Goal: Task Accomplishment & Management: Manage account settings

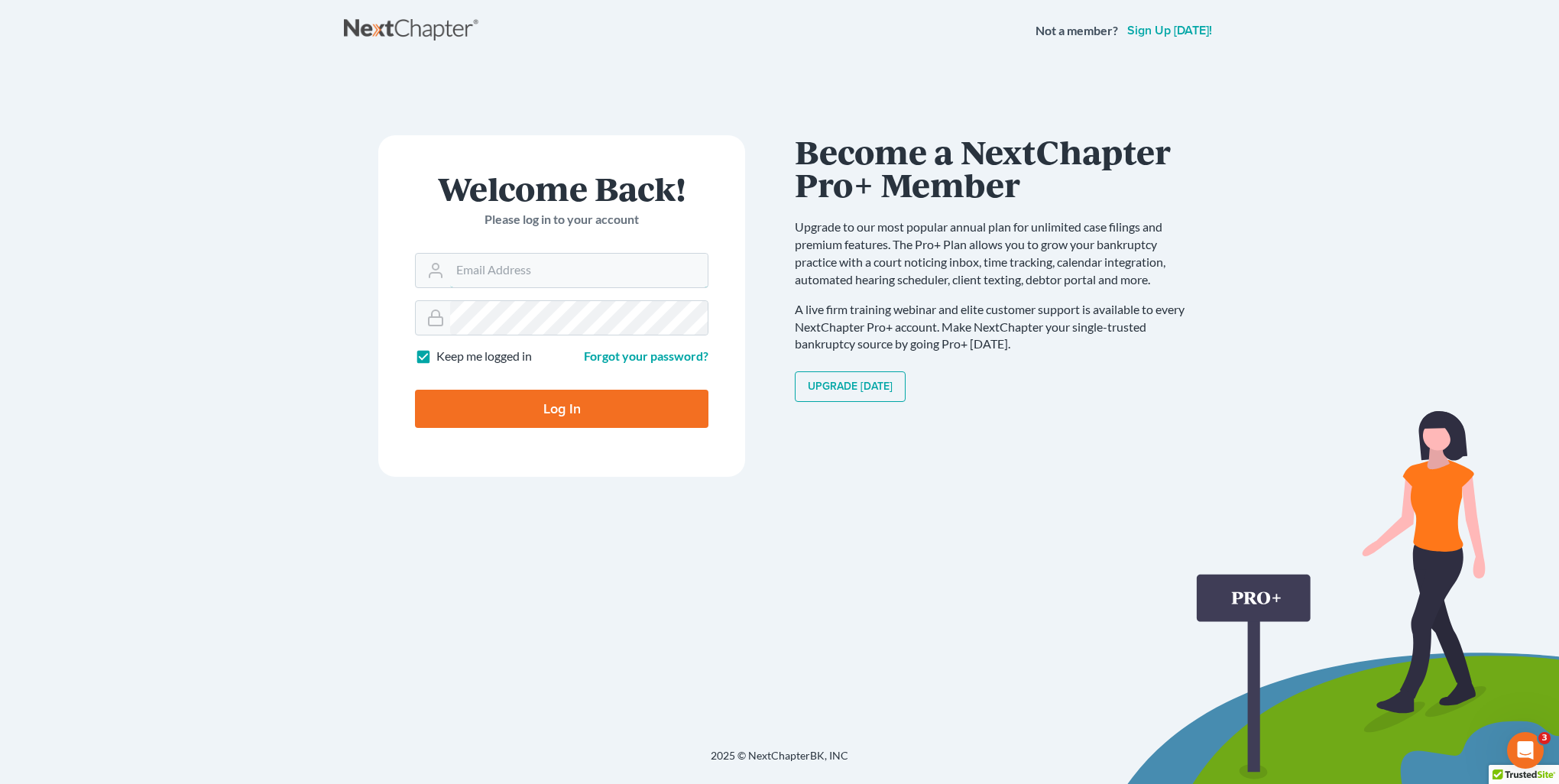
type input "kristi@littlelawofficeky.com"
click at [611, 400] on input "Log In" at bounding box center [561, 408] width 293 height 38
type input "Thinking..."
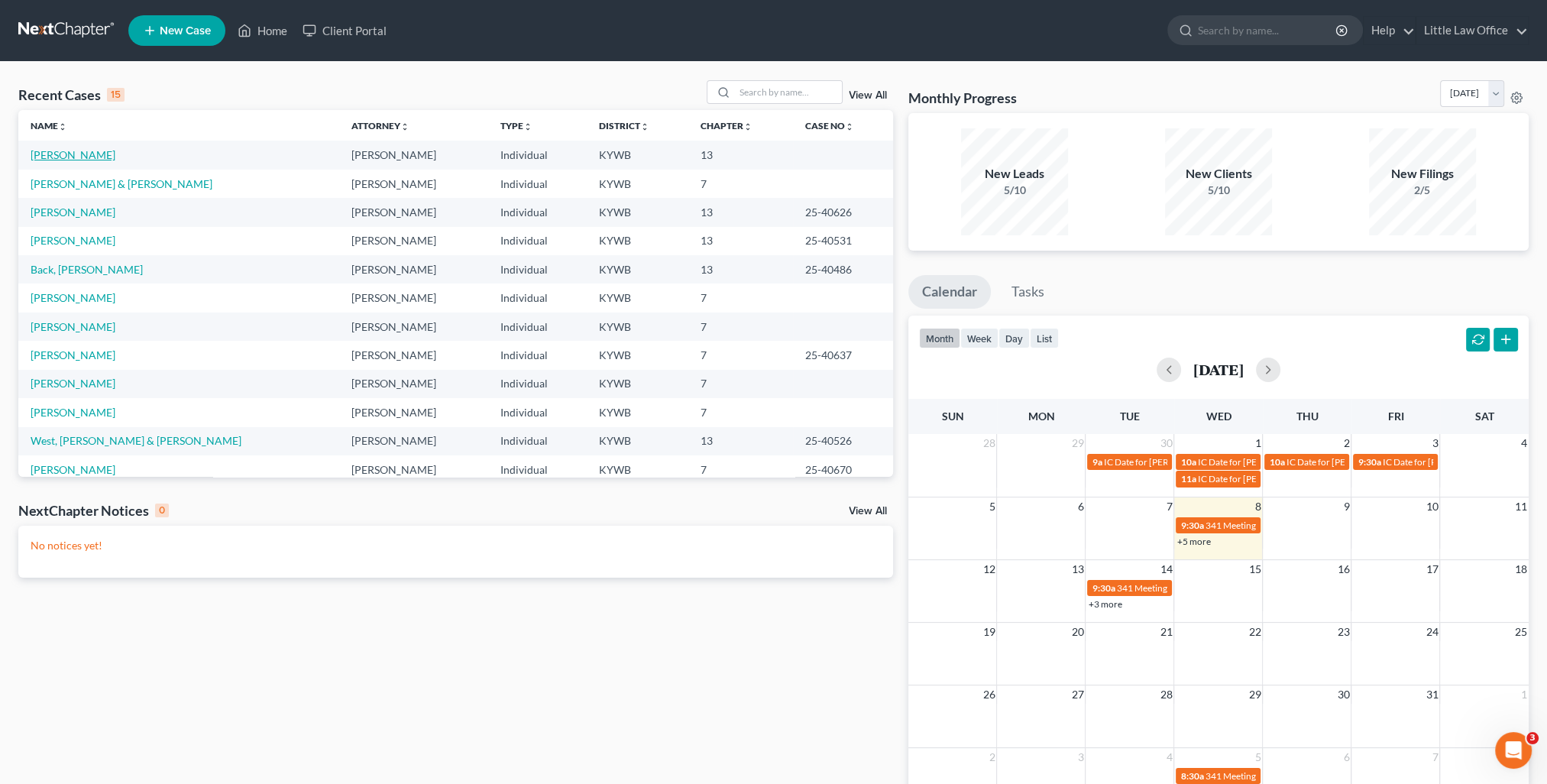
click at [113, 159] on link "[PERSON_NAME]" at bounding box center [73, 155] width 85 height 13
select select "1"
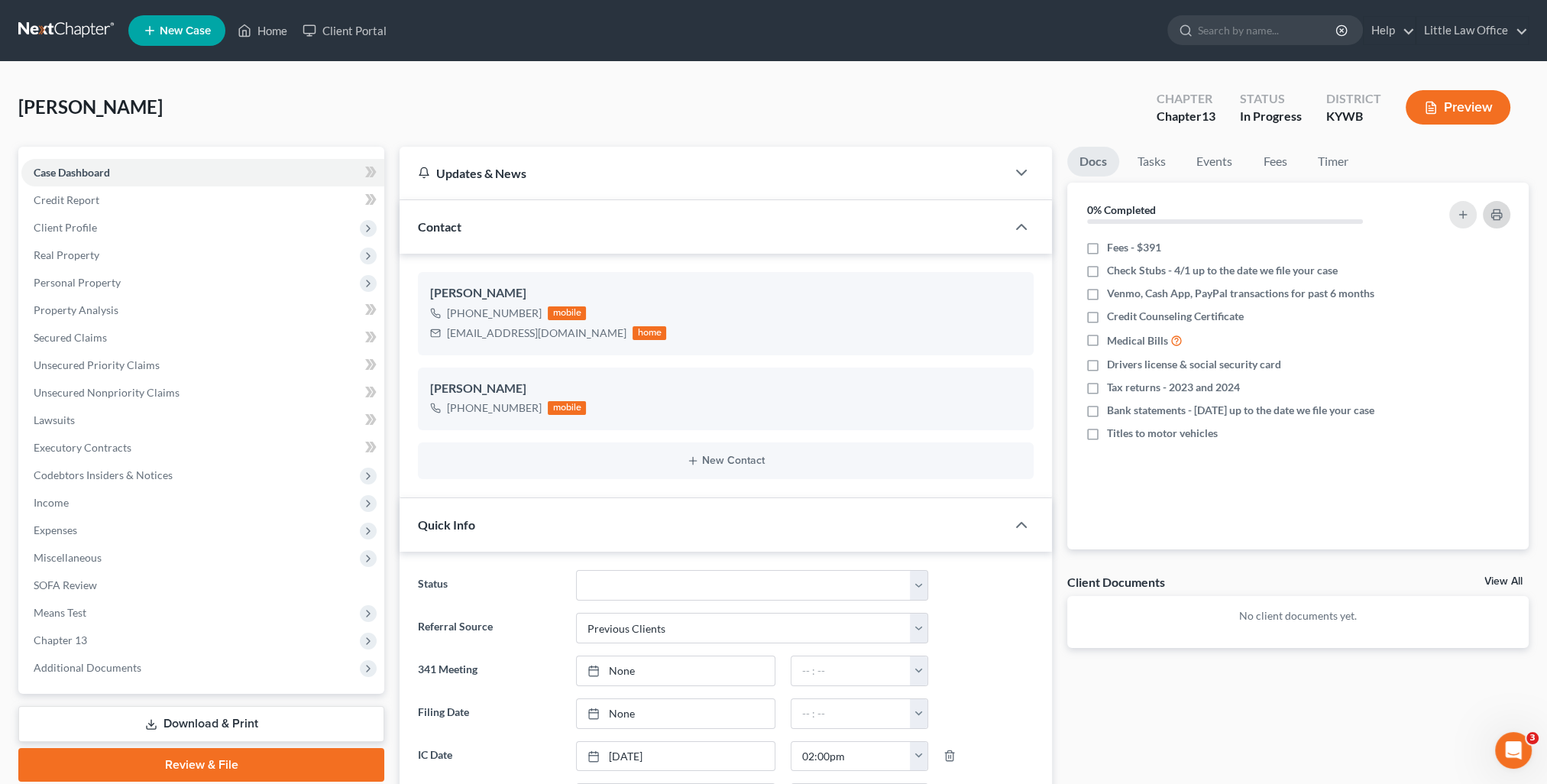
click at [1491, 214] on icon "button" at bounding box center [1496, 214] width 12 height 12
click at [1500, 215] on icon "button" at bounding box center [1496, 215] width 10 height 5
click at [278, 26] on link "Home" at bounding box center [262, 30] width 65 height 28
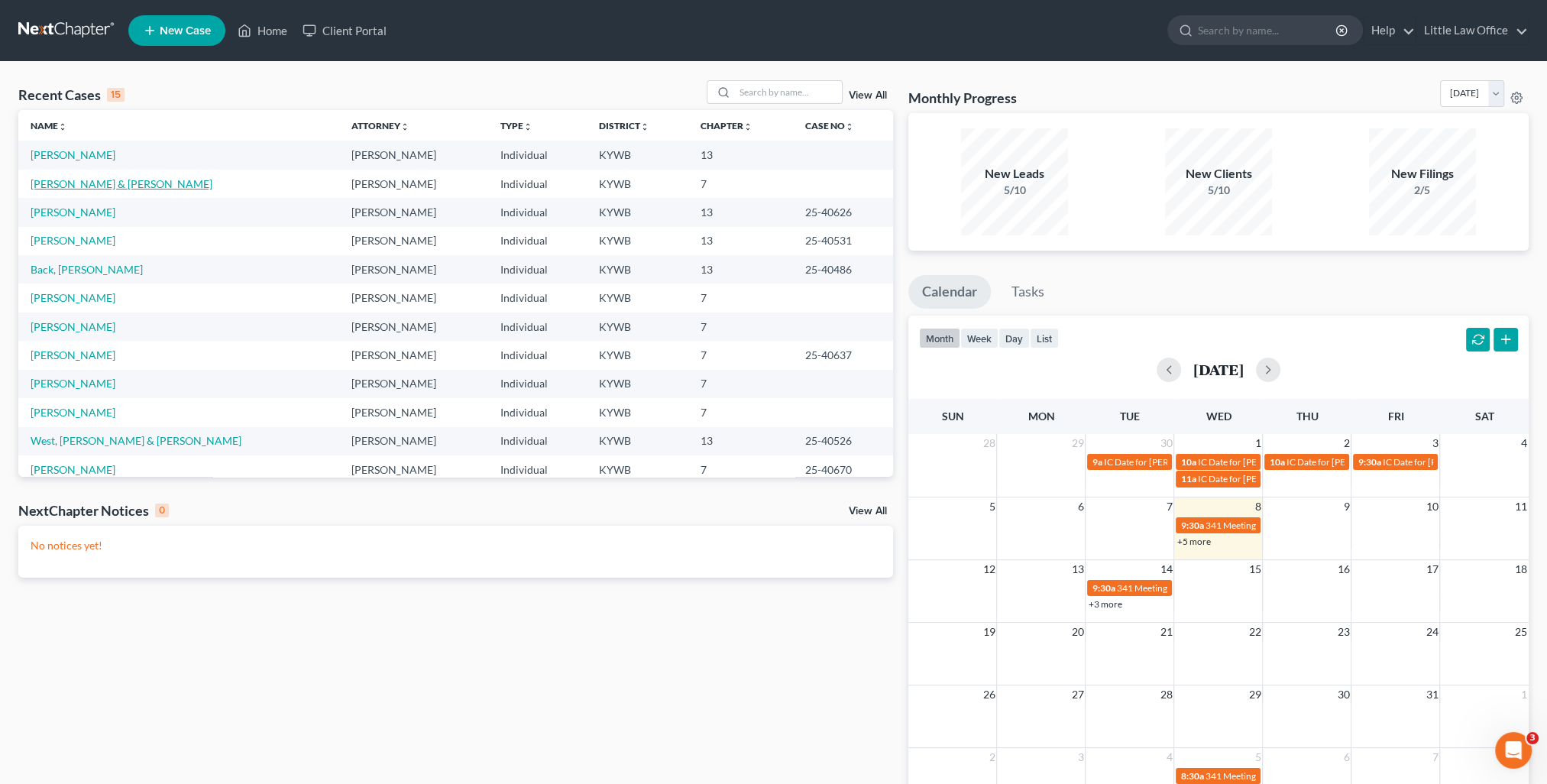
click at [103, 185] on link "[PERSON_NAME] & [PERSON_NAME]" at bounding box center [121, 184] width 182 height 13
select select "4"
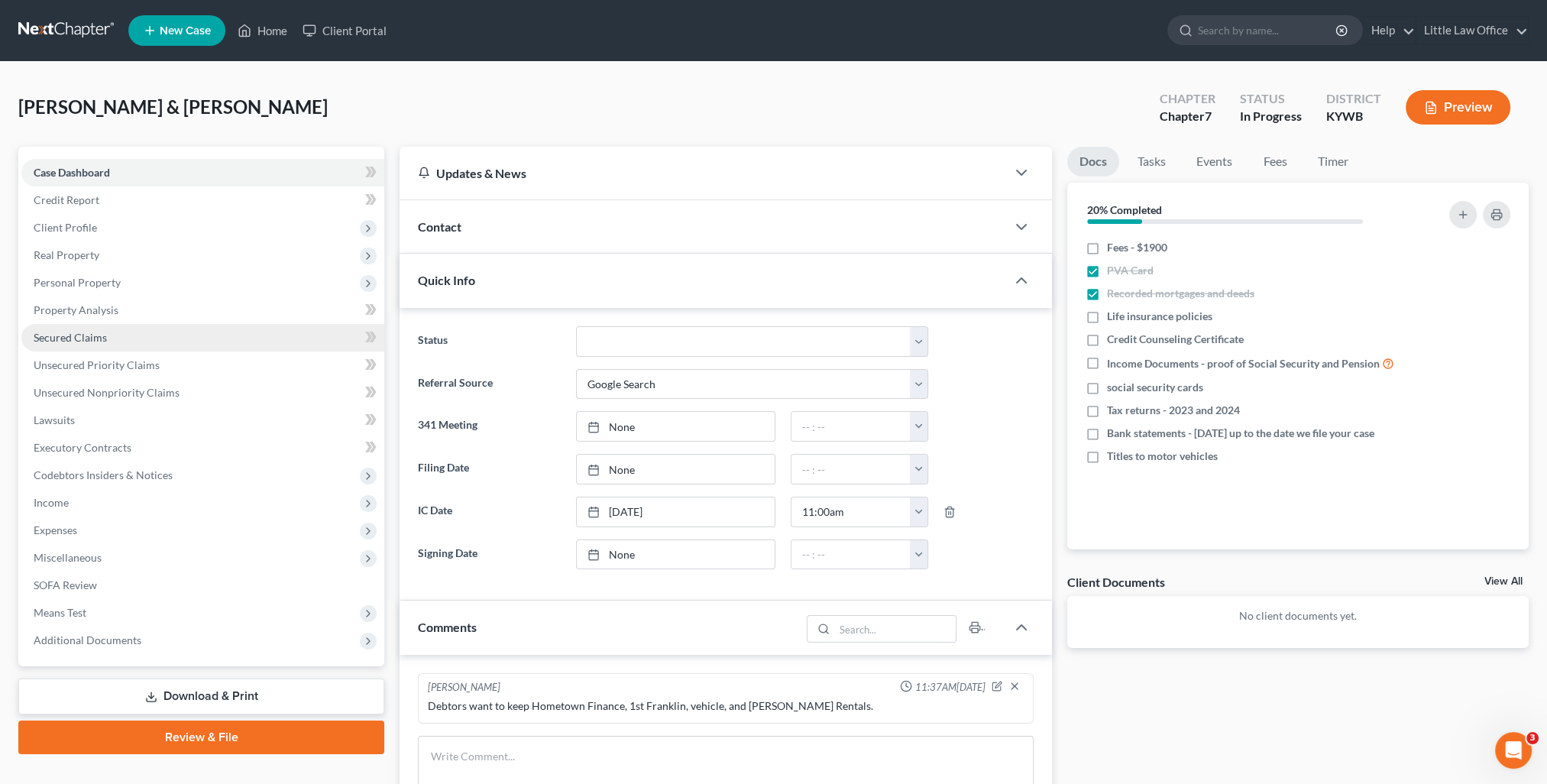
click at [104, 334] on span "Secured Claims" at bounding box center [70, 337] width 73 height 13
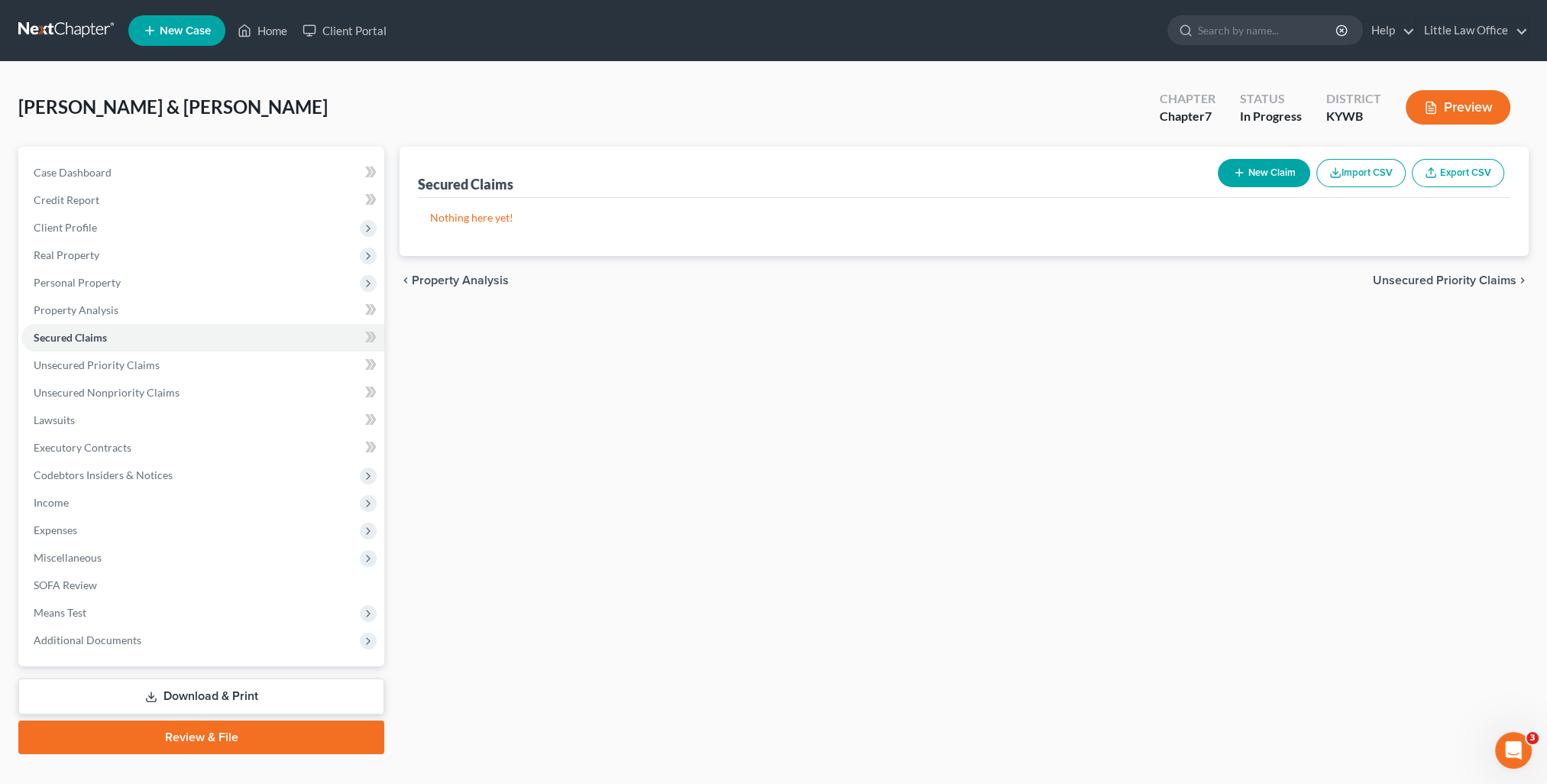
click at [1476, 279] on span "Unsecured Priority Claims" at bounding box center [1444, 280] width 143 height 12
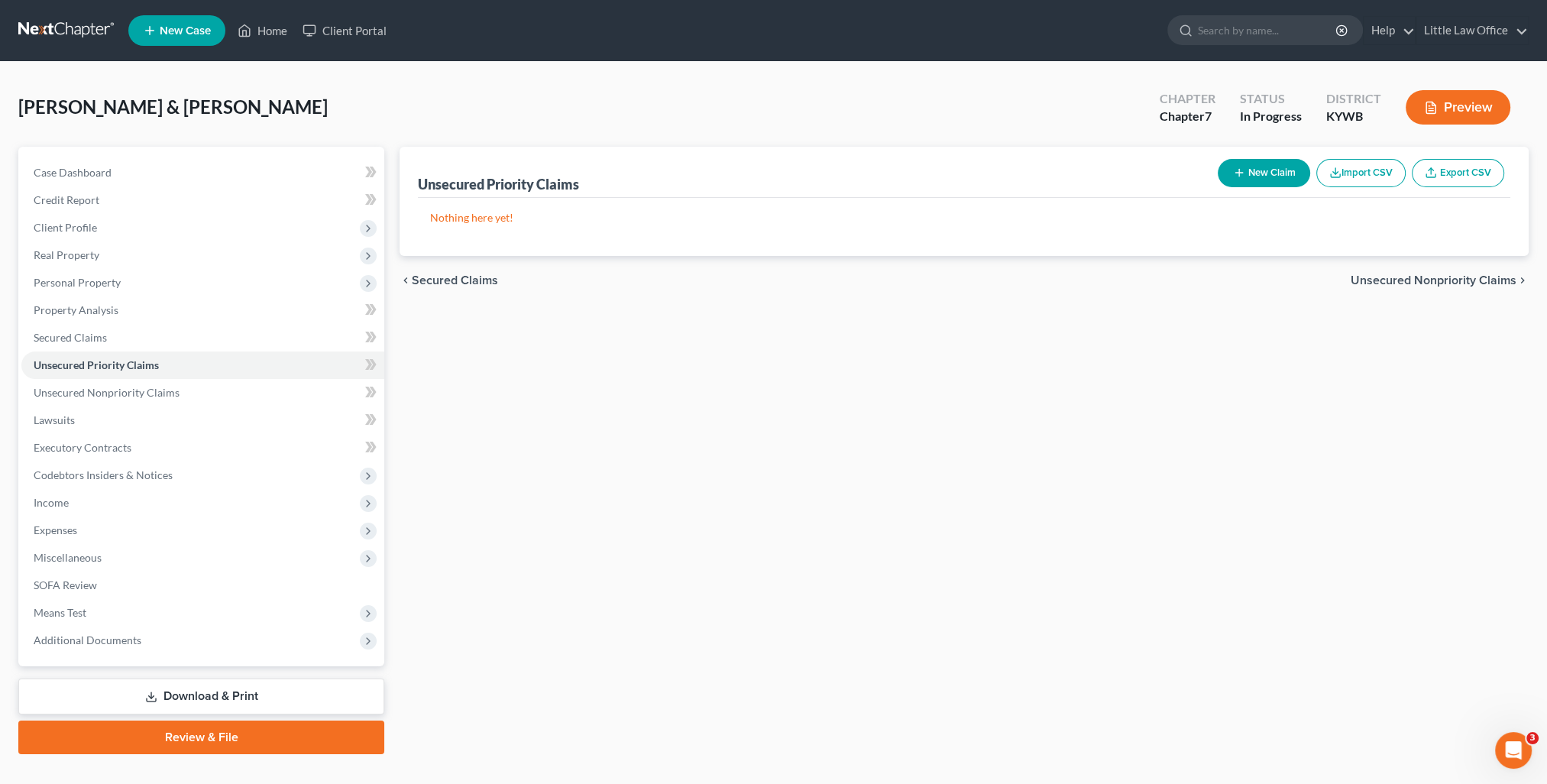
click at [1469, 284] on span "Unsecured Nonpriority Claims" at bounding box center [1434, 280] width 166 height 12
click at [1469, 284] on span "Lawsuits" at bounding box center [1492, 280] width 48 height 12
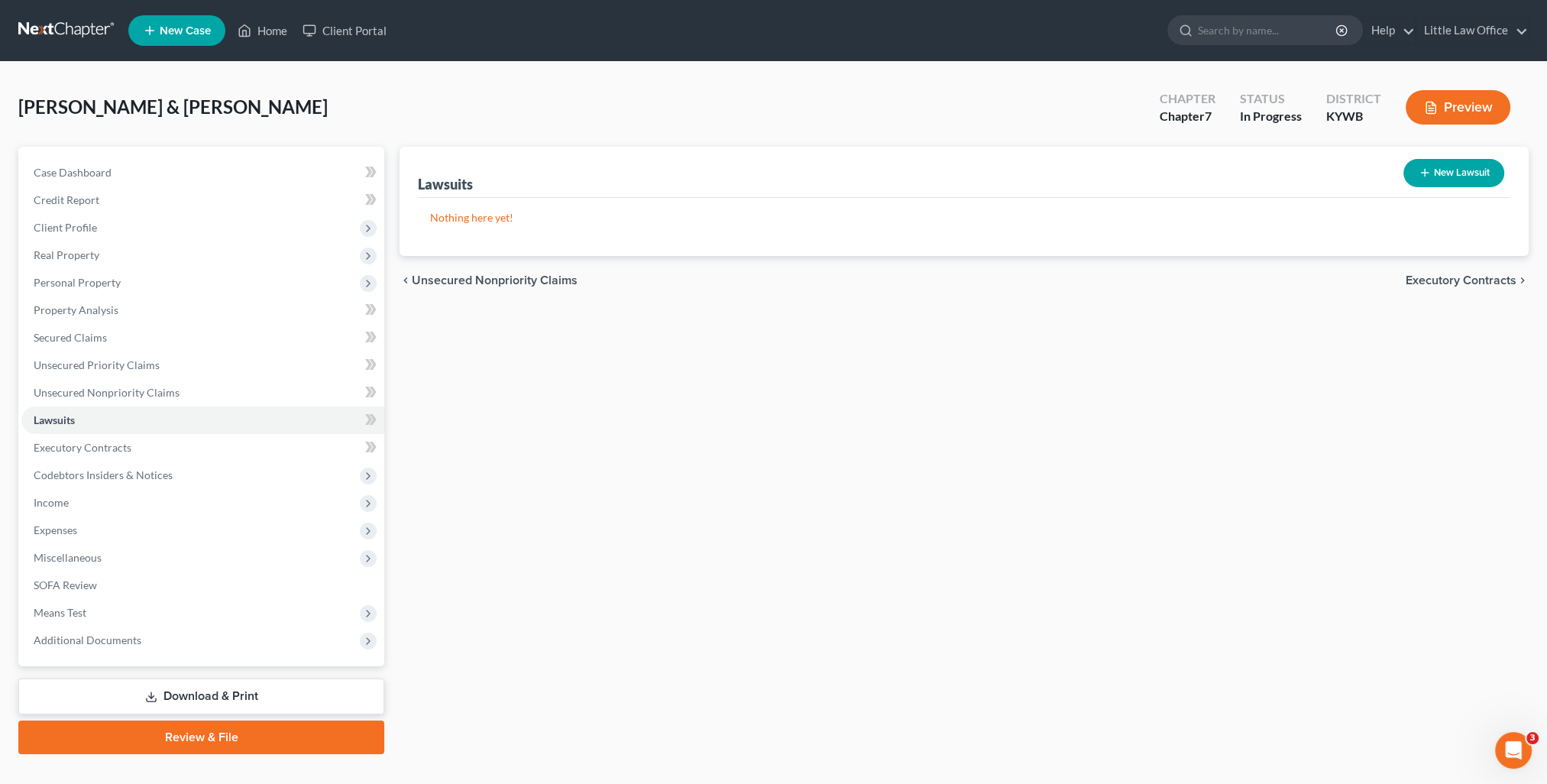
click at [1469, 284] on span "Executory Contracts" at bounding box center [1461, 280] width 110 height 12
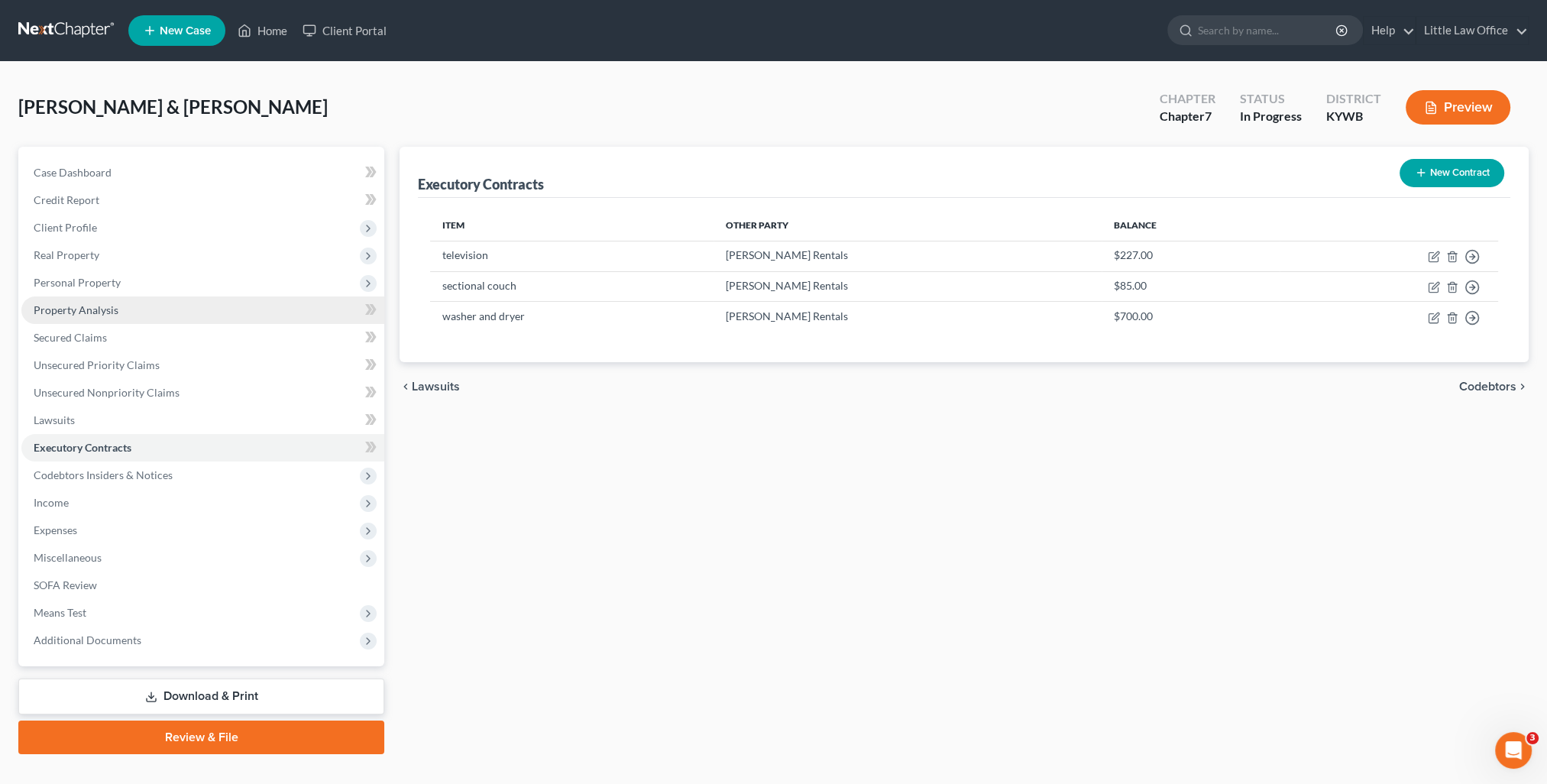
click at [110, 310] on span "Property Analysis" at bounding box center [76, 310] width 85 height 13
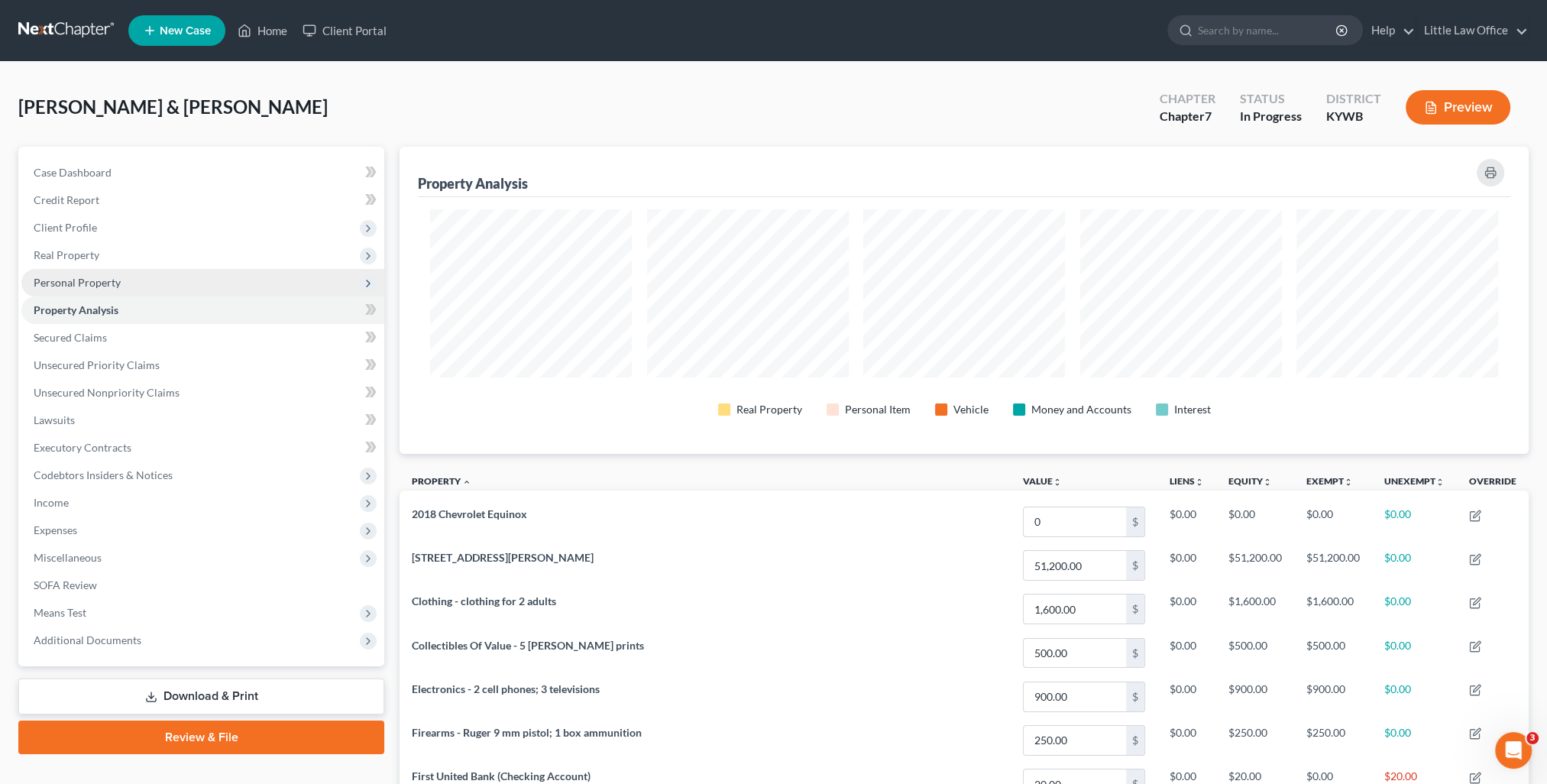
scroll to position [307, 1128]
click at [88, 282] on span "Personal Property" at bounding box center [77, 282] width 87 height 13
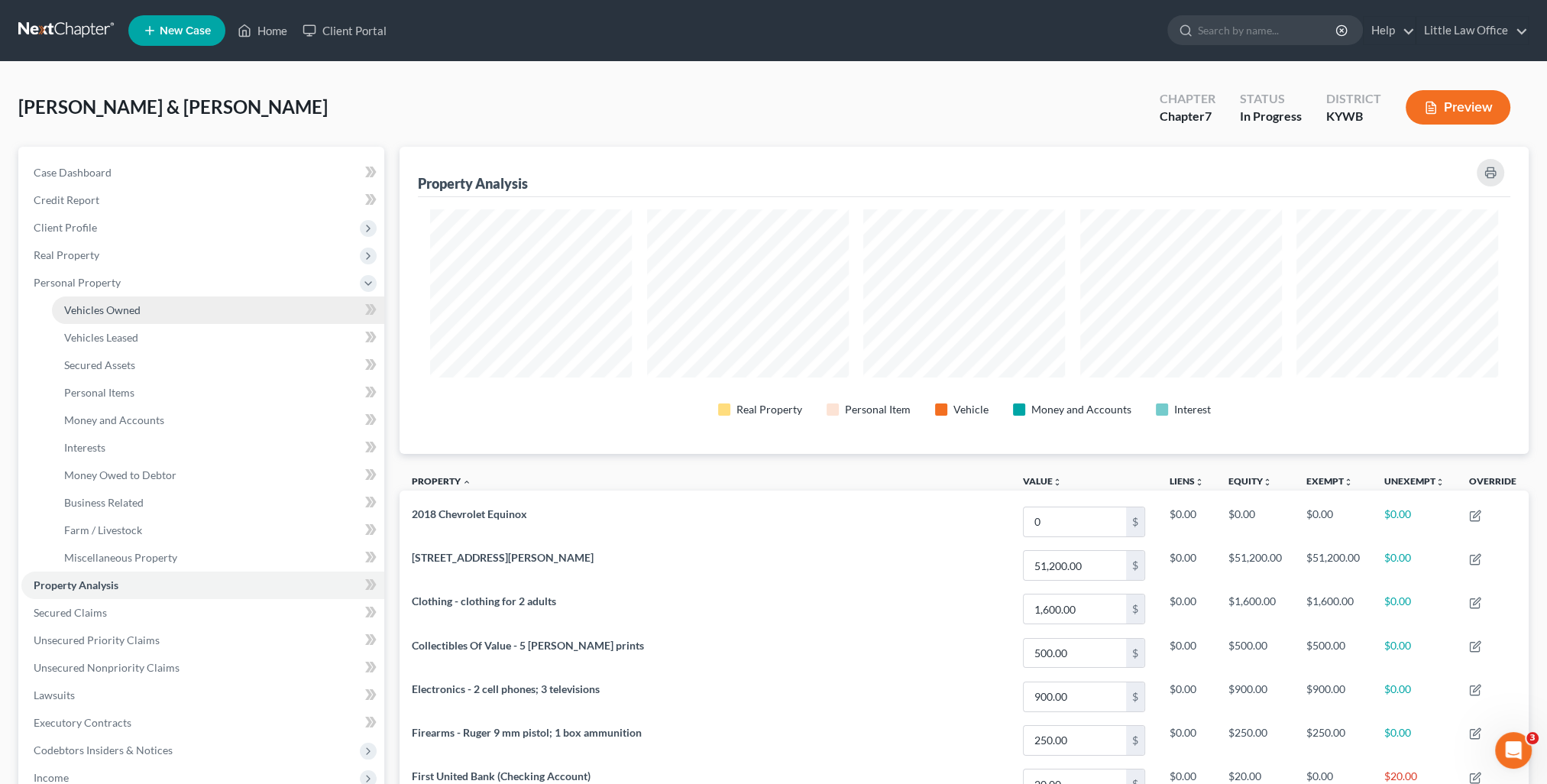
click at [103, 306] on span "Vehicles Owned" at bounding box center [103, 310] width 77 height 13
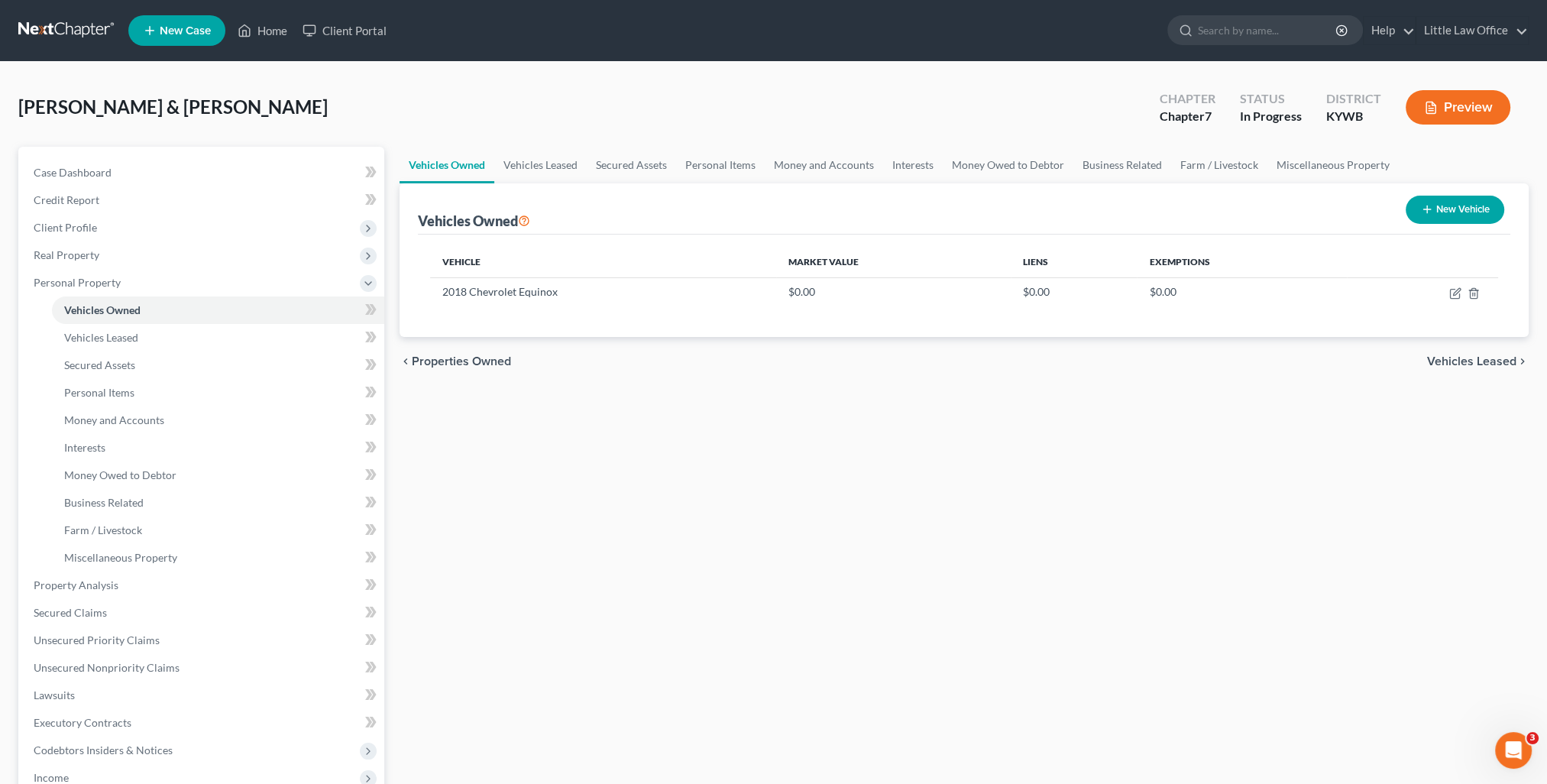
click at [1465, 356] on span "Vehicles Leased" at bounding box center [1471, 361] width 89 height 12
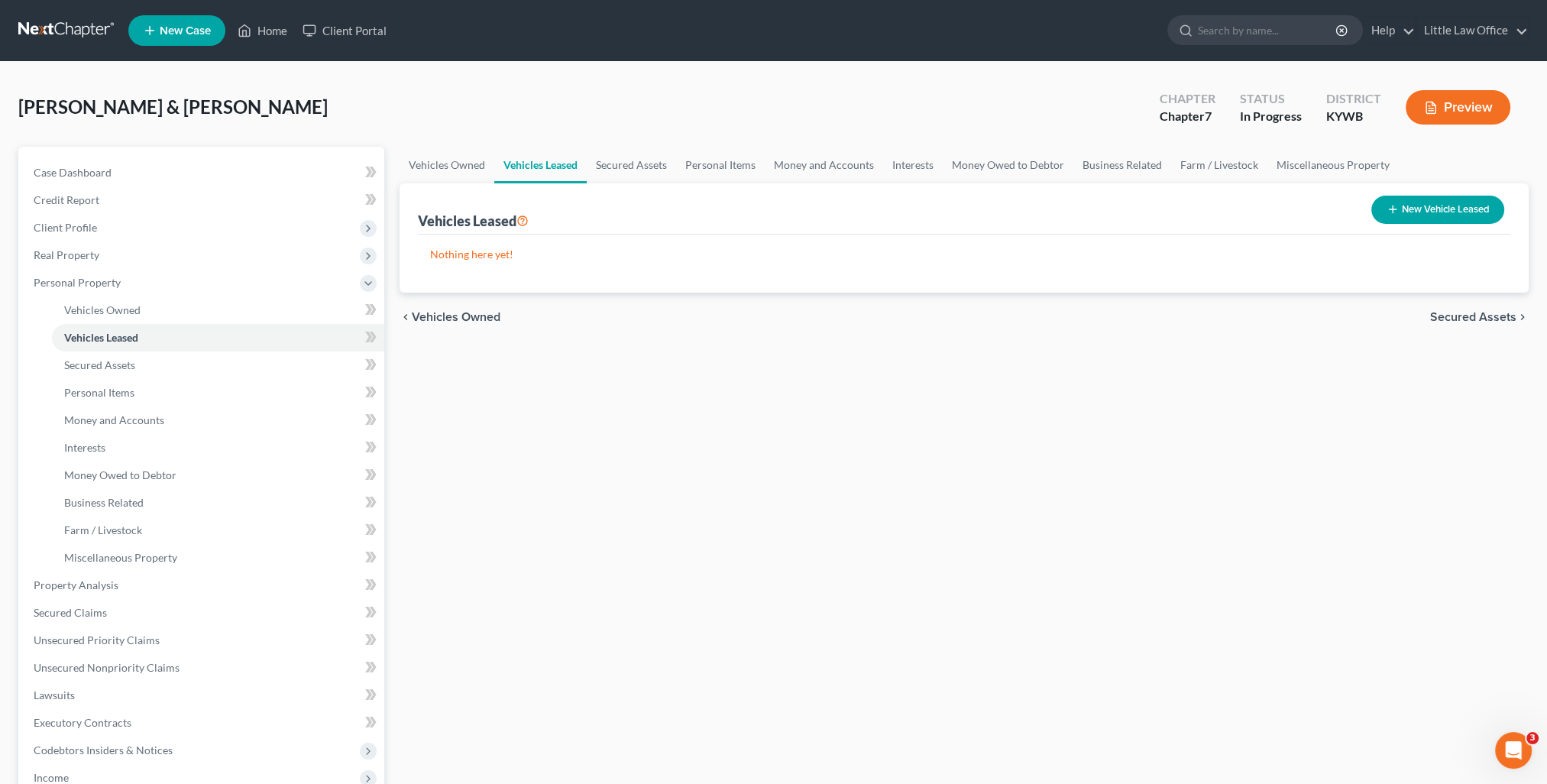
click at [1478, 314] on span "Secured Assets" at bounding box center [1473, 317] width 86 height 12
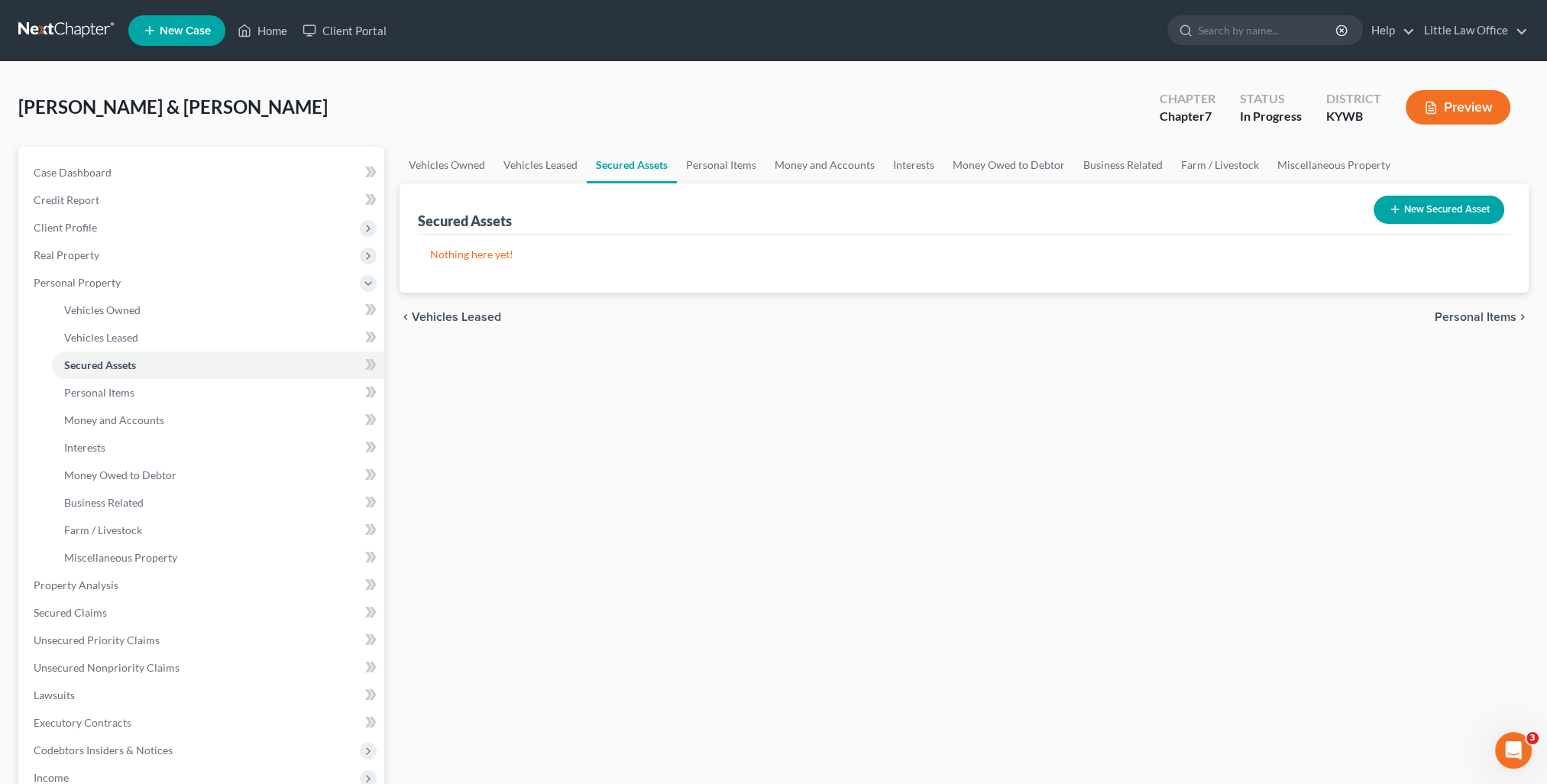
click at [1471, 319] on span "Personal Items" at bounding box center [1475, 317] width 82 height 12
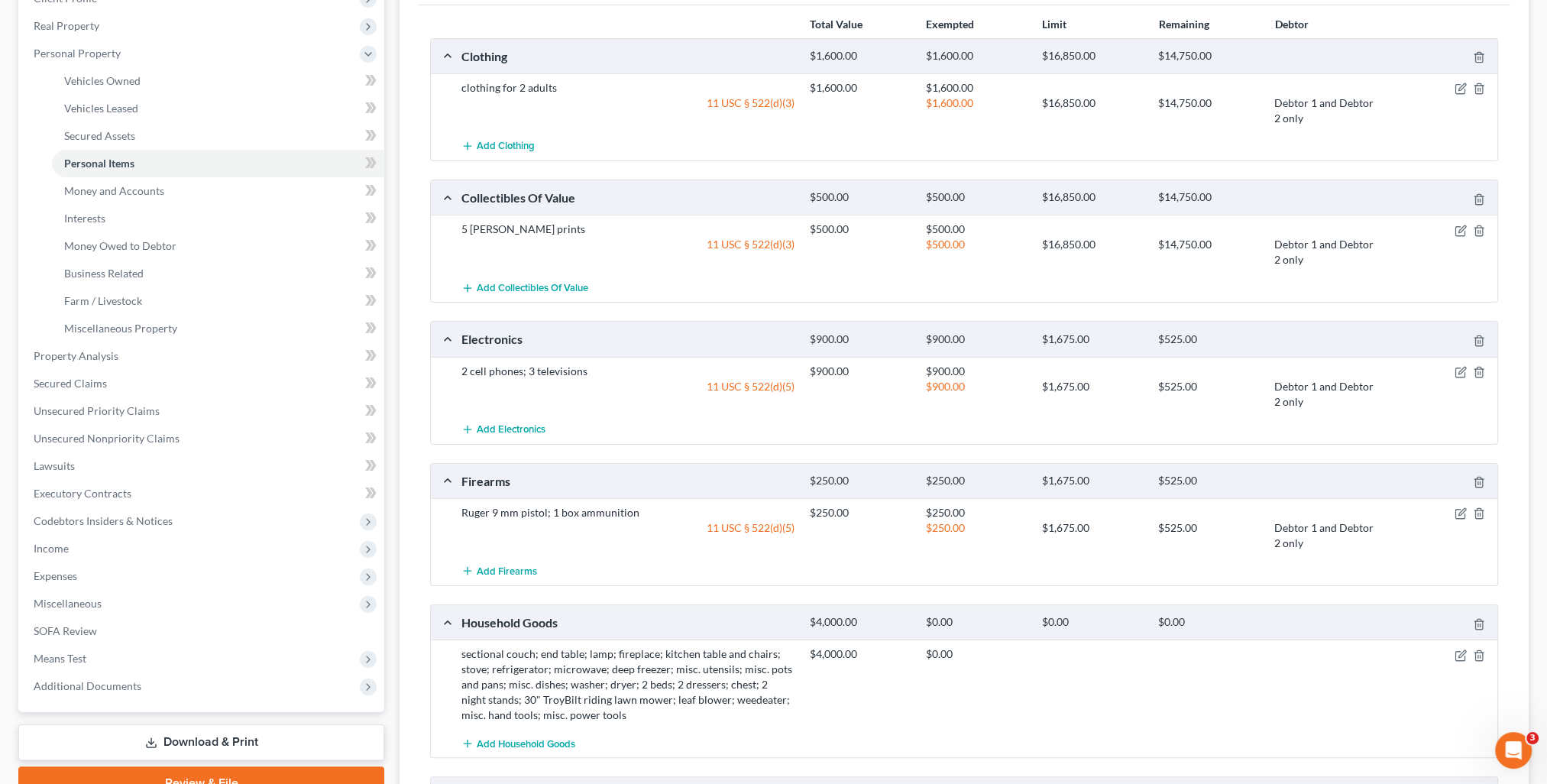
scroll to position [382, 0]
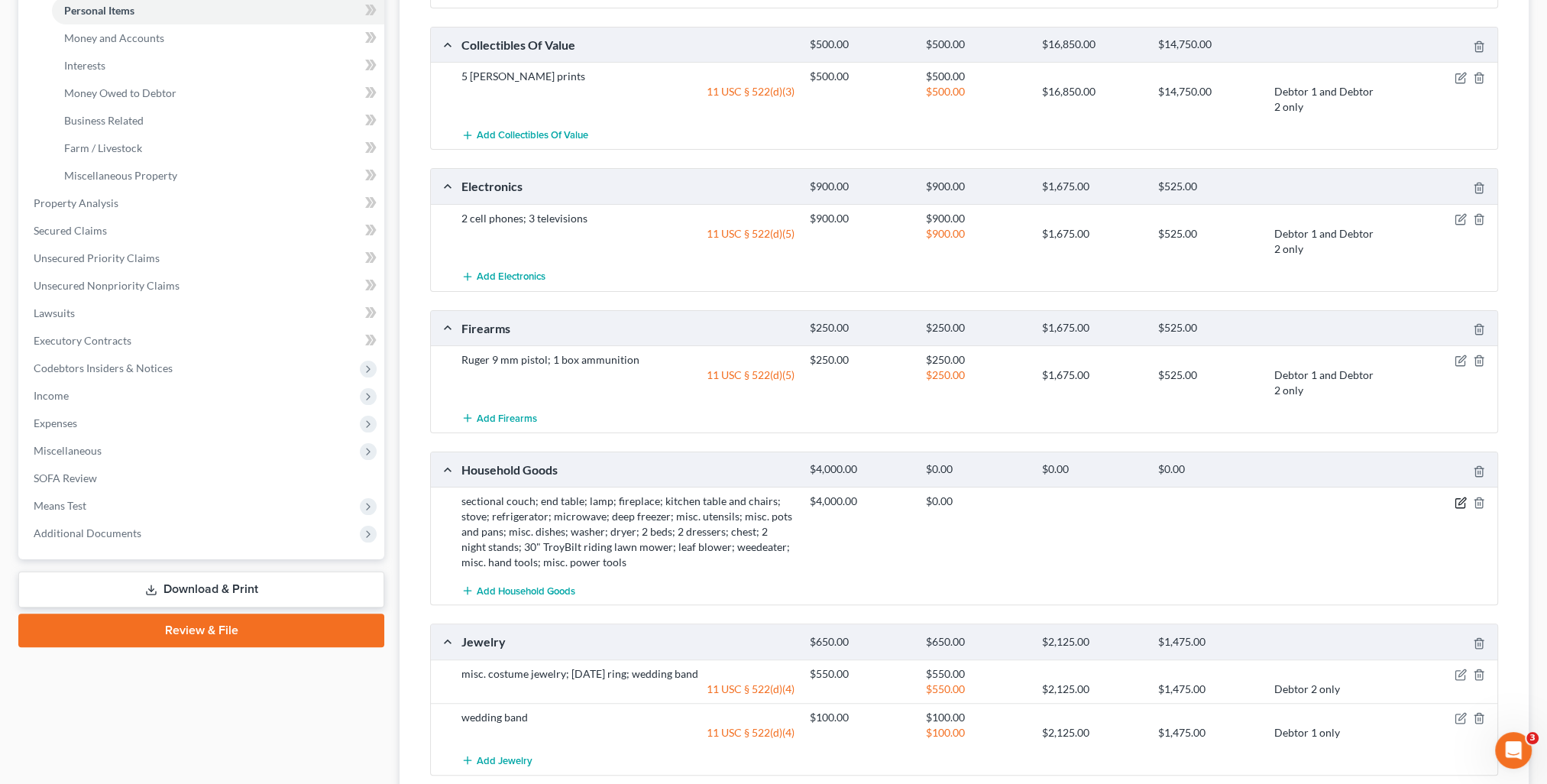
click at [1459, 500] on icon "button" at bounding box center [1461, 501] width 7 height 7
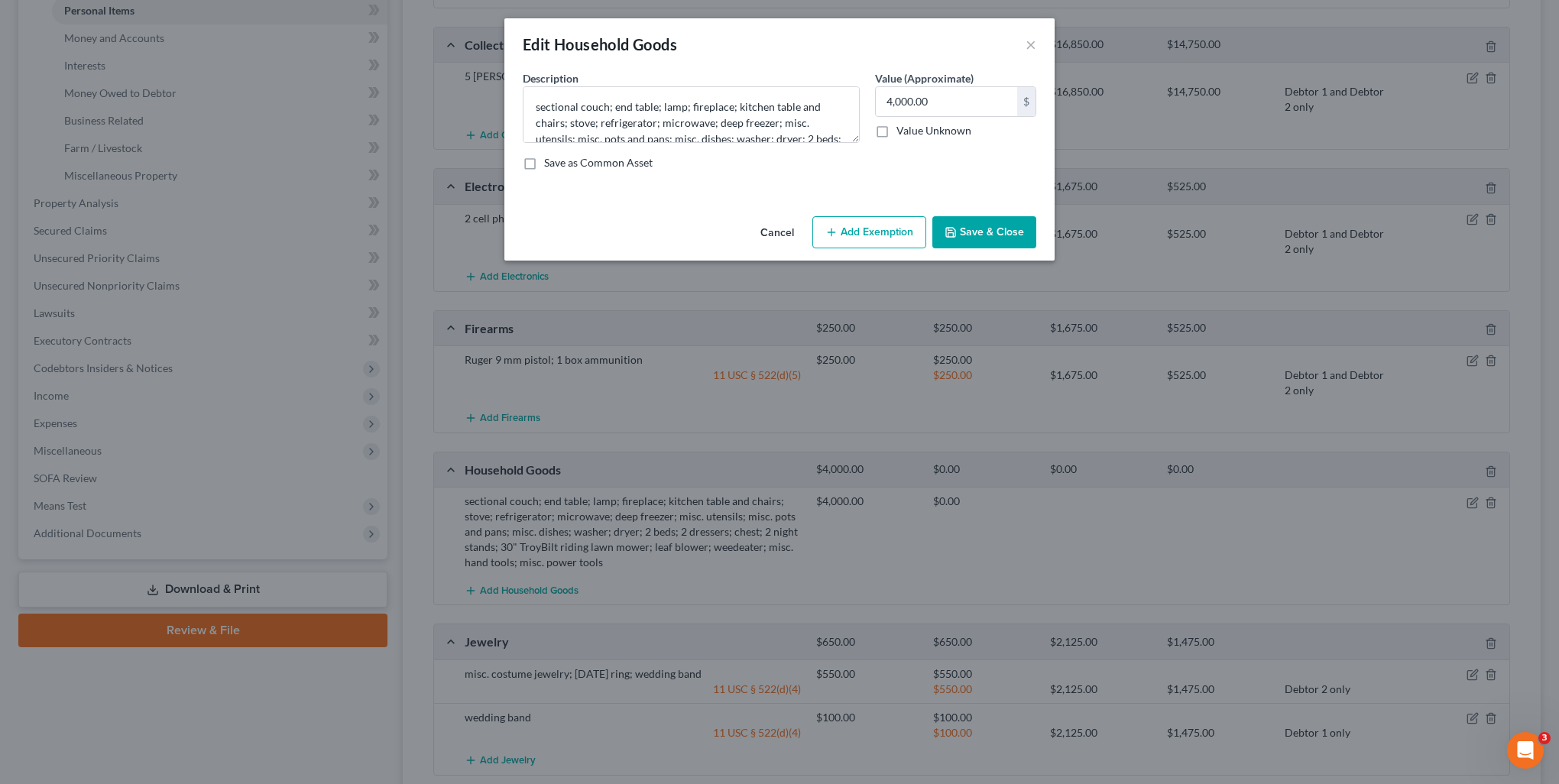
click at [868, 233] on button "Add Exemption" at bounding box center [869, 232] width 113 height 32
select select "2"
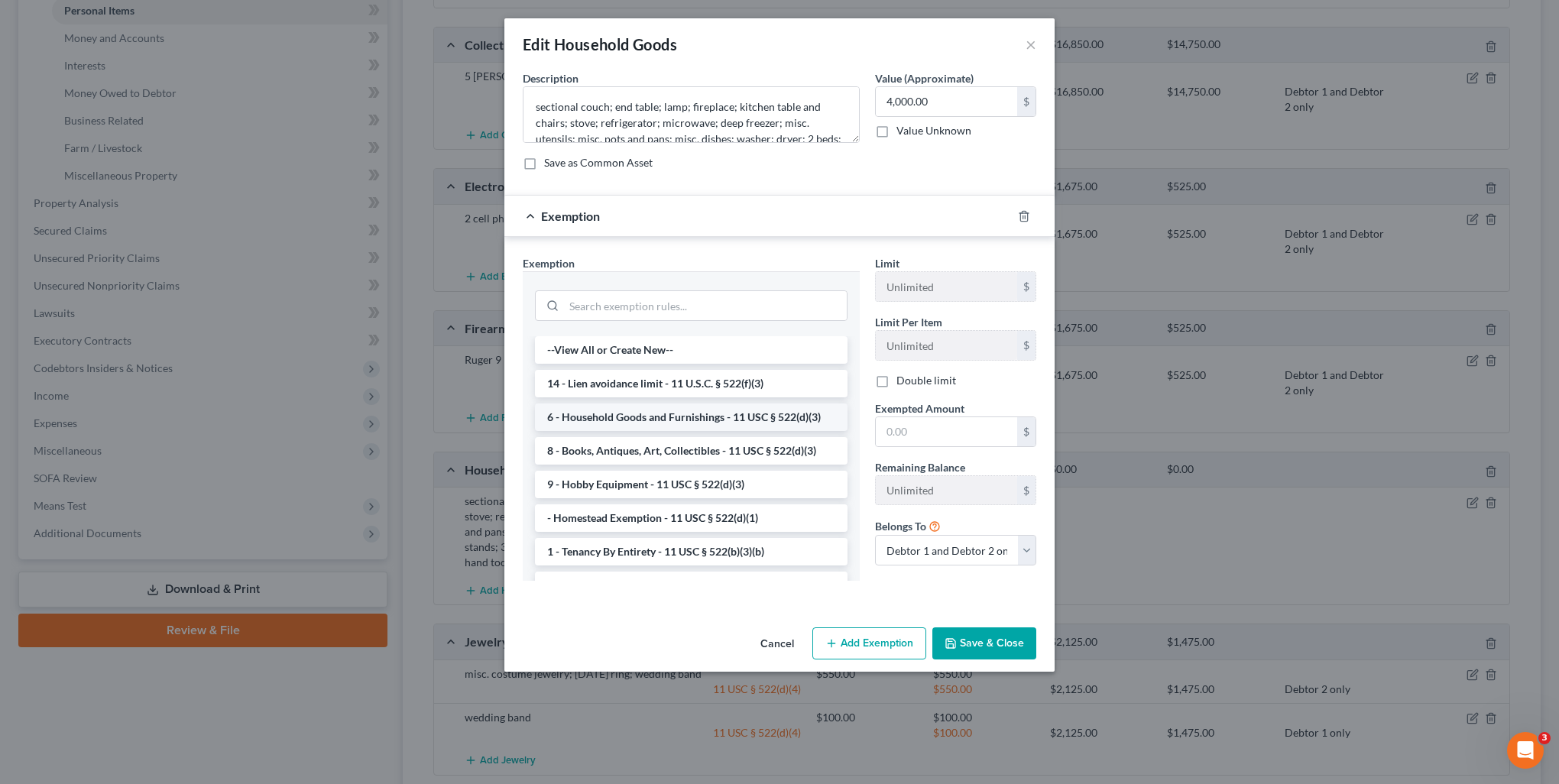
click at [639, 420] on li "6 - Household Goods and Furnishings - 11 USC § 522(d)(3)" at bounding box center [691, 417] width 312 height 28
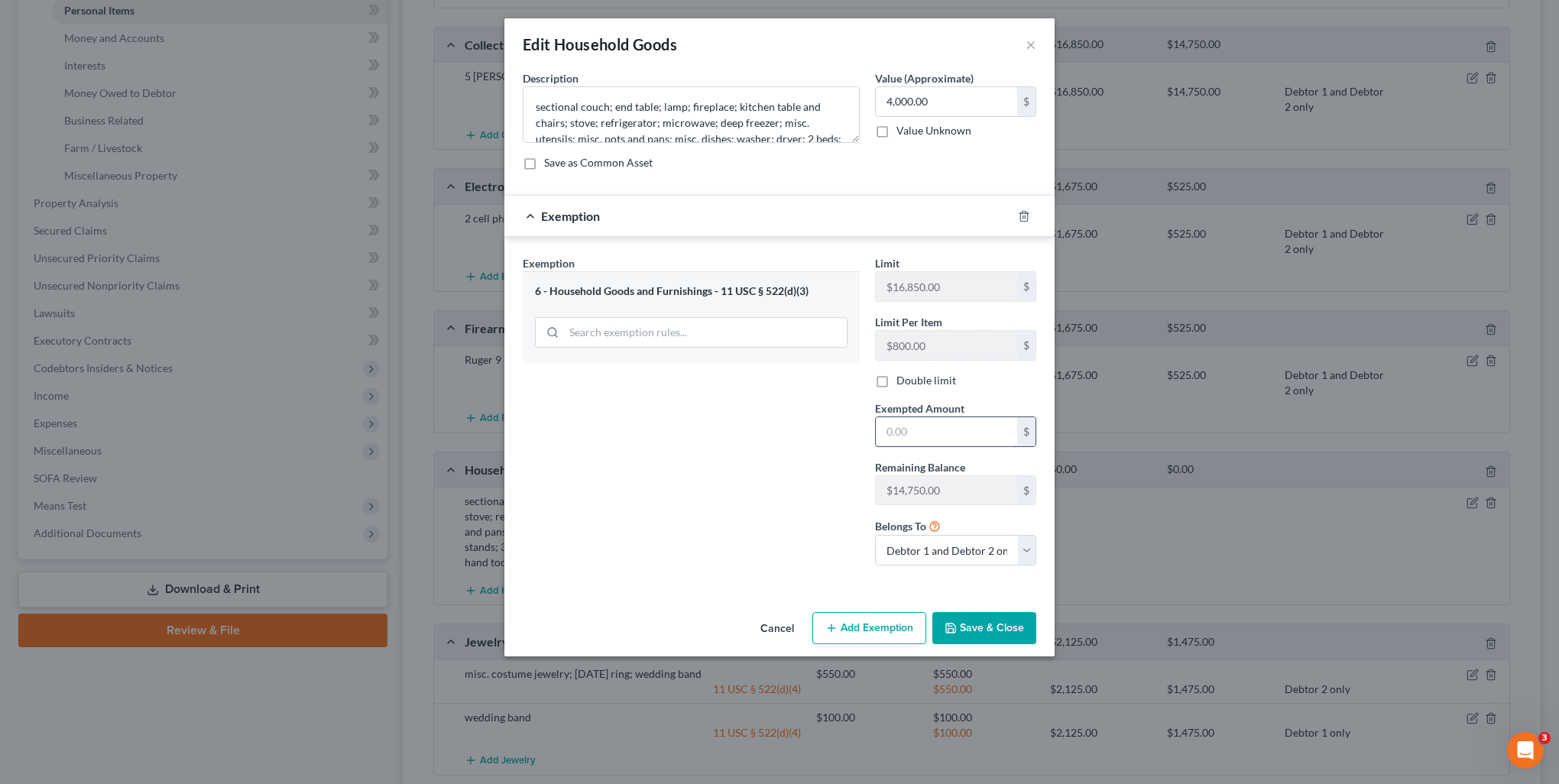
click at [946, 429] on input "text" at bounding box center [946, 431] width 141 height 29
type input "4,000"
click at [699, 446] on div "Exemption Set must be selected for CA. Exemption * 6 - Household Goods and Furn…" at bounding box center [691, 416] width 353 height 322
click at [1005, 621] on button "Save & Close" at bounding box center [984, 627] width 104 height 32
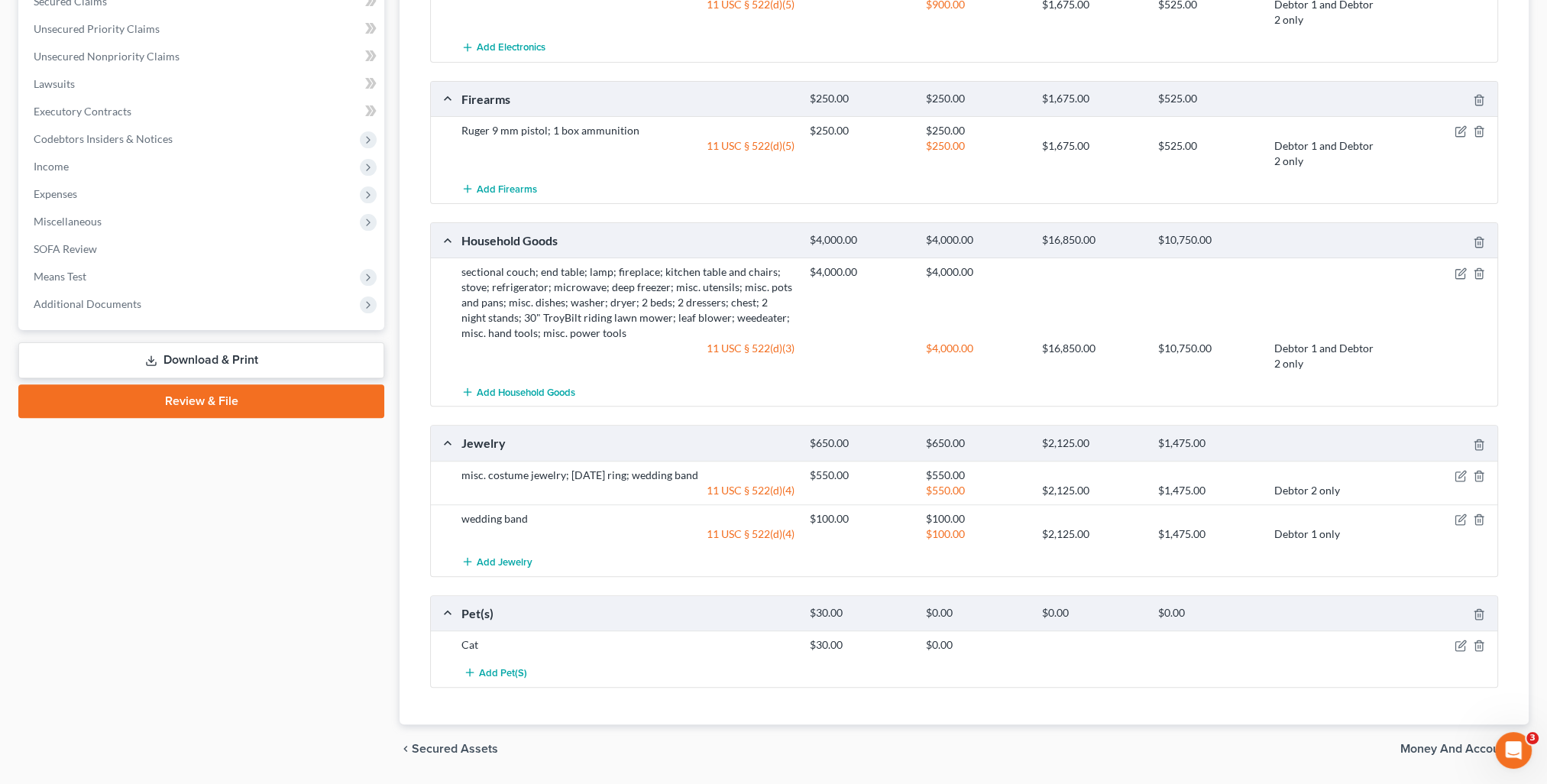
scroll to position [654, 0]
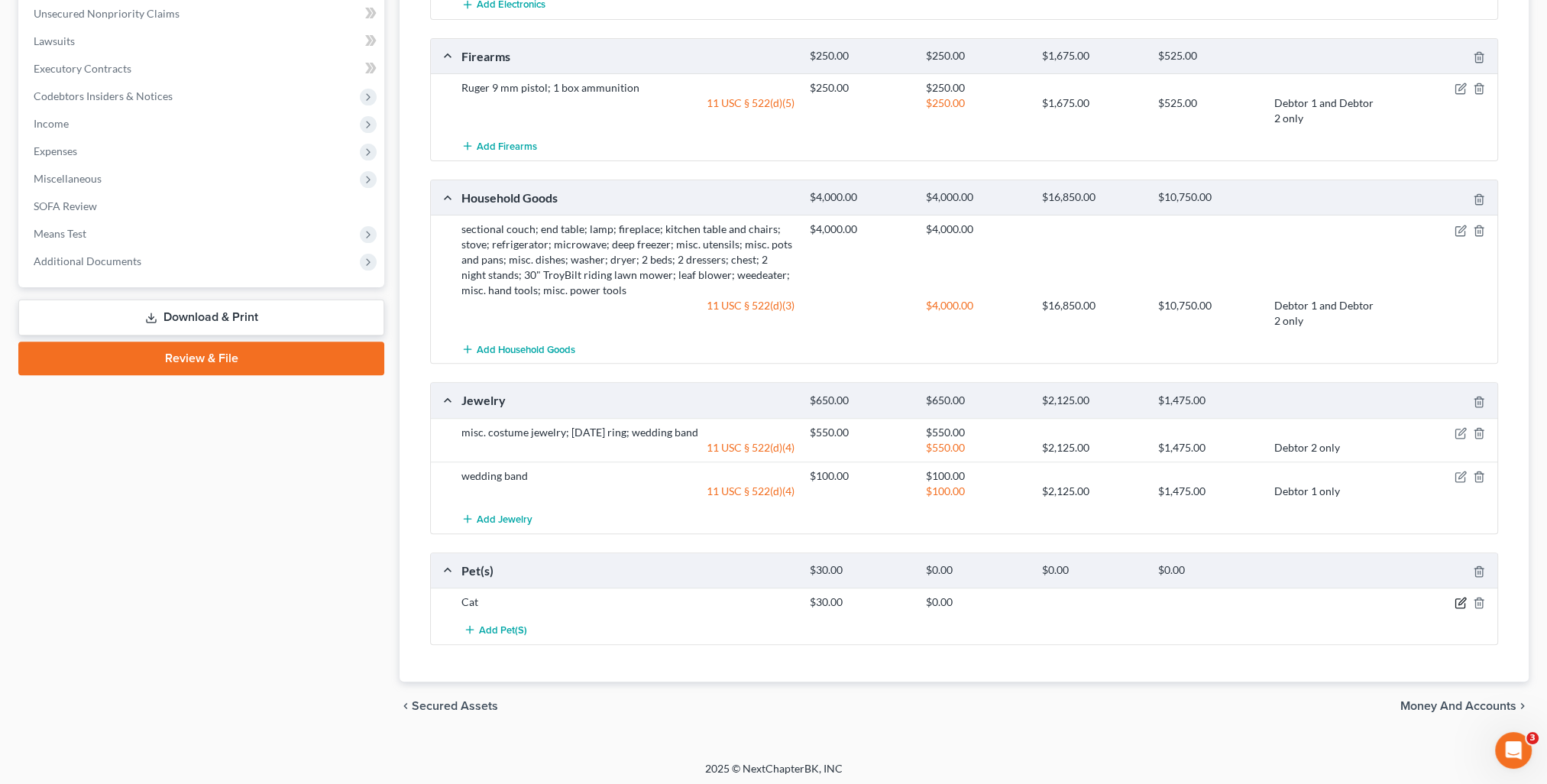
click at [1456, 599] on icon "button" at bounding box center [1461, 602] width 12 height 12
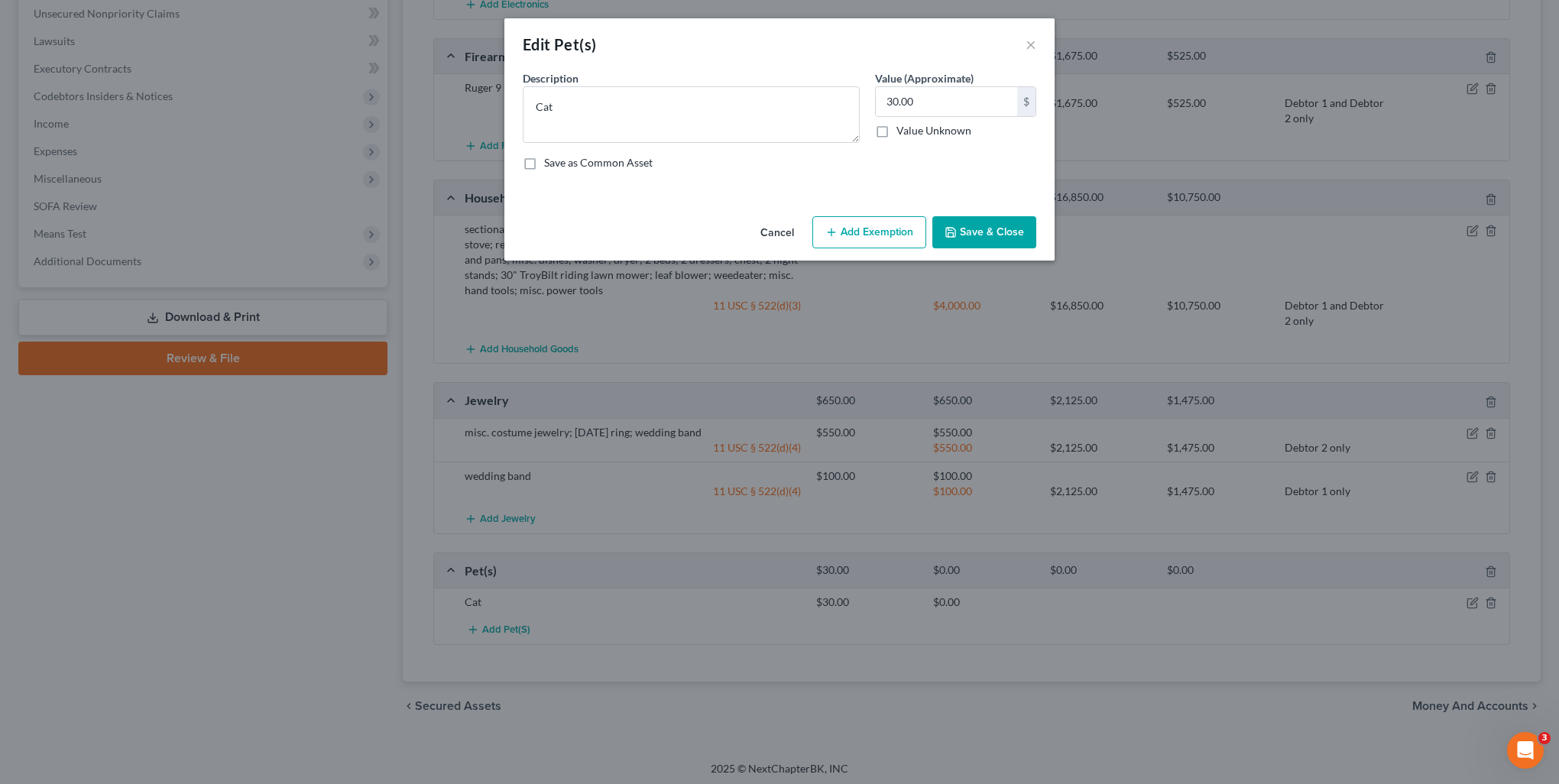
click at [890, 218] on button "Add Exemption" at bounding box center [869, 232] width 113 height 32
select select "2"
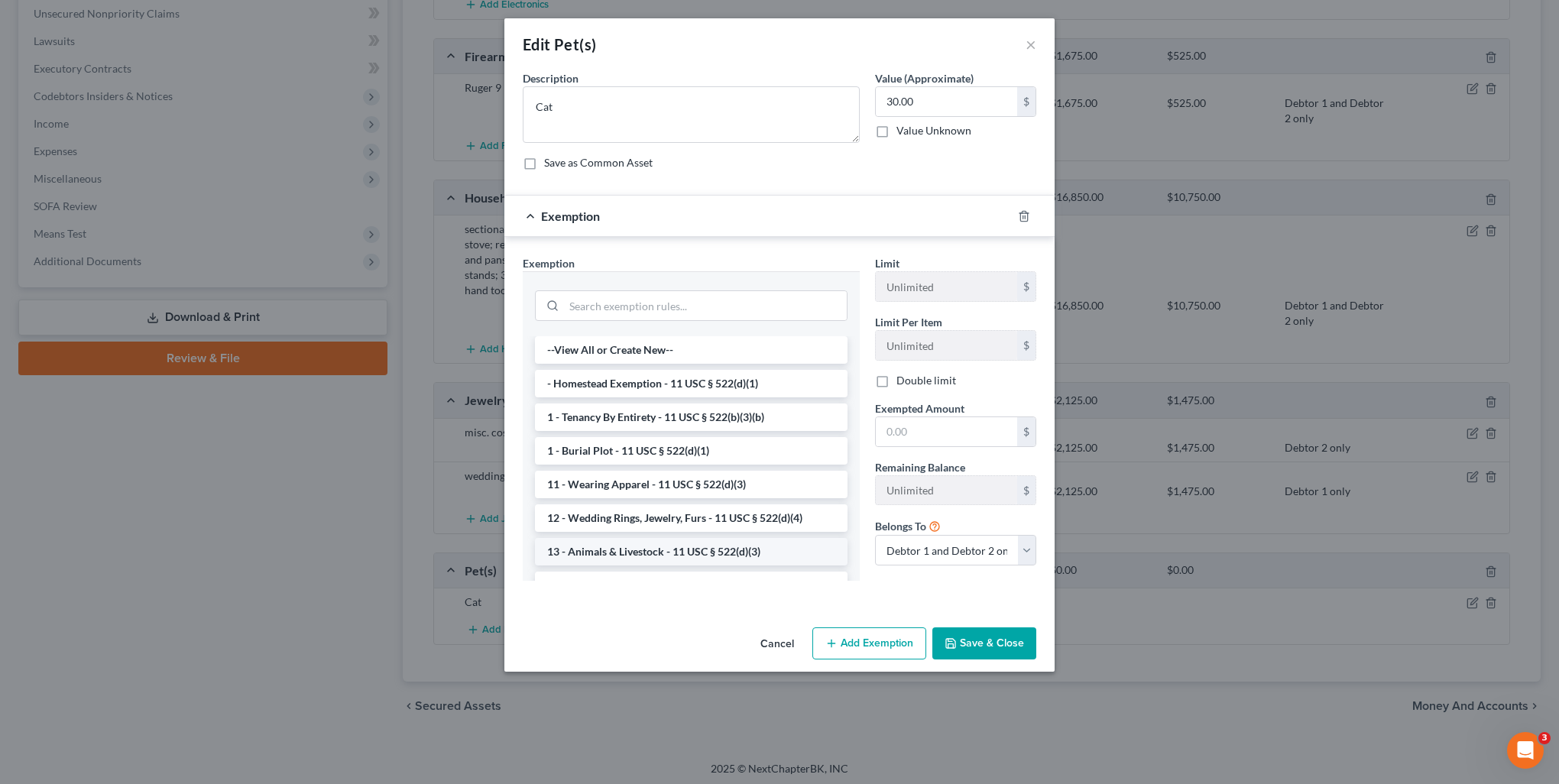
click at [692, 558] on li "13 - Animals & Livestock - 11 USC § 522(d)(3)" at bounding box center [691, 551] width 312 height 28
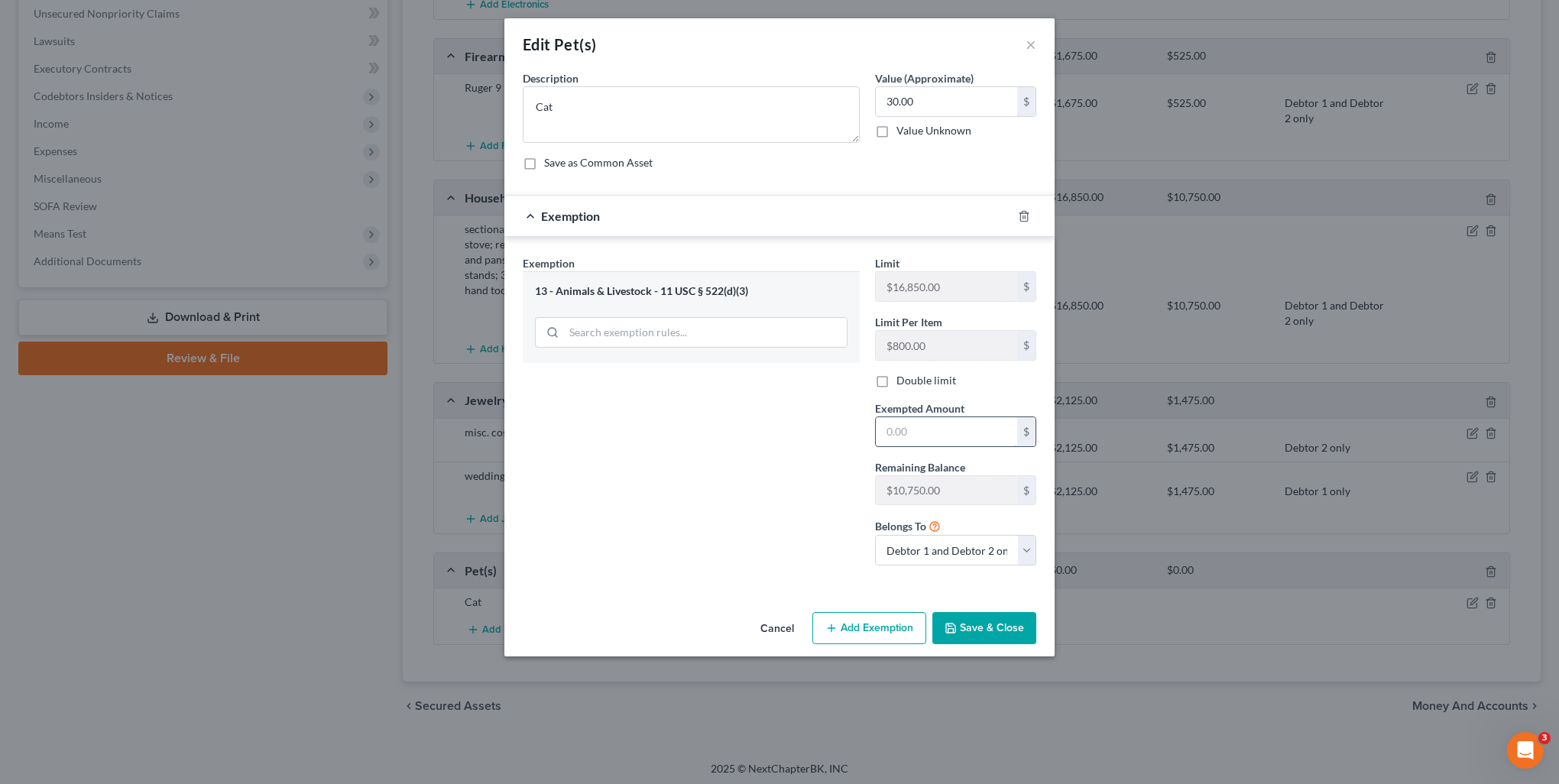
click at [931, 429] on input "text" at bounding box center [946, 431] width 141 height 29
type input "30"
click at [988, 622] on button "Save & Close" at bounding box center [984, 627] width 104 height 32
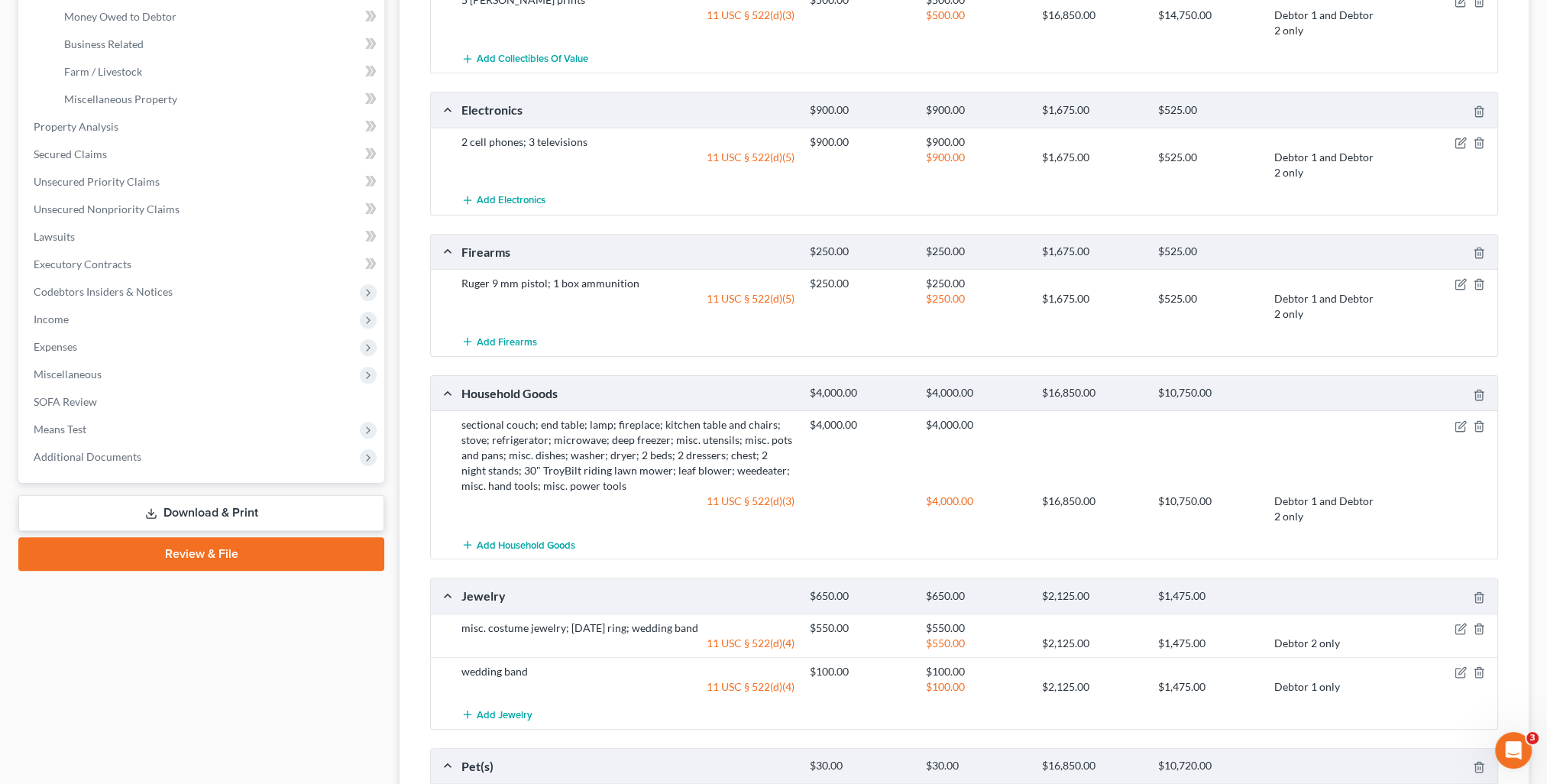
scroll to position [684, 0]
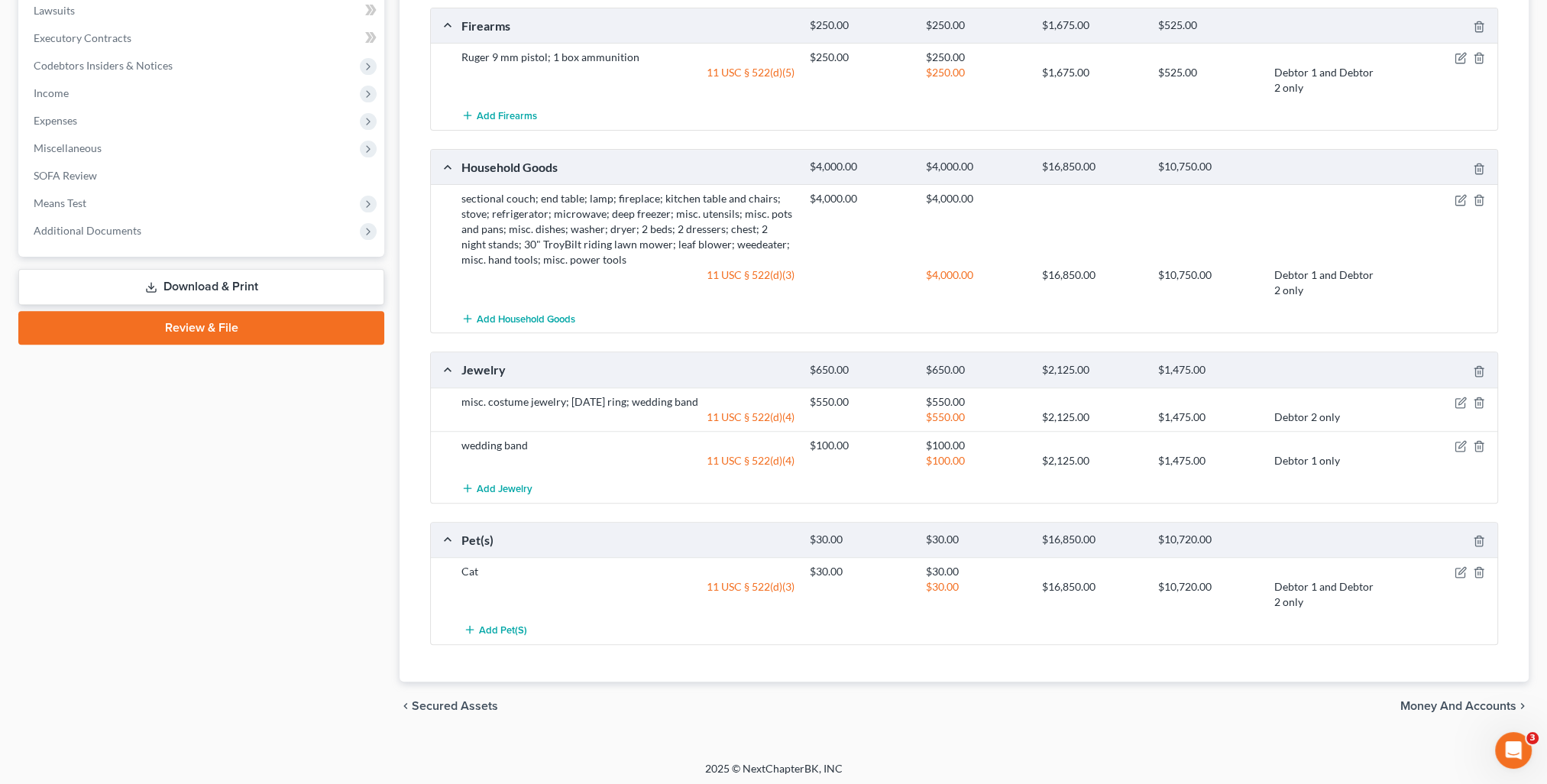
click at [1439, 693] on div "chevron_left Secured Assets Money and Accounts chevron_right" at bounding box center [964, 705] width 1129 height 49
click at [1436, 705] on span "Money and Accounts" at bounding box center [1458, 705] width 116 height 12
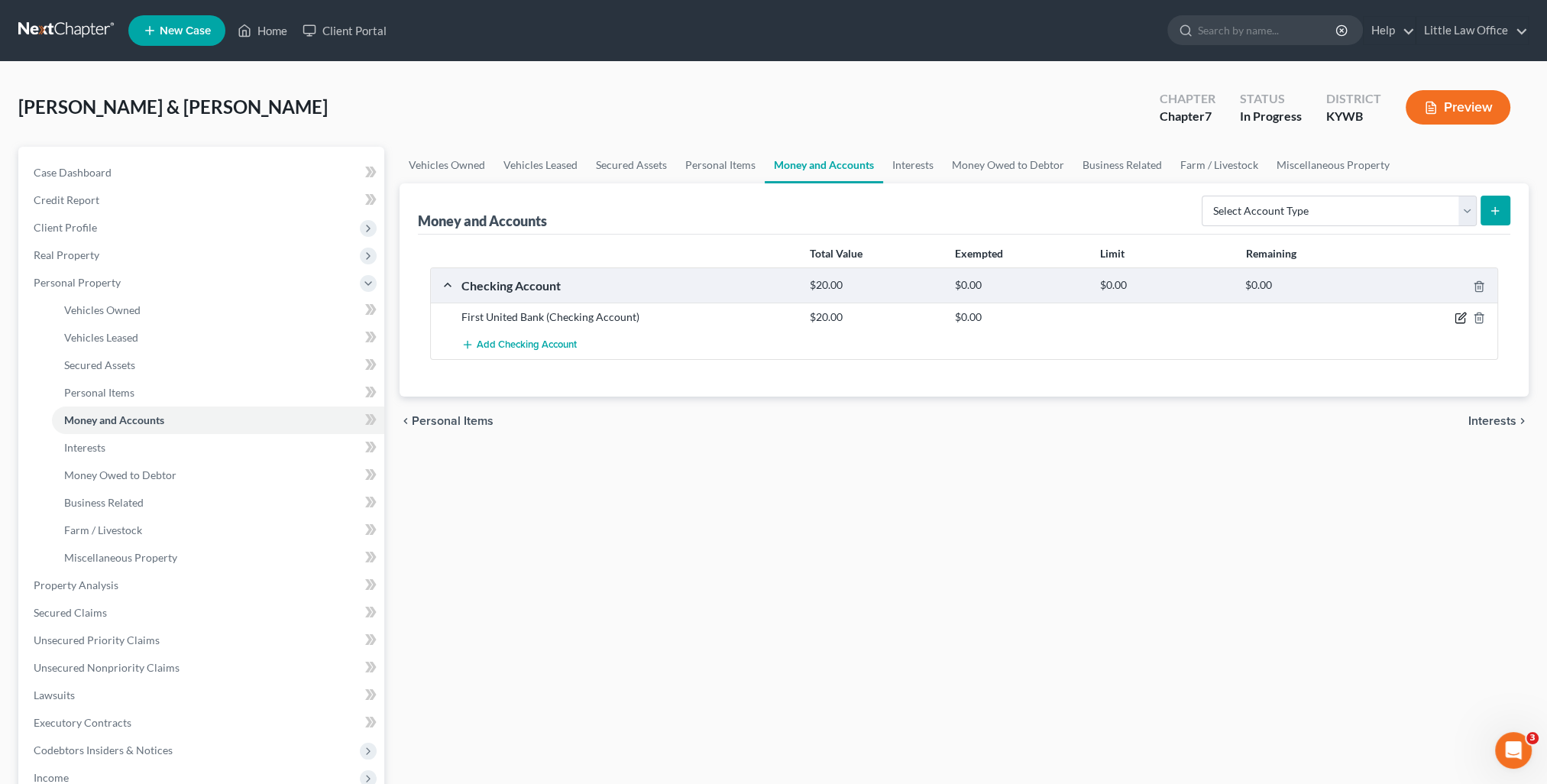
click at [1461, 318] on icon "button" at bounding box center [1461, 316] width 7 height 7
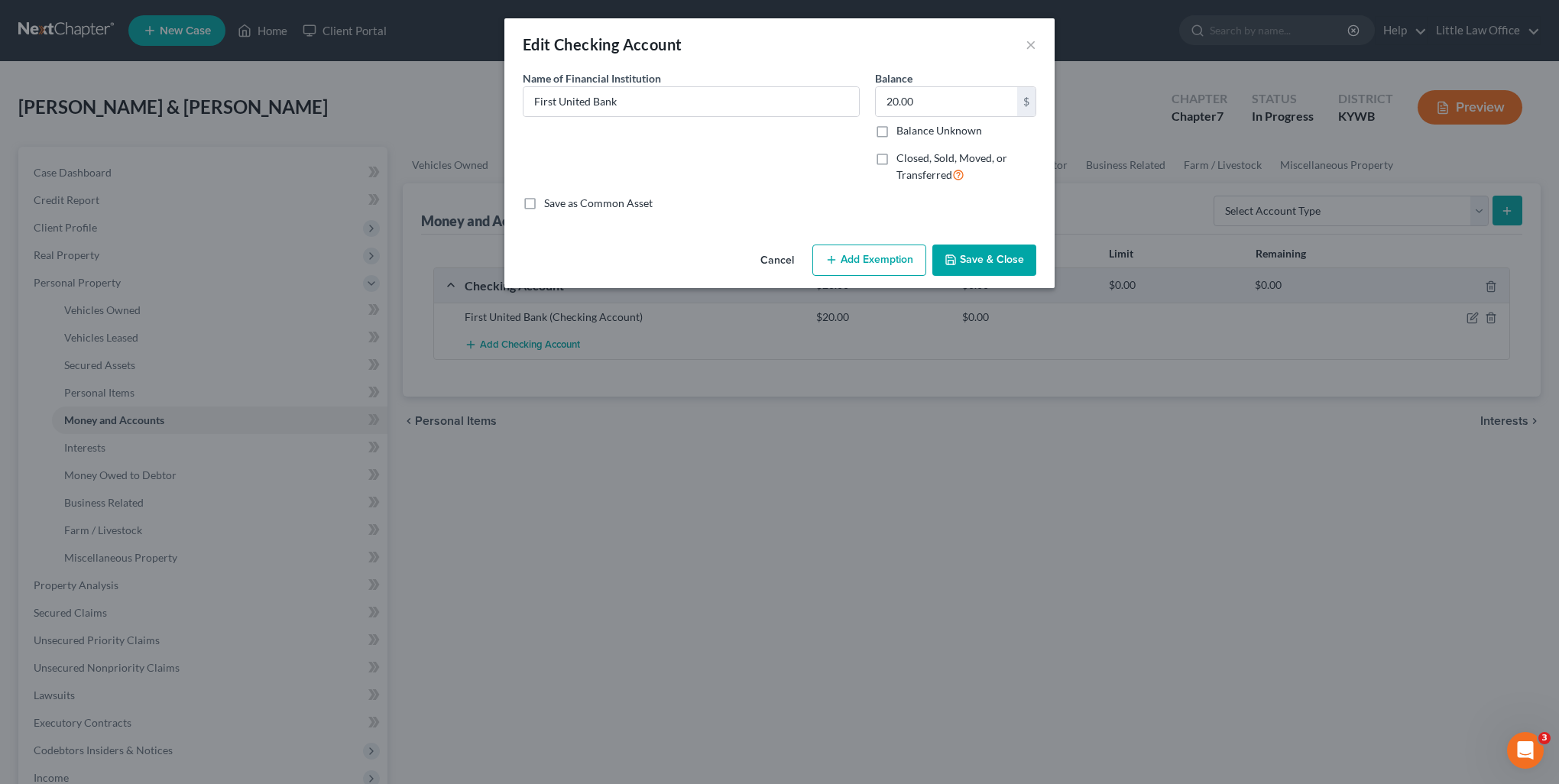
click at [896, 259] on button "Add Exemption" at bounding box center [869, 259] width 113 height 32
select select "2"
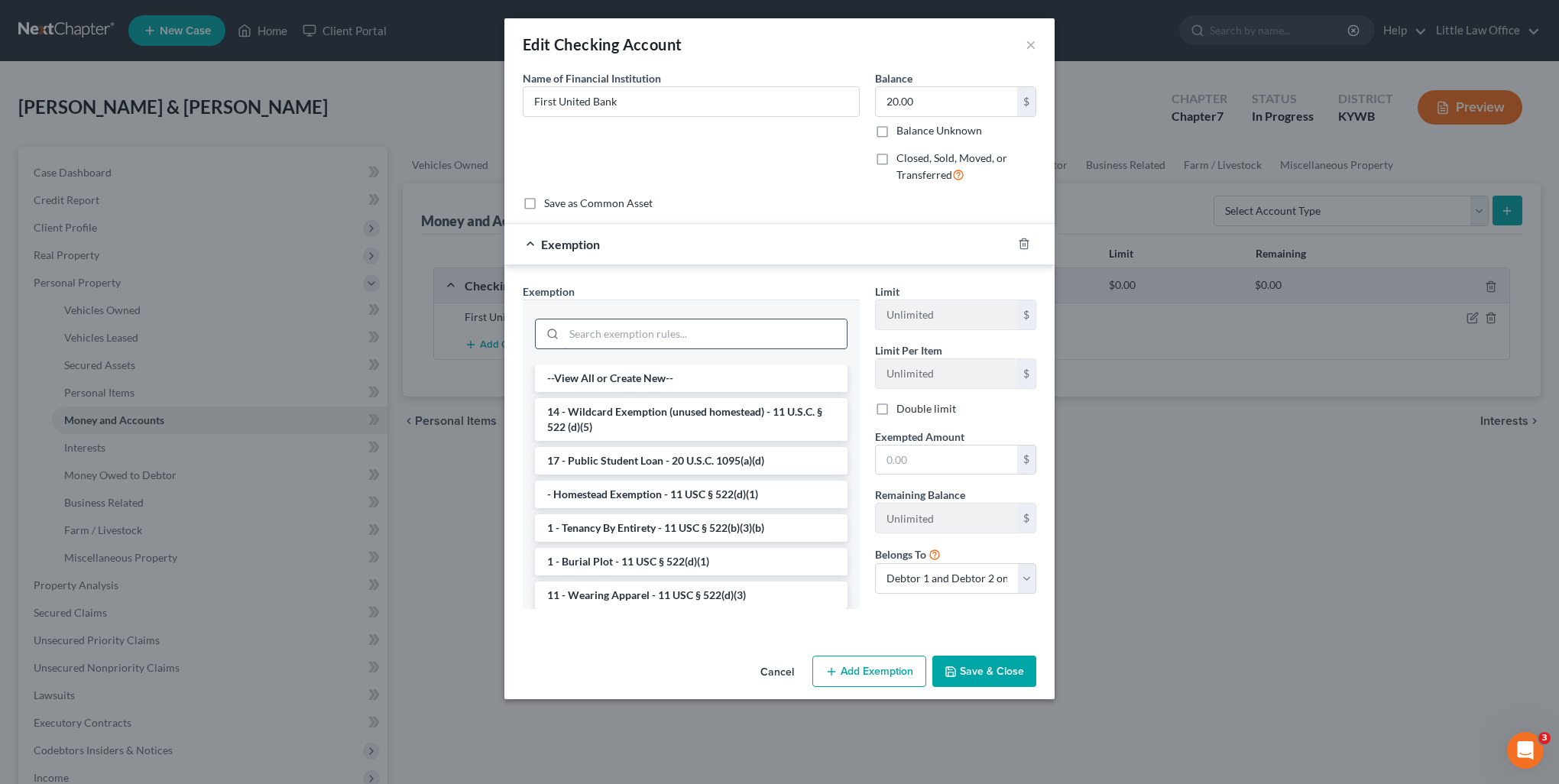
click at [673, 330] on input "search" at bounding box center [705, 333] width 283 height 29
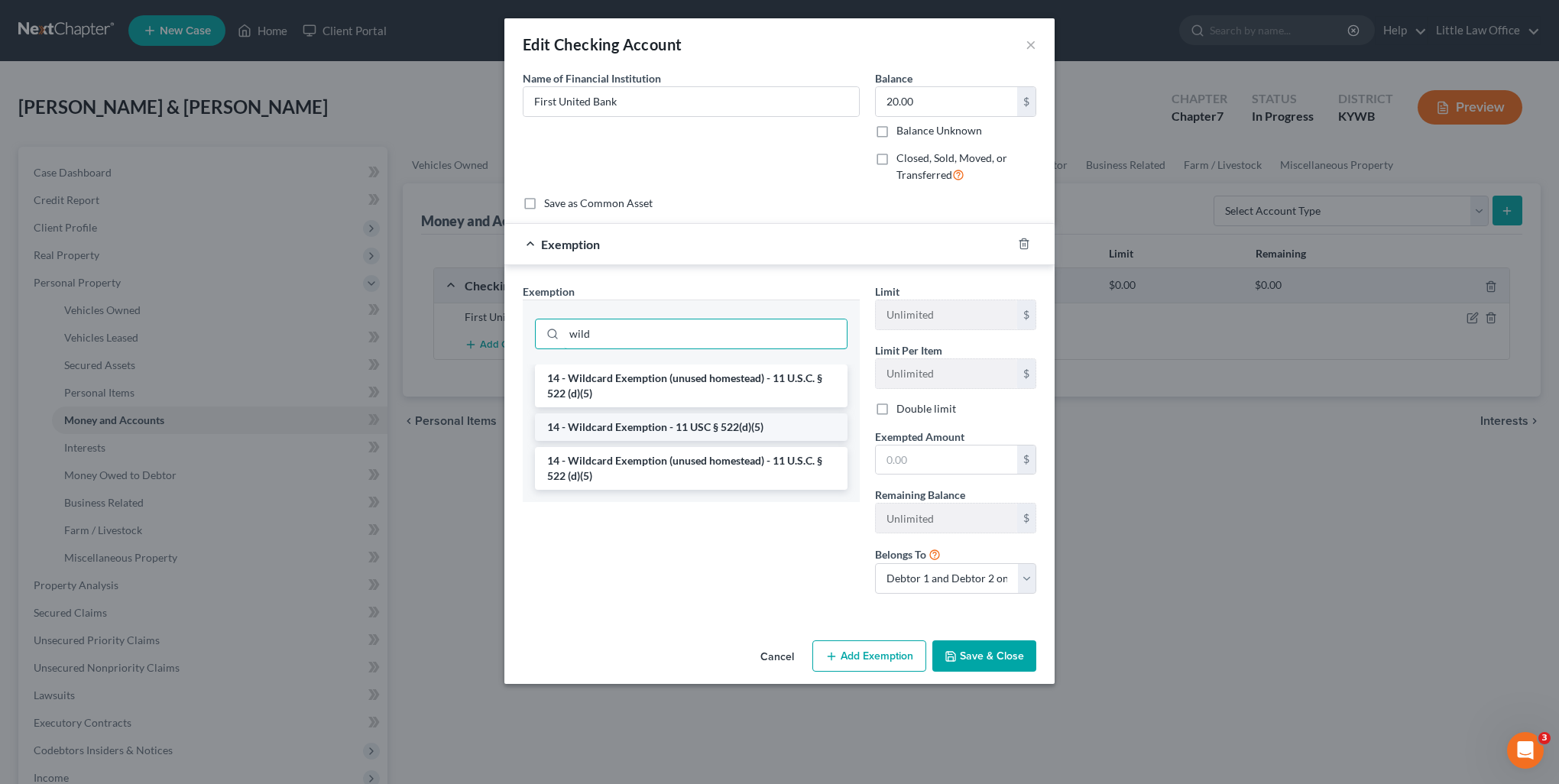
type input "wild"
click at [679, 429] on li "14 - Wildcard Exemption - 11 USC § 522(d)(5)" at bounding box center [691, 427] width 312 height 28
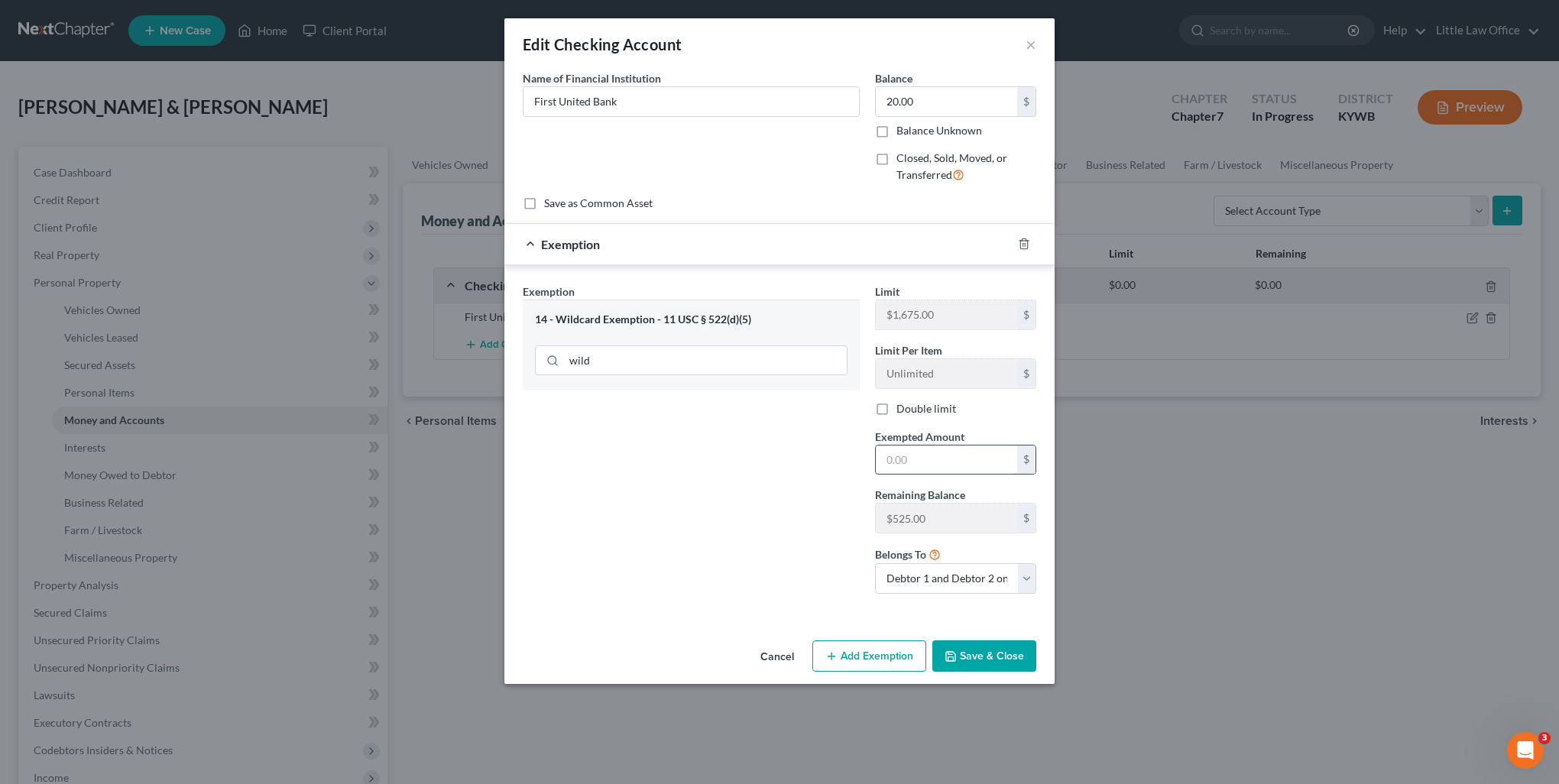
click at [969, 462] on input "text" at bounding box center [946, 459] width 141 height 29
type input "20"
click at [982, 647] on button "Save & Close" at bounding box center [984, 655] width 104 height 32
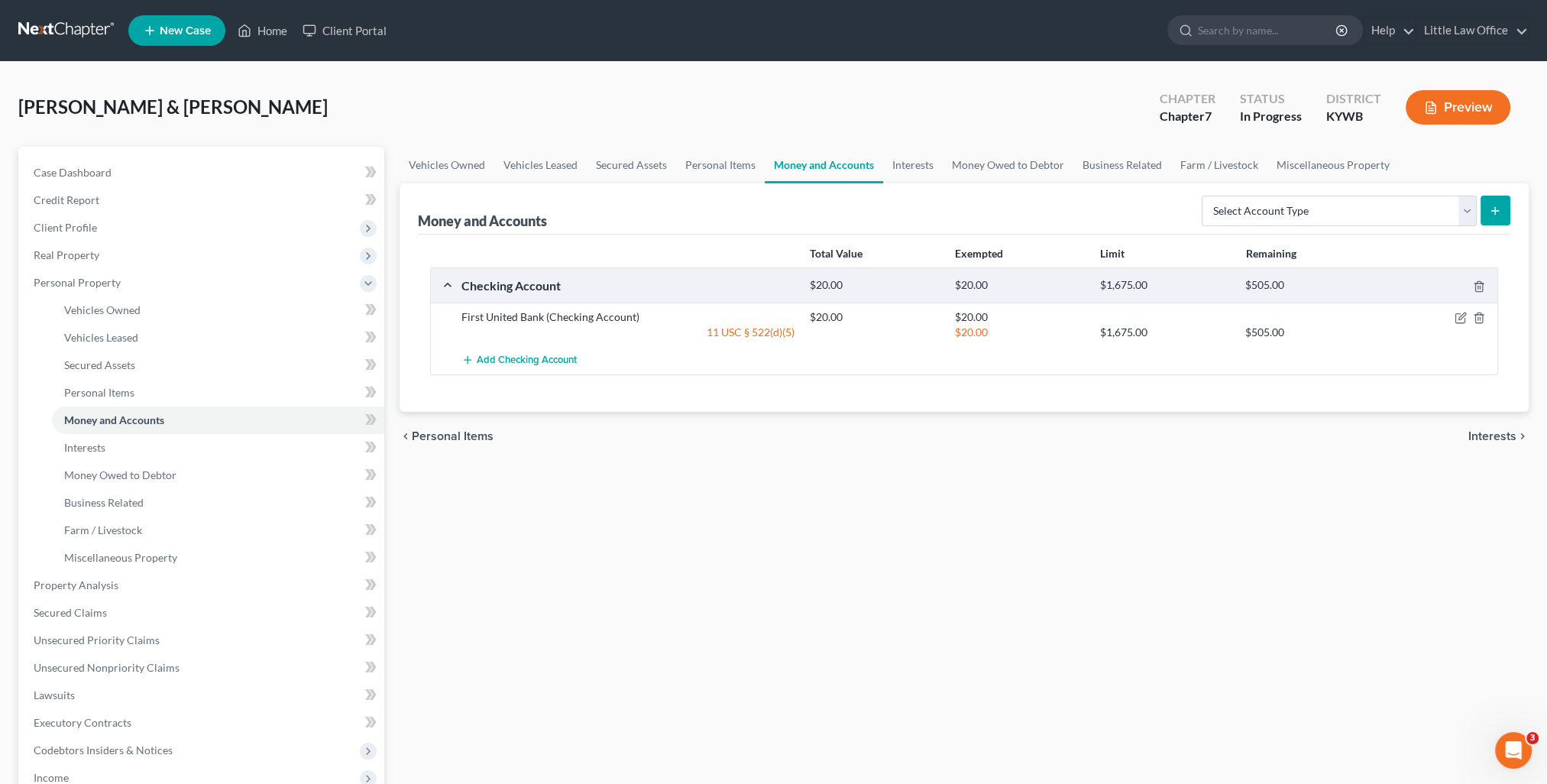
click at [1512, 430] on span "Interests" at bounding box center [1492, 436] width 48 height 12
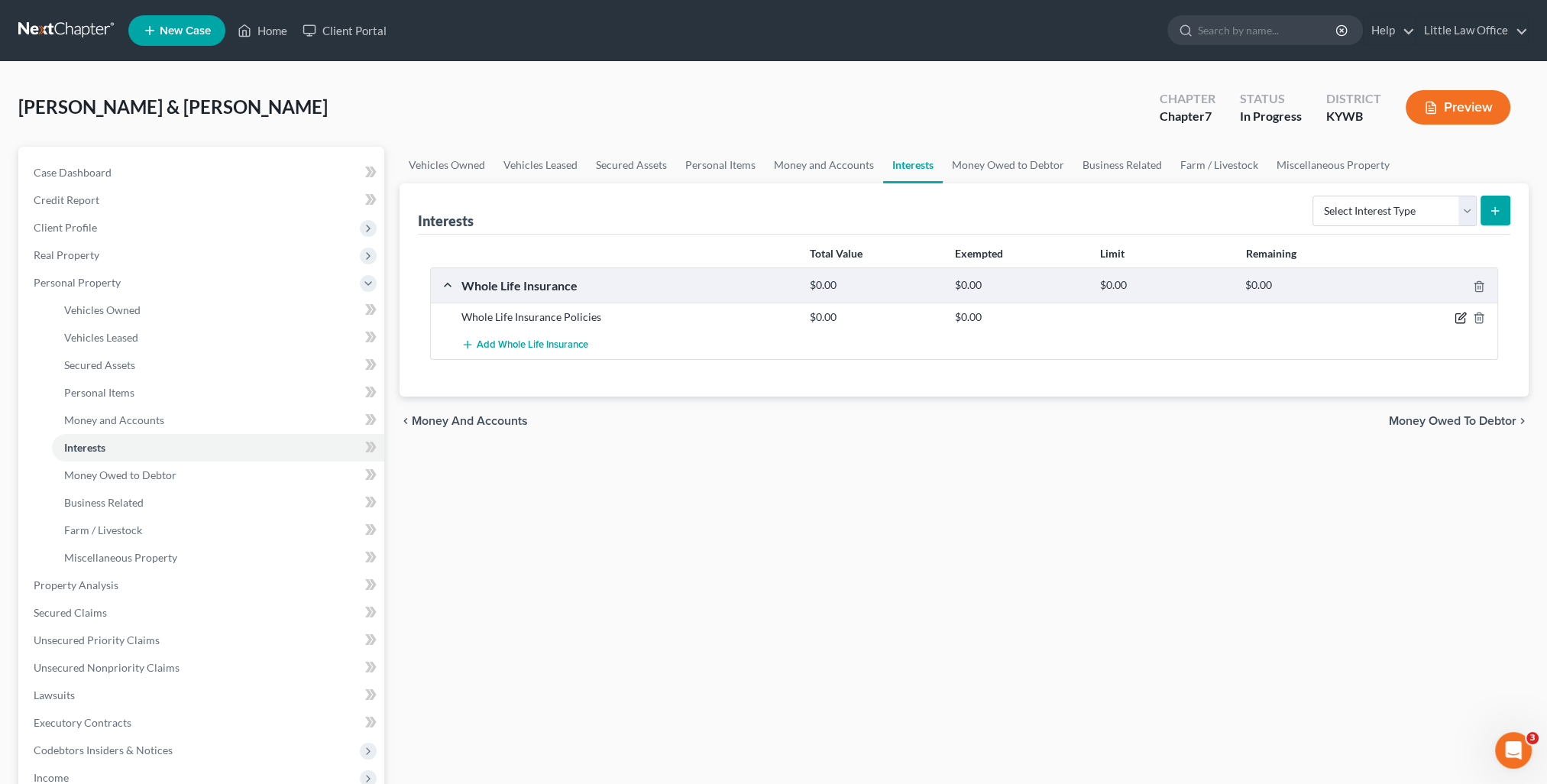
click at [1463, 322] on icon "button" at bounding box center [1461, 319] width 10 height 10
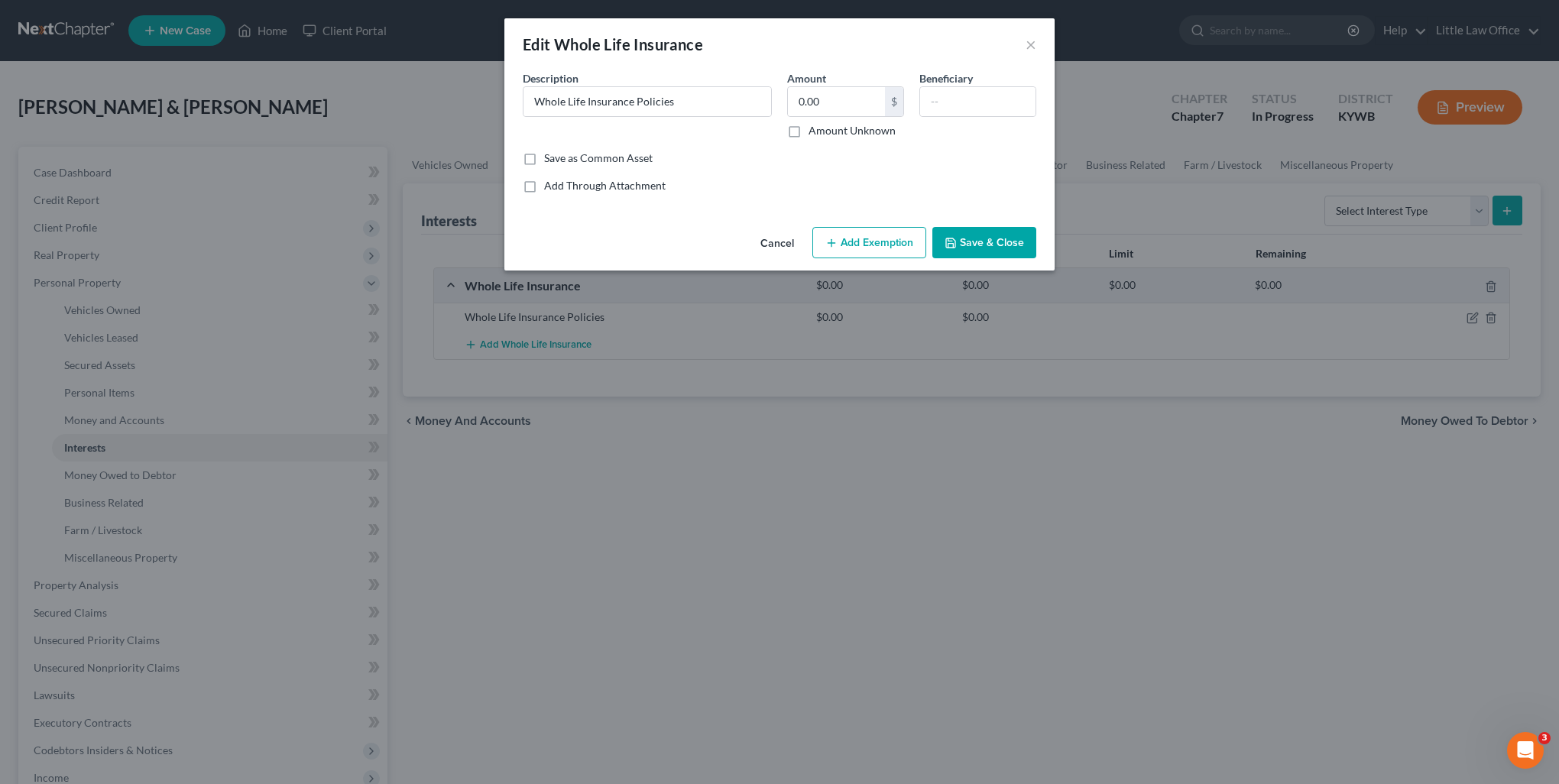
click at [911, 244] on button "Add Exemption" at bounding box center [869, 242] width 113 height 32
select select "2"
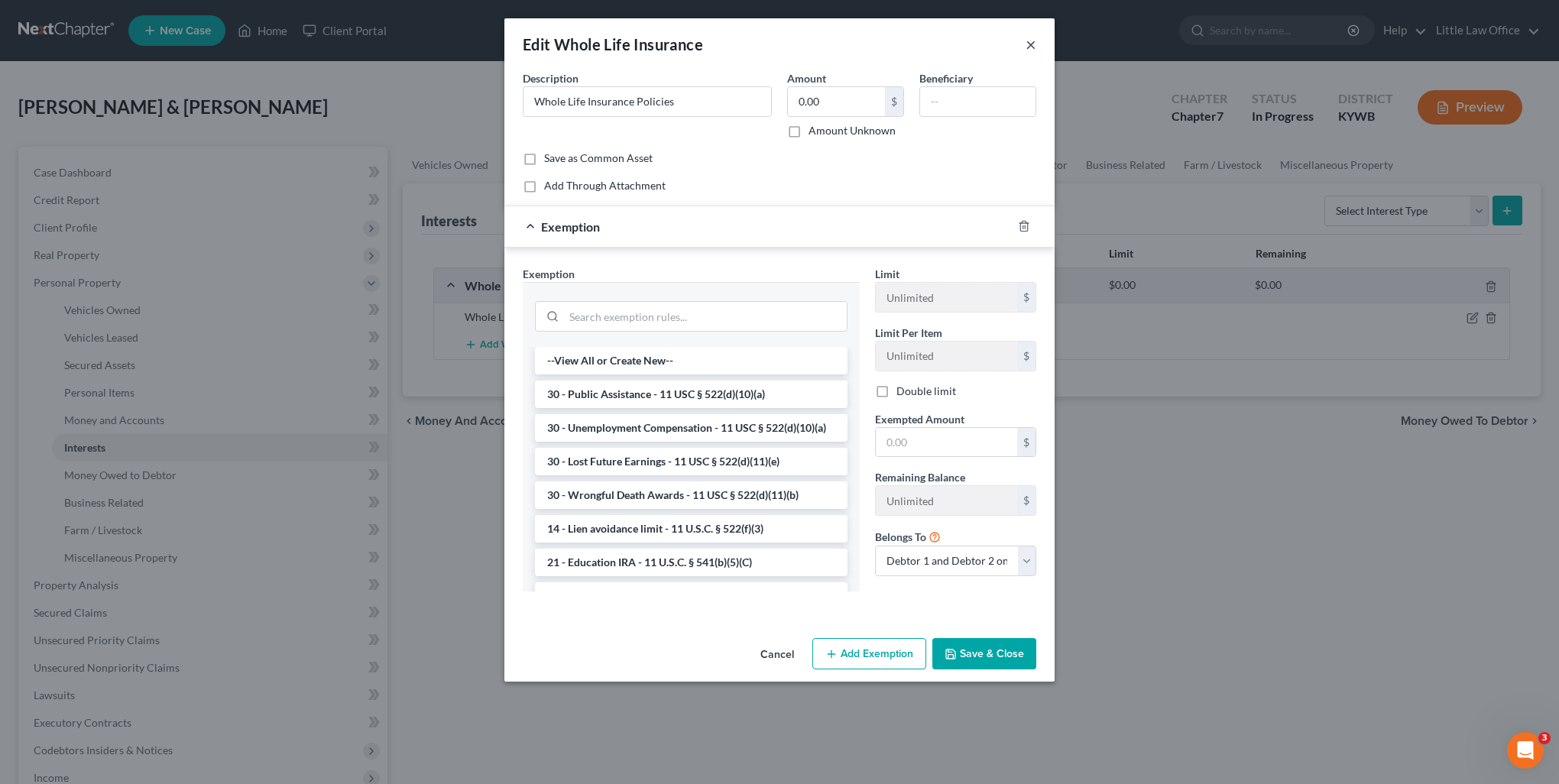
click at [1030, 50] on button "×" at bounding box center [1030, 44] width 11 height 18
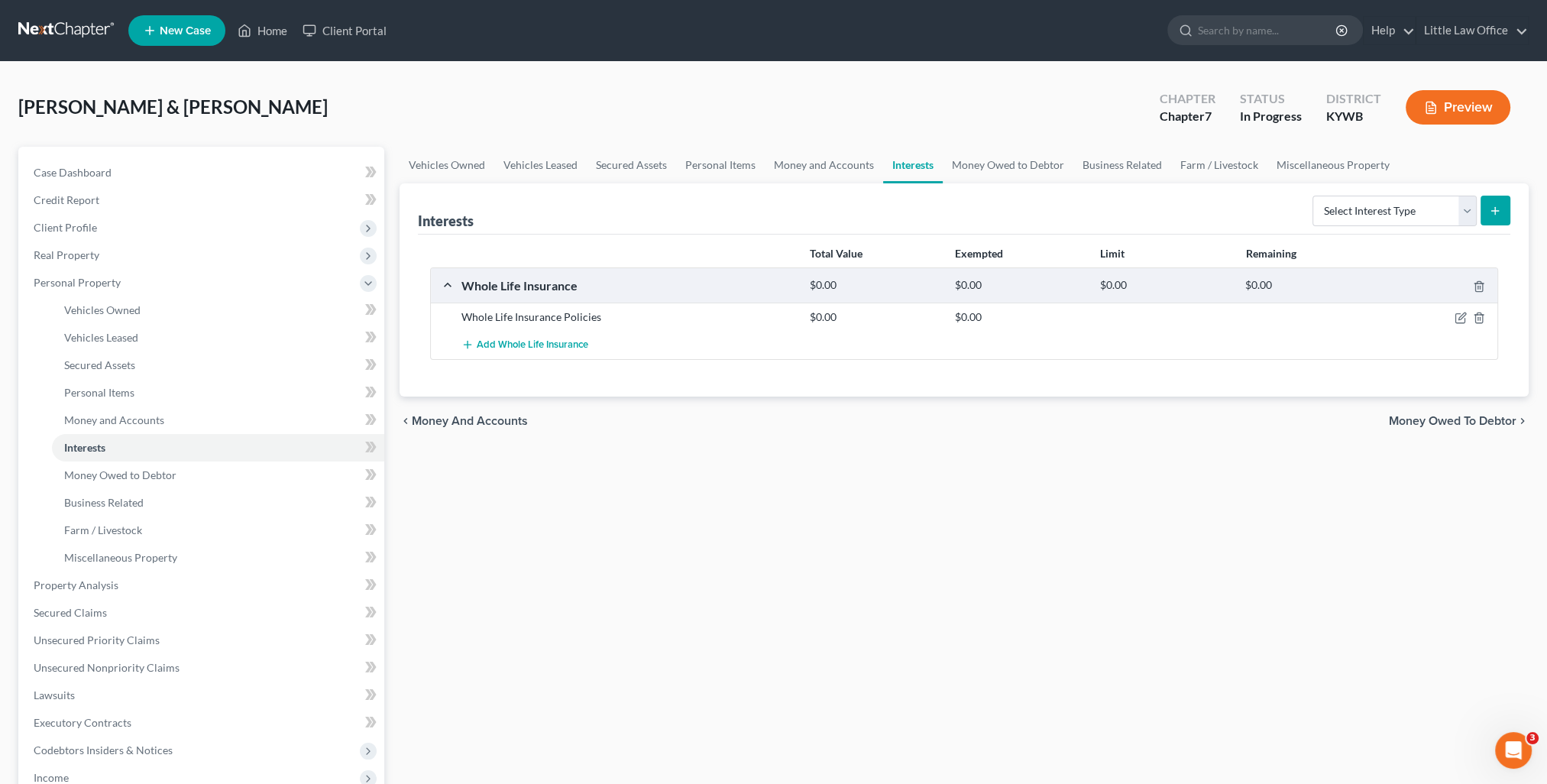
click at [1483, 423] on span "Money Owed to Debtor" at bounding box center [1452, 421] width 128 height 12
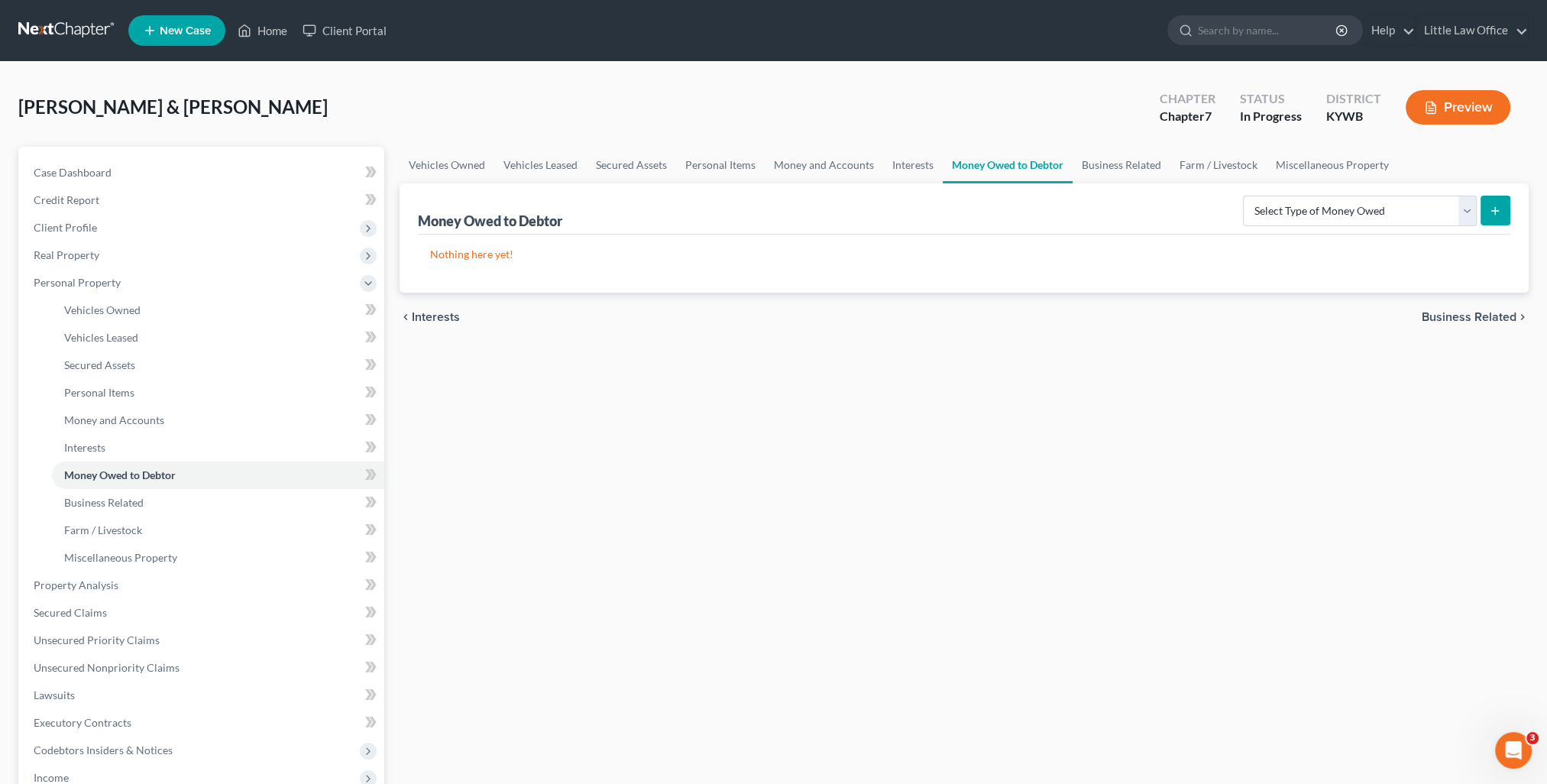
click at [1448, 321] on span "Business Related" at bounding box center [1469, 317] width 95 height 12
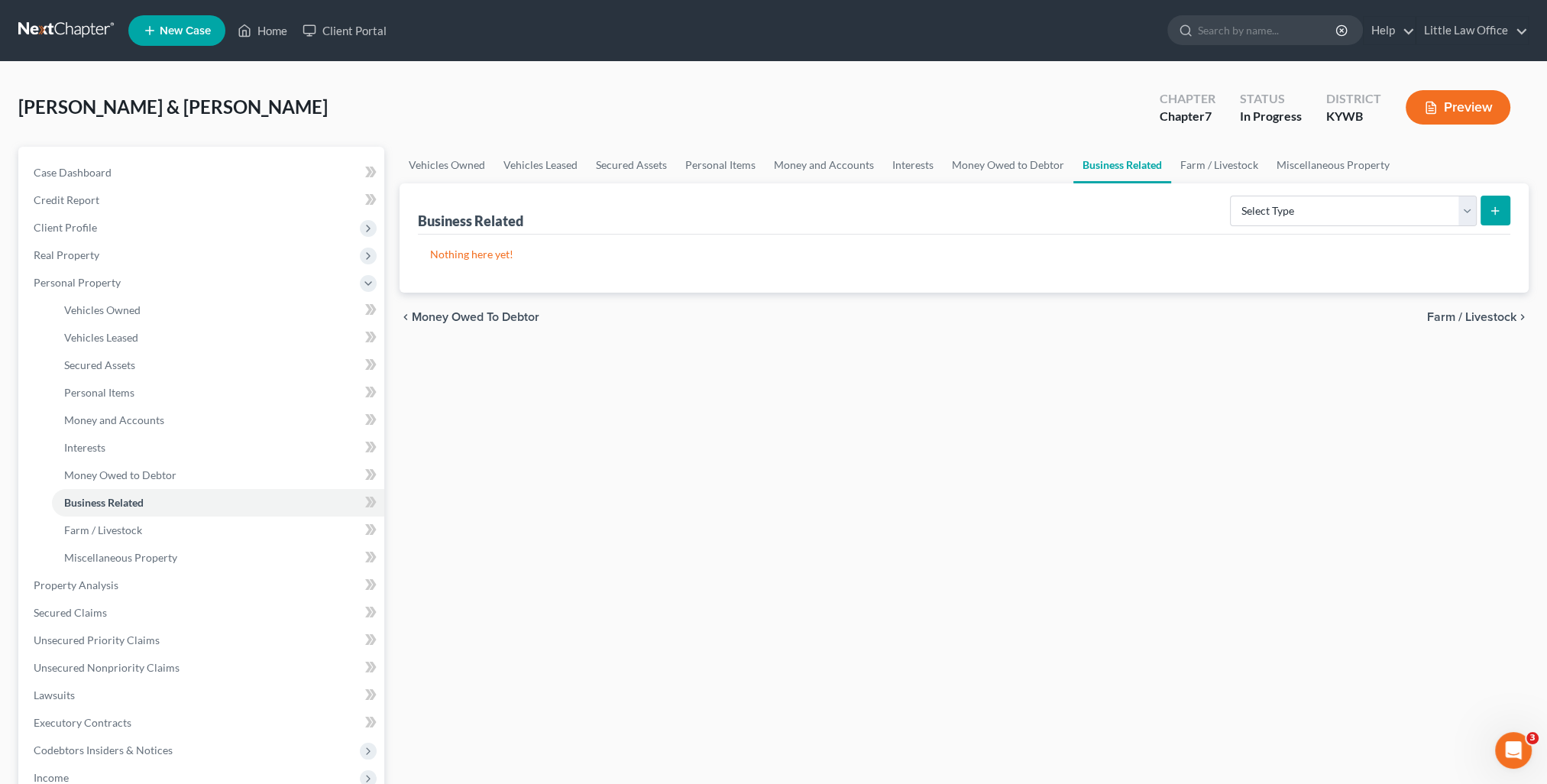
click at [1448, 321] on span "Farm / Livestock" at bounding box center [1471, 317] width 89 height 12
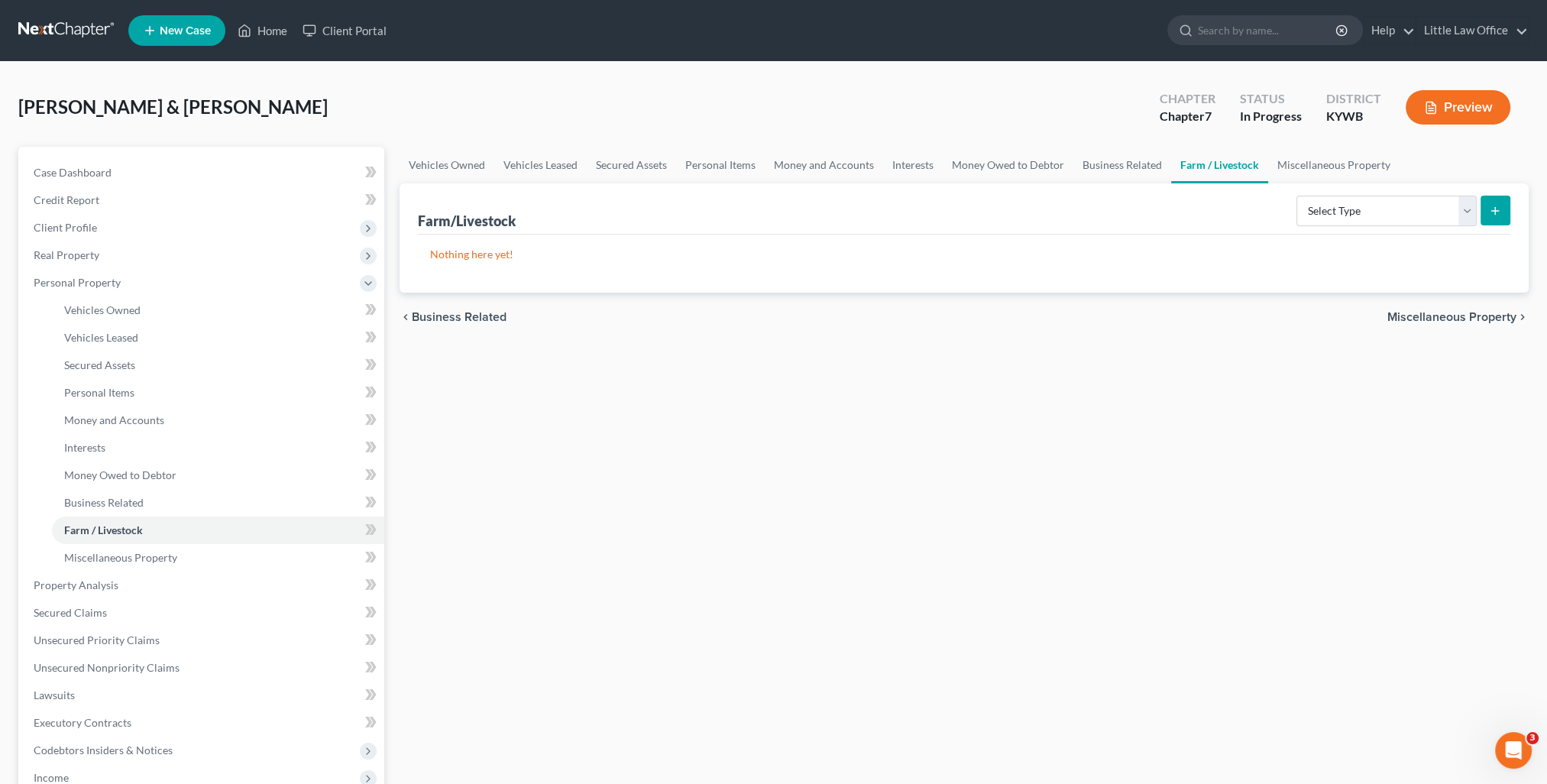
click at [1448, 321] on span "Miscellaneous Property" at bounding box center [1452, 317] width 129 height 12
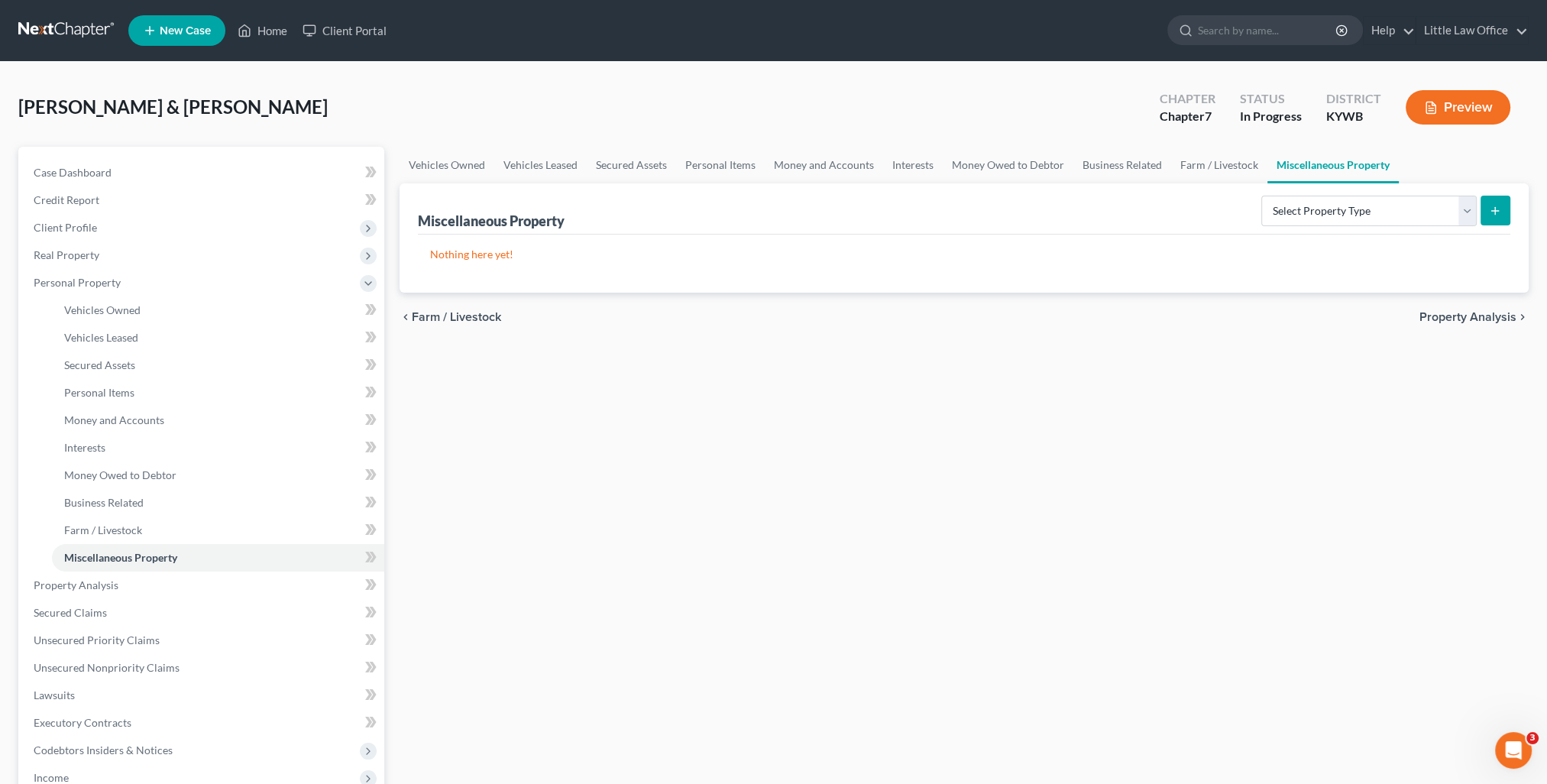
click at [1455, 317] on span "Property Analysis" at bounding box center [1467, 317] width 97 height 12
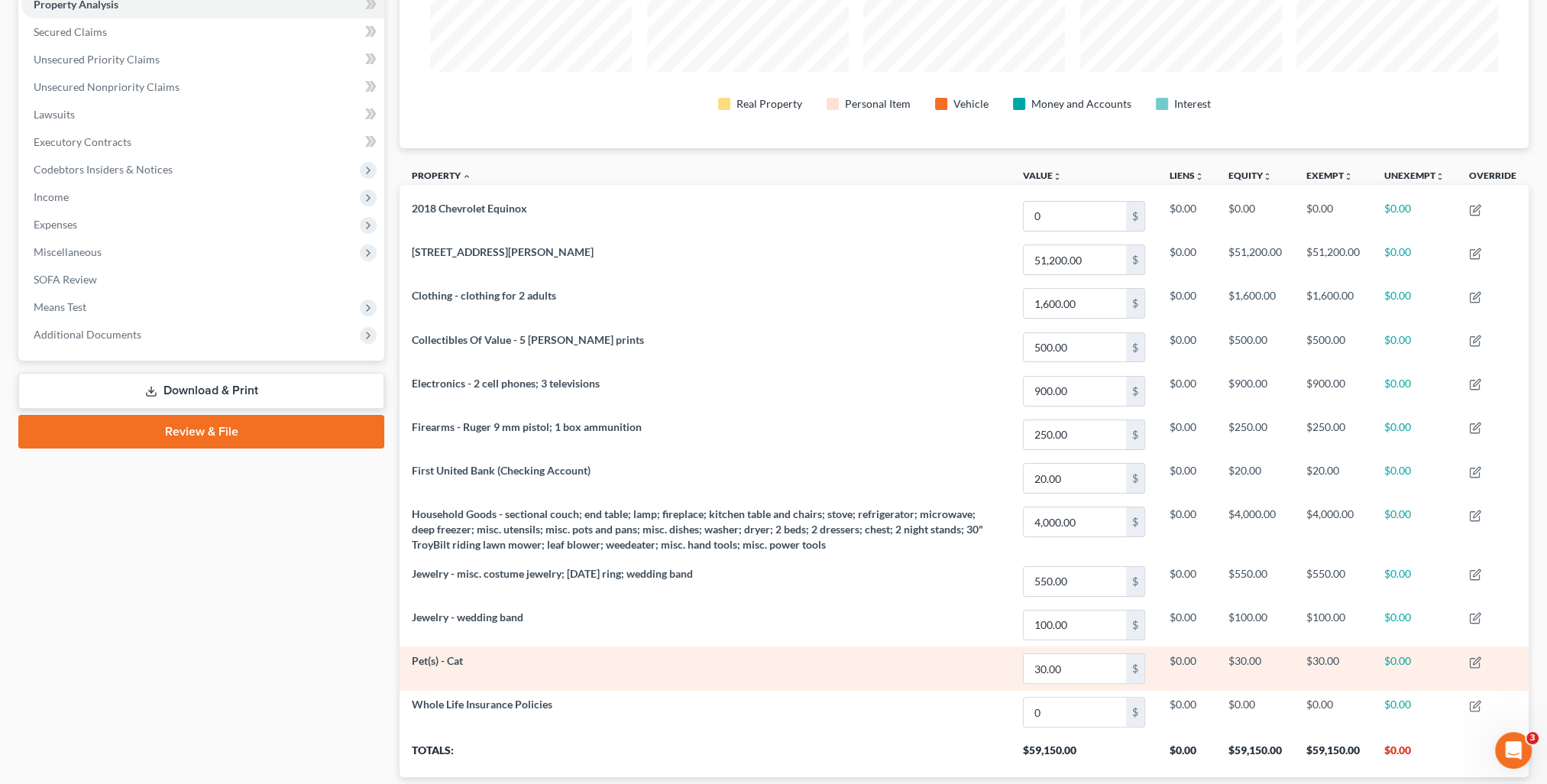
scroll to position [401, 0]
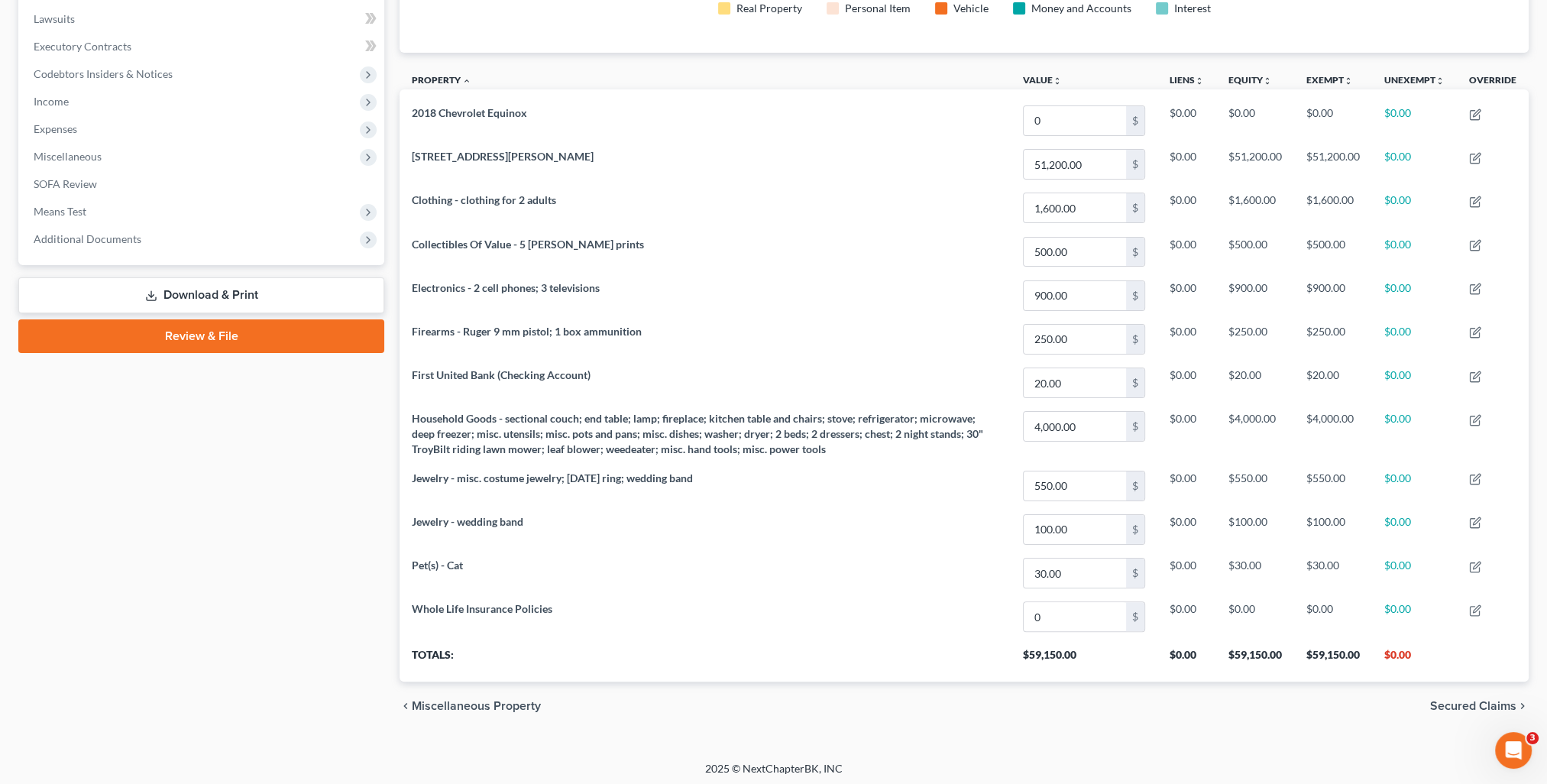
click at [1461, 704] on span "Secured Claims" at bounding box center [1473, 705] width 86 height 12
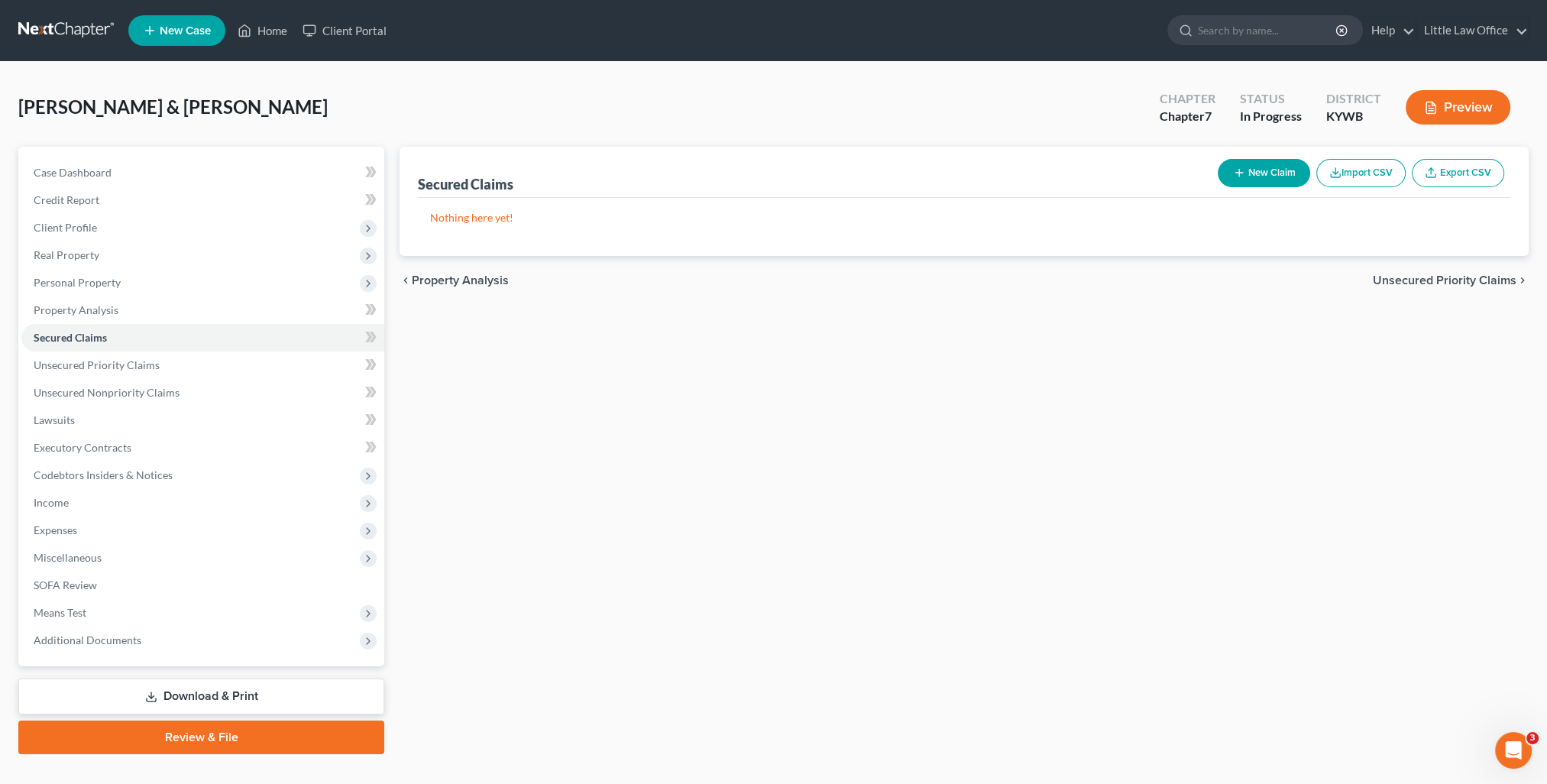
click at [1491, 278] on span "Unsecured Priority Claims" at bounding box center [1444, 280] width 143 height 12
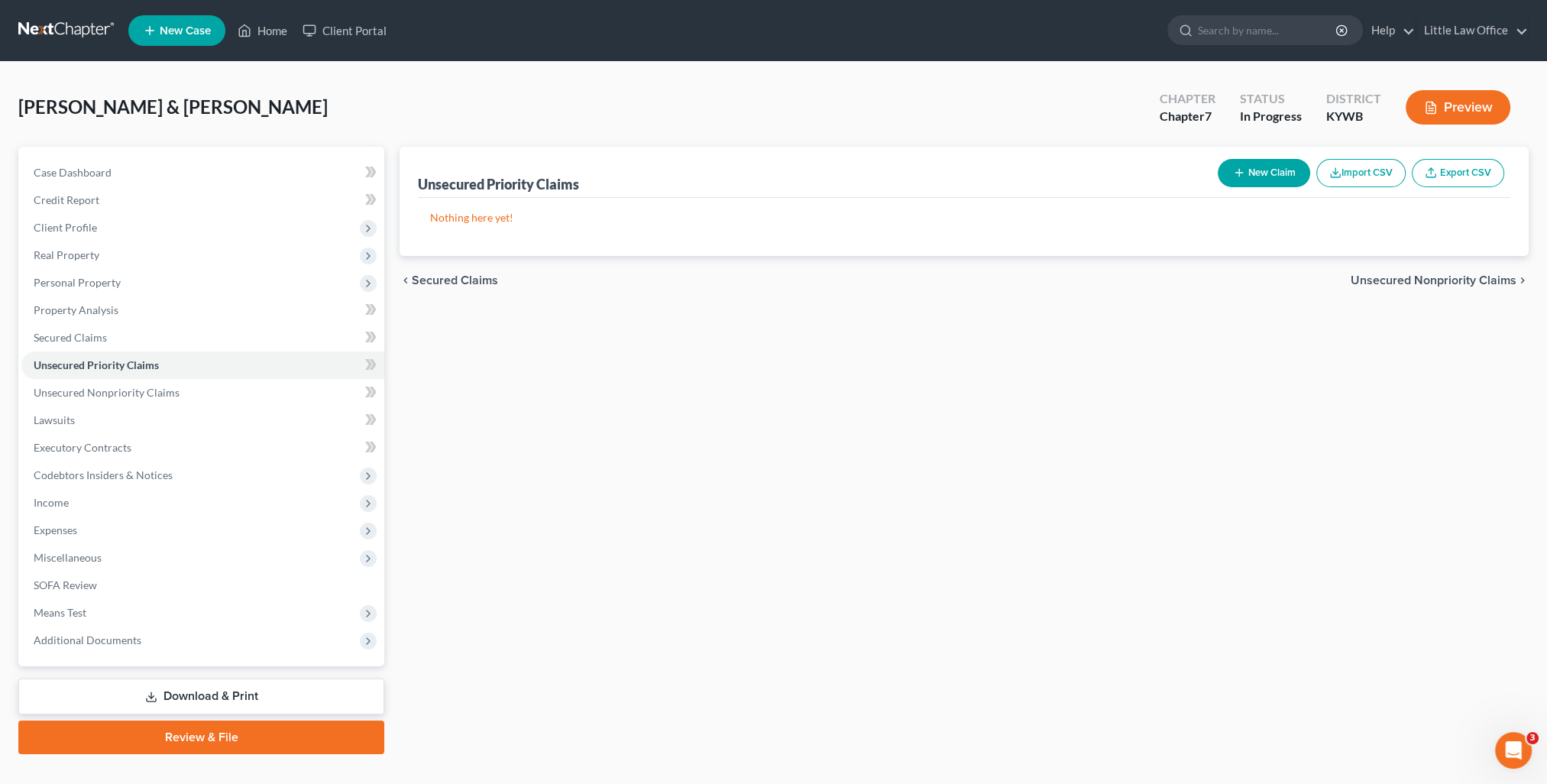
click at [1491, 278] on span "Unsecured Nonpriority Claims" at bounding box center [1434, 280] width 166 height 12
click at [1491, 278] on span "Lawsuits" at bounding box center [1492, 280] width 48 height 12
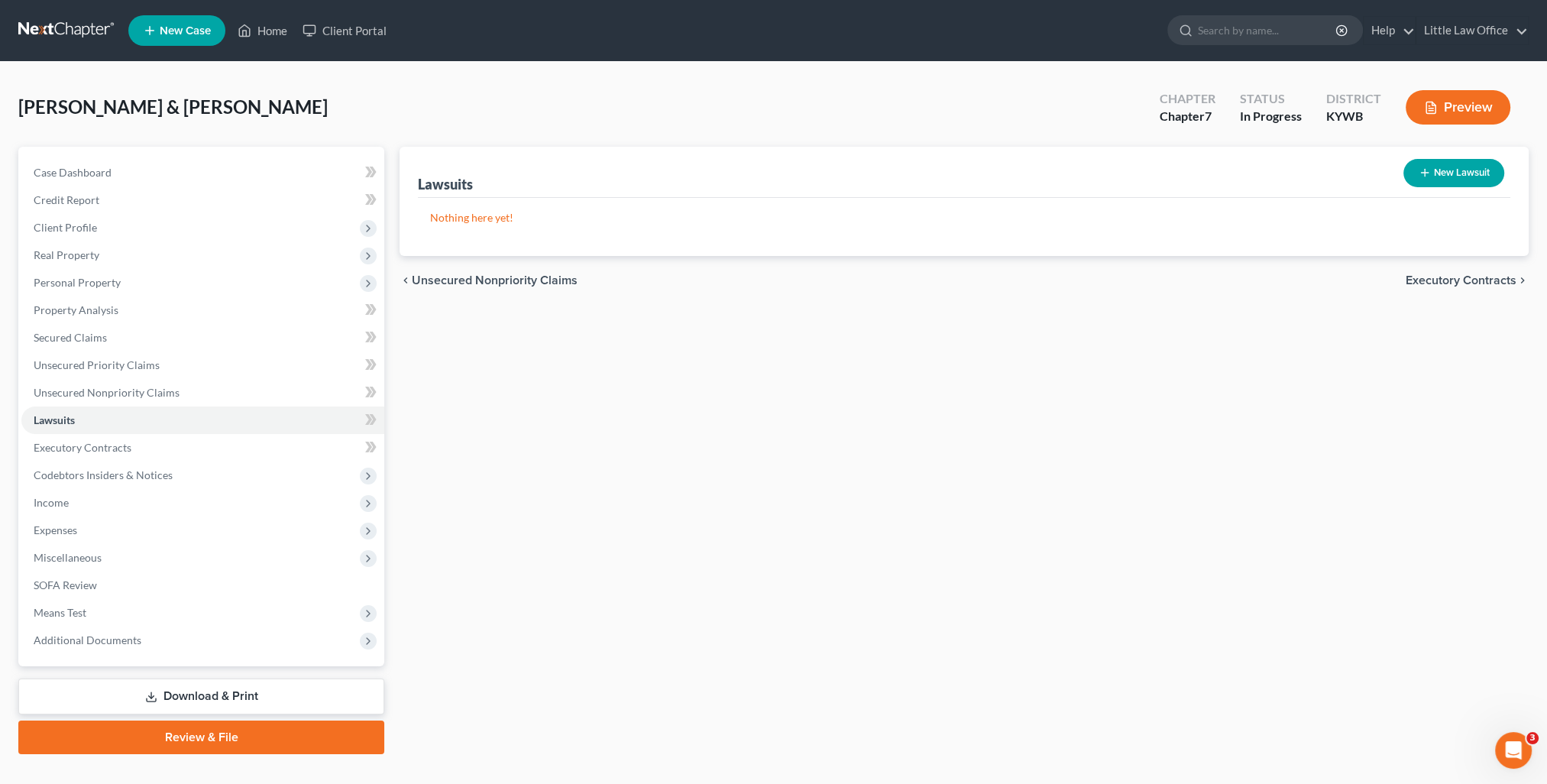
click at [1491, 278] on span "Executory Contracts" at bounding box center [1461, 280] width 110 height 12
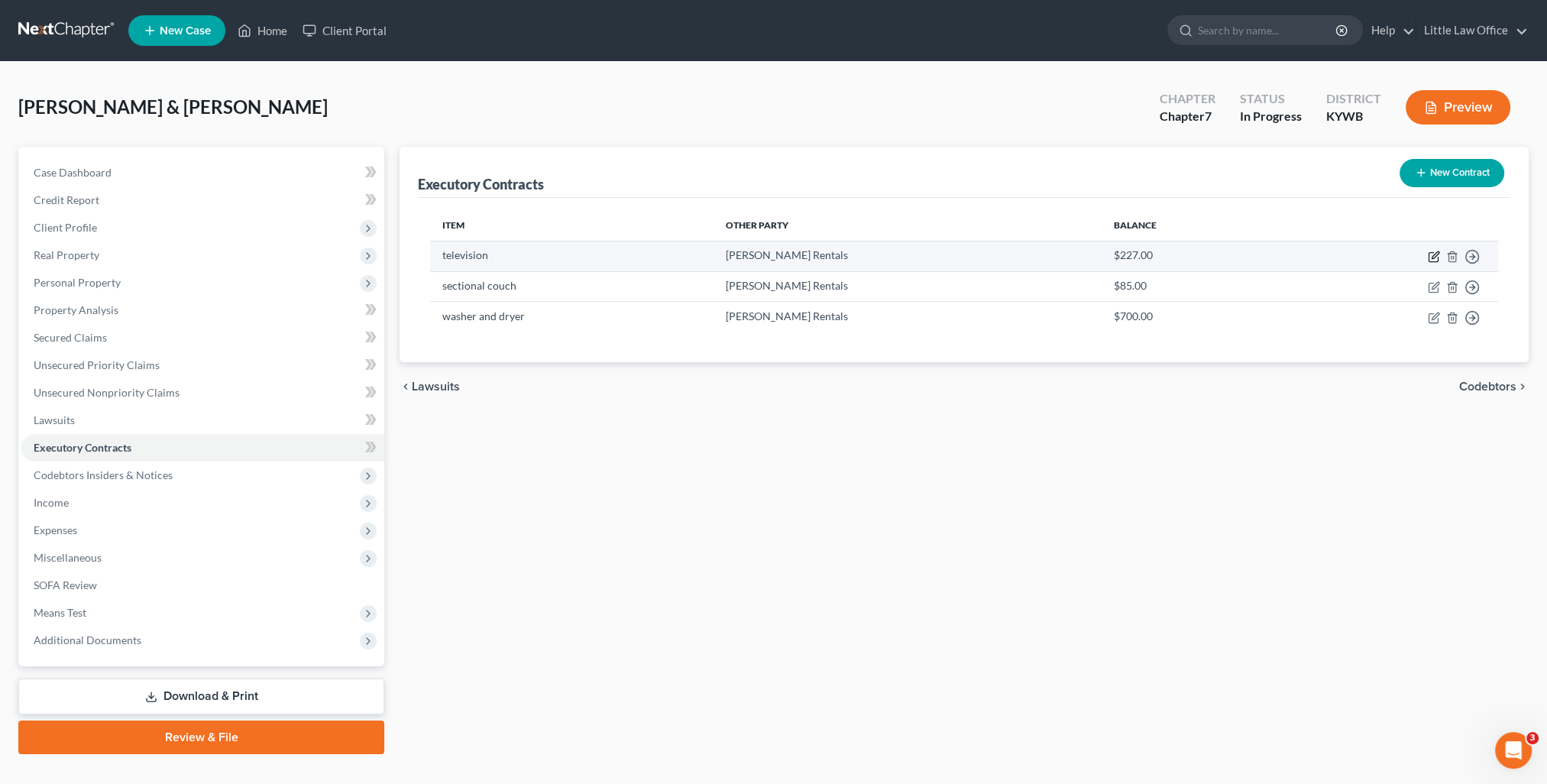
click at [1433, 260] on icon "button" at bounding box center [1434, 257] width 10 height 10
select select "0"
select select "2"
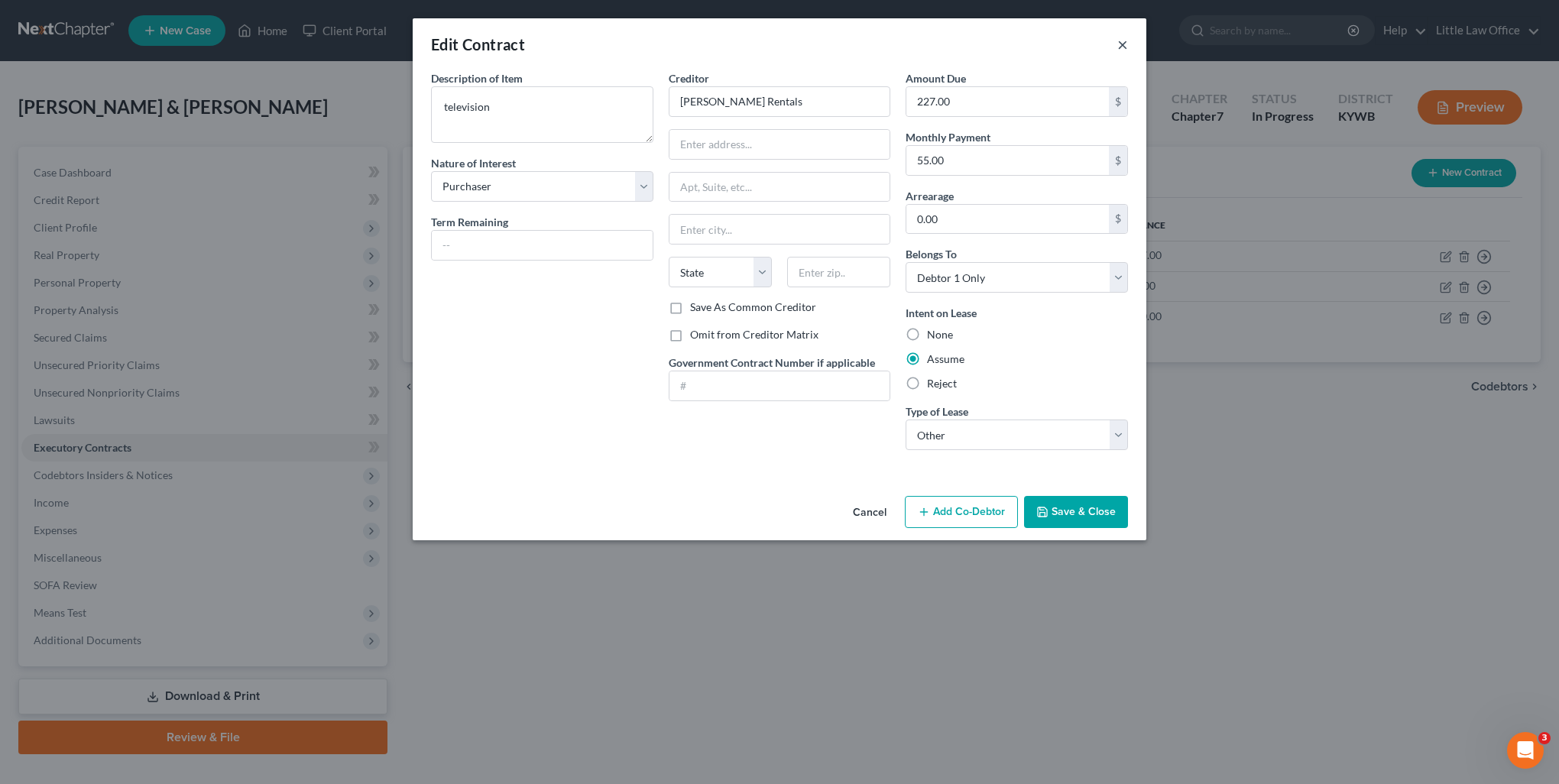
click at [1118, 44] on button "×" at bounding box center [1122, 44] width 11 height 18
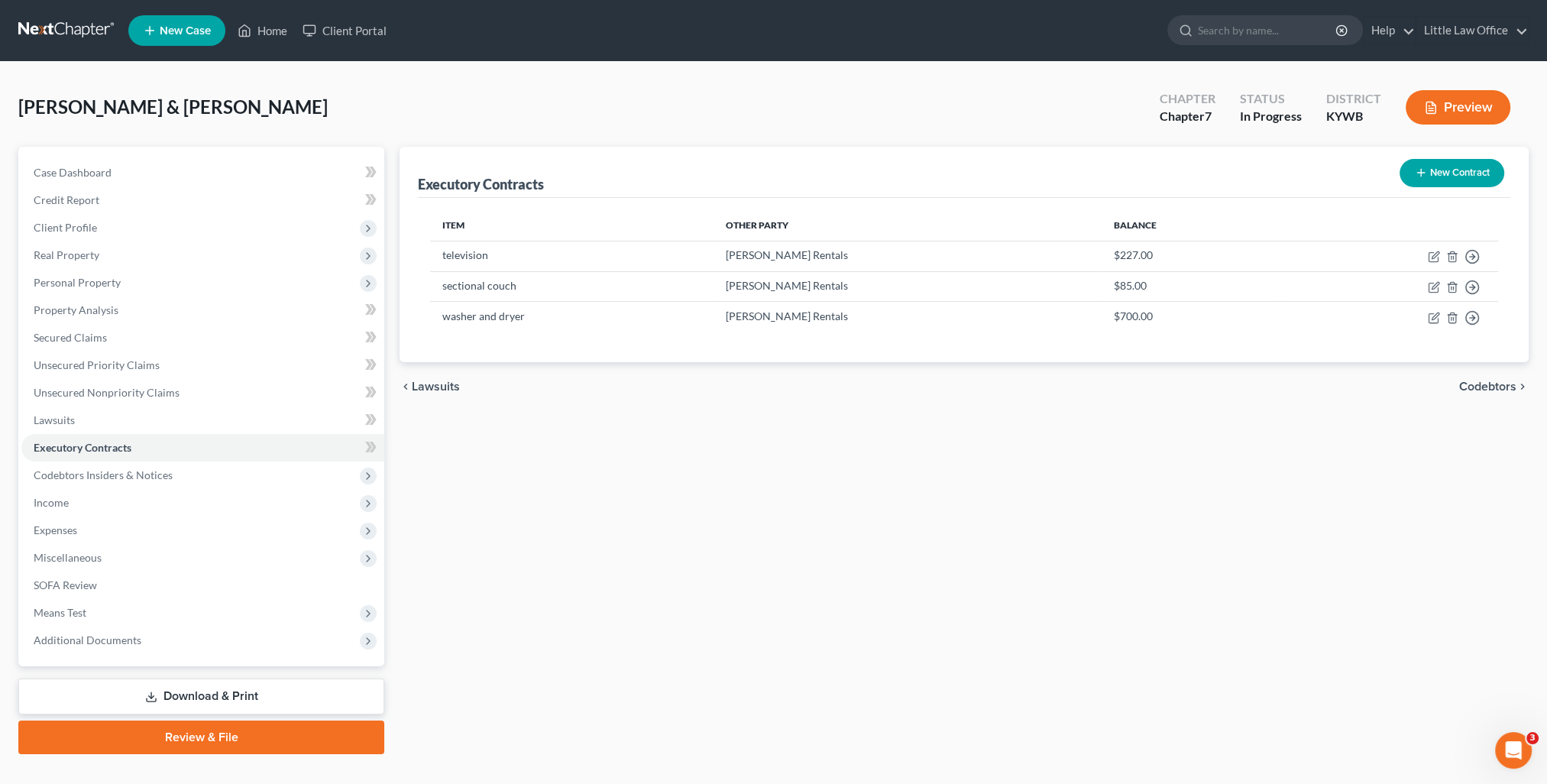
click at [1490, 385] on span "Codebtors" at bounding box center [1487, 386] width 58 height 12
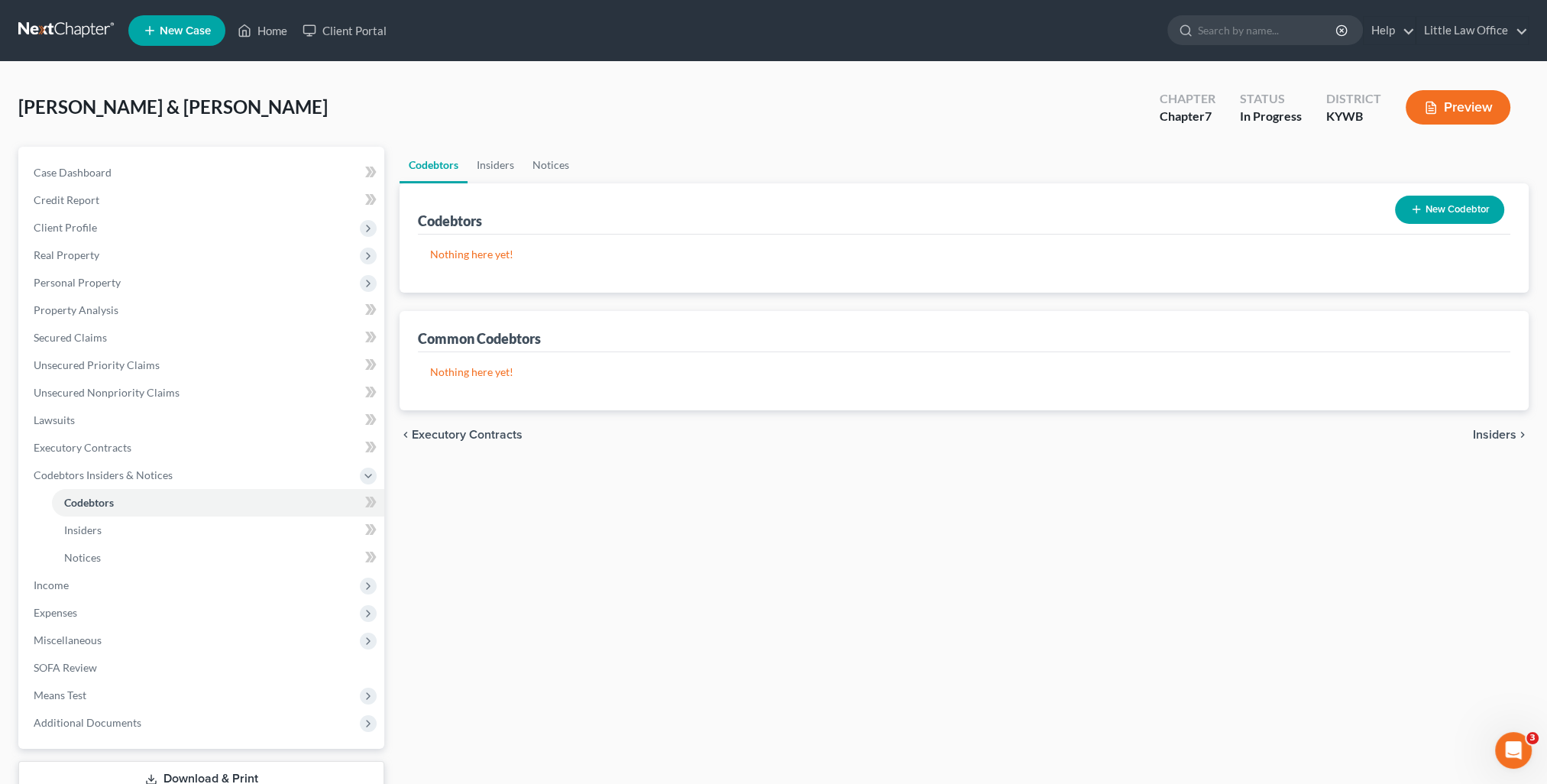
click at [1490, 429] on span "Insiders" at bounding box center [1494, 434] width 43 height 12
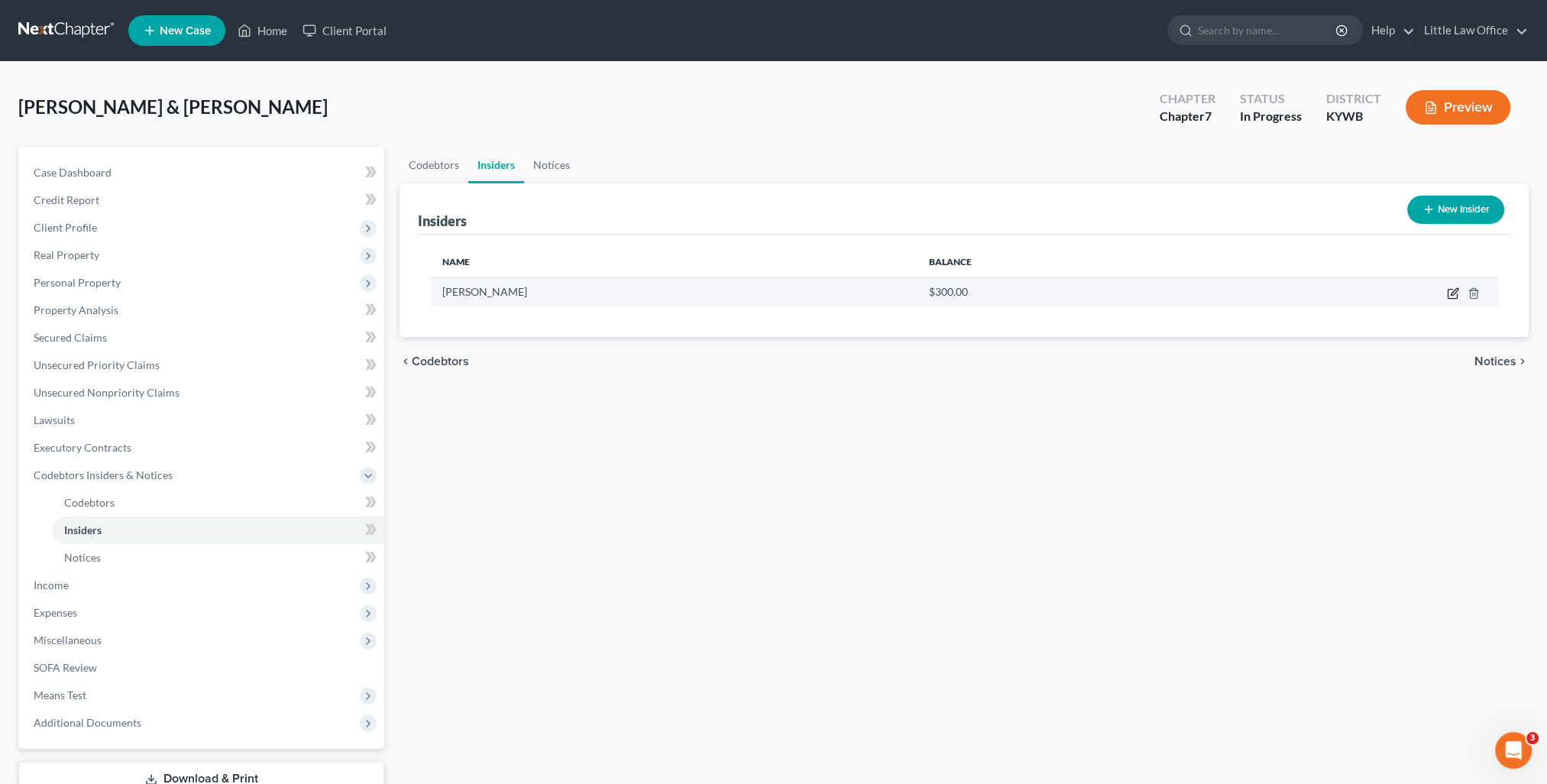
click at [1455, 294] on icon "button" at bounding box center [1453, 293] width 12 height 12
select select "18"
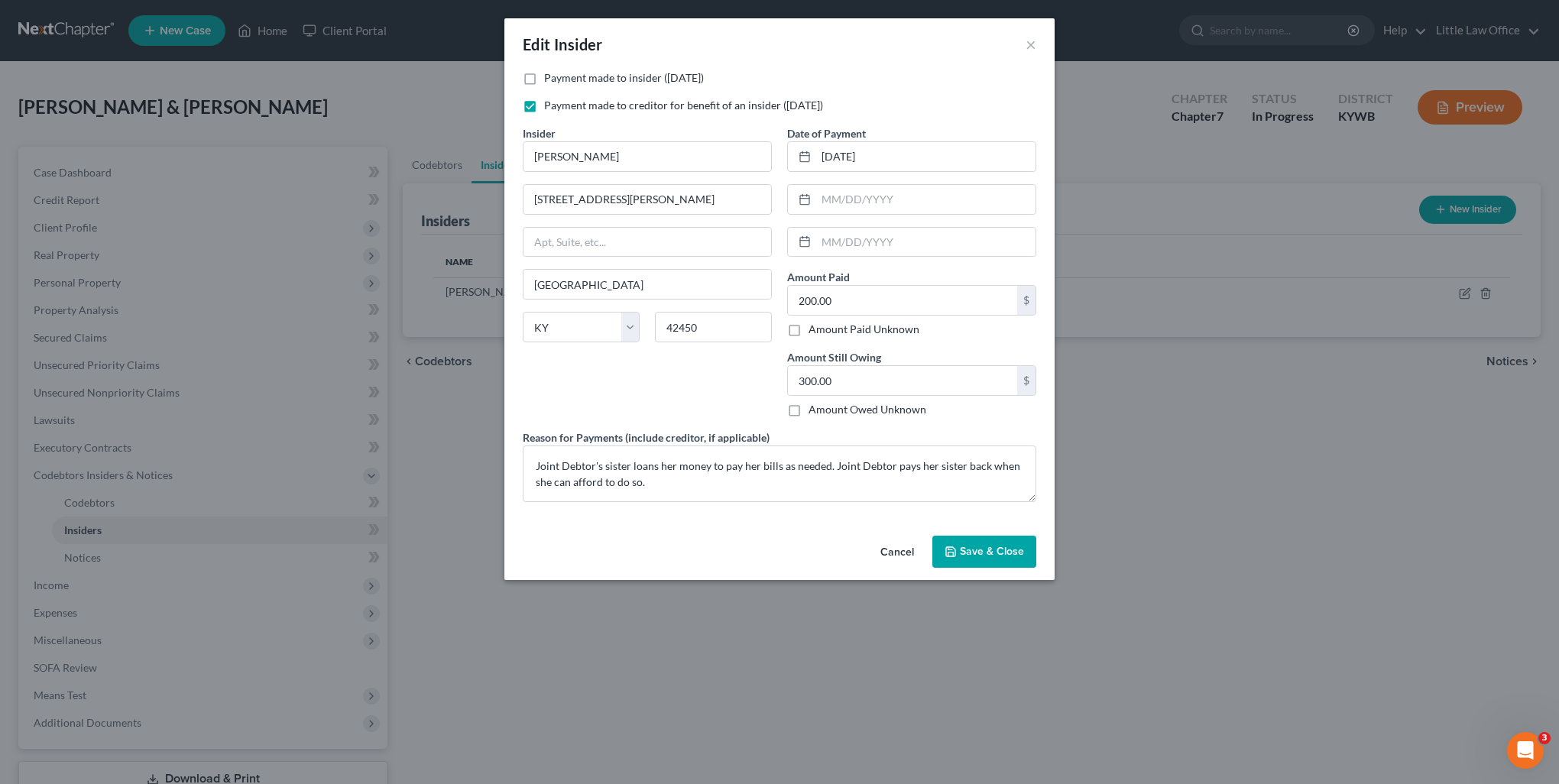
click at [995, 555] on span "Save & Close" at bounding box center [992, 551] width 64 height 13
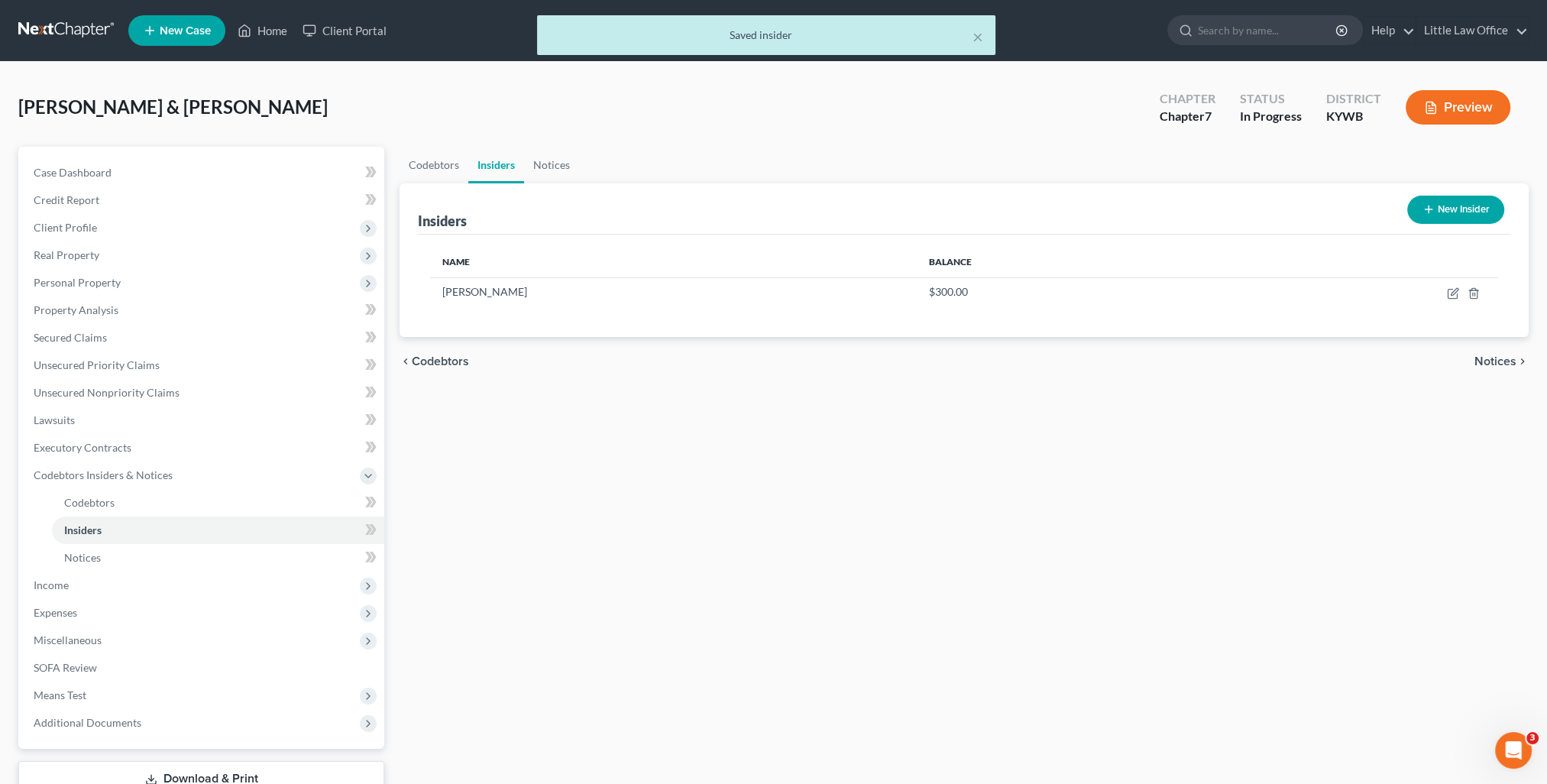
click at [1498, 362] on span "Notices" at bounding box center [1495, 361] width 42 height 12
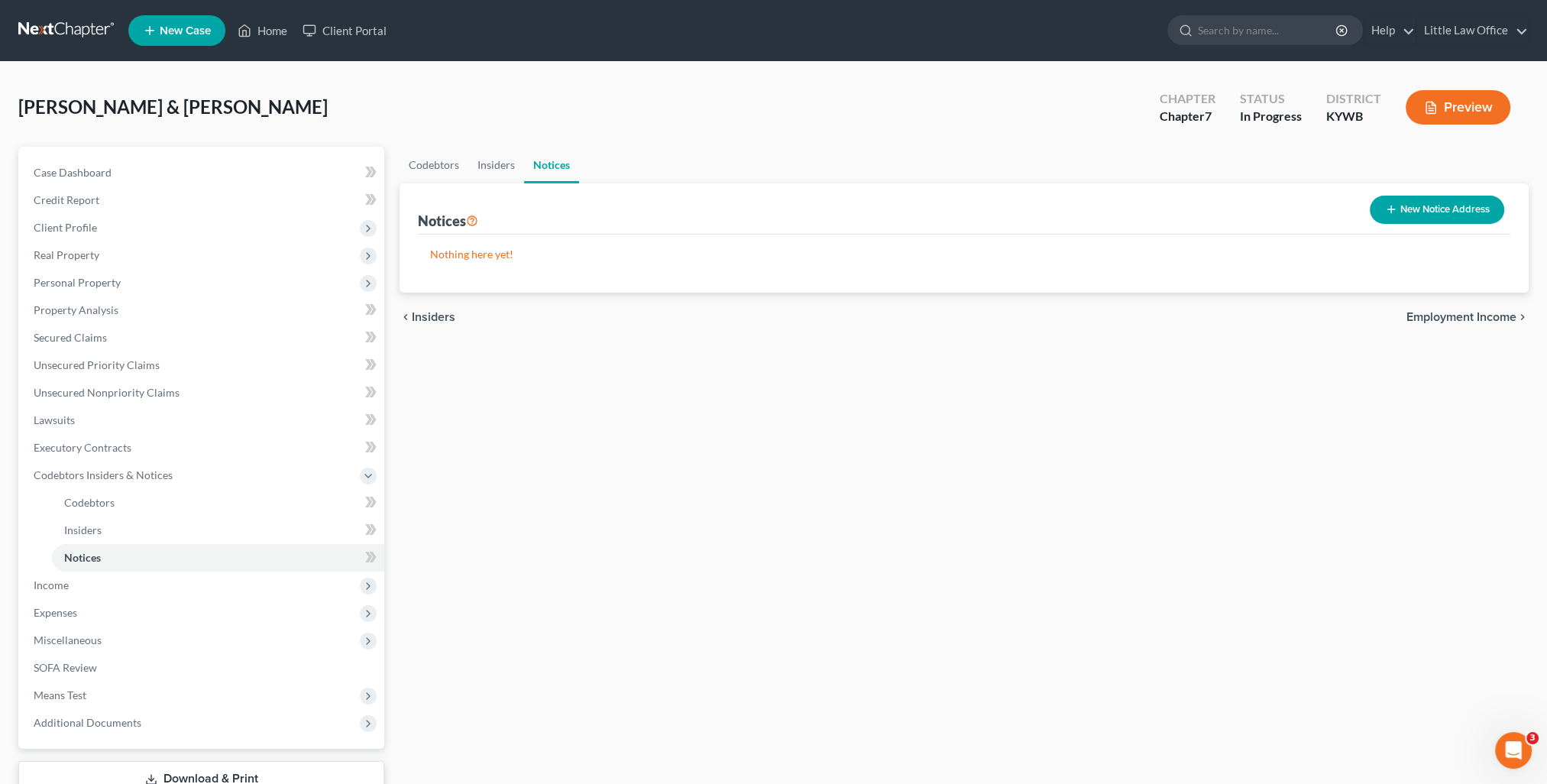
click at [1480, 317] on span "Employment Income" at bounding box center [1461, 317] width 110 height 12
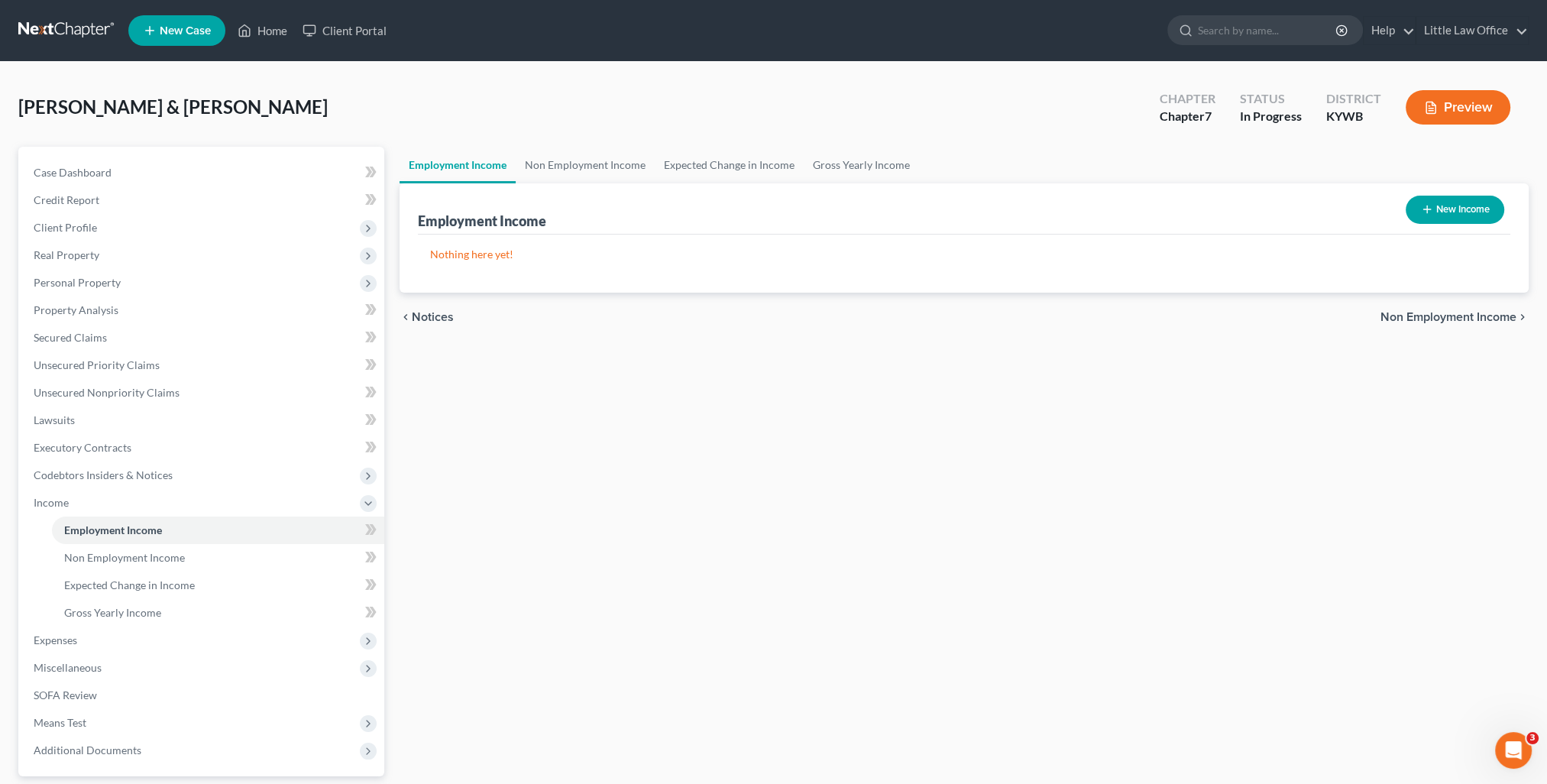
click at [1483, 317] on span "Non Employment Income" at bounding box center [1449, 317] width 136 height 12
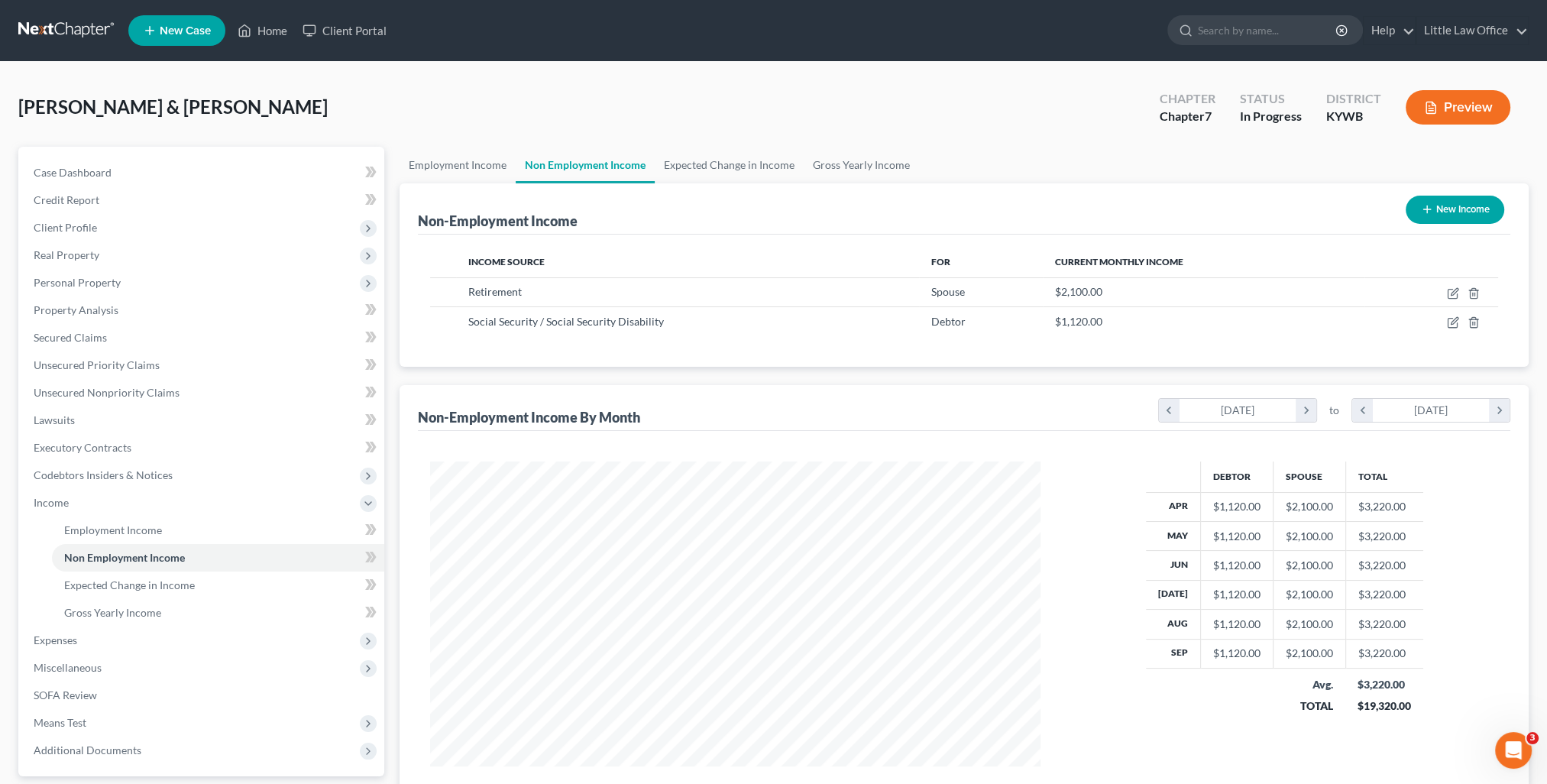
scroll to position [136, 0]
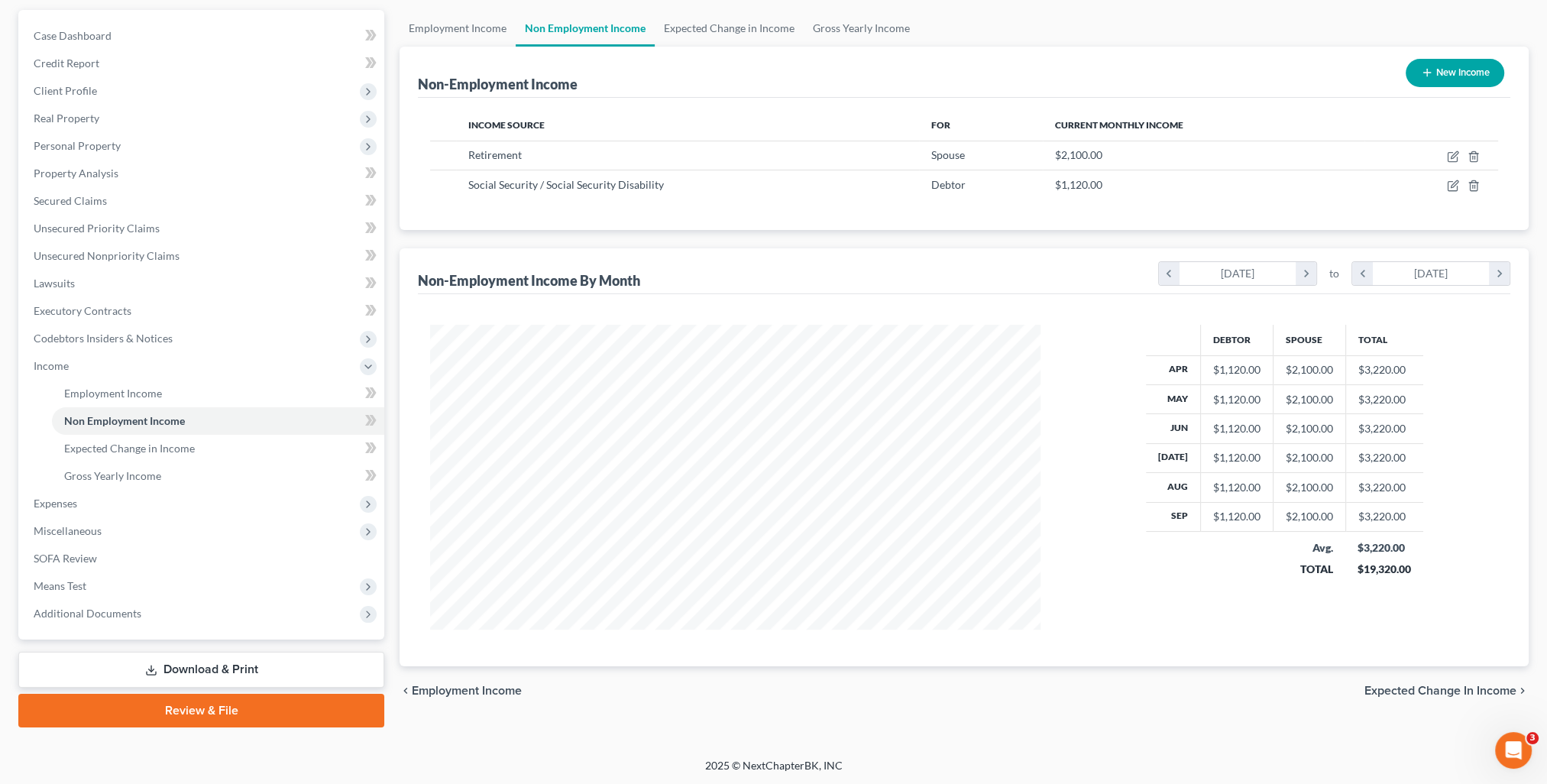
click at [1407, 684] on span "Expected Change in Income" at bounding box center [1440, 690] width 152 height 12
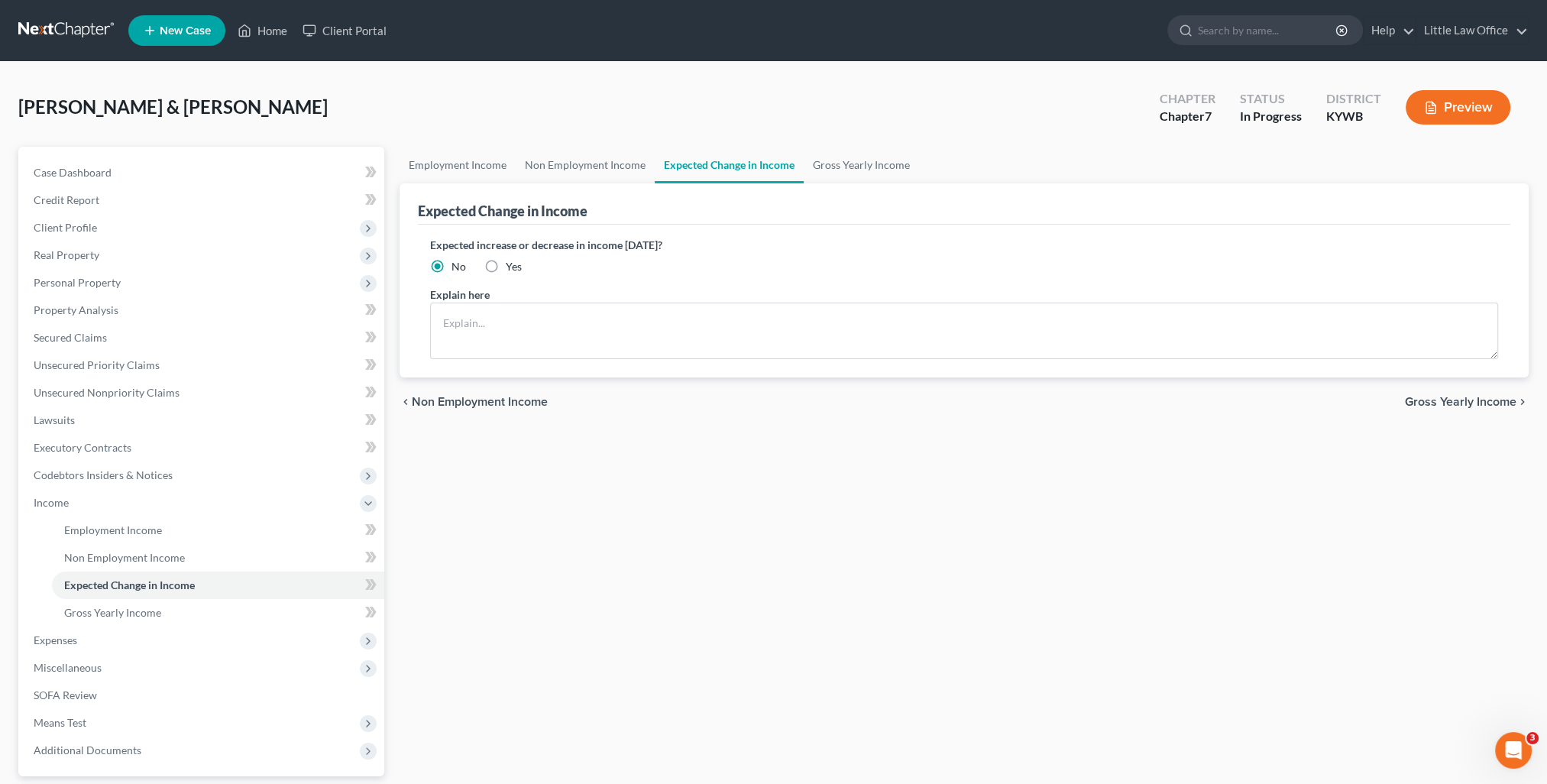
click at [440, 401] on span "Non Employment Income" at bounding box center [480, 402] width 136 height 12
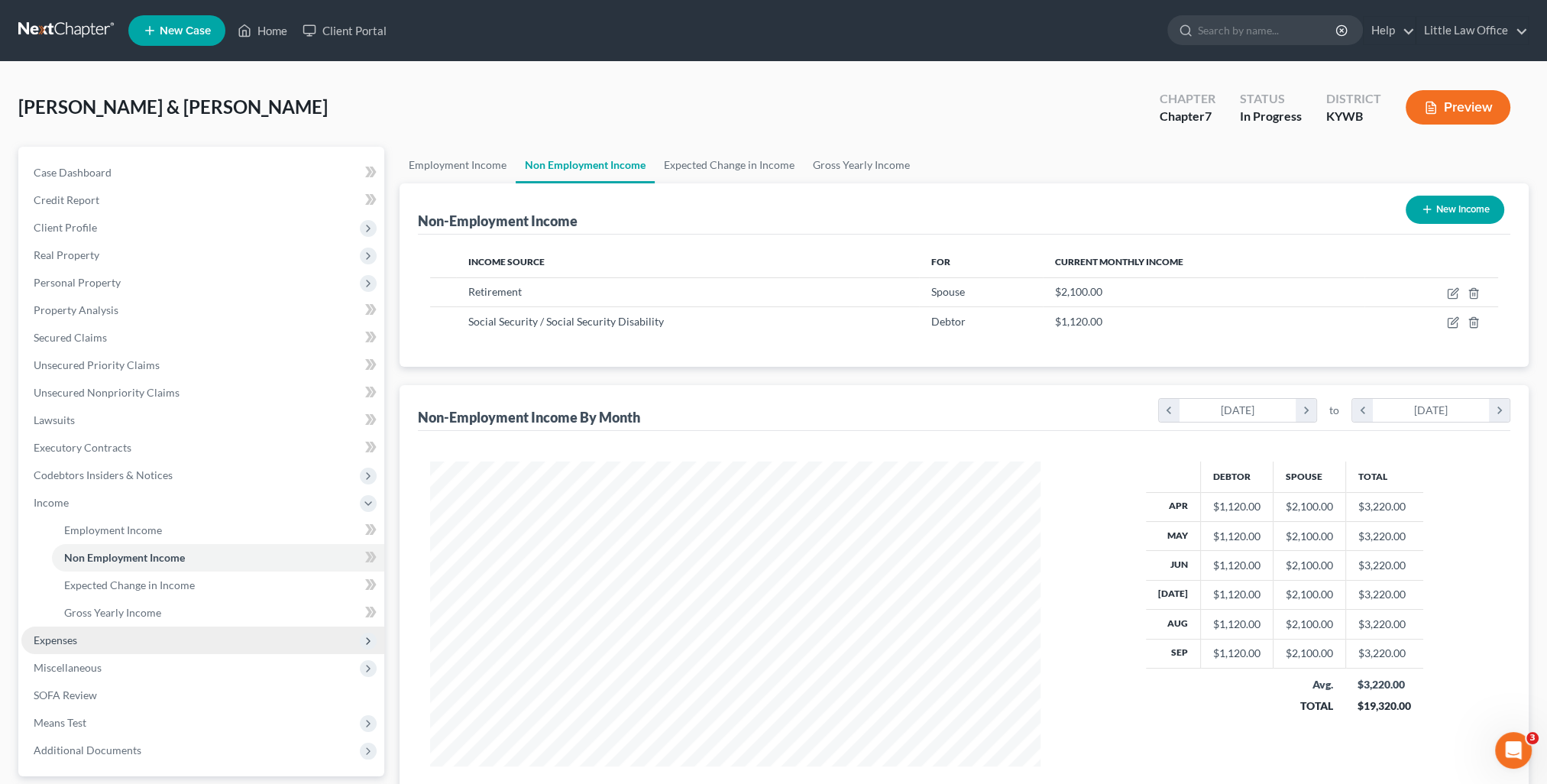
click at [122, 643] on span "Expenses" at bounding box center [203, 640] width 363 height 28
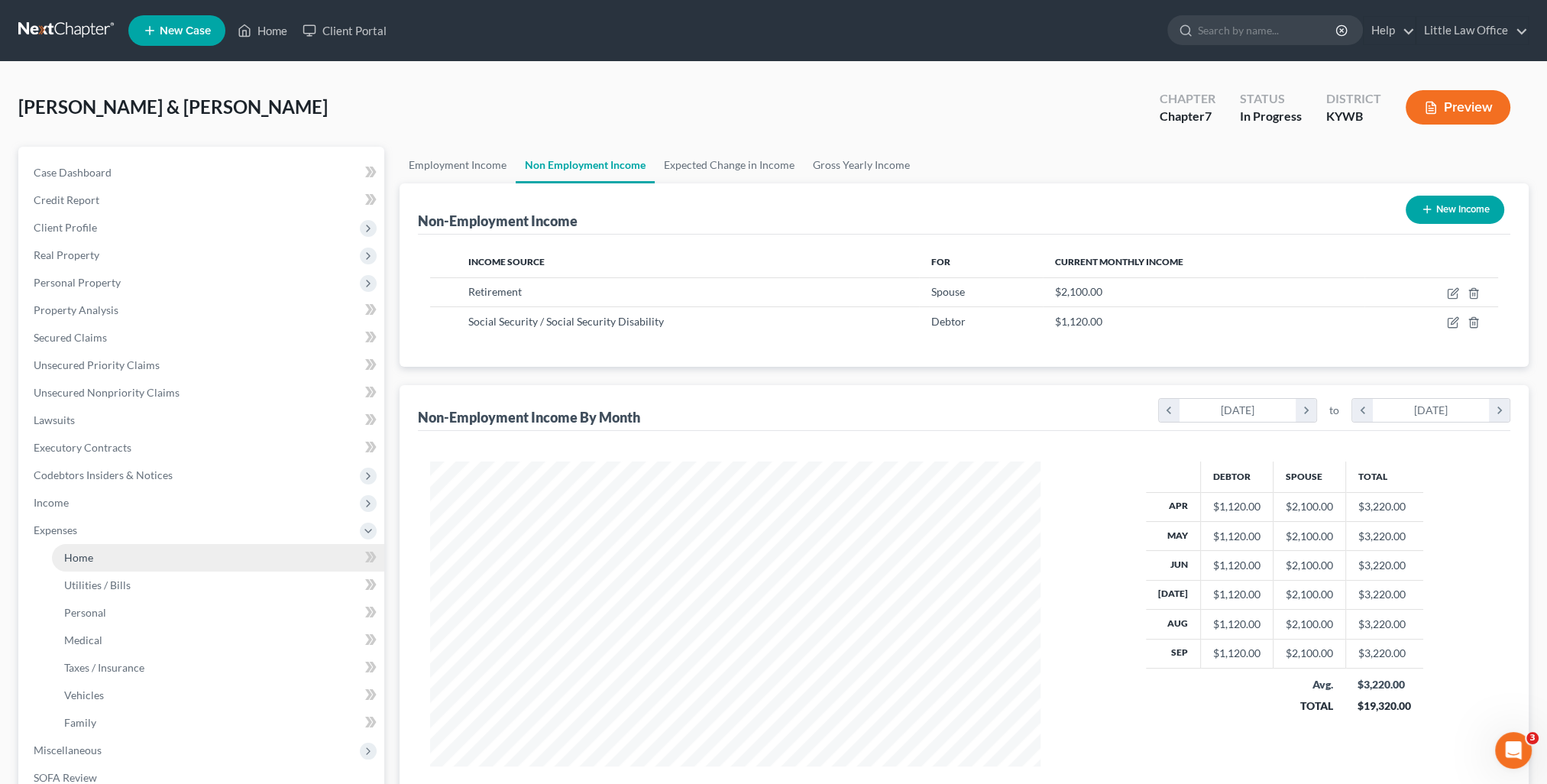
click at [130, 564] on link "Home" at bounding box center [218, 557] width 332 height 28
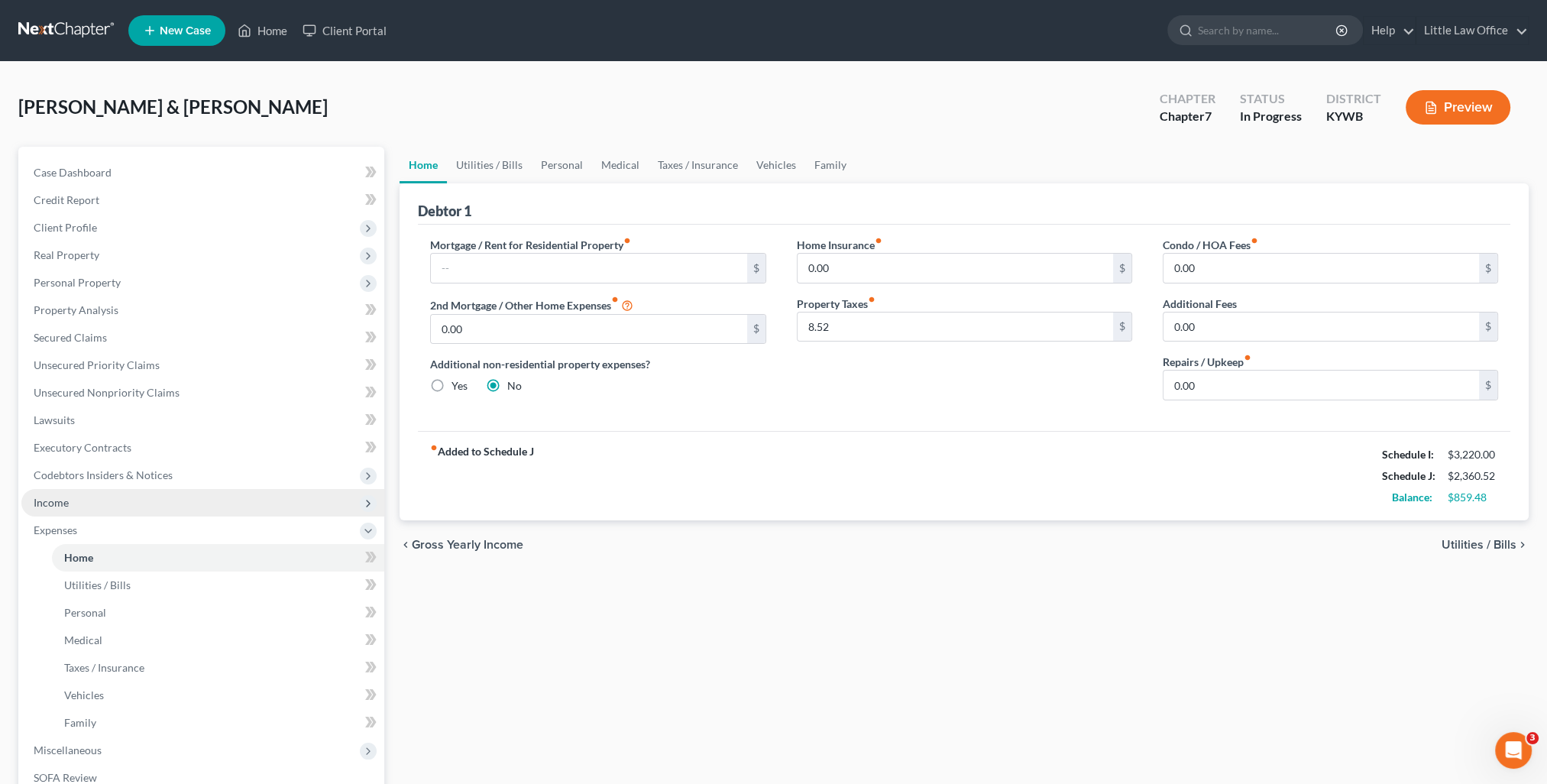
click at [73, 506] on span "Income" at bounding box center [203, 502] width 363 height 28
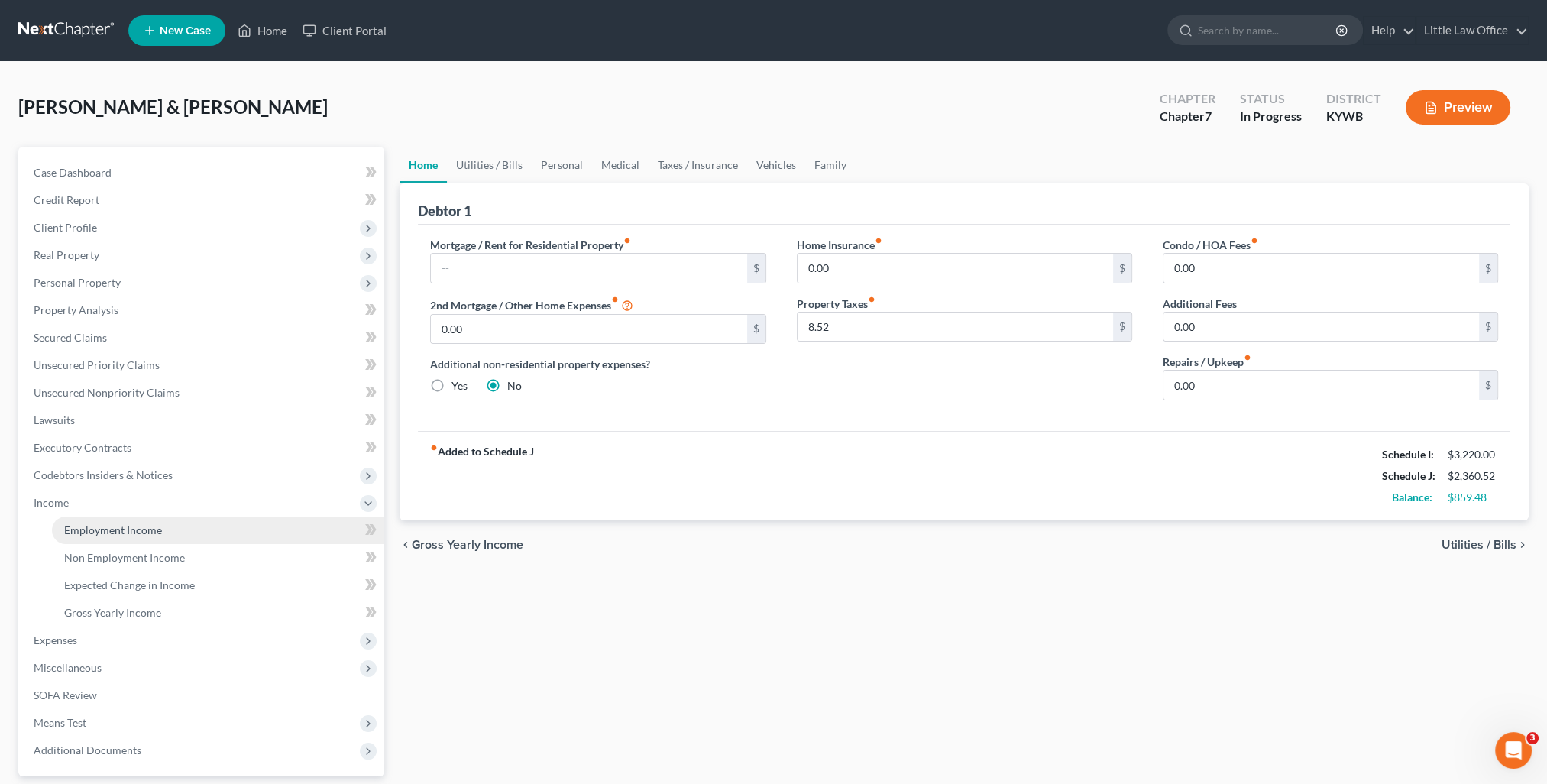
click at [106, 524] on span "Employment Income" at bounding box center [113, 530] width 98 height 13
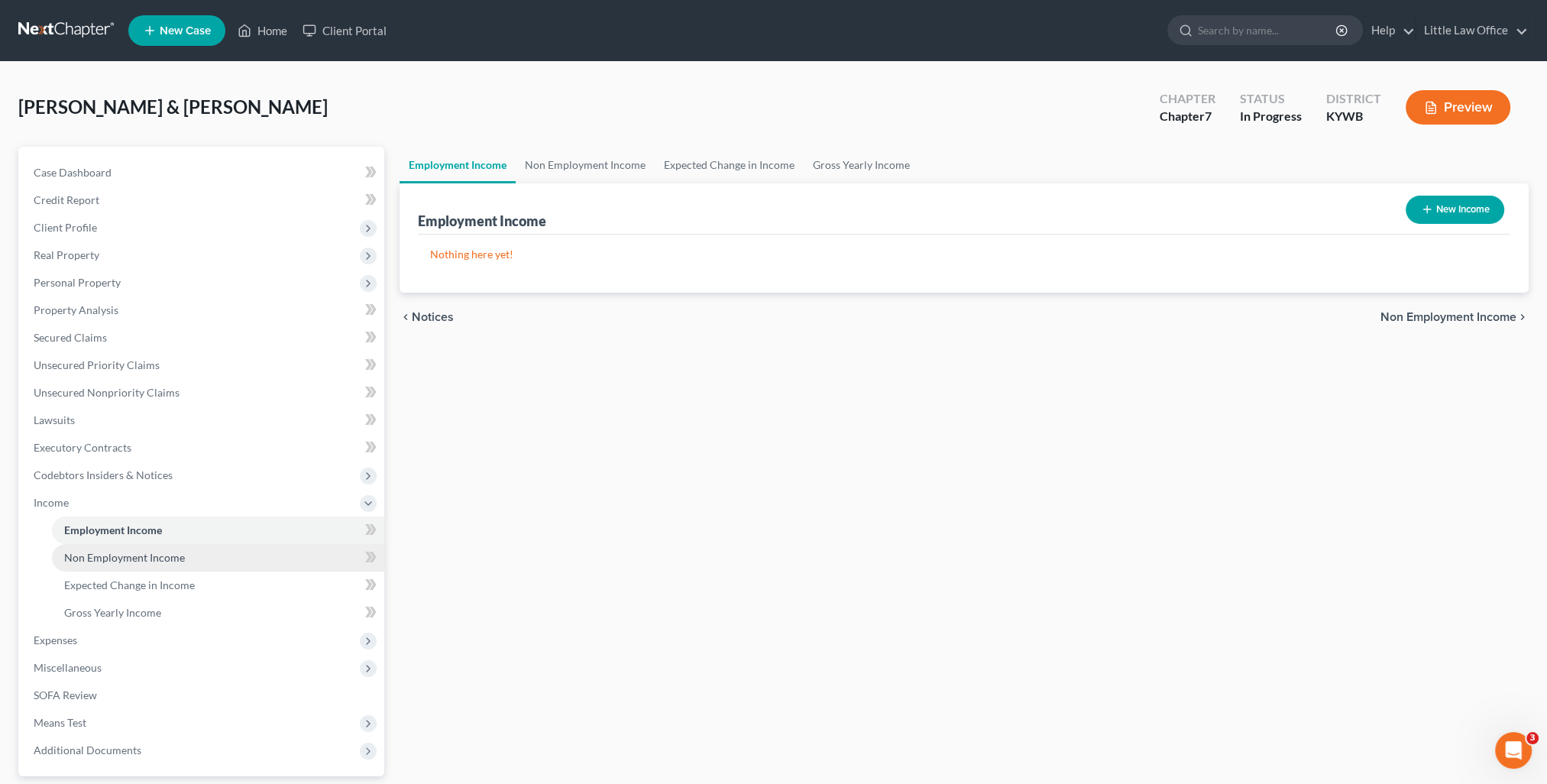
click at [171, 563] on span "Non Employment Income" at bounding box center [125, 557] width 121 height 13
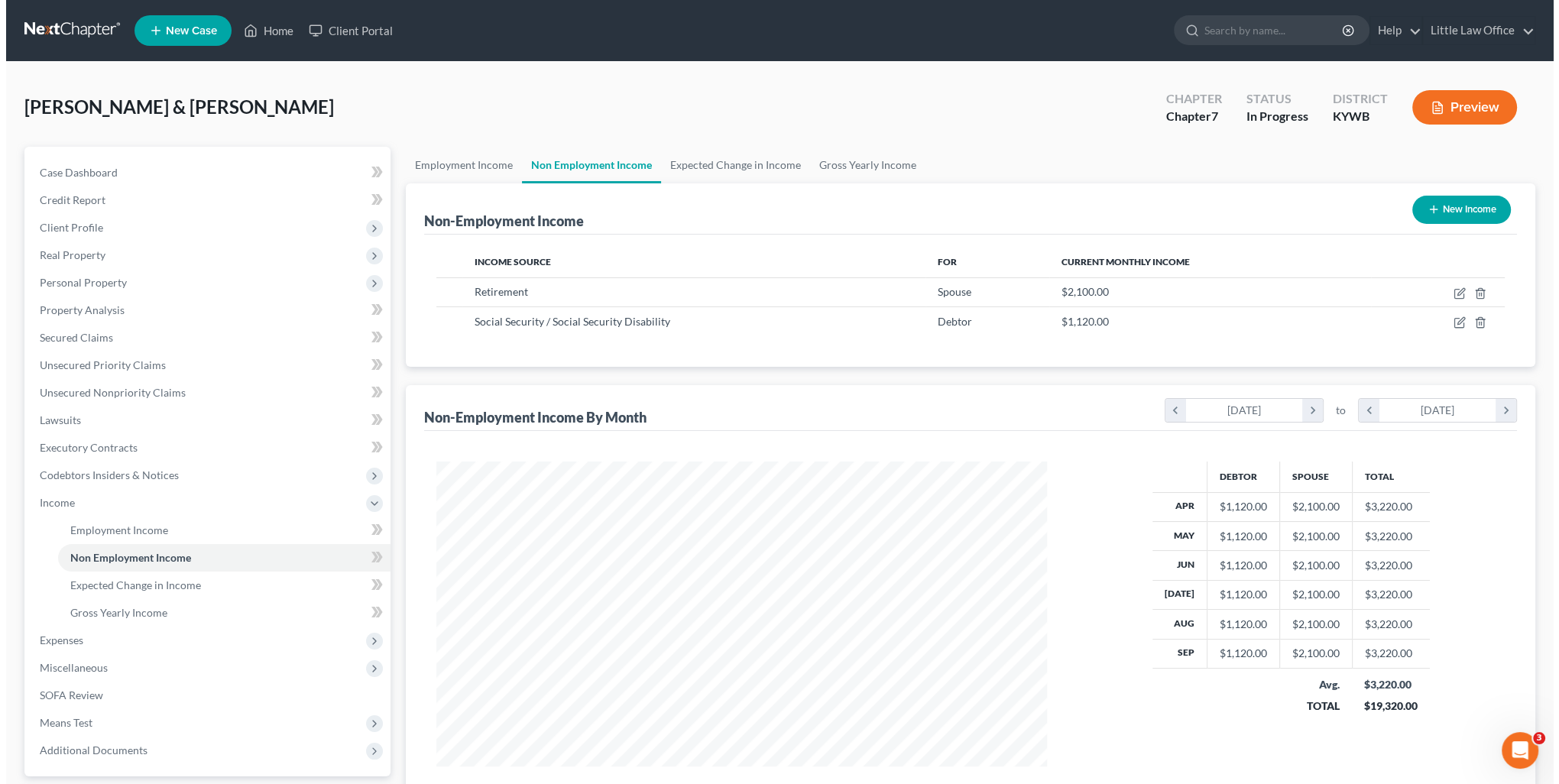
scroll to position [305, 641]
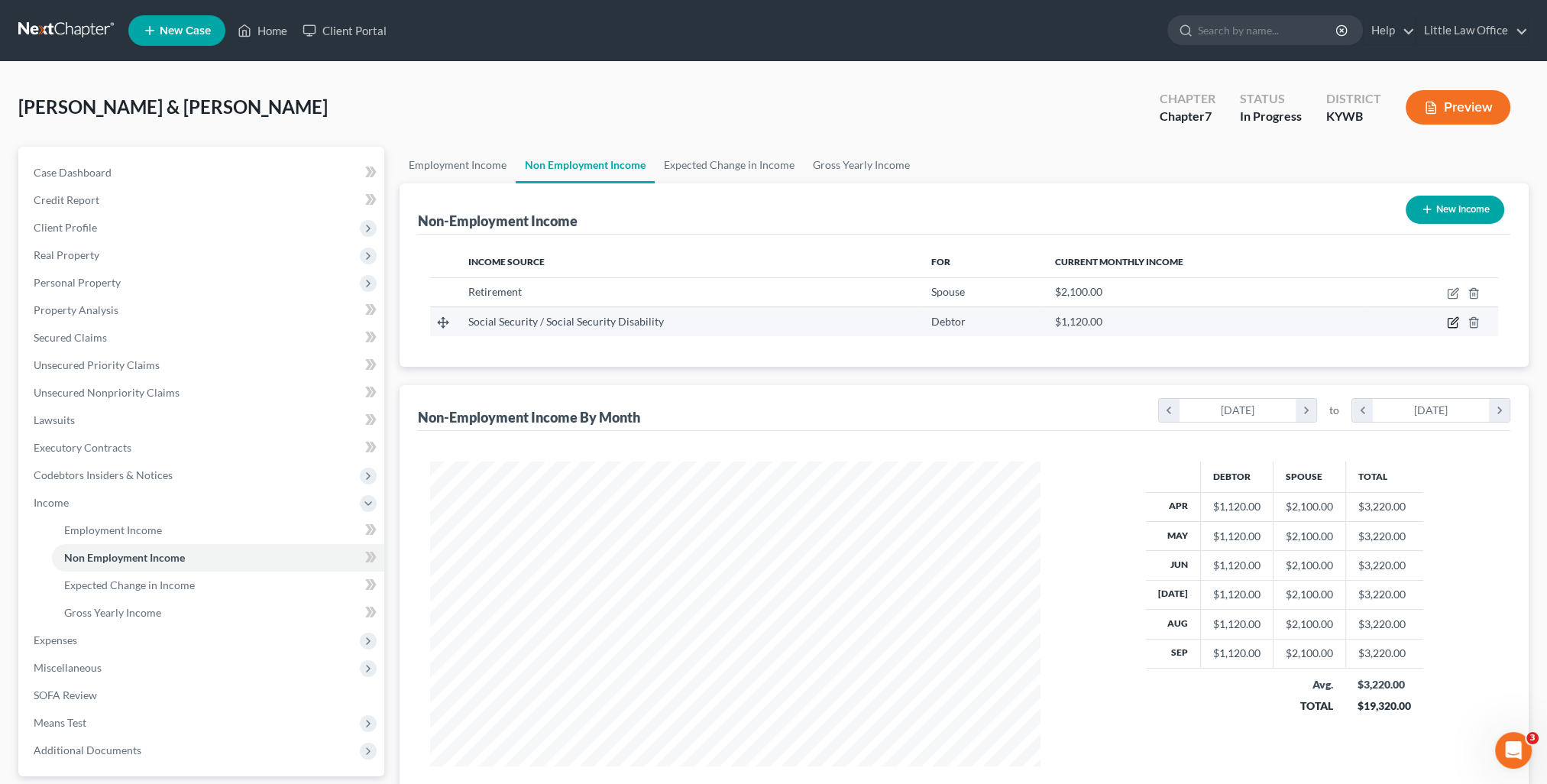
click at [1457, 319] on icon "button" at bounding box center [1454, 321] width 7 height 7
select select "4"
select select "0"
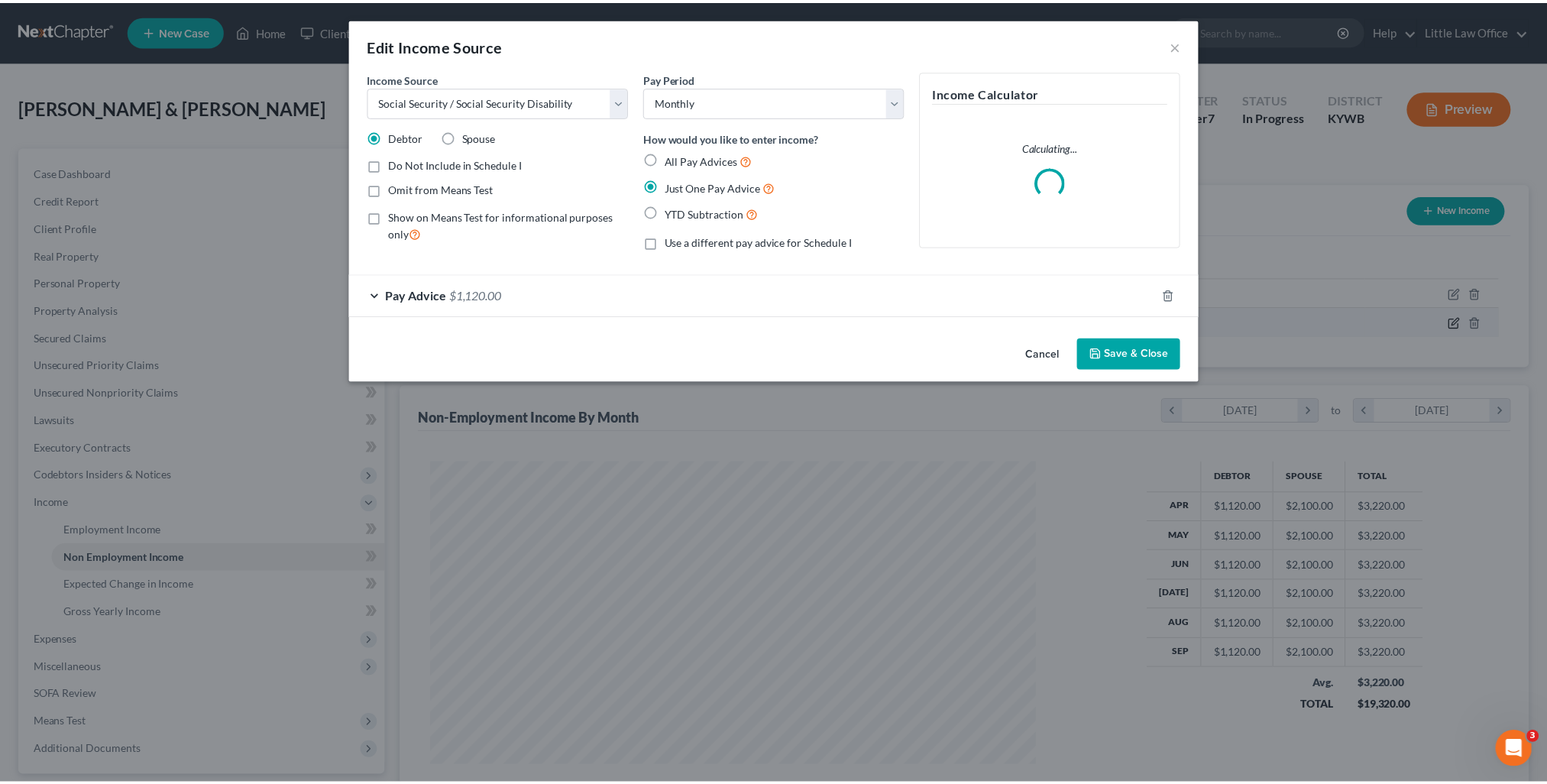
scroll to position [306, 645]
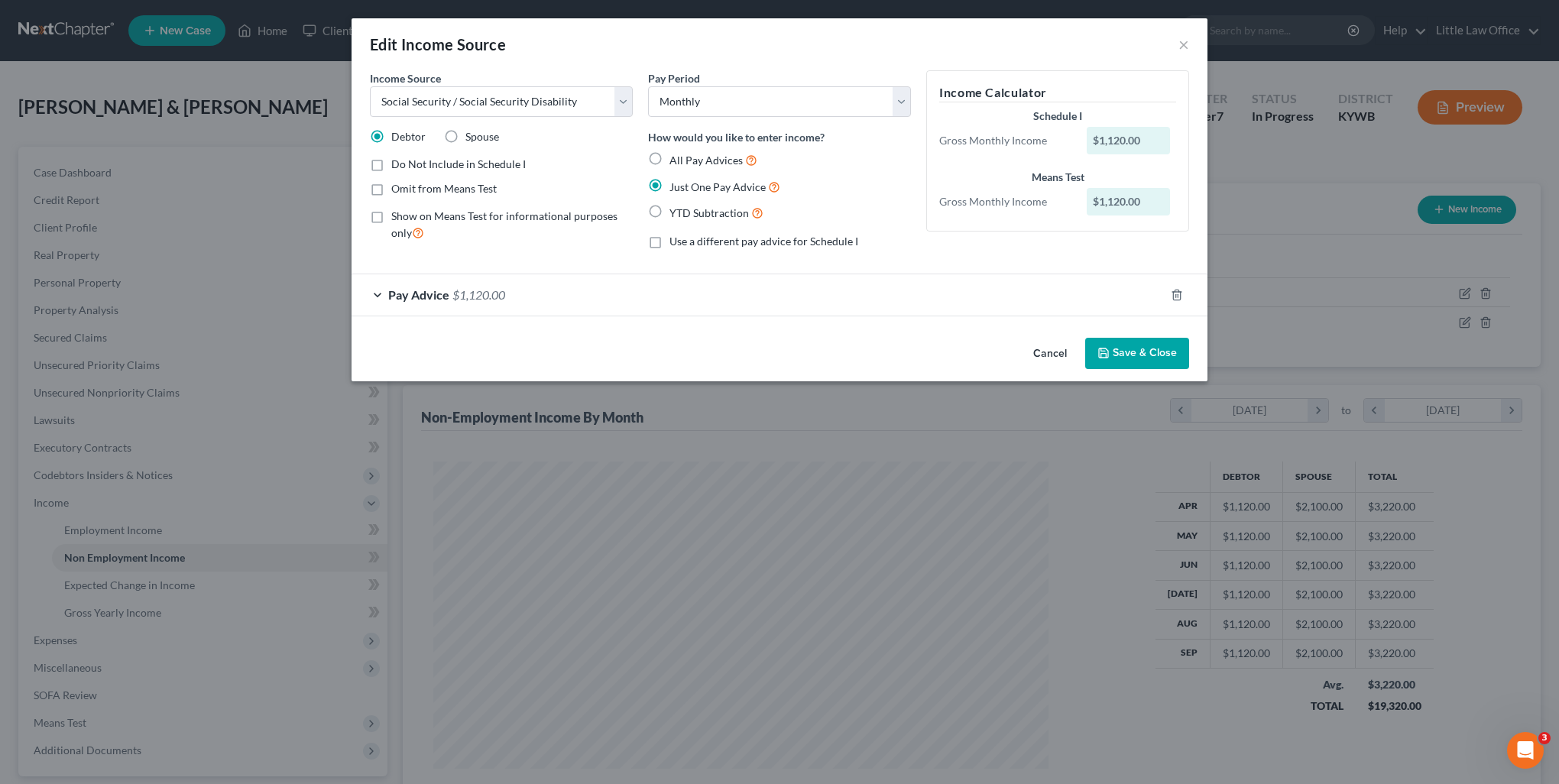
click at [460, 188] on span "Omit from Means Test" at bounding box center [444, 188] width 106 height 13
click at [408, 188] on input "Omit from Means Test" at bounding box center [402, 185] width 10 height 10
checkbox input "true"
click at [412, 168] on span "Do Not Include in Schedule I" at bounding box center [458, 164] width 135 height 13
click at [408, 166] on input "Do Not Include in Schedule I" at bounding box center [402, 161] width 10 height 10
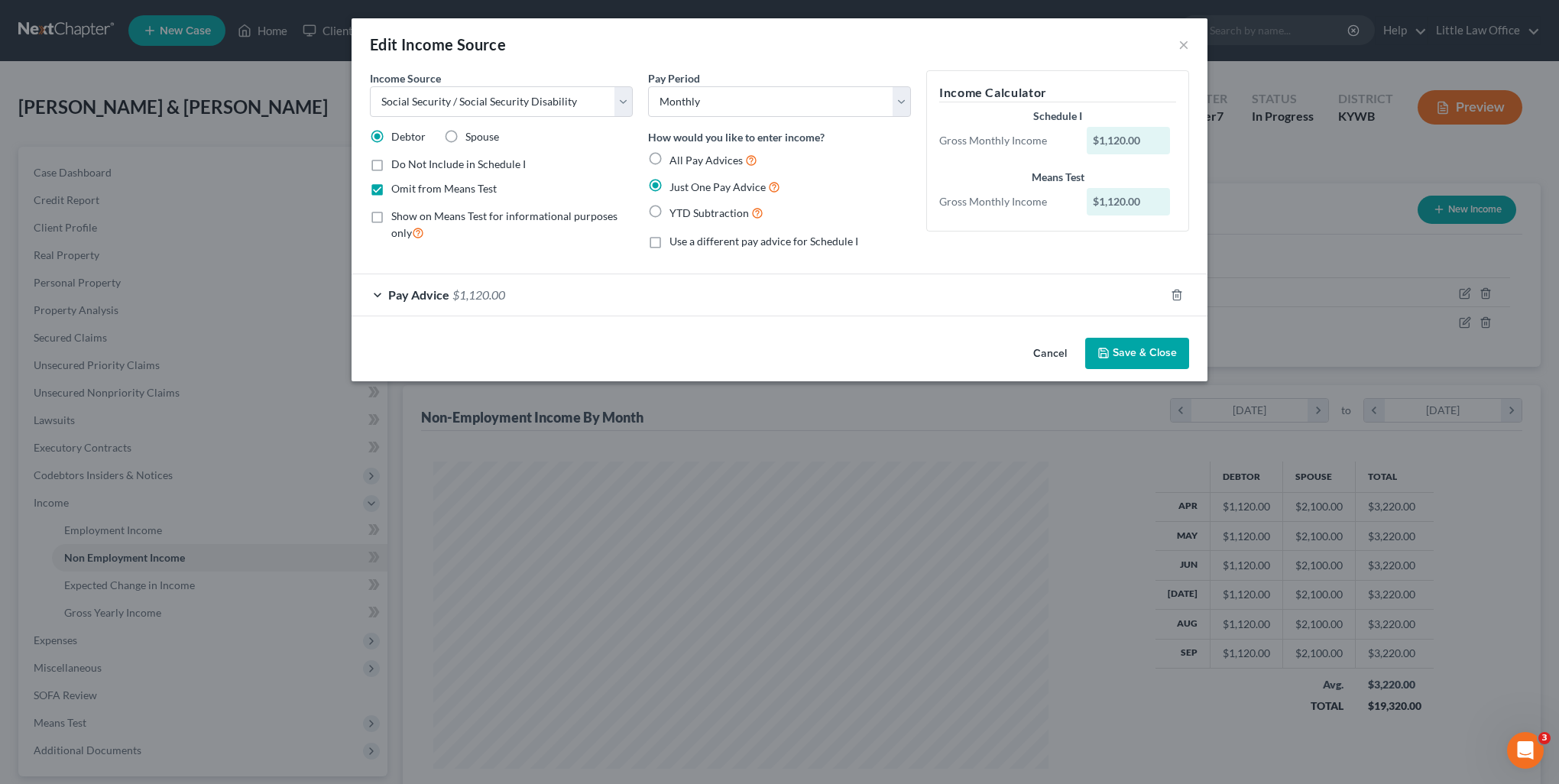
checkbox input "true"
click at [412, 188] on span "Omit from Means Test" at bounding box center [444, 188] width 106 height 13
click at [408, 188] on input "Omit from Means Test" at bounding box center [402, 185] width 10 height 10
checkbox input "false"
click at [1109, 342] on button "Save & Close" at bounding box center [1137, 353] width 104 height 32
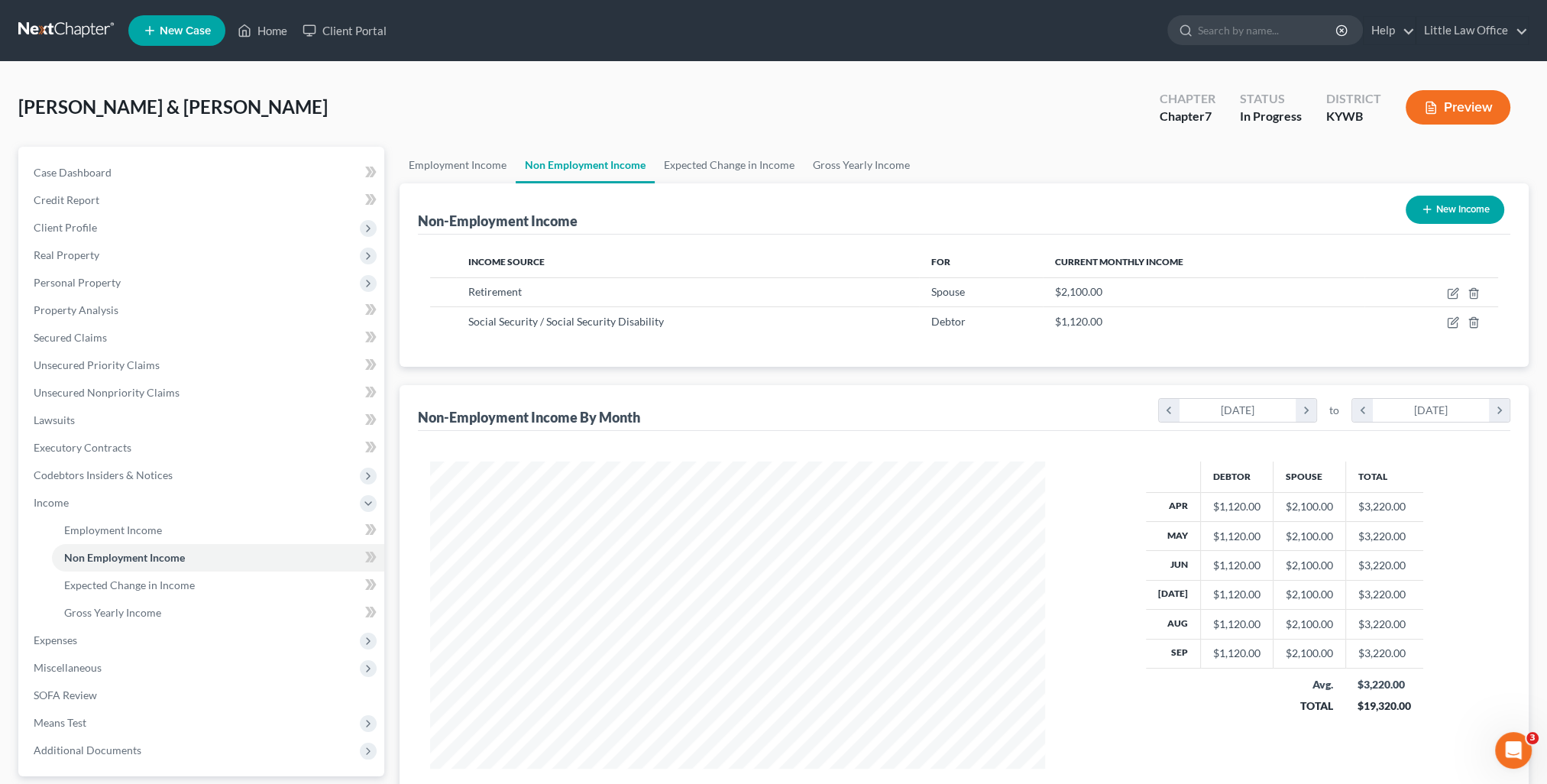
scroll to position [763533, 763266]
click at [73, 639] on span "Expenses" at bounding box center [55, 640] width 43 height 13
click at [116, 556] on link "Home" at bounding box center [218, 557] width 332 height 28
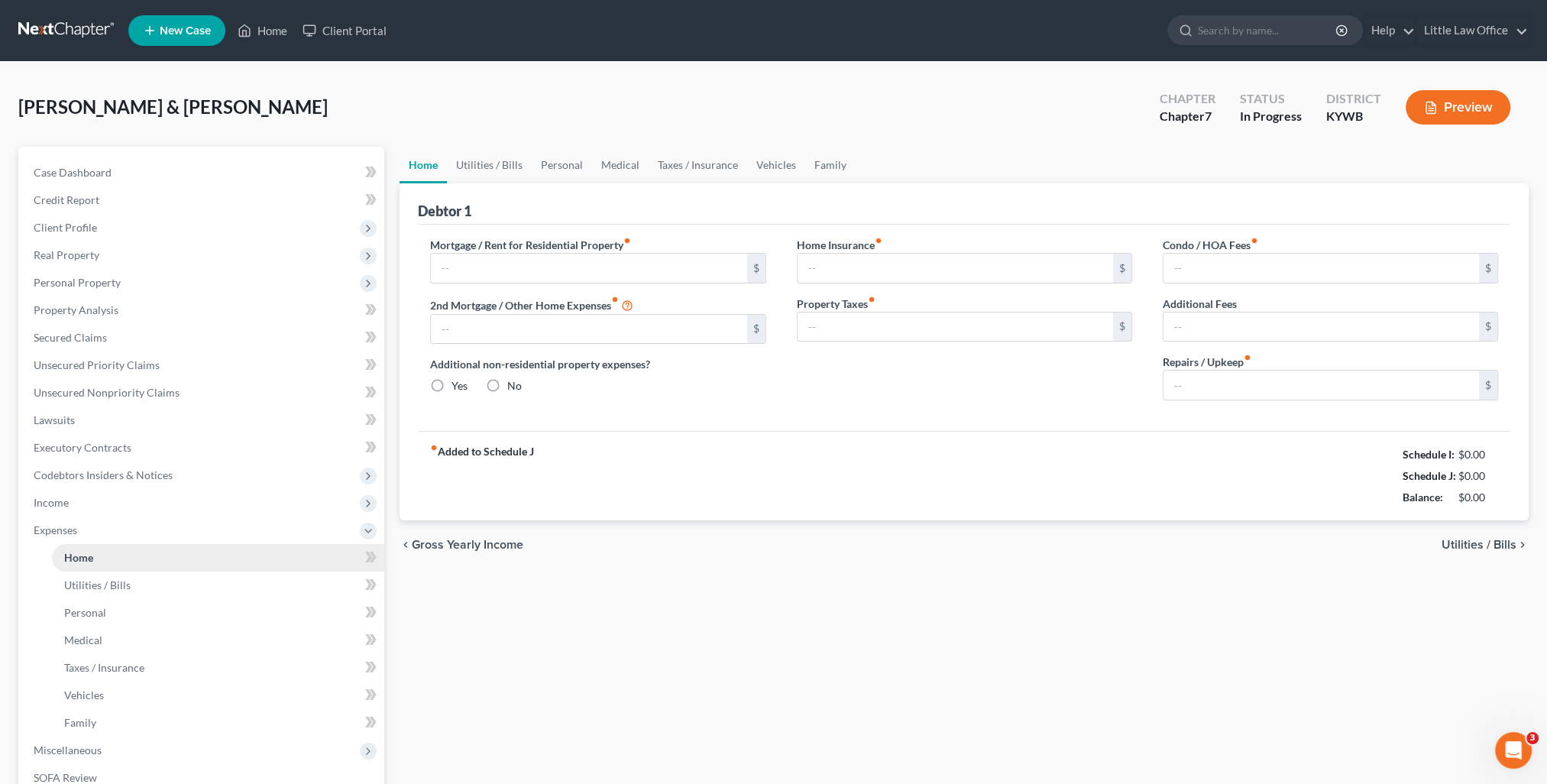
type input "0.00"
radio input "true"
type input "0.00"
type input "8.52"
type input "0.00"
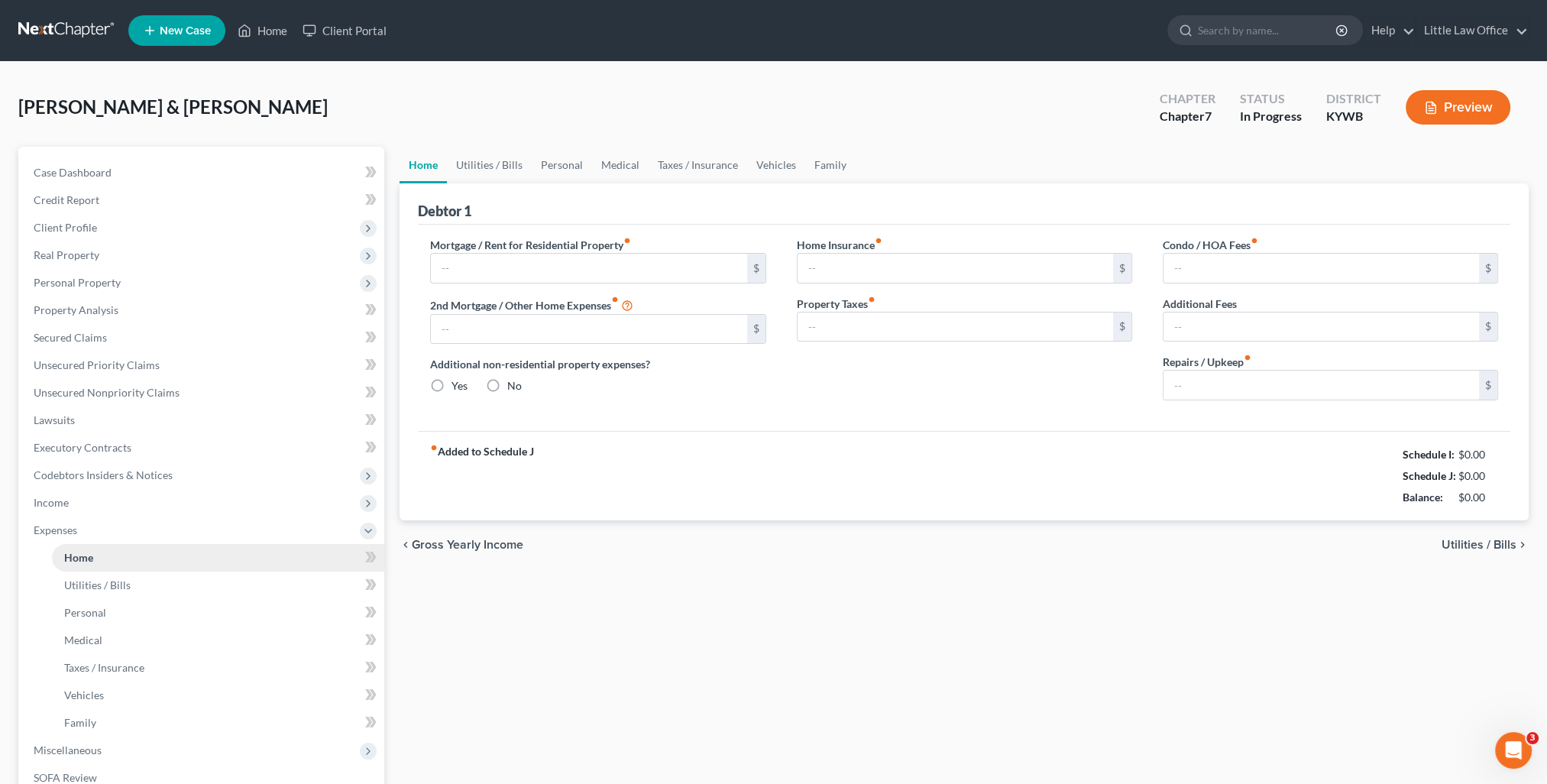
type input "0.00"
click at [129, 394] on span "Unsecured Nonpriority Claims" at bounding box center [107, 392] width 146 height 13
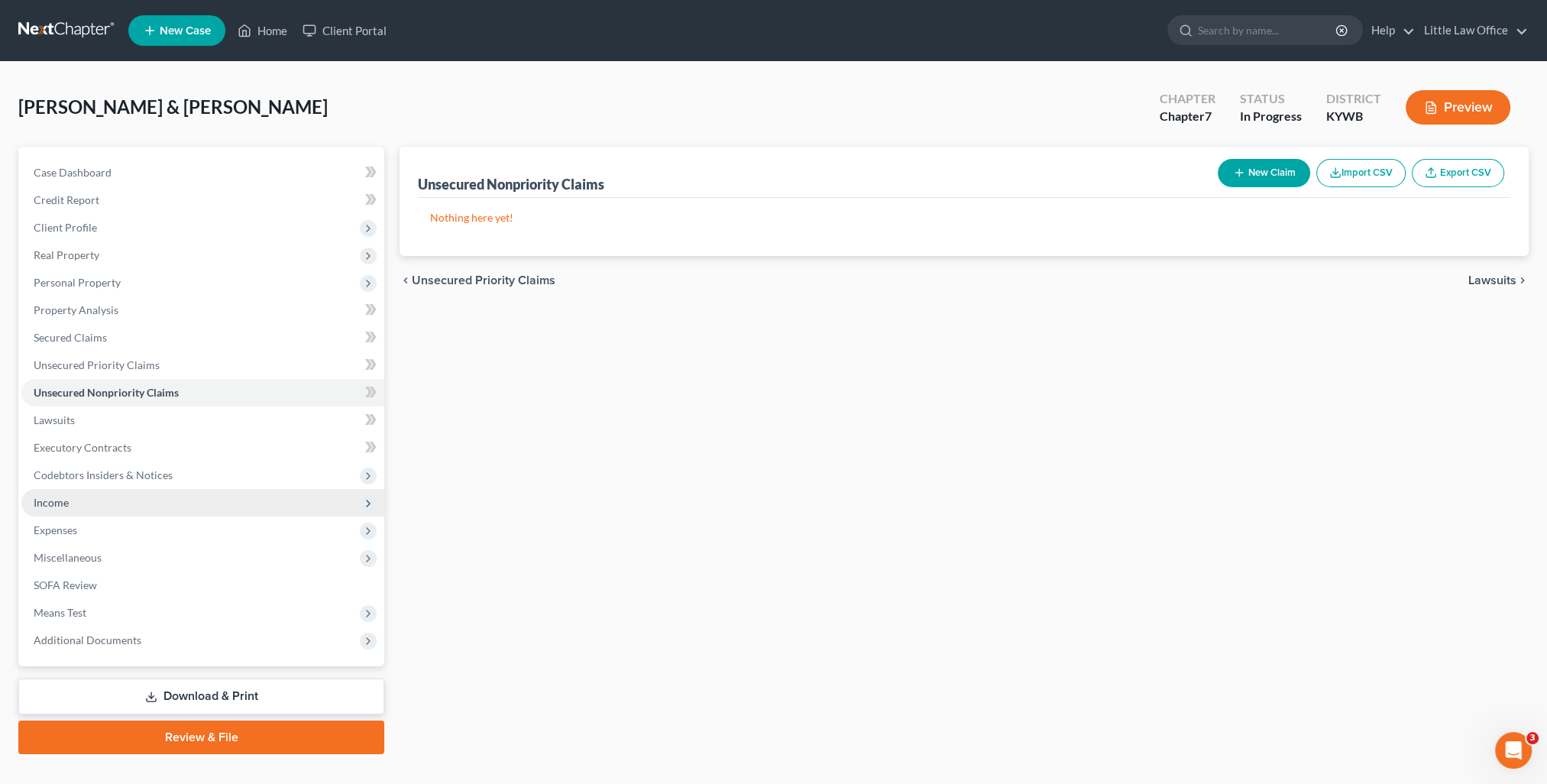
click at [90, 508] on span "Income" at bounding box center [203, 502] width 363 height 28
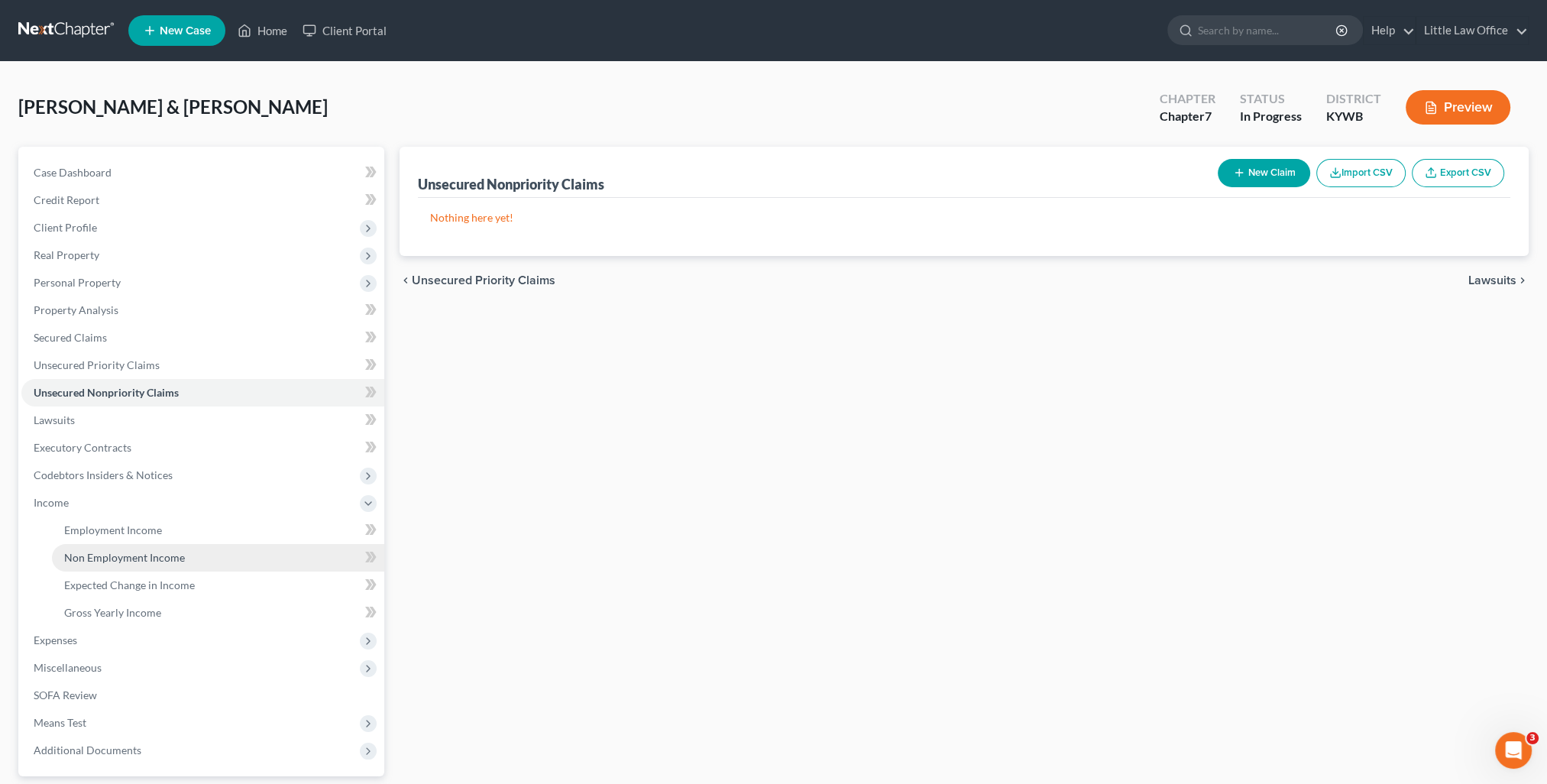
click at [153, 549] on link "Non Employment Income" at bounding box center [218, 557] width 332 height 28
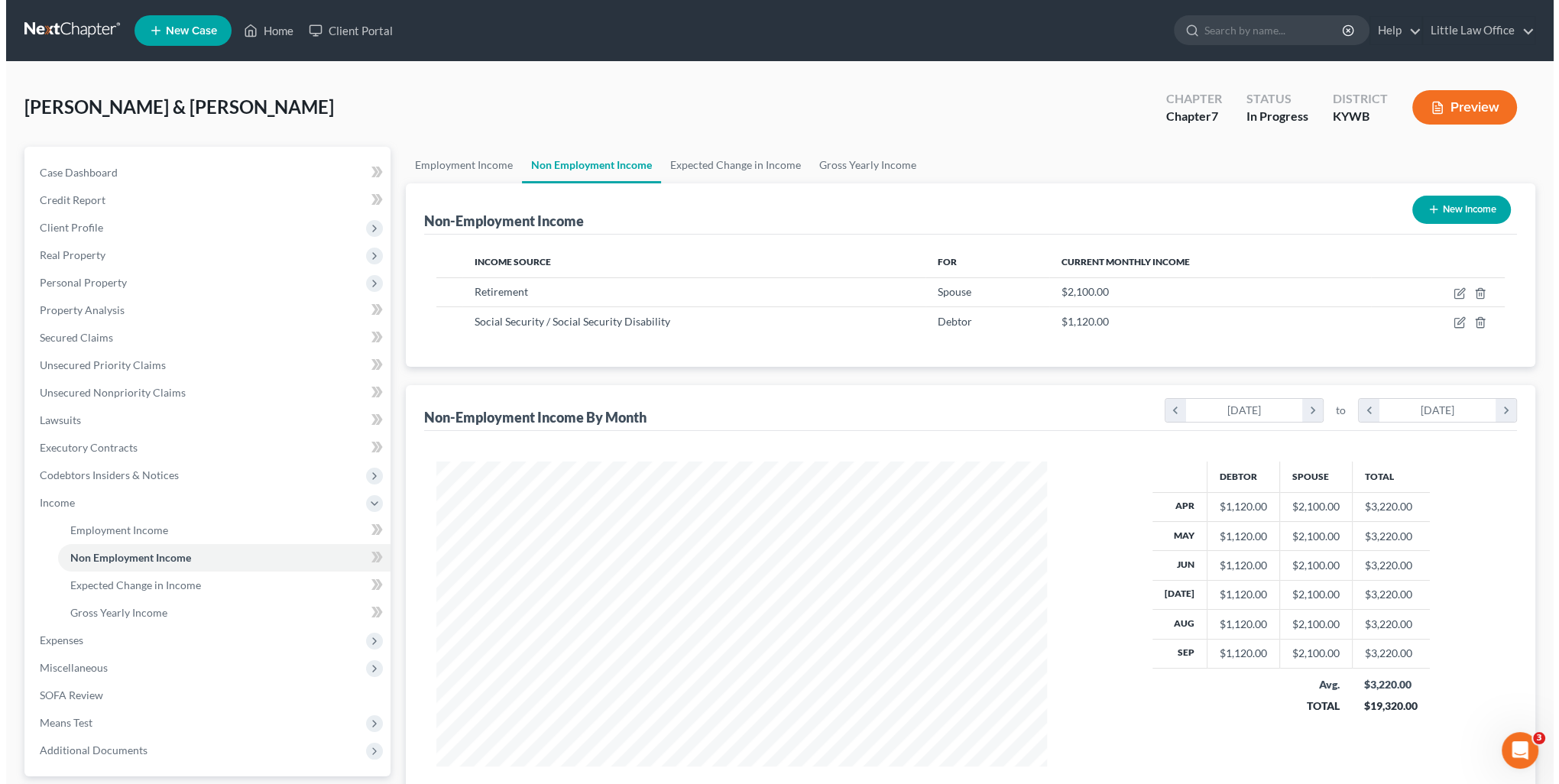
scroll to position [305, 641]
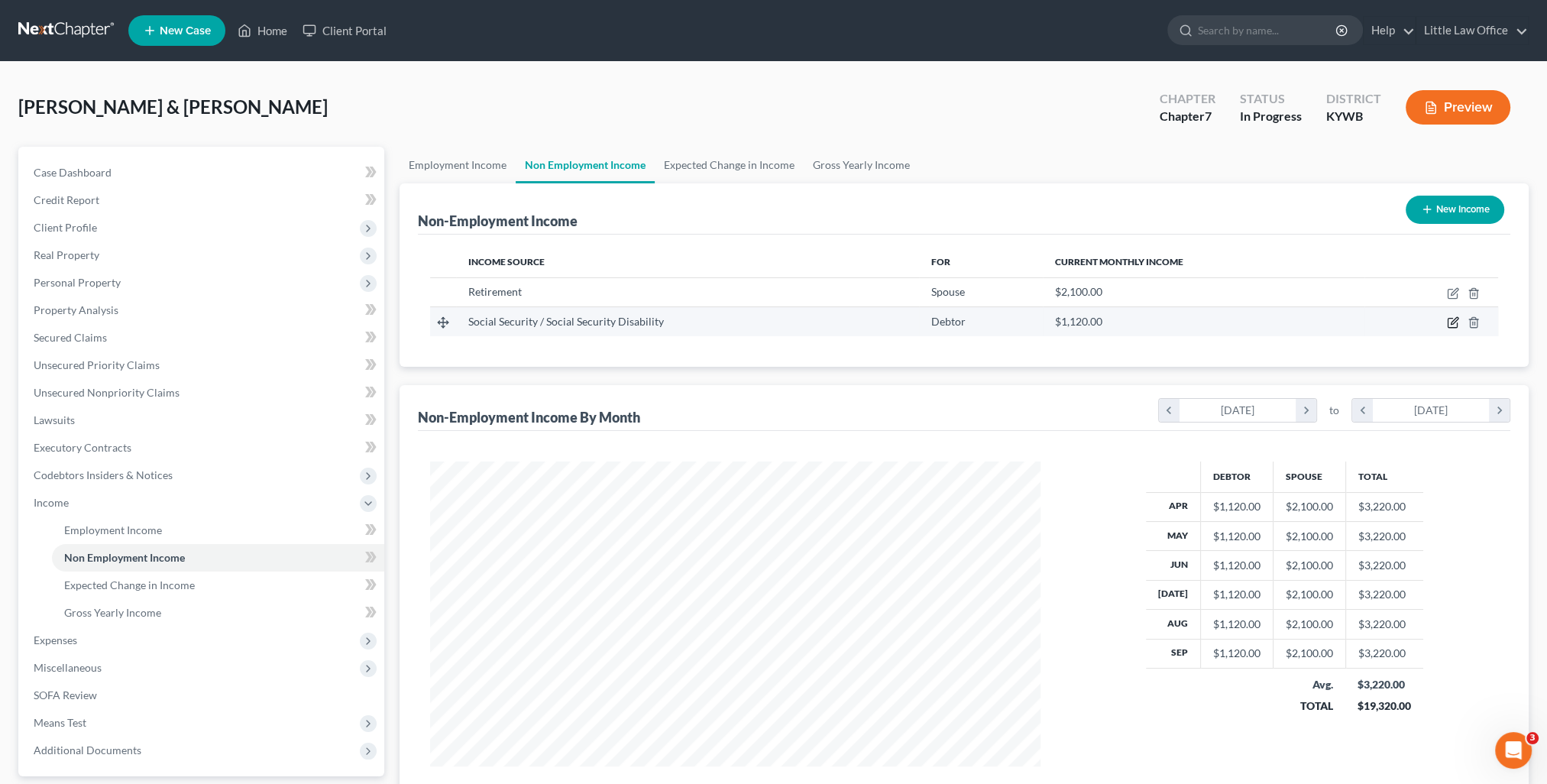
click at [1456, 320] on icon "button" at bounding box center [1454, 321] width 7 height 7
select select "4"
select select "0"
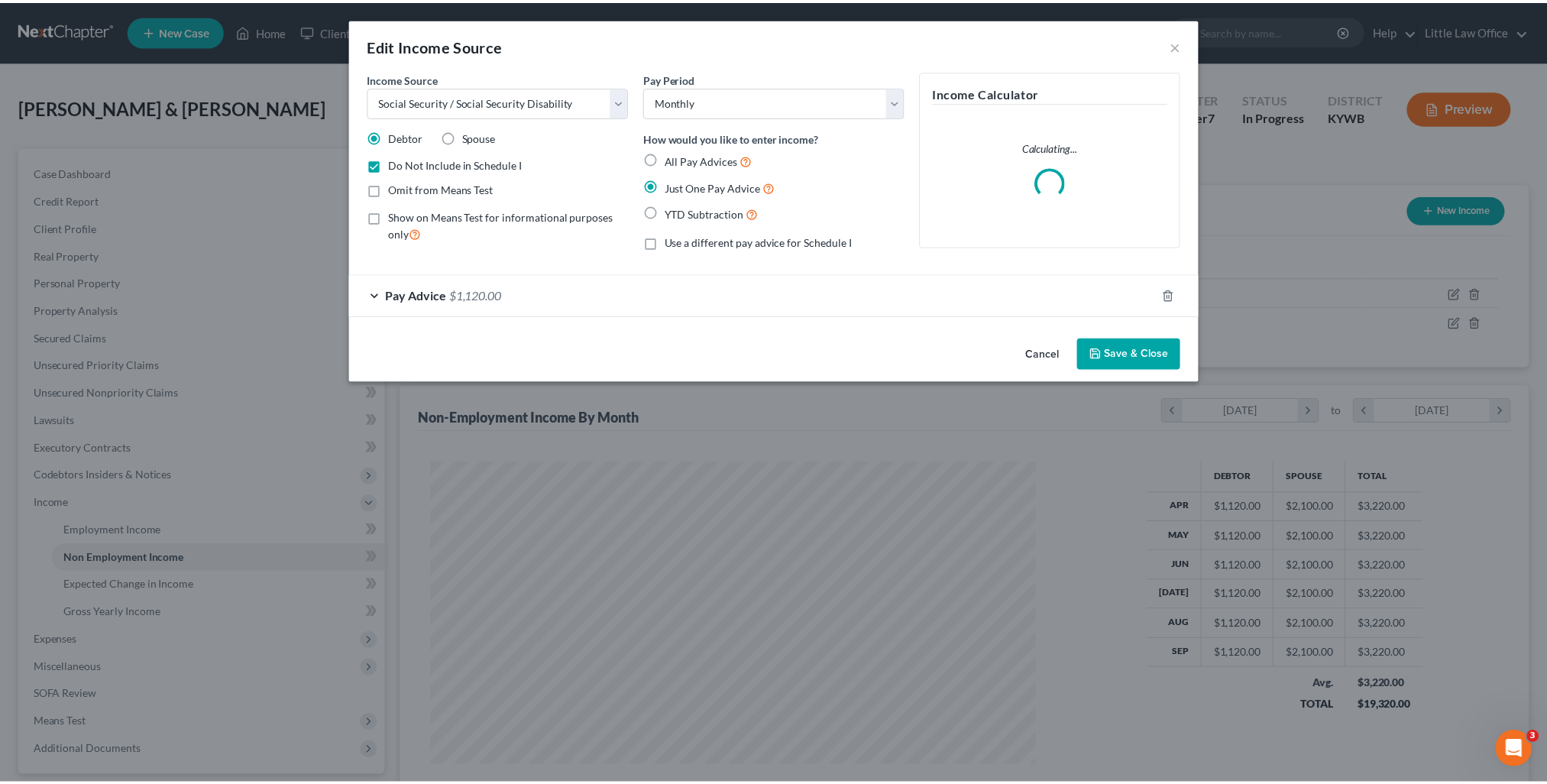
scroll to position [306, 645]
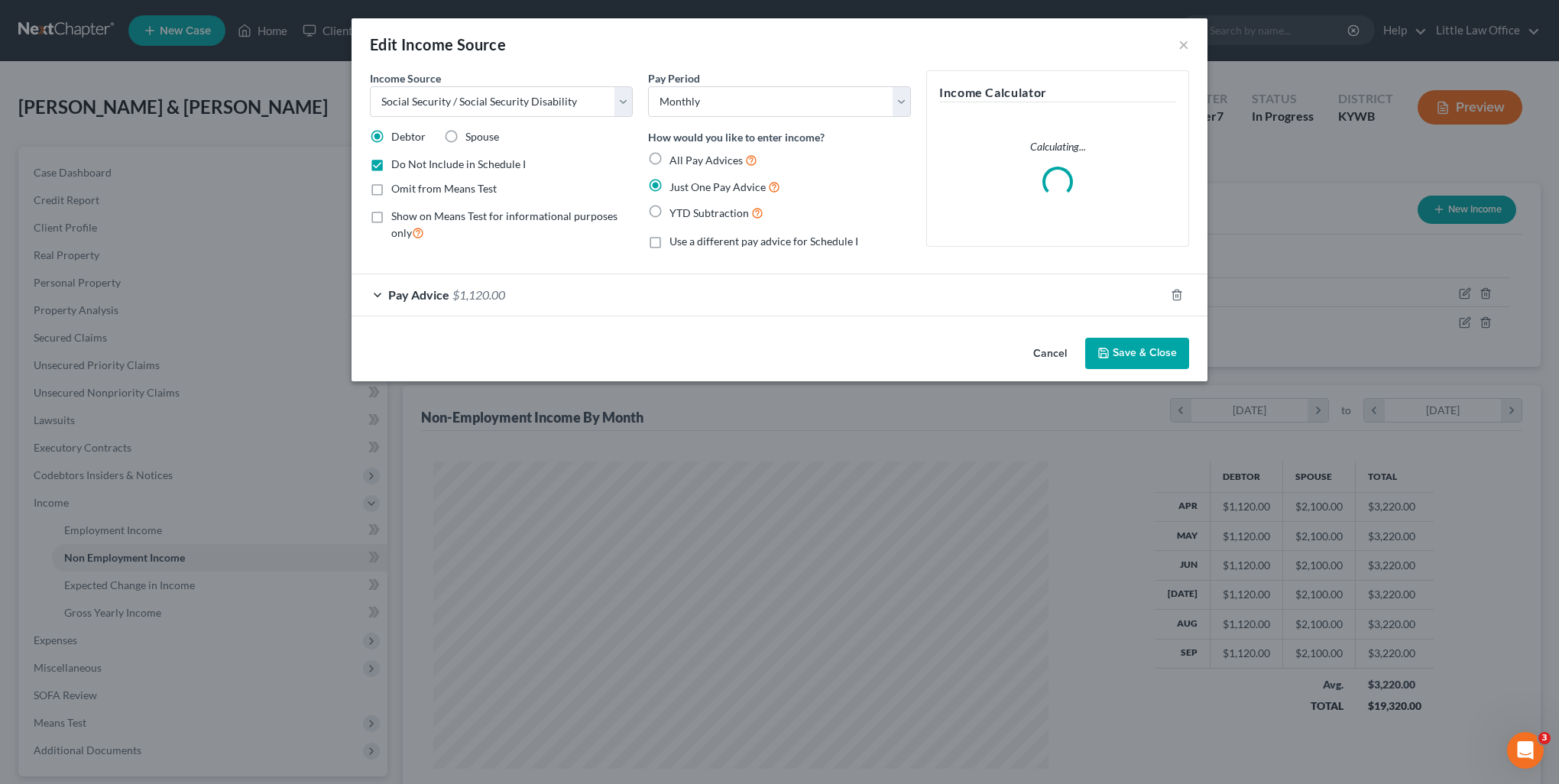
click at [391, 164] on label "Do Not Include in Schedule I" at bounding box center [458, 164] width 135 height 15
click at [397, 164] on input "Do Not Include in Schedule I" at bounding box center [402, 161] width 10 height 10
checkbox input "false"
click at [1134, 348] on button "Save & Close" at bounding box center [1137, 353] width 104 height 32
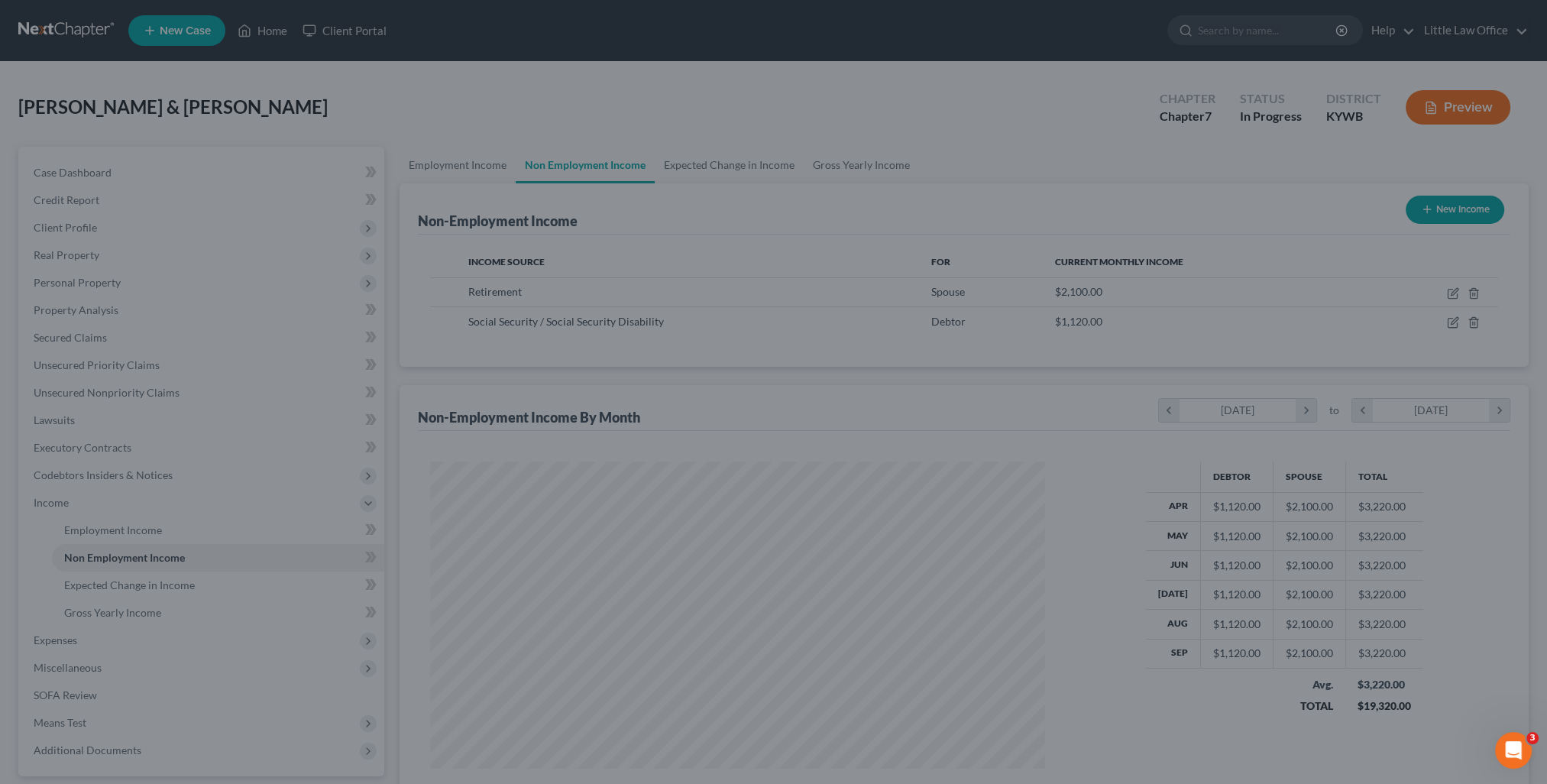
scroll to position [763533, 763266]
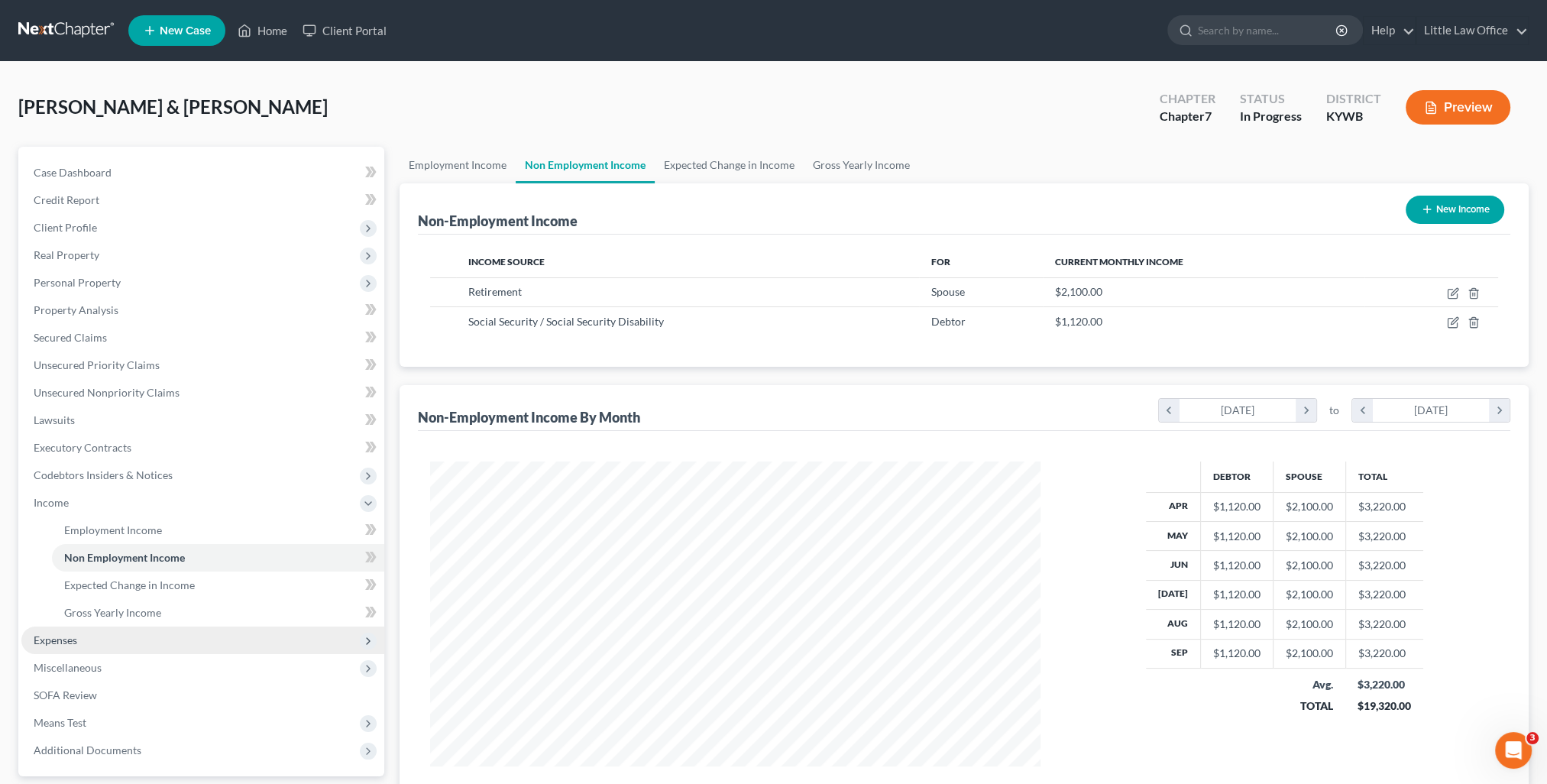
click at [95, 649] on span "Expenses" at bounding box center [203, 640] width 363 height 28
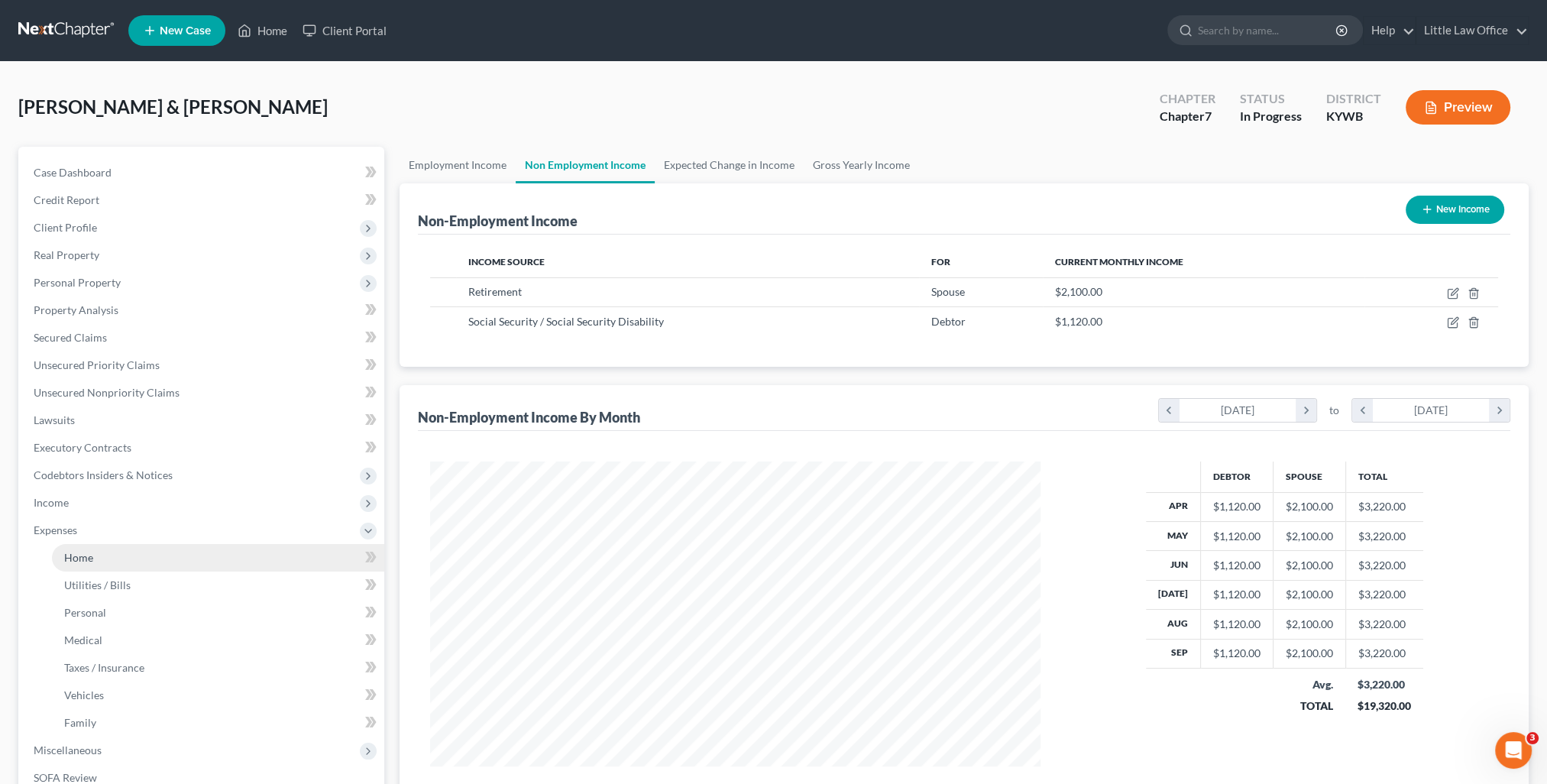
click at [97, 562] on link "Home" at bounding box center [218, 557] width 332 height 28
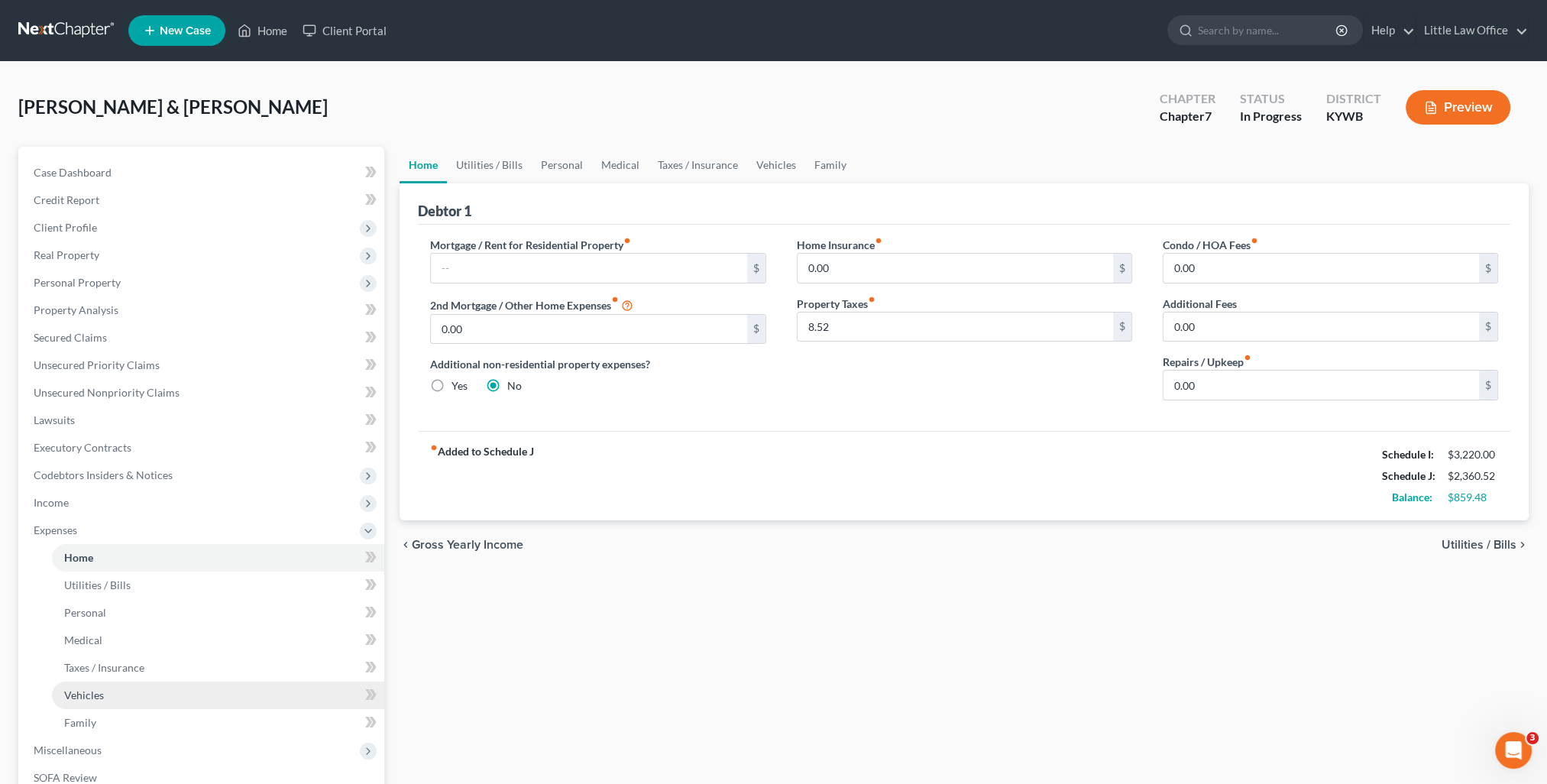
scroll to position [77, 0]
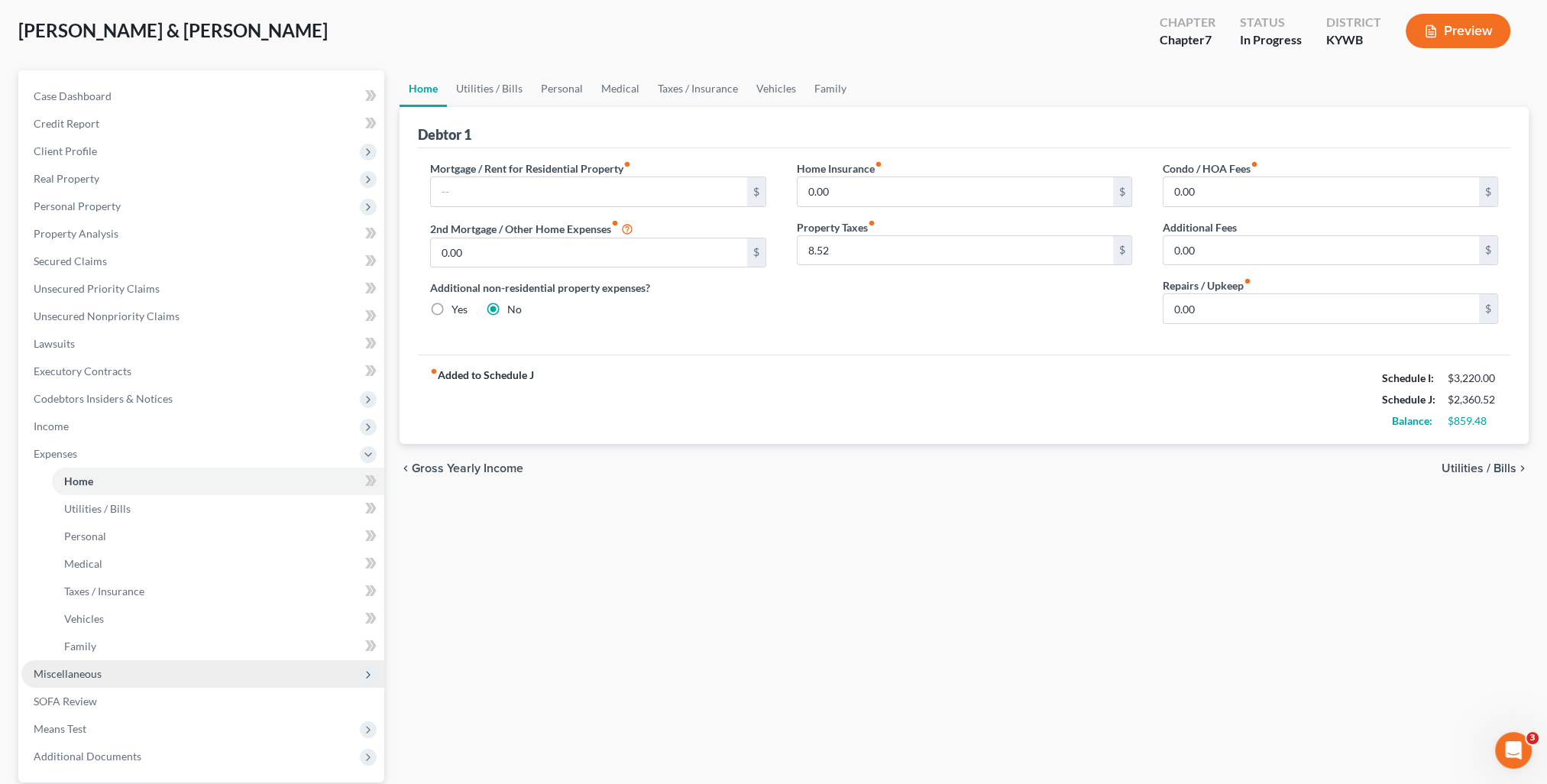
click at [69, 671] on span "Miscellaneous" at bounding box center [67, 674] width 68 height 13
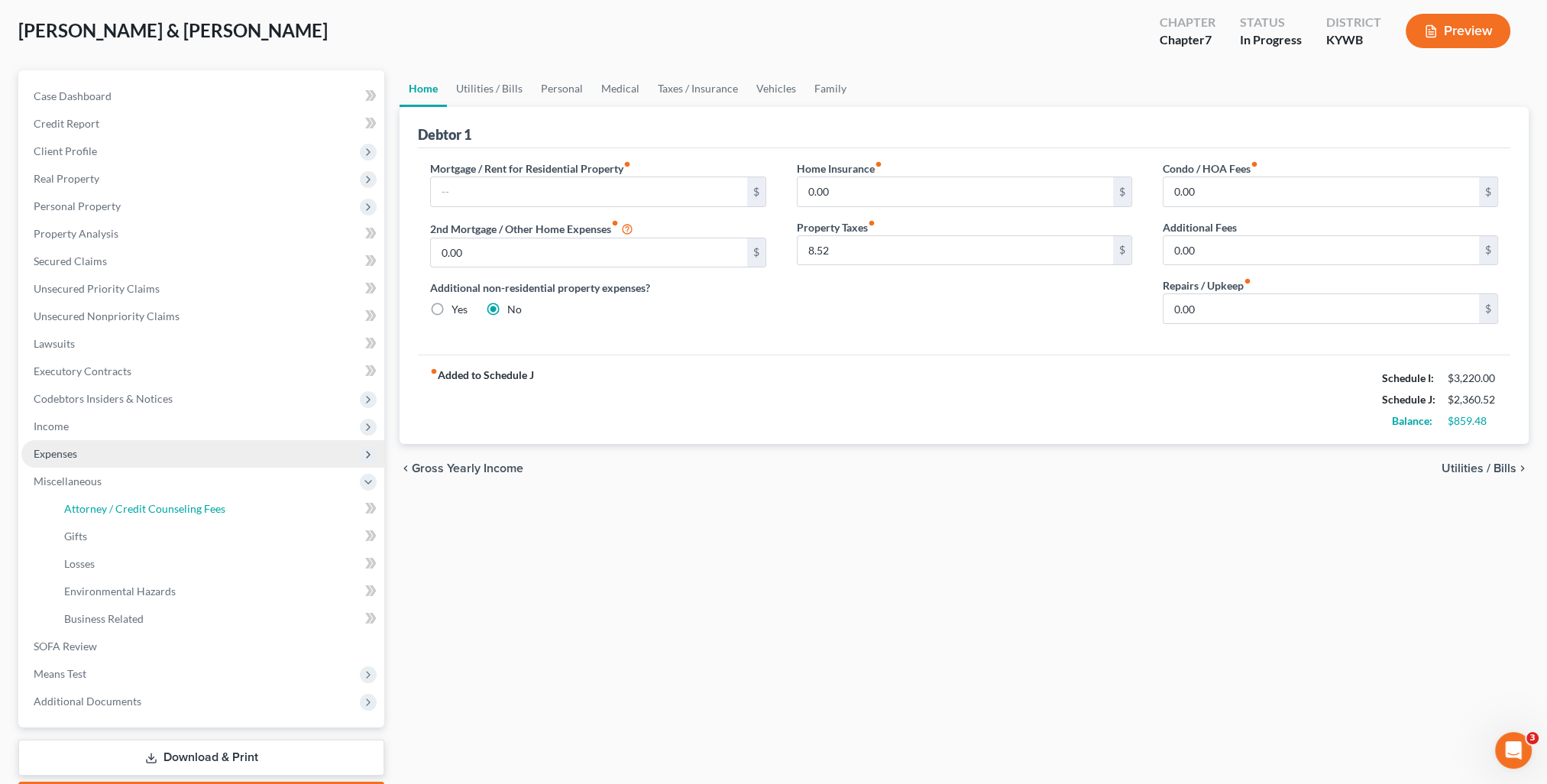
click at [162, 509] on span "Attorney / Credit Counseling Fees" at bounding box center [145, 508] width 161 height 13
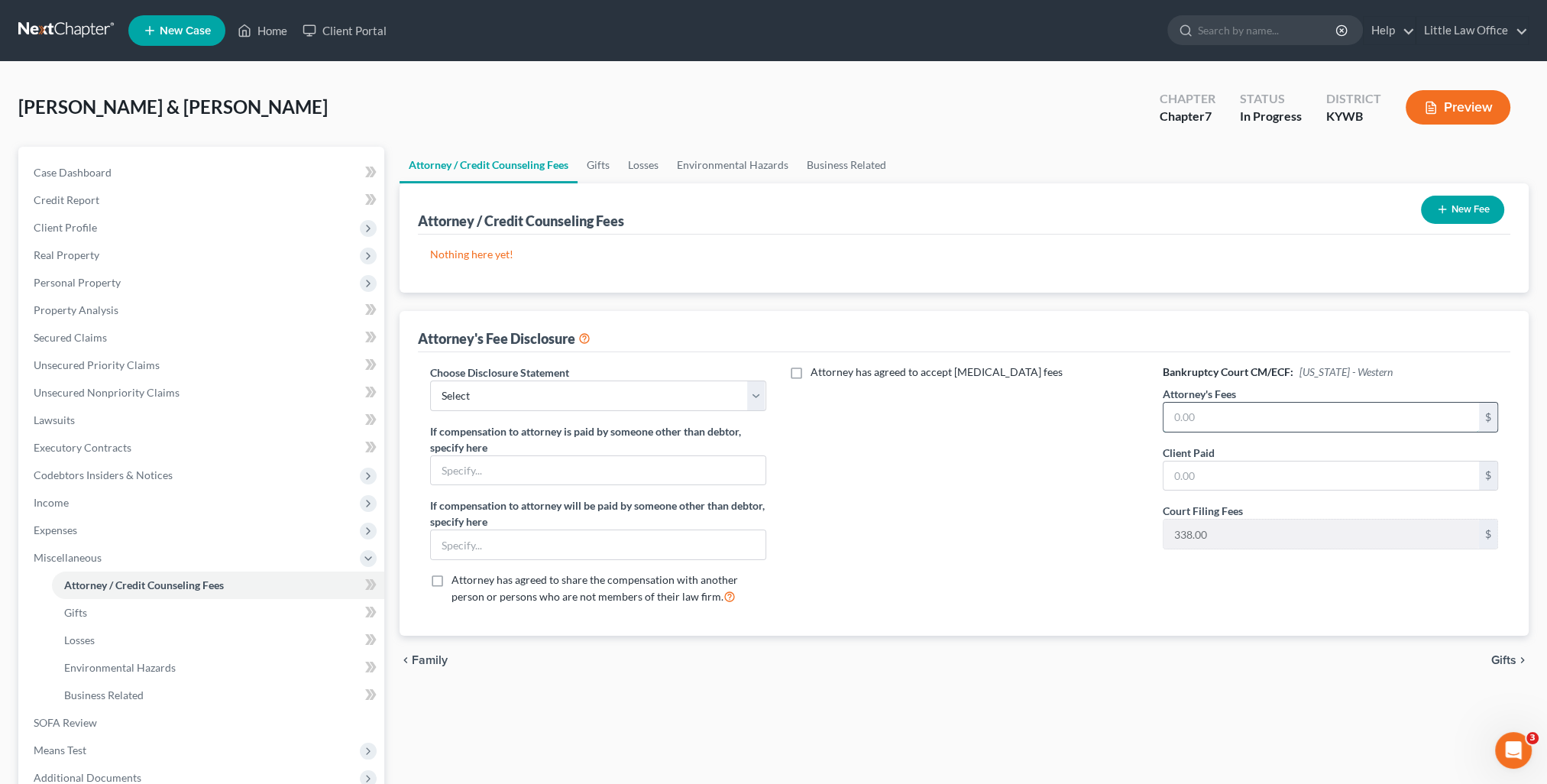
click at [1216, 417] on input "text" at bounding box center [1321, 417] width 315 height 29
click at [1461, 216] on button "New Fee" at bounding box center [1462, 209] width 84 height 28
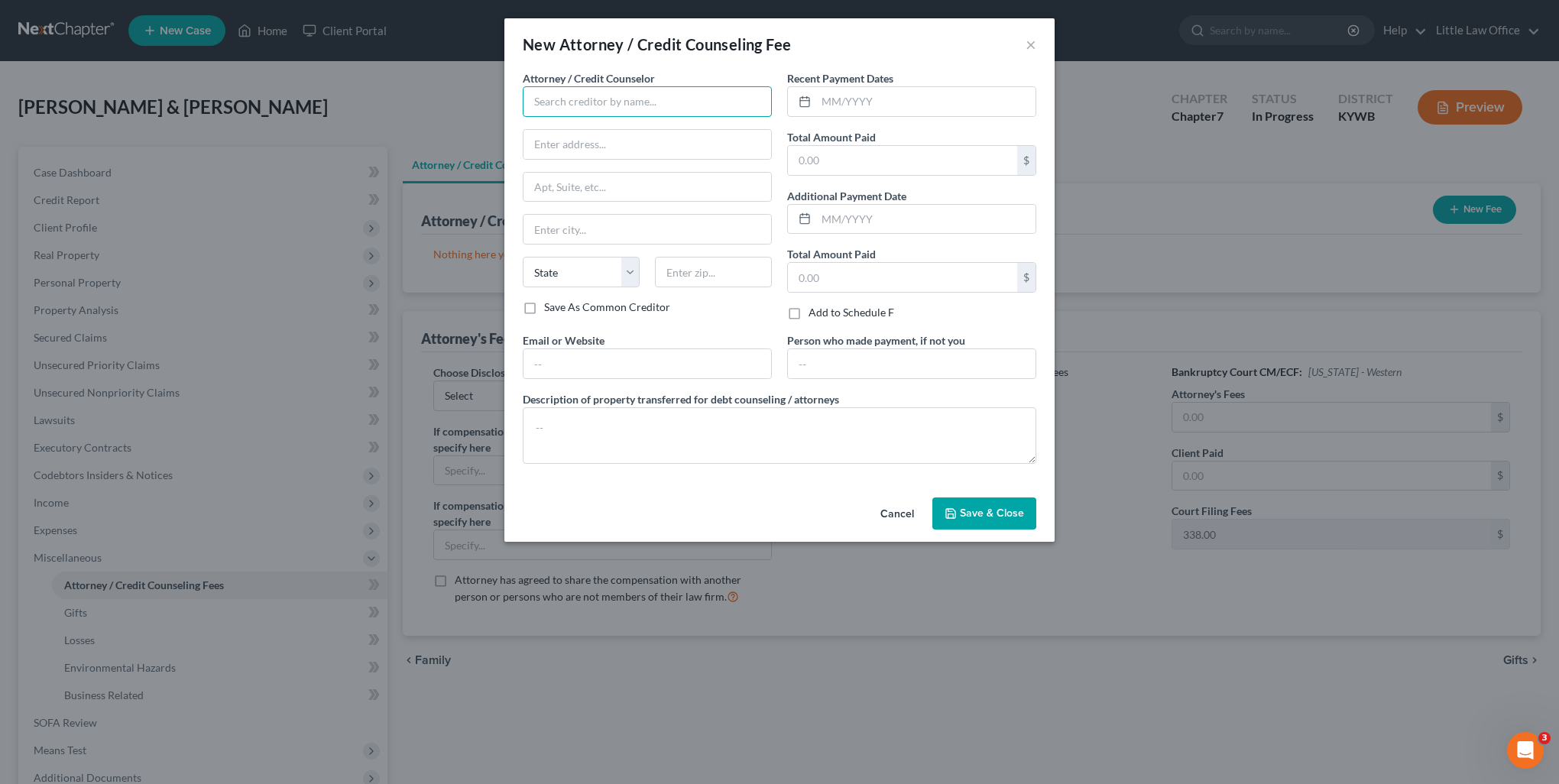
click at [656, 87] on input "text" at bounding box center [647, 102] width 249 height 31
type input "[PERSON_NAME]"
type input "[STREET_ADDRESS]"
type input "[GEOGRAPHIC_DATA]"
select select "18"
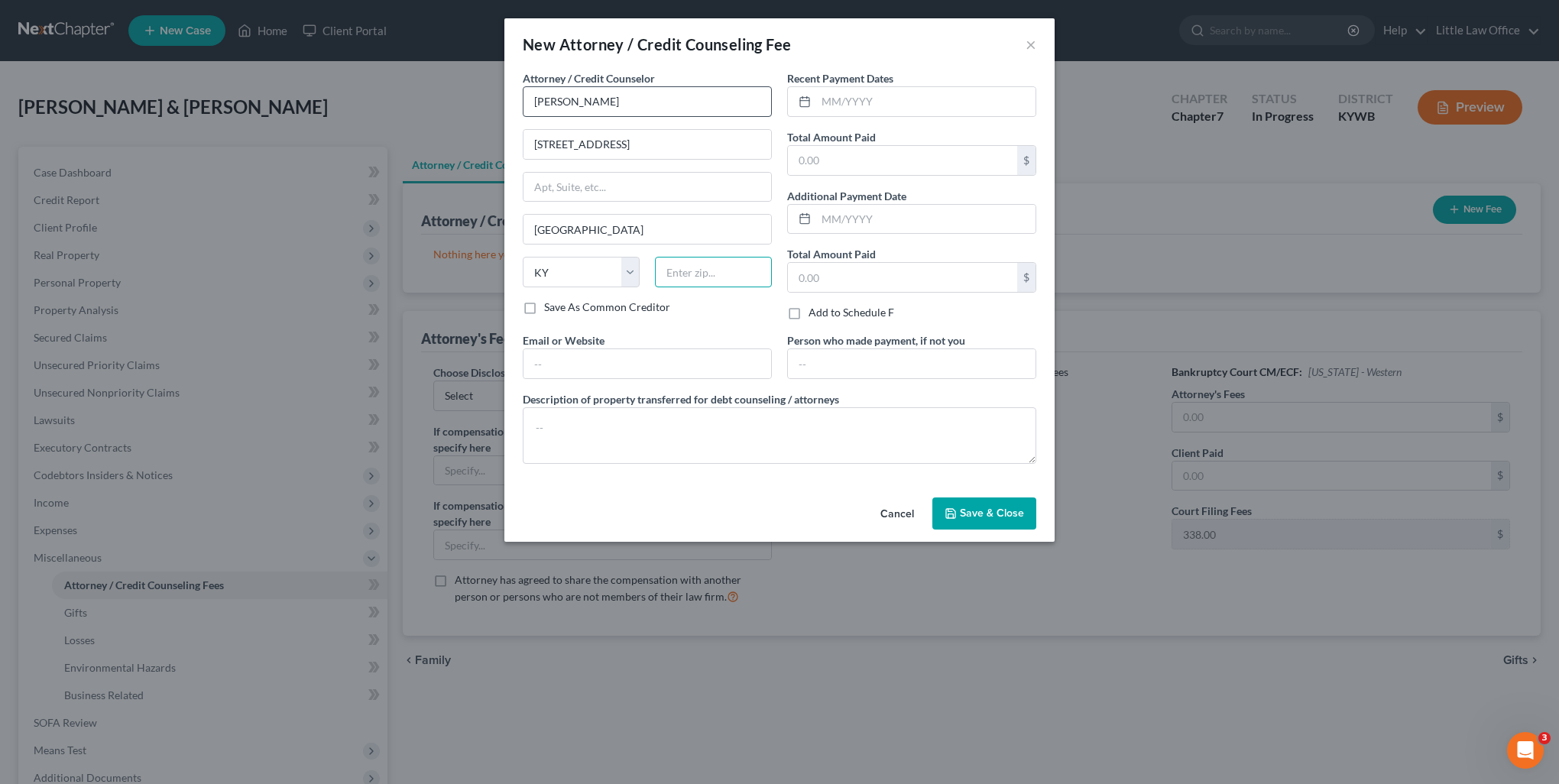
type input "42431"
type input "[PERSON_NAME][EMAIL_ADDRESS][DOMAIN_NAME]"
click at [994, 511] on span "Save & Close" at bounding box center [992, 513] width 64 height 13
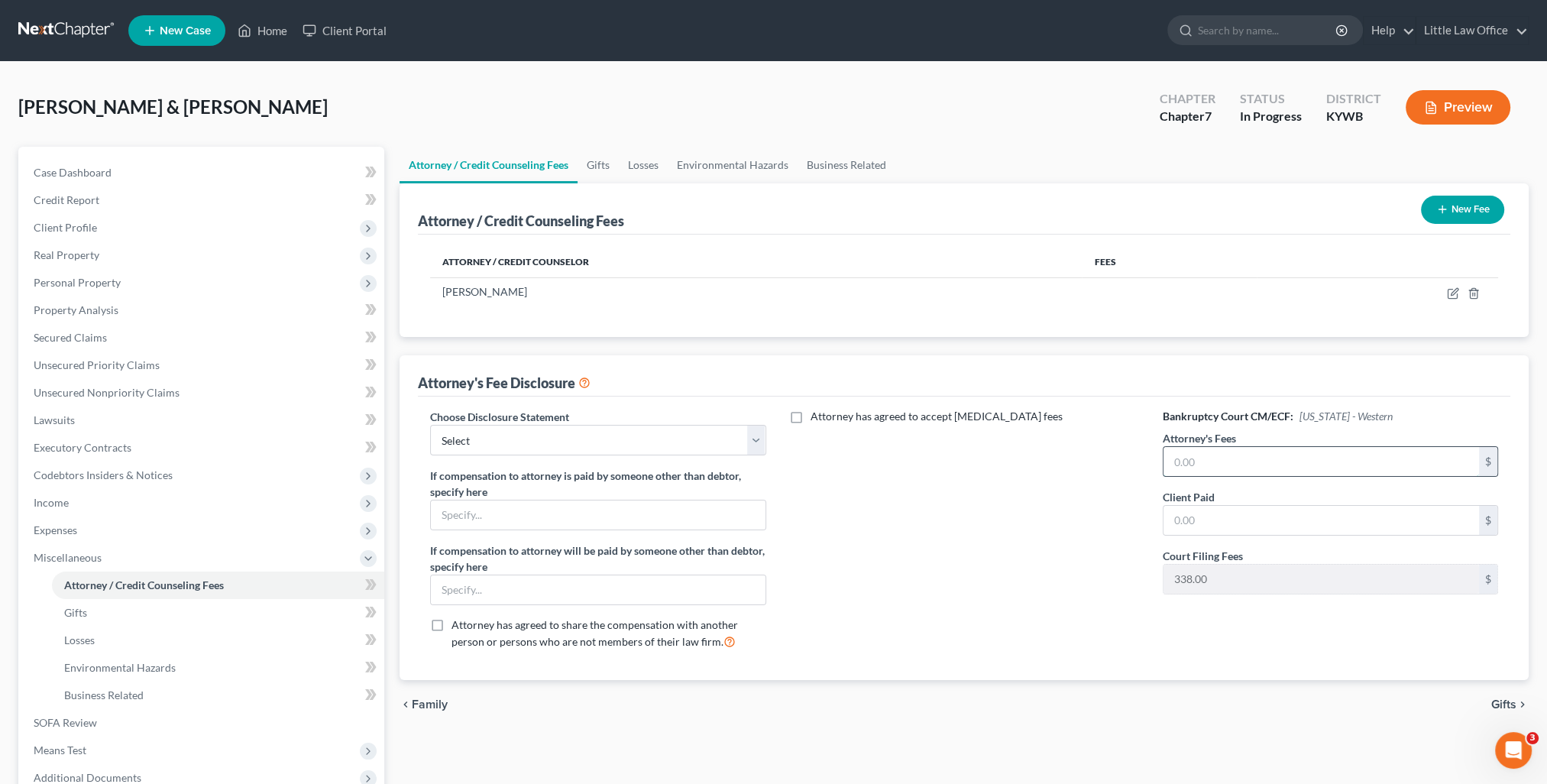
click at [1191, 461] on input "text" at bounding box center [1321, 461] width 315 height 29
type input "1,492"
click at [476, 428] on select "Select Attorney Fees" at bounding box center [598, 440] width 335 height 31
select select "0"
click at [430, 425] on select "Select Attorney Fees" at bounding box center [598, 440] width 335 height 31
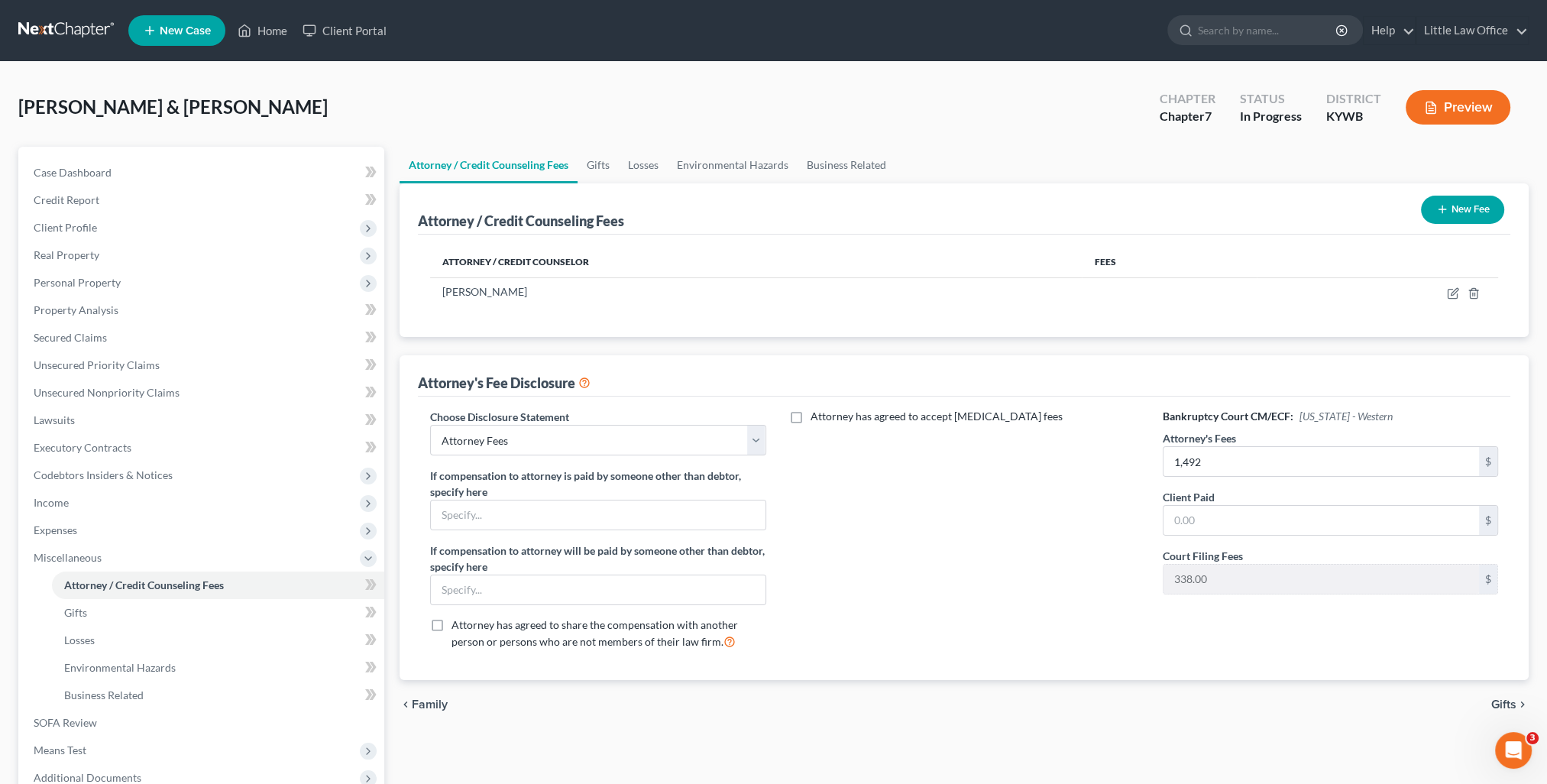
click at [1500, 702] on span "Gifts" at bounding box center [1504, 704] width 25 height 12
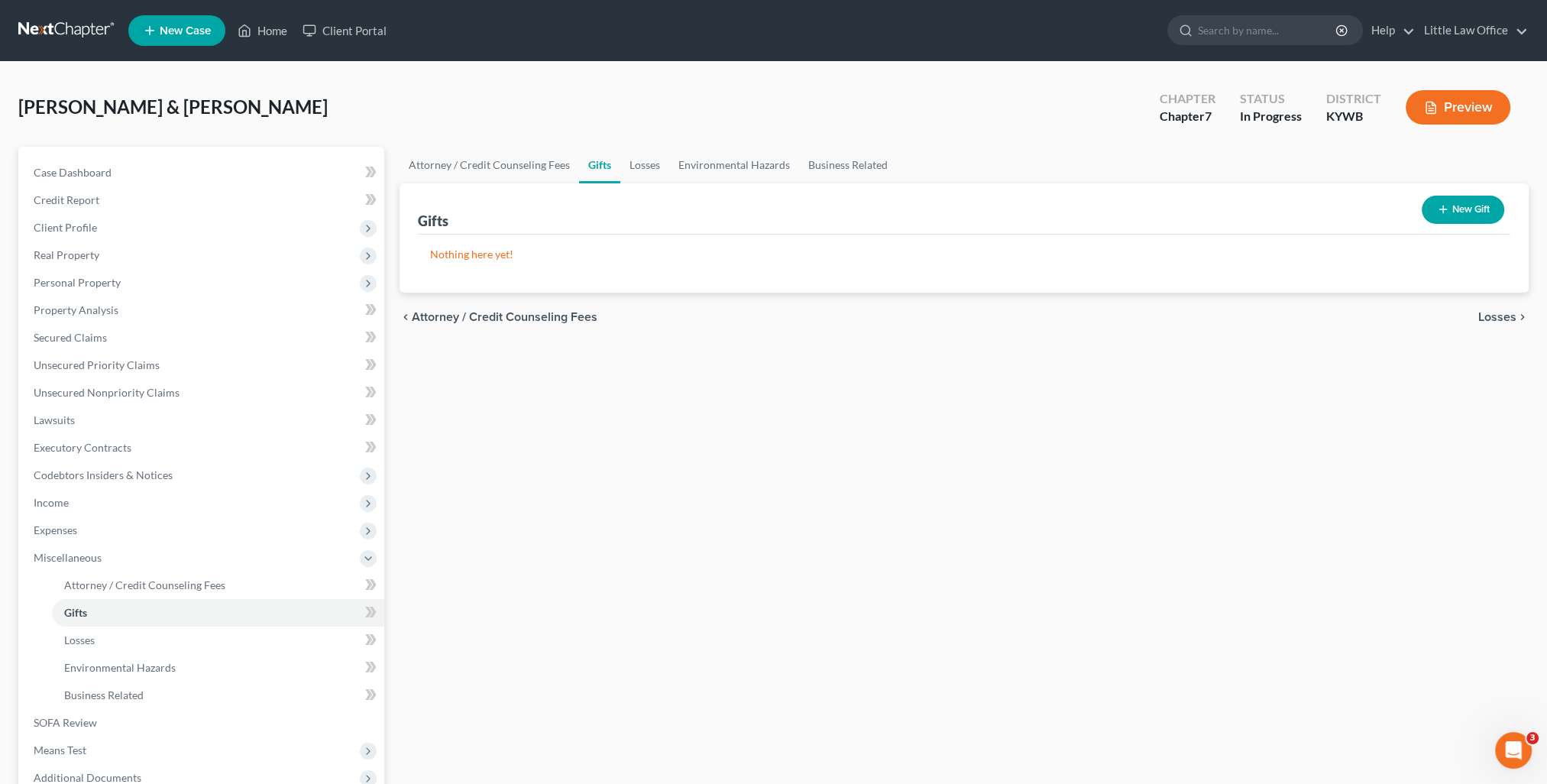
click at [1513, 315] on span "Losses" at bounding box center [1497, 317] width 38 height 12
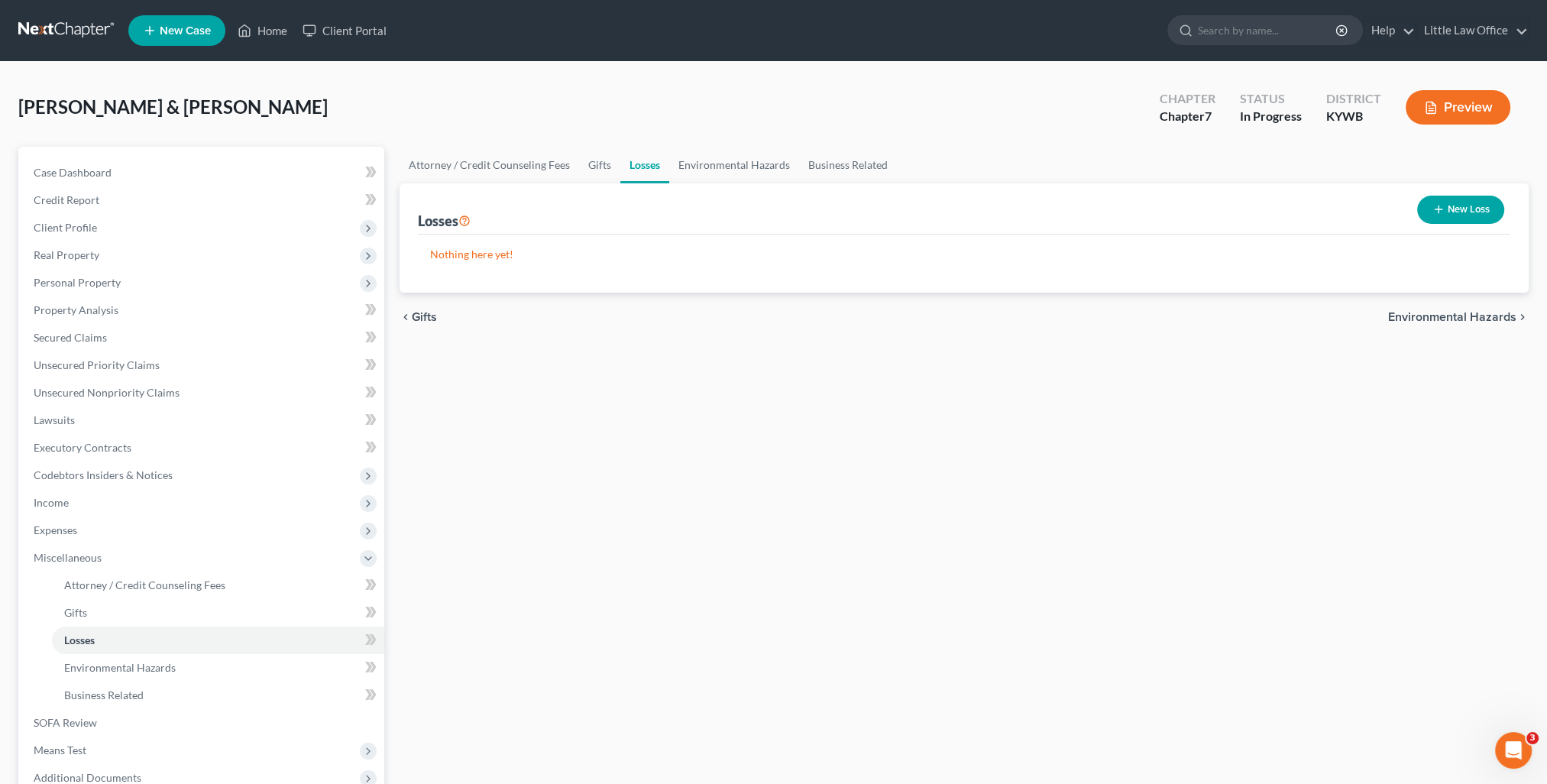
click at [1511, 314] on span "Environmental Hazards" at bounding box center [1453, 317] width 129 height 12
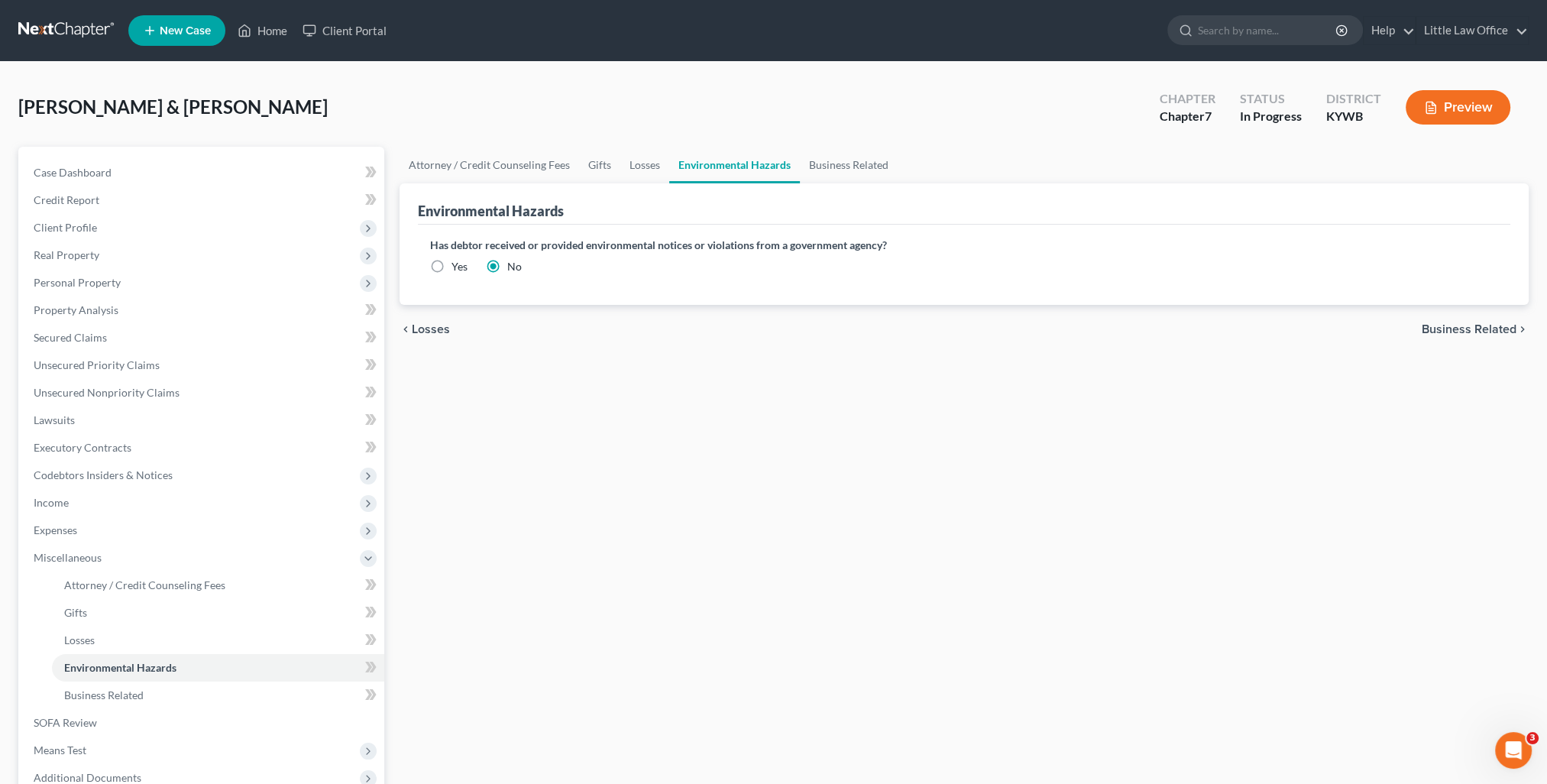
click at [1501, 329] on span "Business Related" at bounding box center [1469, 329] width 95 height 12
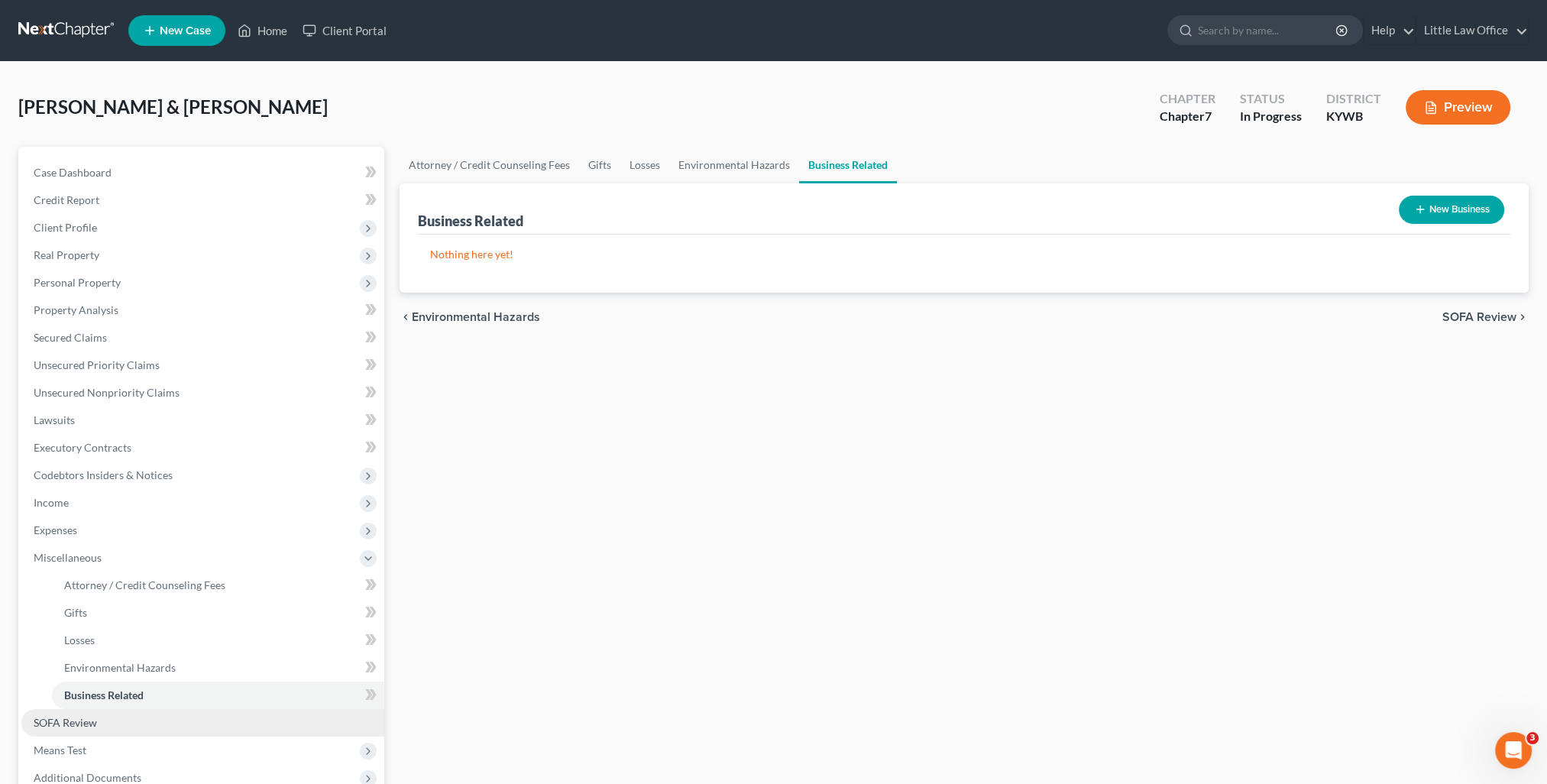
scroll to position [77, 0]
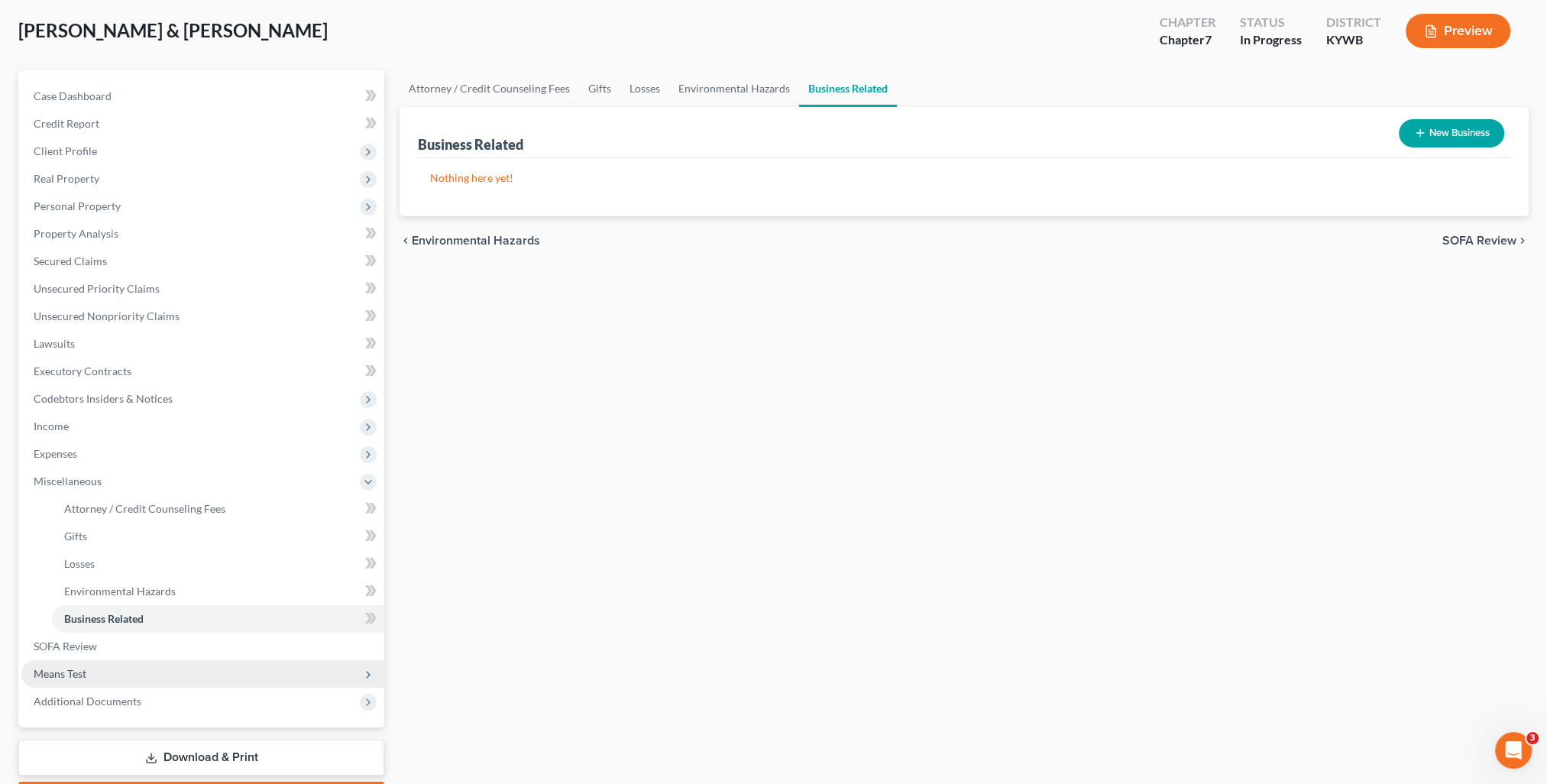
click at [107, 677] on span "Means Test" at bounding box center [203, 674] width 363 height 28
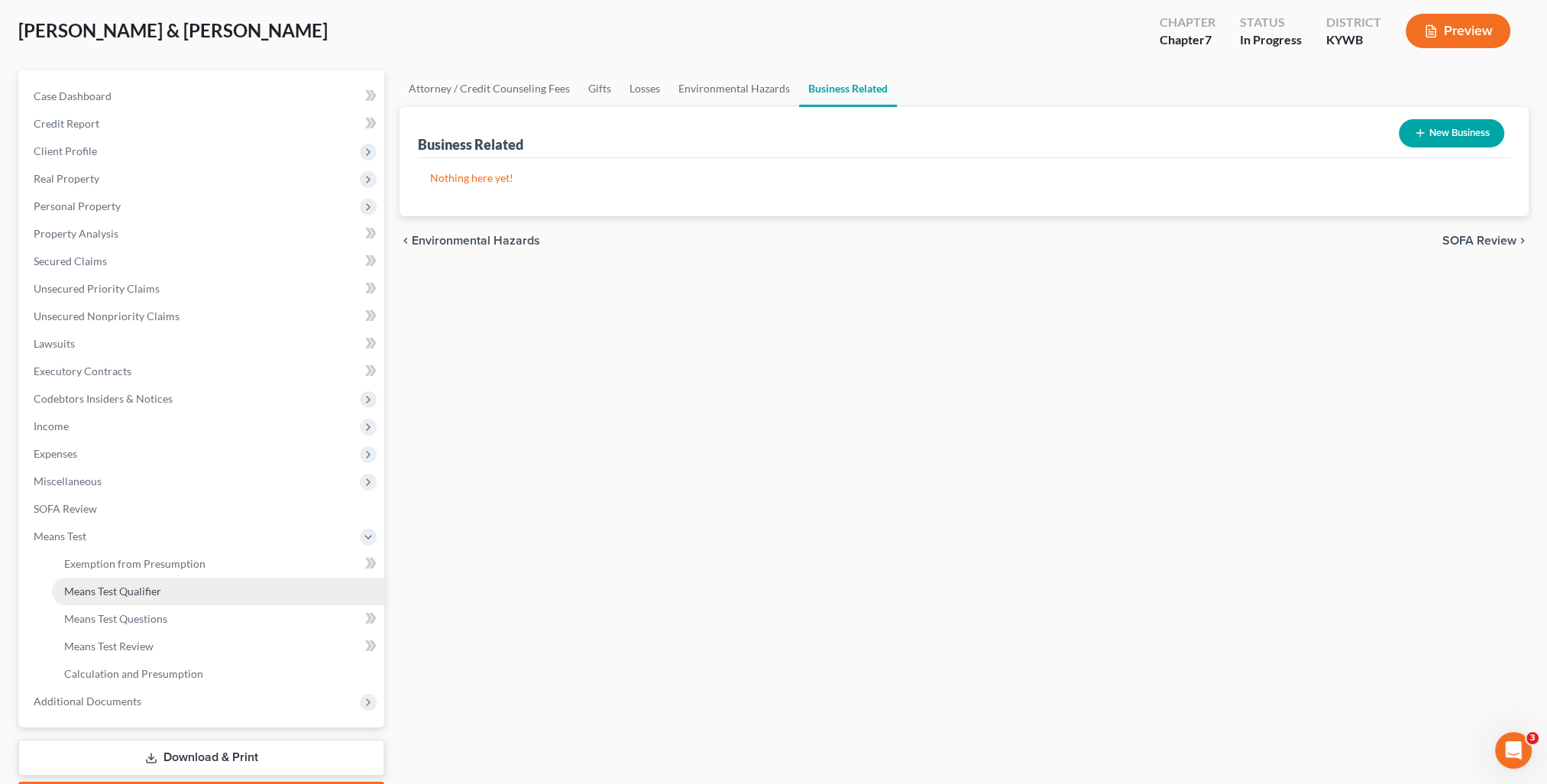
click at [137, 591] on span "Means Test Qualifier" at bounding box center [112, 591] width 97 height 13
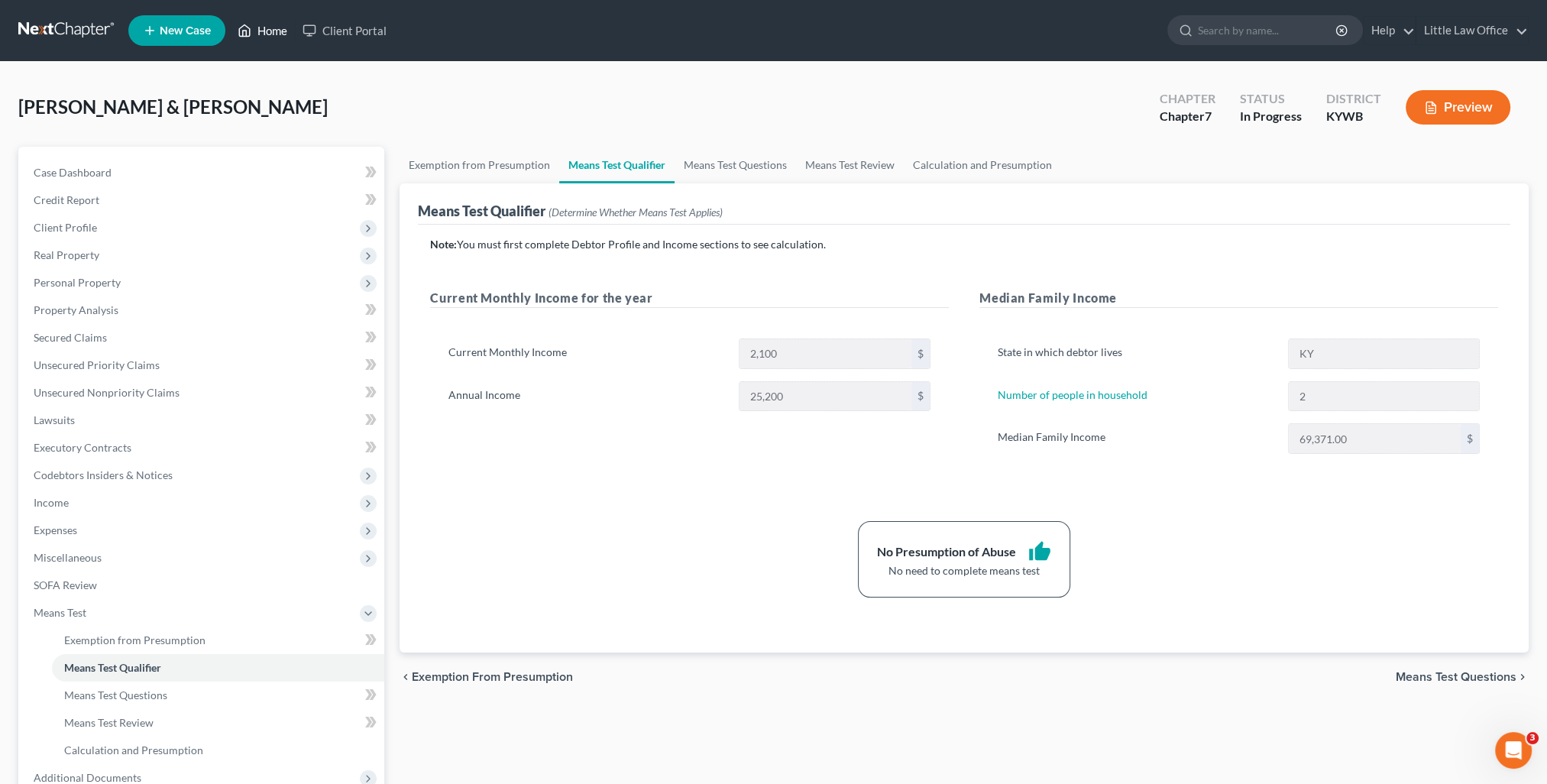
click at [291, 35] on link "Home" at bounding box center [262, 30] width 65 height 28
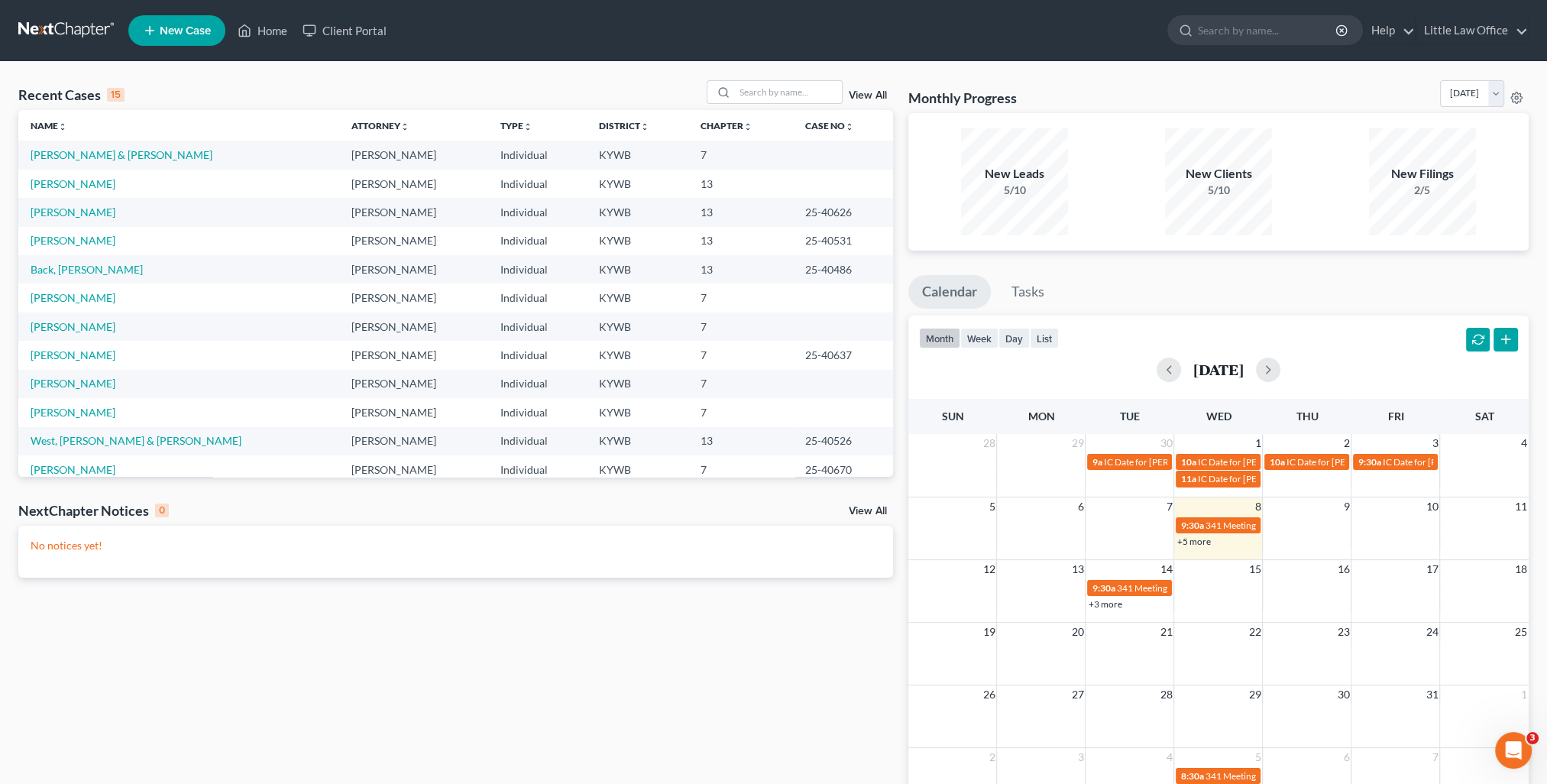
click at [177, 38] on link "New Case" at bounding box center [177, 31] width 97 height 31
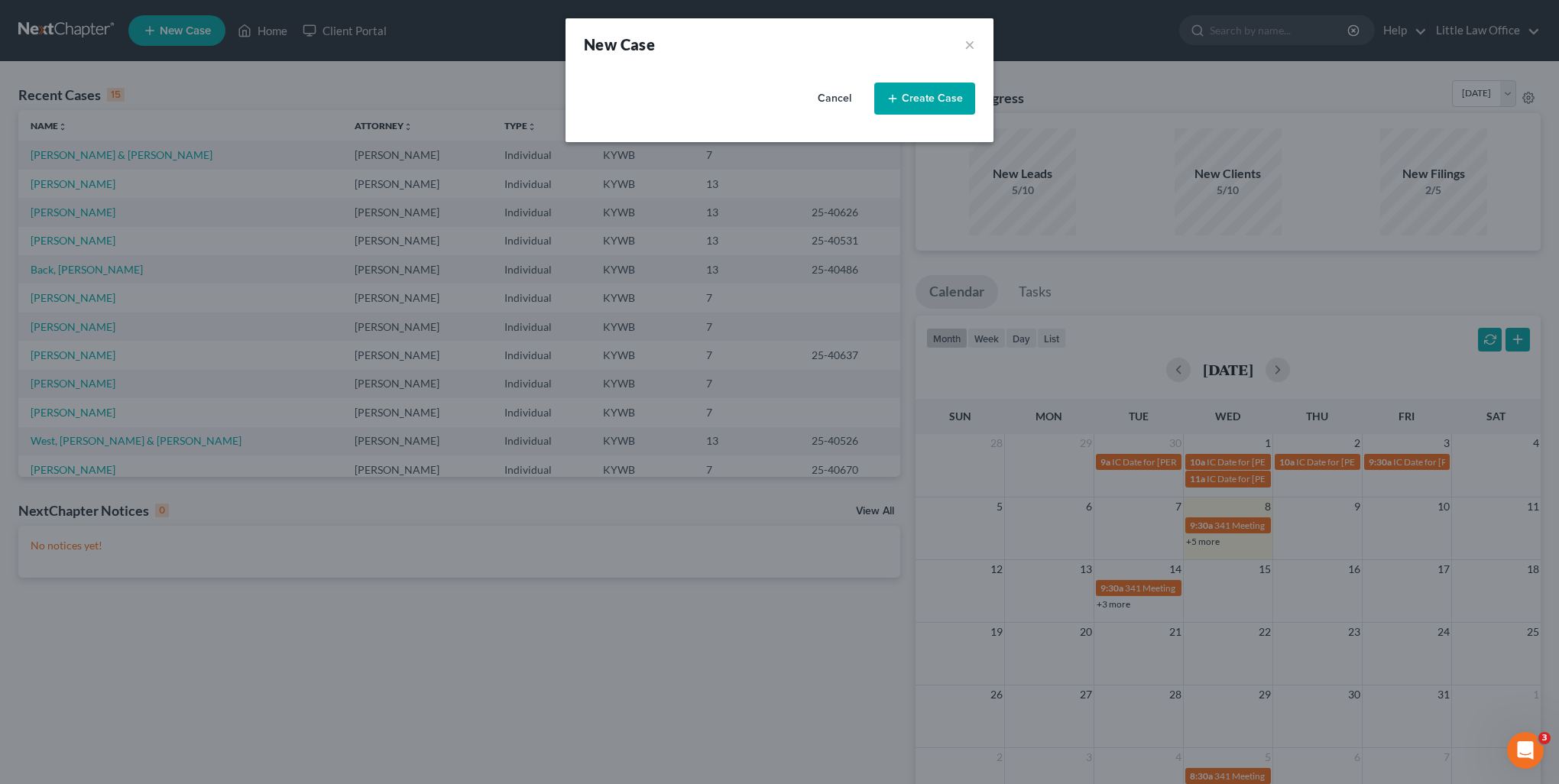
select select "33"
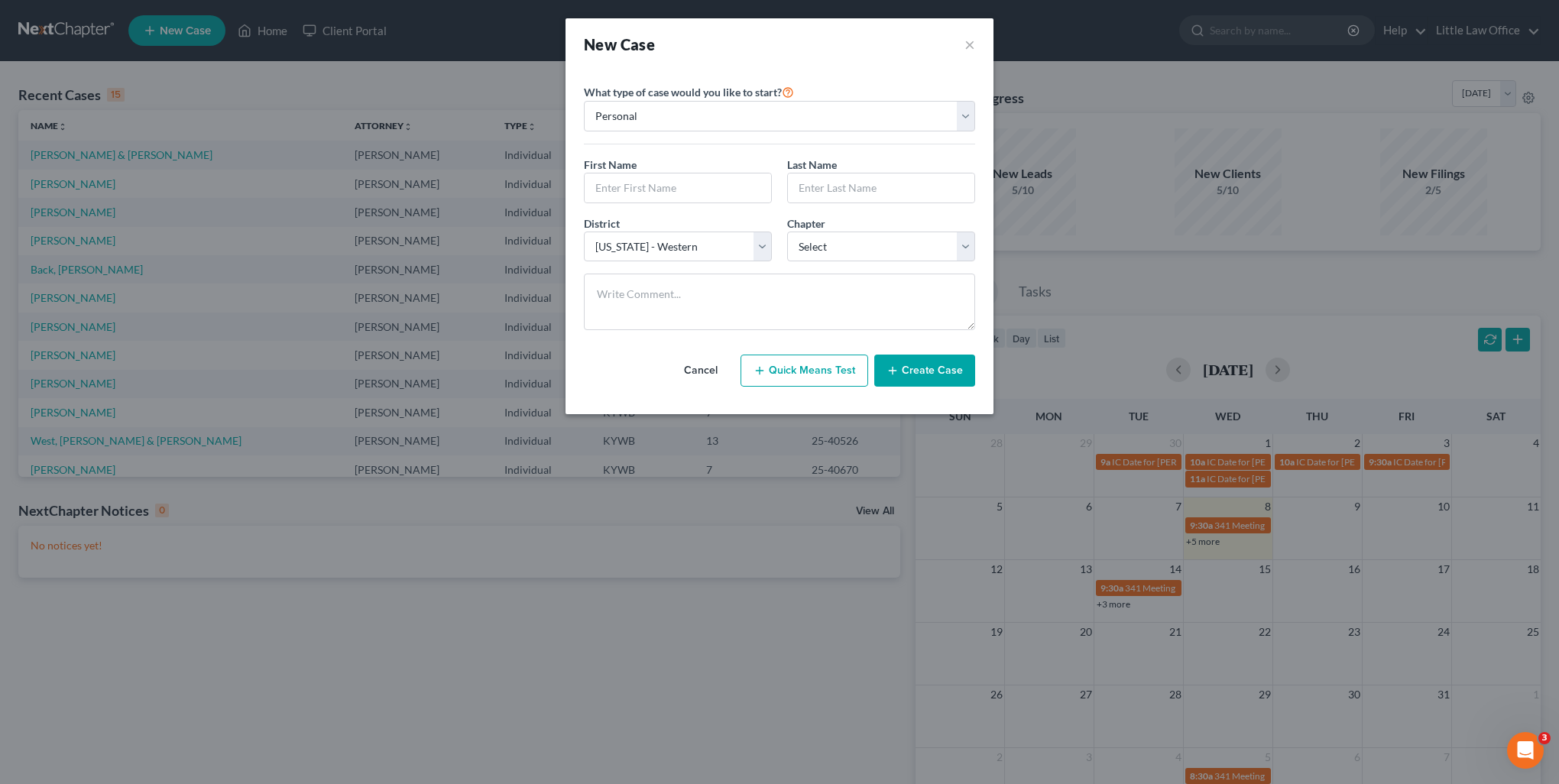
click at [713, 359] on button "Cancel" at bounding box center [701, 371] width 67 height 31
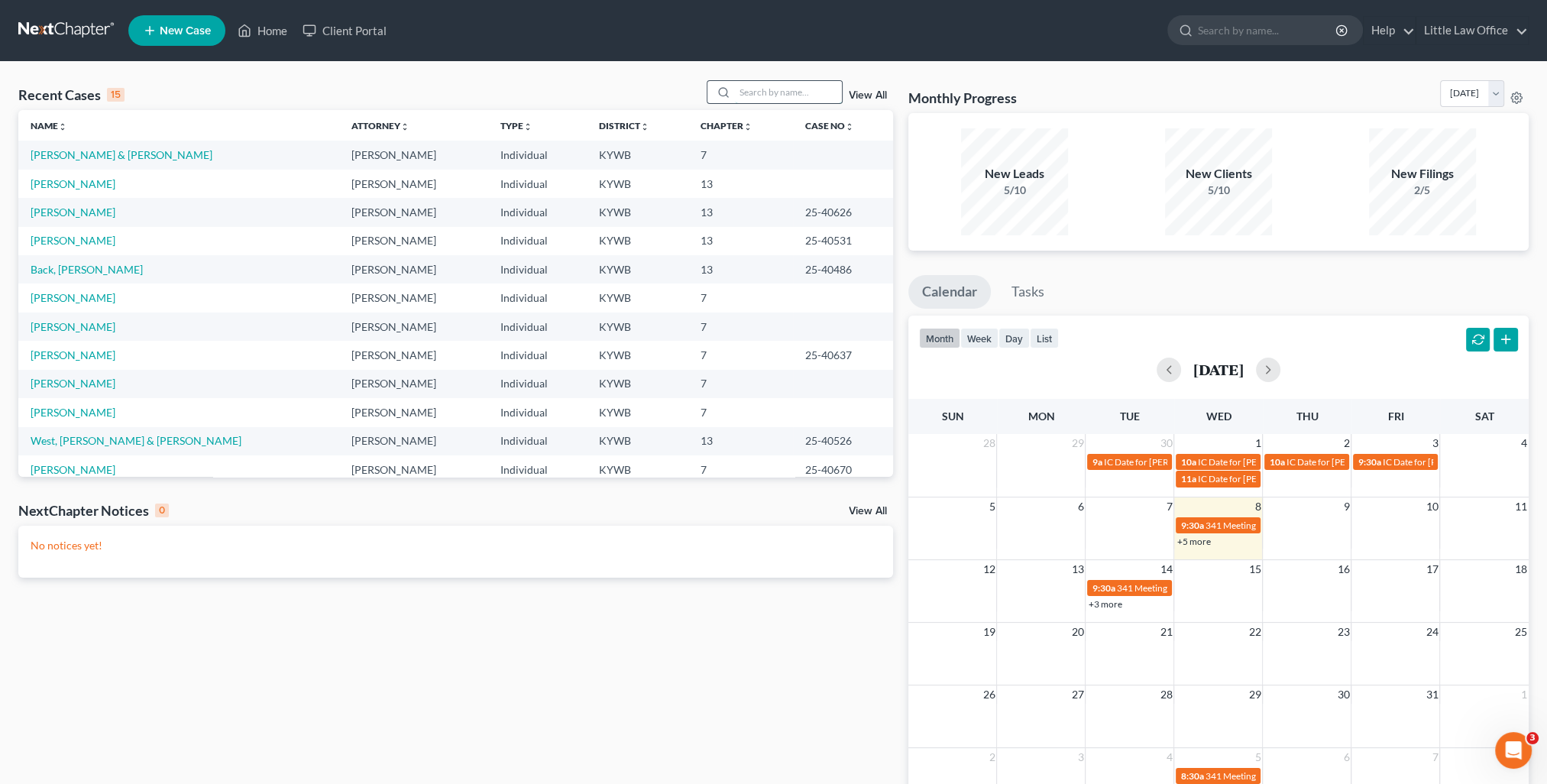
click at [754, 97] on input "search" at bounding box center [788, 91] width 107 height 22
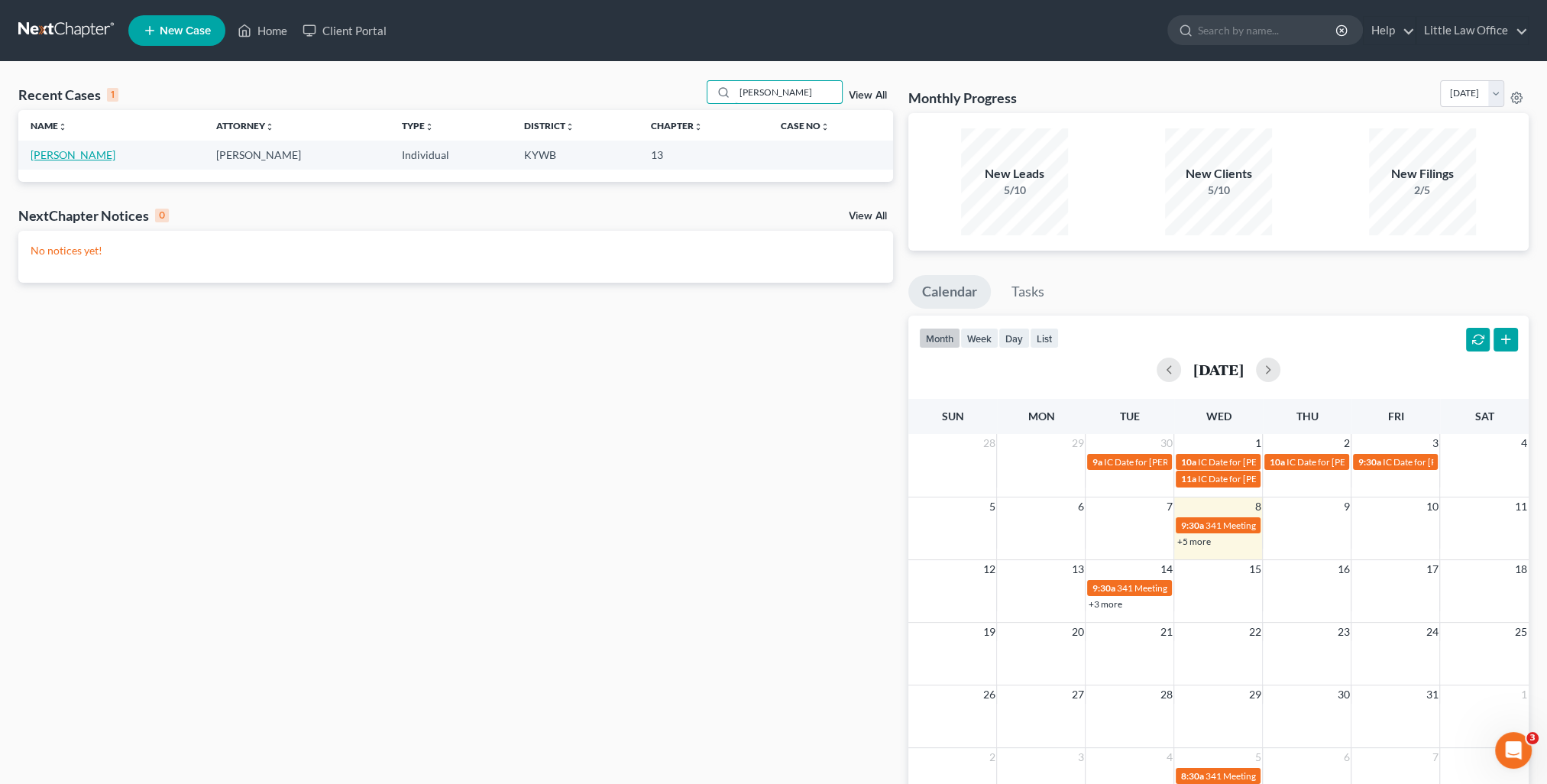
type input "[PERSON_NAME]"
click at [115, 148] on link "[PERSON_NAME]" at bounding box center [73, 155] width 85 height 13
select select "1"
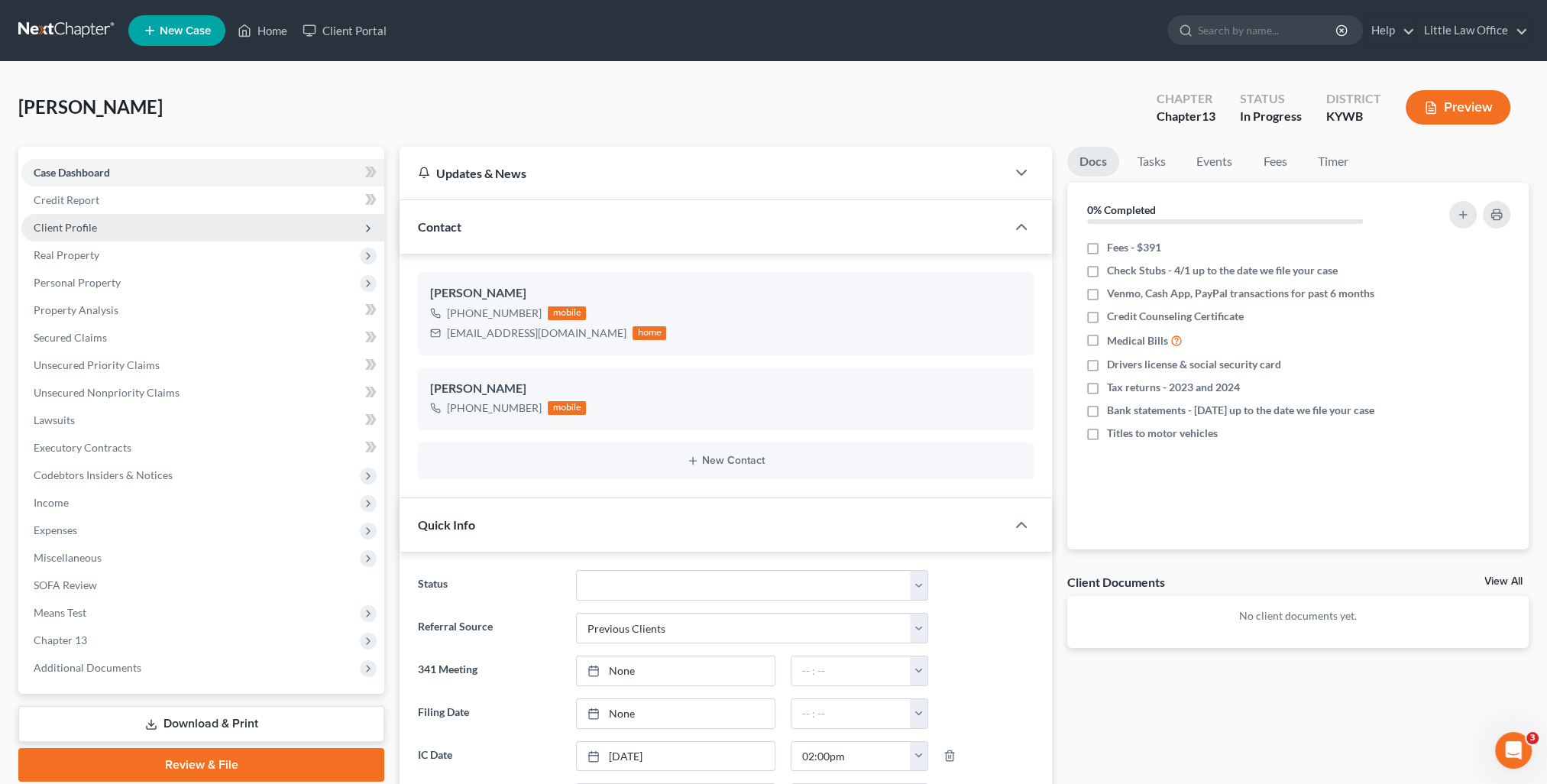
click at [151, 223] on span "Client Profile" at bounding box center [203, 228] width 363 height 28
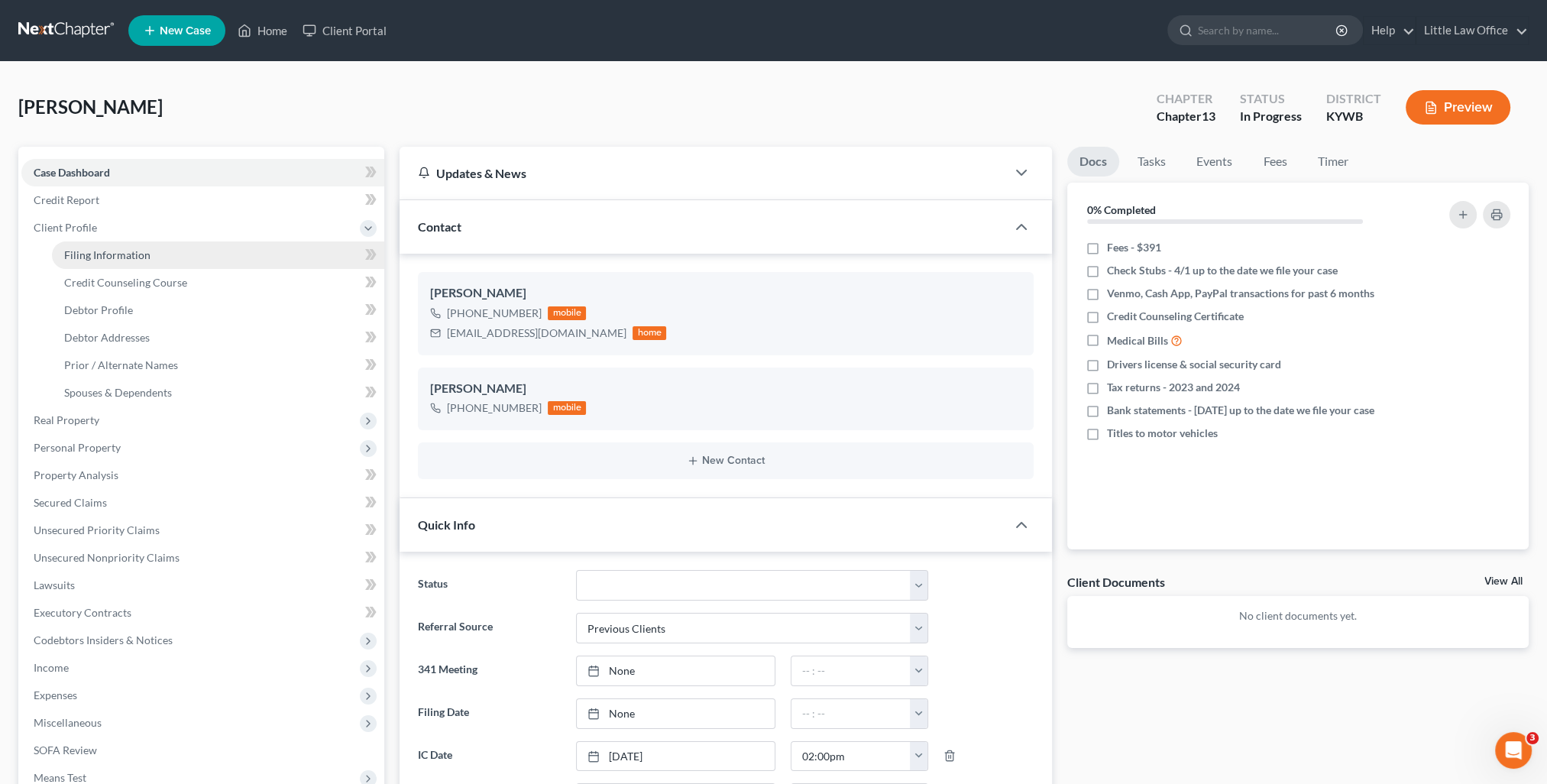
click at [140, 249] on span "Filing Information" at bounding box center [108, 255] width 86 height 13
select select "1"
select select "0"
select select "3"
select select "33"
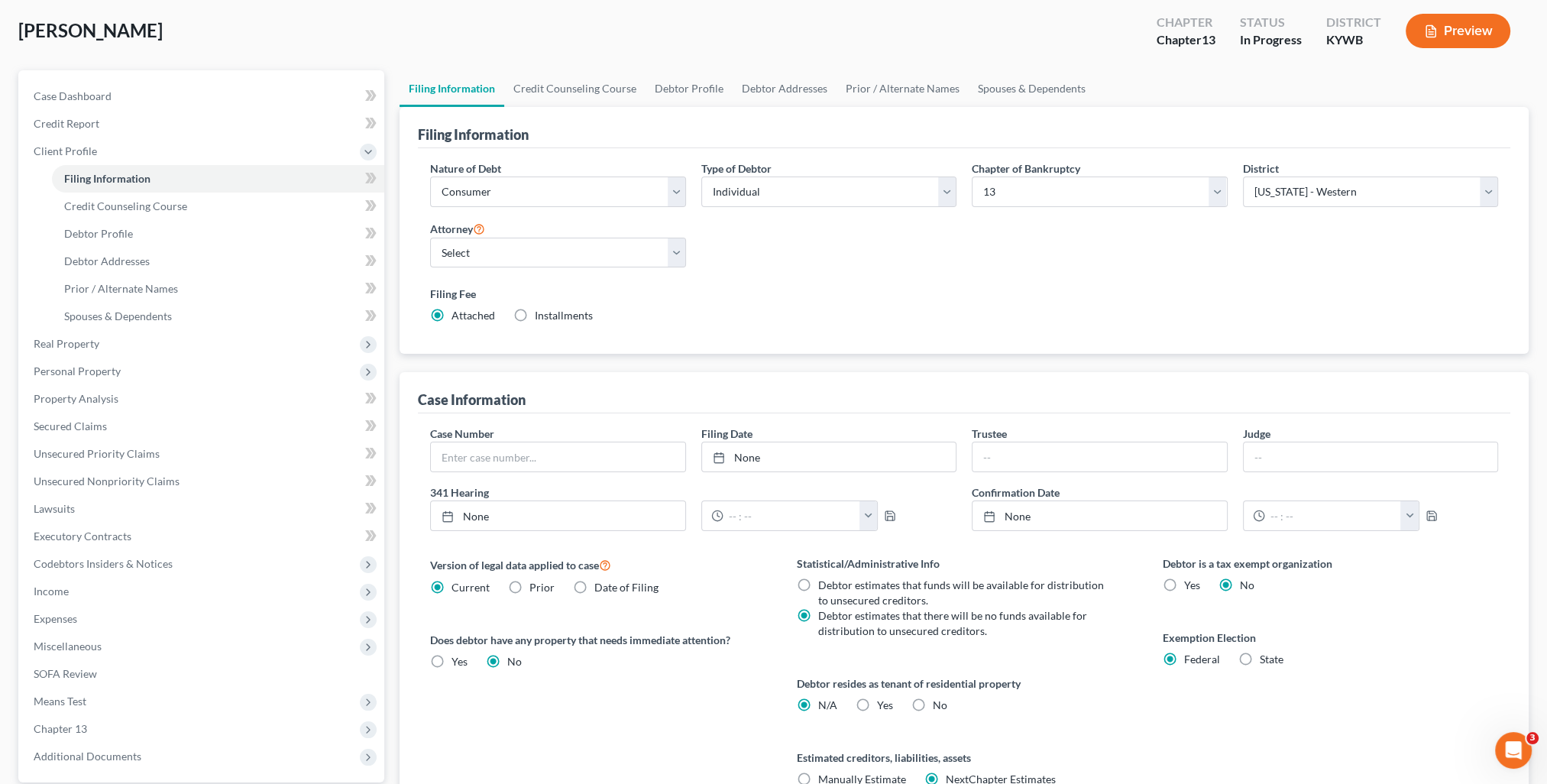
scroll to position [220, 0]
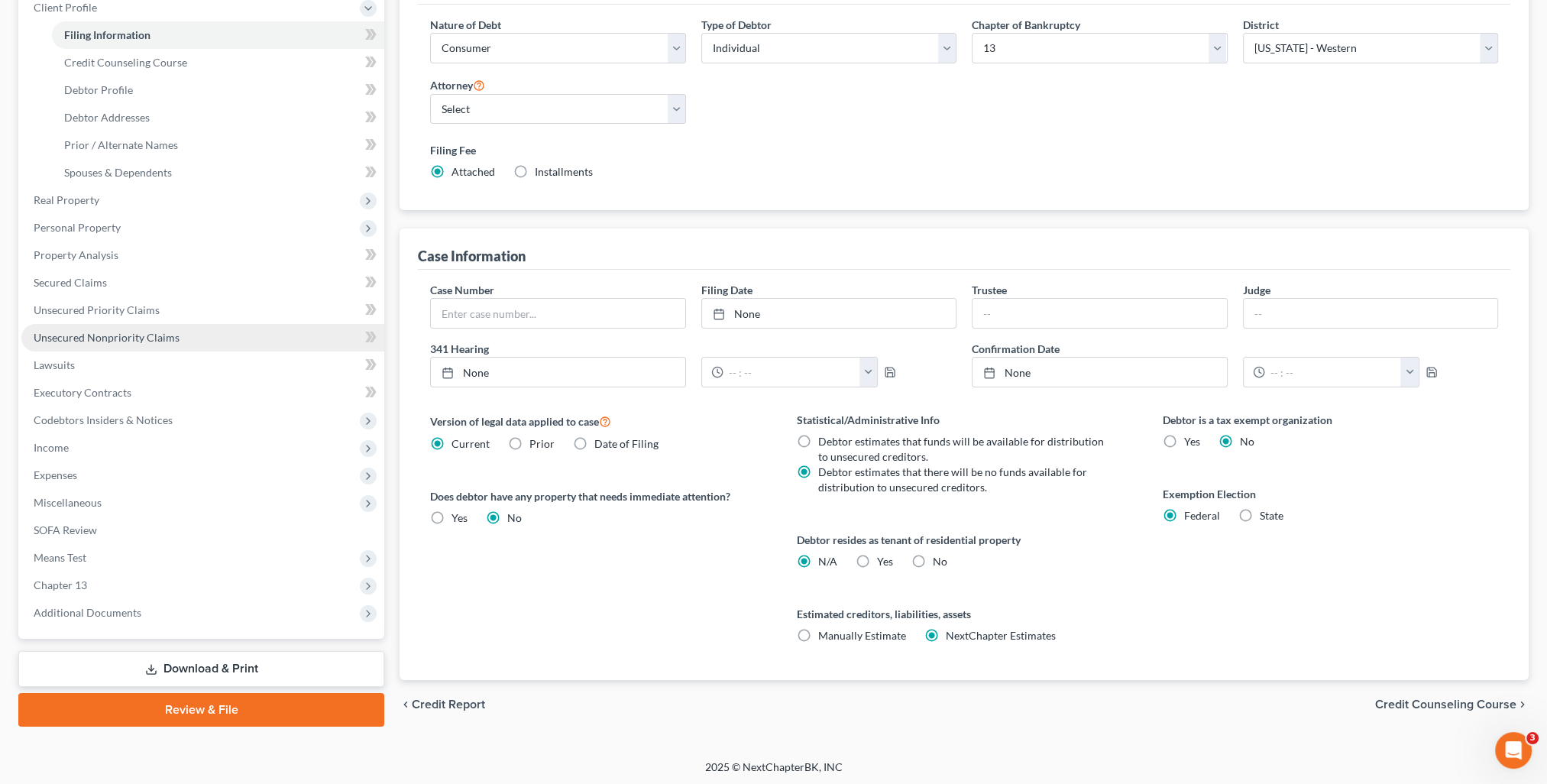
click at [151, 341] on span "Unsecured Nonpriority Claims" at bounding box center [107, 337] width 146 height 13
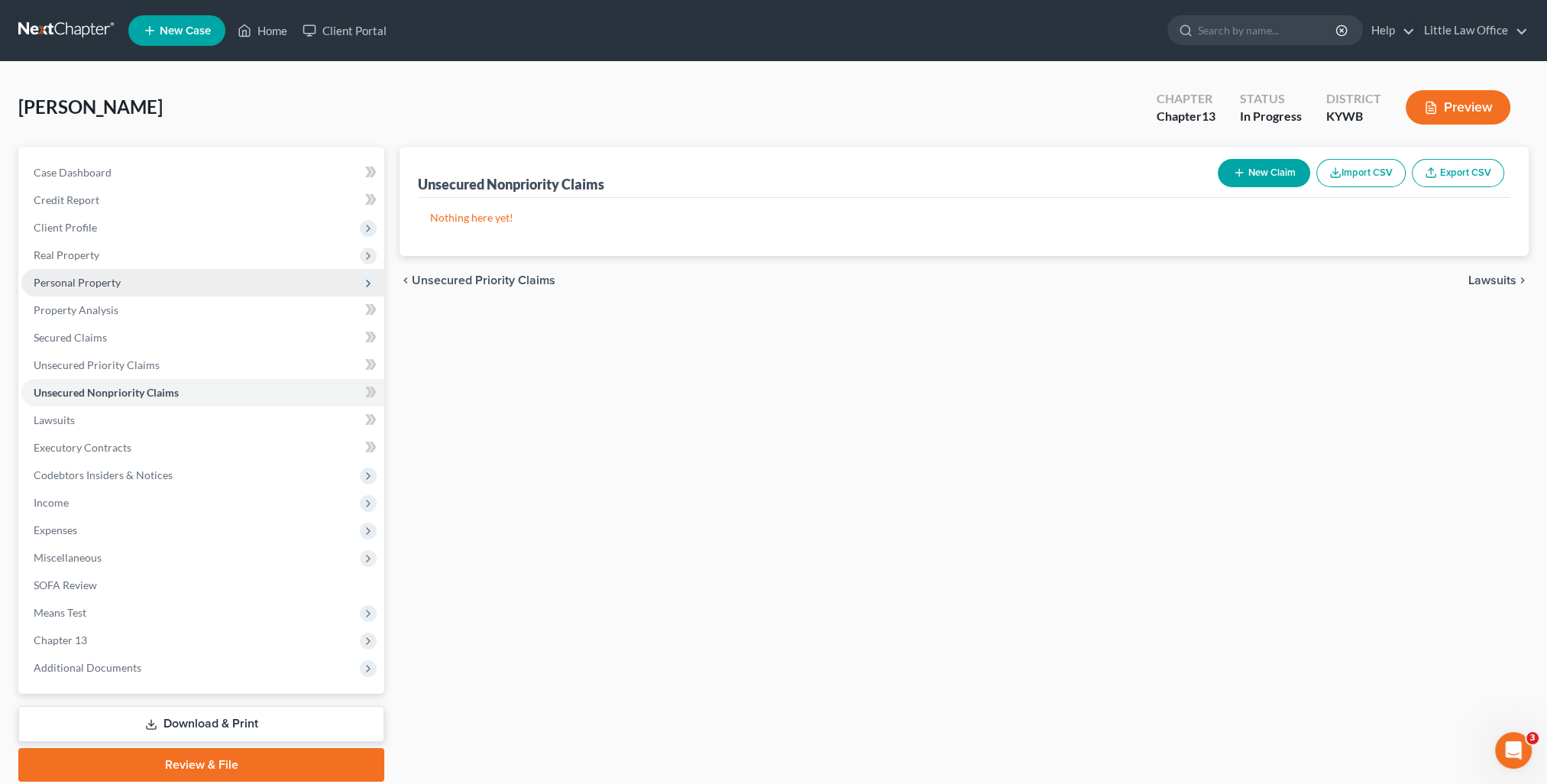
click at [127, 277] on span "Personal Property" at bounding box center [203, 282] width 363 height 28
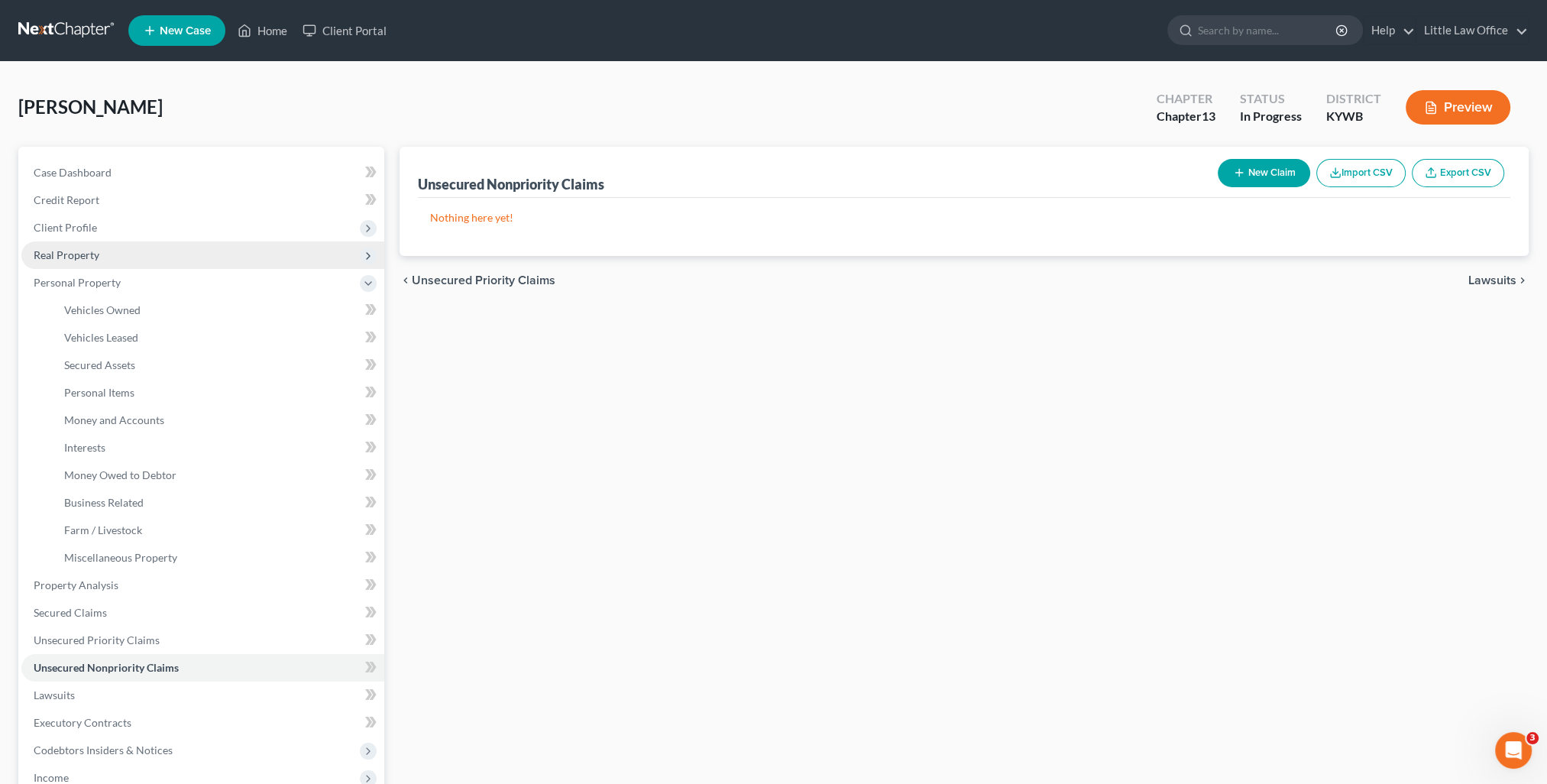
click at [118, 261] on span "Real Property" at bounding box center [203, 255] width 363 height 28
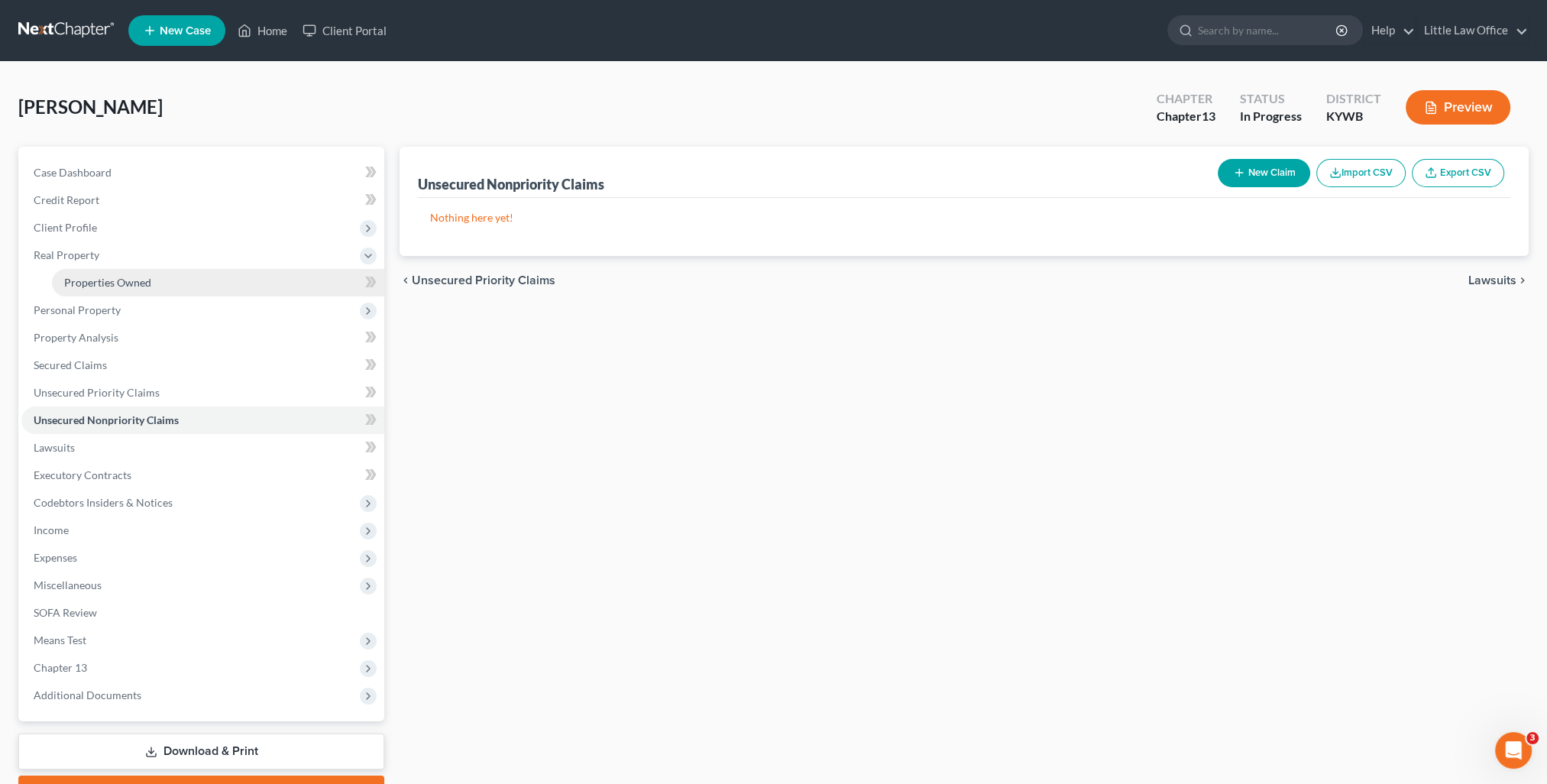
click at [110, 280] on span "Properties Owned" at bounding box center [108, 282] width 87 height 13
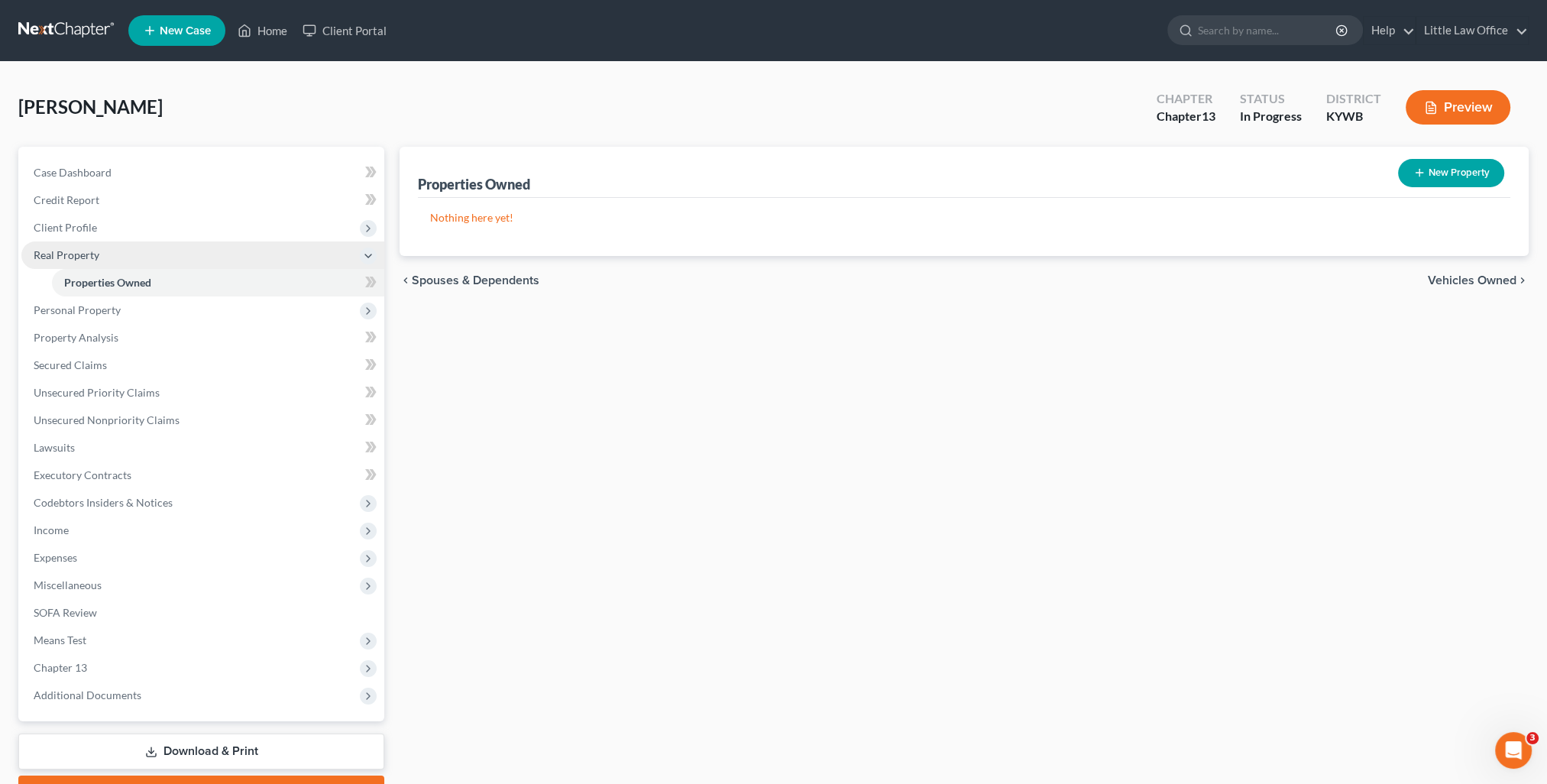
click at [95, 261] on span "Real Property" at bounding box center [203, 255] width 363 height 28
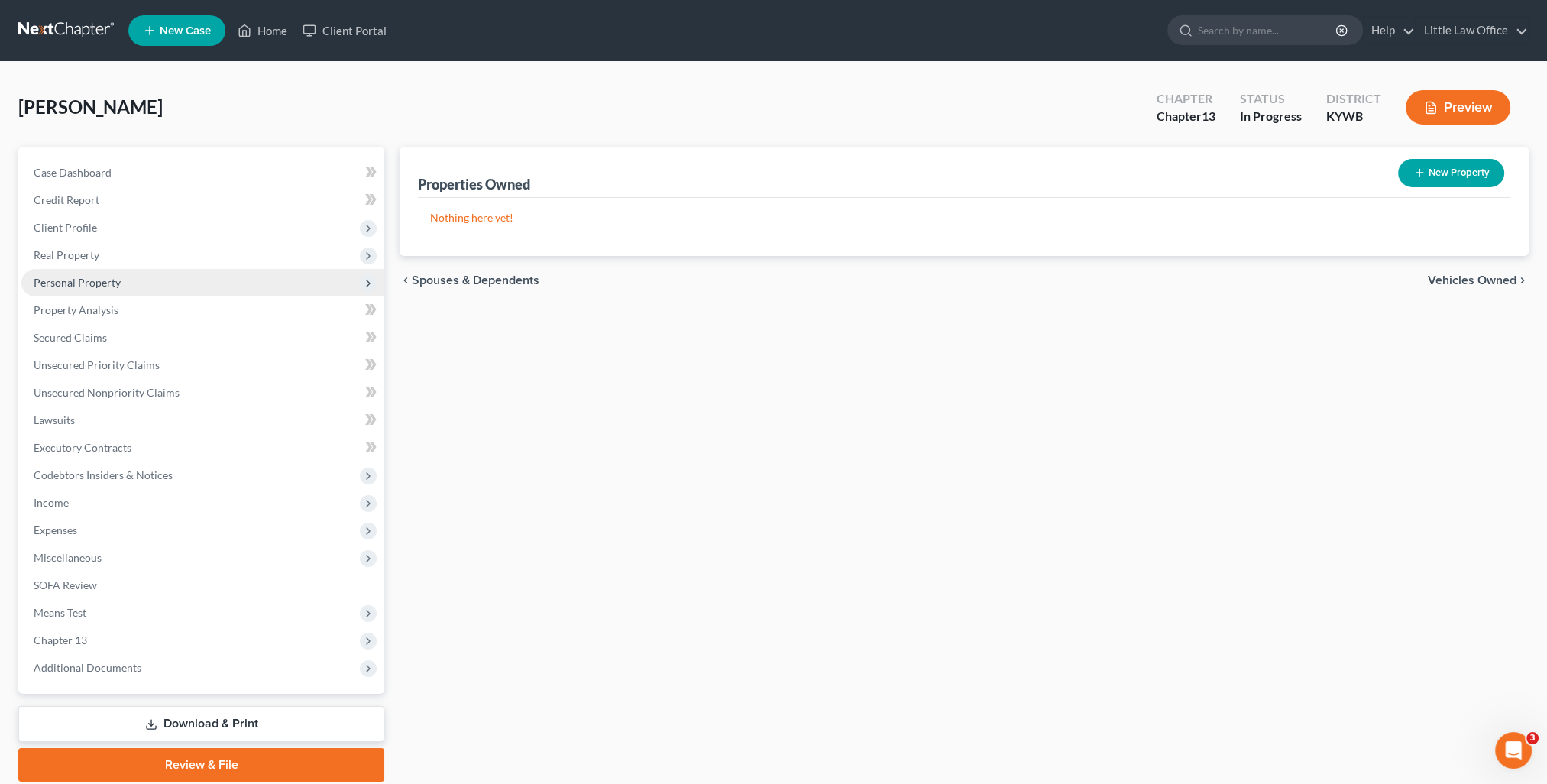
click at [86, 270] on span "Personal Property" at bounding box center [203, 282] width 363 height 28
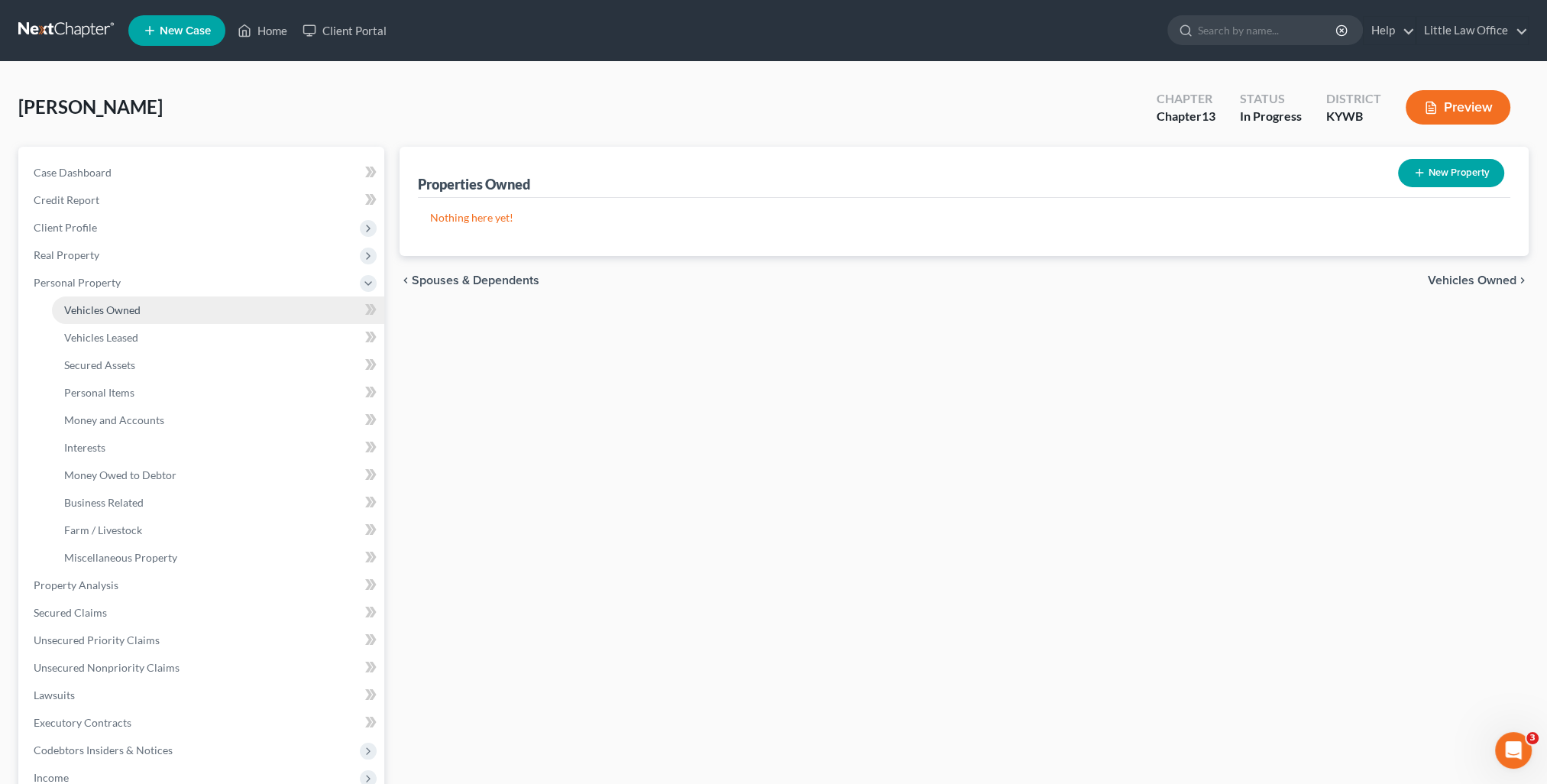
click at [143, 307] on link "Vehicles Owned" at bounding box center [218, 309] width 332 height 28
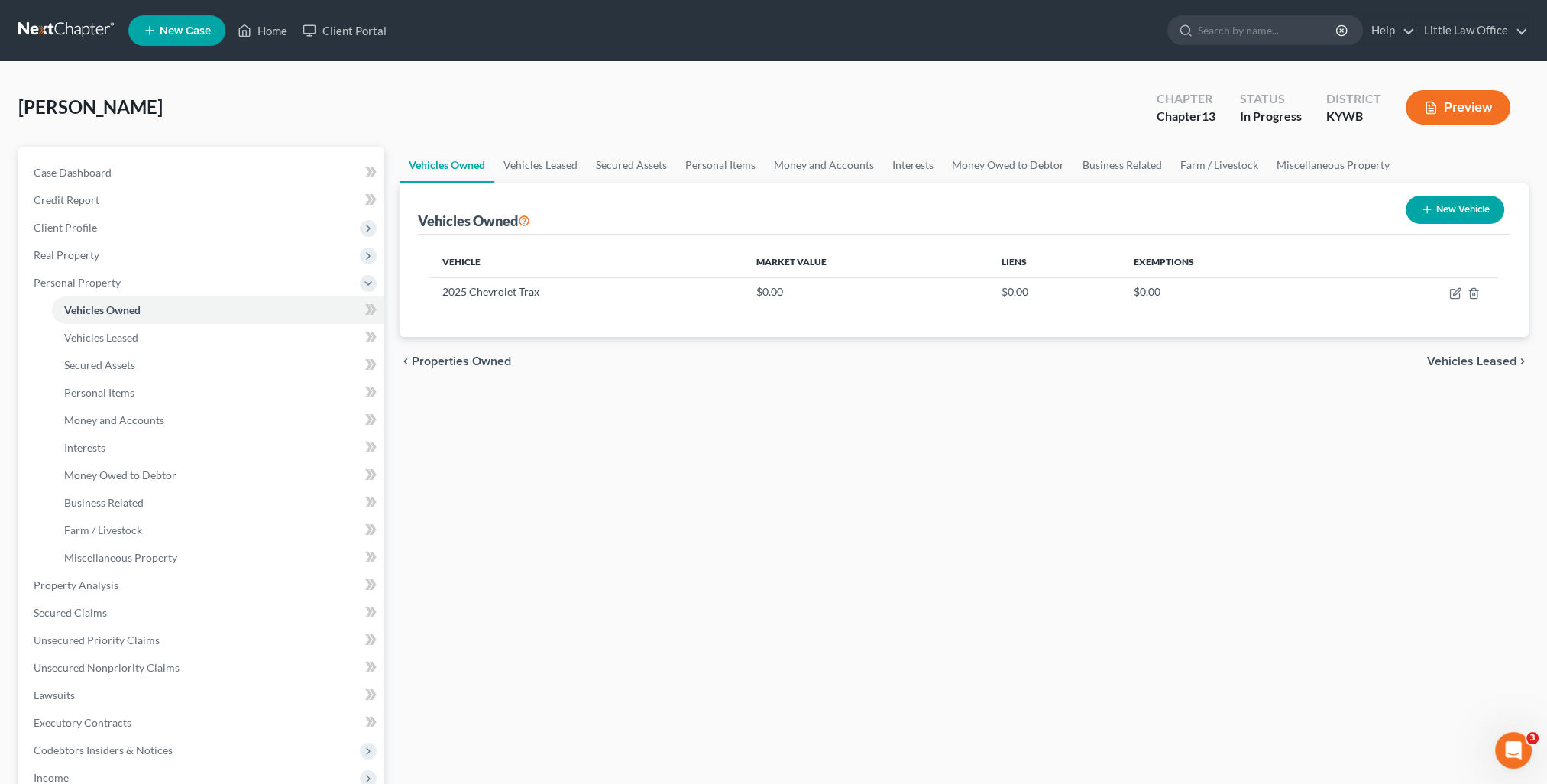
click at [1481, 355] on span "Vehicles Leased" at bounding box center [1471, 361] width 89 height 12
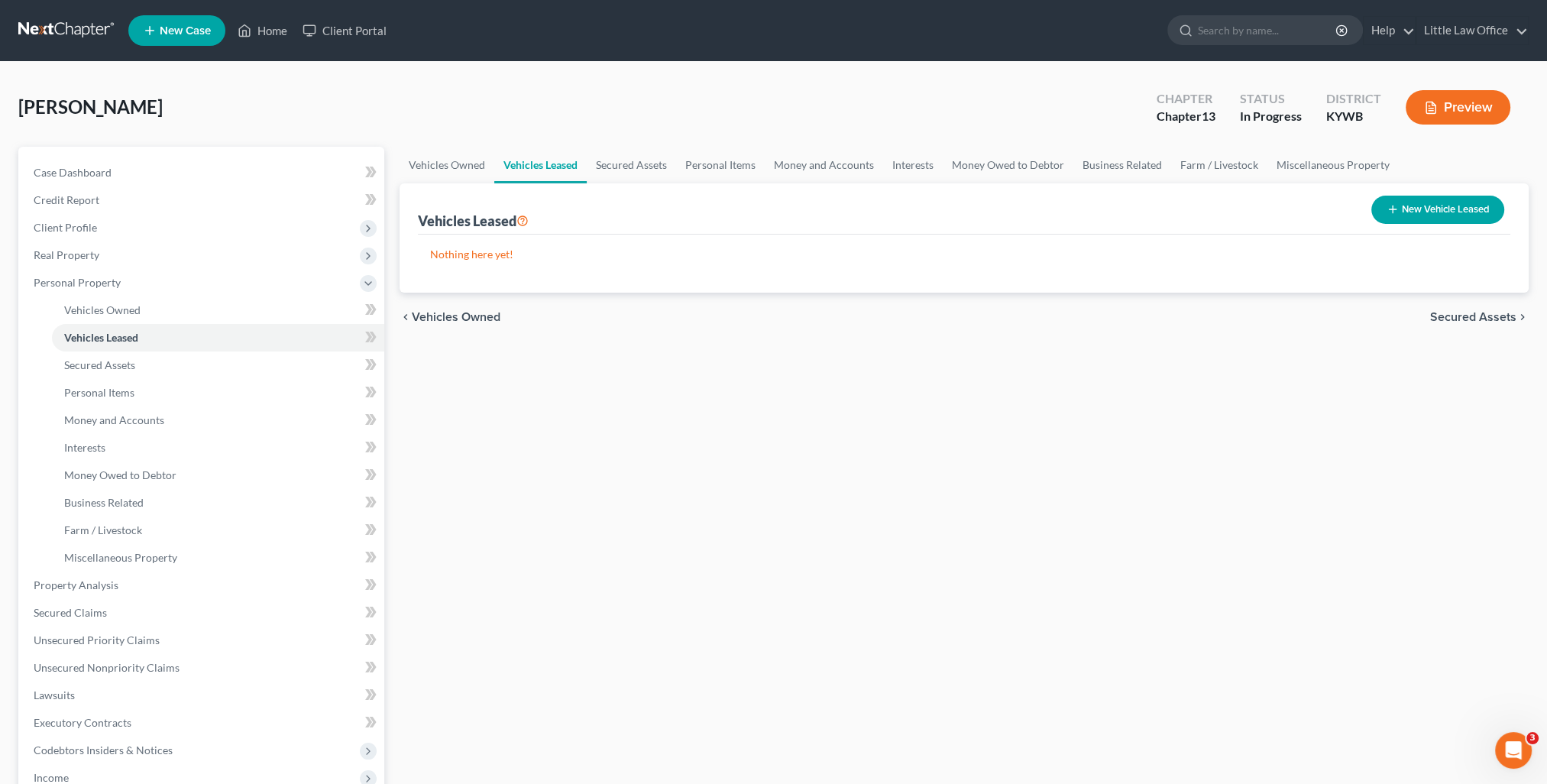
click at [1482, 319] on span "Secured Assets" at bounding box center [1473, 317] width 86 height 12
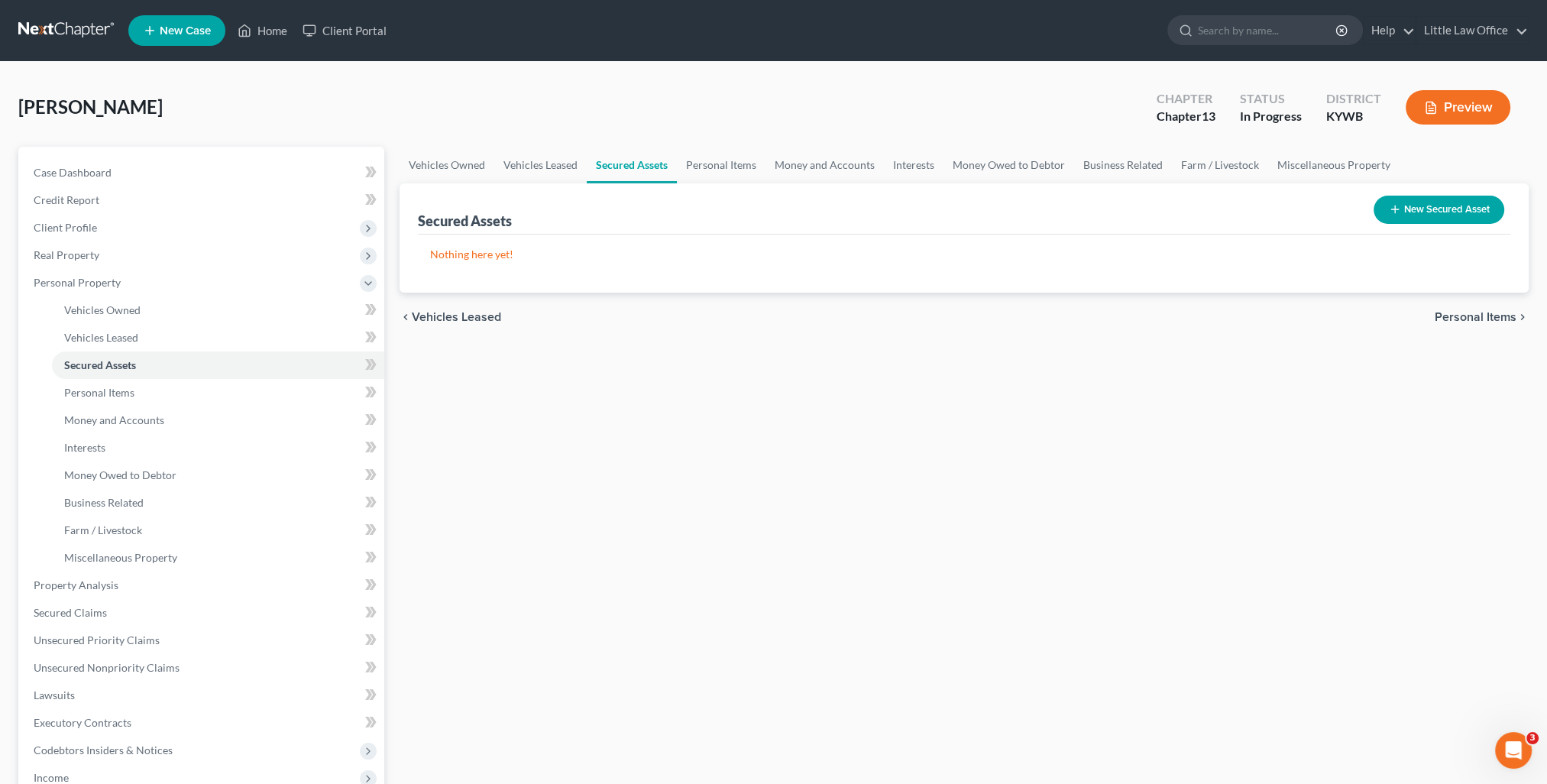
click at [1482, 319] on span "Personal Items" at bounding box center [1475, 317] width 82 height 12
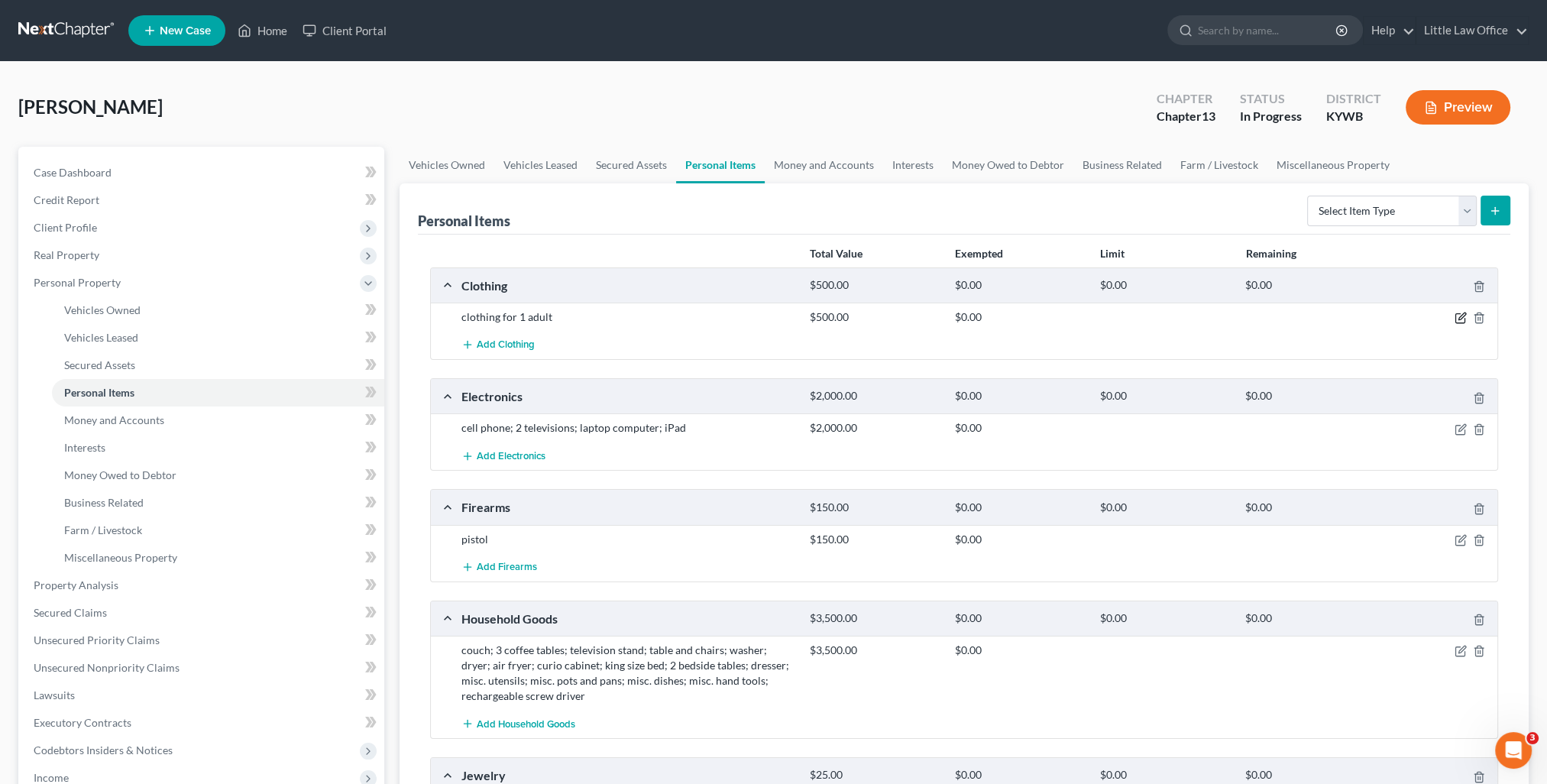
click at [1461, 319] on icon "button" at bounding box center [1461, 317] width 12 height 12
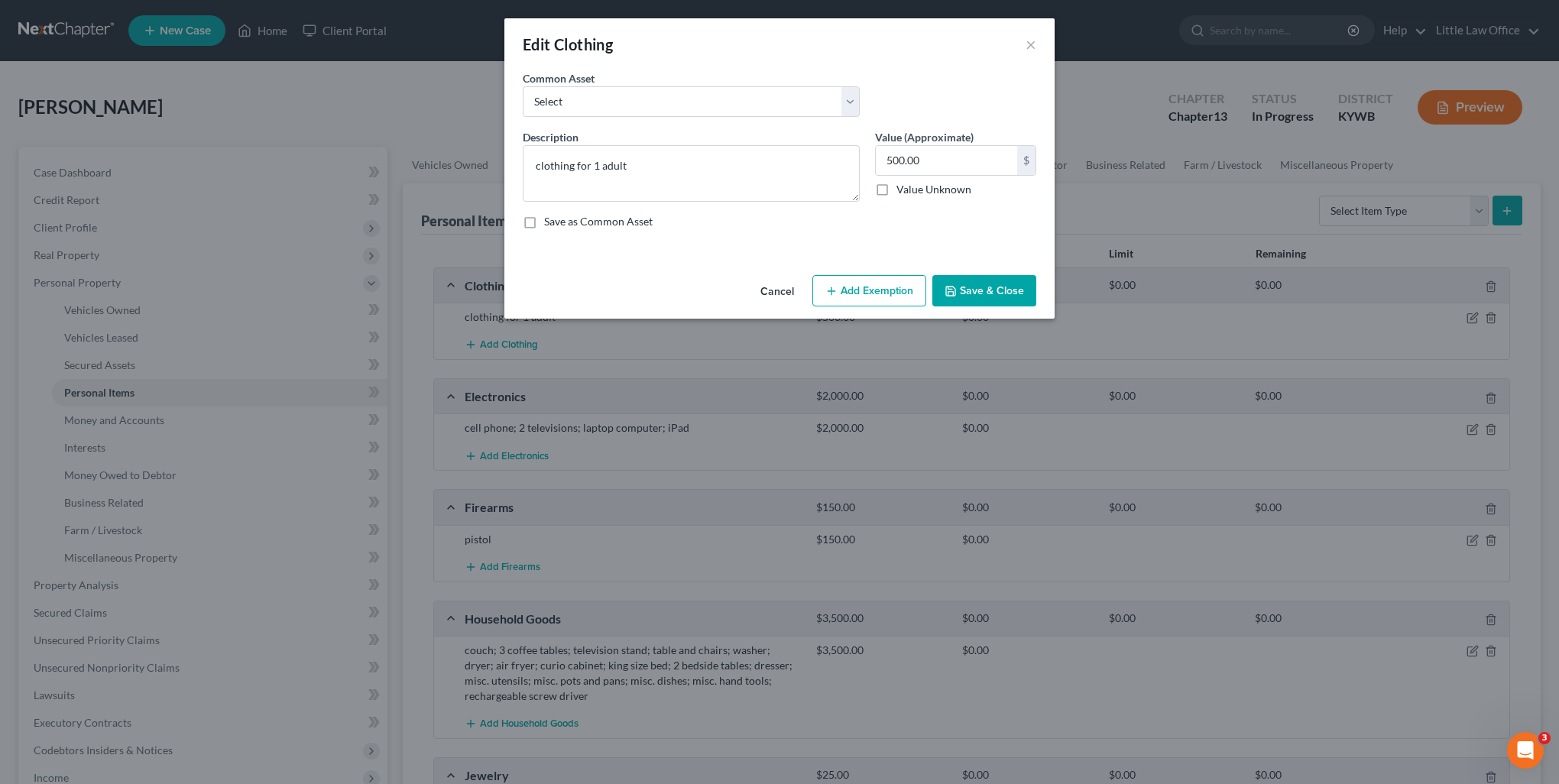
click at [899, 289] on button "Add Exemption" at bounding box center [869, 290] width 113 height 32
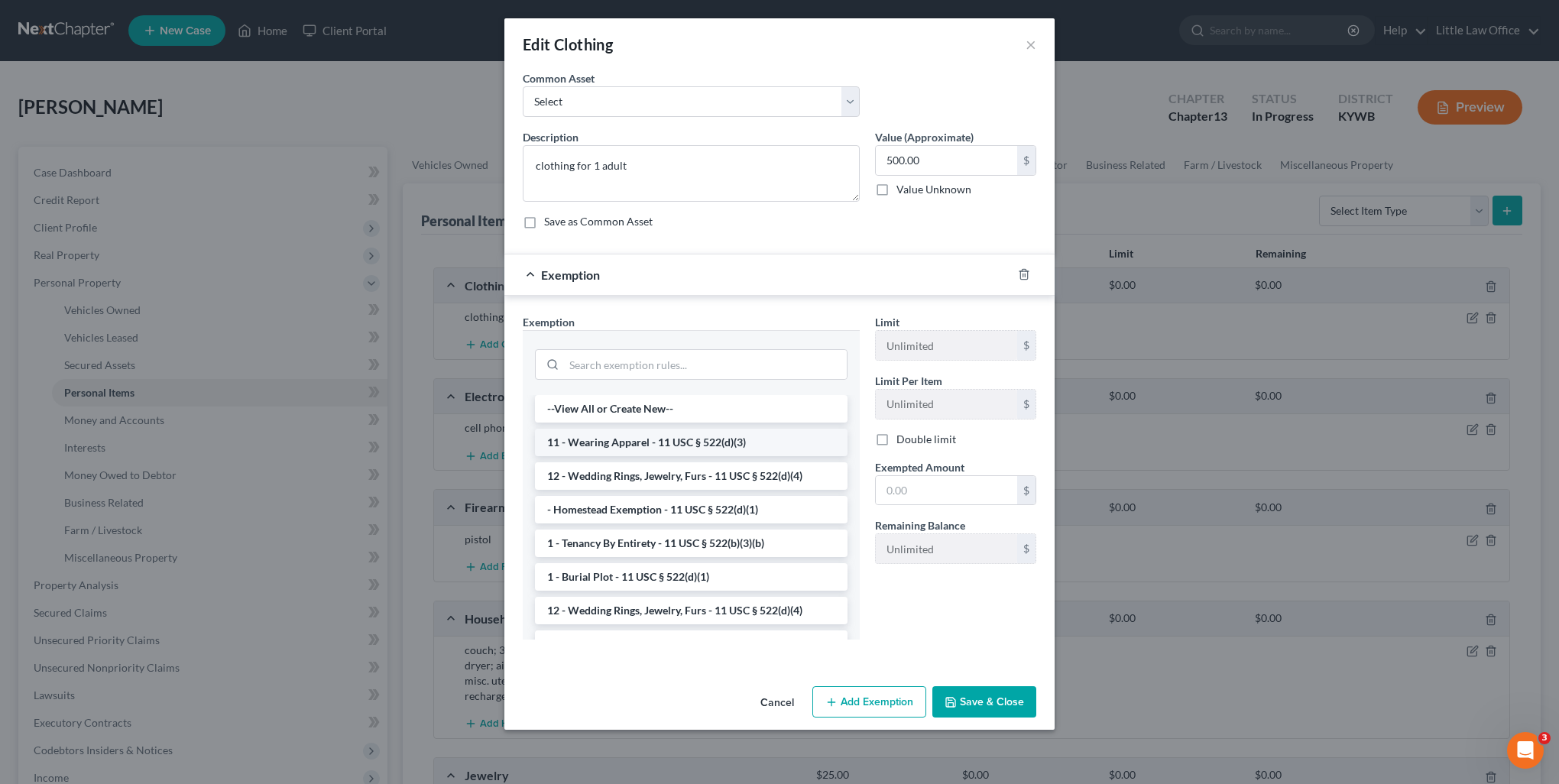
click at [684, 443] on li "11 - Wearing Apparel - 11 USC § 522(d)(3)" at bounding box center [691, 442] width 312 height 28
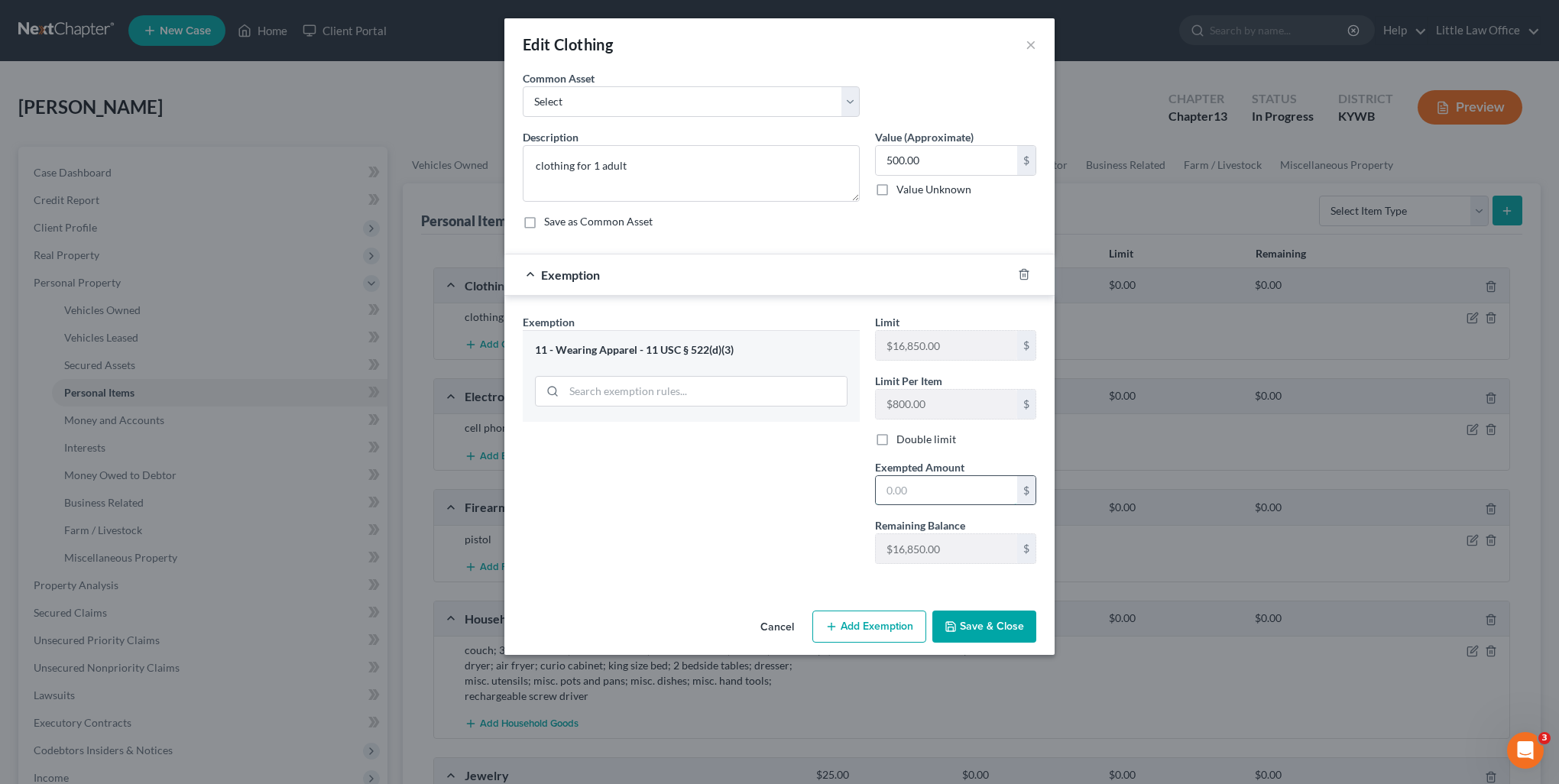
click at [893, 482] on input "text" at bounding box center [946, 490] width 141 height 29
type input "500"
click at [987, 645] on div "Cancel Add Exemption Save & Close" at bounding box center [780, 629] width 550 height 50
drag, startPoint x: 994, startPoint y: 628, endPoint x: 1011, endPoint y: 674, distance: 49.0
click at [994, 628] on button "Save & Close" at bounding box center [984, 625] width 104 height 32
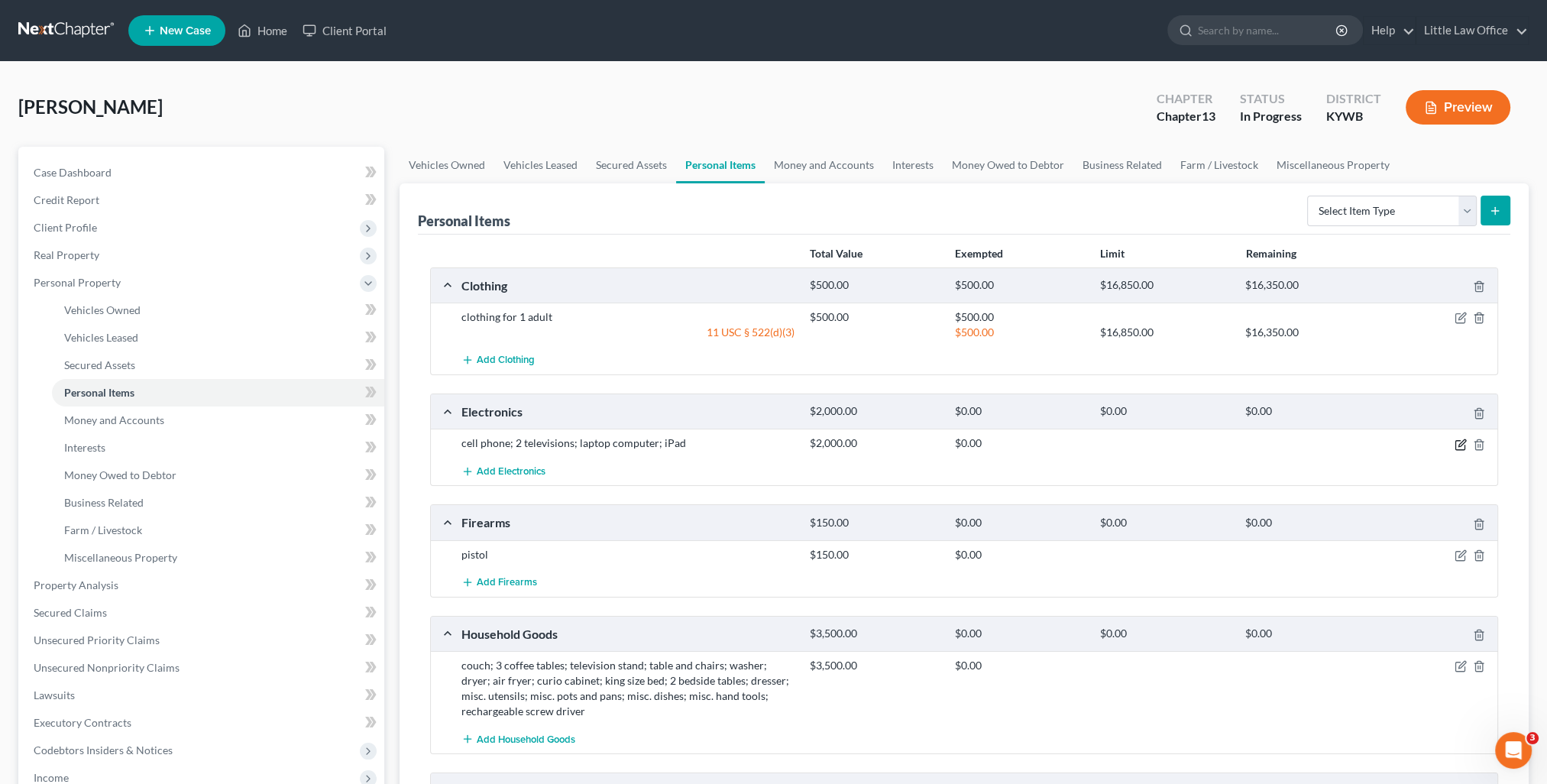
click at [1462, 442] on icon "button" at bounding box center [1461, 442] width 7 height 7
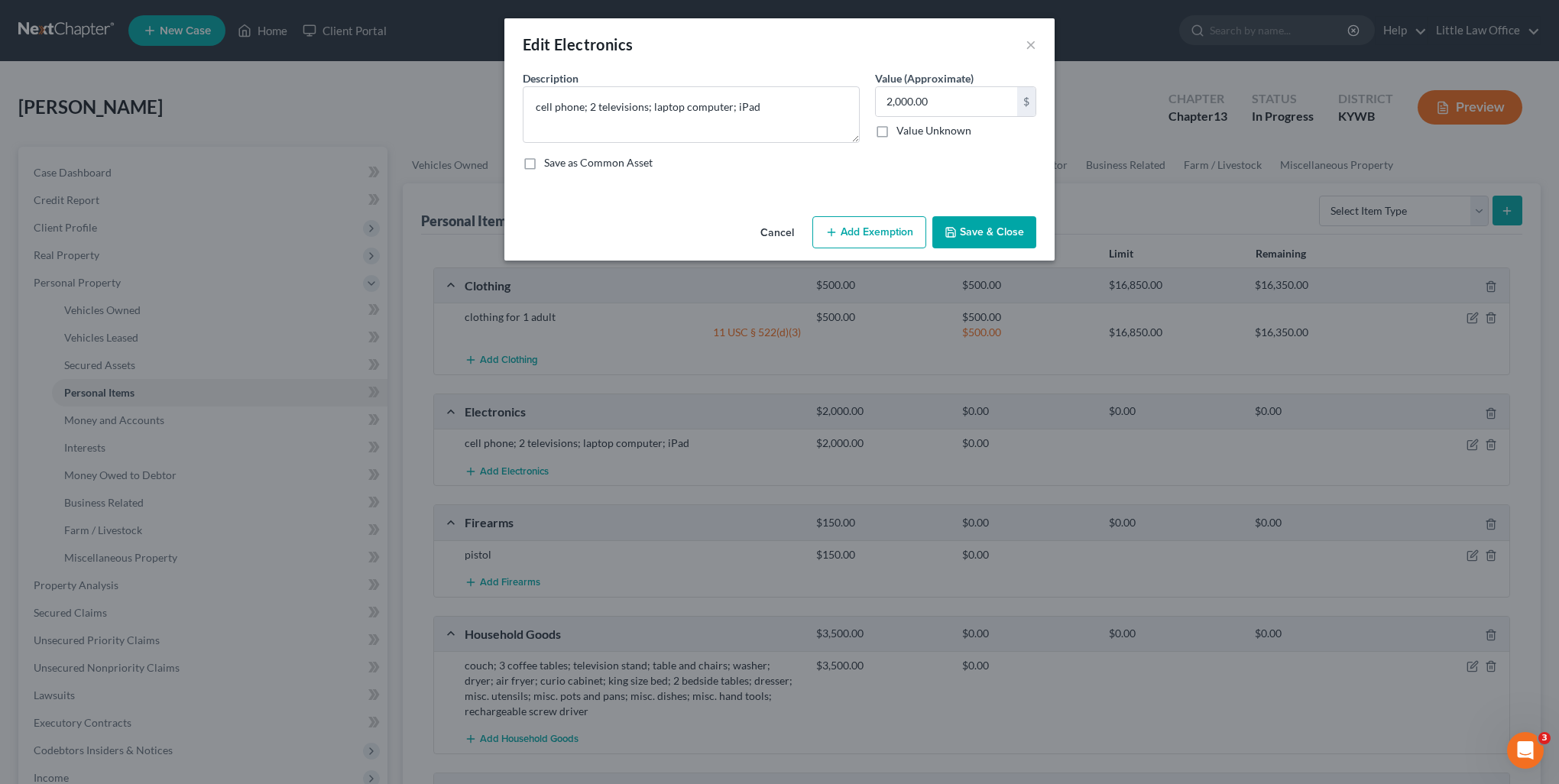
click at [882, 228] on button "Add Exemption" at bounding box center [869, 232] width 113 height 32
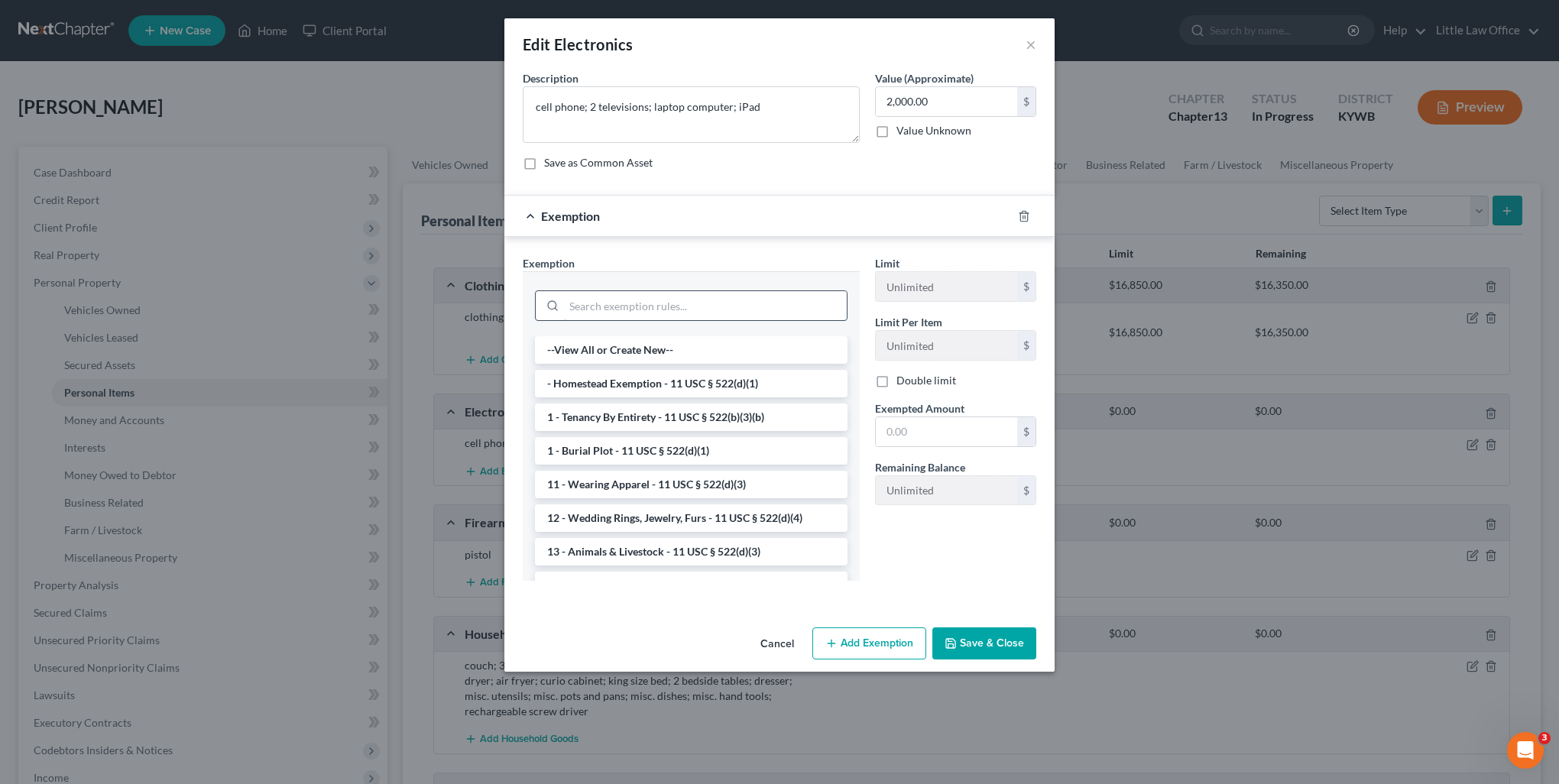
click at [661, 297] on input "search" at bounding box center [705, 306] width 283 height 29
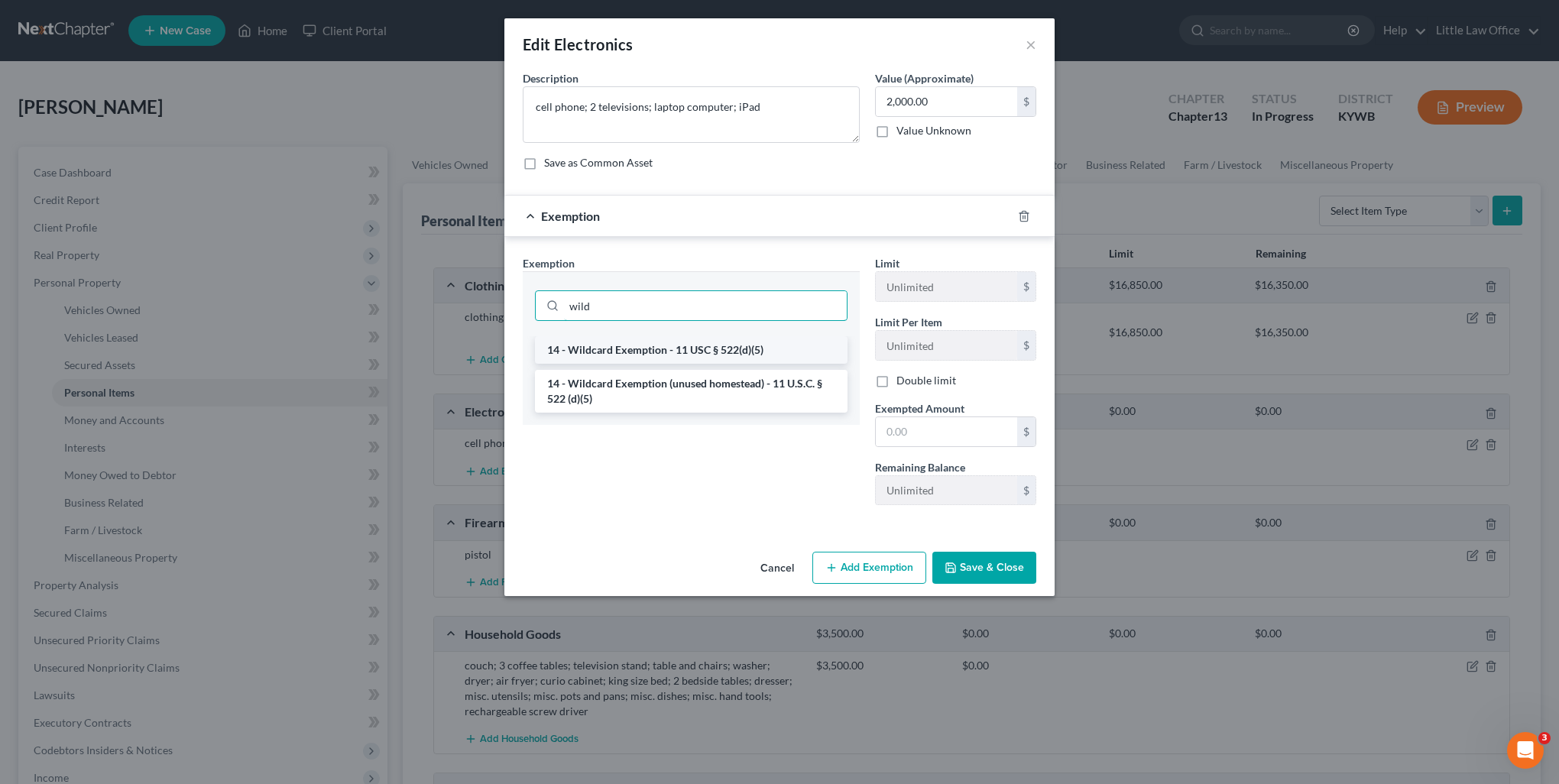
type input "wild"
click at [669, 350] on li "14 - Wildcard Exemption - 11 USC § 522(d)(5)" at bounding box center [691, 350] width 312 height 28
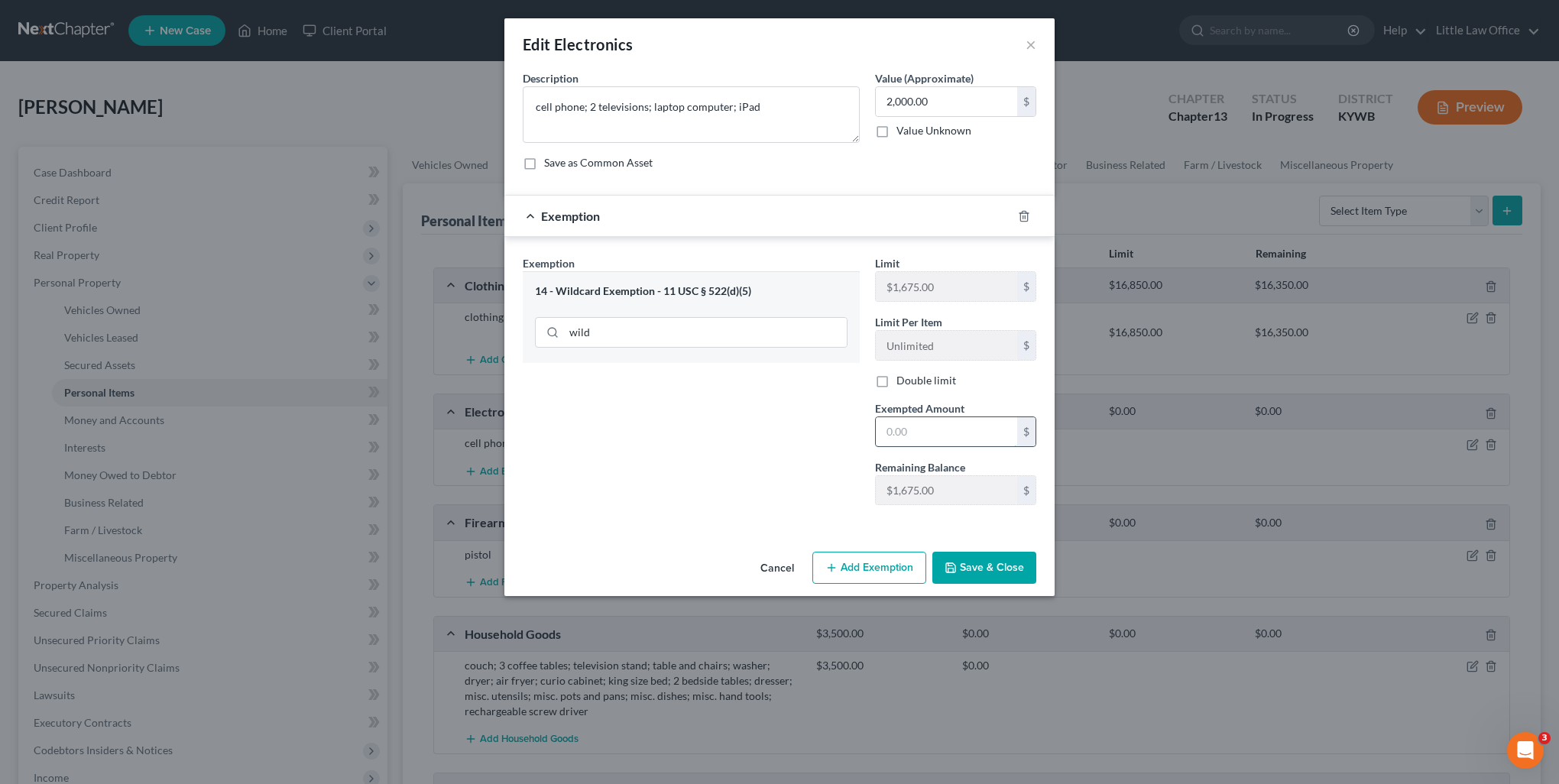
click at [896, 423] on input "text" at bounding box center [946, 431] width 141 height 29
type input "2"
click at [971, 103] on input "2,000.00" at bounding box center [946, 102] width 141 height 29
click at [773, 460] on div "Exemption Set must be selected for CA. Exemption * 14 - Wildcard Exemption - 11…" at bounding box center [691, 386] width 353 height 262
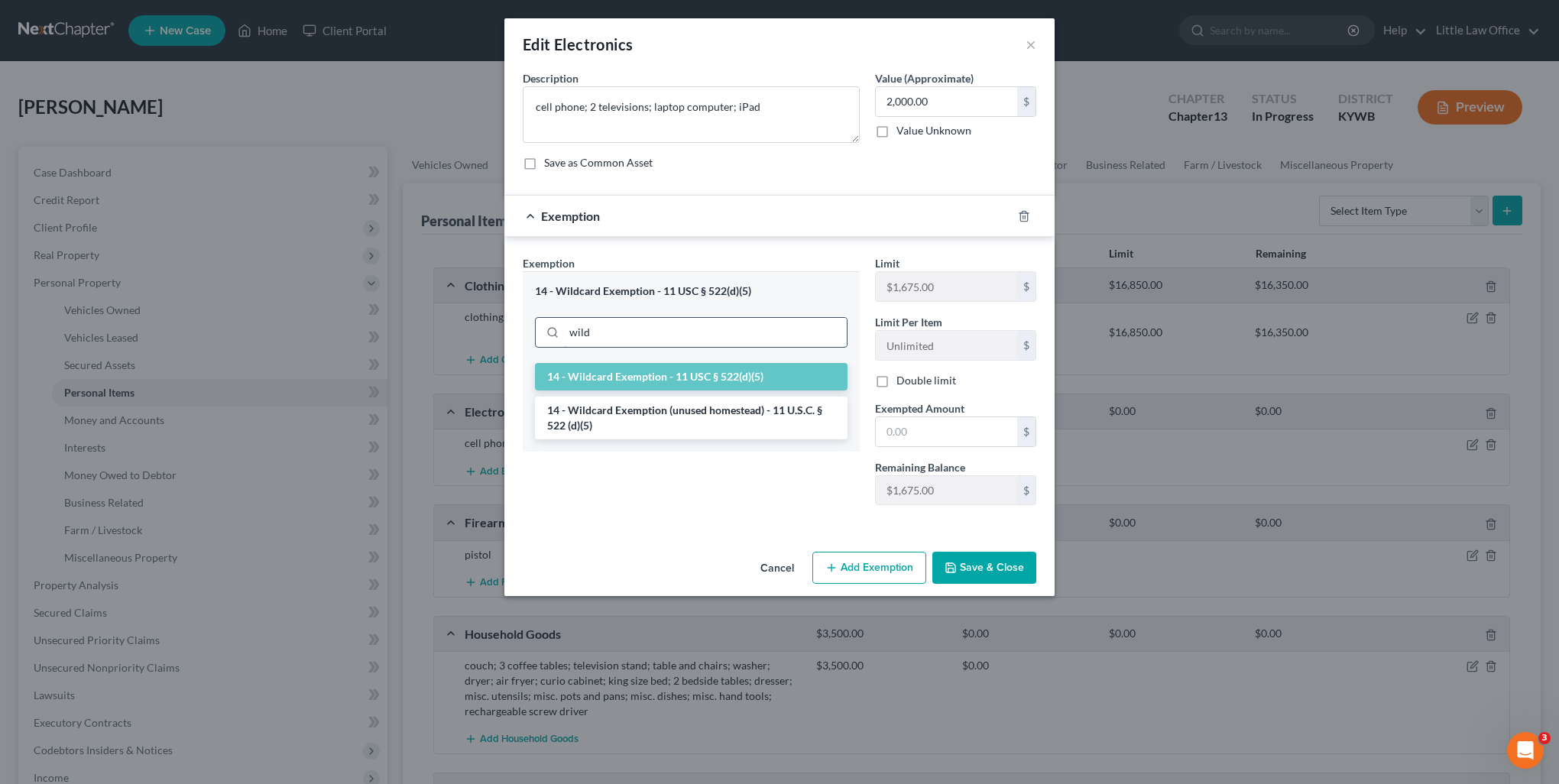
click at [718, 344] on input "wild" at bounding box center [705, 332] width 283 height 29
click at [706, 417] on li "14 - Wildcard Exemption (unused homestead) - 11 U.S.C. § 522 (d)(5)" at bounding box center [691, 418] width 312 height 43
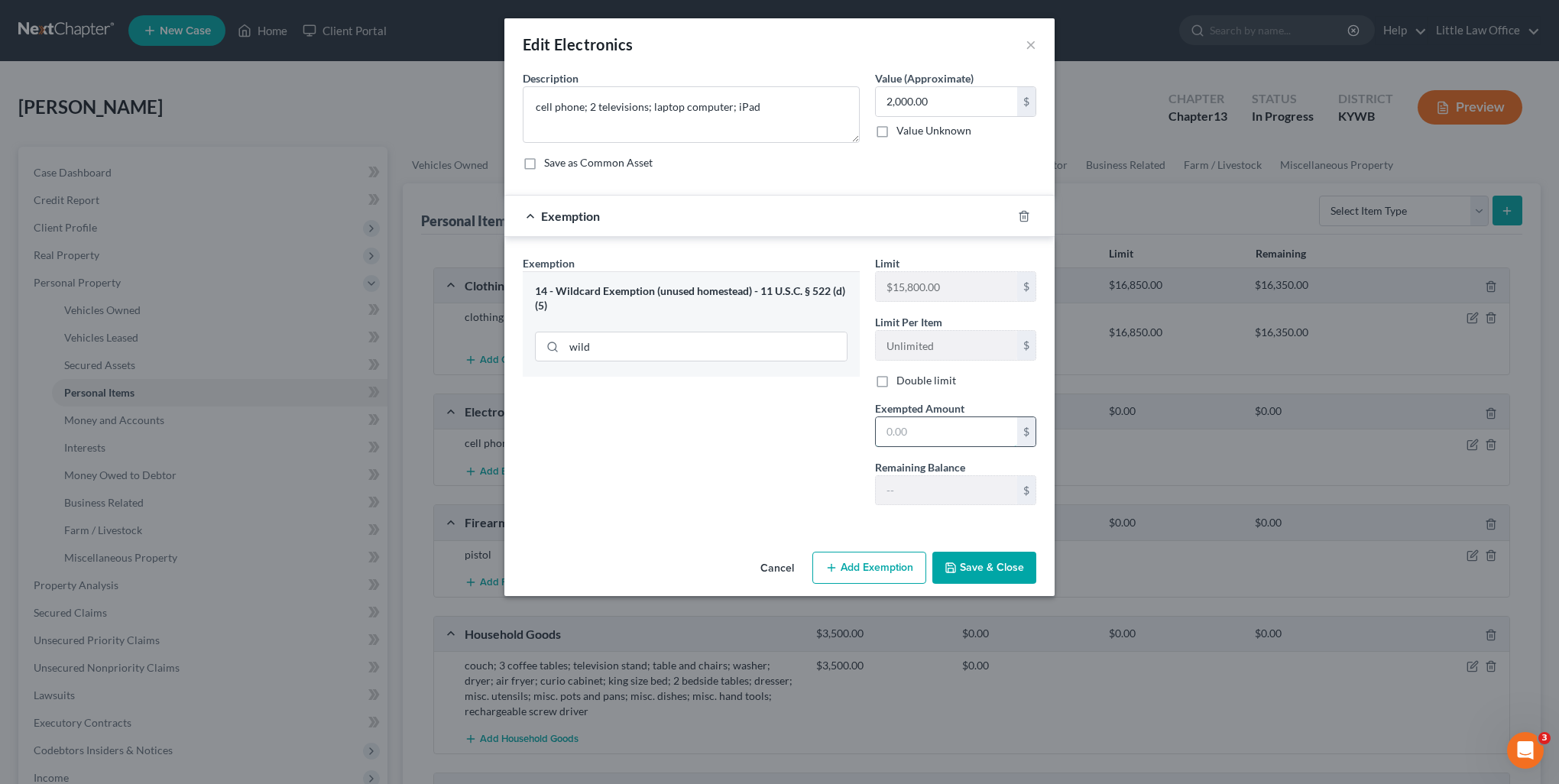
click at [928, 427] on input "text" at bounding box center [946, 431] width 141 height 29
type input "2,000"
click at [983, 557] on button "Save & Close" at bounding box center [984, 567] width 104 height 32
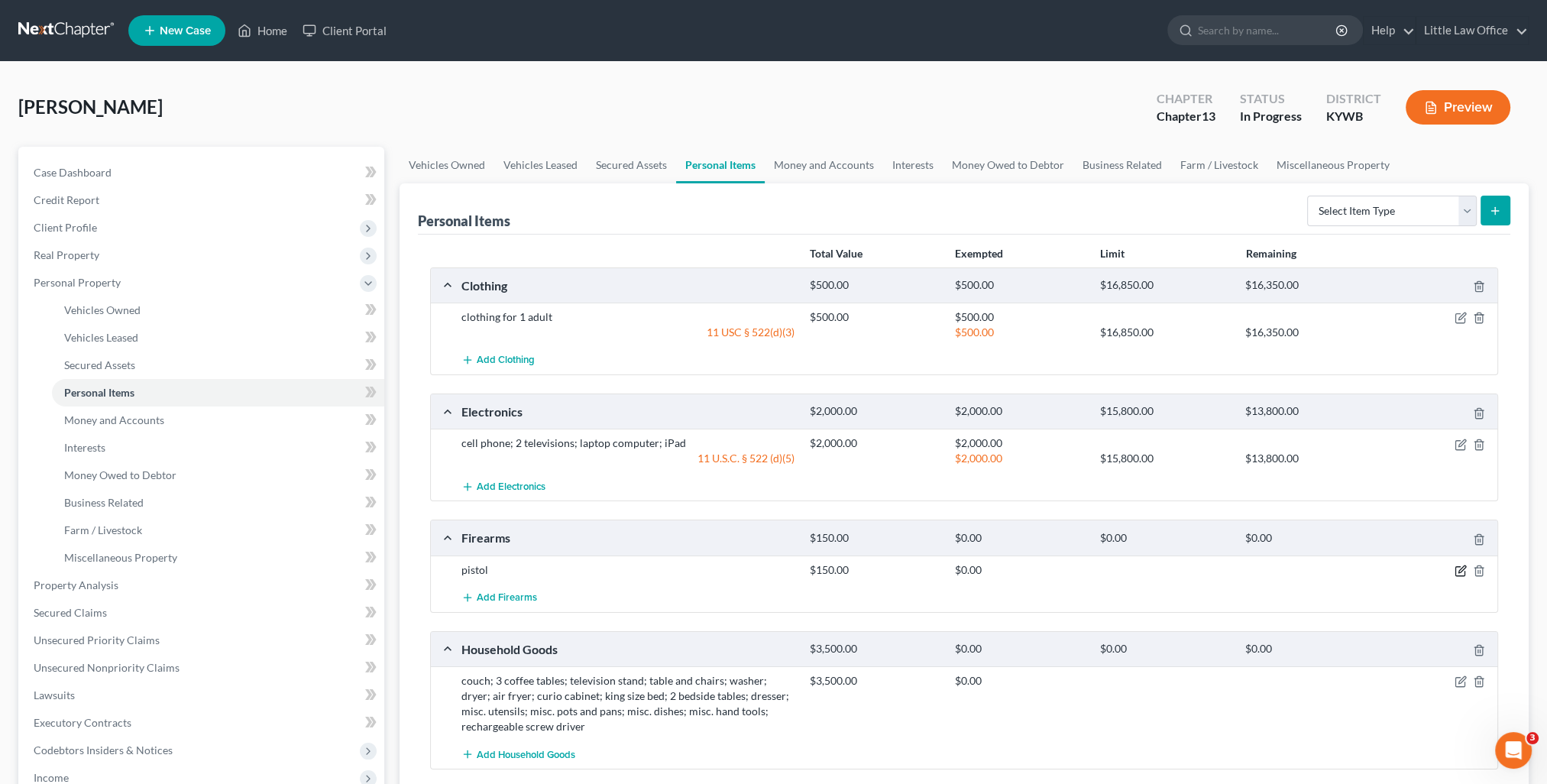
click at [1461, 568] on icon "button" at bounding box center [1461, 571] width 12 height 12
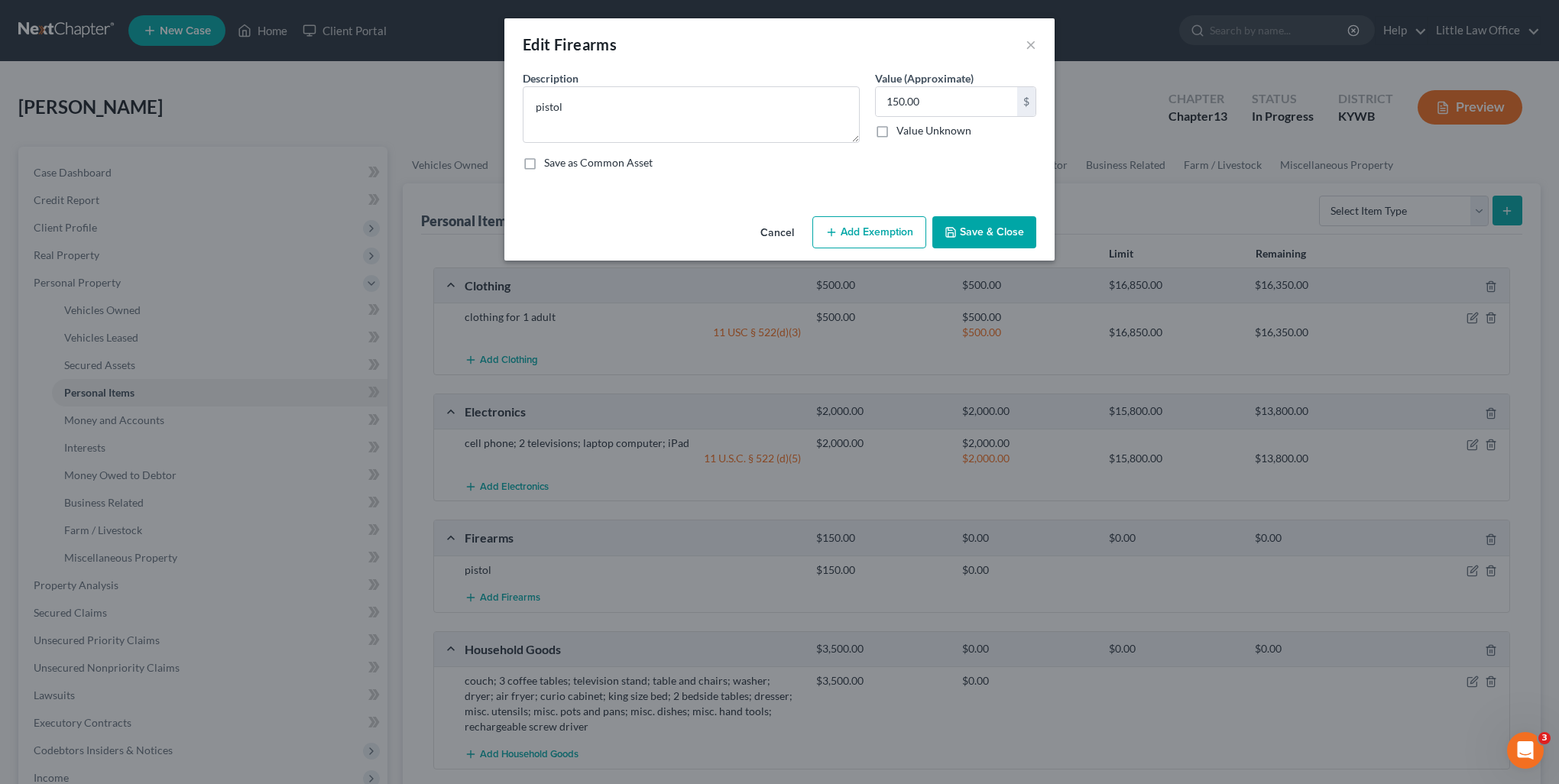
click at [831, 230] on line "button" at bounding box center [831, 232] width 0 height 7
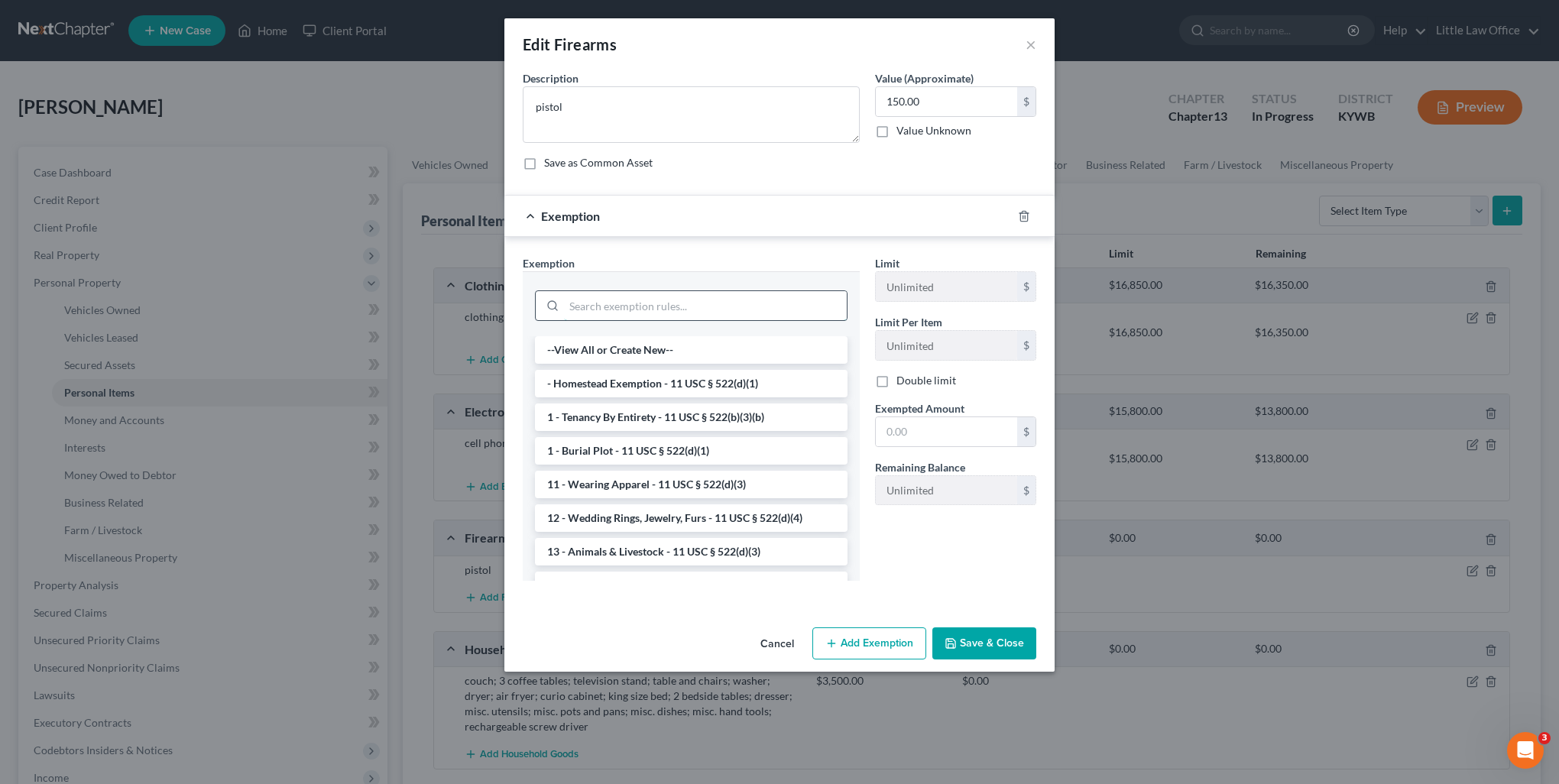
click at [635, 304] on input "search" at bounding box center [705, 306] width 283 height 29
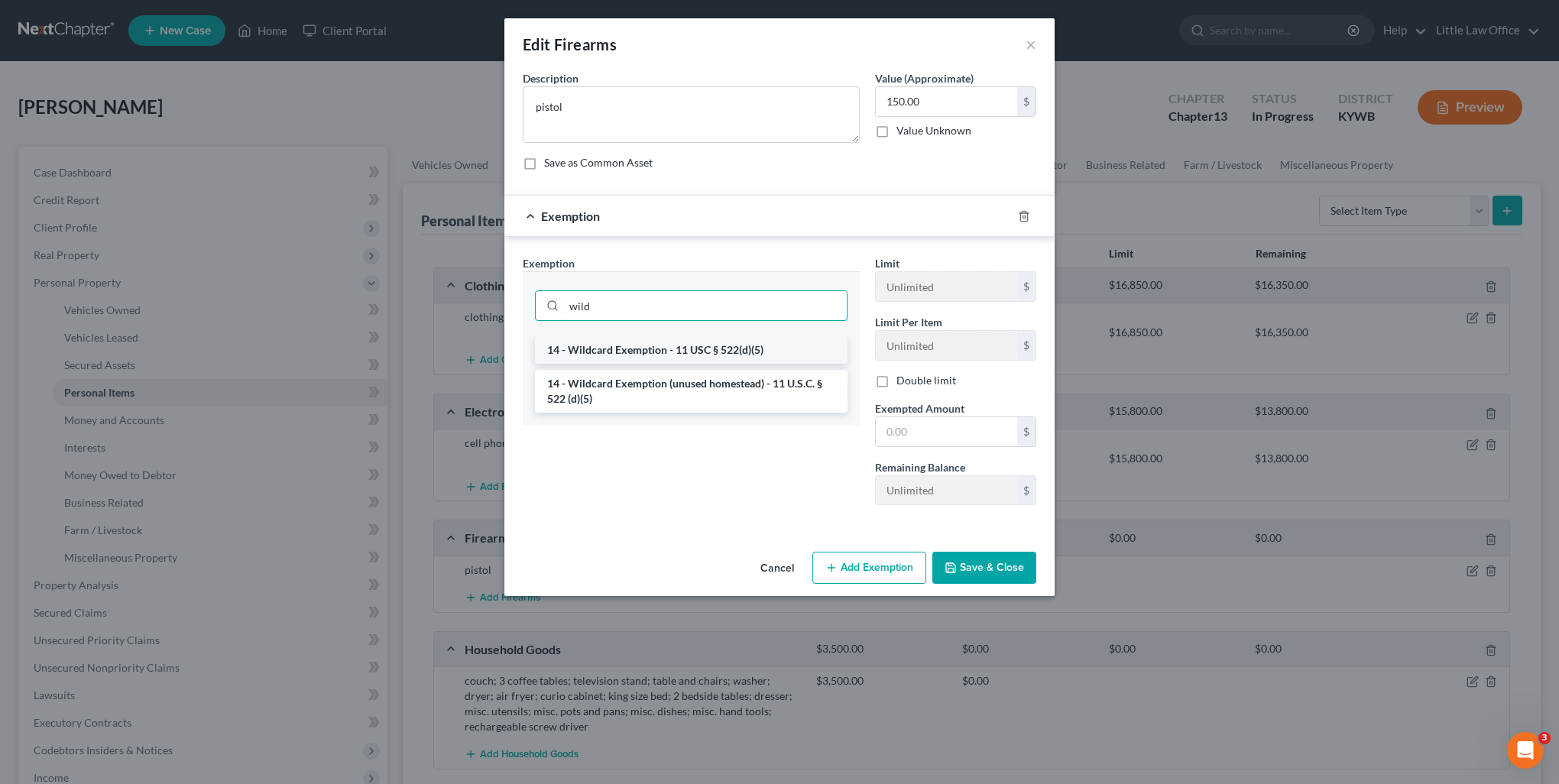
type input "wild"
click at [648, 350] on li "14 - Wildcard Exemption - 11 USC § 522(d)(5)" at bounding box center [691, 350] width 312 height 28
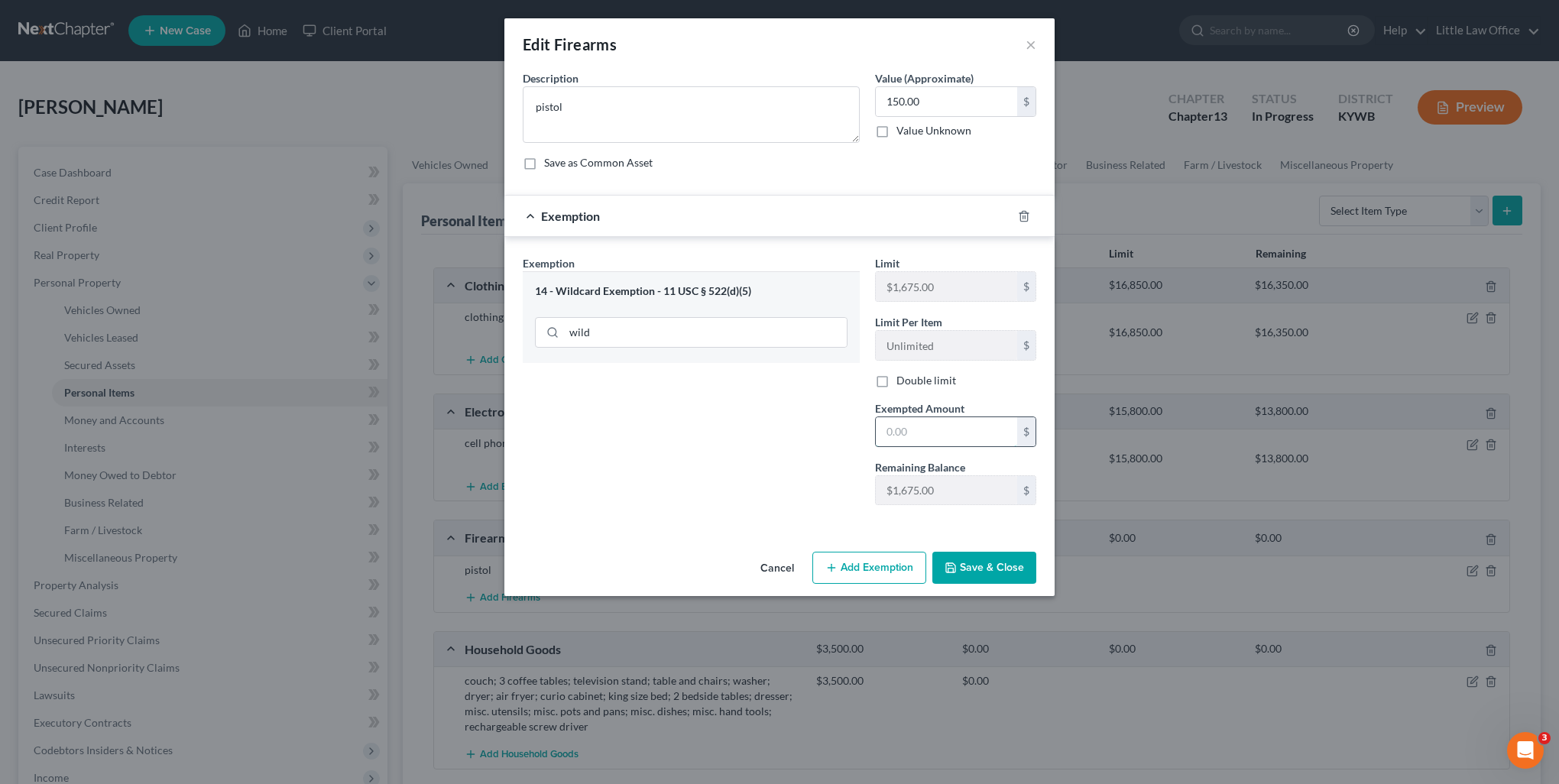
click at [966, 431] on input "text" at bounding box center [946, 431] width 141 height 29
click at [930, 438] on input "text" at bounding box center [946, 431] width 141 height 29
type input "150"
click at [980, 561] on button "Save & Close" at bounding box center [984, 567] width 104 height 32
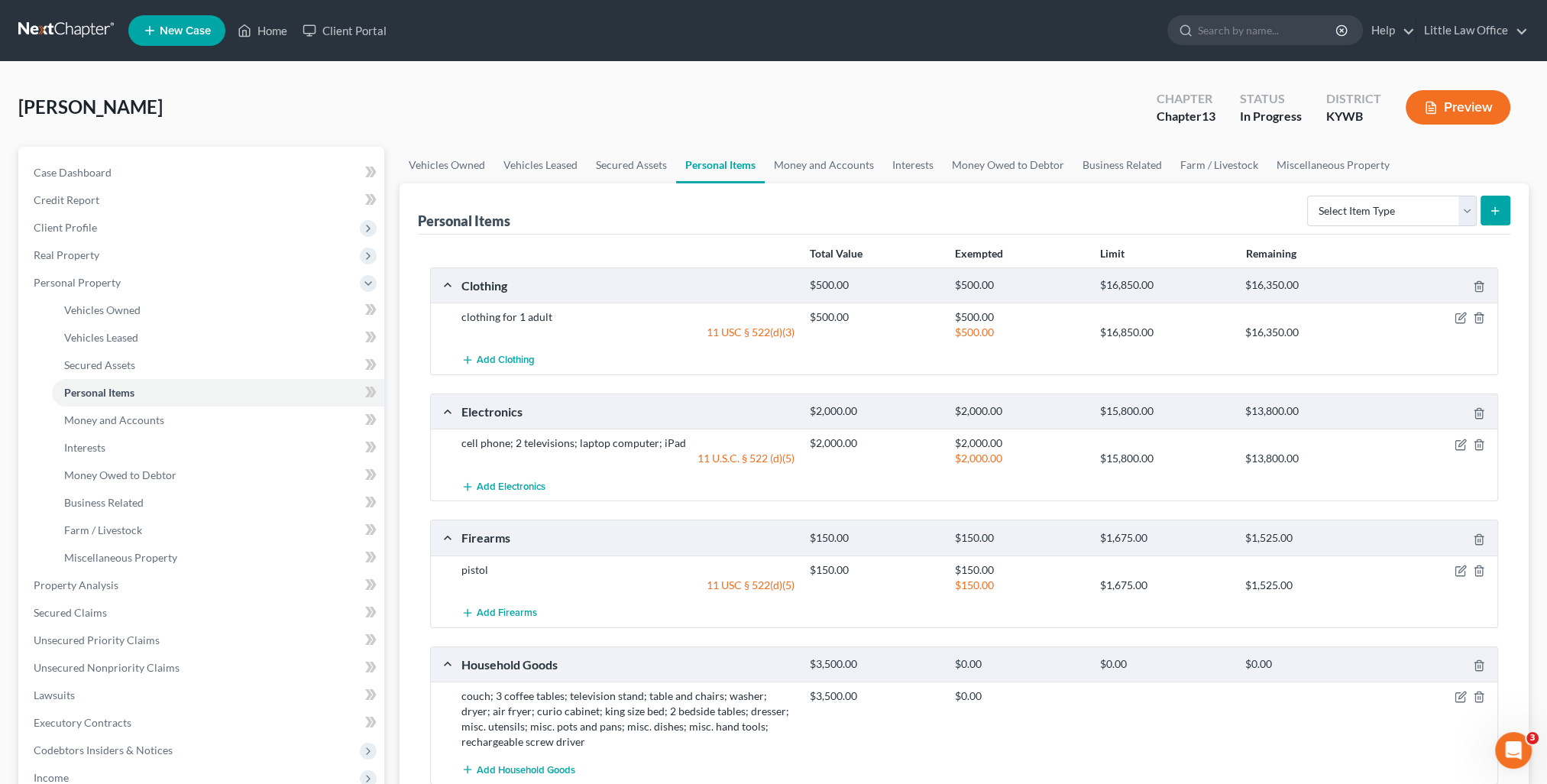
scroll to position [153, 0]
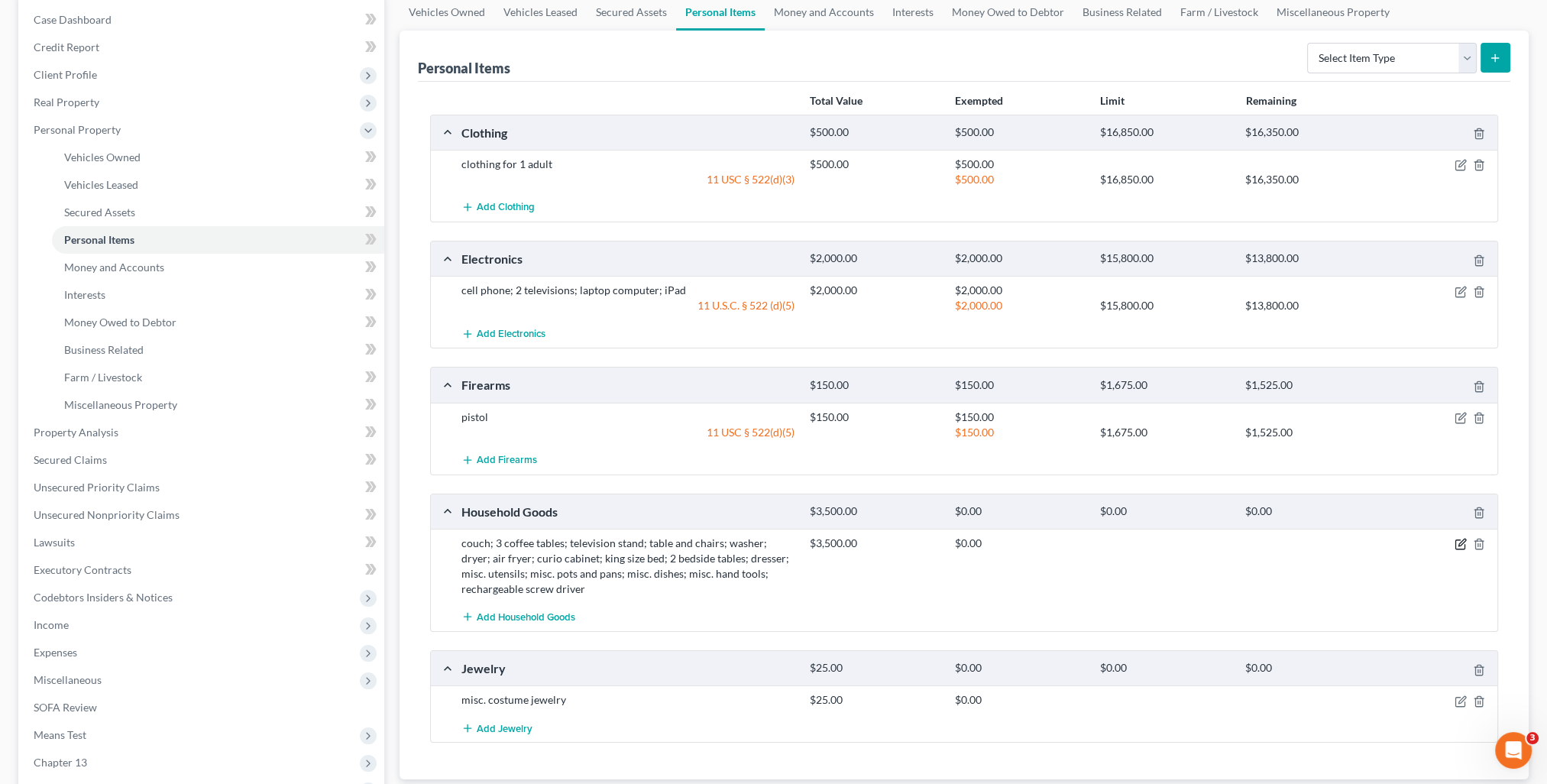
click at [1461, 546] on icon "button" at bounding box center [1461, 544] width 12 height 12
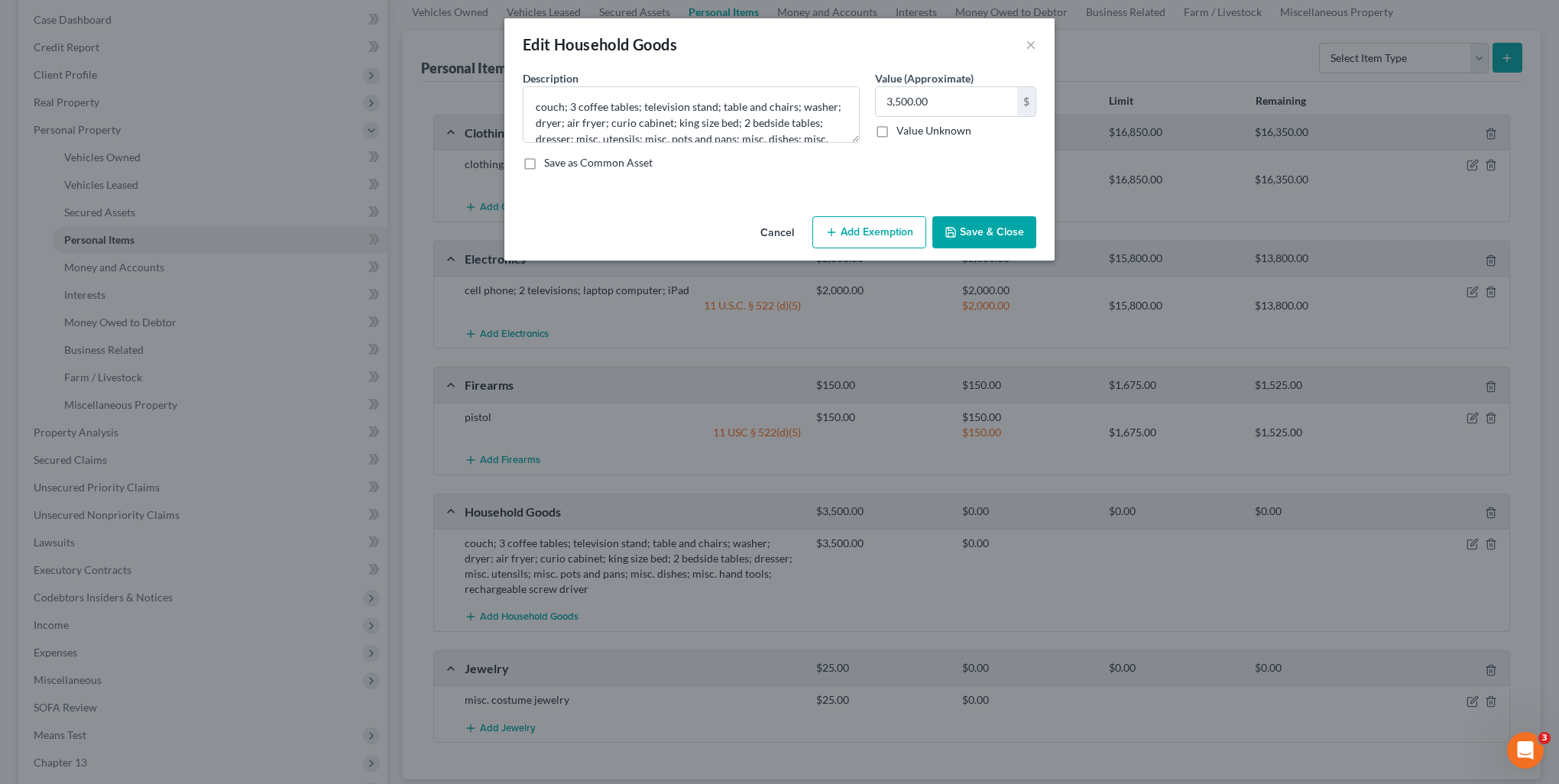
click at [880, 234] on button "Add Exemption" at bounding box center [869, 232] width 113 height 32
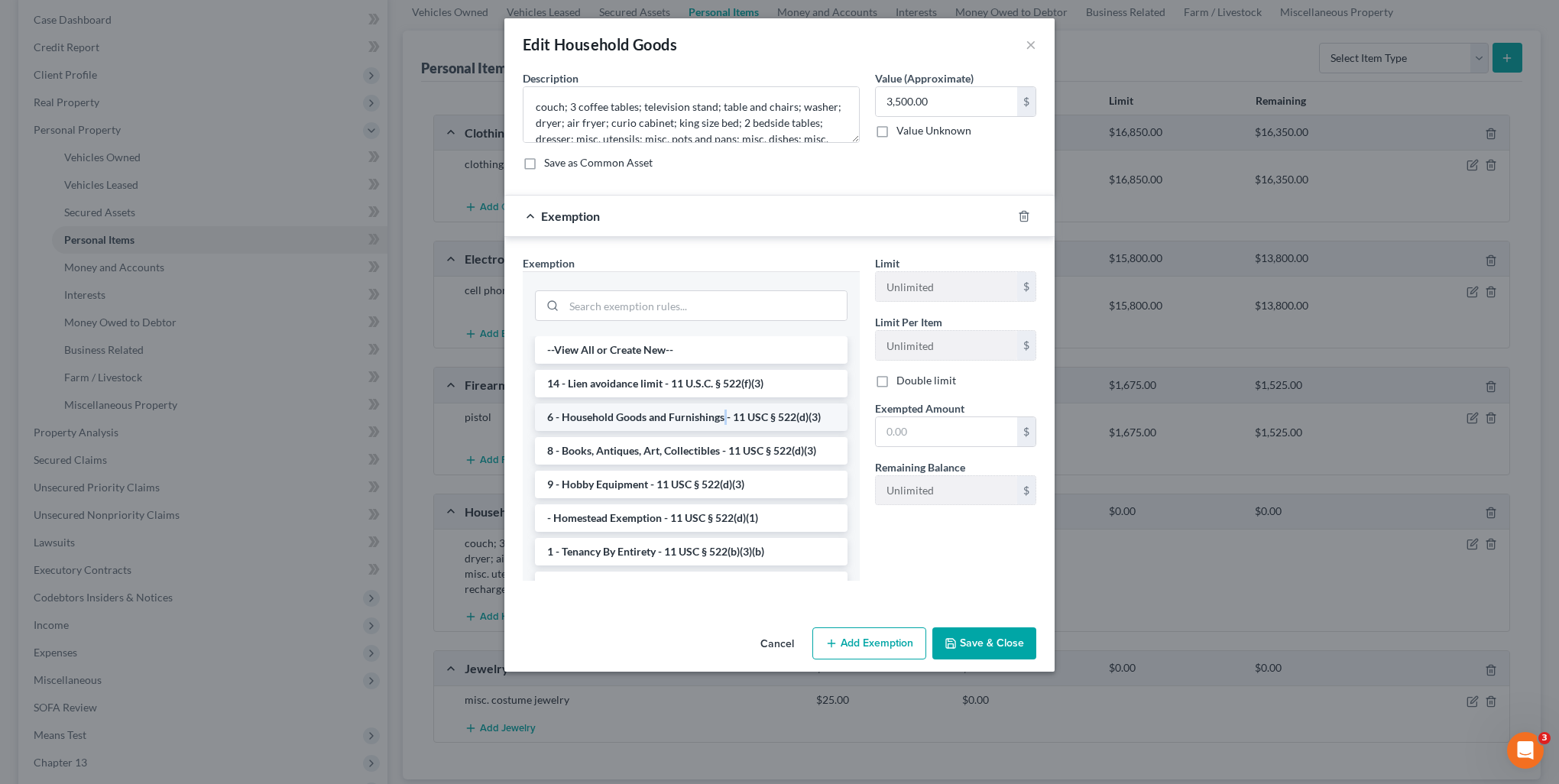
click at [725, 411] on li "6 - Household Goods and Furnishings - 11 USC § 522(d)(3)" at bounding box center [691, 417] width 312 height 28
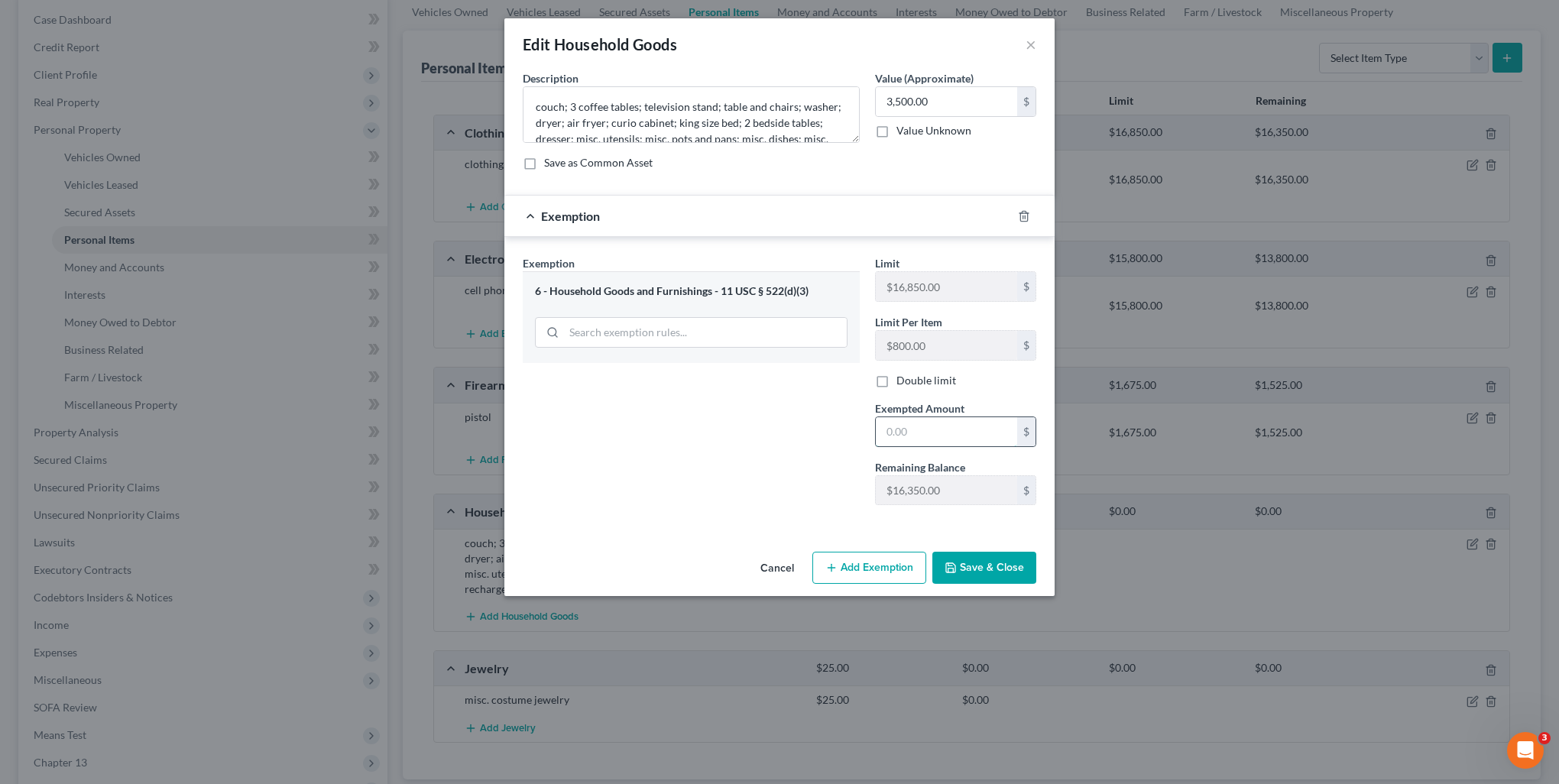
click at [907, 428] on input "text" at bounding box center [946, 431] width 141 height 29
type input "3,500"
click at [974, 561] on button "Save & Close" at bounding box center [984, 567] width 104 height 32
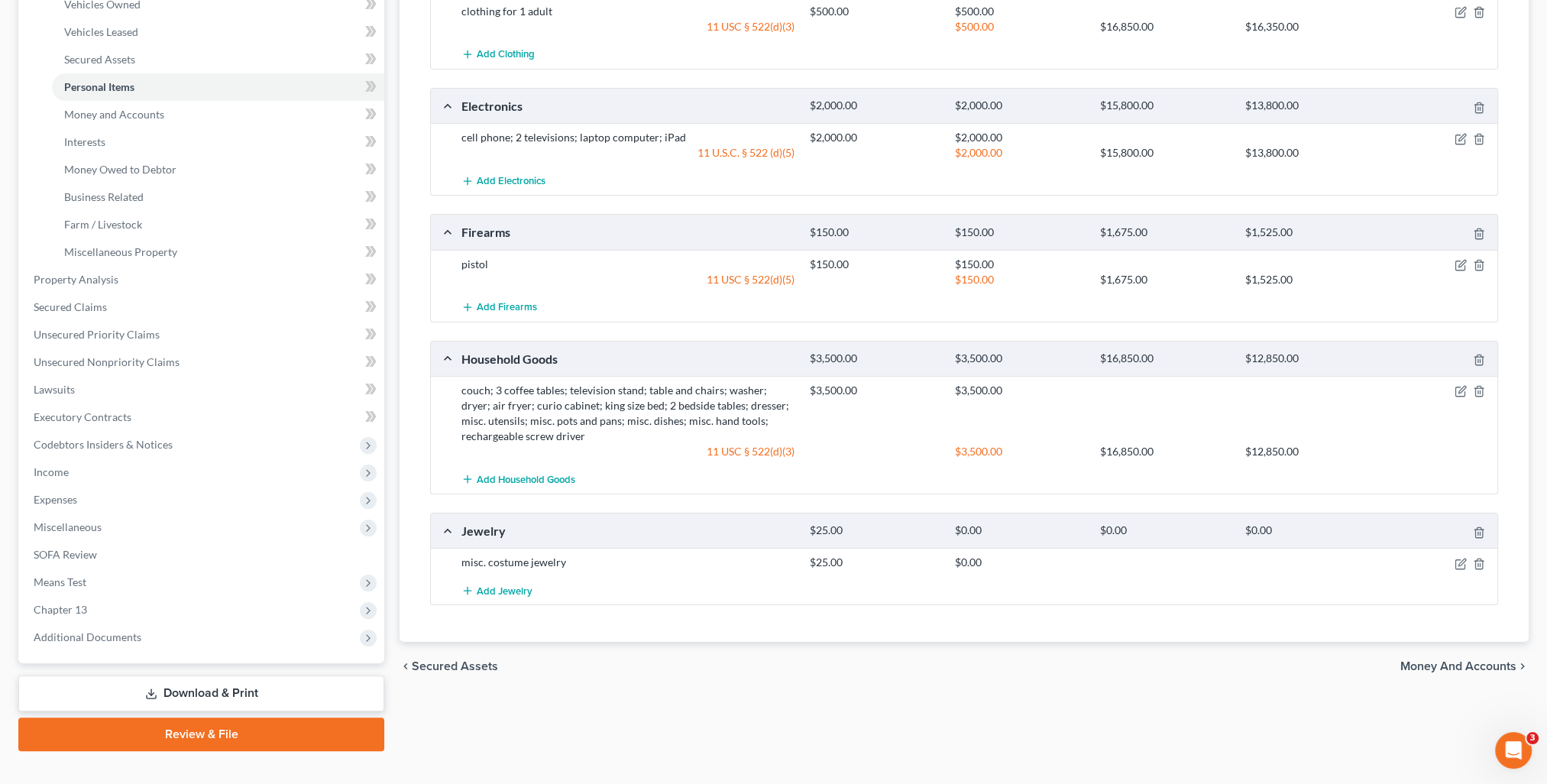
scroll to position [330, 0]
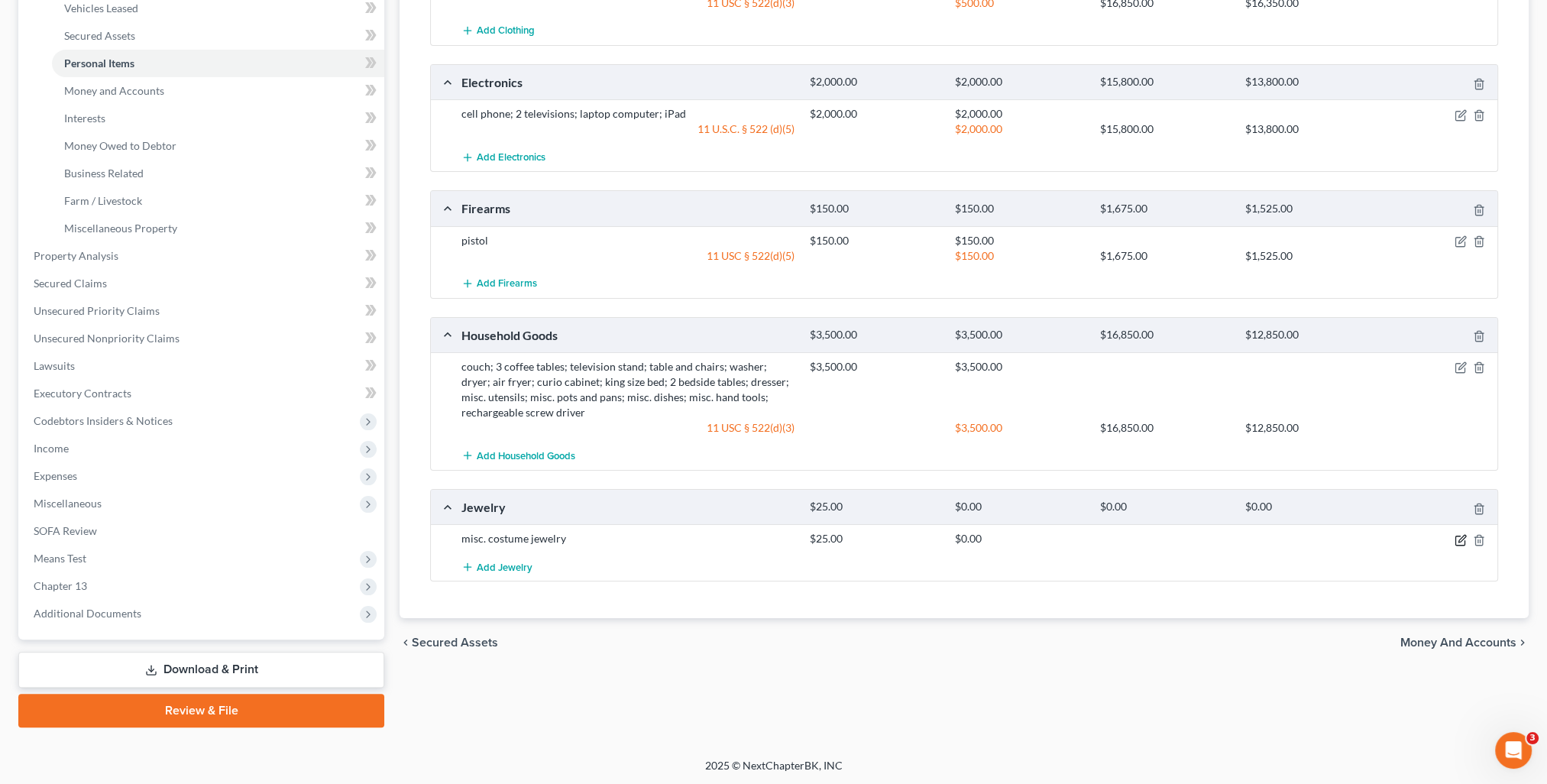
click at [1456, 539] on icon "button" at bounding box center [1461, 540] width 10 height 10
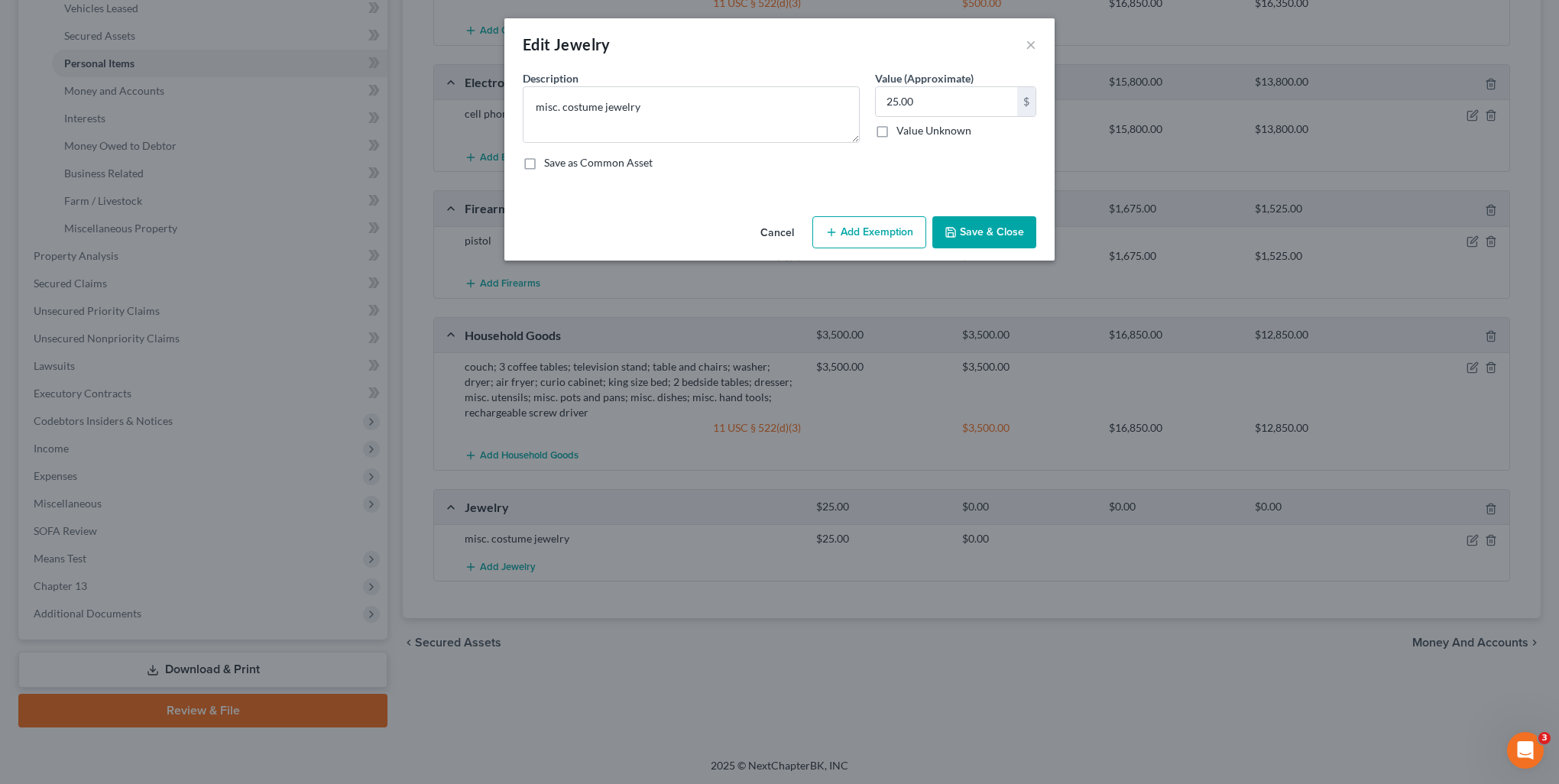
click at [869, 236] on button "Add Exemption" at bounding box center [869, 232] width 113 height 32
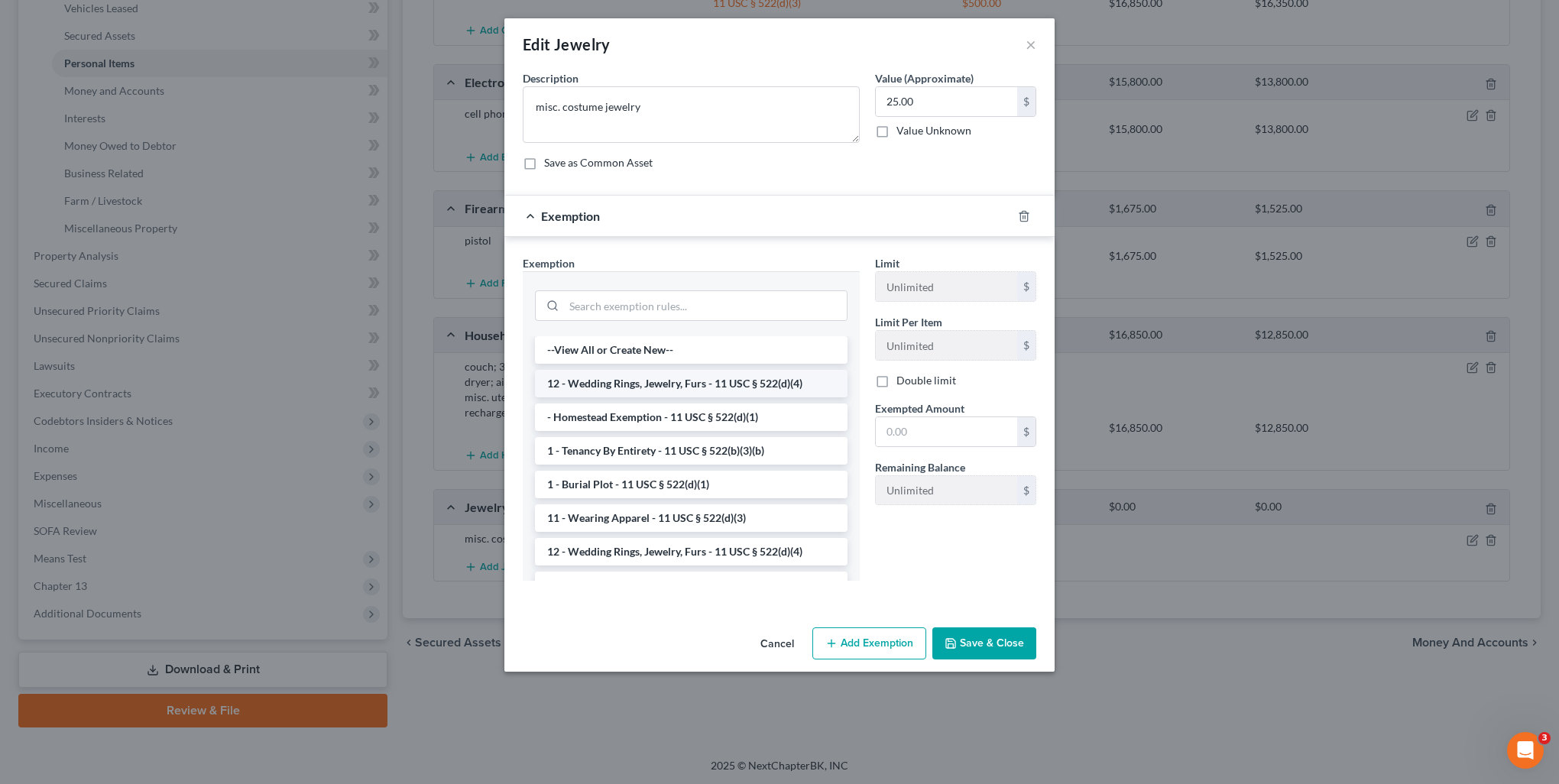
click at [780, 384] on li "12 - Wedding Rings, Jewelry, Furs - 11 USC § 522(d)(4)" at bounding box center [691, 383] width 312 height 28
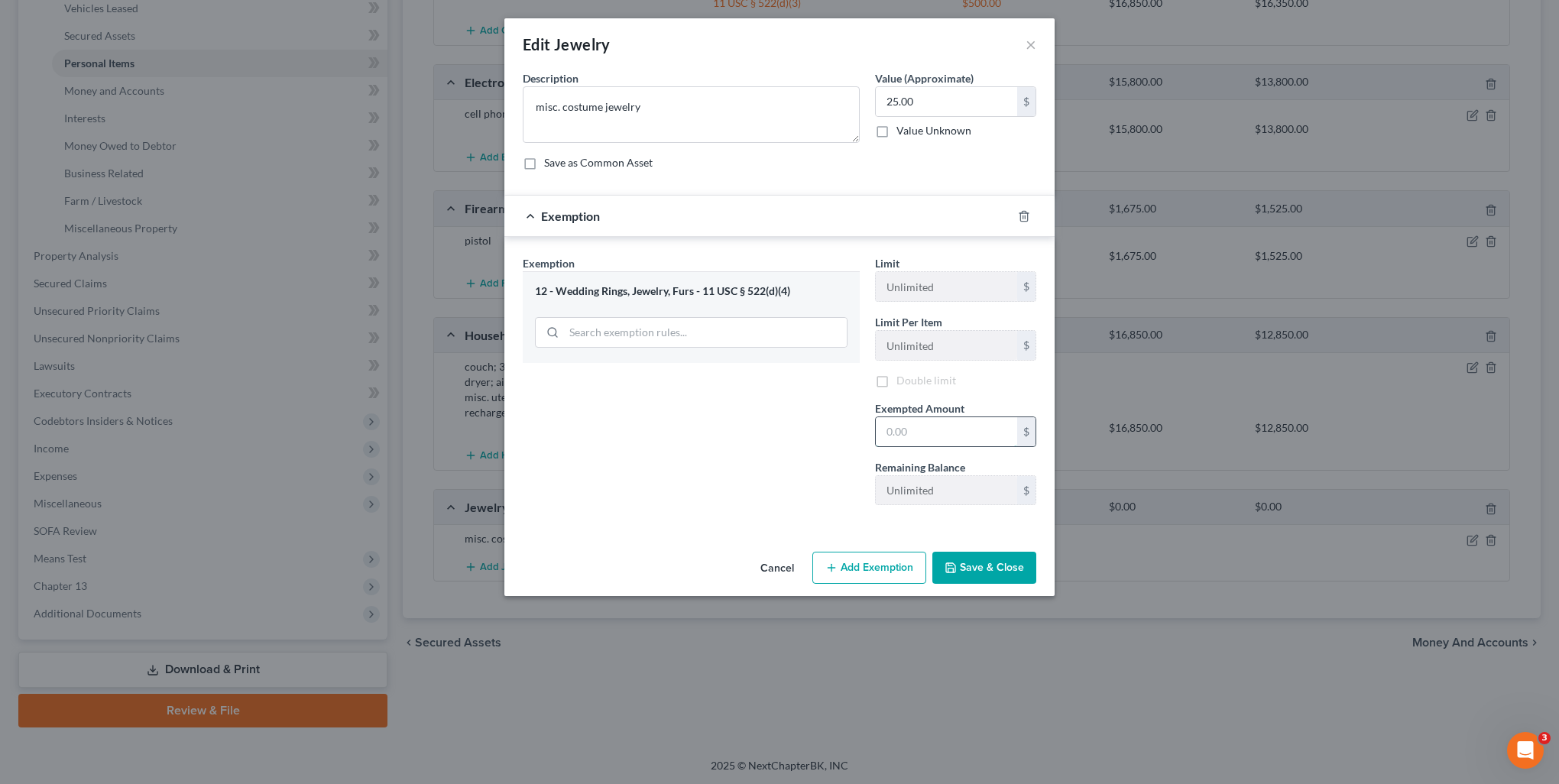
click at [922, 429] on input "text" at bounding box center [946, 431] width 141 height 29
type input "25"
click at [975, 561] on button "Save & Close" at bounding box center [984, 567] width 104 height 32
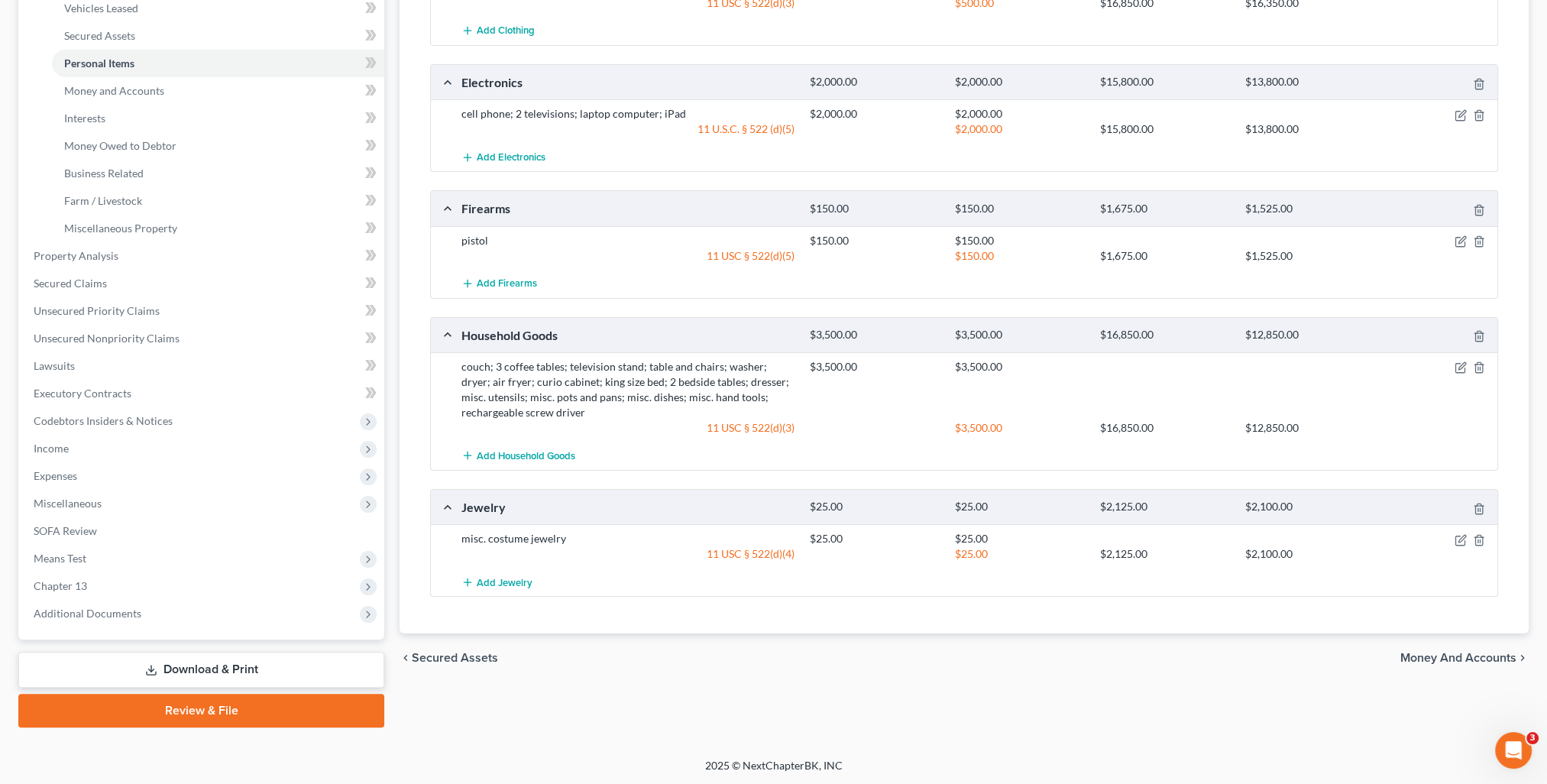
click at [1509, 652] on span "Money and Accounts" at bounding box center [1458, 657] width 116 height 12
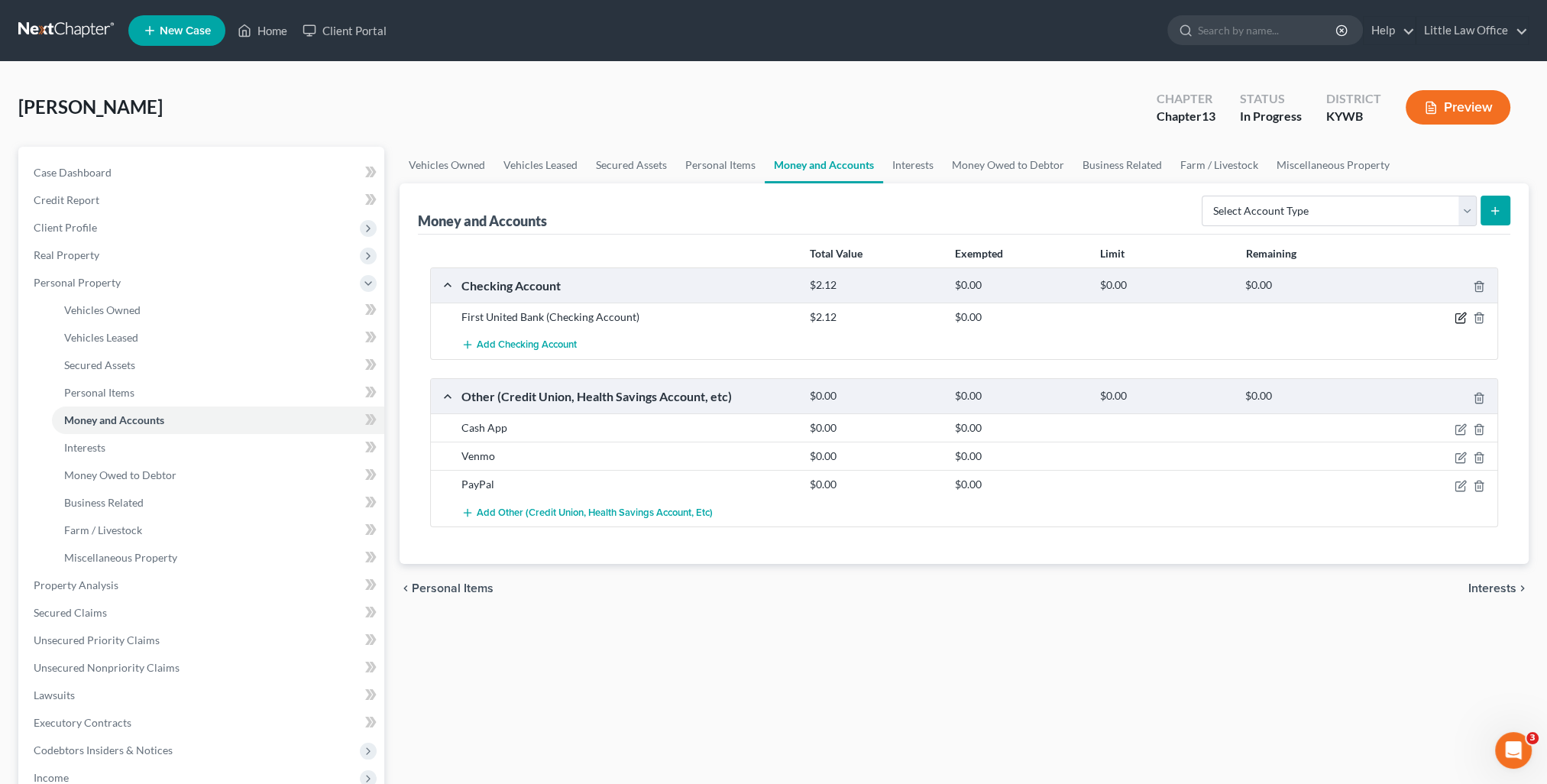
click at [1461, 314] on icon "button" at bounding box center [1461, 316] width 7 height 7
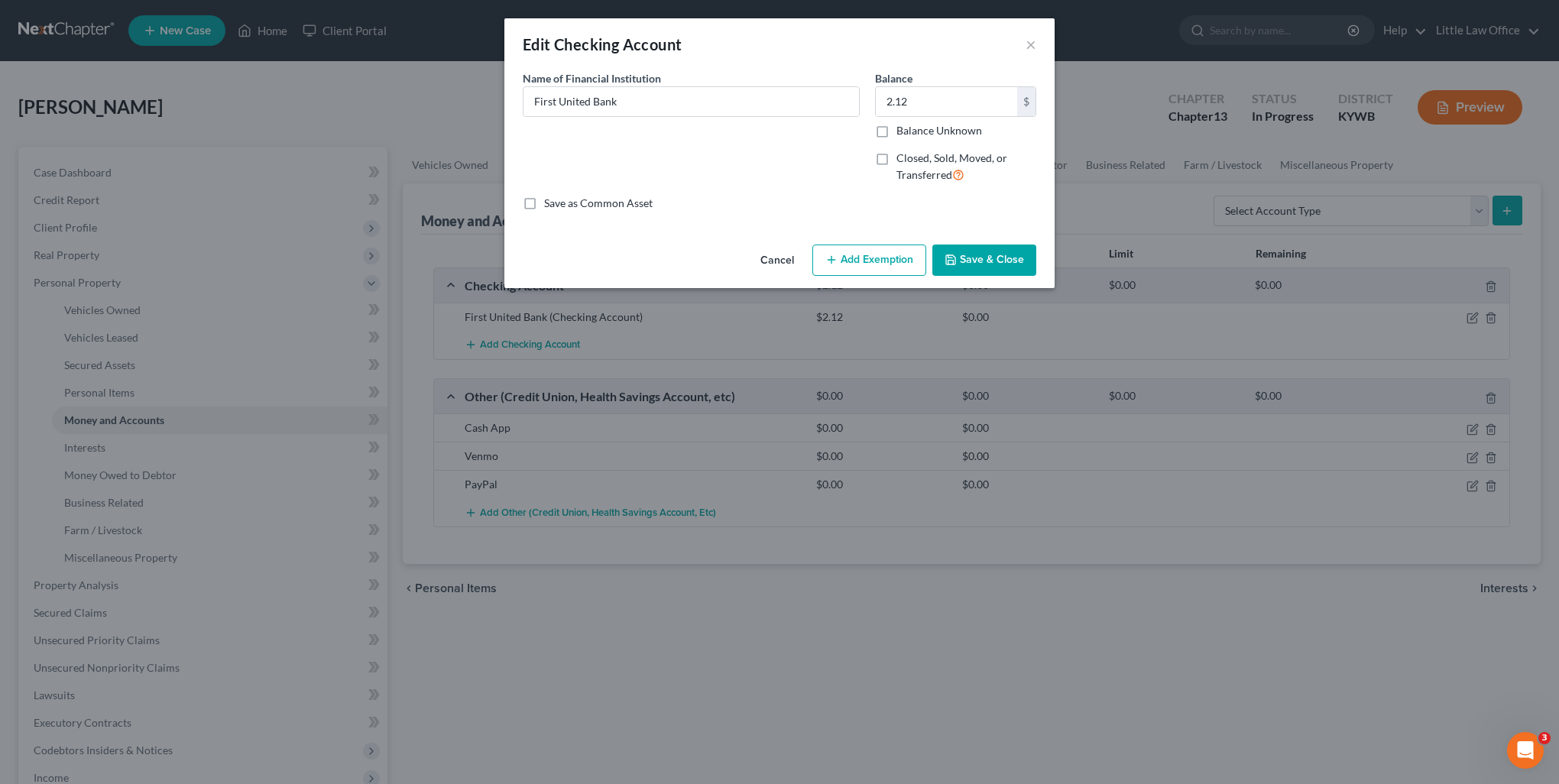
click at [864, 268] on button "Add Exemption" at bounding box center [869, 259] width 113 height 32
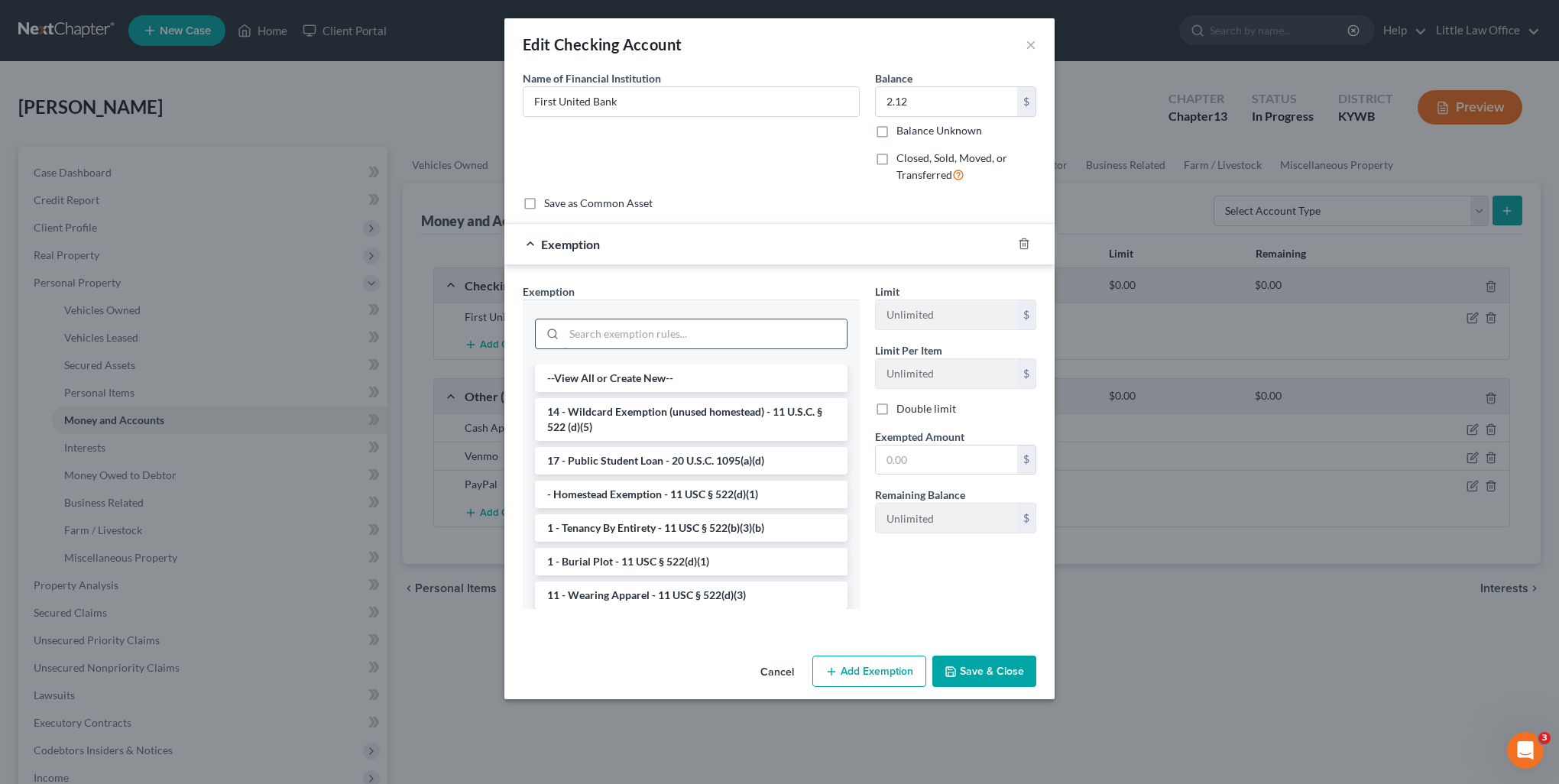
click at [655, 337] on input "search" at bounding box center [705, 333] width 283 height 29
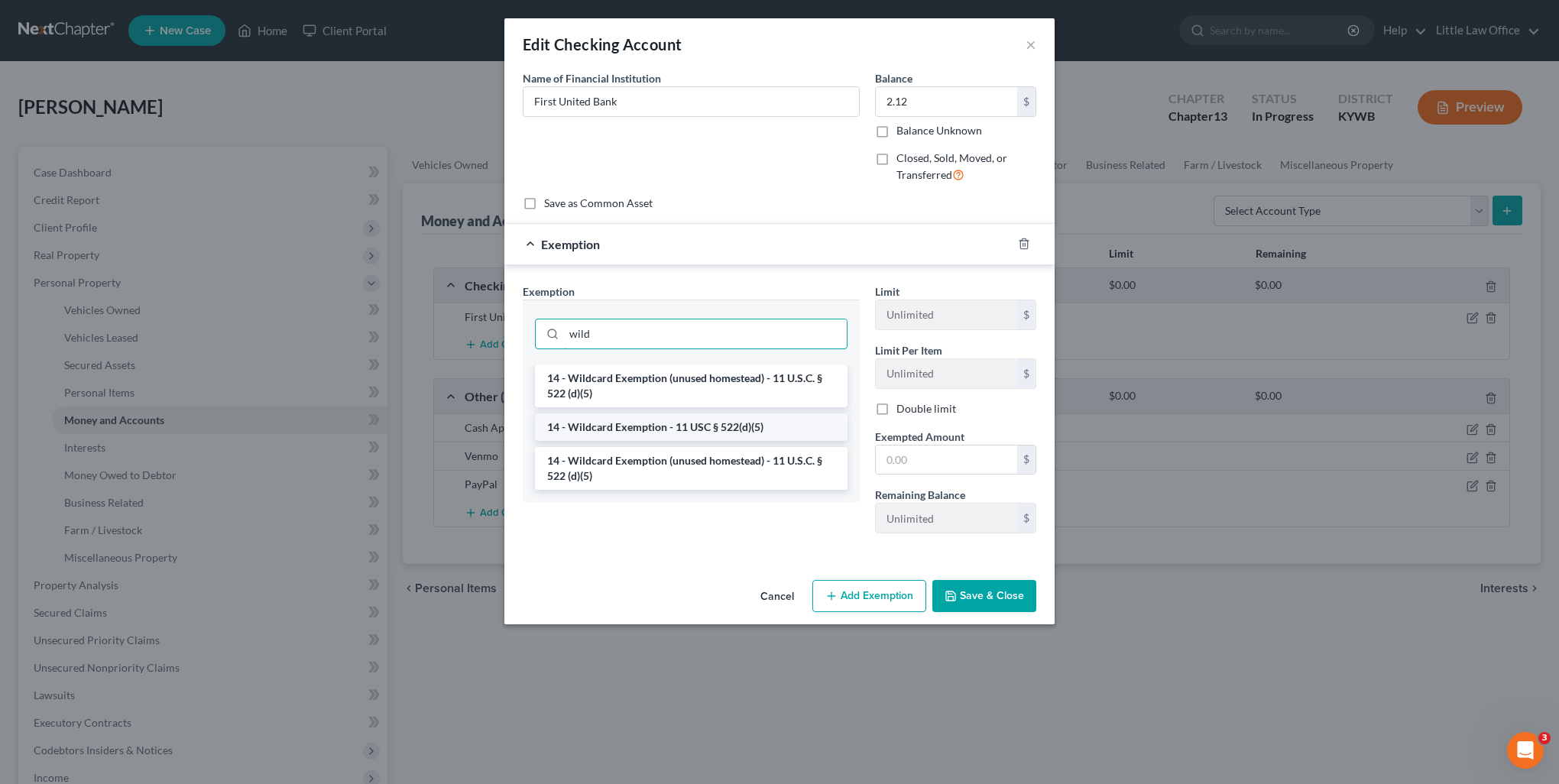
type input "wild"
click at [631, 429] on li "14 - Wildcard Exemption - 11 USC § 522(d)(5)" at bounding box center [691, 427] width 312 height 28
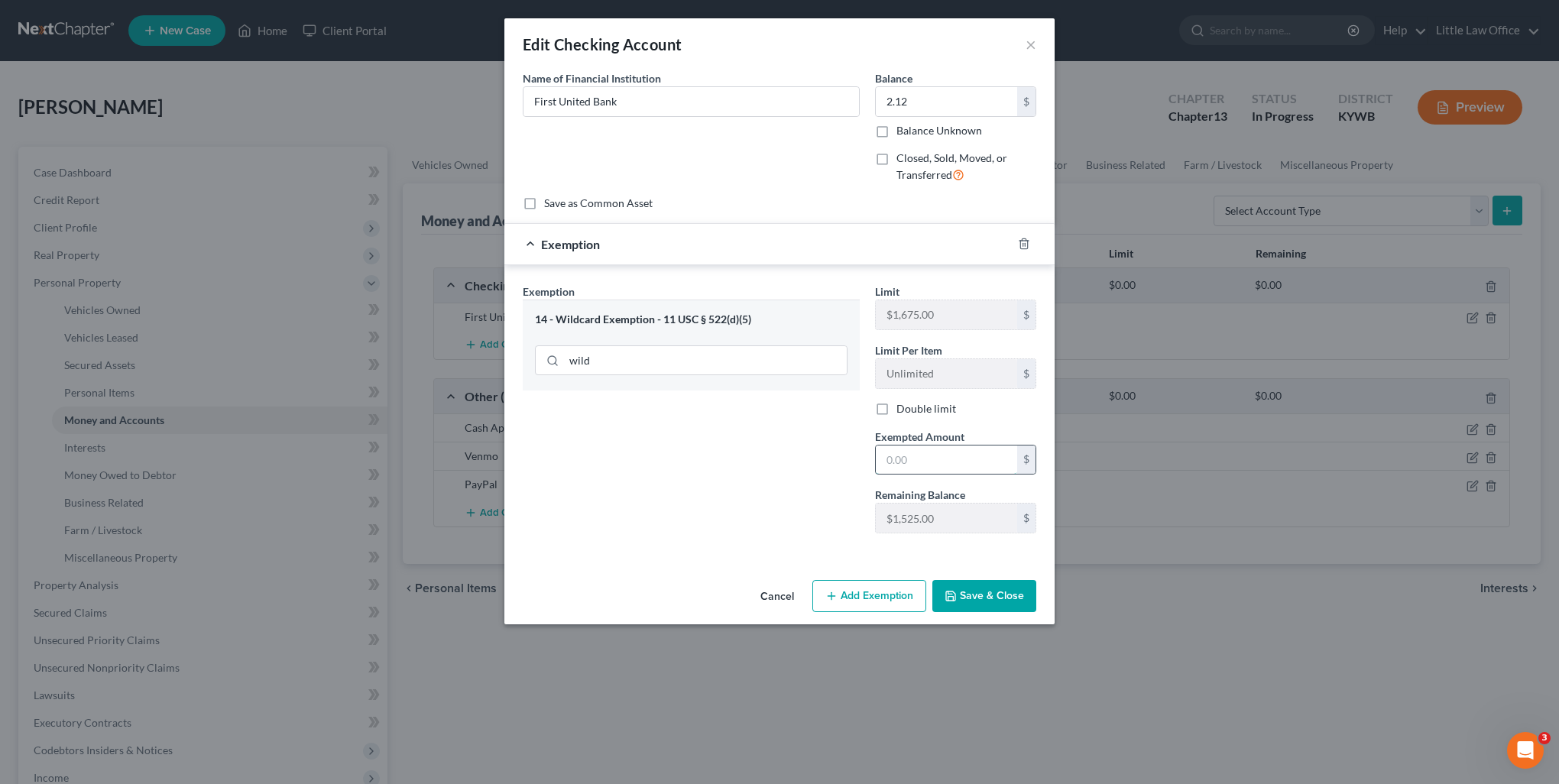
click at [956, 446] on input "text" at bounding box center [946, 459] width 141 height 29
type input "2.12"
click at [1016, 576] on div "Cancel Add Exemption Save & Close" at bounding box center [780, 599] width 550 height 50
click at [1012, 596] on button "Save & Close" at bounding box center [984, 595] width 104 height 32
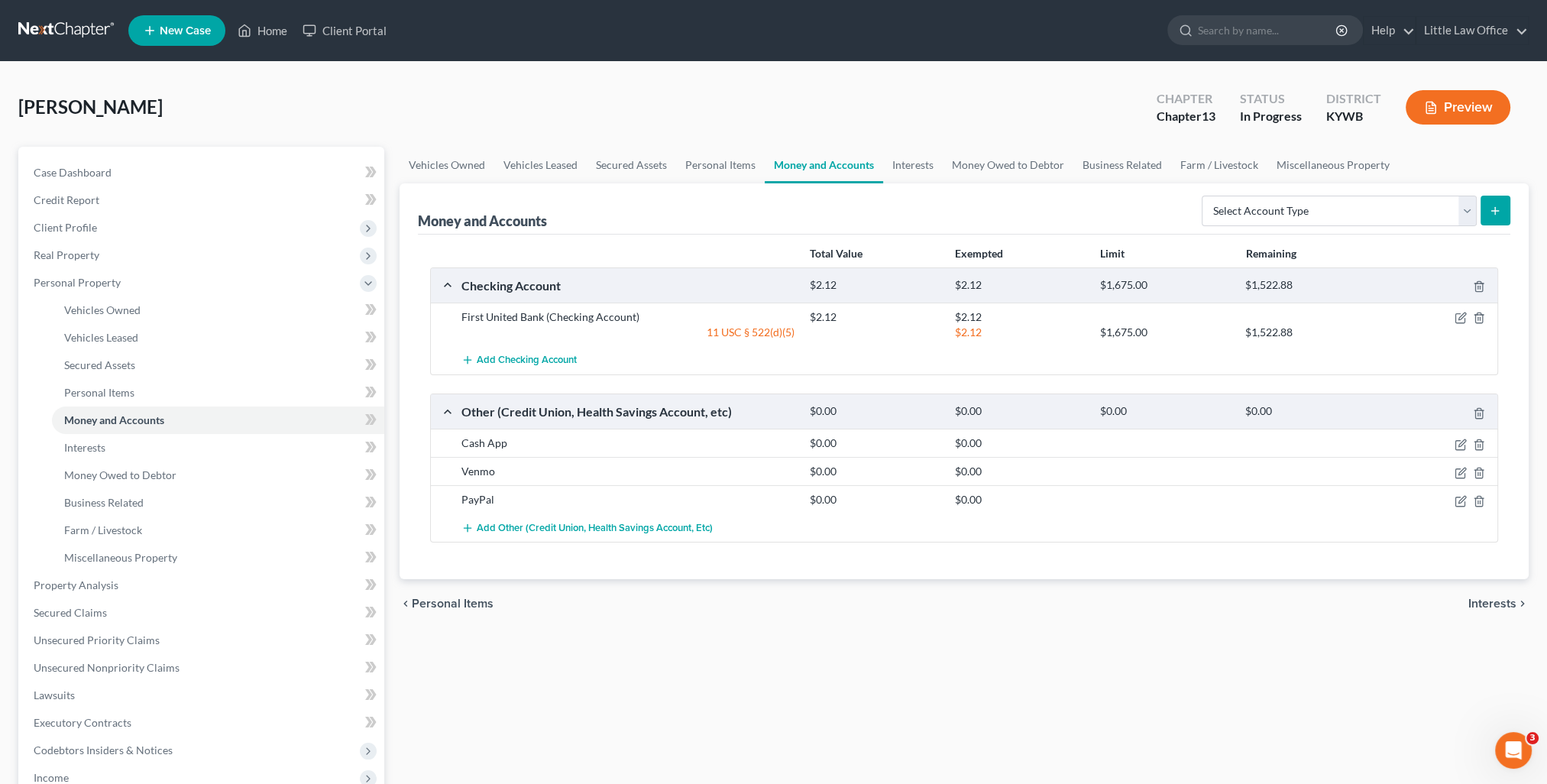
click at [1503, 599] on span "Interests" at bounding box center [1492, 603] width 48 height 12
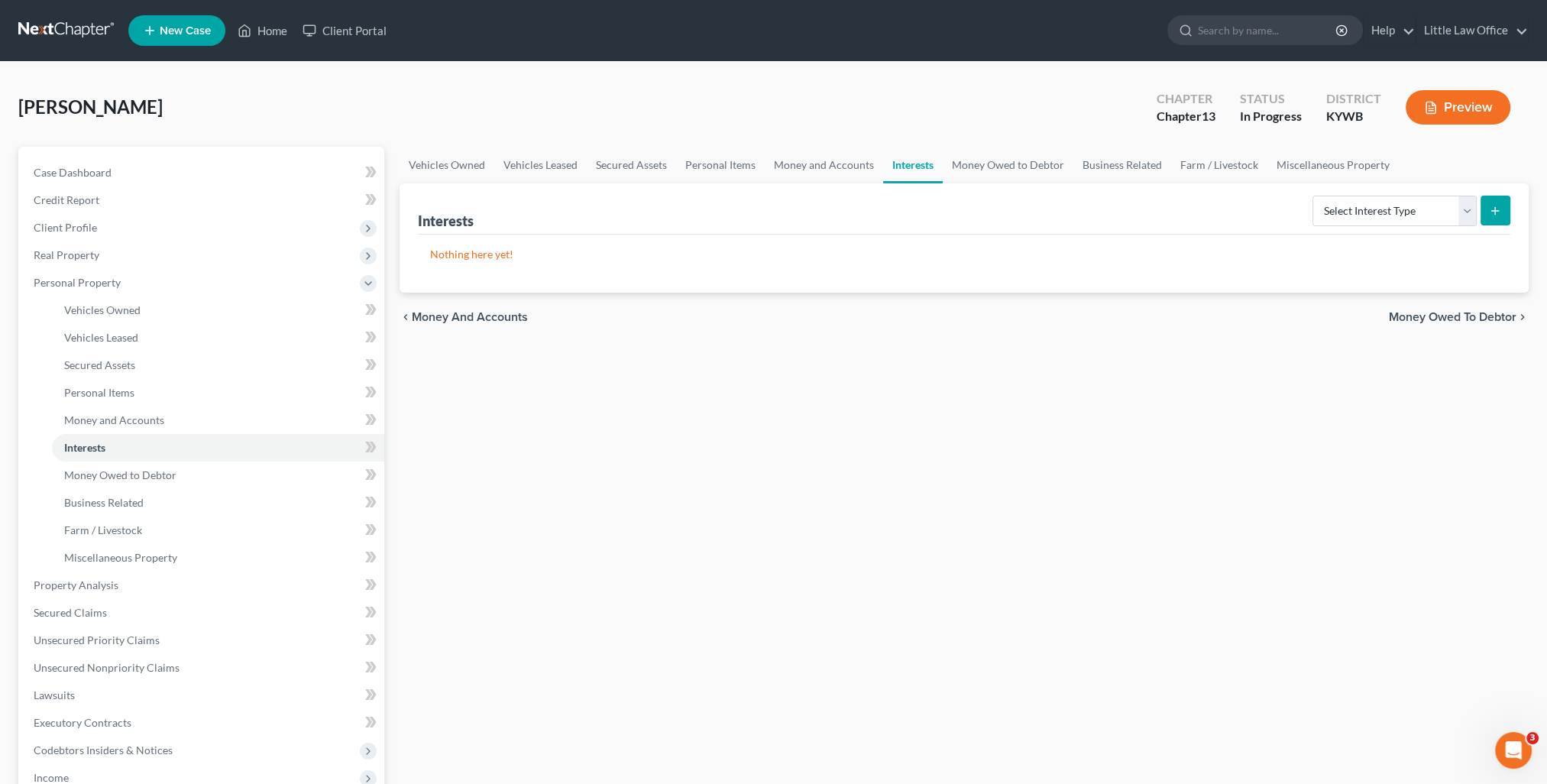
click at [1474, 321] on span "Money Owed to Debtor" at bounding box center [1452, 317] width 128 height 12
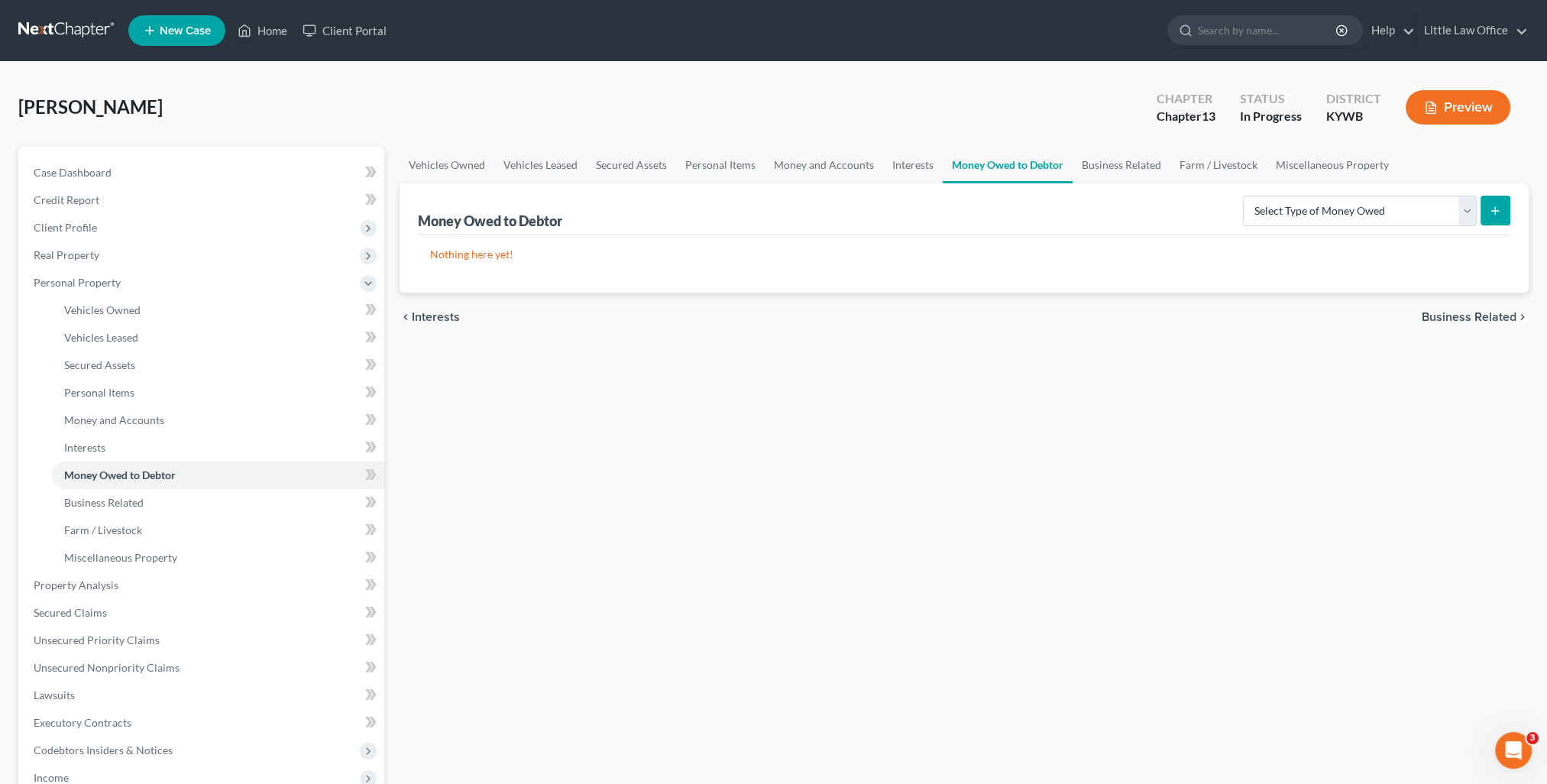
click at [1474, 321] on span "Business Related" at bounding box center [1469, 317] width 95 height 12
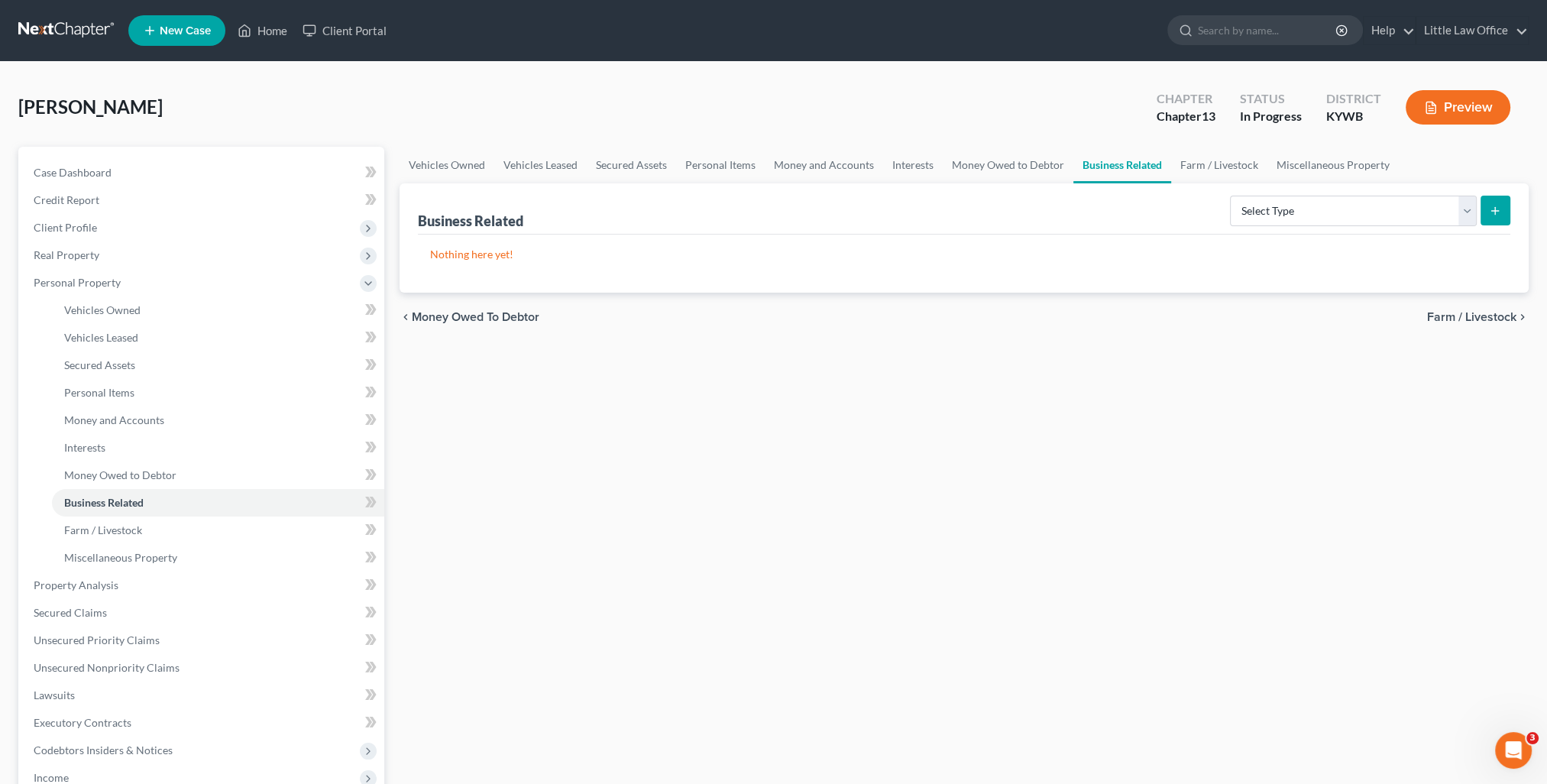
click at [1474, 321] on span "Farm / Livestock" at bounding box center [1471, 317] width 89 height 12
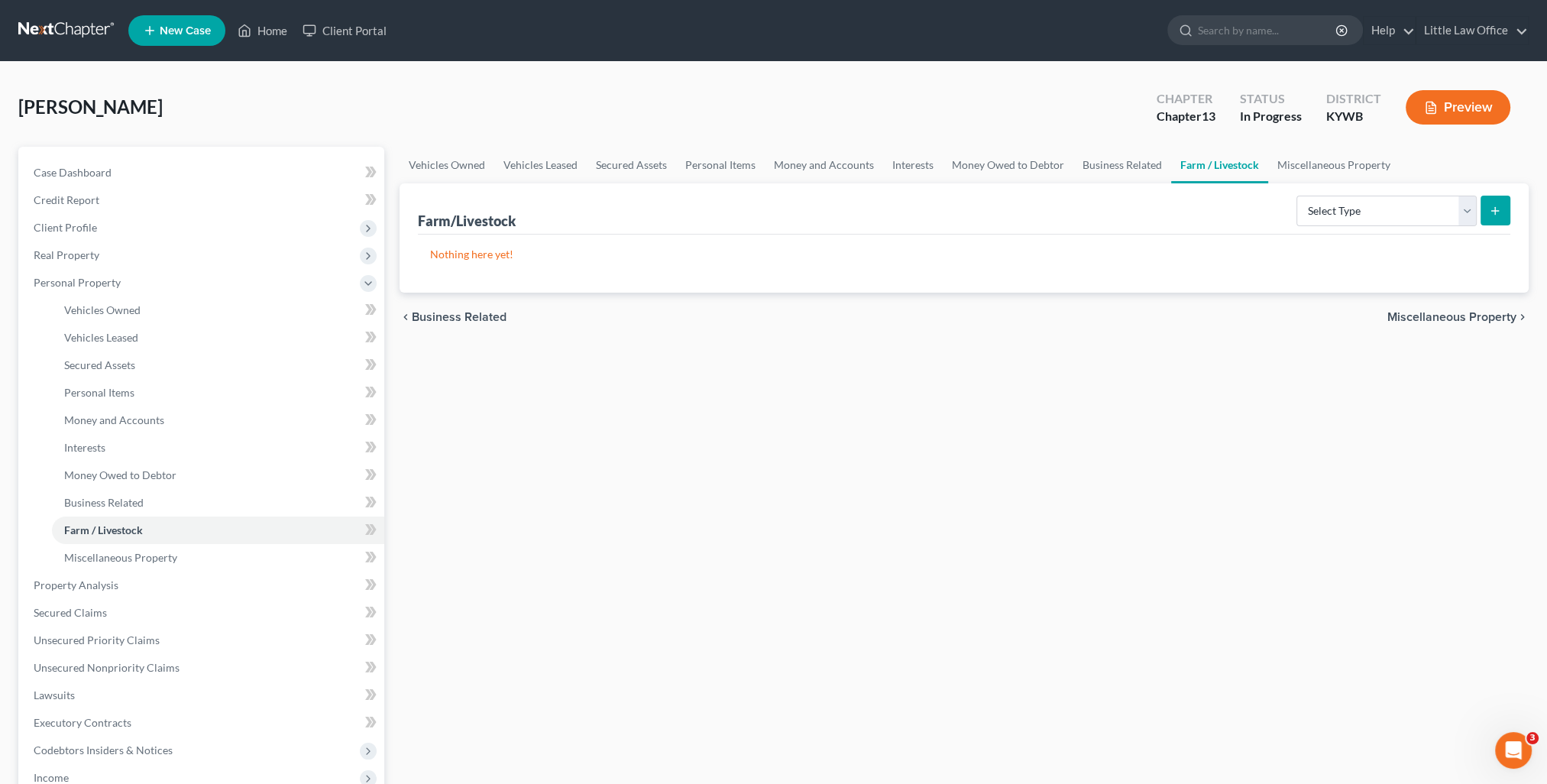
click at [1474, 321] on span "Miscellaneous Property" at bounding box center [1452, 317] width 129 height 12
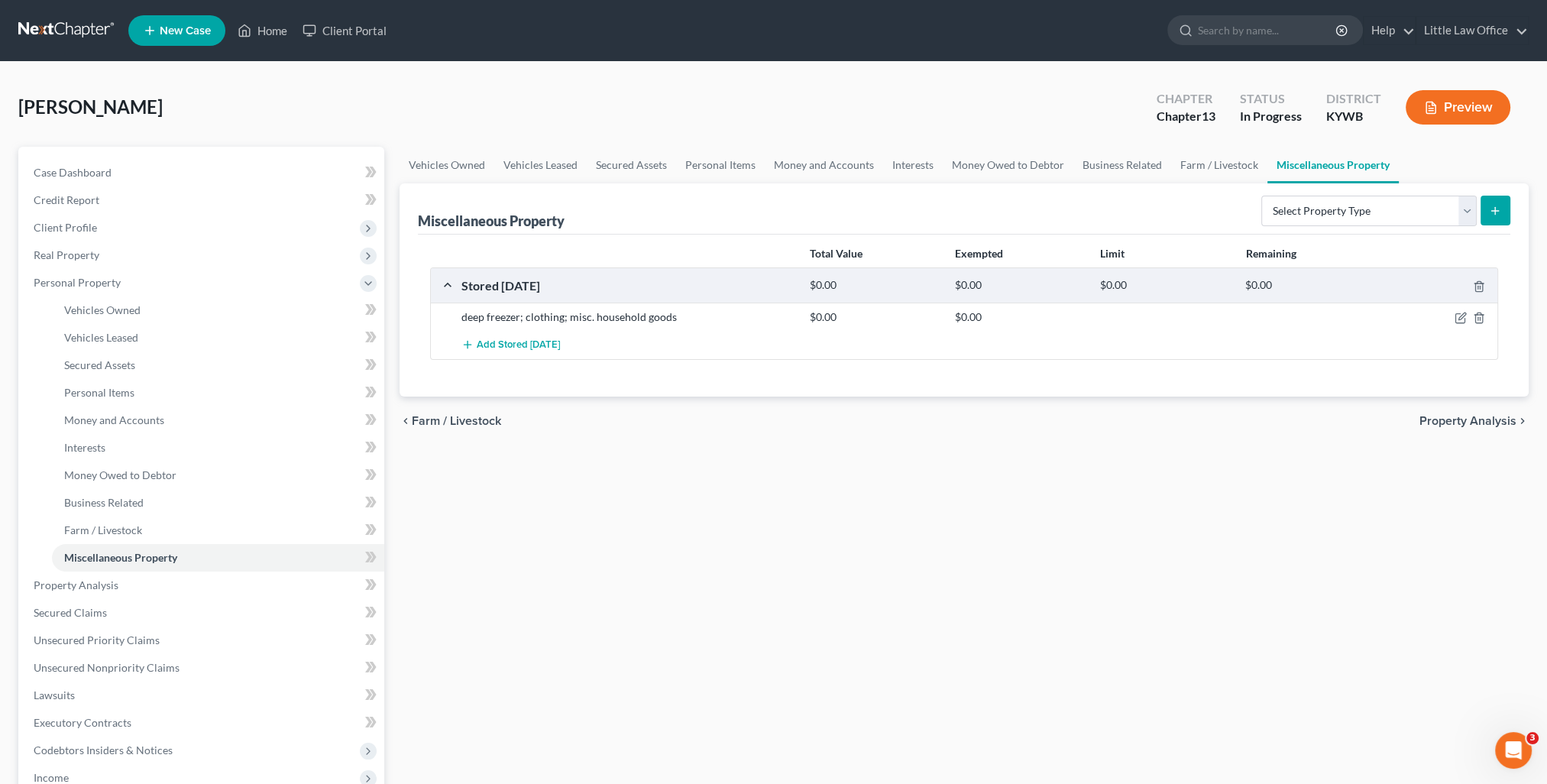
click at [1456, 415] on span "Property Analysis" at bounding box center [1467, 421] width 97 height 12
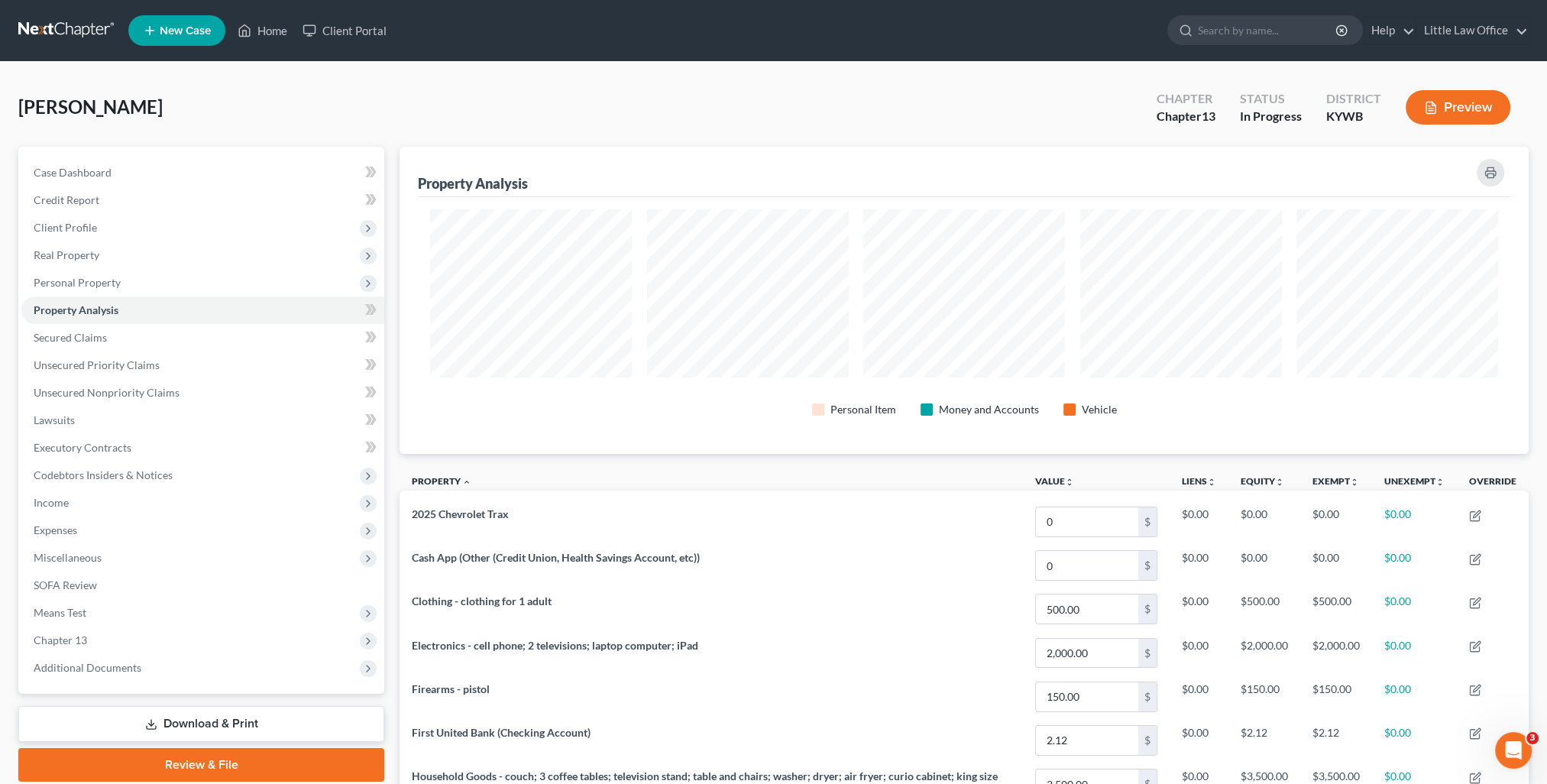
scroll to position [307, 1128]
click at [99, 345] on link "Secured Claims" at bounding box center [203, 337] width 363 height 28
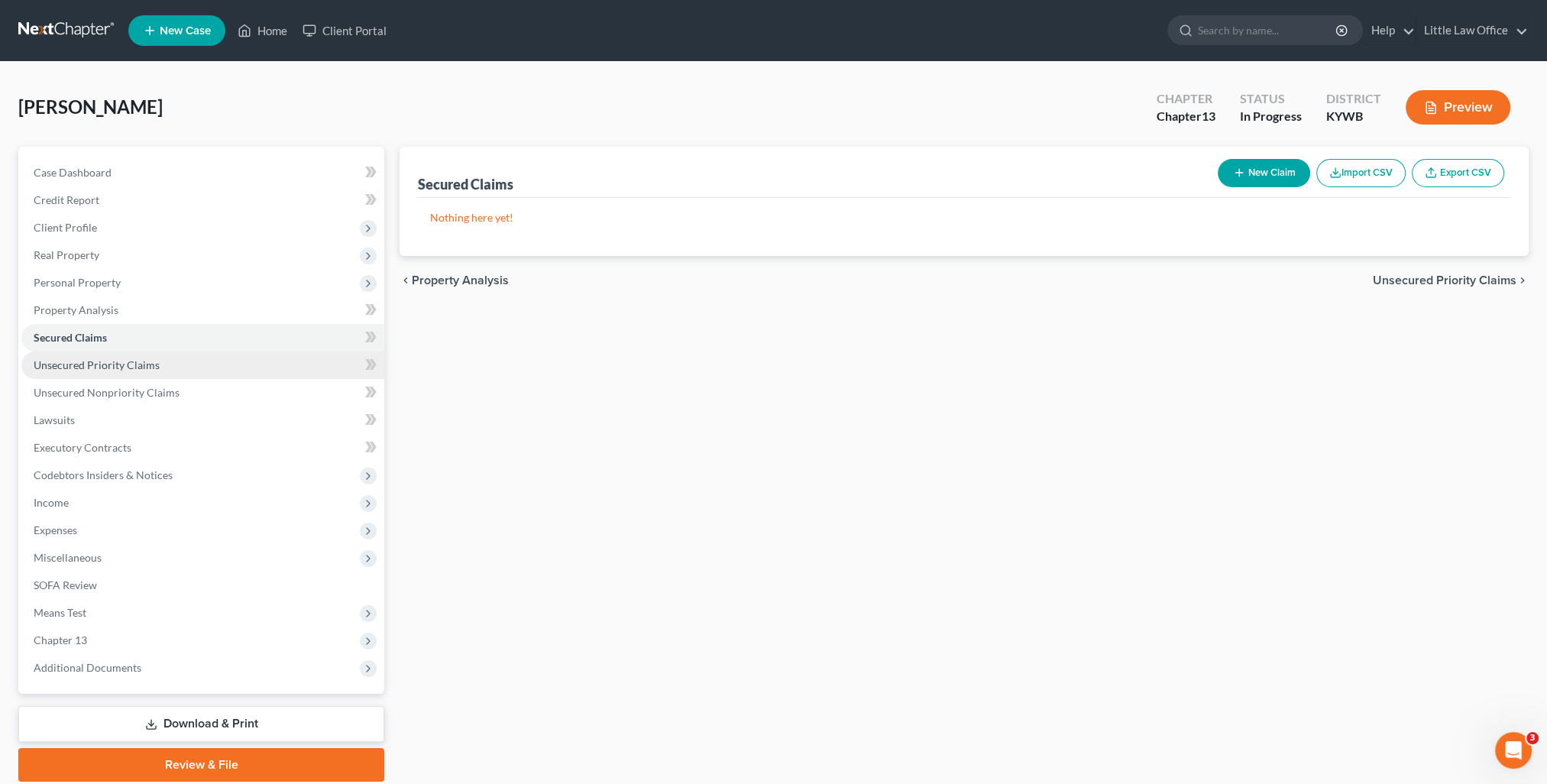
click at [145, 363] on span "Unsecured Priority Claims" at bounding box center [96, 365] width 126 height 13
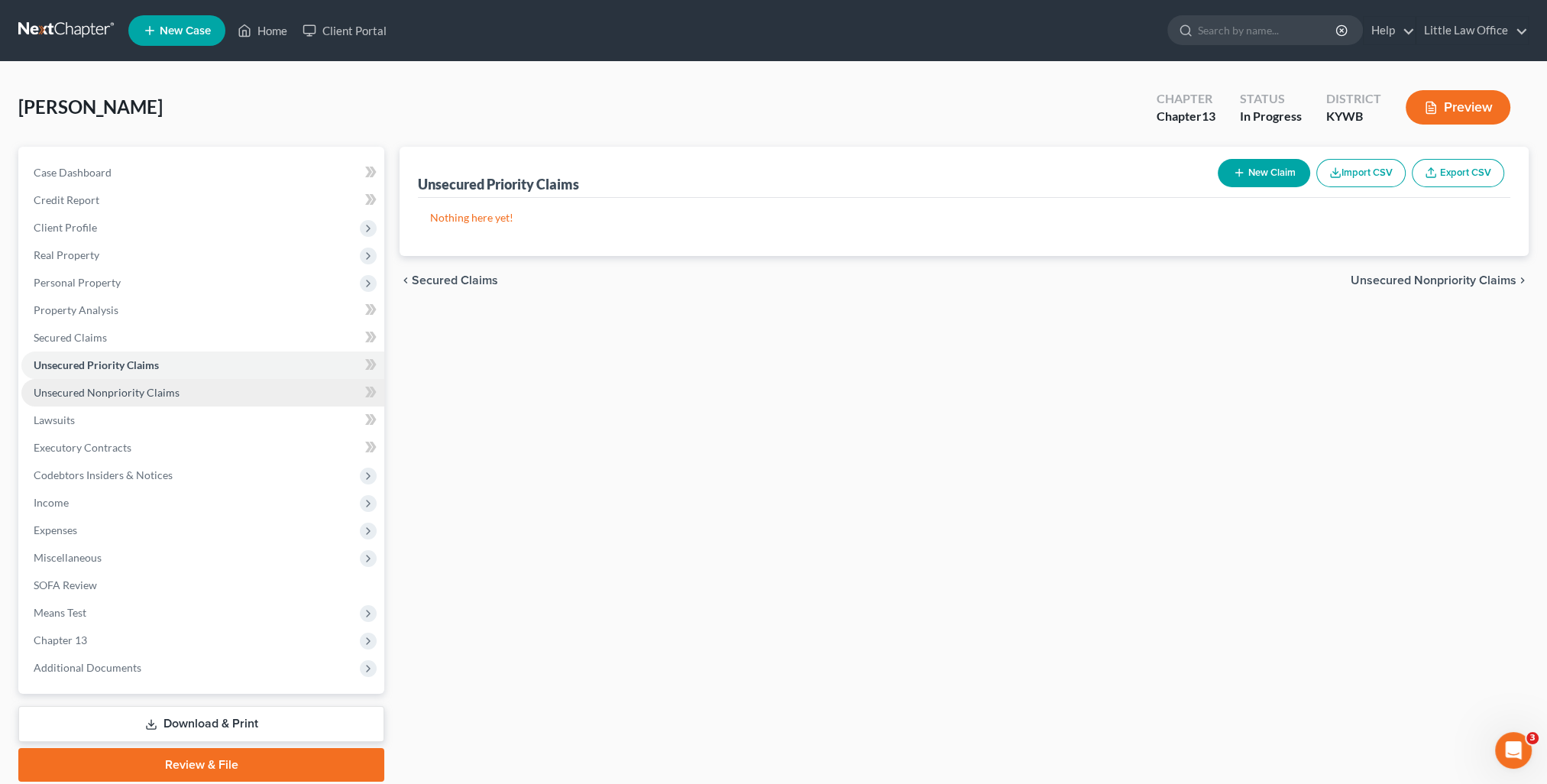
click at [133, 396] on span "Unsecured Nonpriority Claims" at bounding box center [107, 392] width 146 height 13
click at [1491, 280] on span "Lawsuits" at bounding box center [1492, 280] width 48 height 12
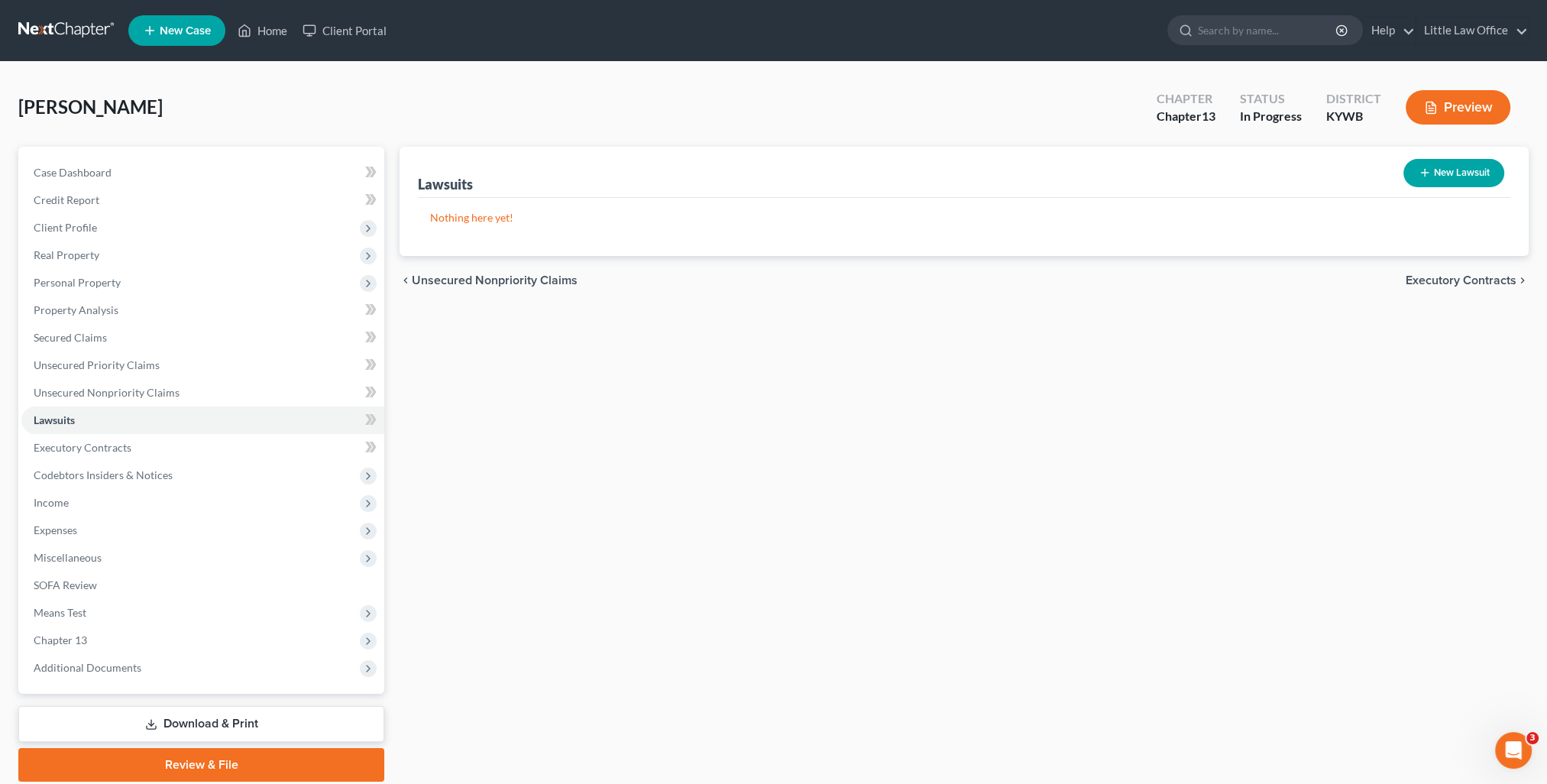
click at [1491, 280] on span "Executory Contracts" at bounding box center [1461, 280] width 110 height 12
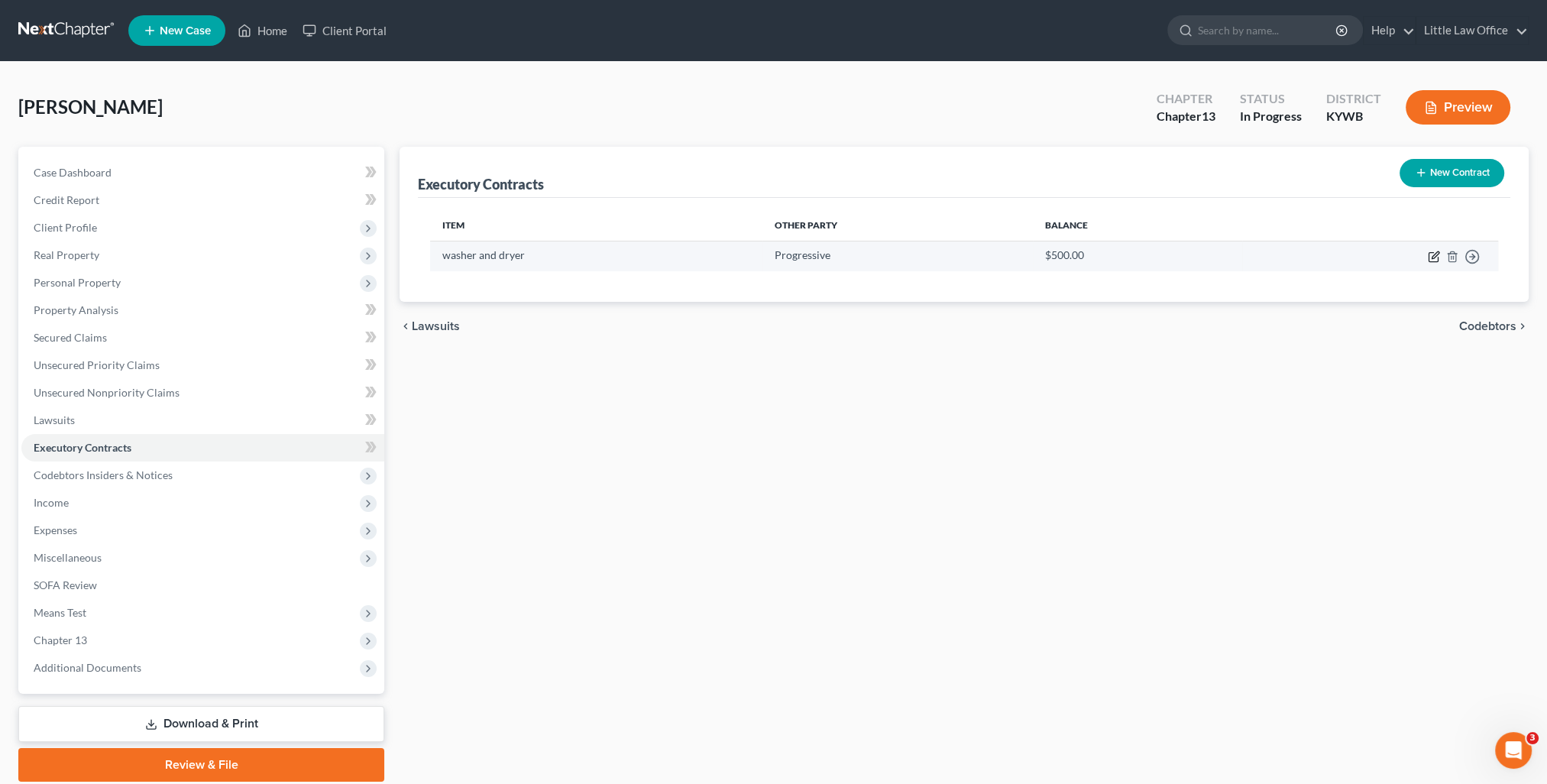
click at [1433, 257] on icon "button" at bounding box center [1435, 255] width 7 height 7
select select "0"
select select "2"
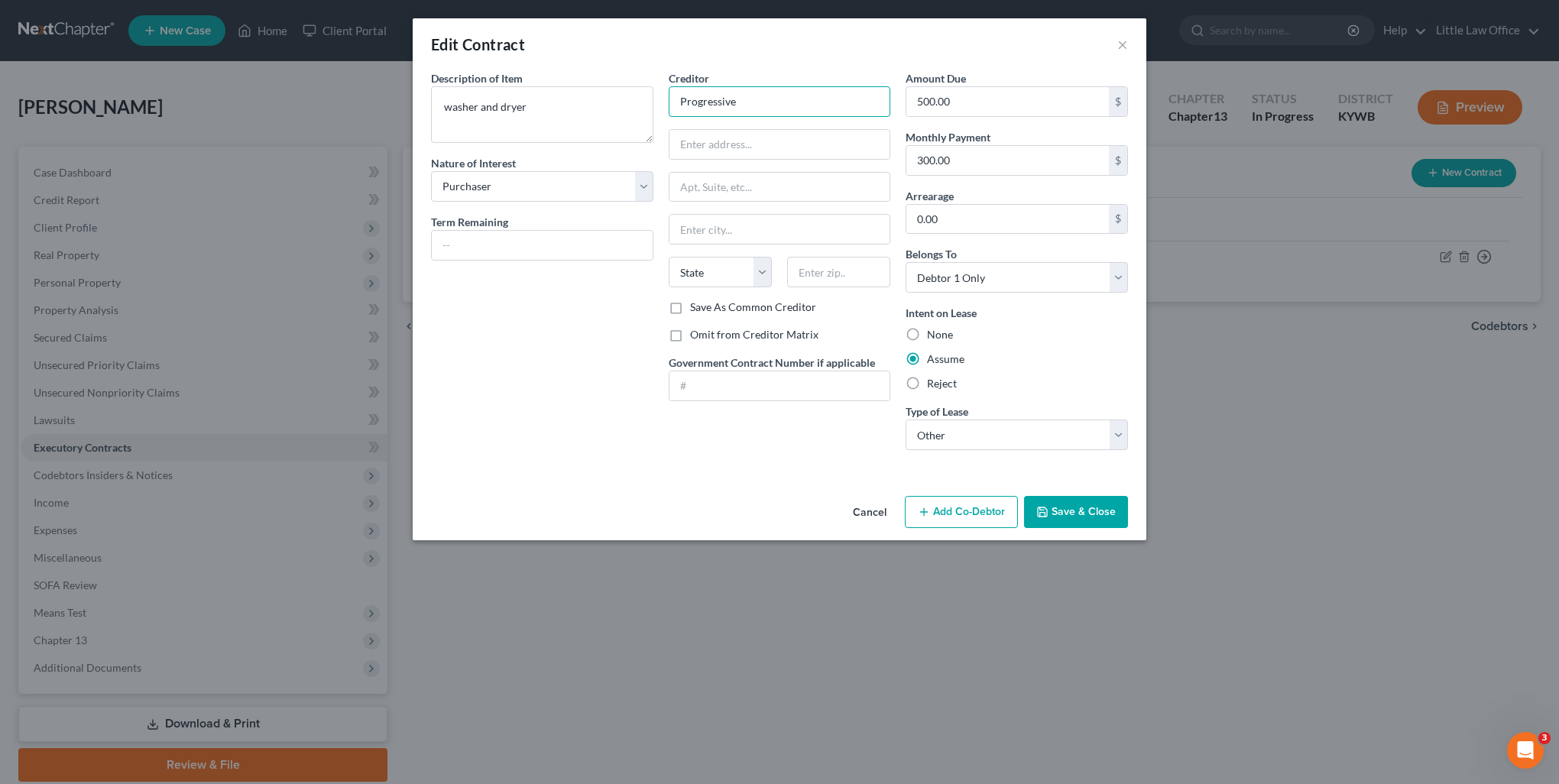
drag, startPoint x: 758, startPoint y: 114, endPoint x: 764, endPoint y: 107, distance: 9.2
click at [760, 112] on input "Progressive" at bounding box center [780, 102] width 222 height 31
type input "Progressive Leasing"
click at [833, 141] on input "text" at bounding box center [780, 144] width 221 height 29
type input "[STREET_ADDRESS]"
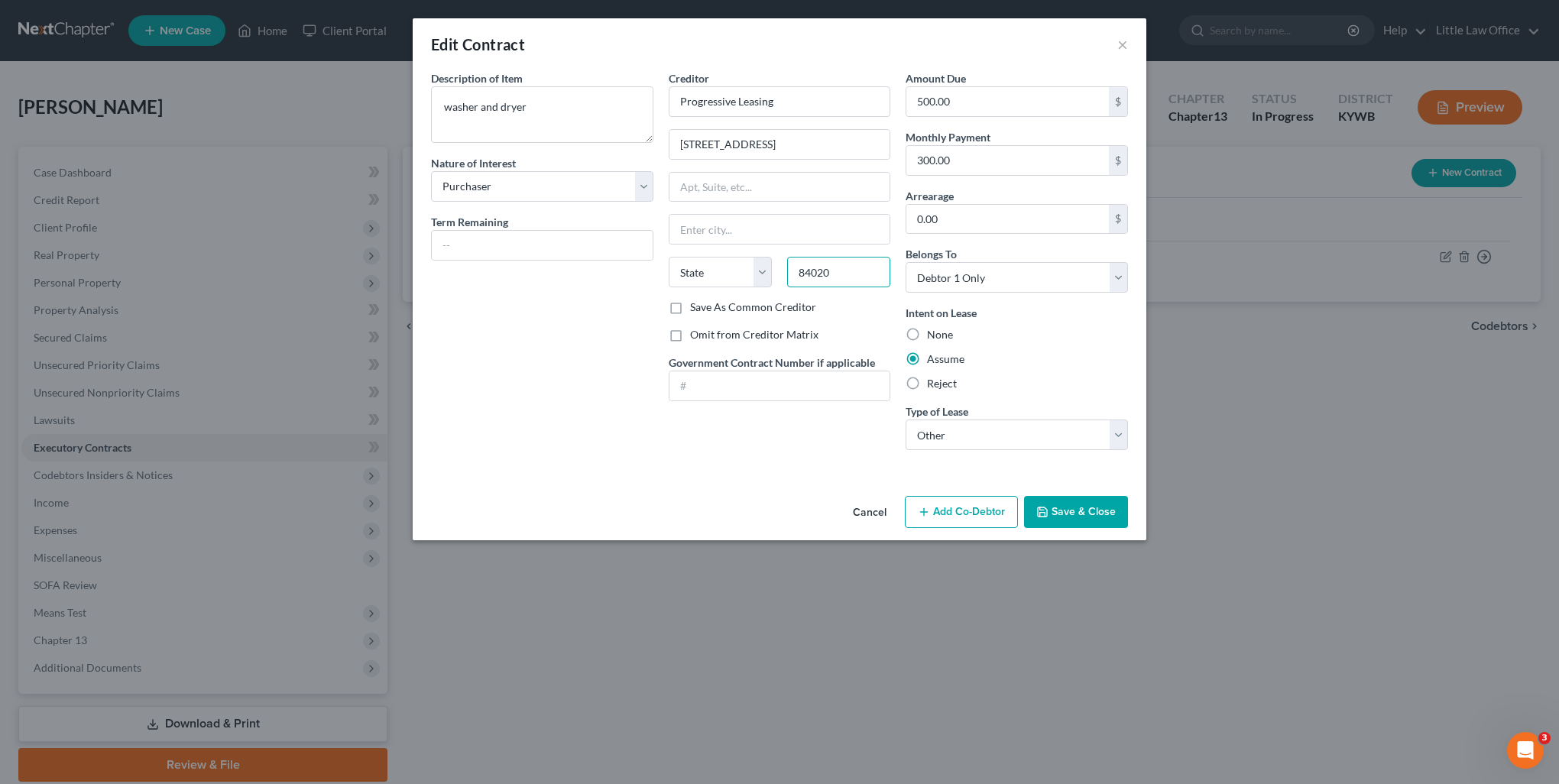
type input "84020"
click at [696, 306] on label "Save As Common Creditor" at bounding box center [753, 307] width 126 height 15
click at [696, 306] on input "Save As Common Creditor" at bounding box center [701, 305] width 10 height 10
checkbox input "true"
type input "[PERSON_NAME]"
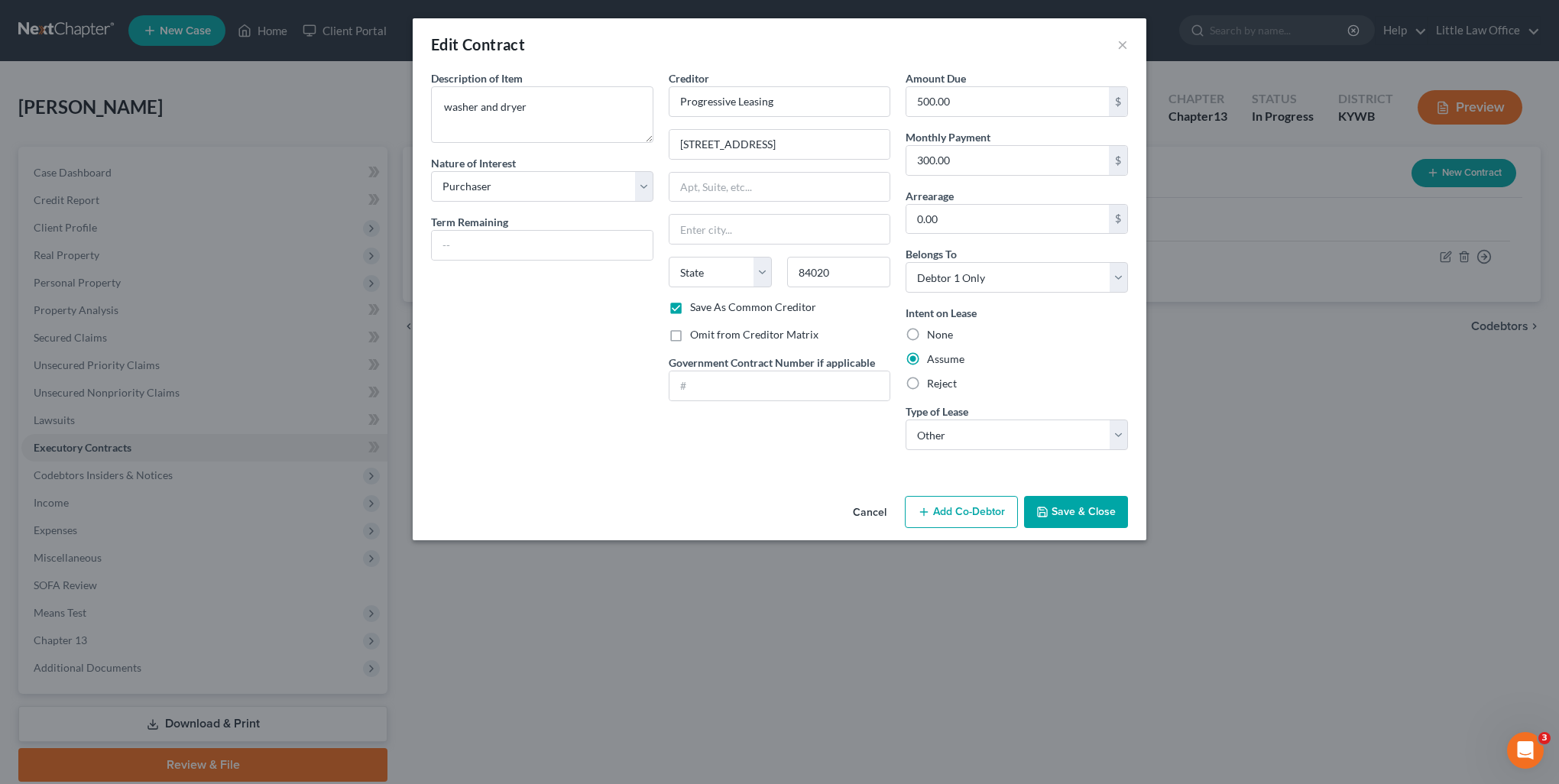
select select "46"
click at [805, 182] on input "text" at bounding box center [780, 187] width 221 height 29
click at [801, 502] on div "Cancel Add Co-Debtor Save & Close" at bounding box center [779, 515] width 733 height 50
click at [773, 198] on input "Suite 3000" at bounding box center [780, 187] width 221 height 29
type input "Suite 300"
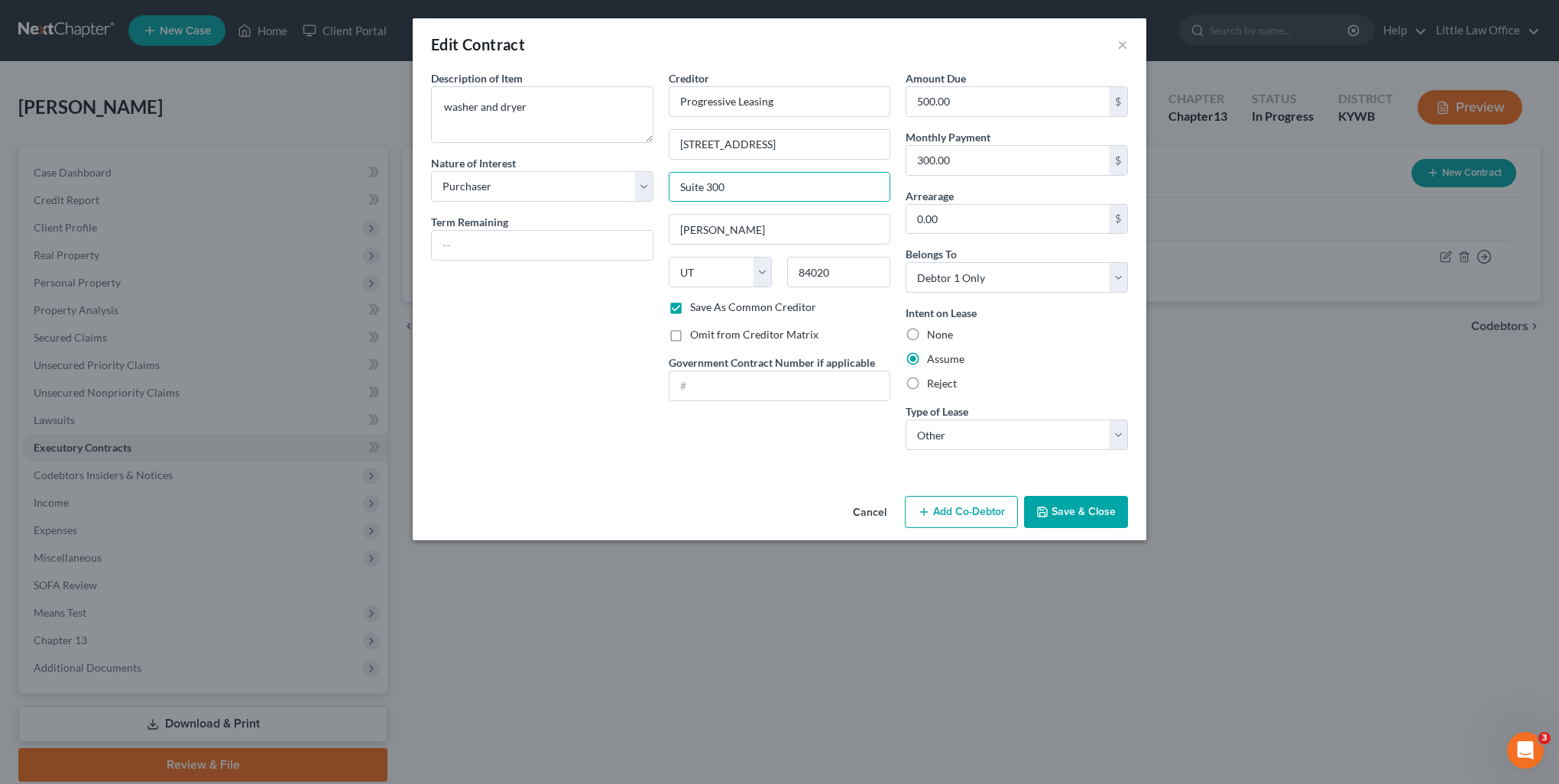
click at [708, 435] on div "Creditor * Progressive Leasing [STREET_ADDRESS][GEOGRAPHIC_DATA][PERSON_NAME][U…" at bounding box center [780, 266] width 237 height 392
click at [490, 236] on input "text" at bounding box center [542, 245] width 221 height 29
type input "2 months"
click at [762, 467] on div "Description of non-residential real property * Description of Item * washer and…" at bounding box center [779, 280] width 733 height 419
click at [1087, 508] on button "Save & Close" at bounding box center [1076, 511] width 104 height 32
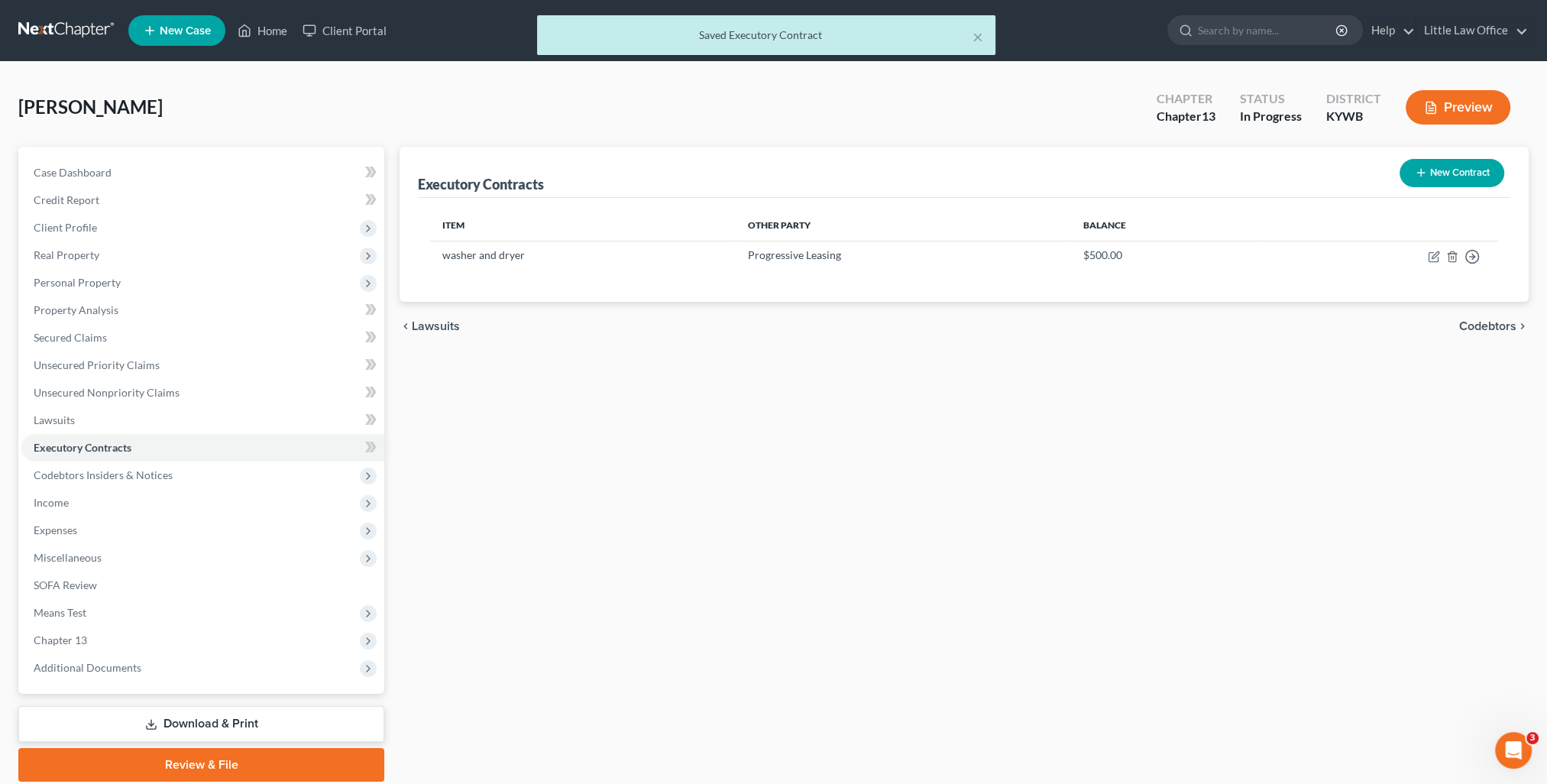
click at [1473, 325] on span "Codebtors" at bounding box center [1487, 326] width 58 height 12
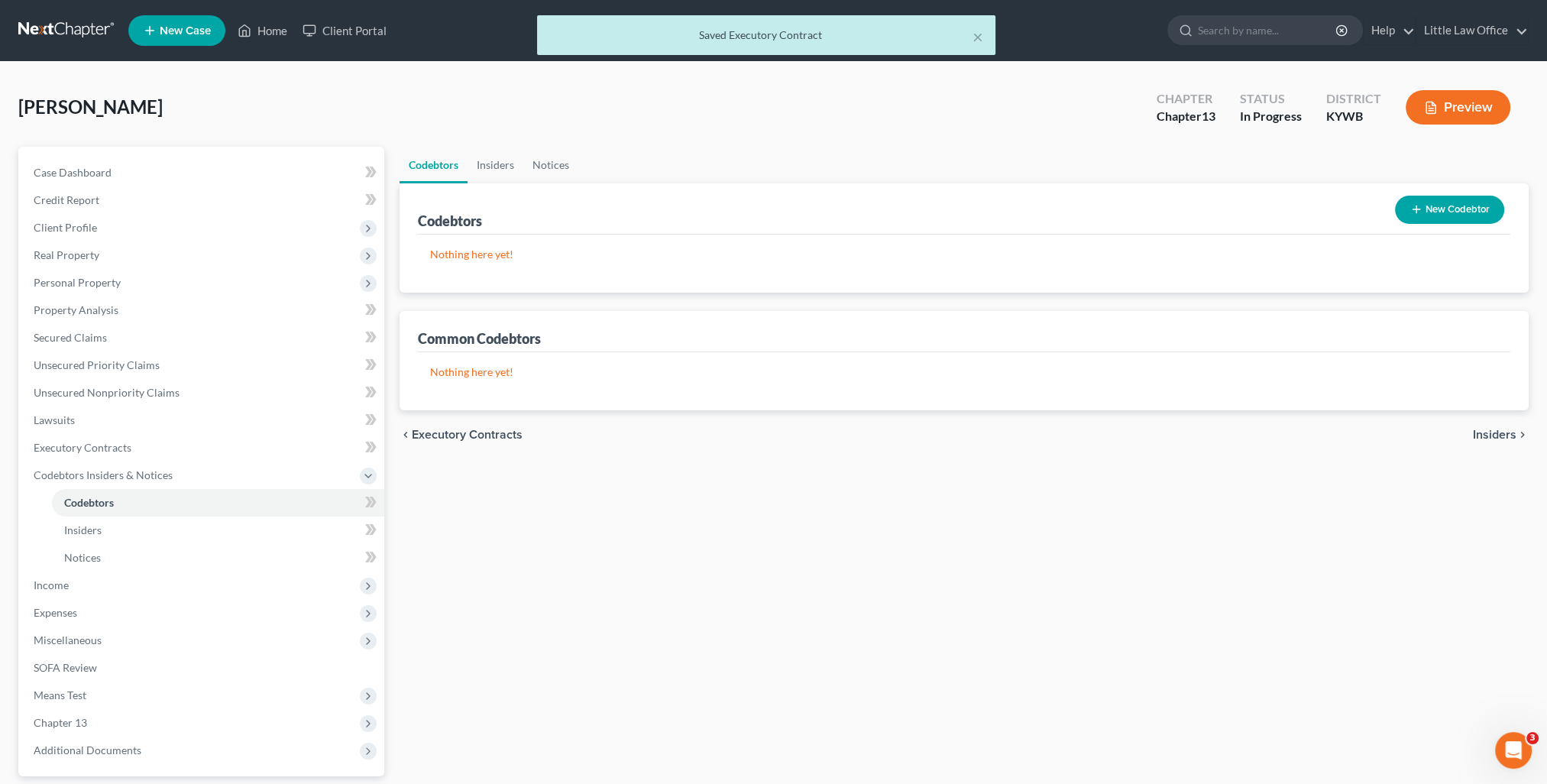
click at [1504, 434] on span "Insiders" at bounding box center [1494, 434] width 43 height 12
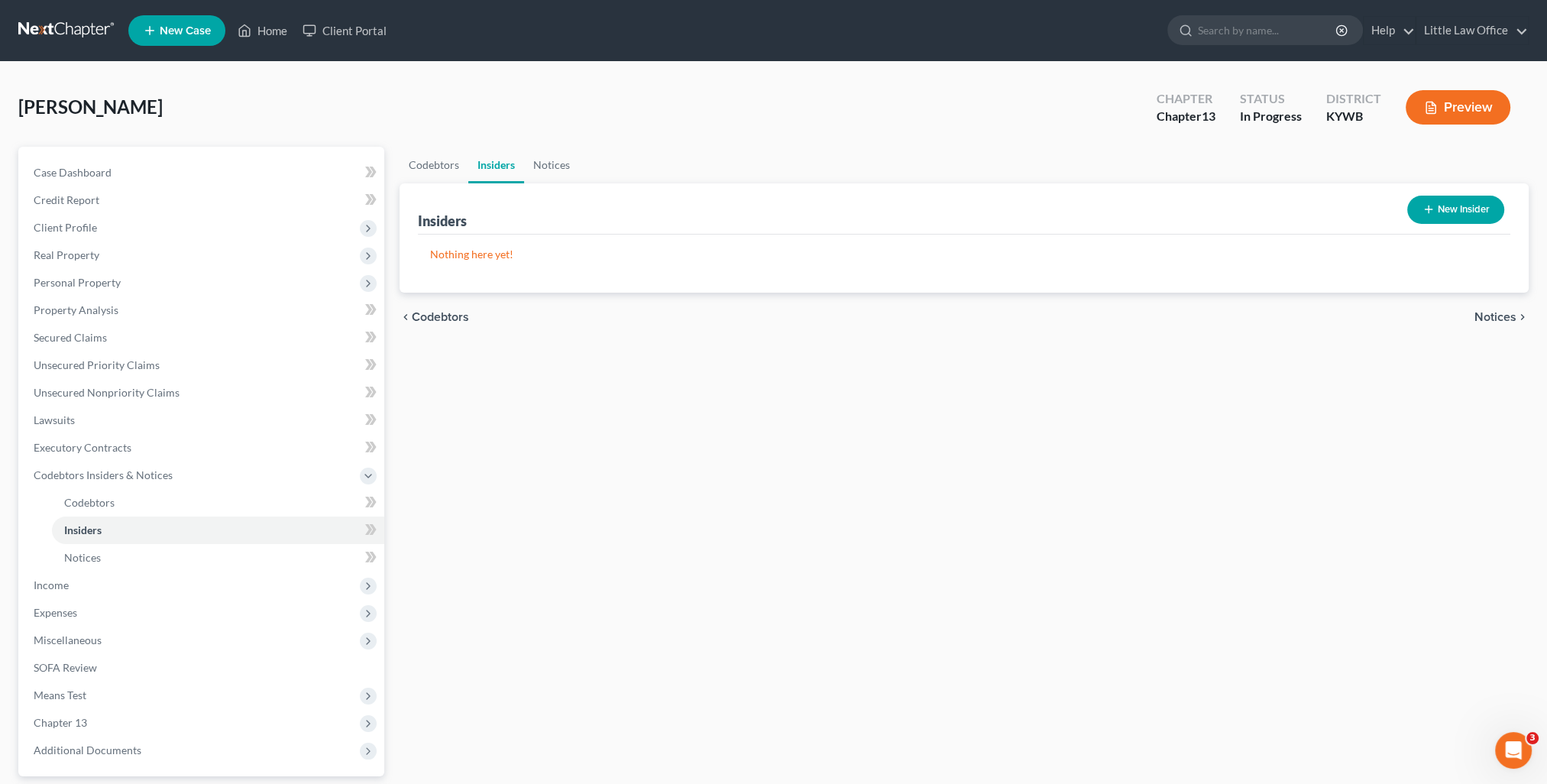
click at [1476, 317] on span "Notices" at bounding box center [1495, 317] width 42 height 12
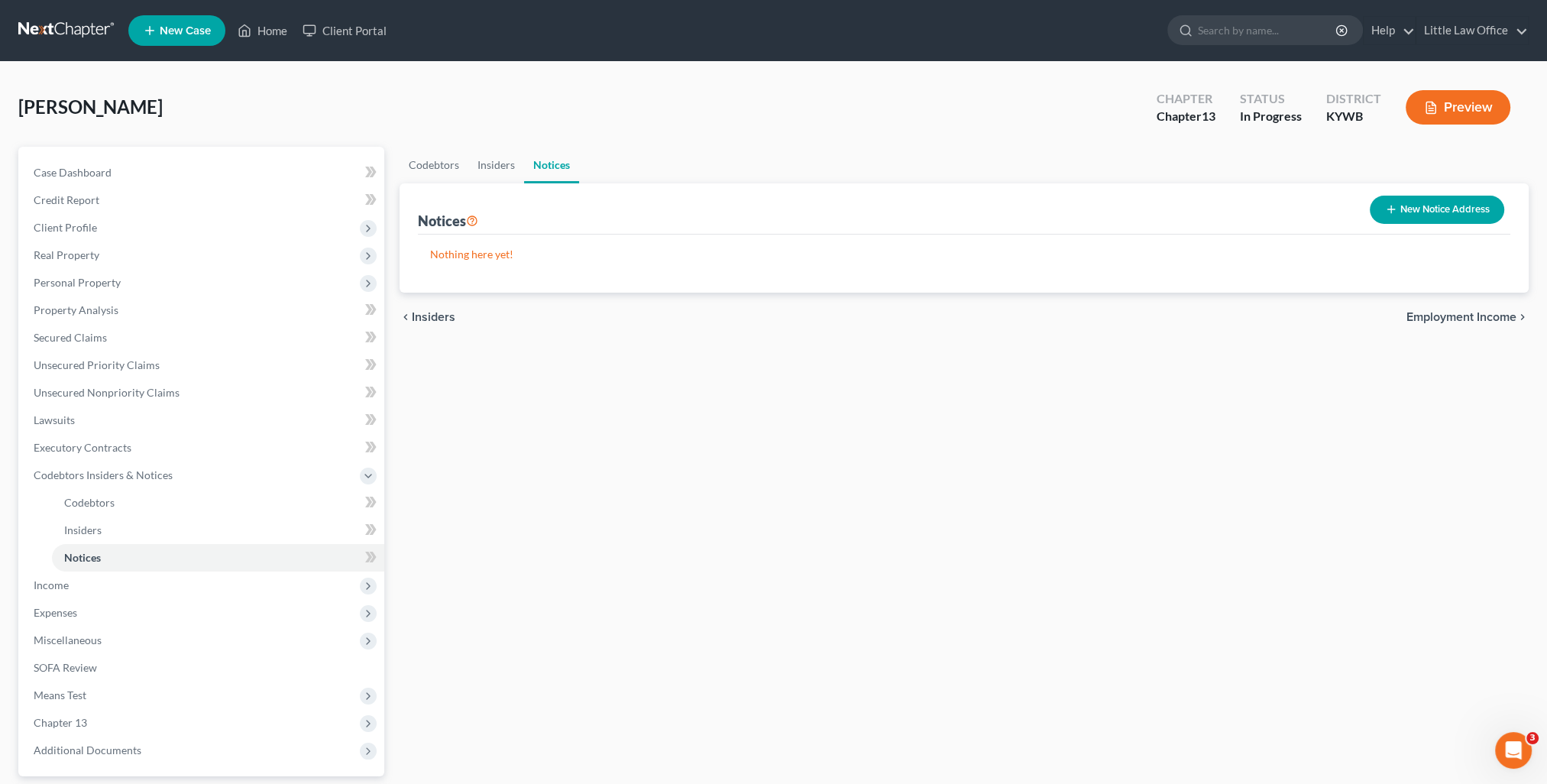
click at [1476, 313] on span "Employment Income" at bounding box center [1461, 317] width 110 height 12
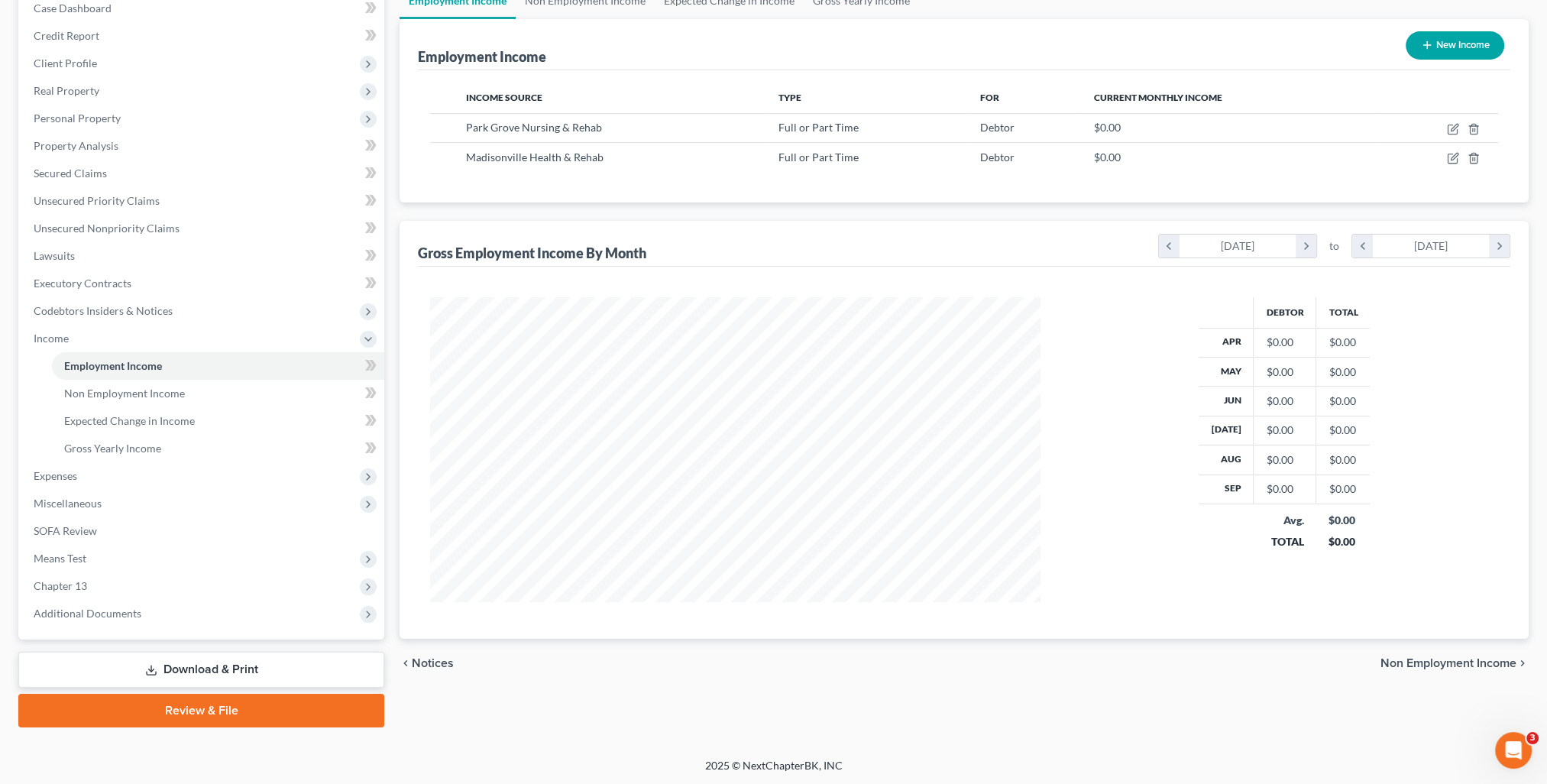
scroll to position [87, 0]
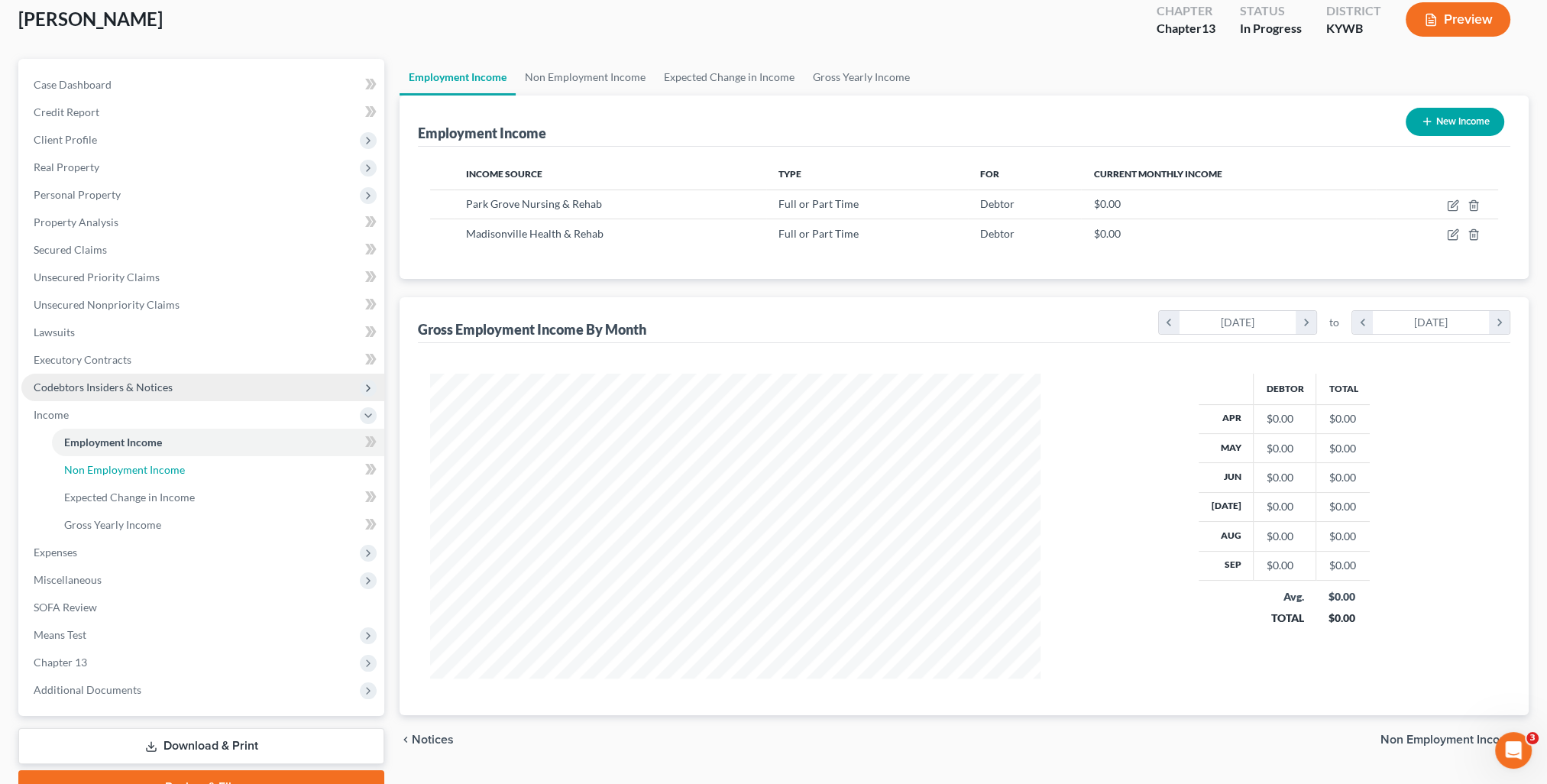
drag, startPoint x: 198, startPoint y: 475, endPoint x: 188, endPoint y: 486, distance: 14.9
click at [198, 475] on link "Non Employment Income" at bounding box center [218, 470] width 332 height 28
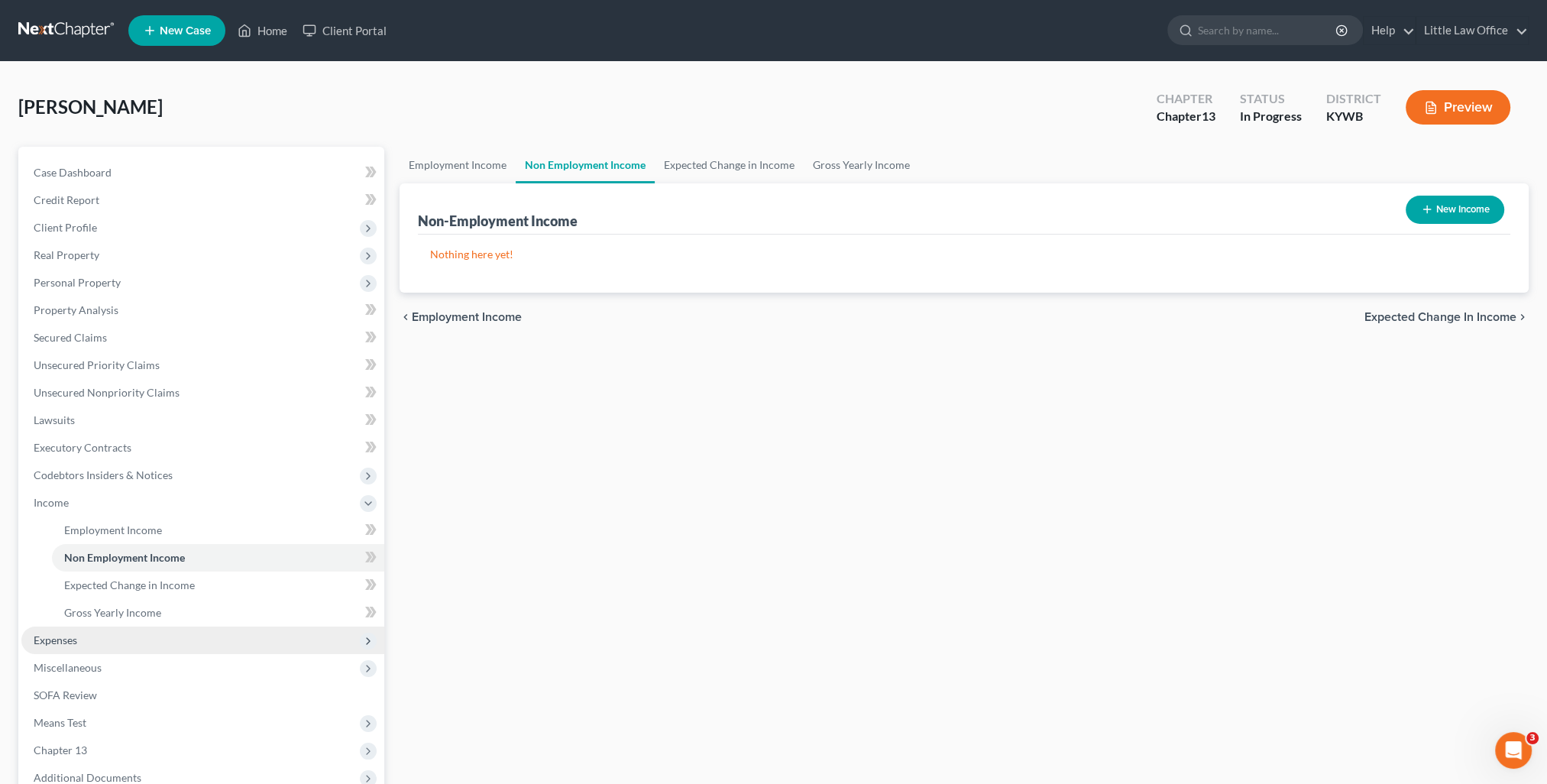
click at [91, 644] on span "Expenses" at bounding box center [203, 640] width 363 height 28
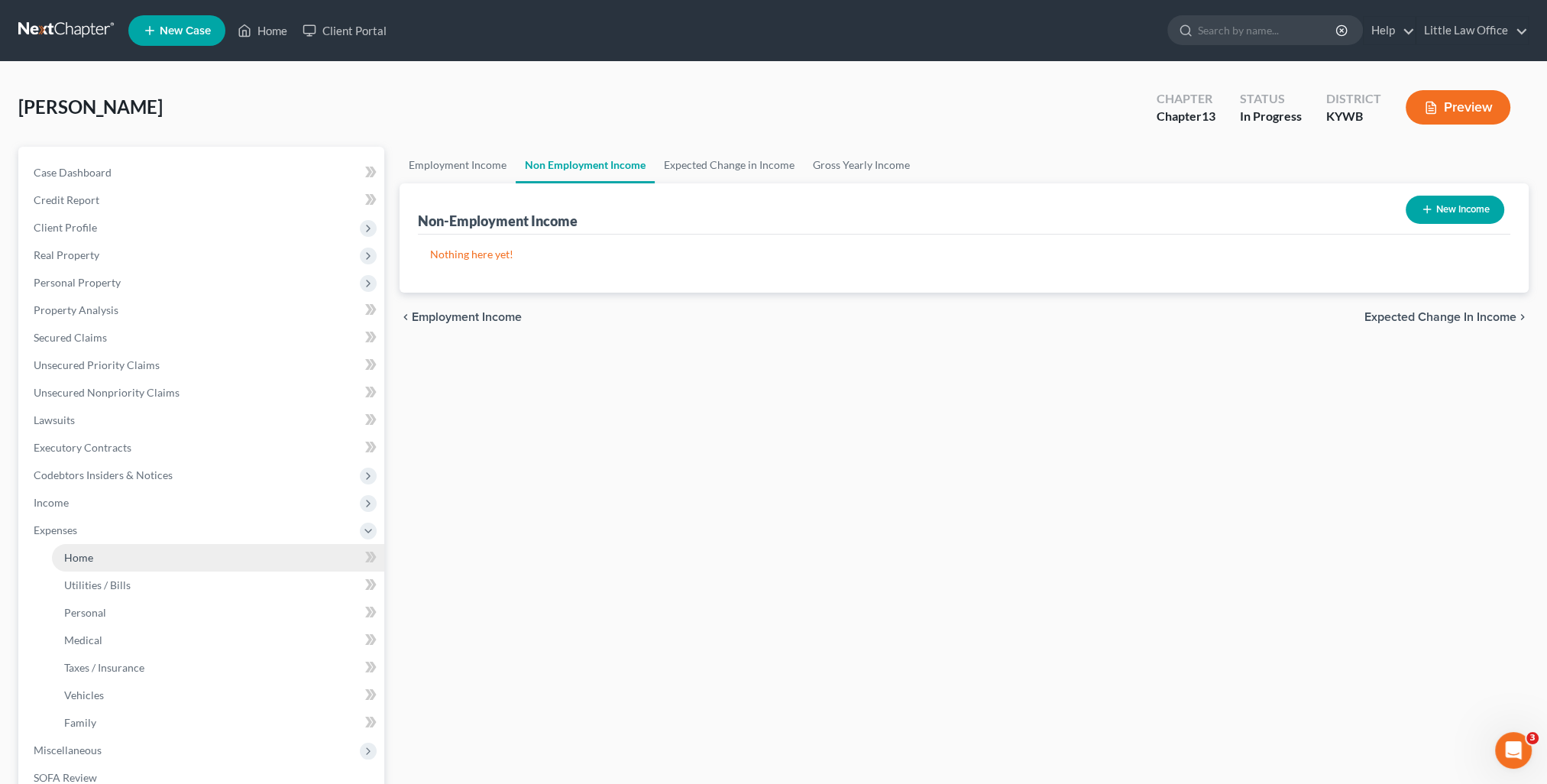
click at [104, 560] on link "Home" at bounding box center [218, 557] width 332 height 28
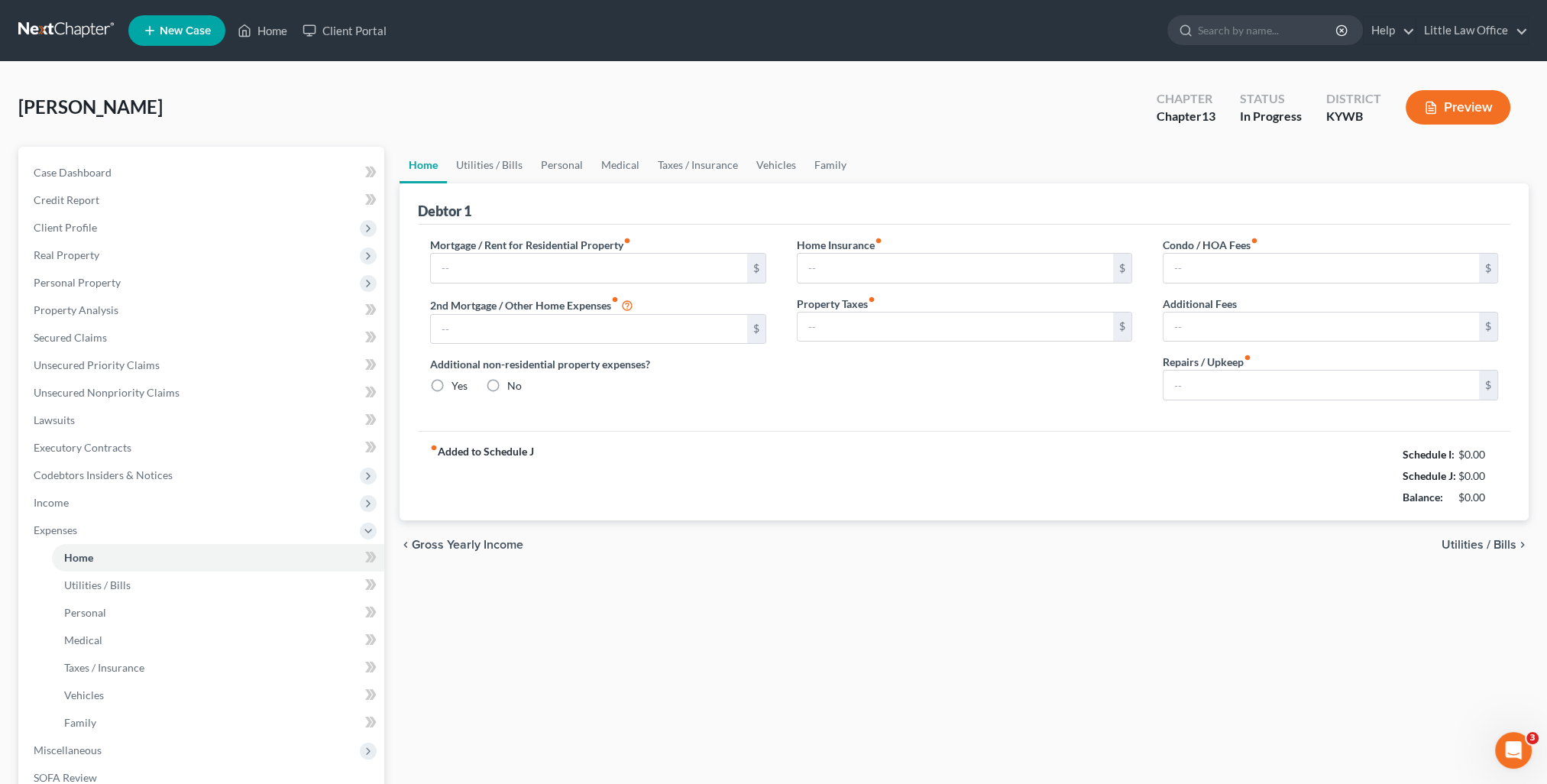
type input "650.00"
type input "0.00"
radio input "true"
type input "0.00"
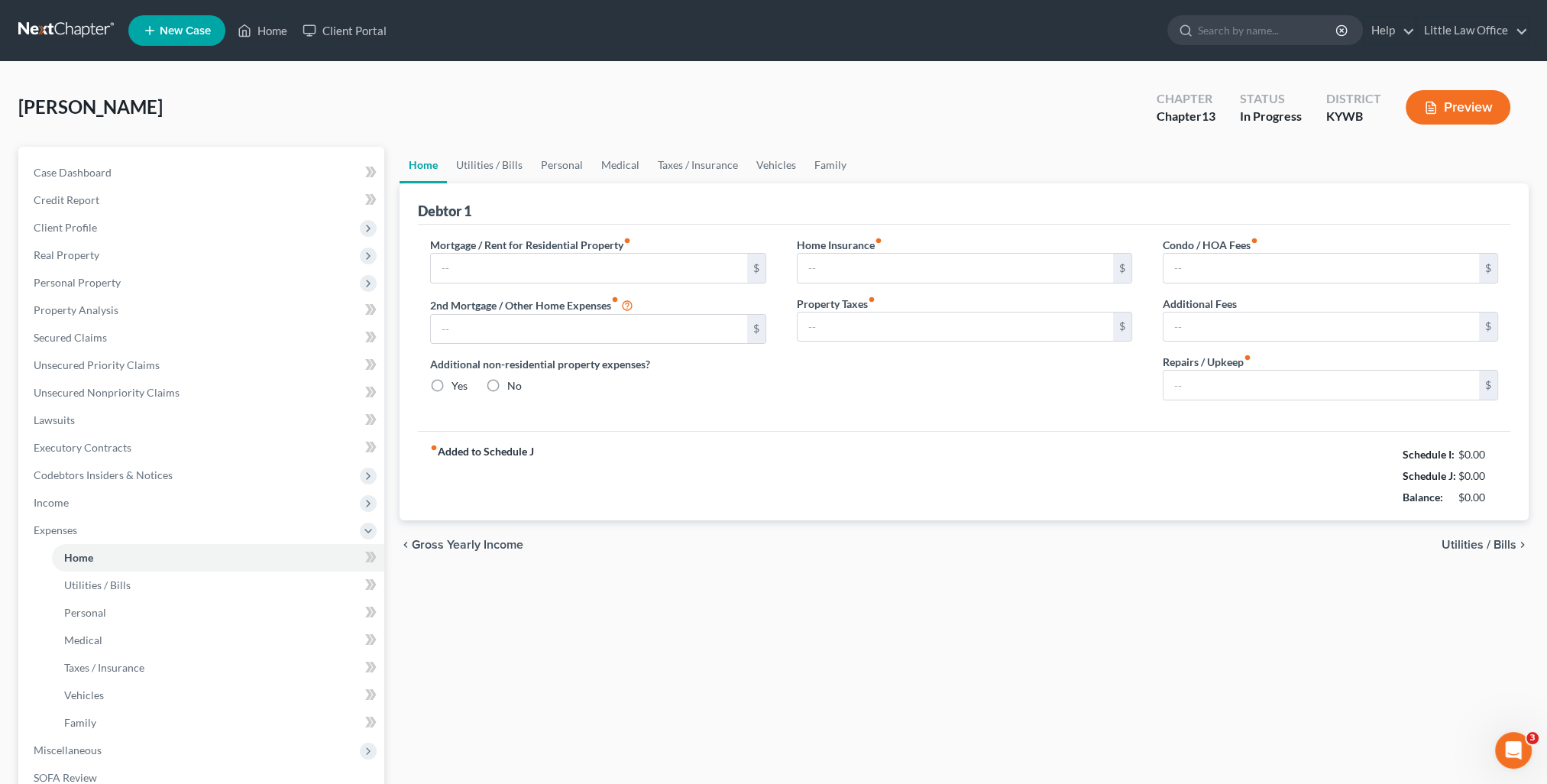
type input "0.00"
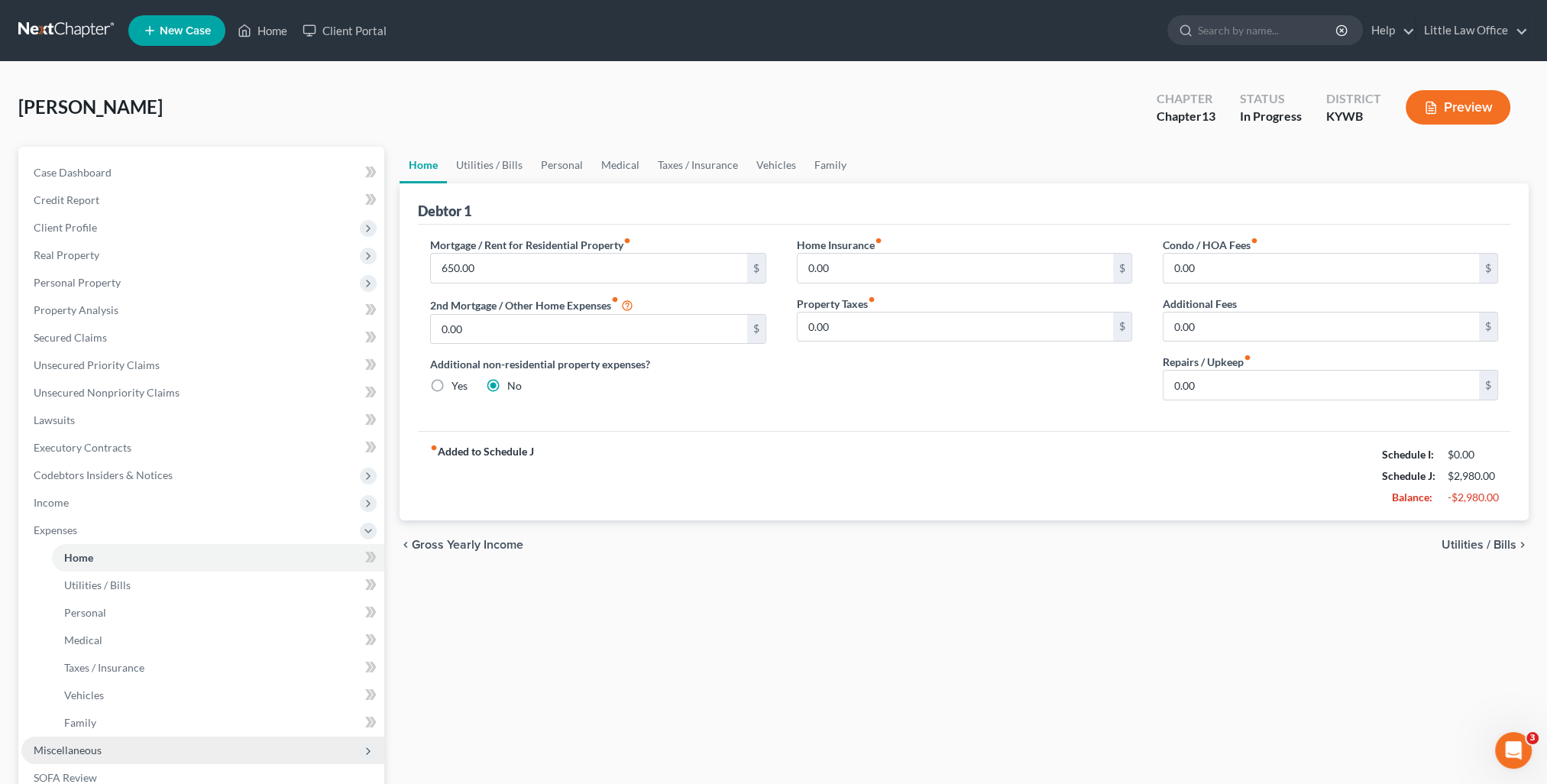
scroll to position [153, 0]
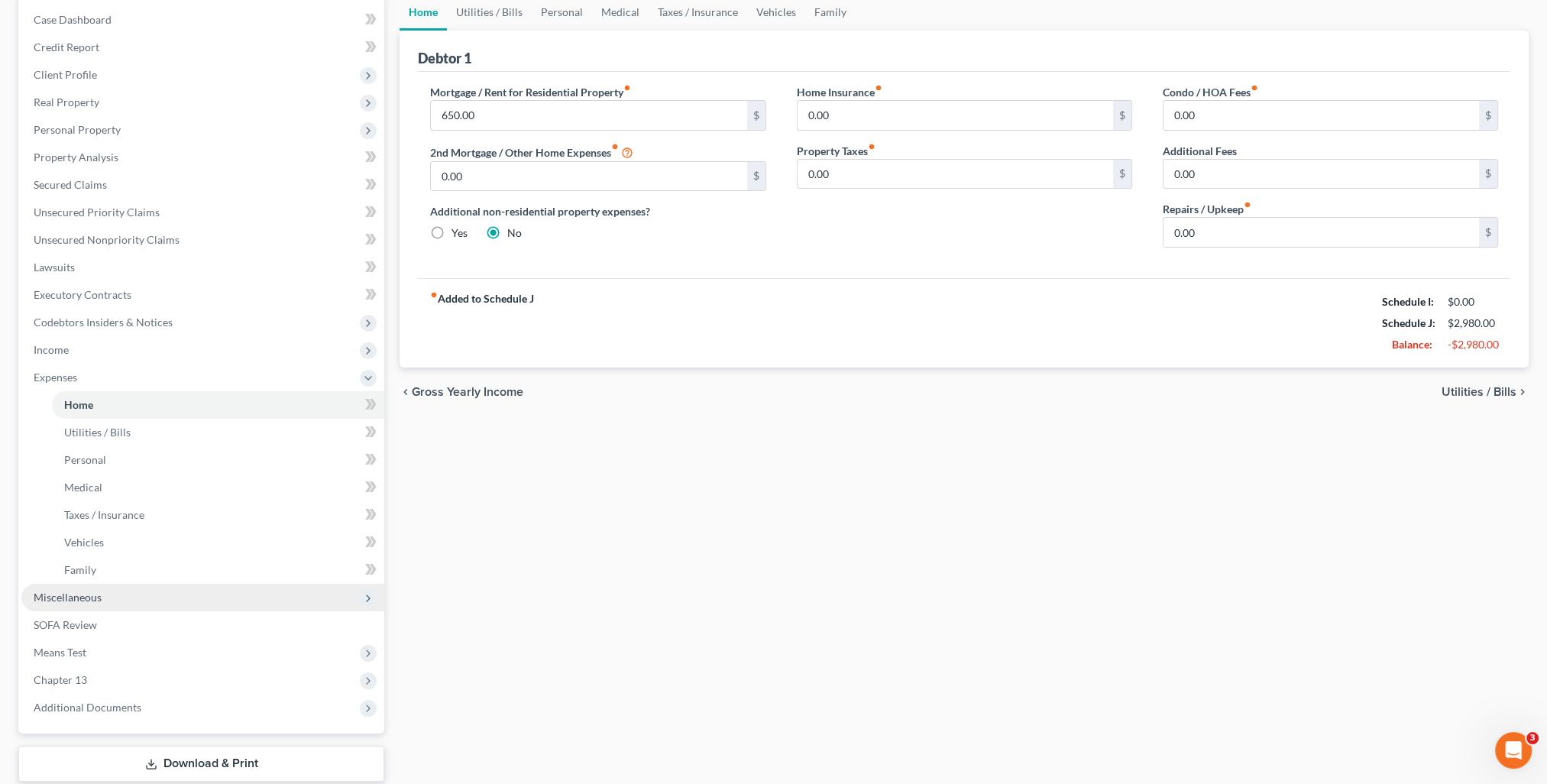
click at [101, 595] on span "Miscellaneous" at bounding box center [203, 597] width 363 height 28
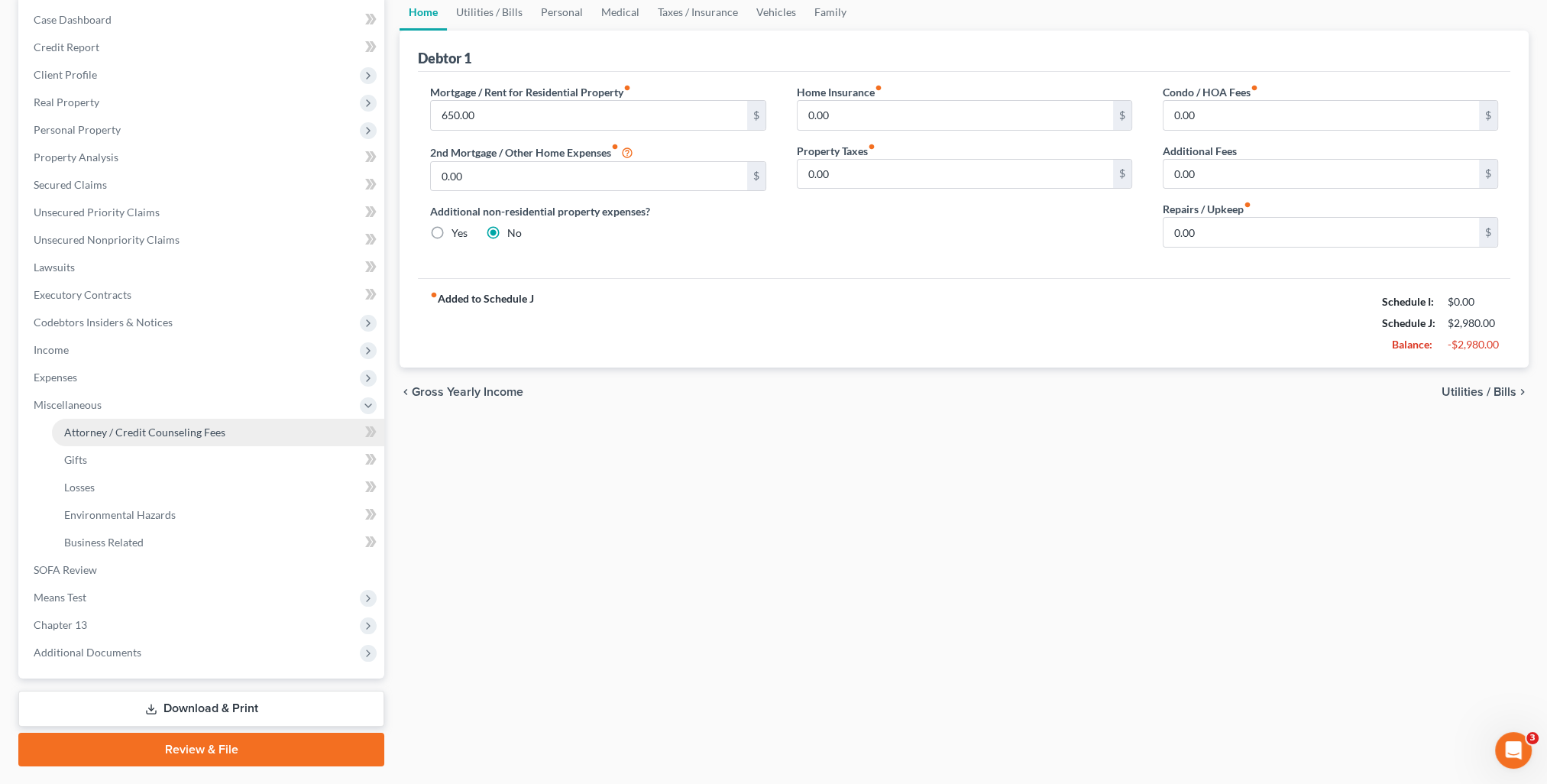
click at [96, 438] on span "Attorney / Credit Counseling Fees" at bounding box center [145, 432] width 161 height 13
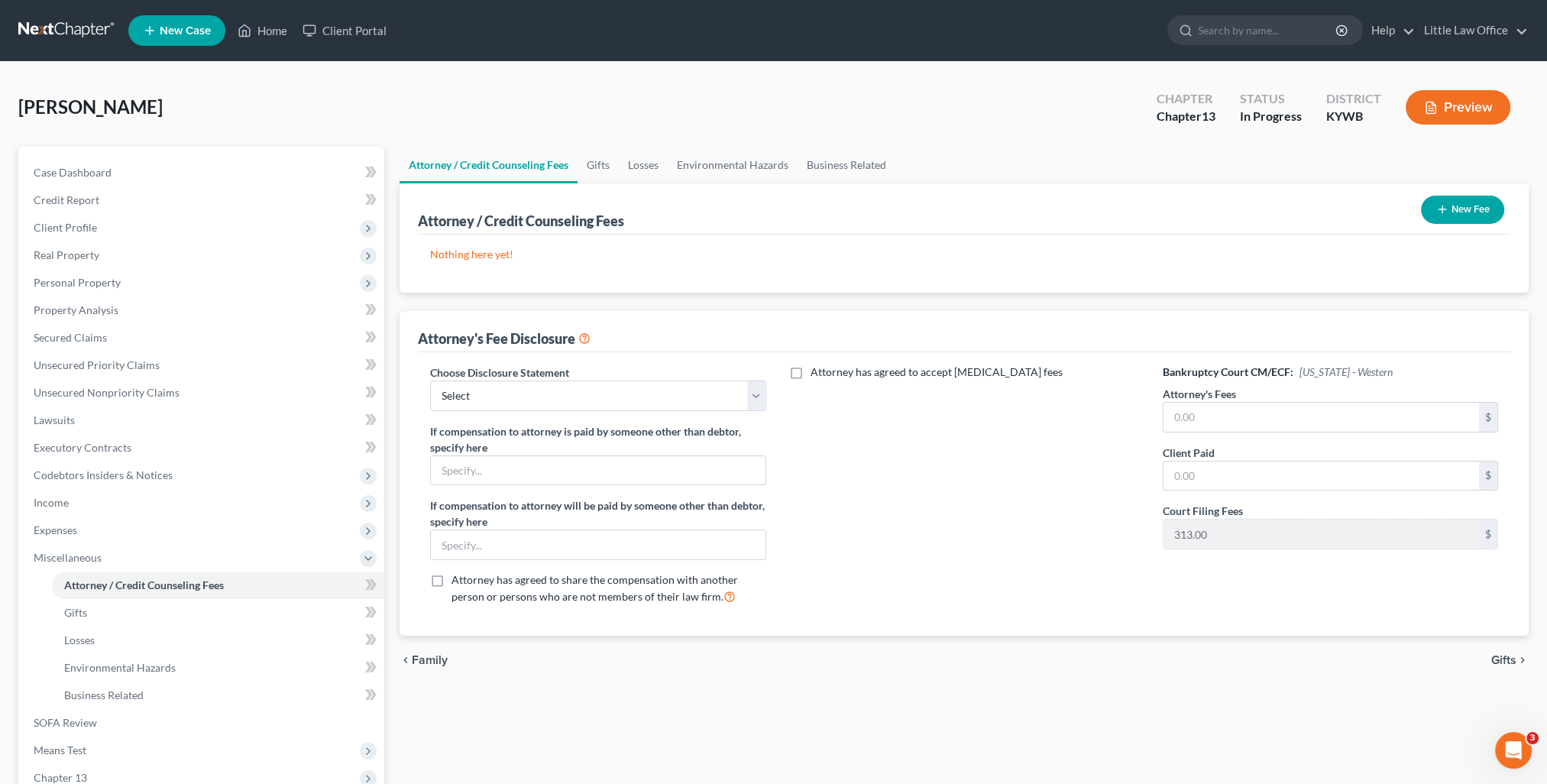
click at [1458, 201] on button "New Fee" at bounding box center [1462, 209] width 84 height 28
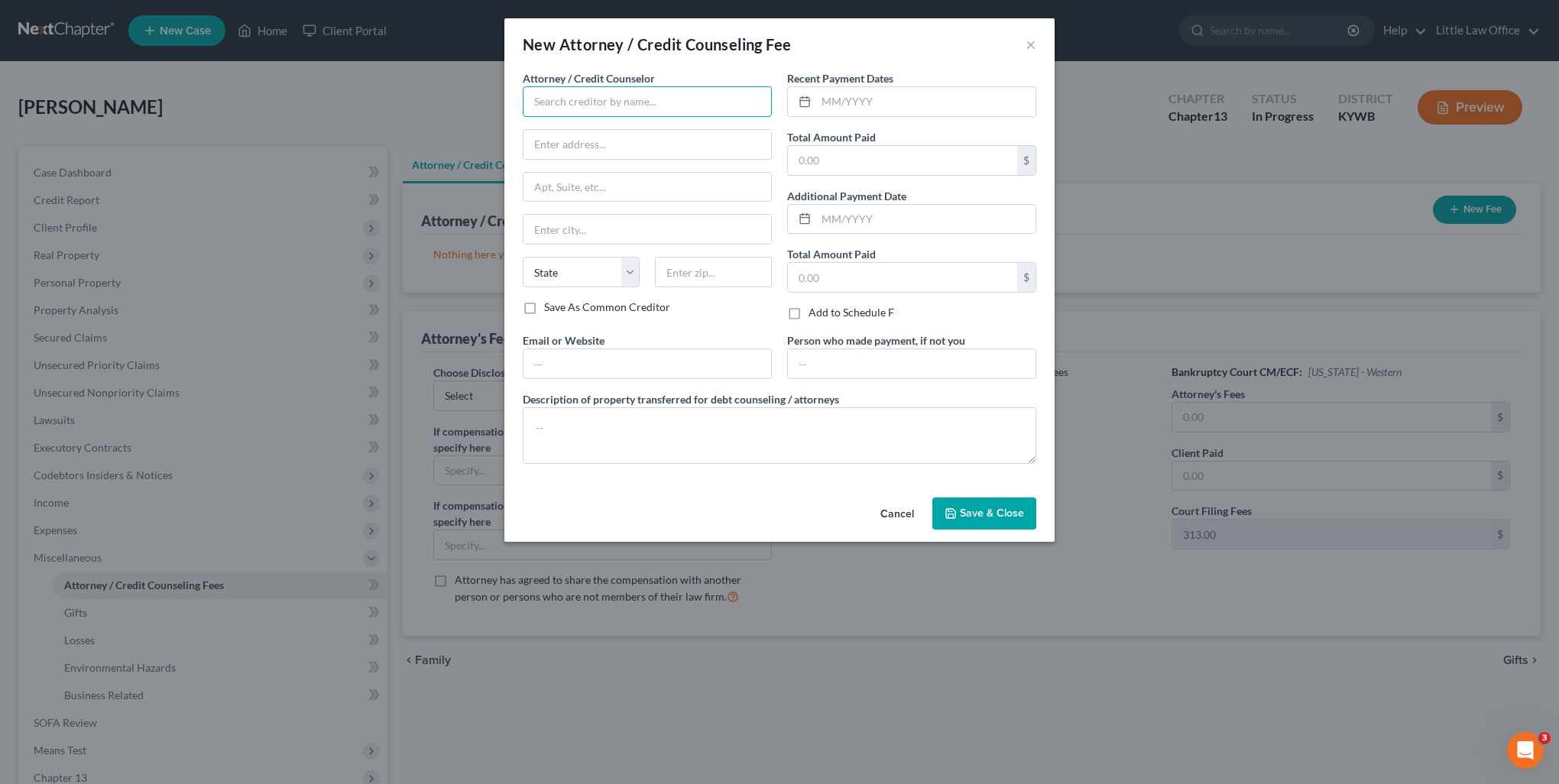
click at [669, 103] on input "text" at bounding box center [647, 102] width 249 height 31
type input "[PERSON_NAME]"
type input "[STREET_ADDRESS]"
type input "[GEOGRAPHIC_DATA]"
select select "18"
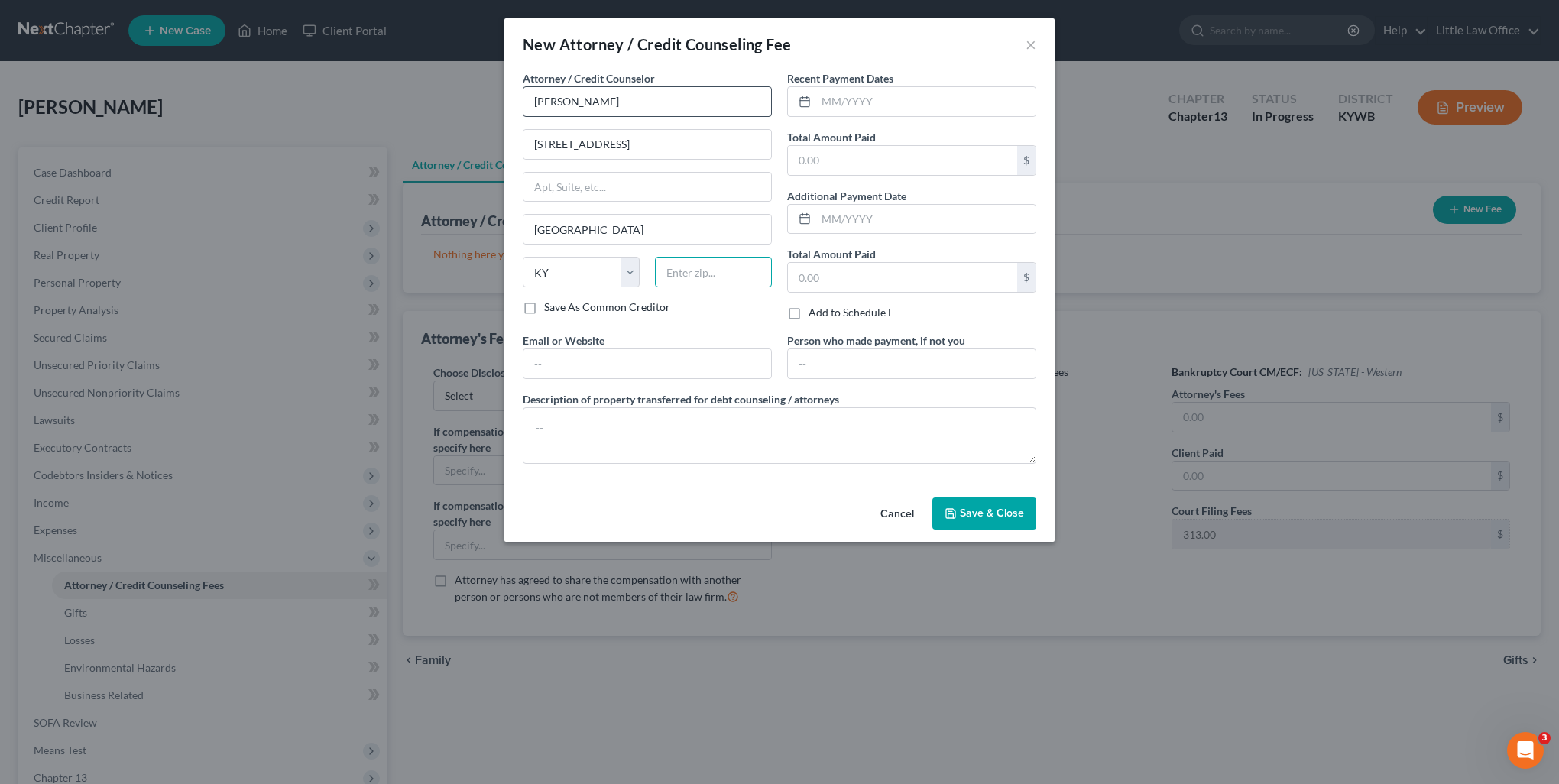
type input "42431"
type input "[PERSON_NAME][EMAIL_ADDRESS][DOMAIN_NAME]"
click at [976, 523] on button "Save & Close" at bounding box center [984, 513] width 104 height 32
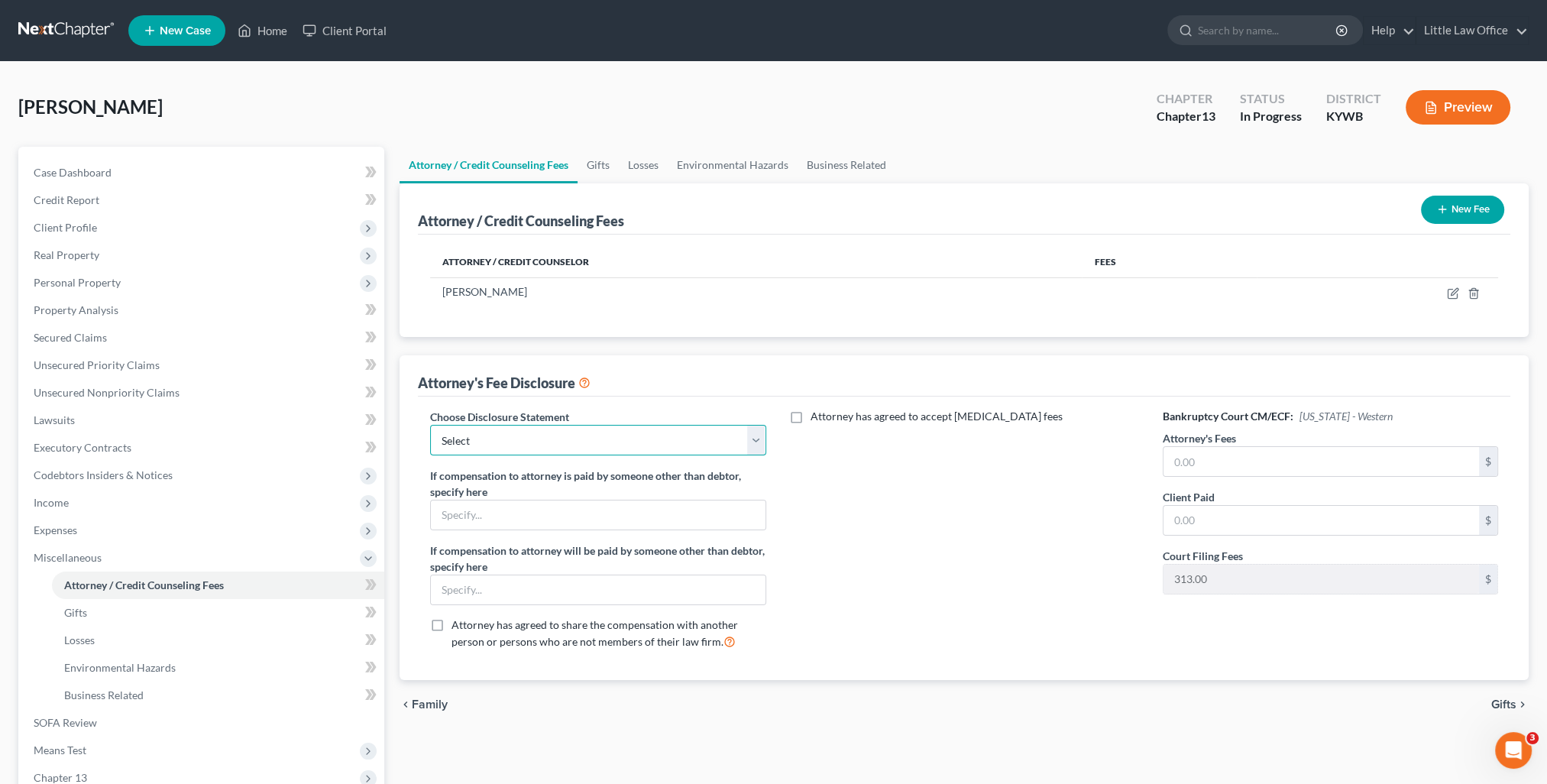
click at [741, 448] on select "Select Attorney Fees" at bounding box center [598, 440] width 335 height 31
click at [631, 501] on input "text" at bounding box center [597, 515] width 333 height 29
click at [1198, 468] on input "text" at bounding box center [1321, 461] width 315 height 29
type input "1"
type input "4,750"
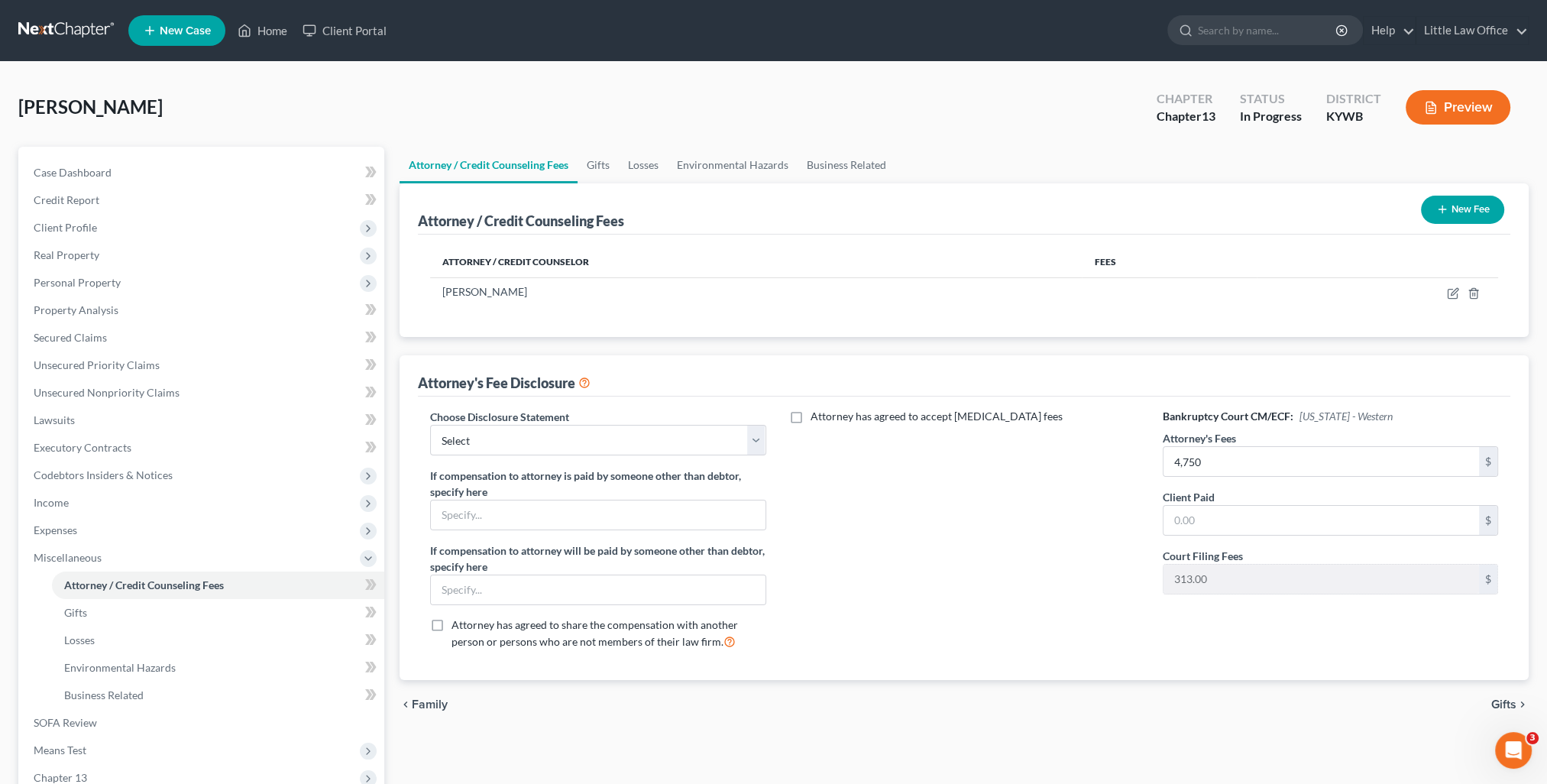
click at [597, 453] on div "Choose Disclosure Statement Select Attorney Fees If compensation to attorney is…" at bounding box center [598, 534] width 366 height 253
click at [597, 453] on select "Select Attorney Fees" at bounding box center [598, 440] width 335 height 31
select select "0"
click at [430, 425] on select "Select Attorney Fees" at bounding box center [598, 440] width 335 height 31
click at [1084, 522] on div "Attorney has agreed to accept [MEDICAL_DATA] fees" at bounding box center [964, 534] width 366 height 253
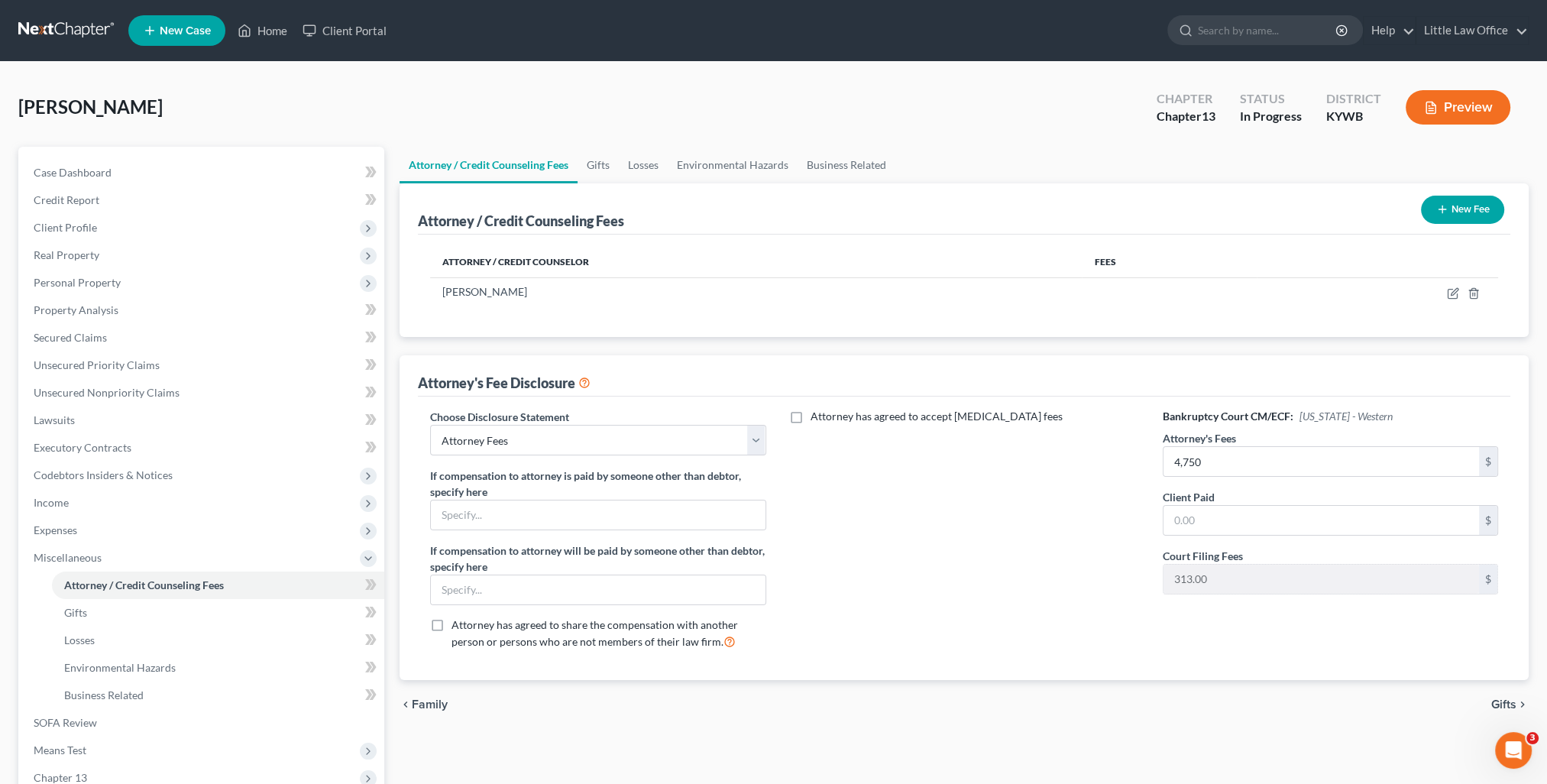
click at [1492, 702] on span "Gifts" at bounding box center [1504, 704] width 25 height 12
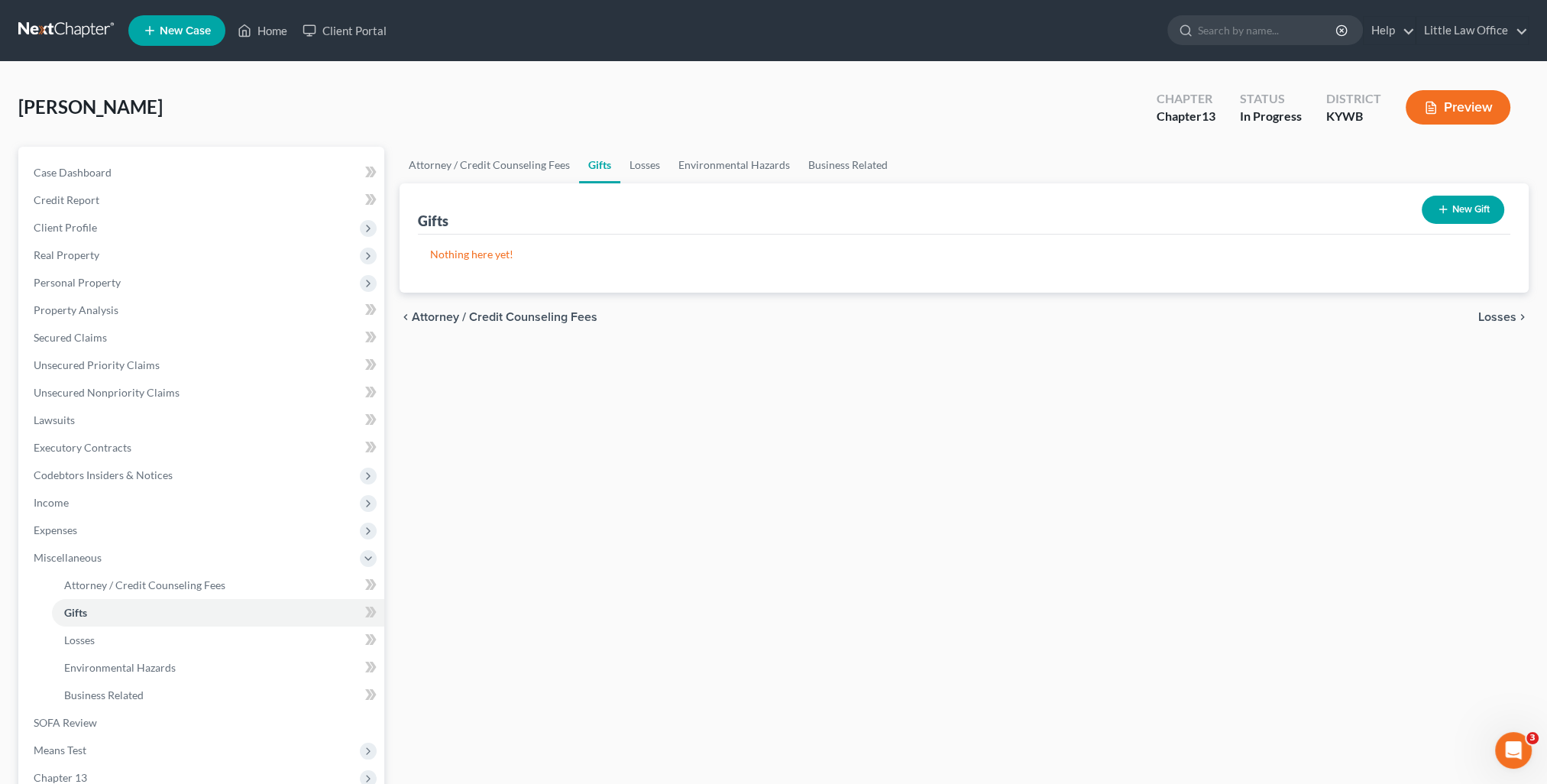
click at [1492, 319] on span "Losses" at bounding box center [1497, 317] width 38 height 12
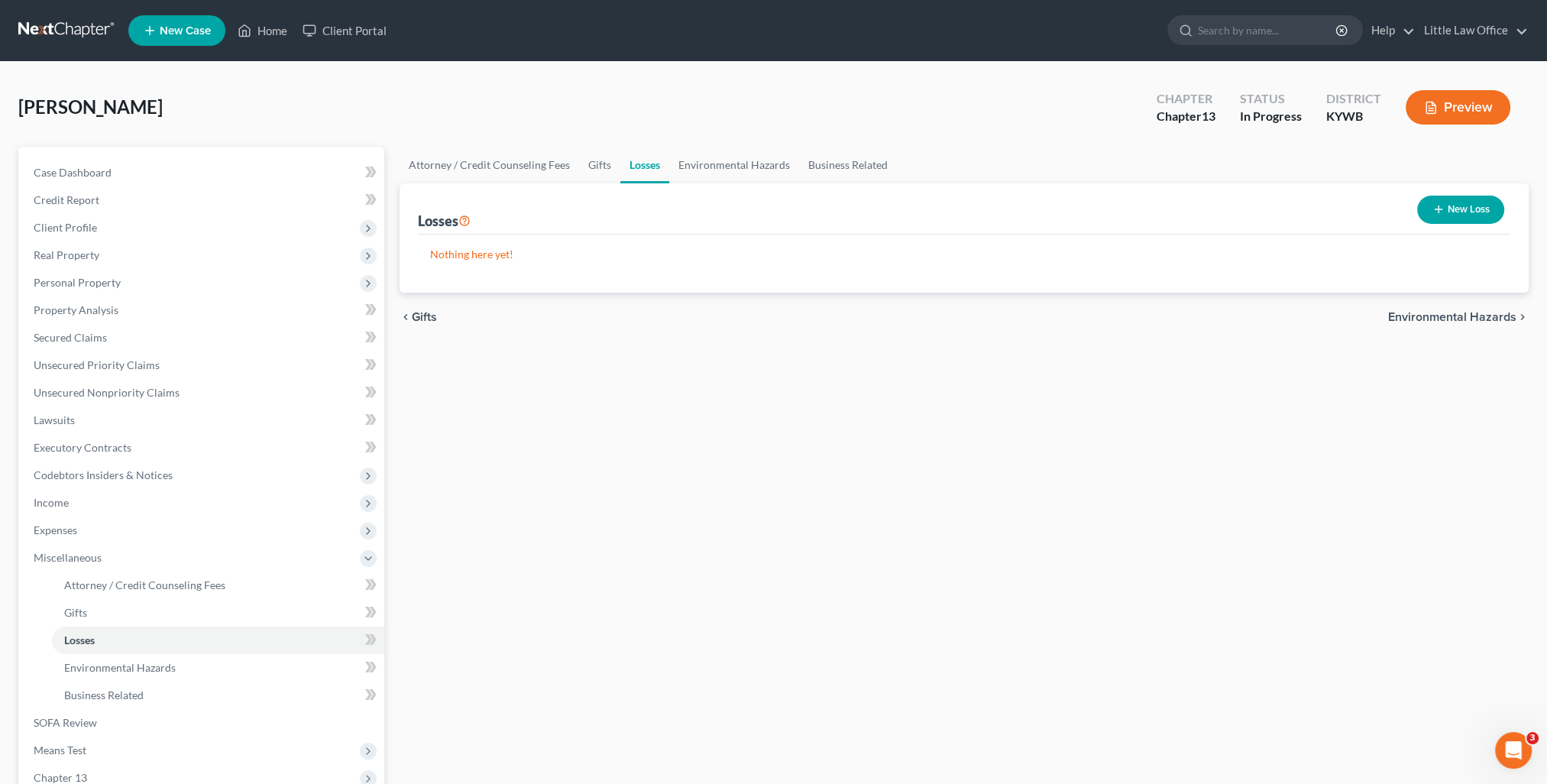
click at [1487, 307] on div "chevron_left Gifts Environmental Hazards chevron_right" at bounding box center [964, 316] width 1129 height 49
click at [1486, 313] on span "Environmental Hazards" at bounding box center [1453, 317] width 129 height 12
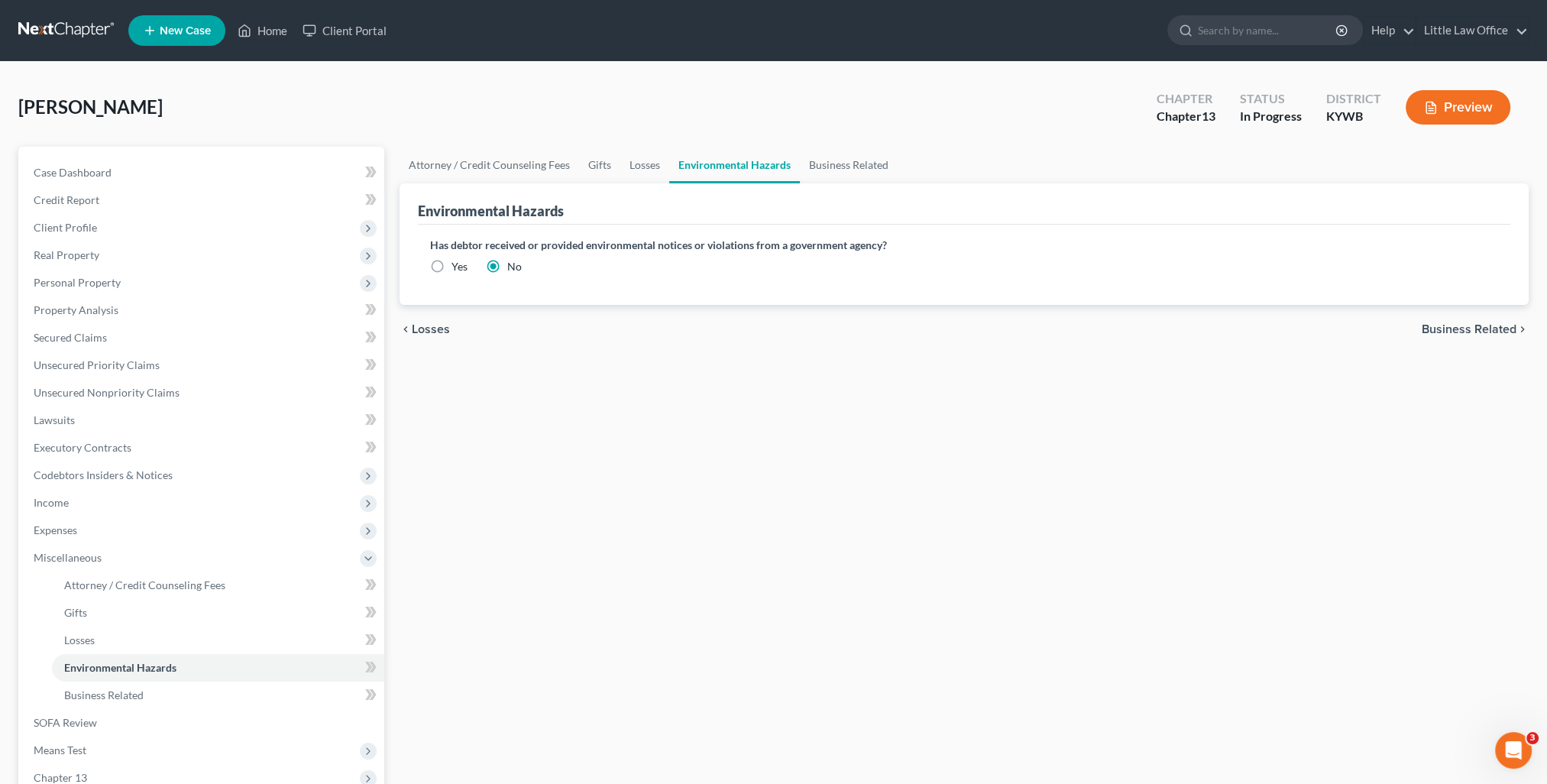
click at [1486, 326] on span "Business Related" at bounding box center [1469, 329] width 95 height 12
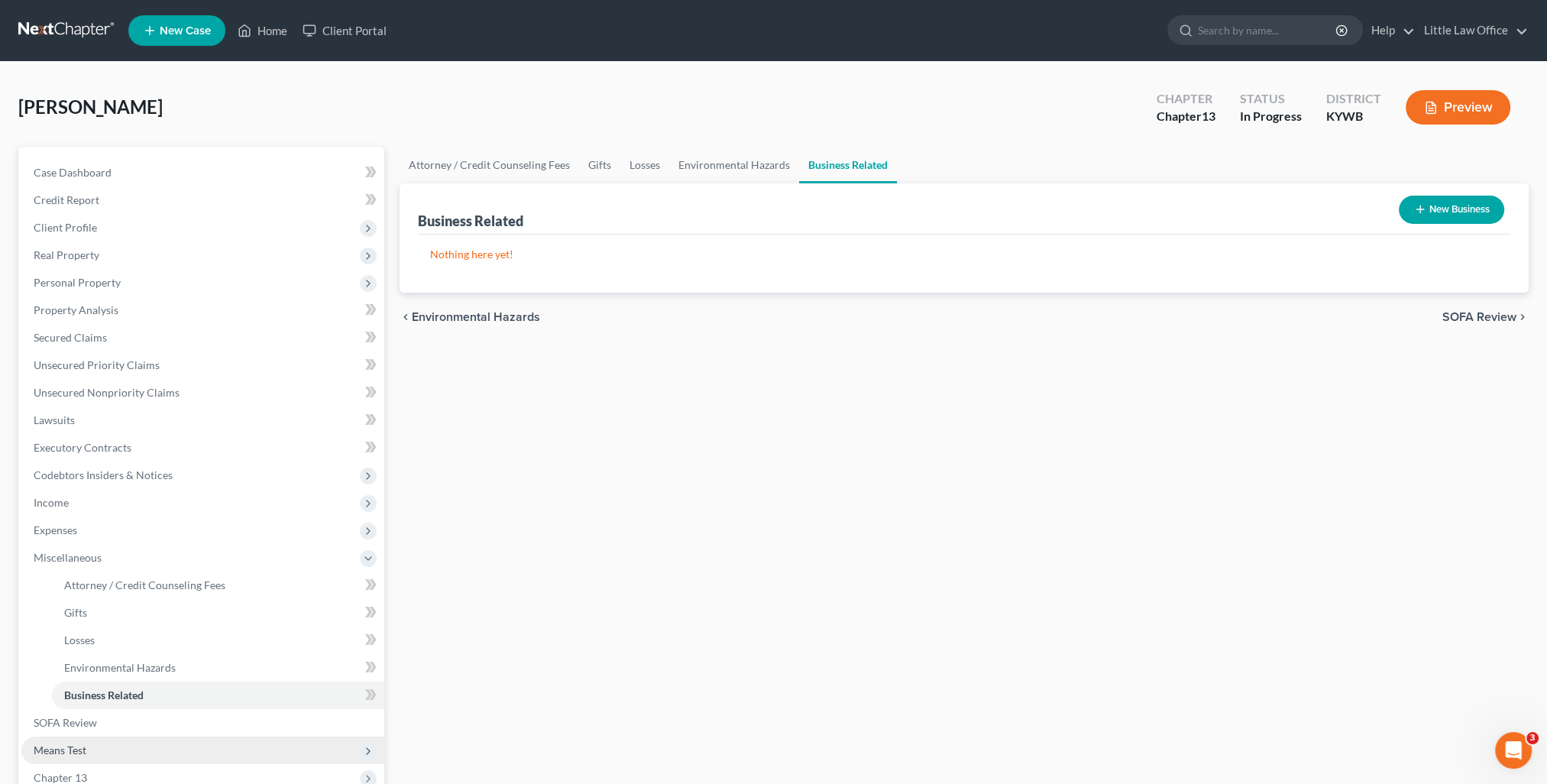
scroll to position [77, 0]
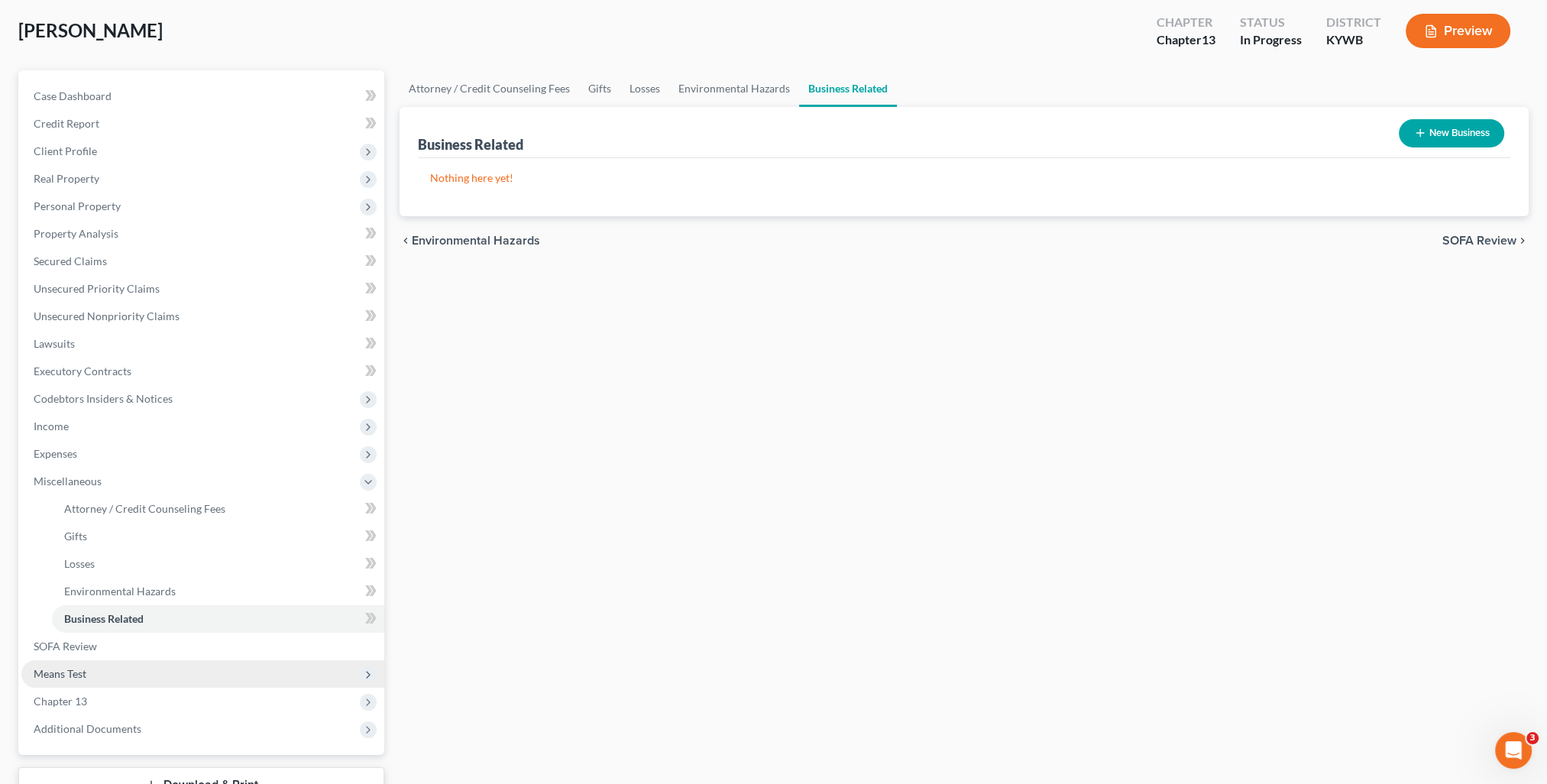
click at [79, 674] on span "Means Test" at bounding box center [60, 674] width 53 height 13
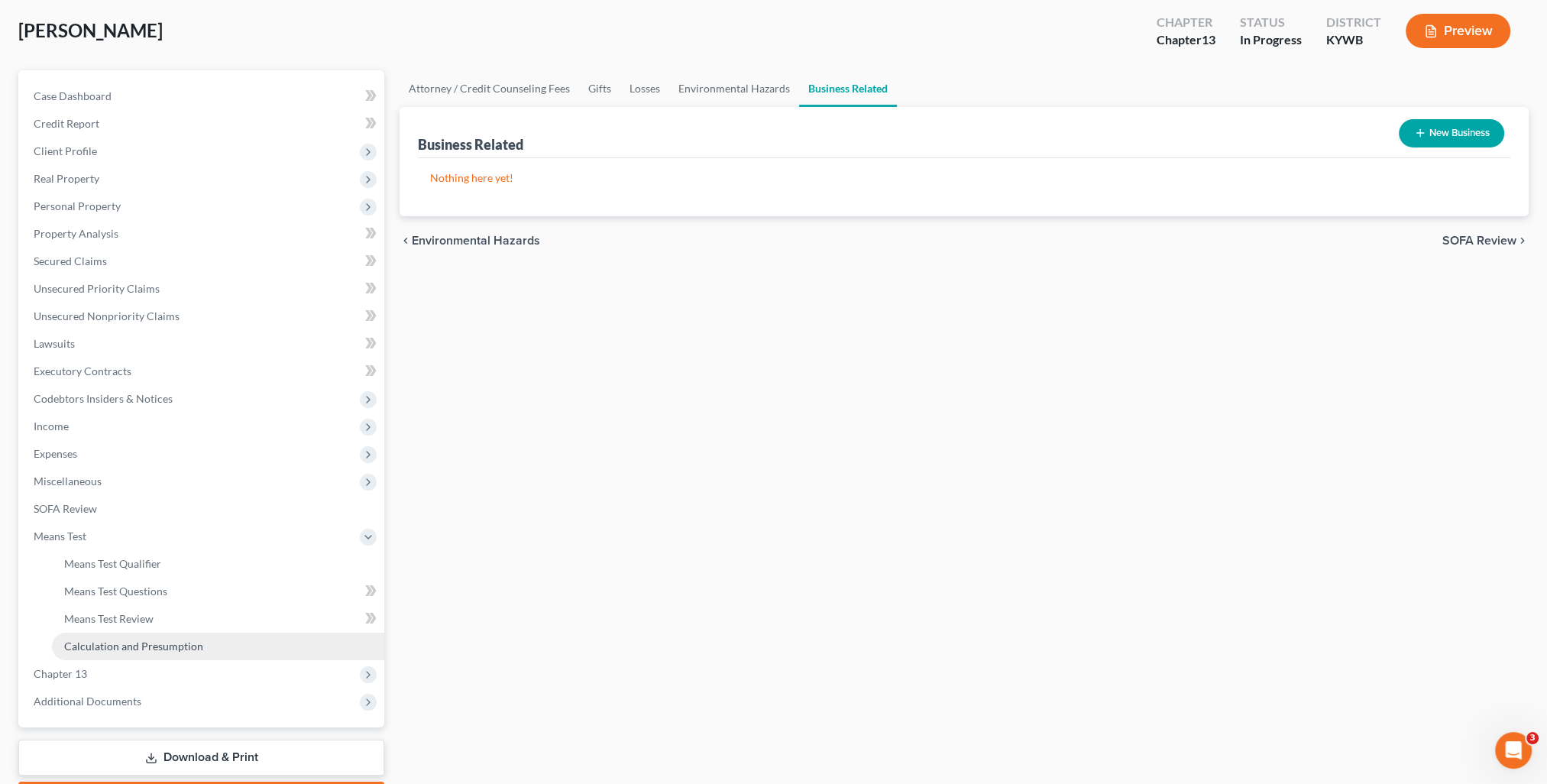
click at [122, 656] on link "Calculation and Presumption" at bounding box center [218, 646] width 332 height 28
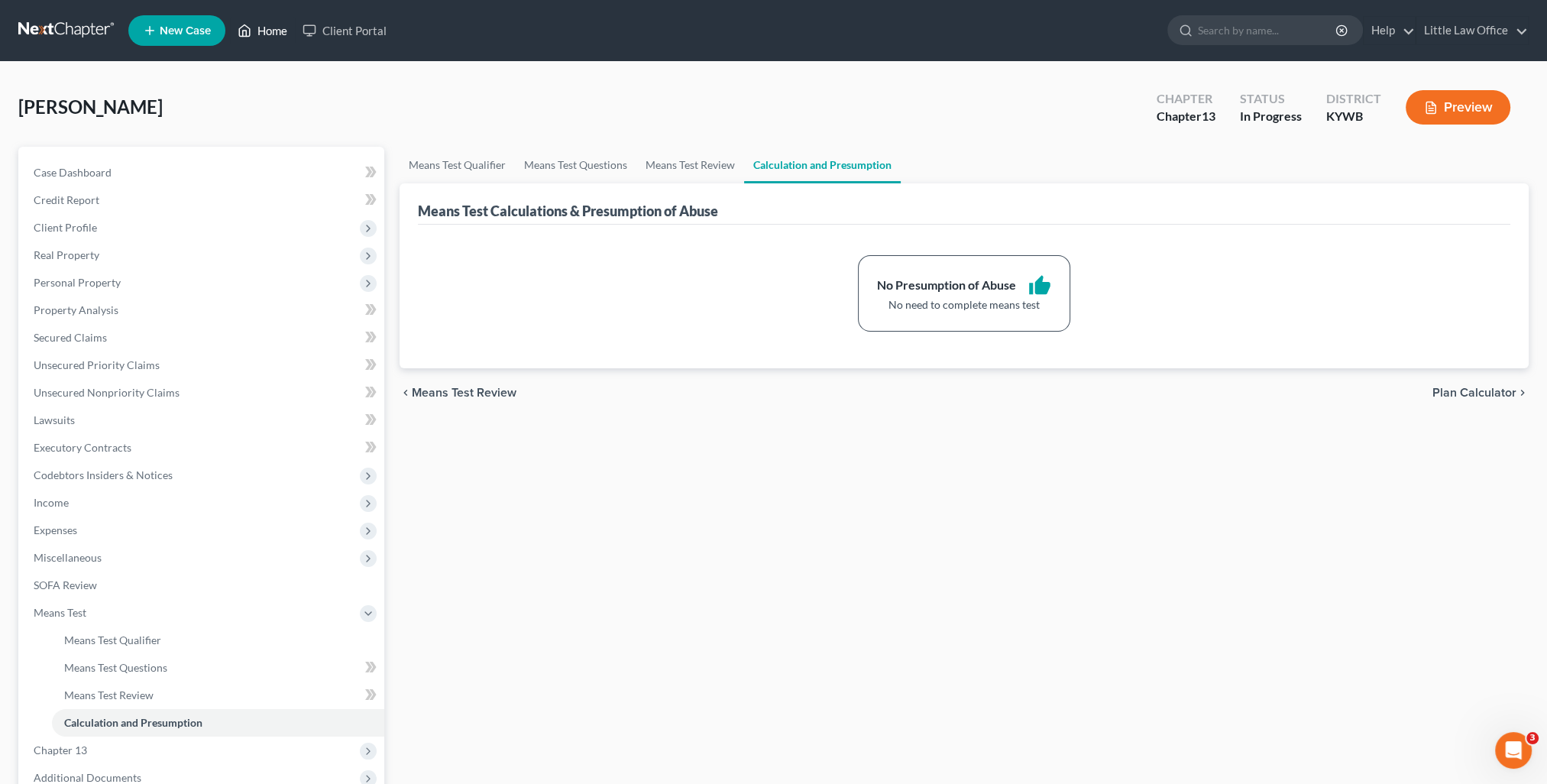
click at [272, 23] on link "Home" at bounding box center [262, 30] width 65 height 28
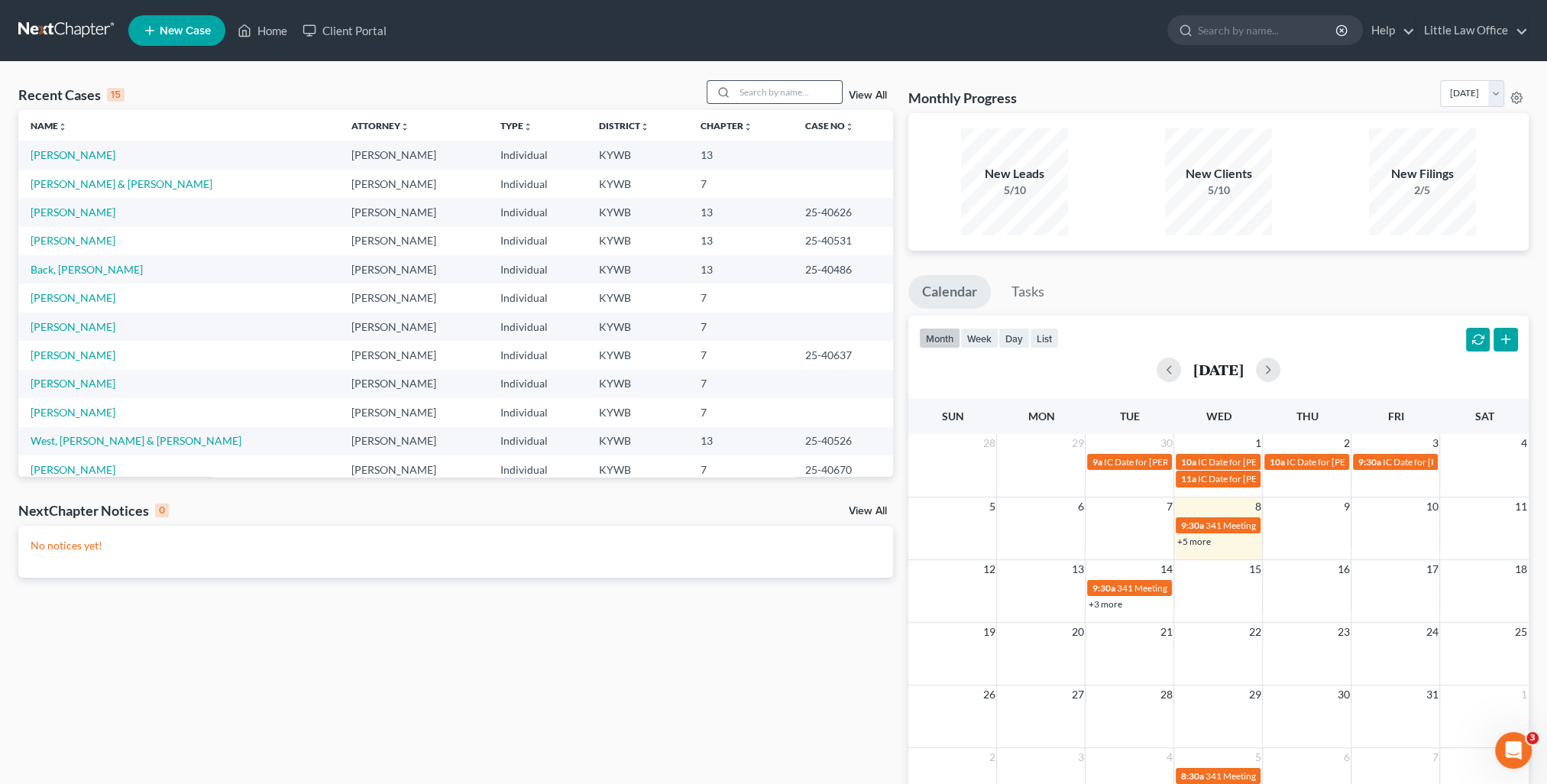
click at [801, 98] on input "search" at bounding box center [788, 91] width 107 height 22
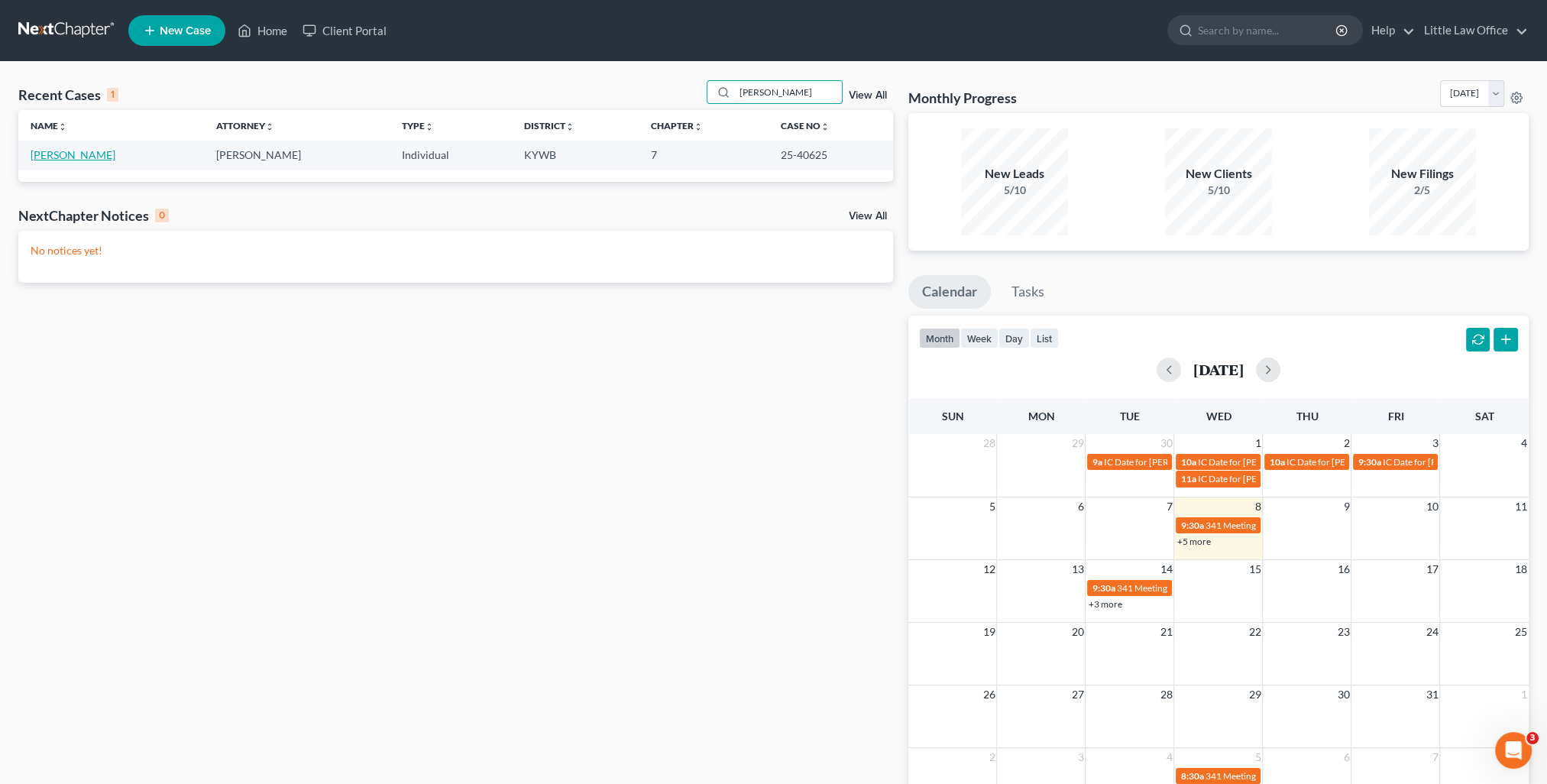
type input "[PERSON_NAME]"
click at [73, 149] on link "[PERSON_NAME]" at bounding box center [73, 155] width 85 height 13
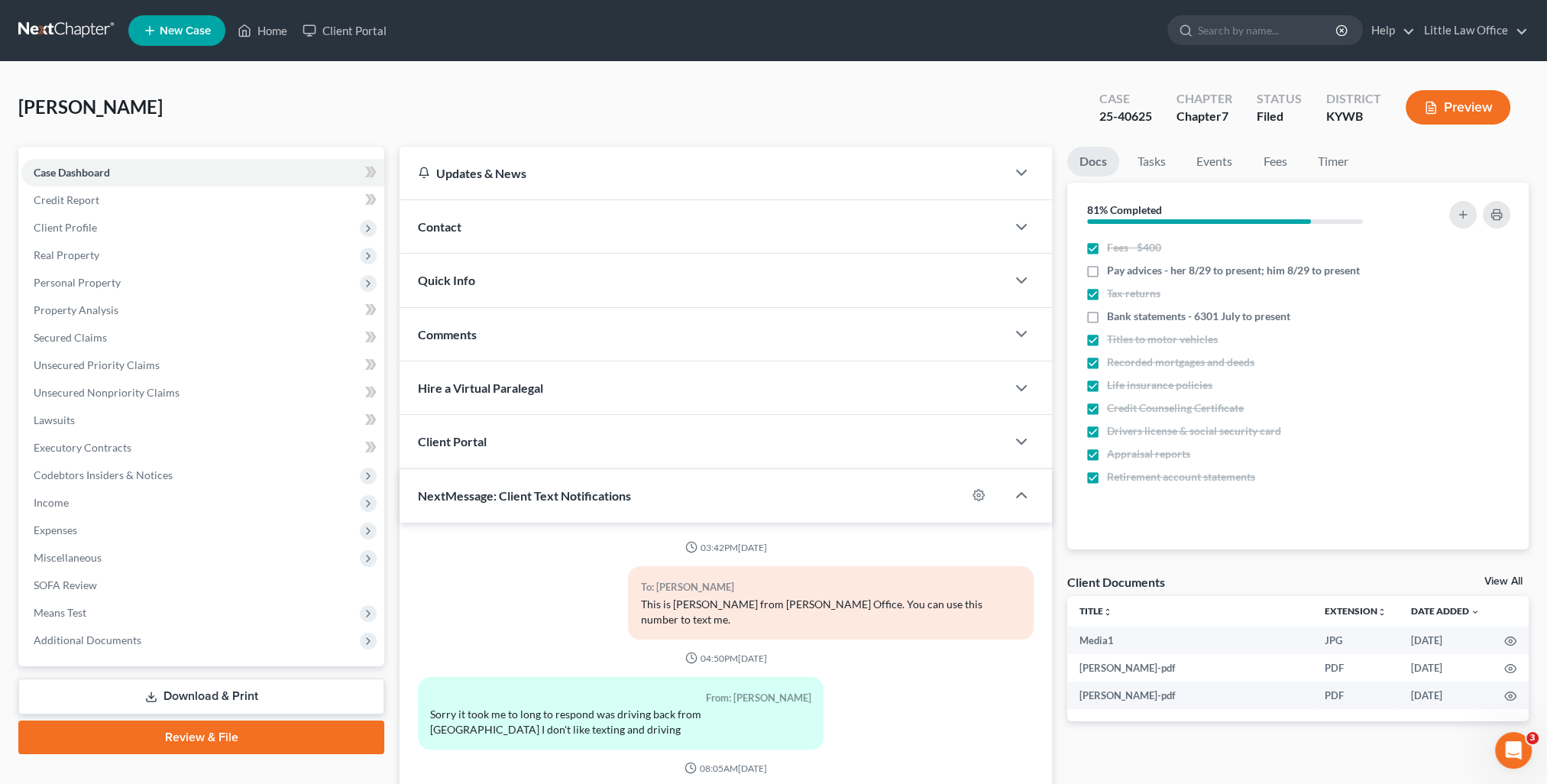
scroll to position [136, 0]
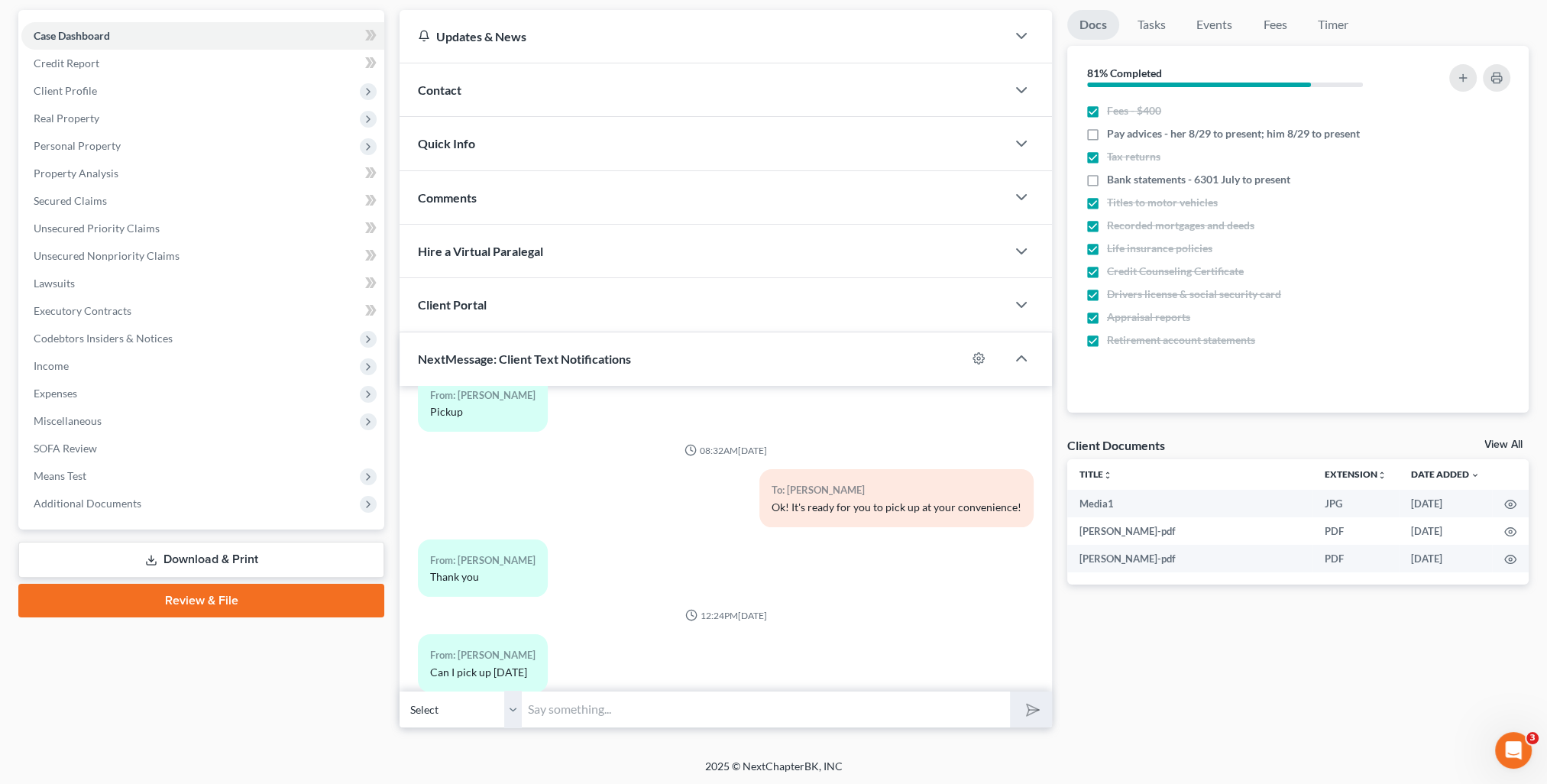
drag, startPoint x: 561, startPoint y: 714, endPoint x: 614, endPoint y: 727, distance: 54.6
click at [561, 713] on input "text" at bounding box center [766, 709] width 488 height 37
type input "Yes!"
click at [1178, 737] on div "Petition Navigation Case Dashboard Payments Invoices Payments Payments Credit R…" at bounding box center [774, 375] width 1510 height 730
click at [1030, 710] on icon "submit" at bounding box center [1030, 709] width 21 height 21
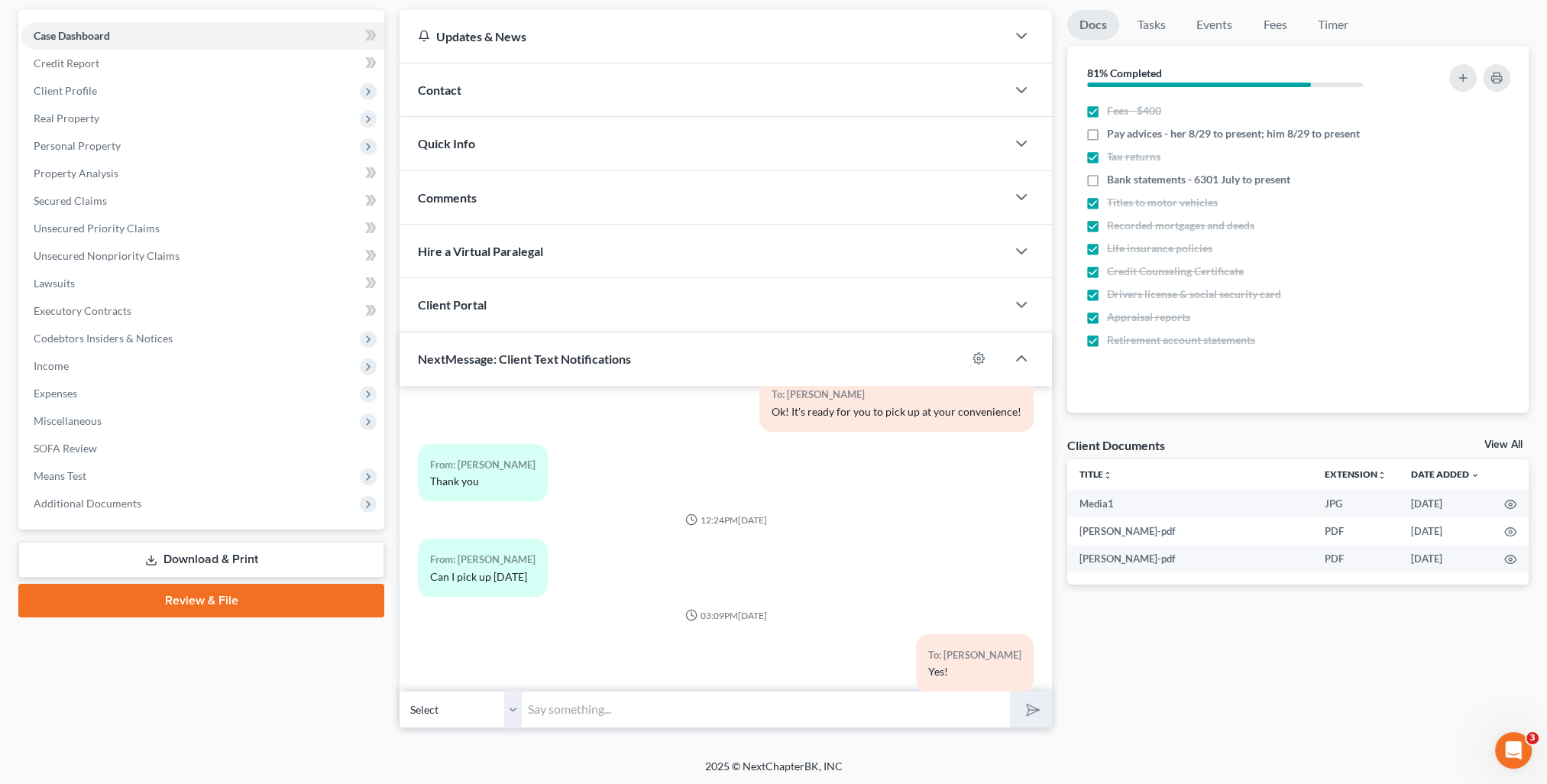
scroll to position [0, 0]
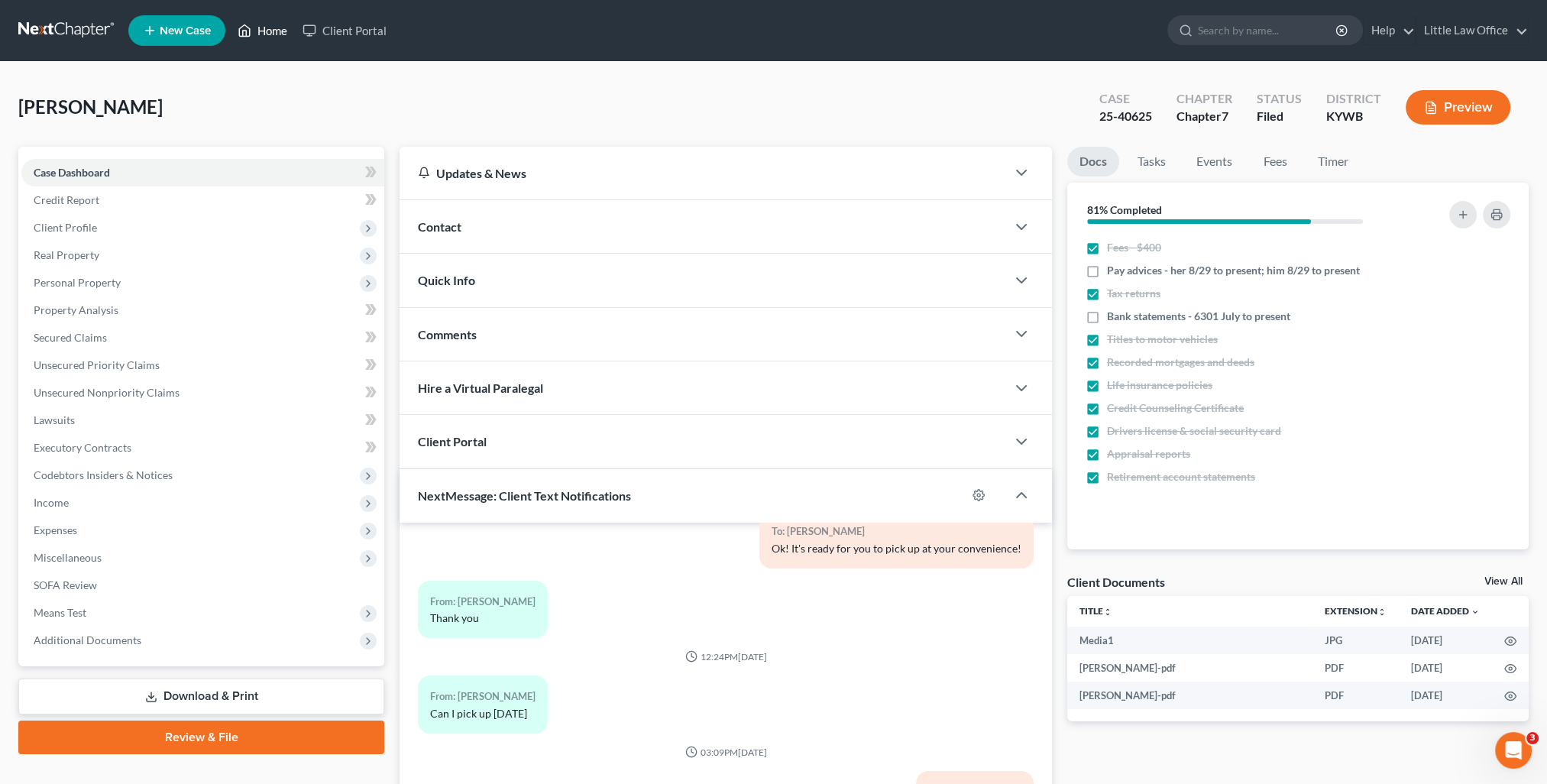
drag, startPoint x: 288, startPoint y: 37, endPoint x: 741, endPoint y: 133, distance: 463.1
click at [288, 37] on link "Home" at bounding box center [262, 30] width 65 height 28
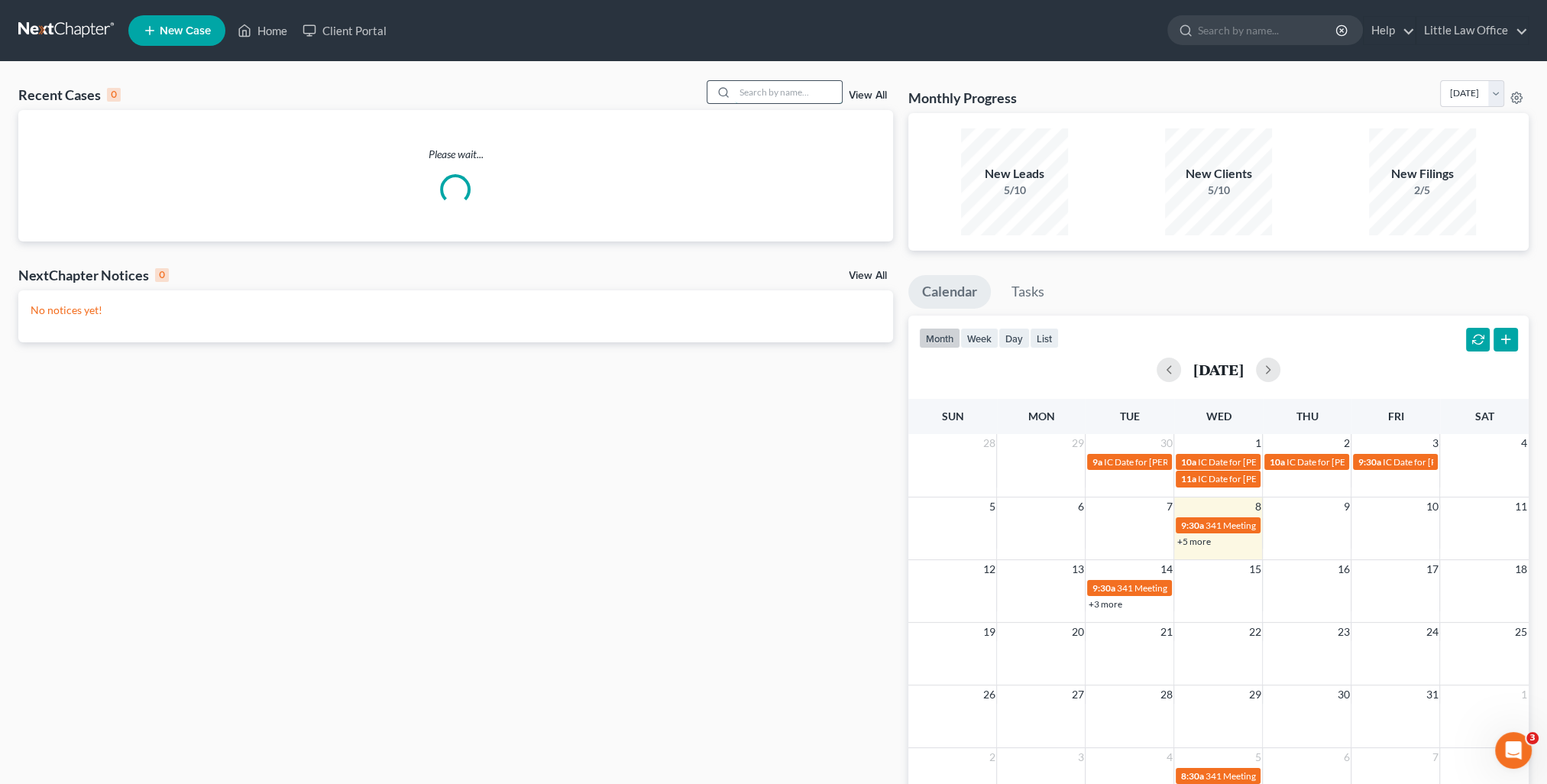
click at [803, 91] on input "search" at bounding box center [788, 91] width 107 height 22
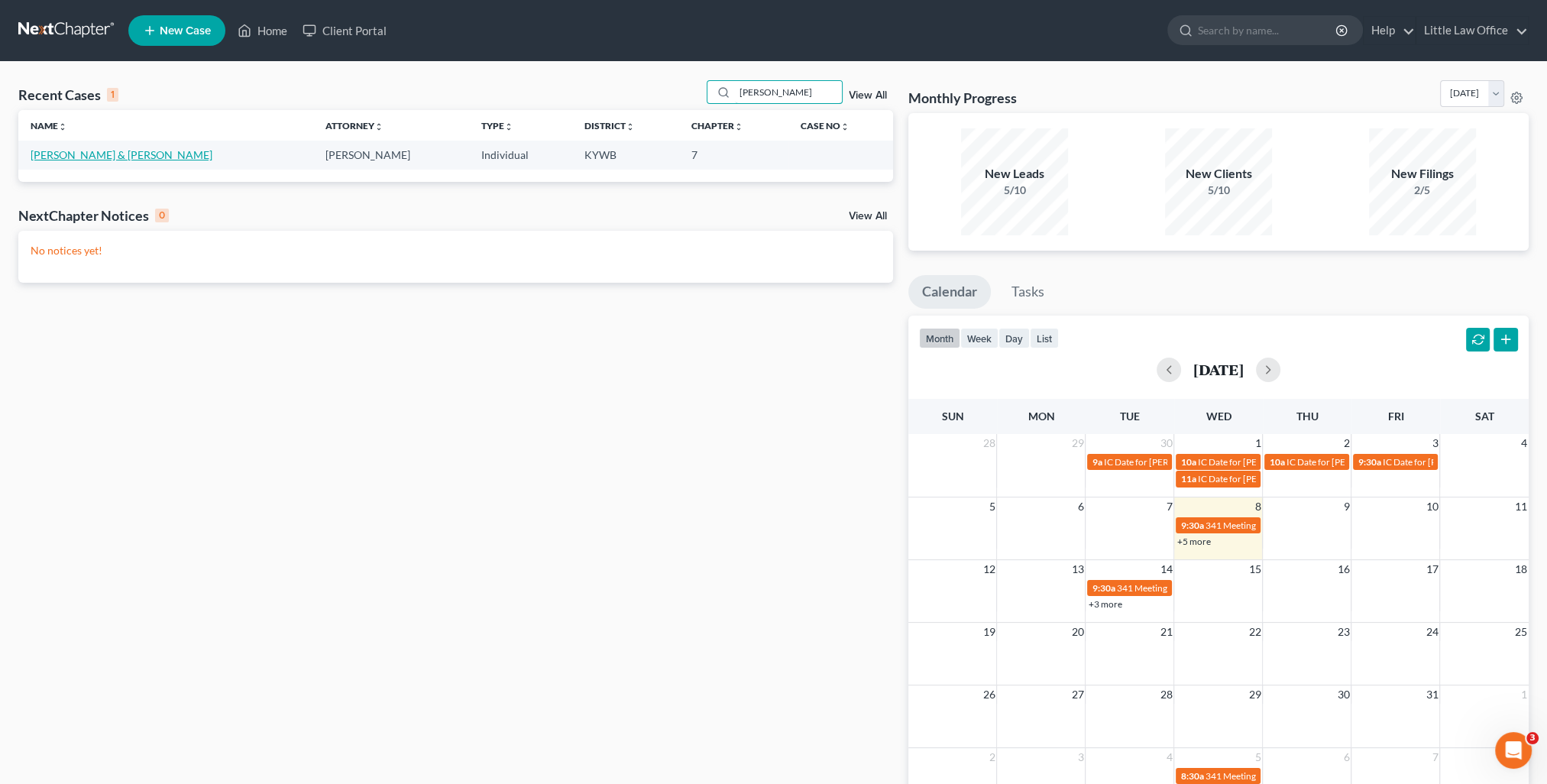
type input "[PERSON_NAME]"
click at [123, 156] on link "[PERSON_NAME] & [PERSON_NAME]" at bounding box center [121, 155] width 182 height 13
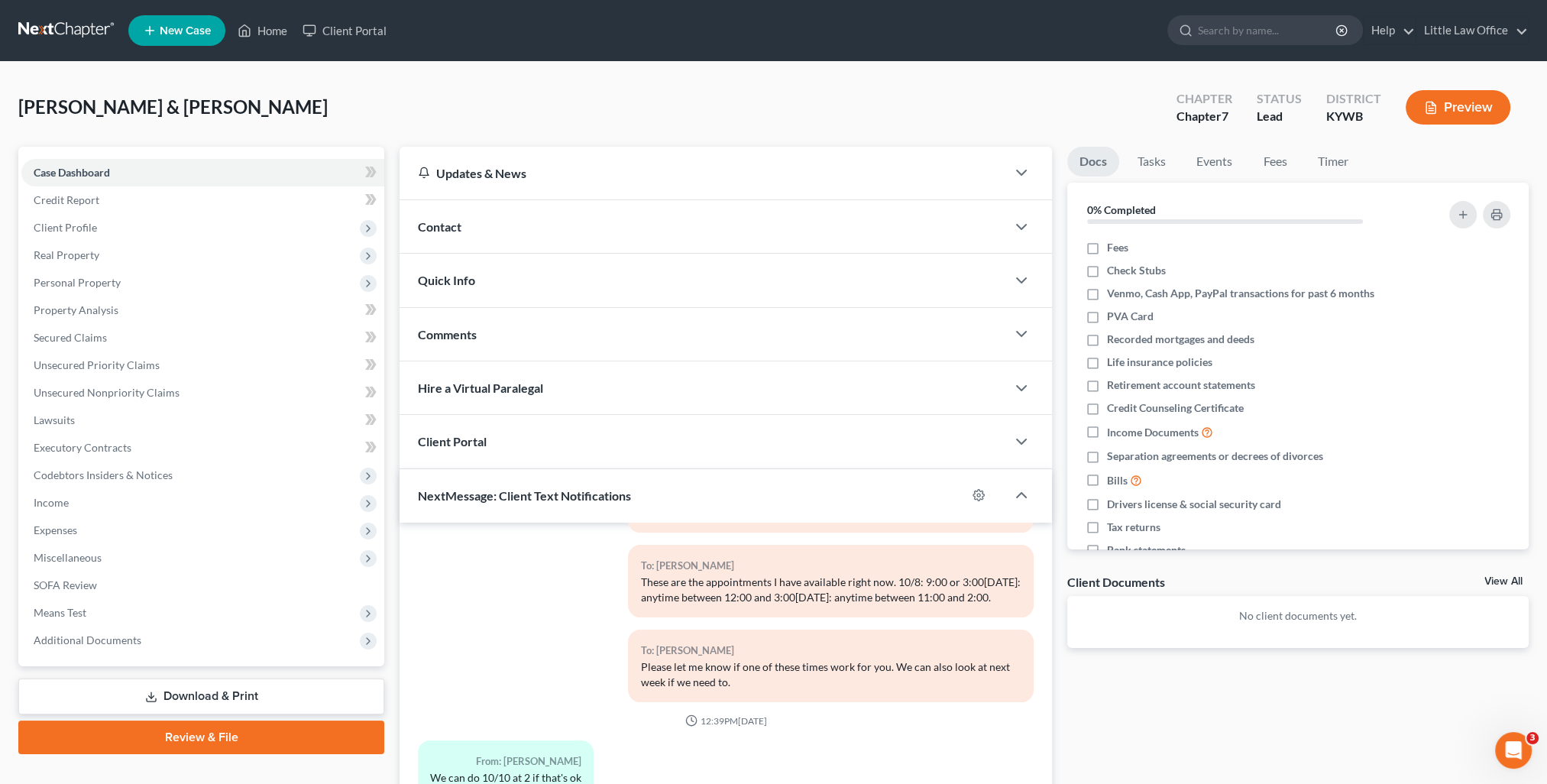
scroll to position [136, 0]
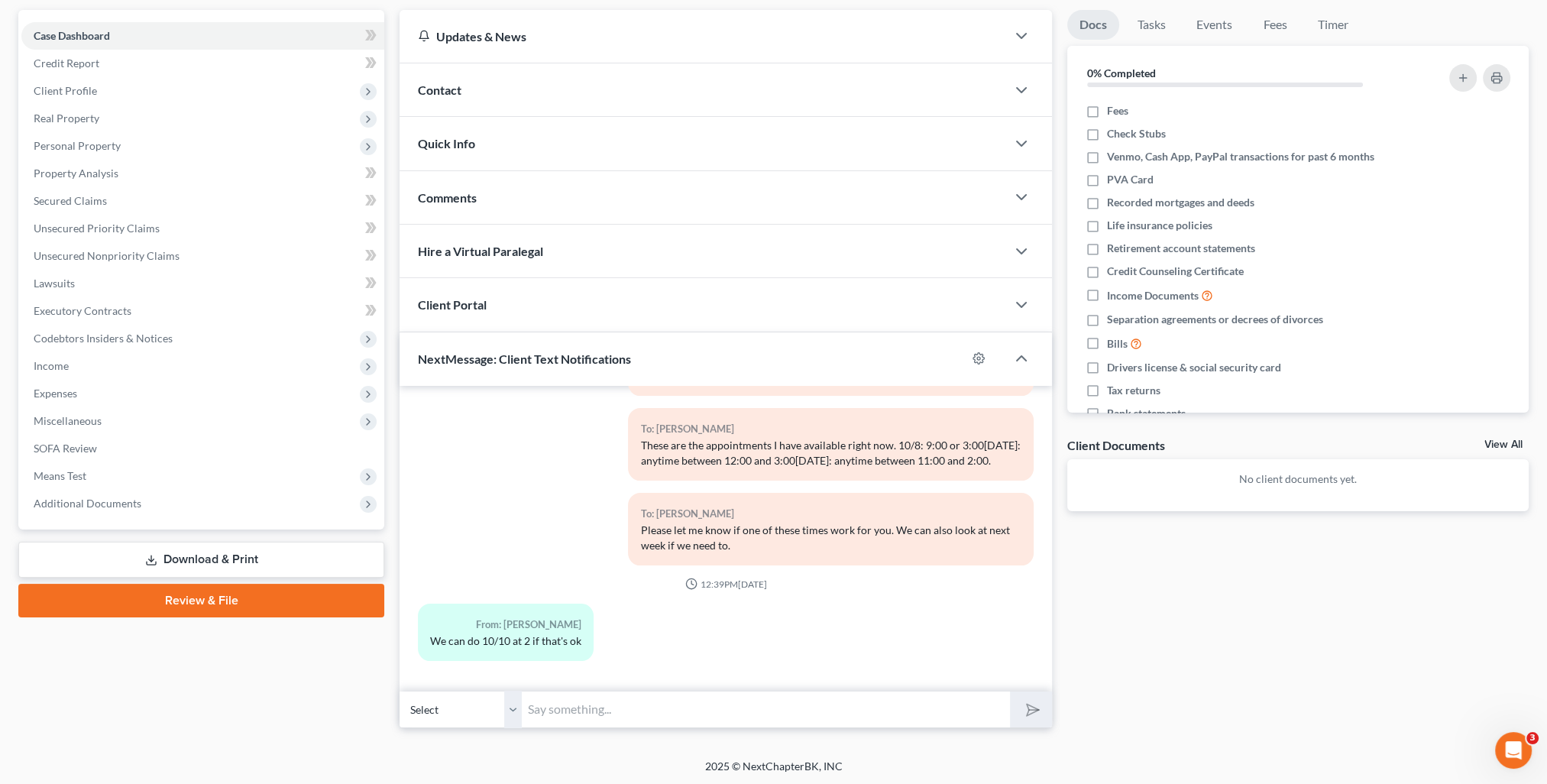
click at [556, 714] on input "text" at bounding box center [766, 709] width 488 height 37
type input "That works!"
click at [1030, 705] on icon "submit" at bounding box center [1030, 709] width 21 height 21
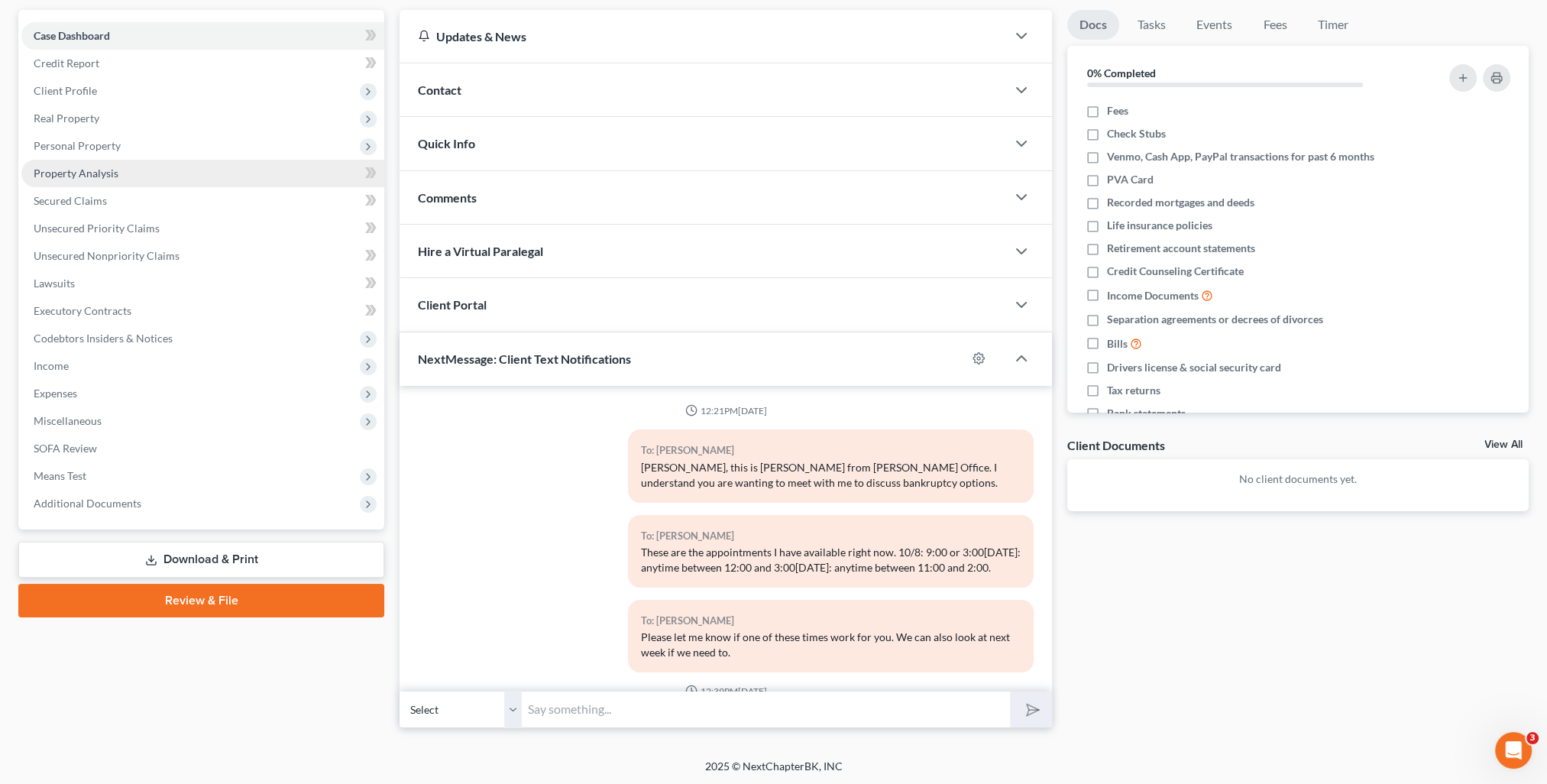
scroll to position [0, 0]
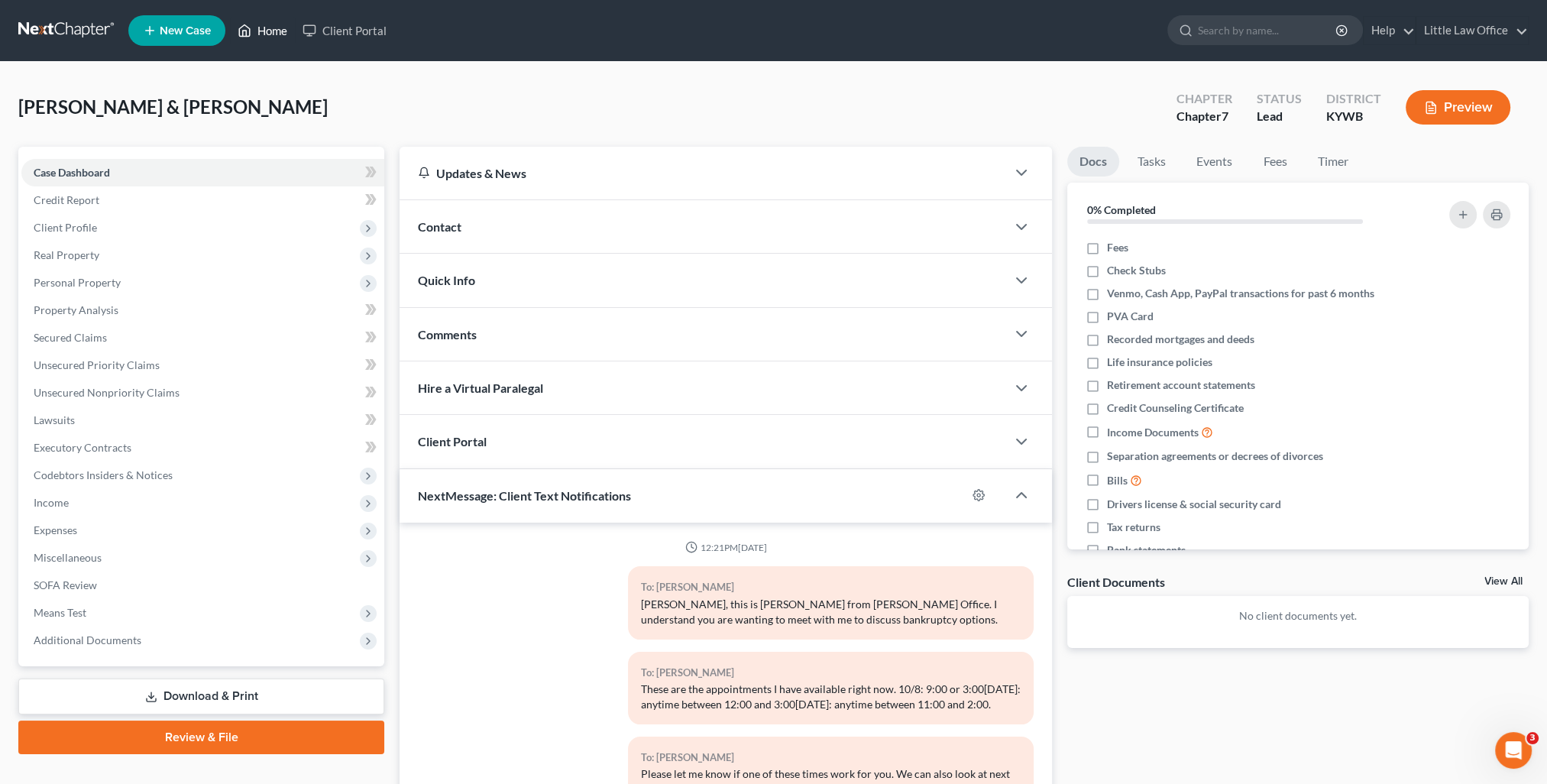
click at [276, 29] on link "Home" at bounding box center [262, 30] width 65 height 28
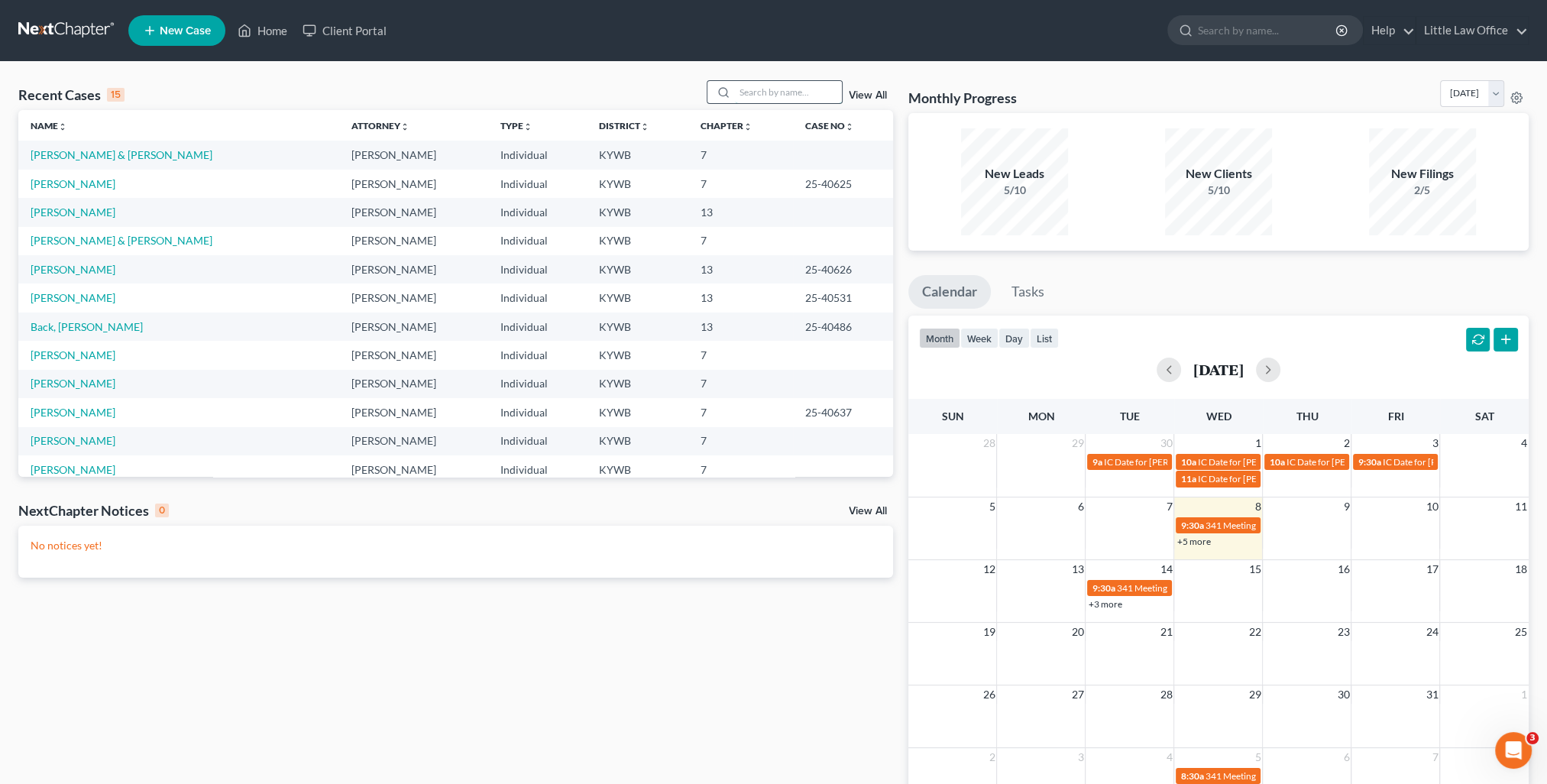
click at [785, 93] on input "search" at bounding box center [788, 91] width 107 height 22
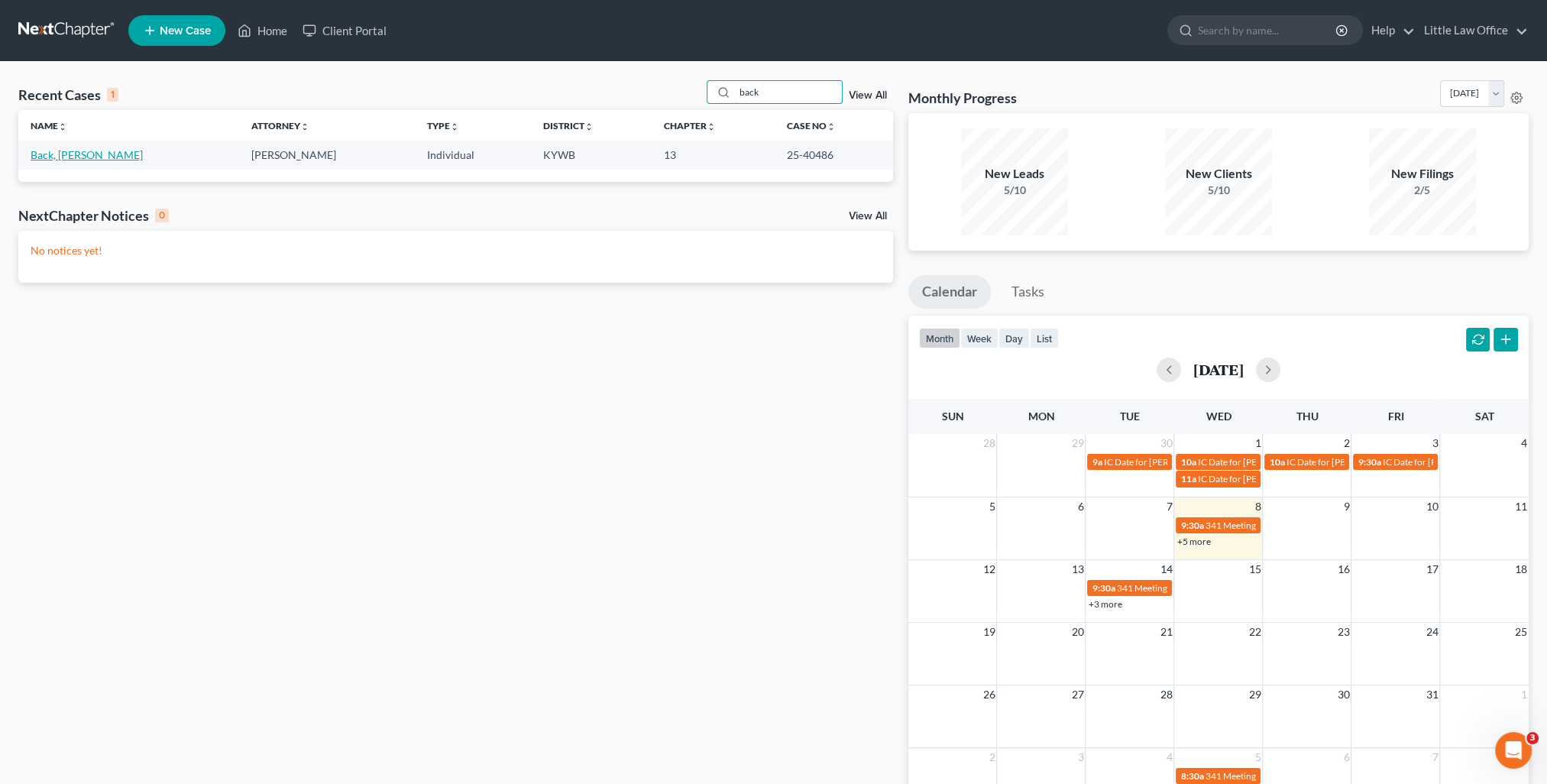
type input "back"
click at [69, 160] on link "Back, [PERSON_NAME]" at bounding box center [86, 155] width 112 height 13
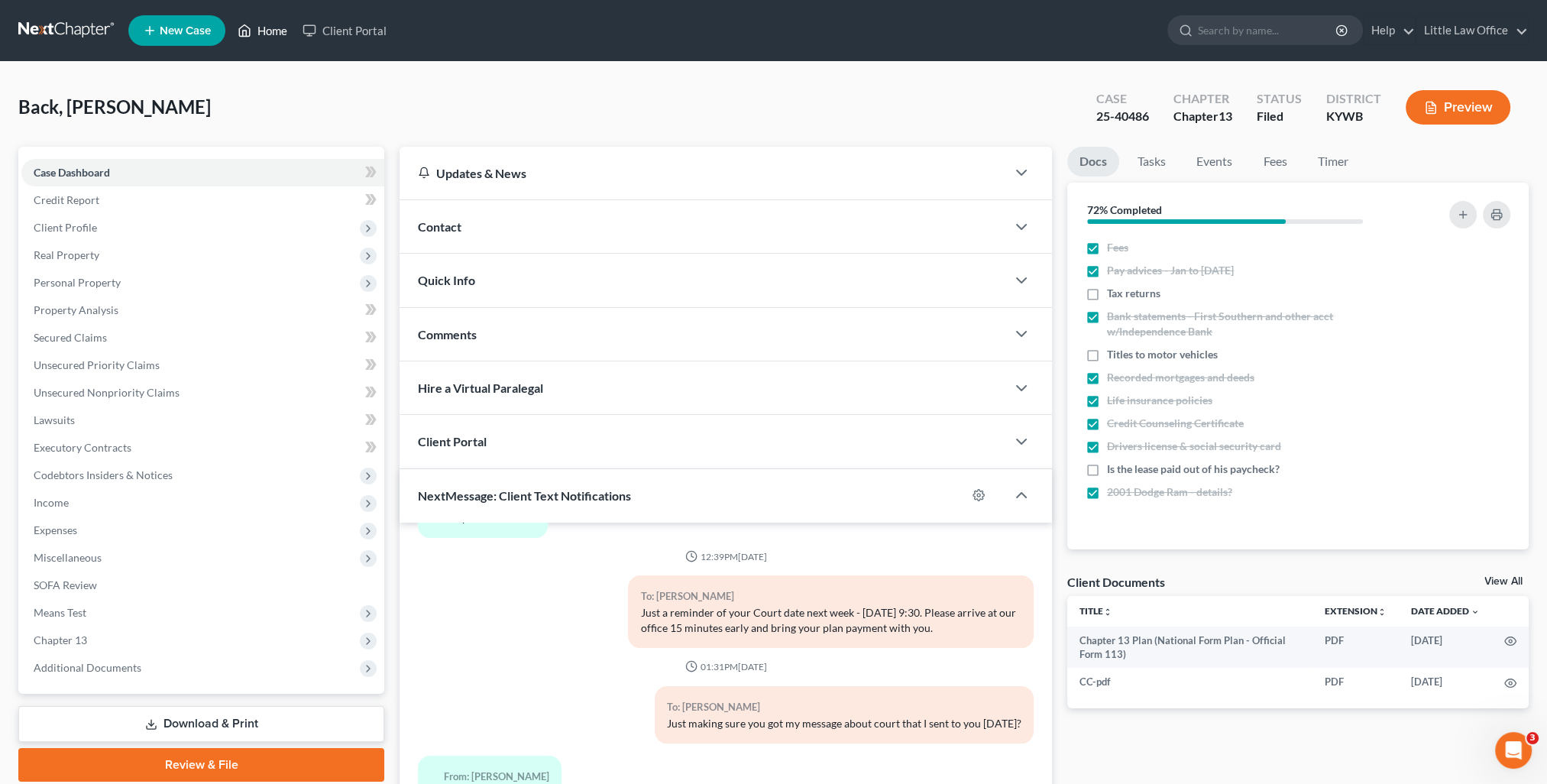
click at [272, 35] on link "Home" at bounding box center [262, 30] width 65 height 28
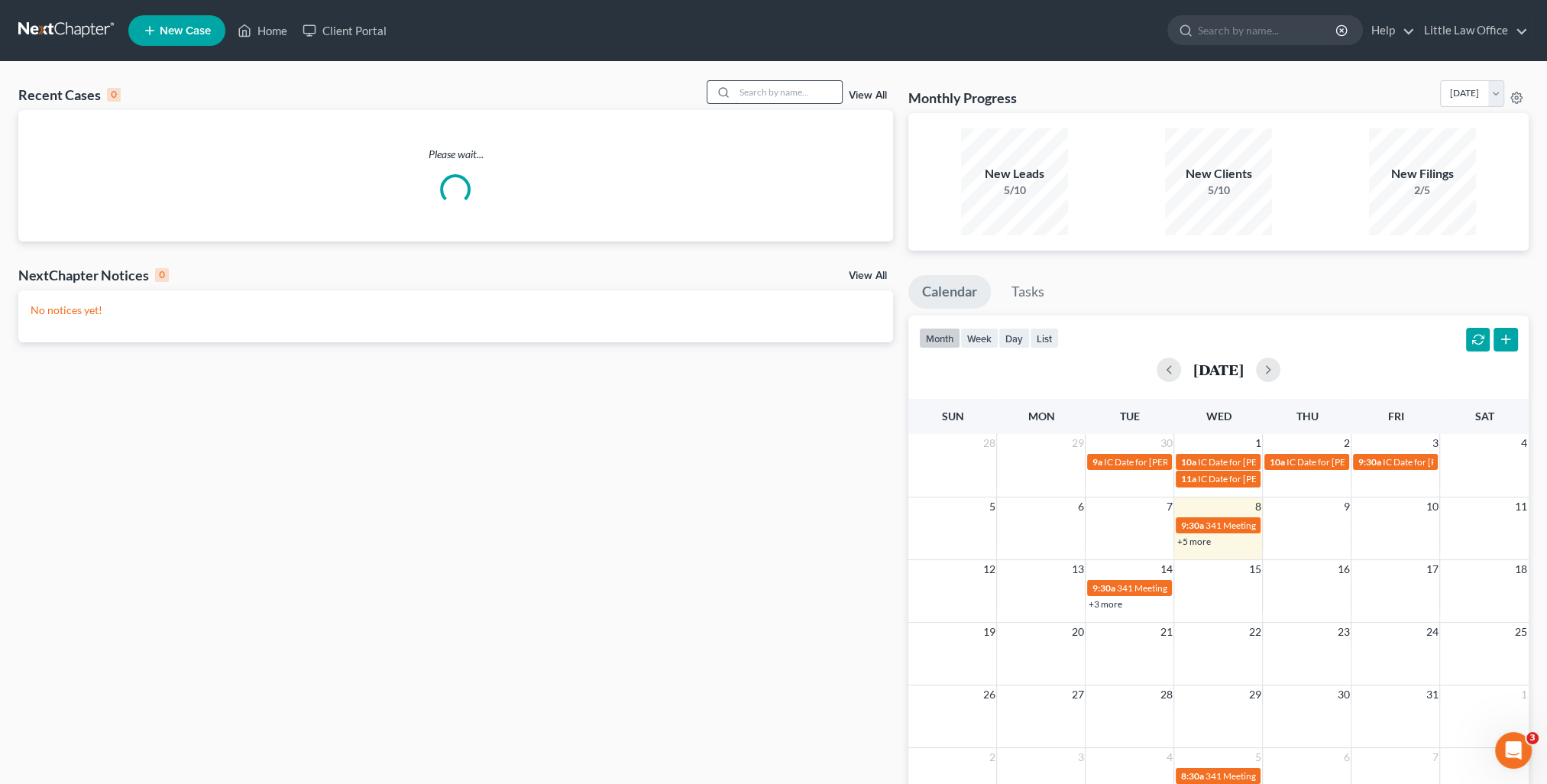
click at [785, 93] on input "search" at bounding box center [788, 91] width 107 height 22
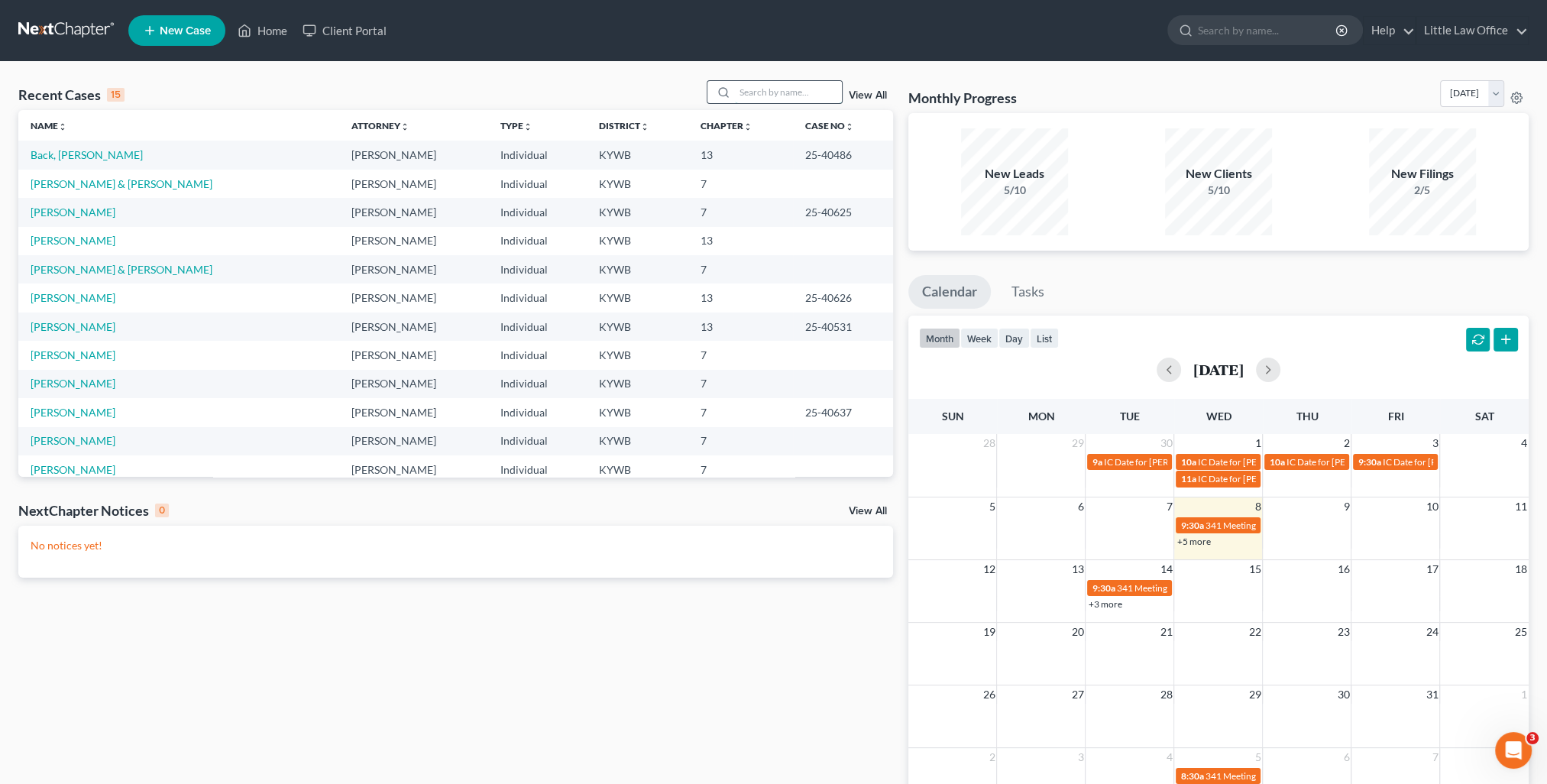
type input "o"
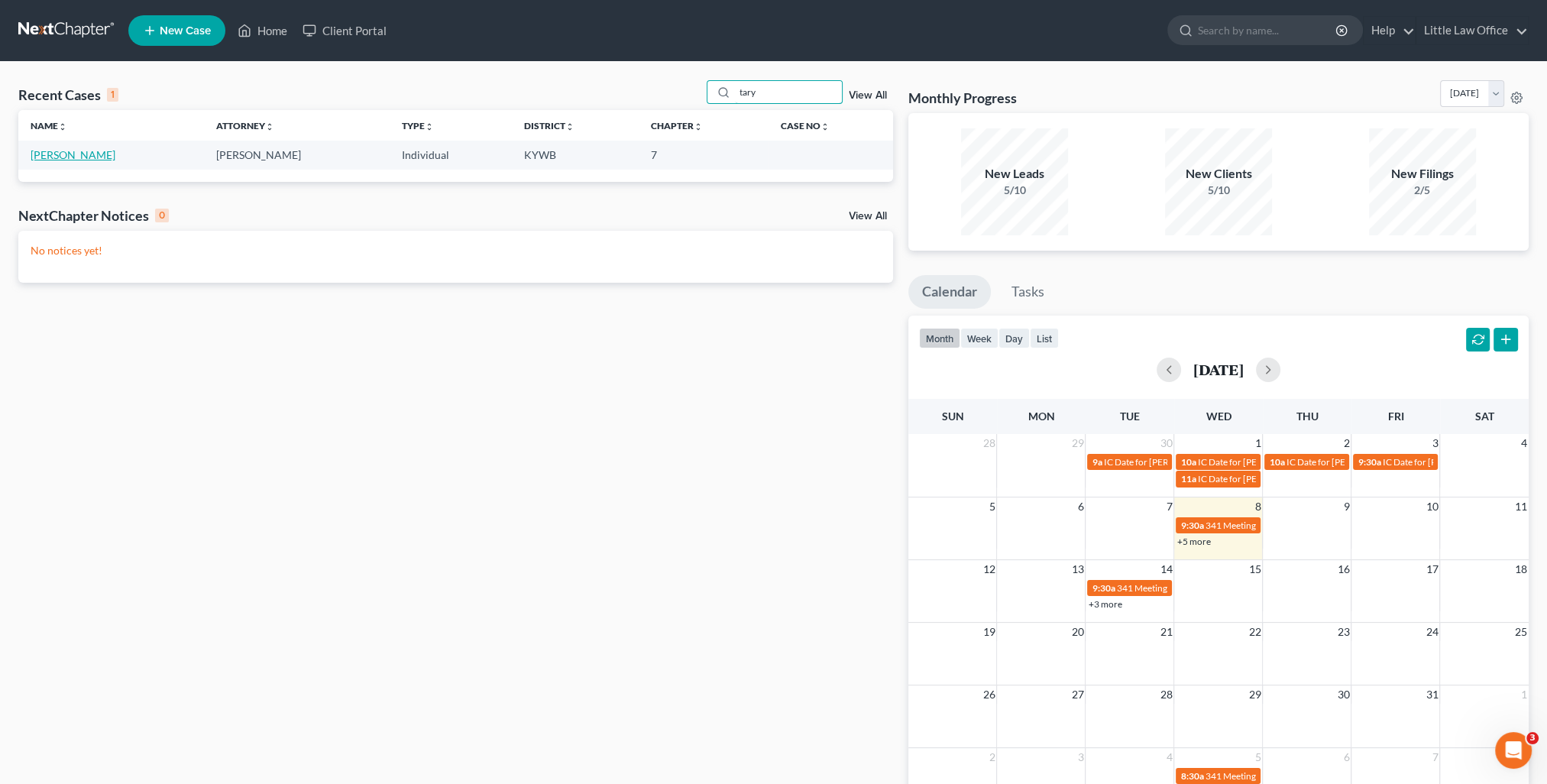
type input "tary"
click at [45, 159] on link "[PERSON_NAME]" at bounding box center [73, 155] width 85 height 13
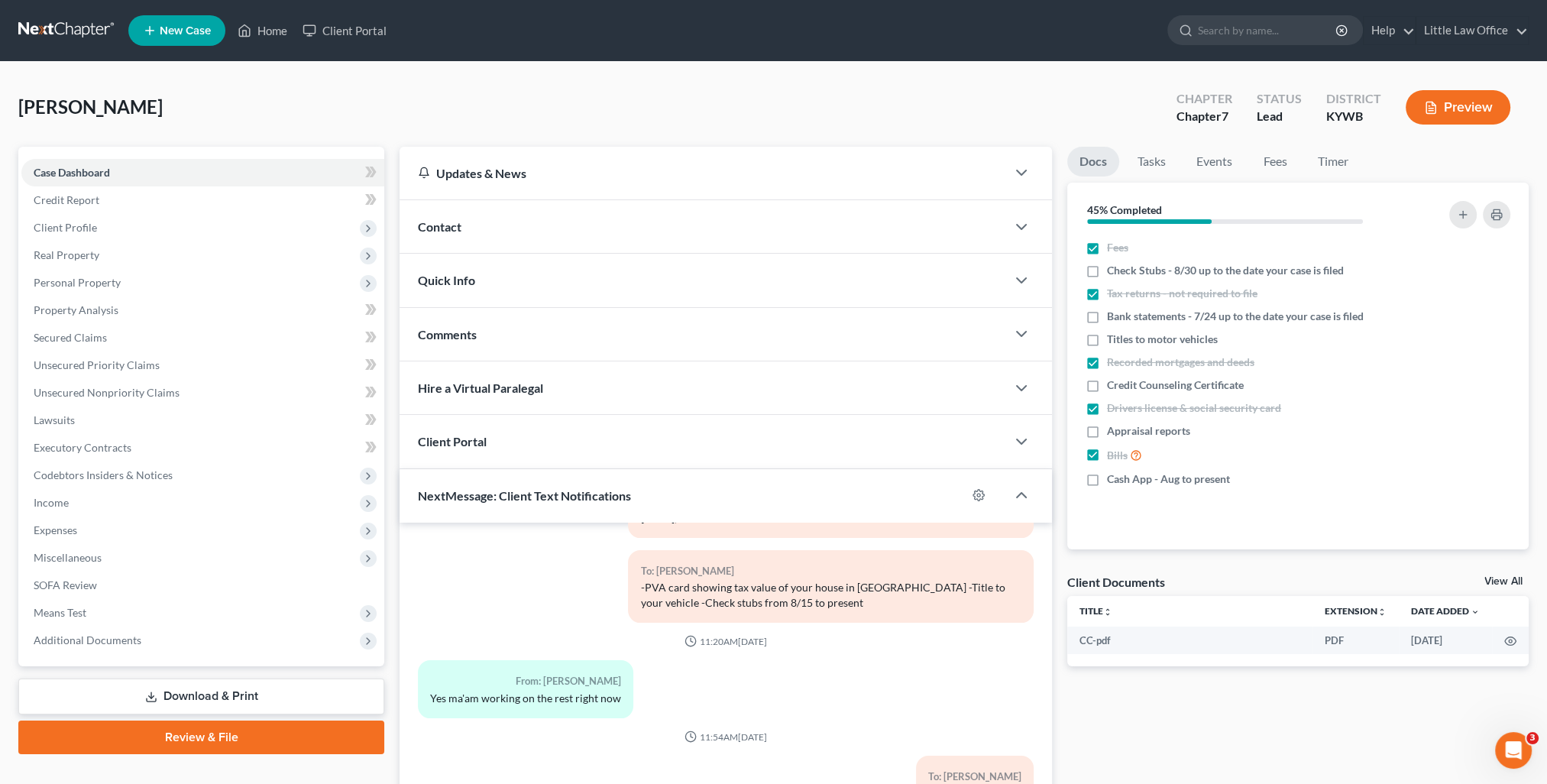
scroll to position [136, 0]
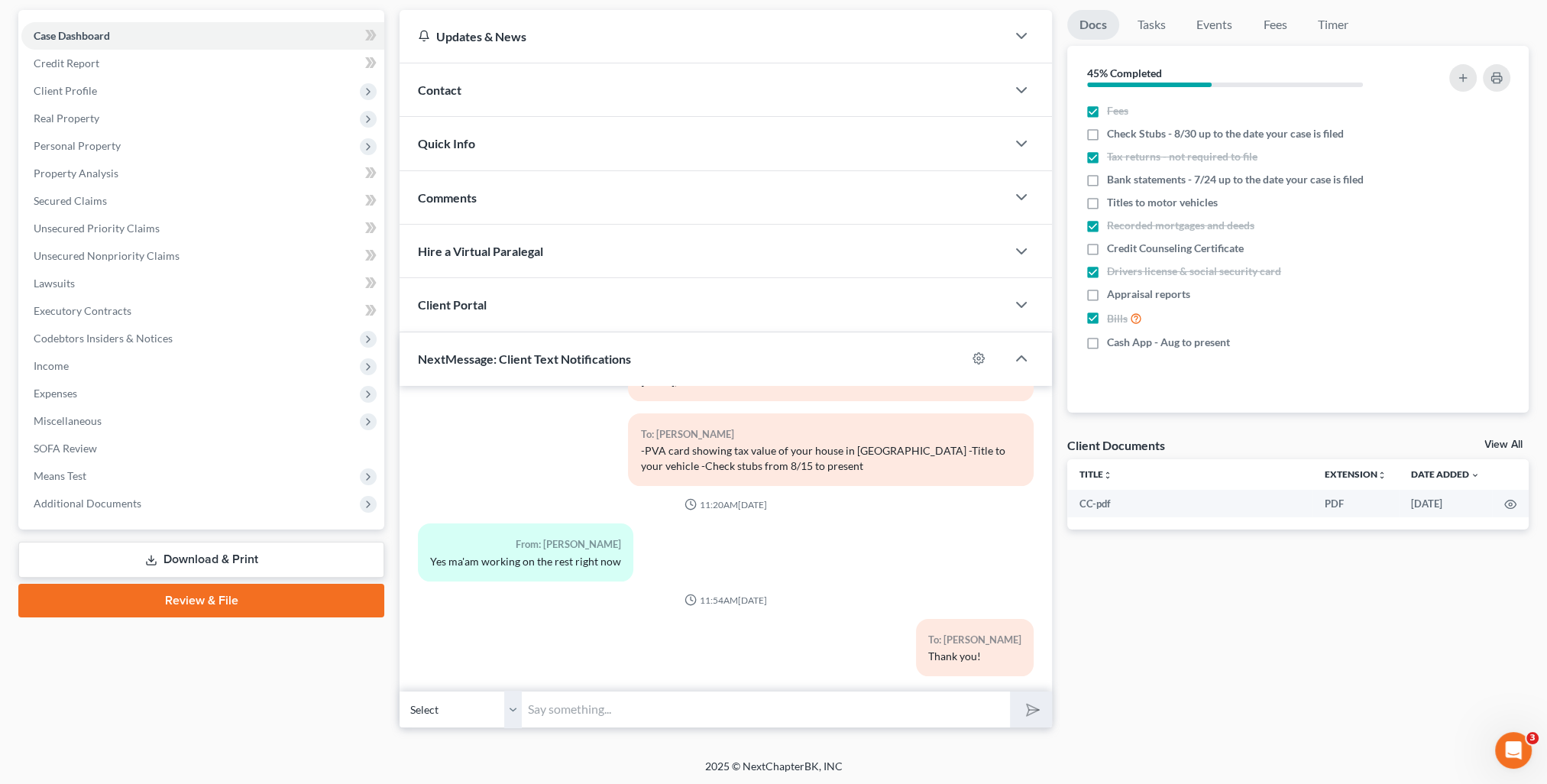
click at [809, 704] on input "text" at bounding box center [766, 709] width 488 height 37
type input "Please either email these to me tonight or come early [DATE] for your appointme…"
click at [1010, 691] on button "submit" at bounding box center [1031, 708] width 42 height 36
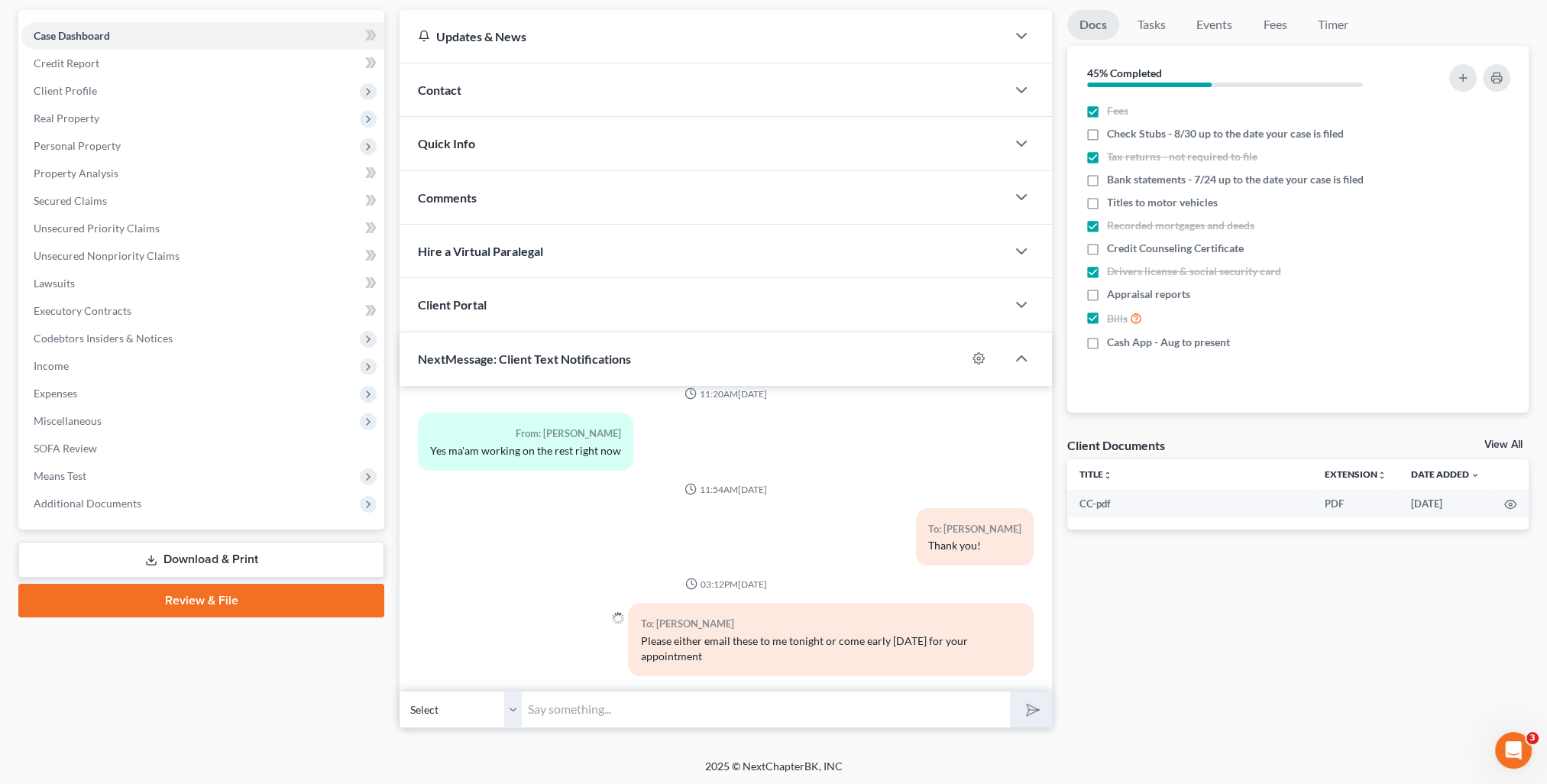
scroll to position [0, 0]
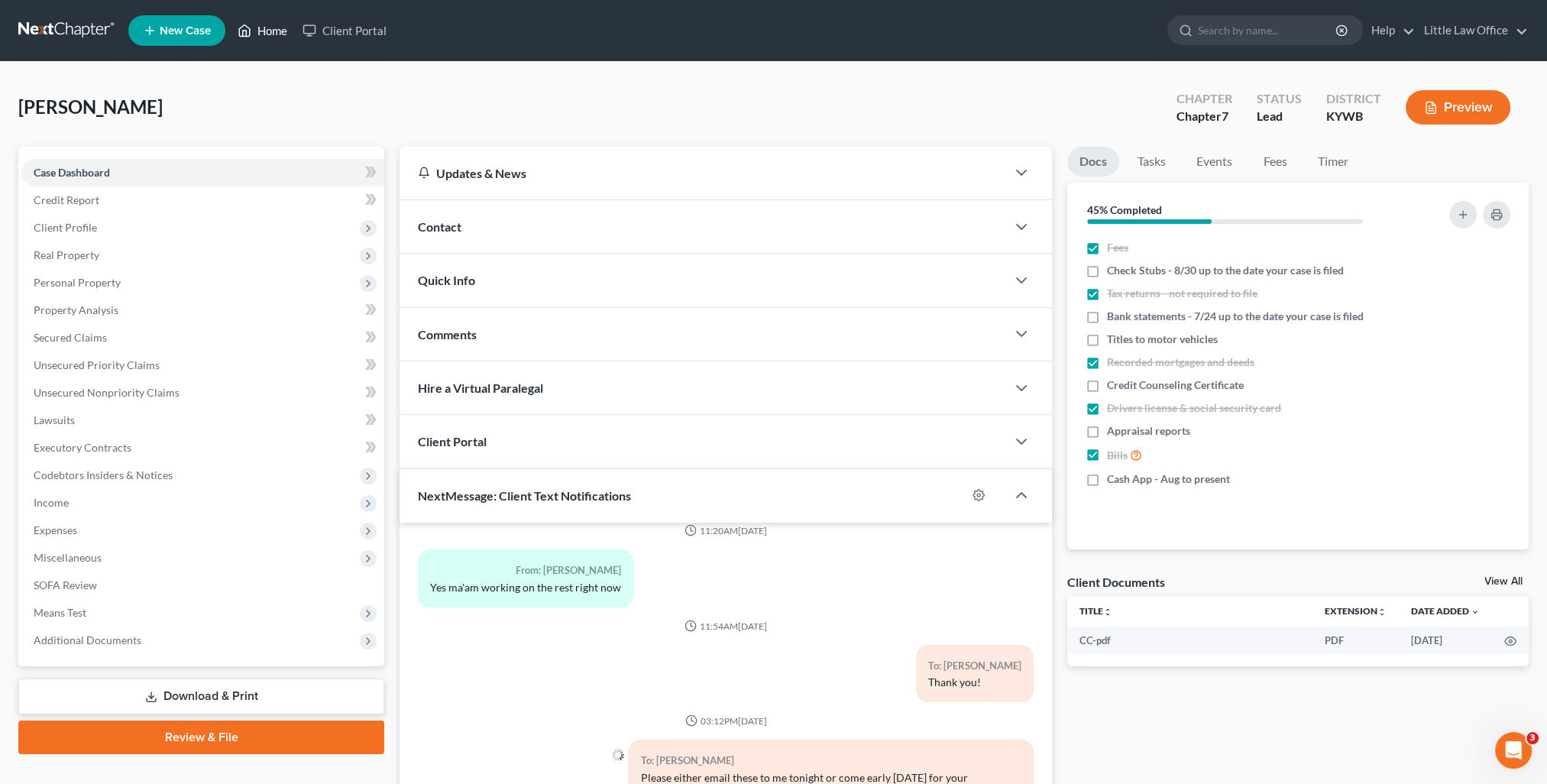
click at [266, 35] on link "Home" at bounding box center [262, 30] width 65 height 28
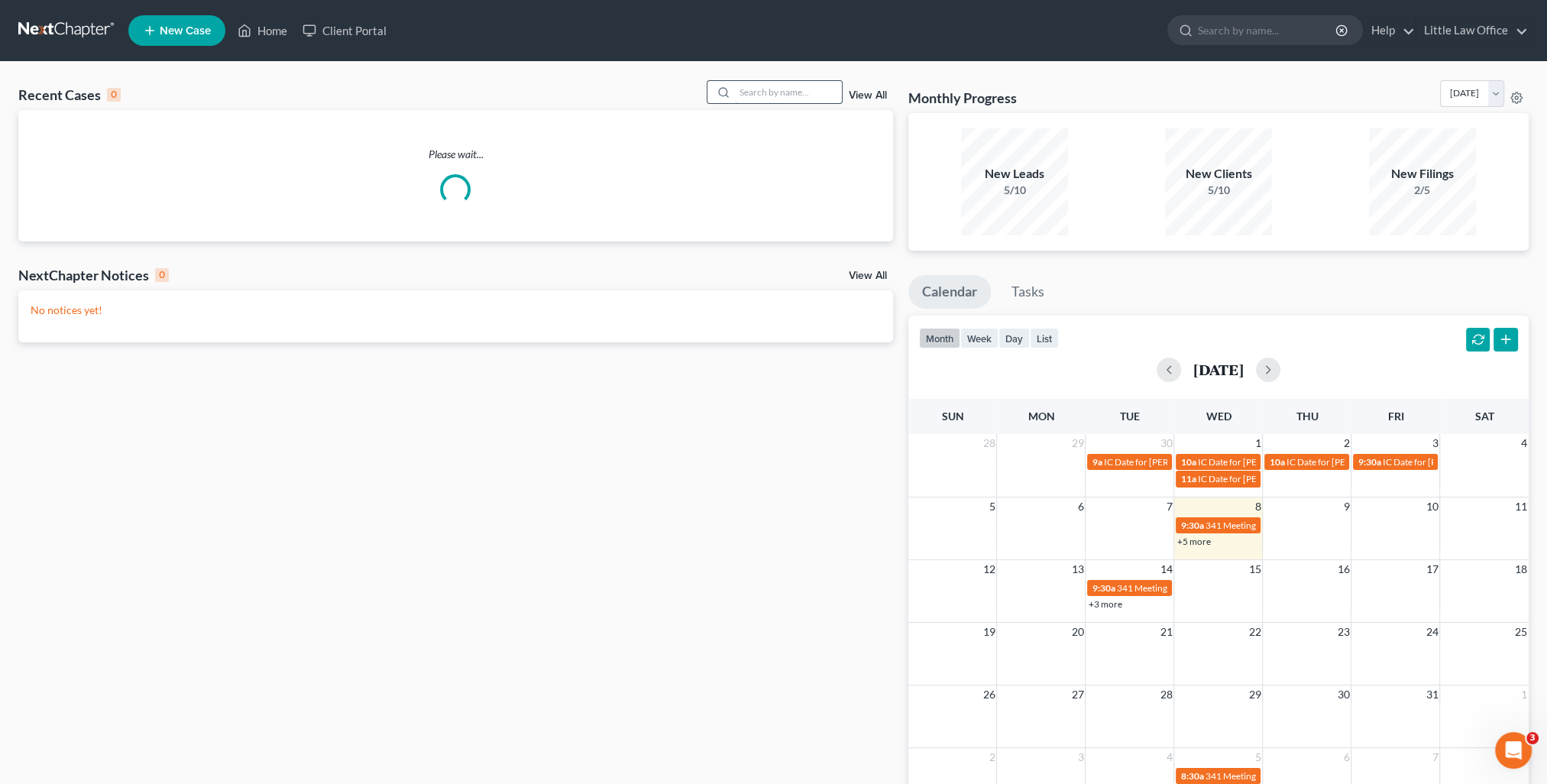
click at [788, 91] on input "search" at bounding box center [788, 91] width 107 height 22
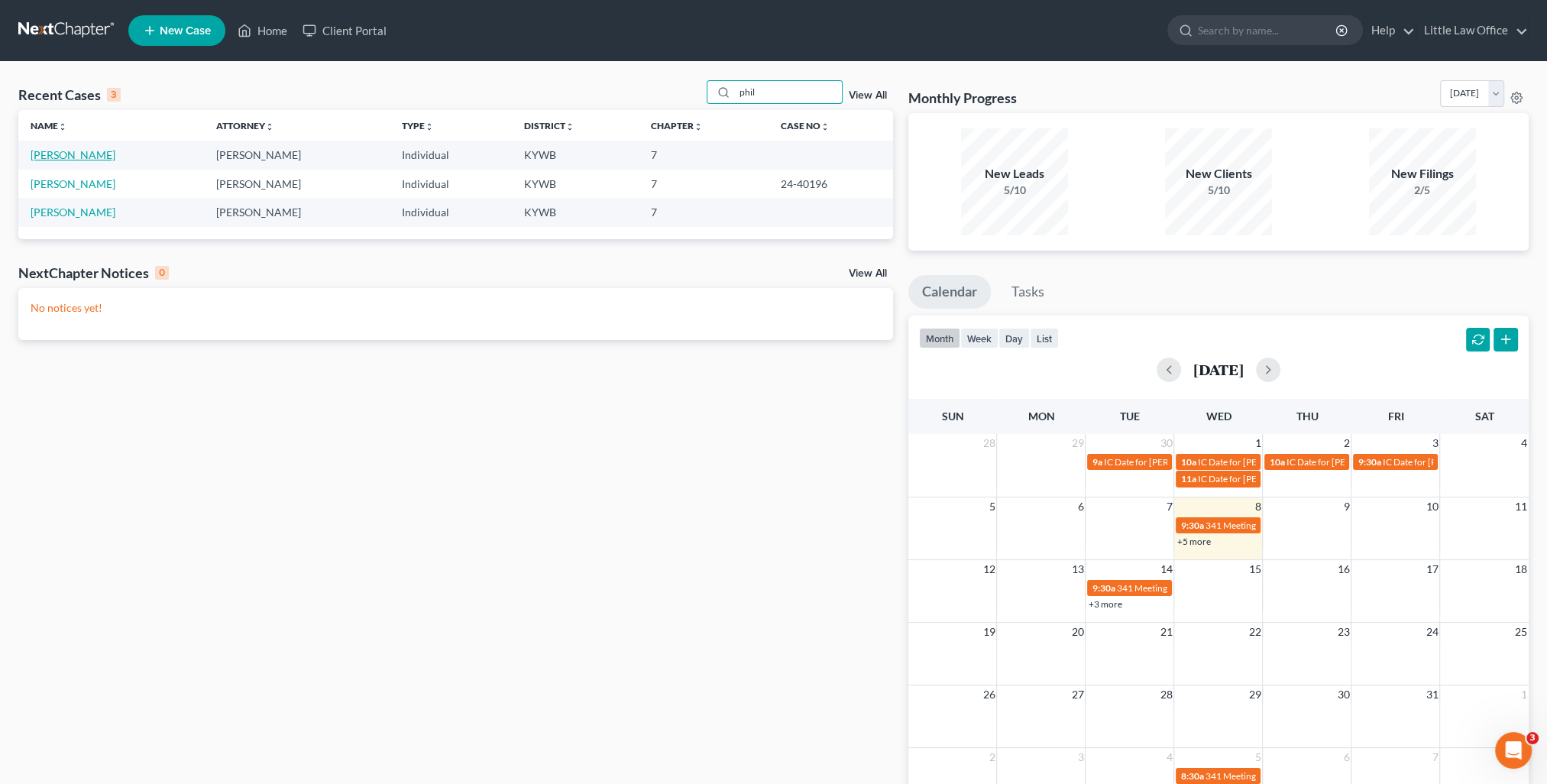
type input "phil"
click at [61, 153] on link "[PERSON_NAME]" at bounding box center [73, 155] width 85 height 13
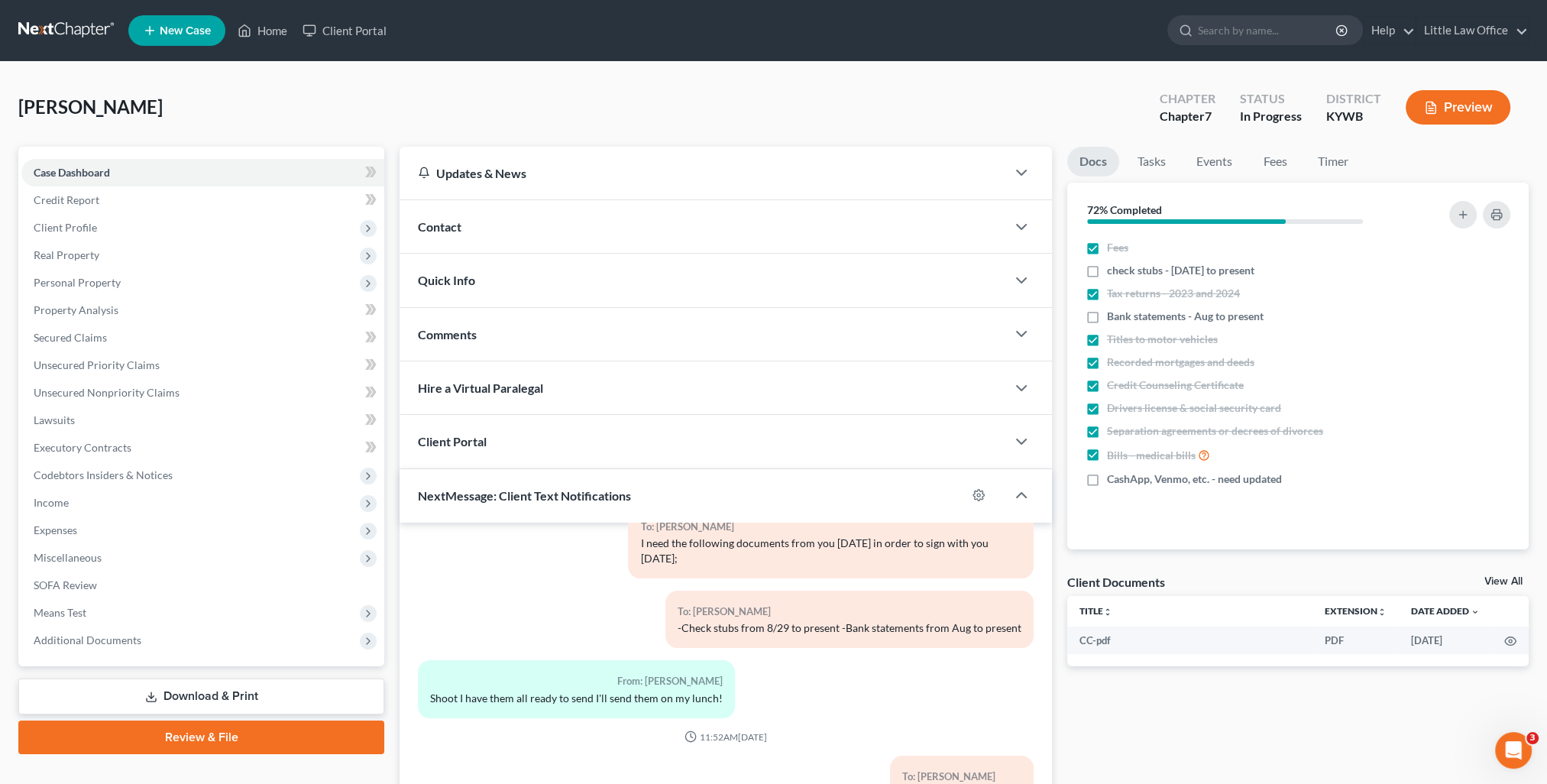
scroll to position [136, 0]
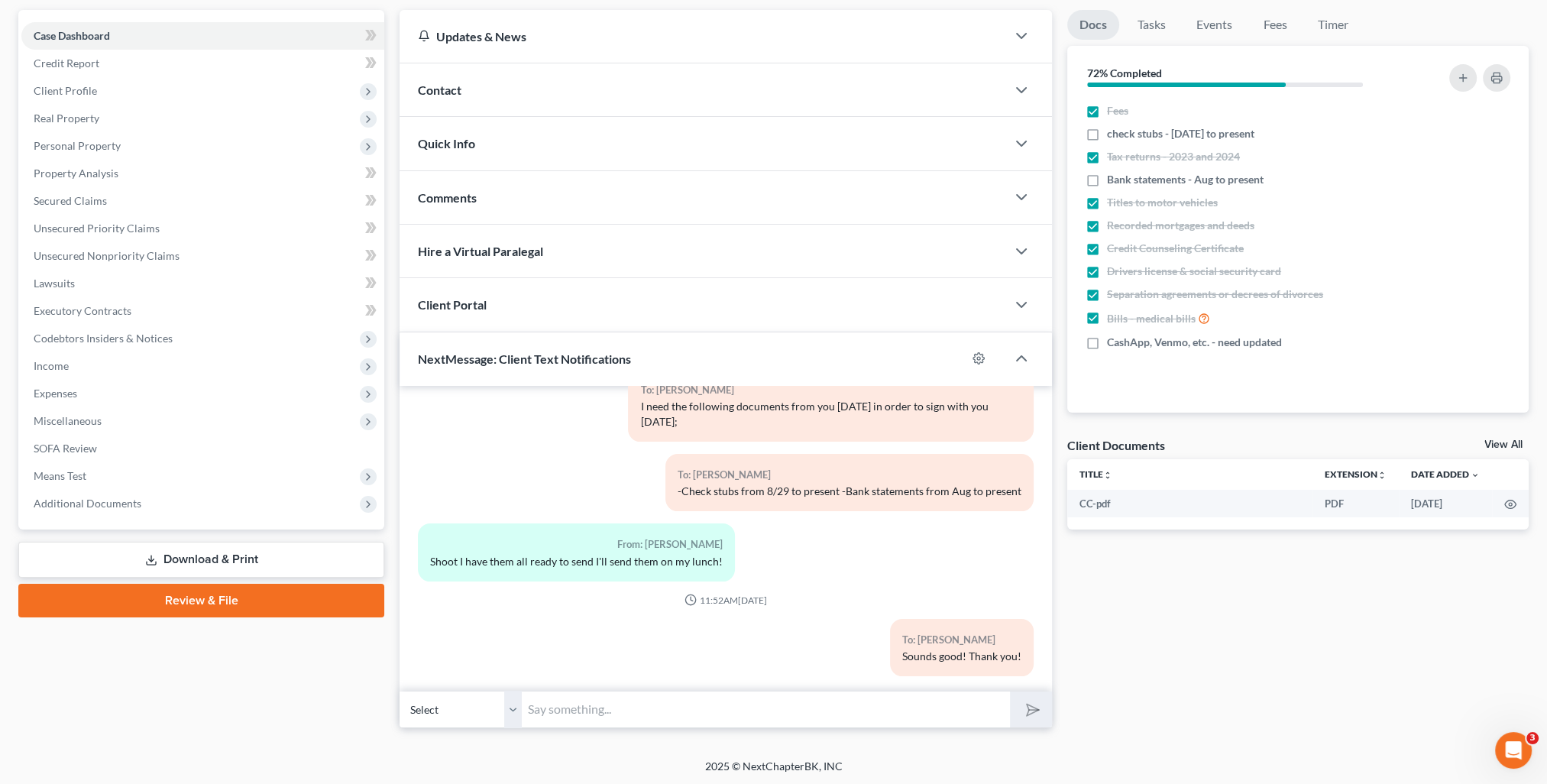
click at [945, 707] on input "text" at bounding box center [766, 709] width 488 height 37
click at [1187, 659] on div "Docs Tasks Events Fees Timer 72% Completed Nothing here yet! Fees check stubs -…" at bounding box center [1298, 368] width 477 height 718
drag, startPoint x: 541, startPoint y: 700, endPoint x: 552, endPoint y: 670, distance: 32.0
click at [541, 700] on input "text" at bounding box center [766, 709] width 488 height 37
type input "Please either email these to me tonight or come early [DATE] for your appointme…"
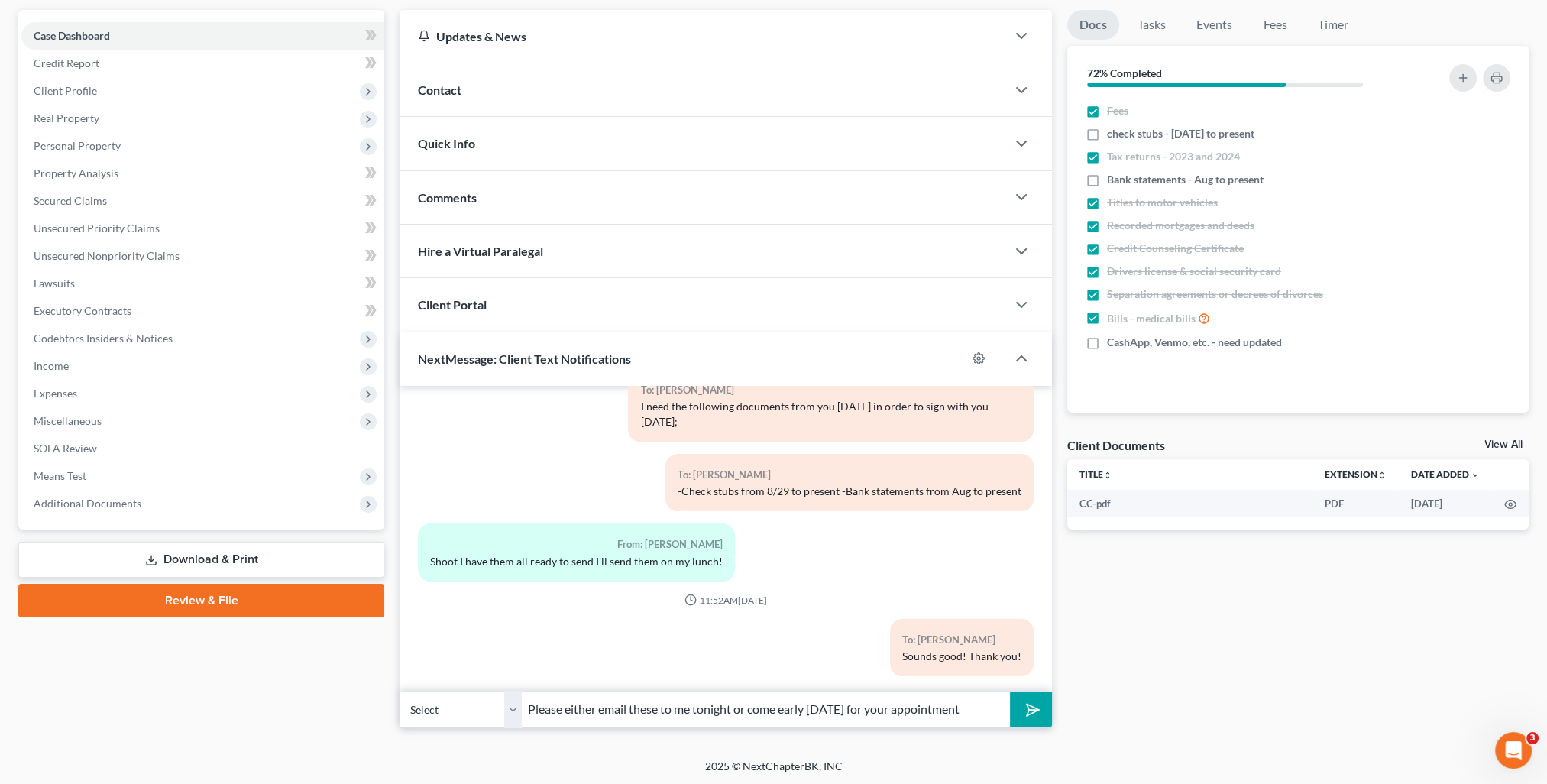
drag, startPoint x: 984, startPoint y: 709, endPoint x: 507, endPoint y: 699, distance: 477.1
click at [507, 699] on div "Select [PHONE_NUMBER] - [PERSON_NAME] Please either email these to me tonight o…" at bounding box center [725, 708] width 652 height 36
click at [994, 720] on input "Please either email these to me tonight or come early [DATE] for your appointme…" at bounding box center [766, 709] width 488 height 37
drag, startPoint x: 992, startPoint y: 708, endPoint x: 433, endPoint y: 707, distance: 559.0
click at [433, 707] on div "Select [PHONE_NUMBER] - [PERSON_NAME] Please either email these to me tonight o…" at bounding box center [725, 708] width 652 height 36
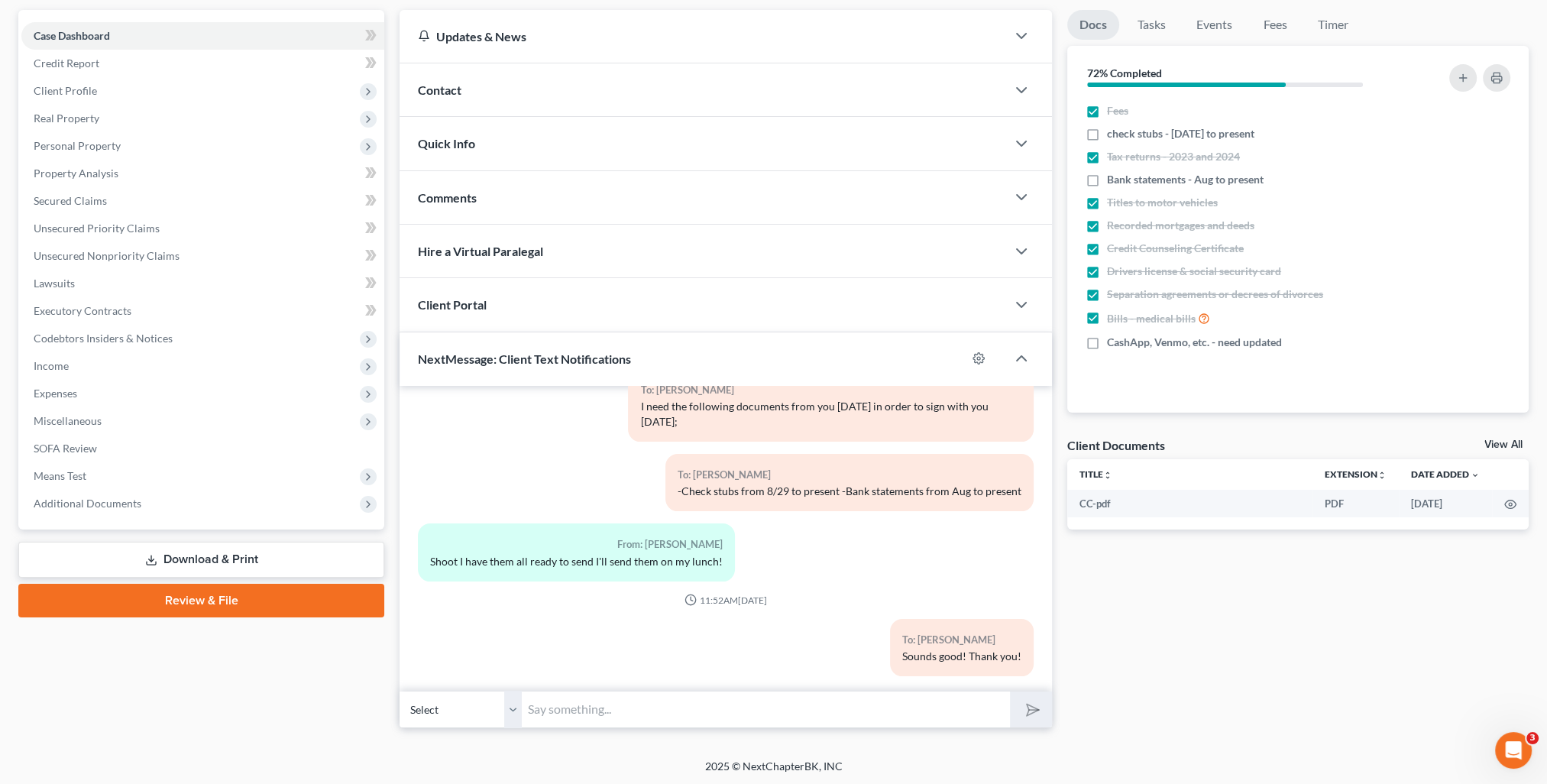
click at [881, 710] on input "text" at bounding box center [766, 709] width 488 height 37
click at [1196, 616] on div "Docs Tasks Events Fees Timer 72% Completed Nothing here yet! Fees check stubs -…" at bounding box center [1298, 368] width 477 height 718
click at [823, 699] on input "text" at bounding box center [766, 709] width 488 height 37
type input "If possible, please email these to me tonight"
click at [1016, 716] on button "submit" at bounding box center [1031, 708] width 42 height 36
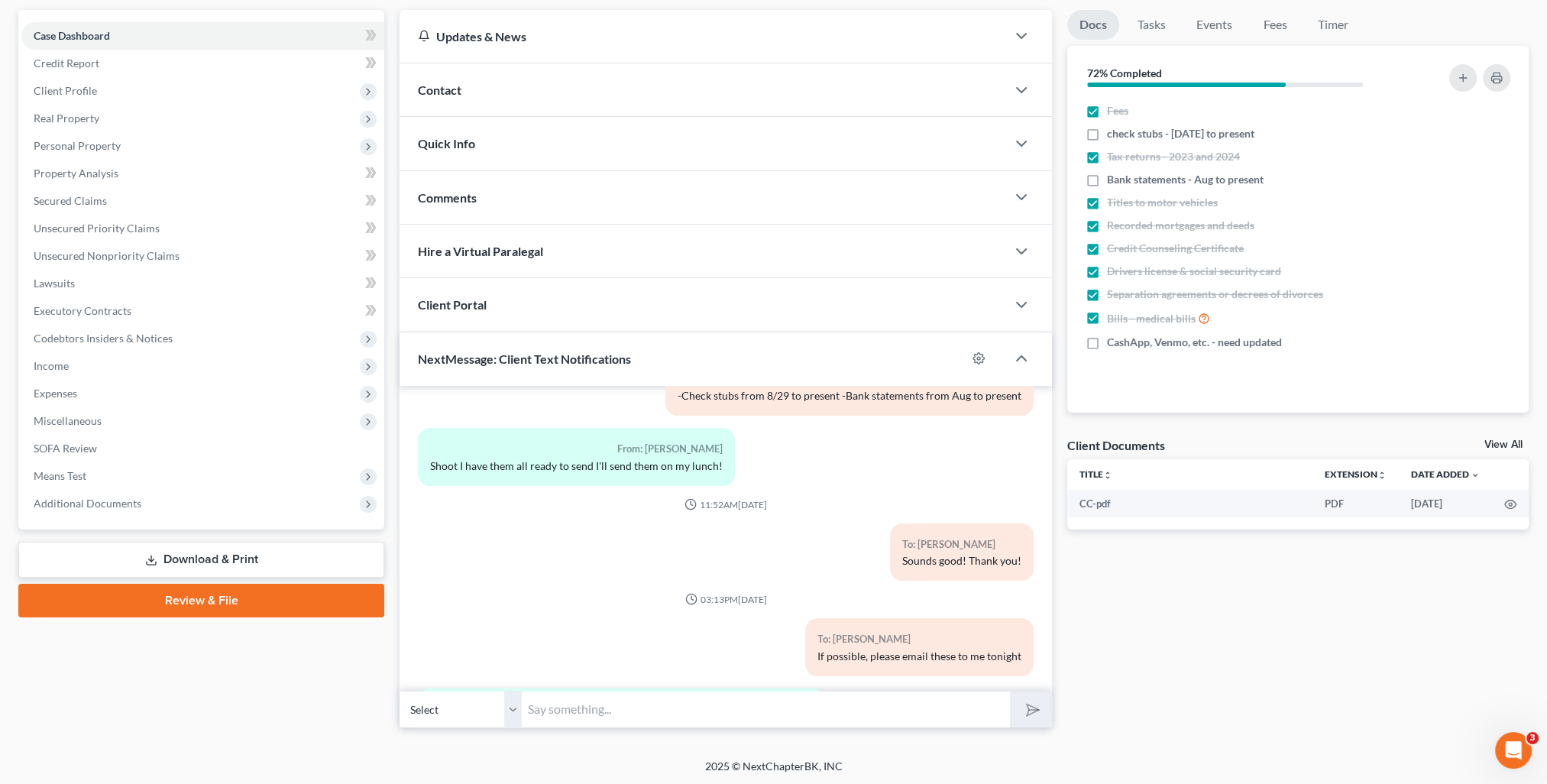
scroll to position [1702, 0]
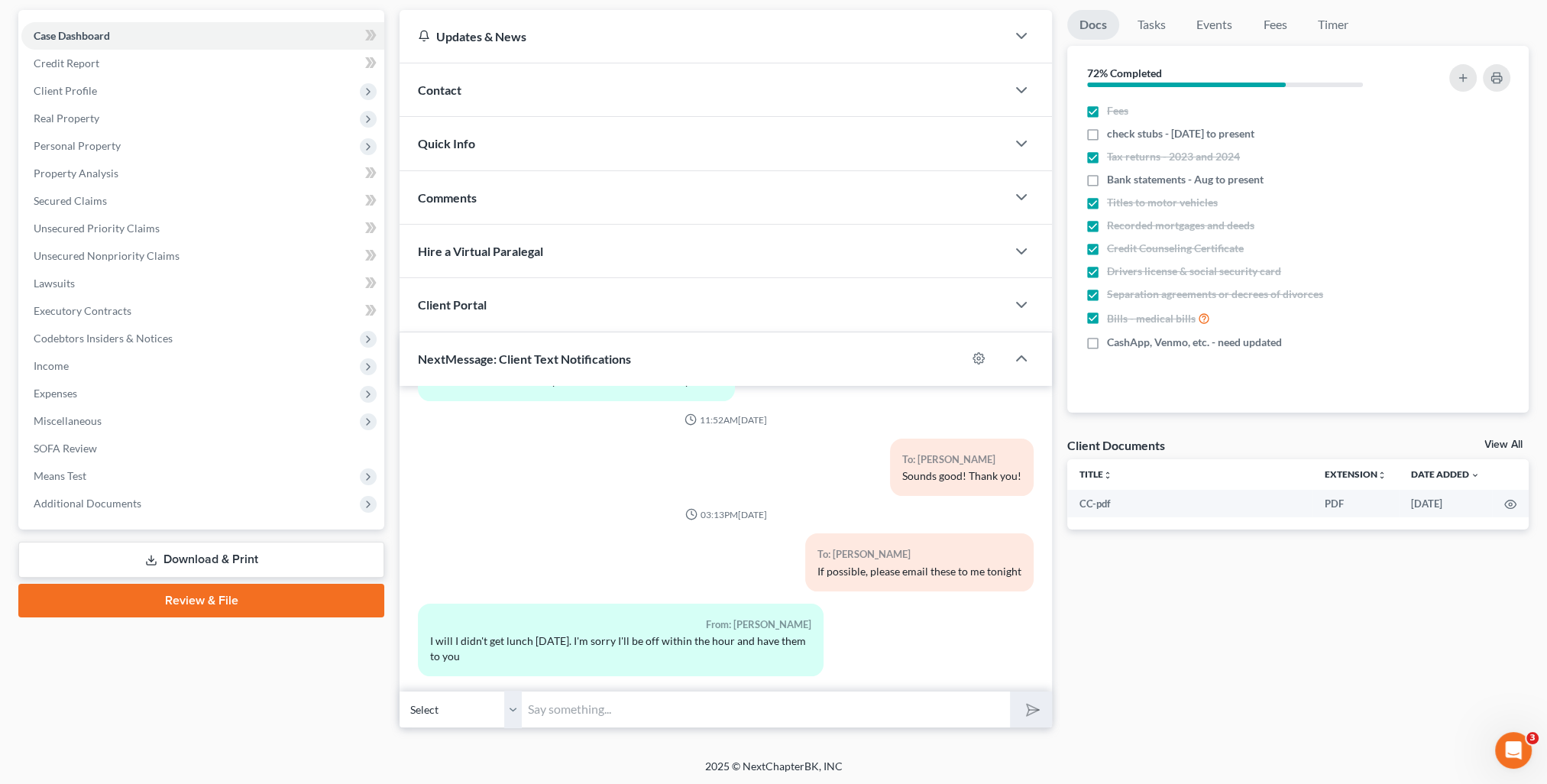
click at [764, 712] on input "text" at bounding box center [766, 709] width 488 height 37
type input "That's fine, thank you!"
click at [1023, 709] on icon "submit" at bounding box center [1030, 709] width 21 height 21
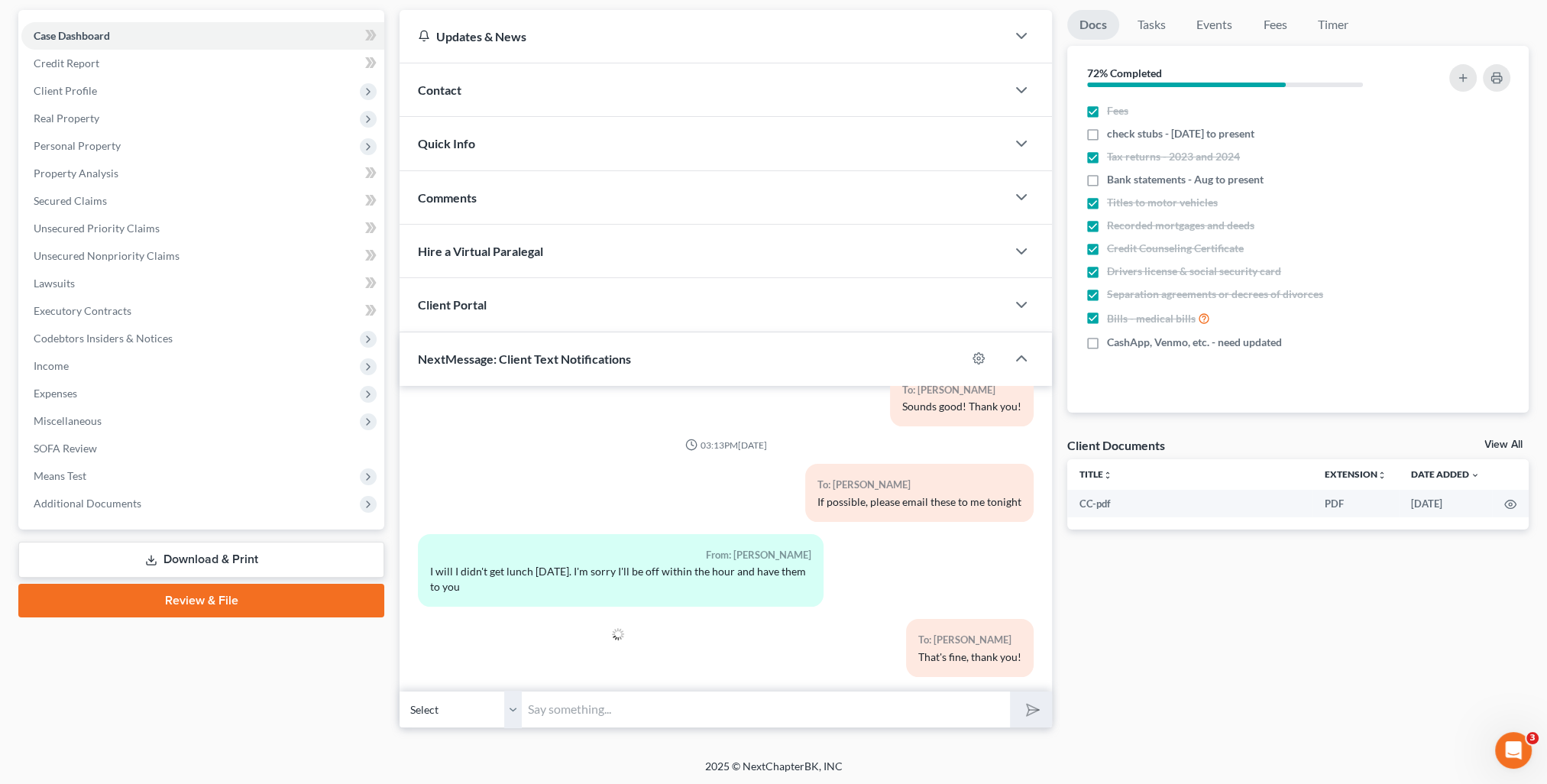
scroll to position [0, 0]
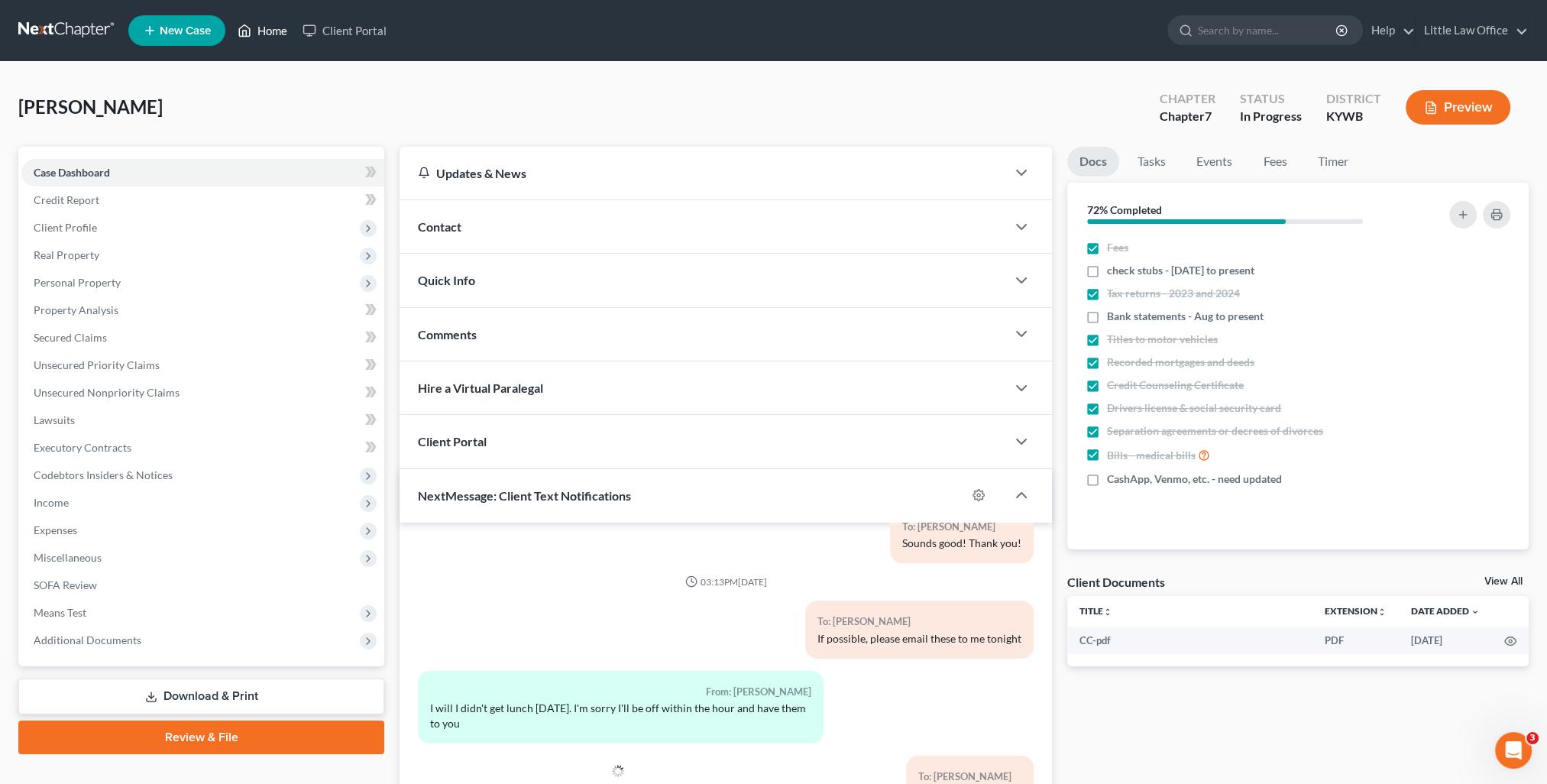
drag, startPoint x: 291, startPoint y: 28, endPoint x: 707, endPoint y: 114, distance: 424.8
click at [290, 28] on link "Home" at bounding box center [262, 30] width 65 height 28
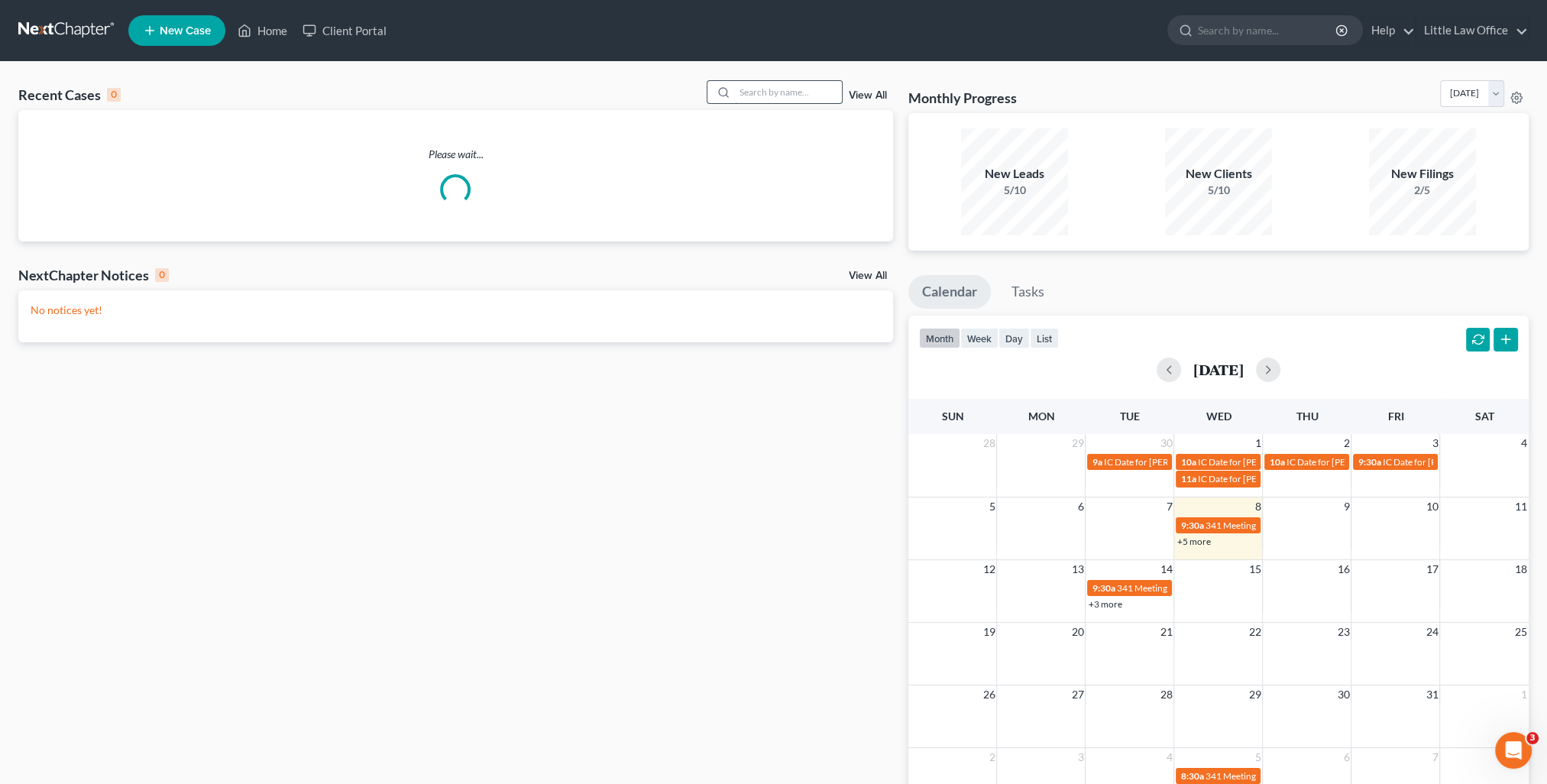
click at [791, 93] on input "search" at bounding box center [788, 91] width 107 height 22
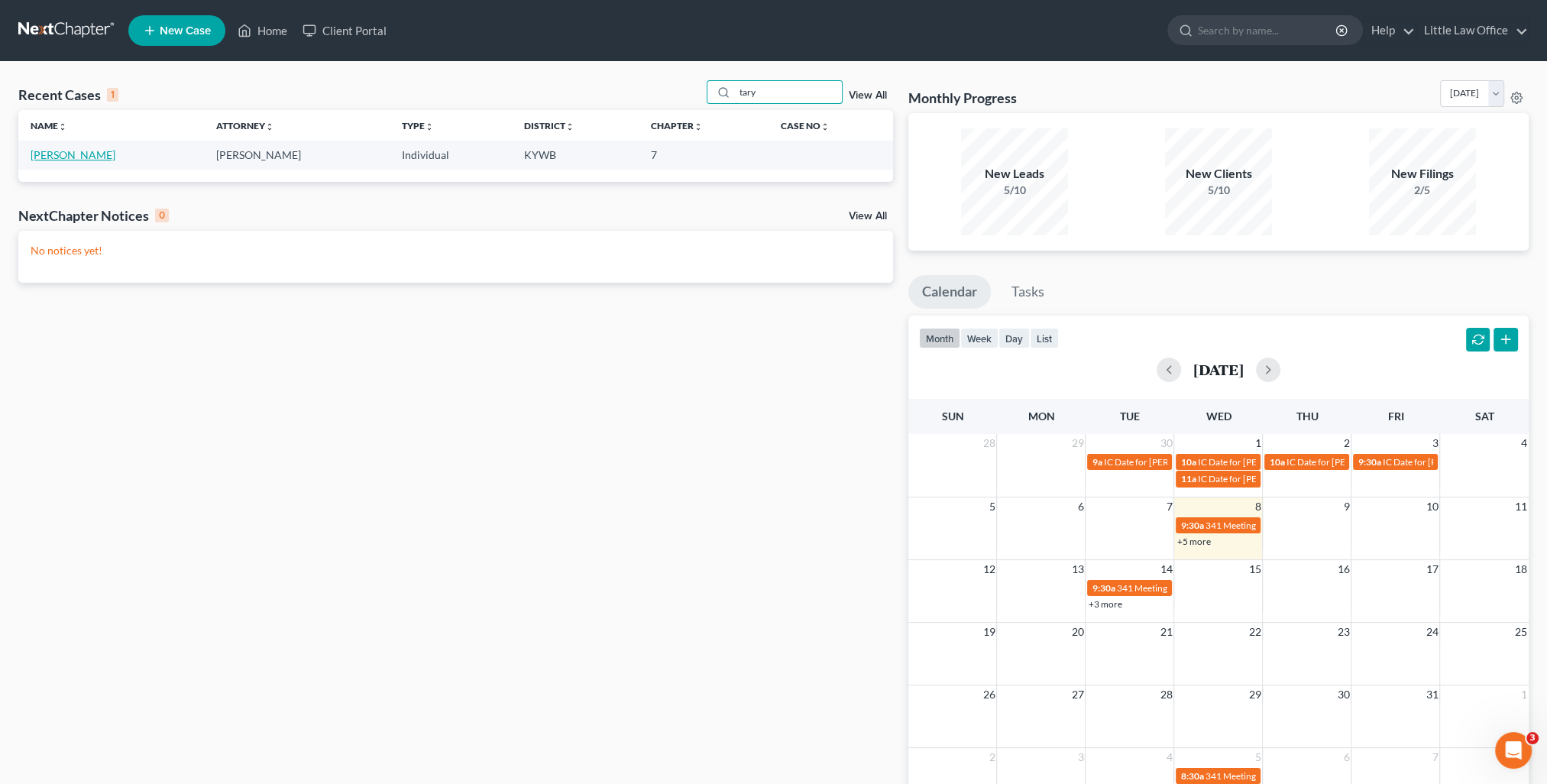
type input "tary"
click at [91, 158] on link "[PERSON_NAME]" at bounding box center [73, 155] width 85 height 13
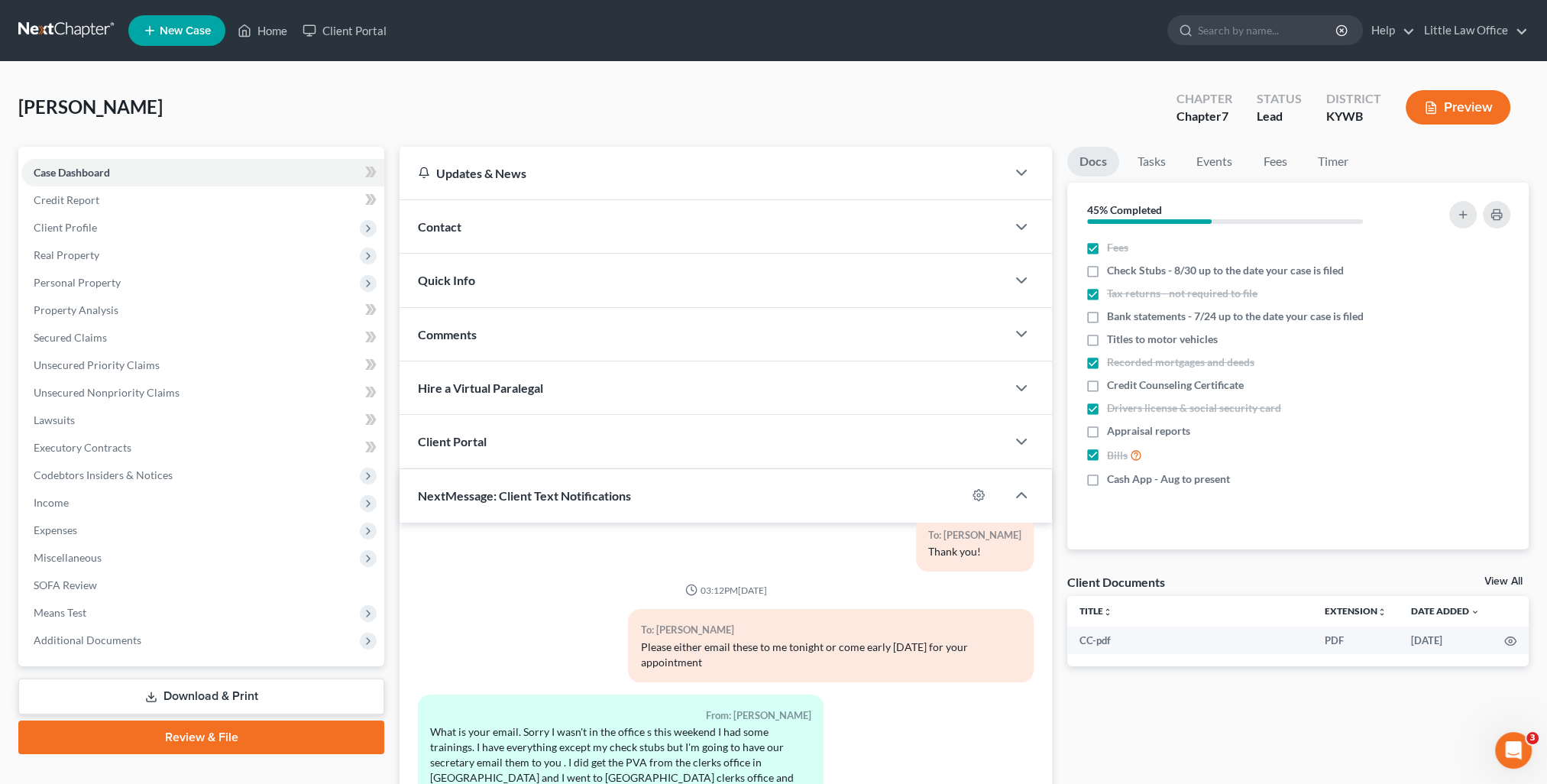
scroll to position [136, 0]
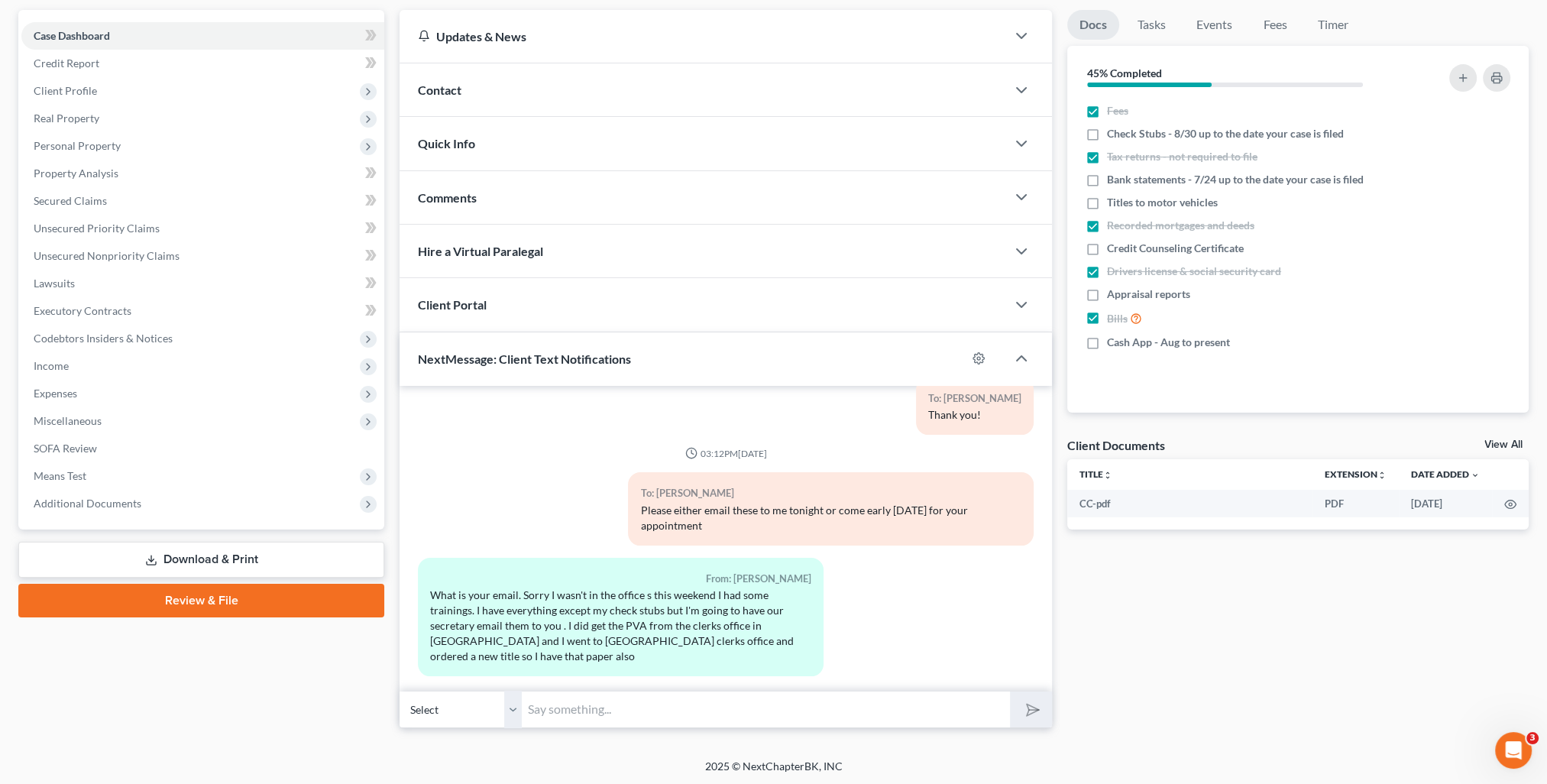
click at [676, 710] on input "text" at bounding box center [766, 709] width 488 height 37
type input "Perfect! [PERSON_NAME][EMAIL_ADDRESS][DOMAIN_NAME]"
click at [1042, 709] on button "submit" at bounding box center [1031, 708] width 42 height 36
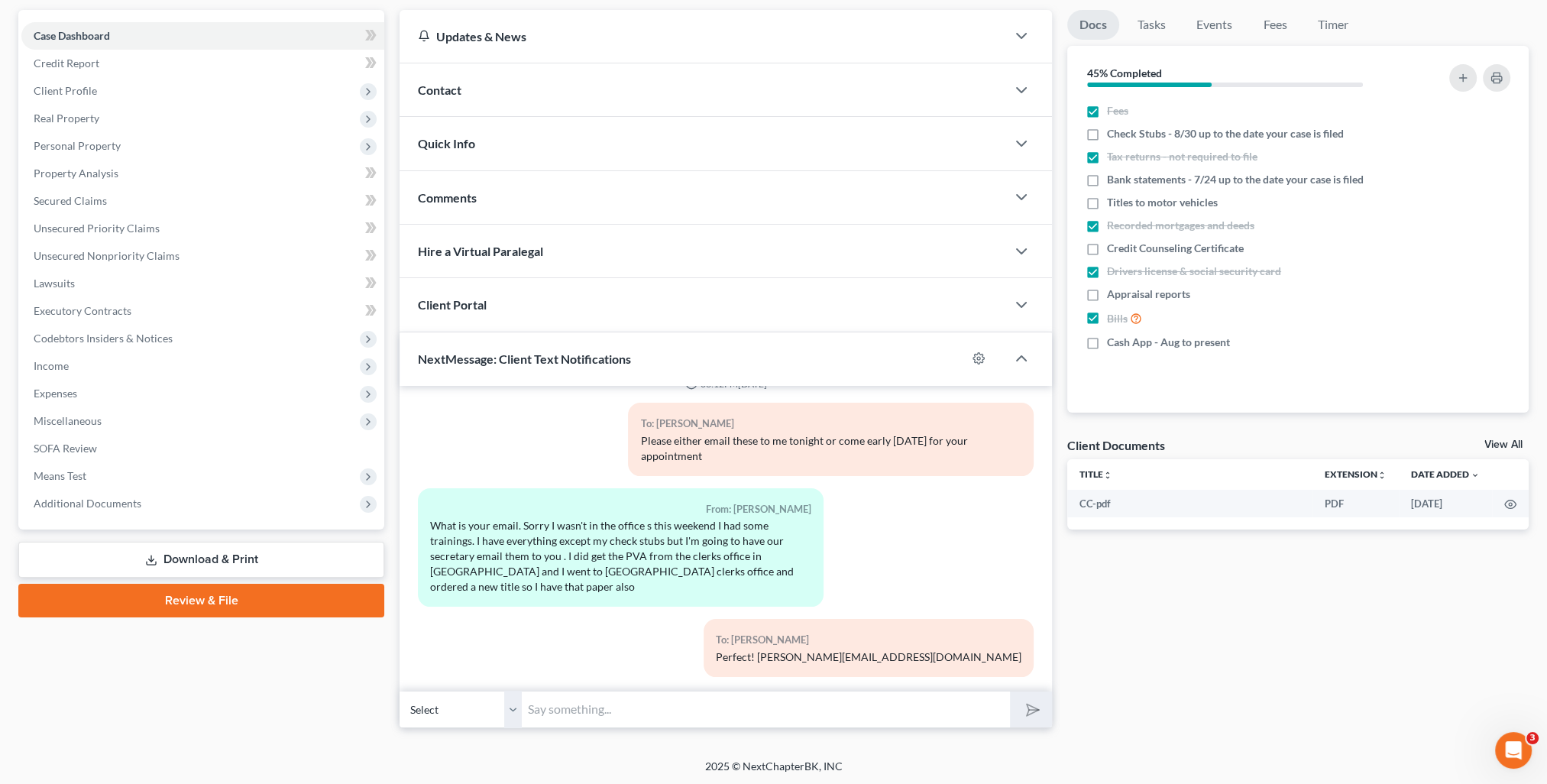
click at [1178, 698] on div "Docs Tasks Events Fees Timer 45% Completed Nothing here yet! Fees Check Stubs -…" at bounding box center [1298, 368] width 477 height 718
click at [766, 713] on input "text" at bounding box center [766, 709] width 488 height 37
type input "Sure!"
click at [507, 713] on div "Select [PHONE_NUMBER] - [PERSON_NAME]!" at bounding box center [725, 708] width 652 height 36
drag, startPoint x: 555, startPoint y: 712, endPoint x: 510, endPoint y: 714, distance: 45.0
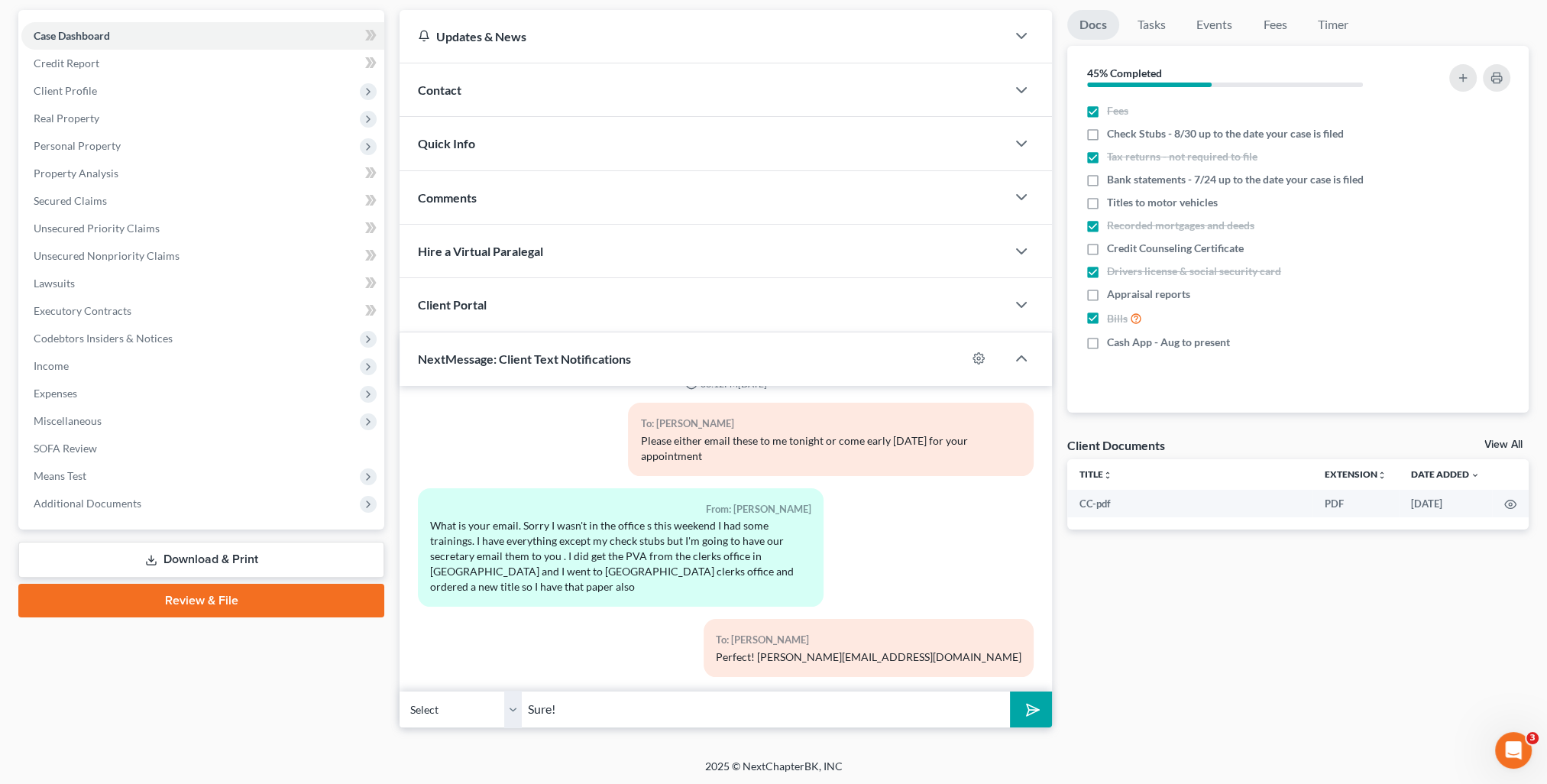
click at [510, 714] on div "Select [PHONE_NUMBER] - [PERSON_NAME]!" at bounding box center [725, 708] width 652 height 36
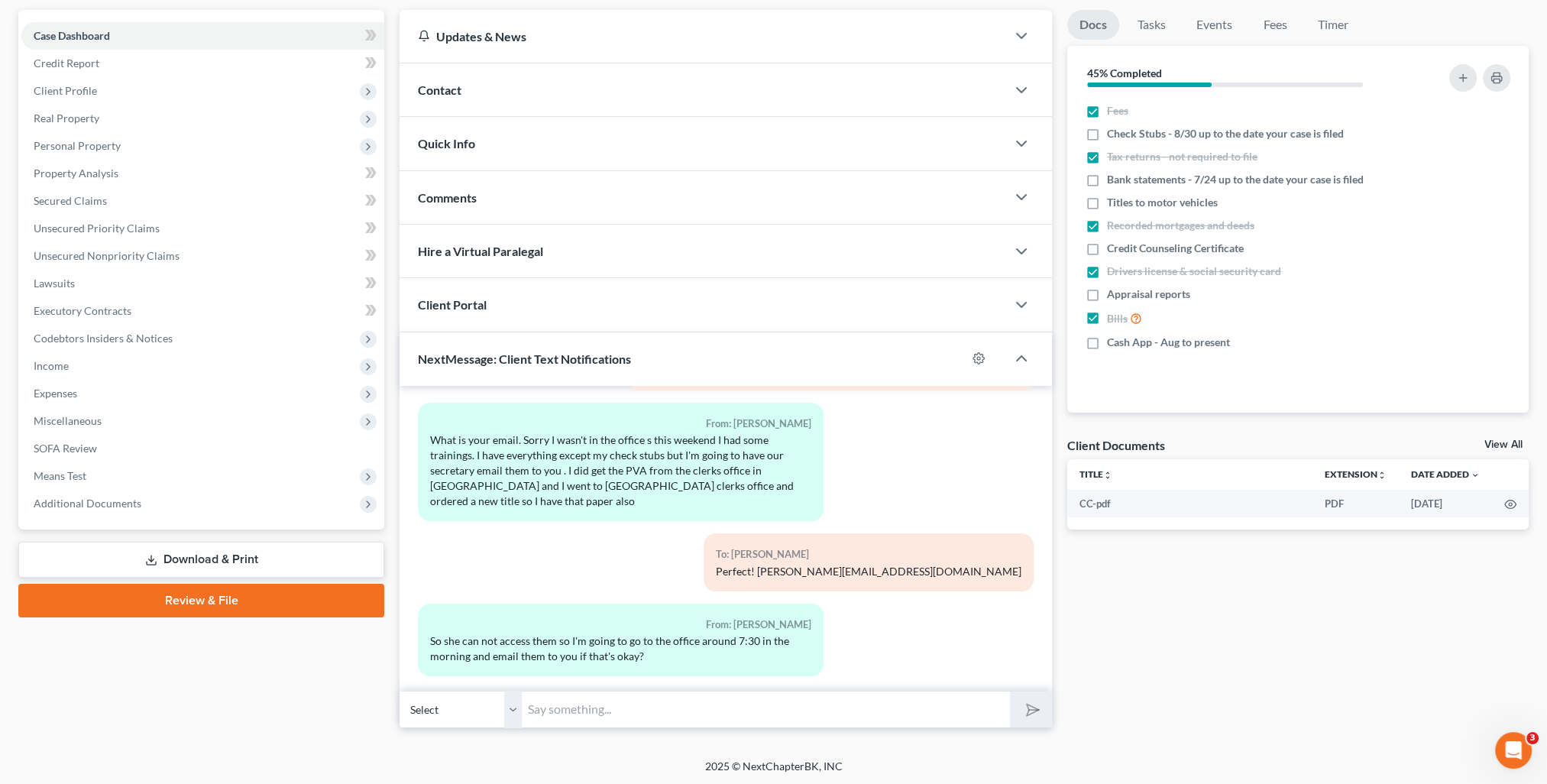
click at [604, 698] on input "text" at bounding box center [766, 709] width 488 height 37
type input "Sure!"
click at [1010, 691] on button "submit" at bounding box center [1031, 708] width 42 height 36
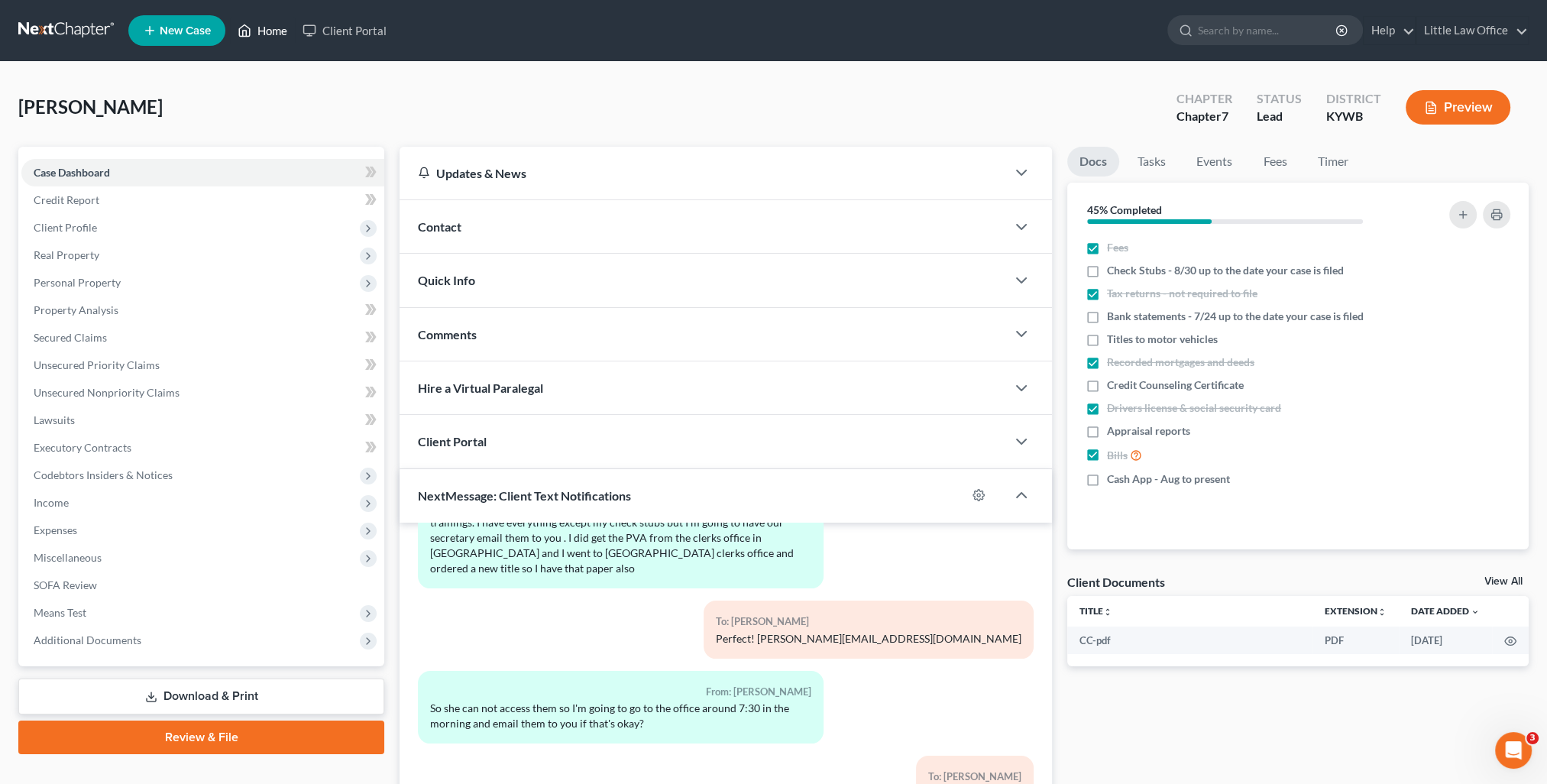
click at [271, 32] on link "Home" at bounding box center [262, 30] width 65 height 28
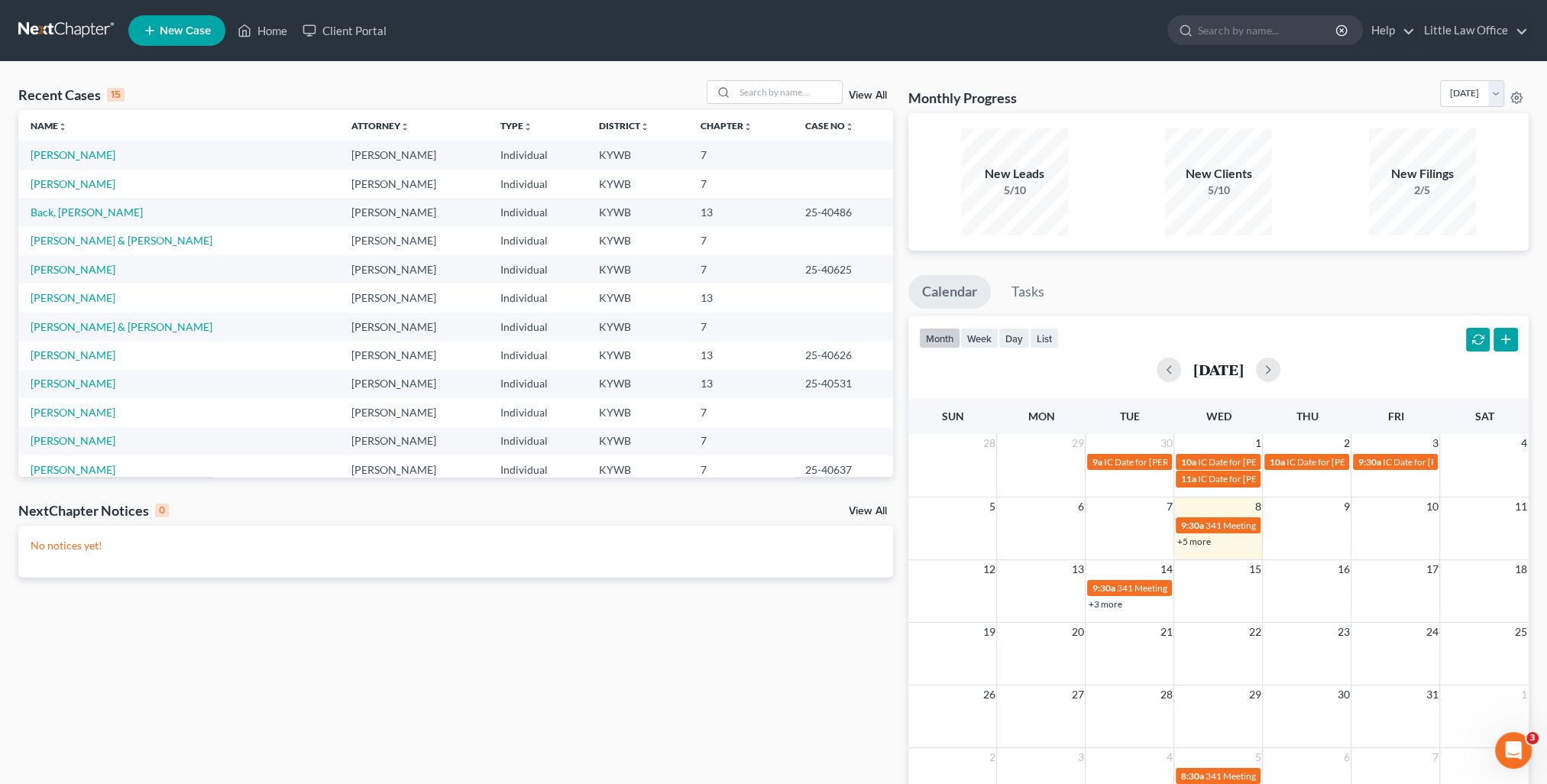
click at [61, 219] on td "Back, [PERSON_NAME]" at bounding box center [179, 211] width 321 height 28
click at [61, 216] on link "Back, [PERSON_NAME]" at bounding box center [86, 212] width 112 height 13
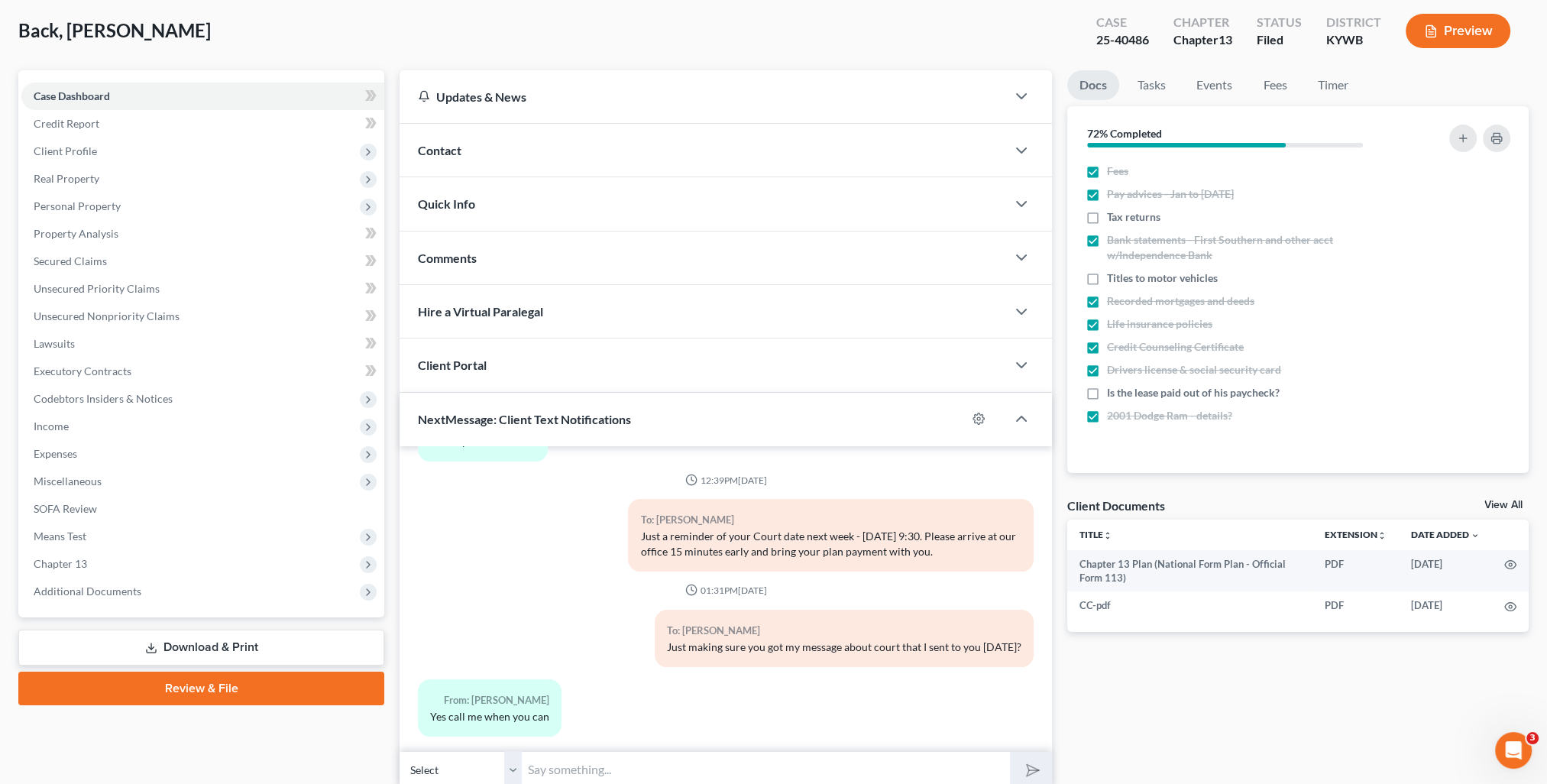
scroll to position [136, 0]
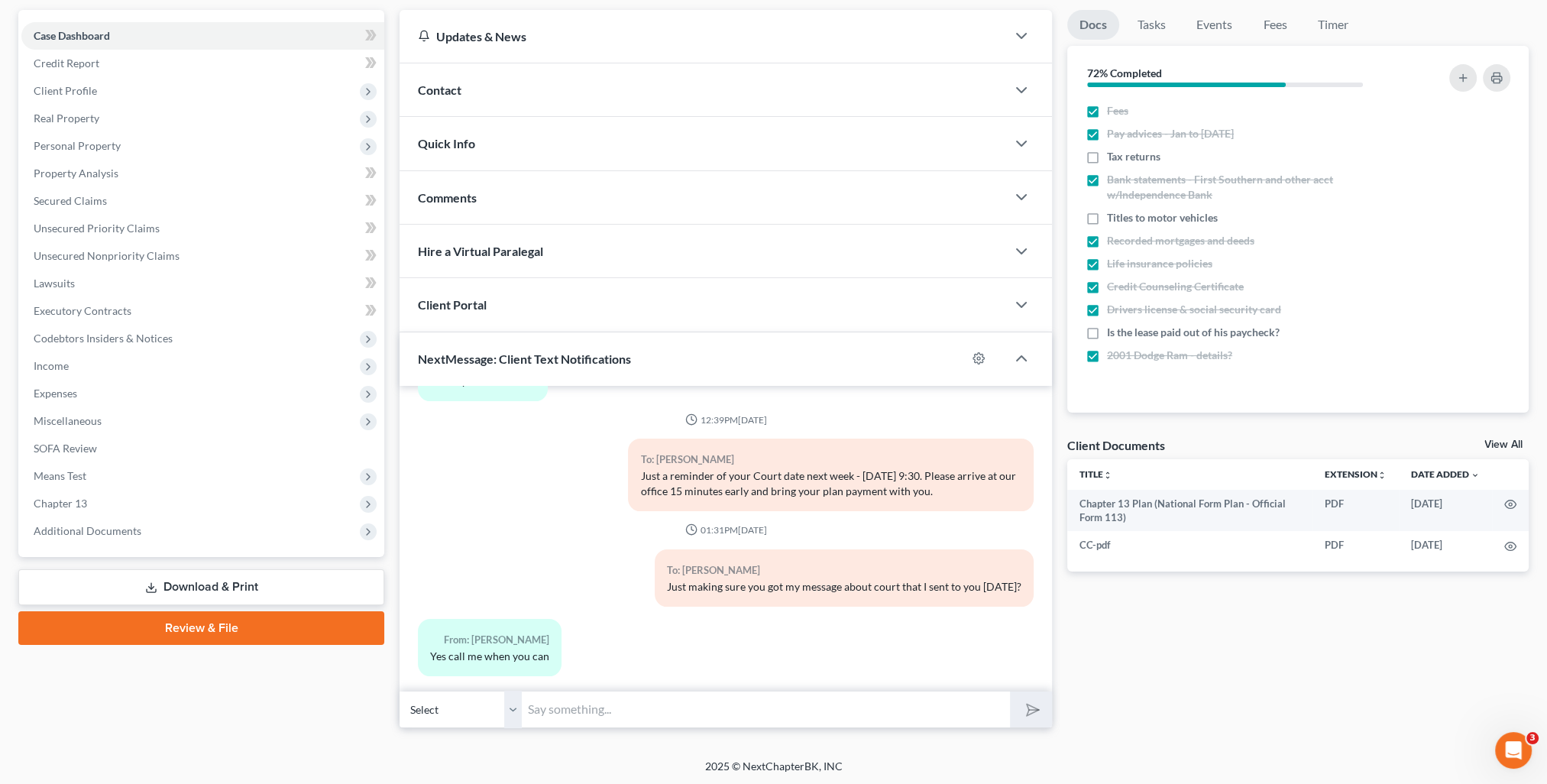
click at [461, 107] on div "Contact" at bounding box center [702, 89] width 606 height 53
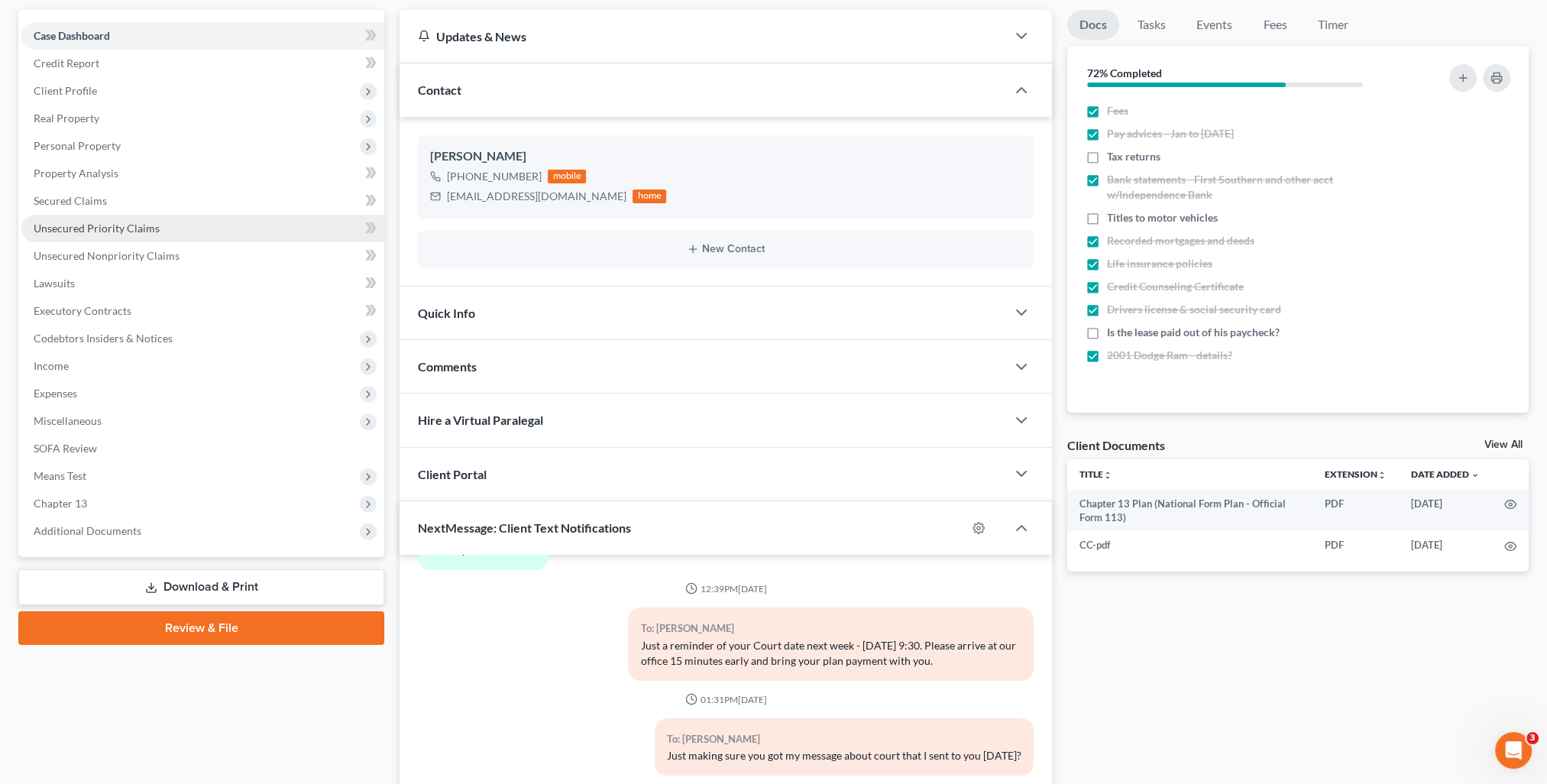
click at [169, 233] on link "Unsecured Priority Claims" at bounding box center [203, 228] width 363 height 28
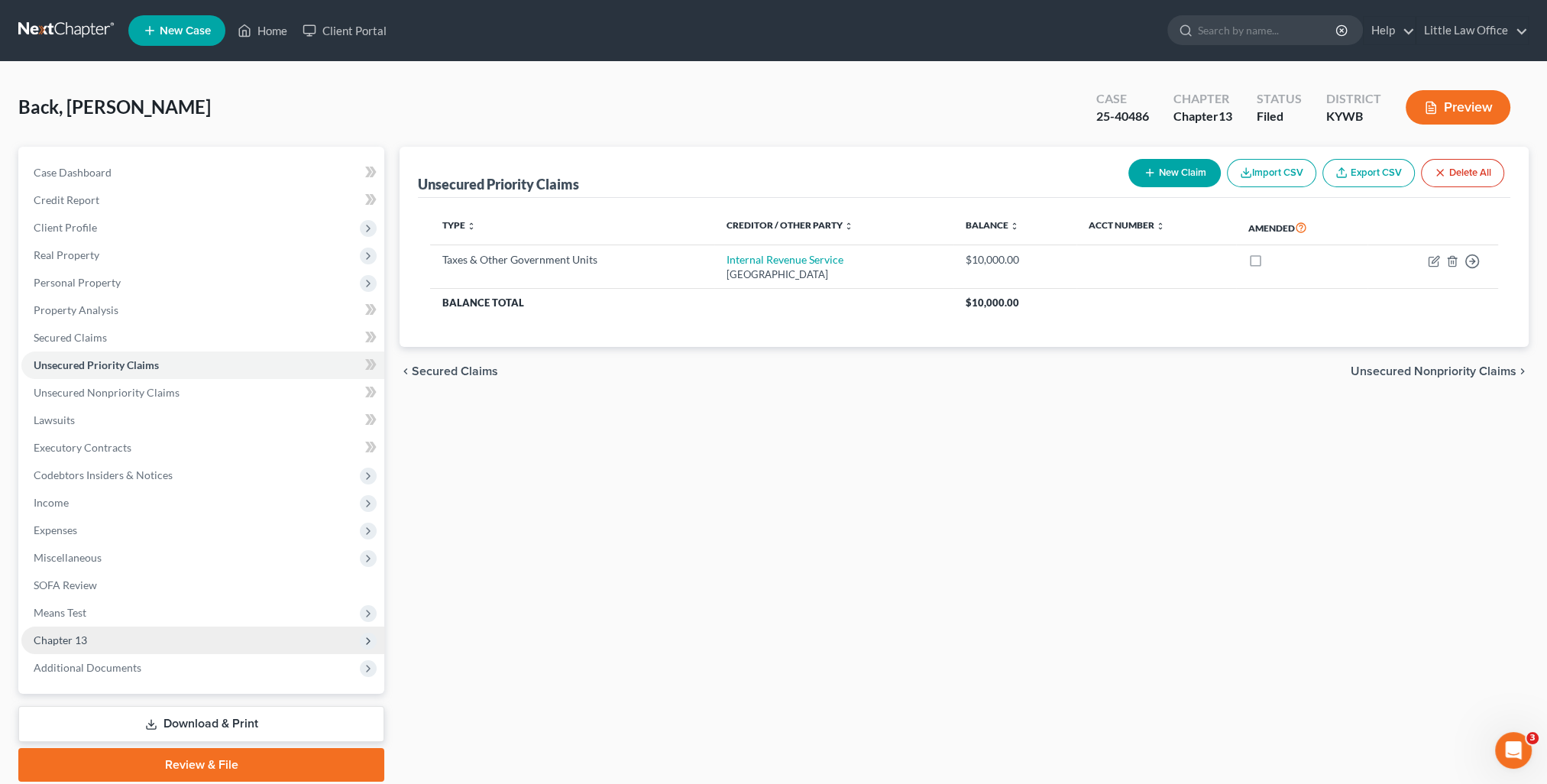
click at [78, 643] on span "Chapter 13" at bounding box center [61, 640] width 54 height 13
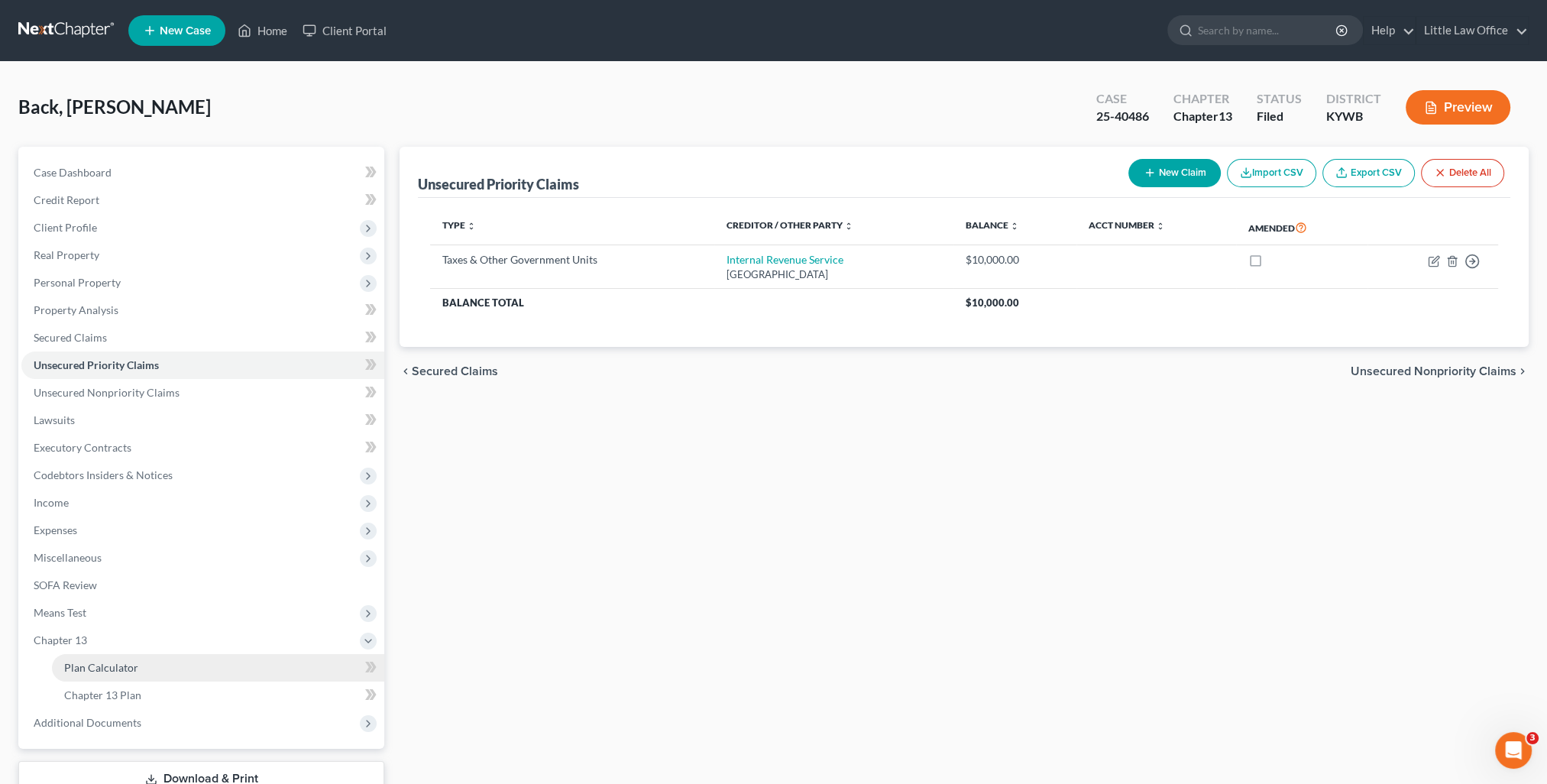
click at [91, 661] on span "Plan Calculator" at bounding box center [101, 668] width 74 height 13
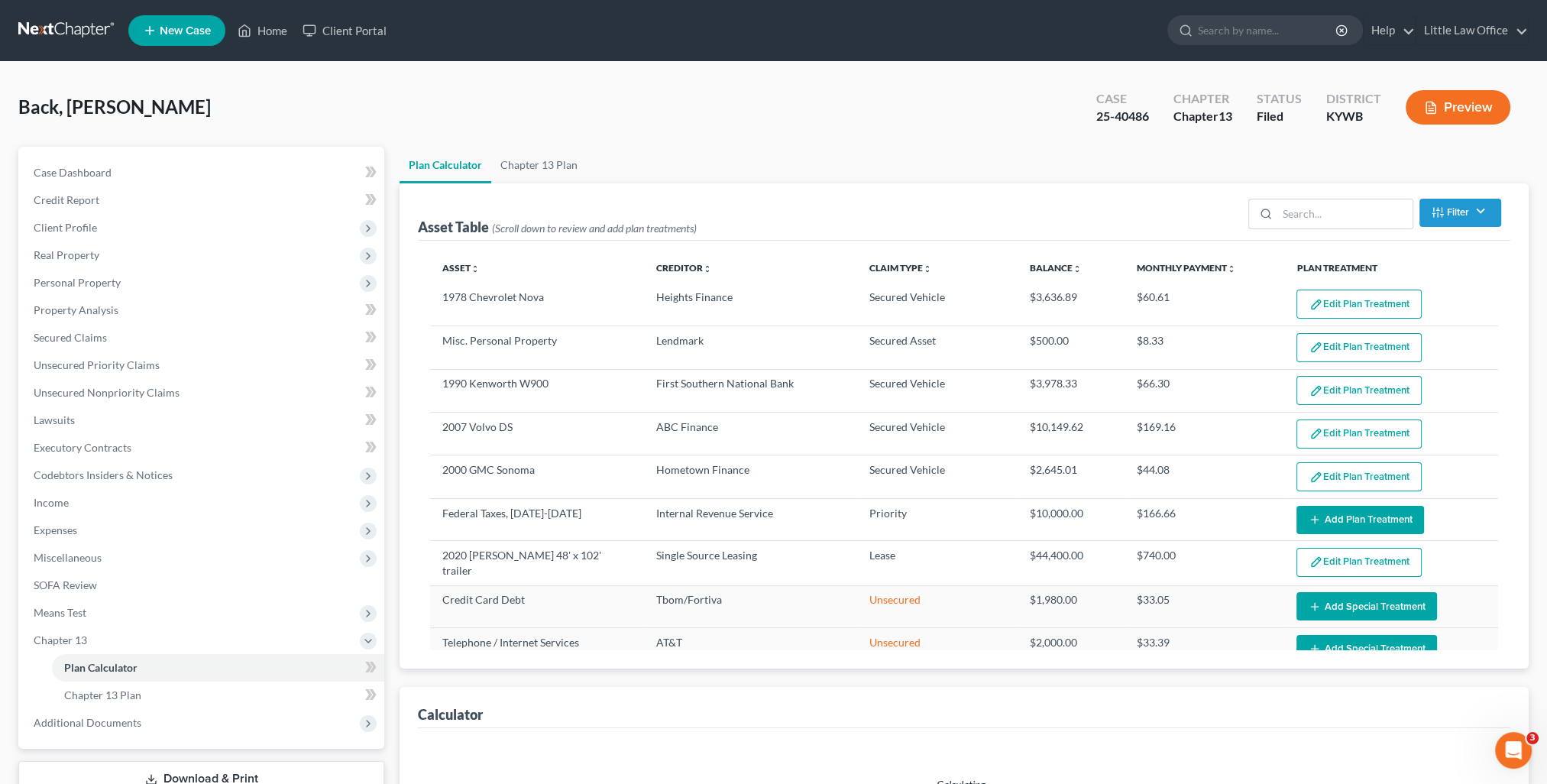
select select "59"
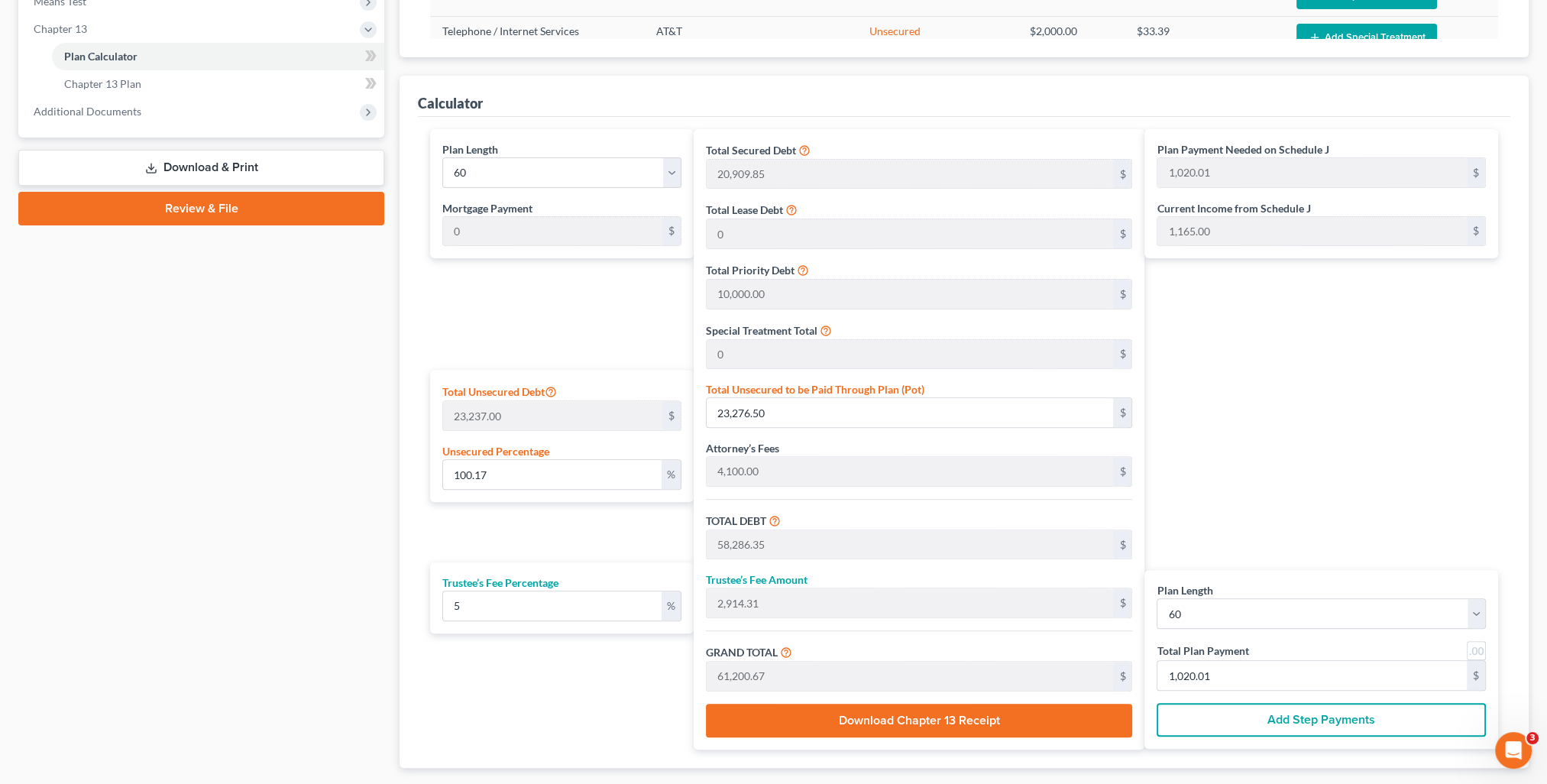
scroll to position [688, 0]
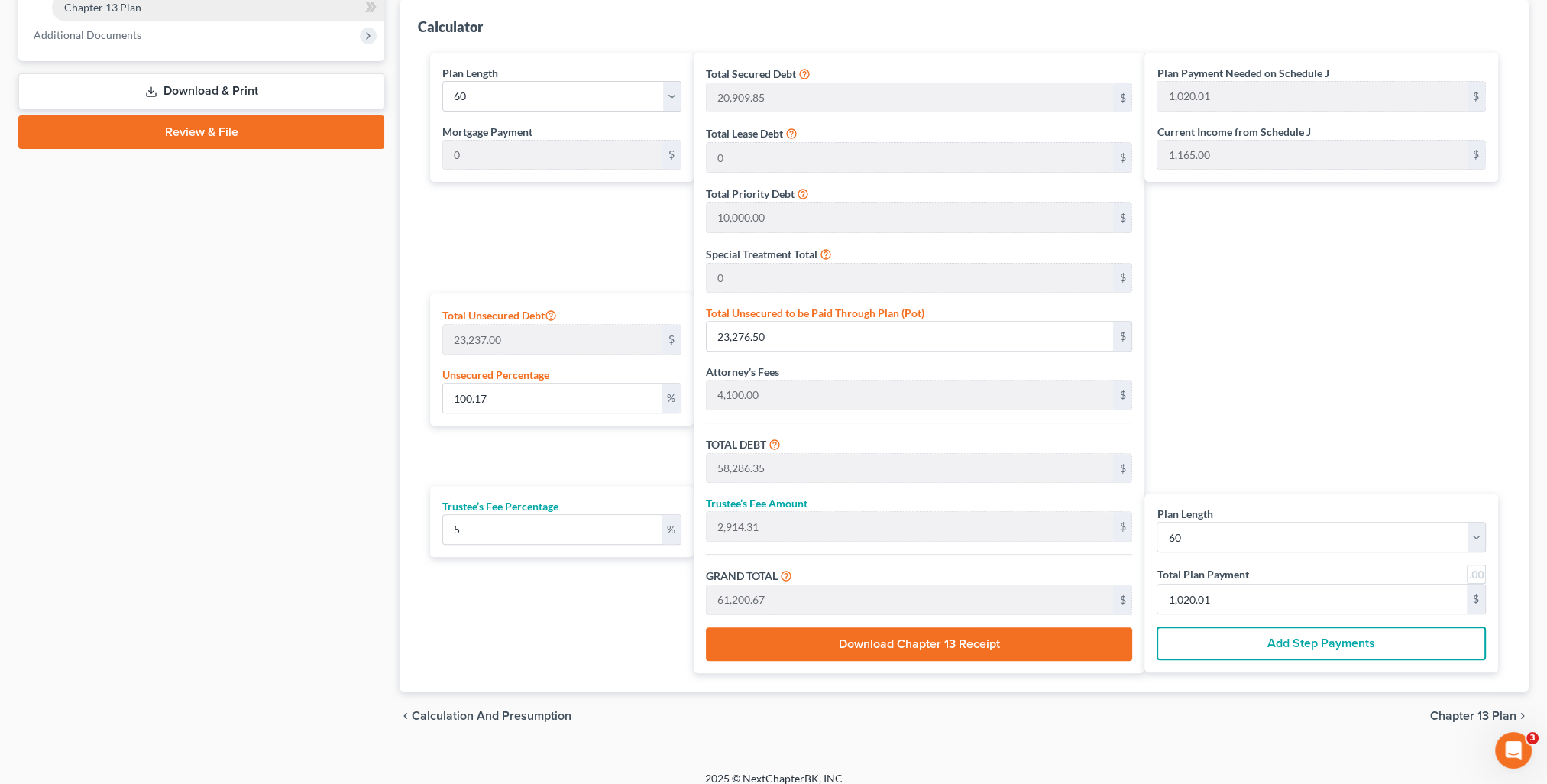
click at [88, 11] on span "Chapter 13 Plan" at bounding box center [103, 8] width 77 height 13
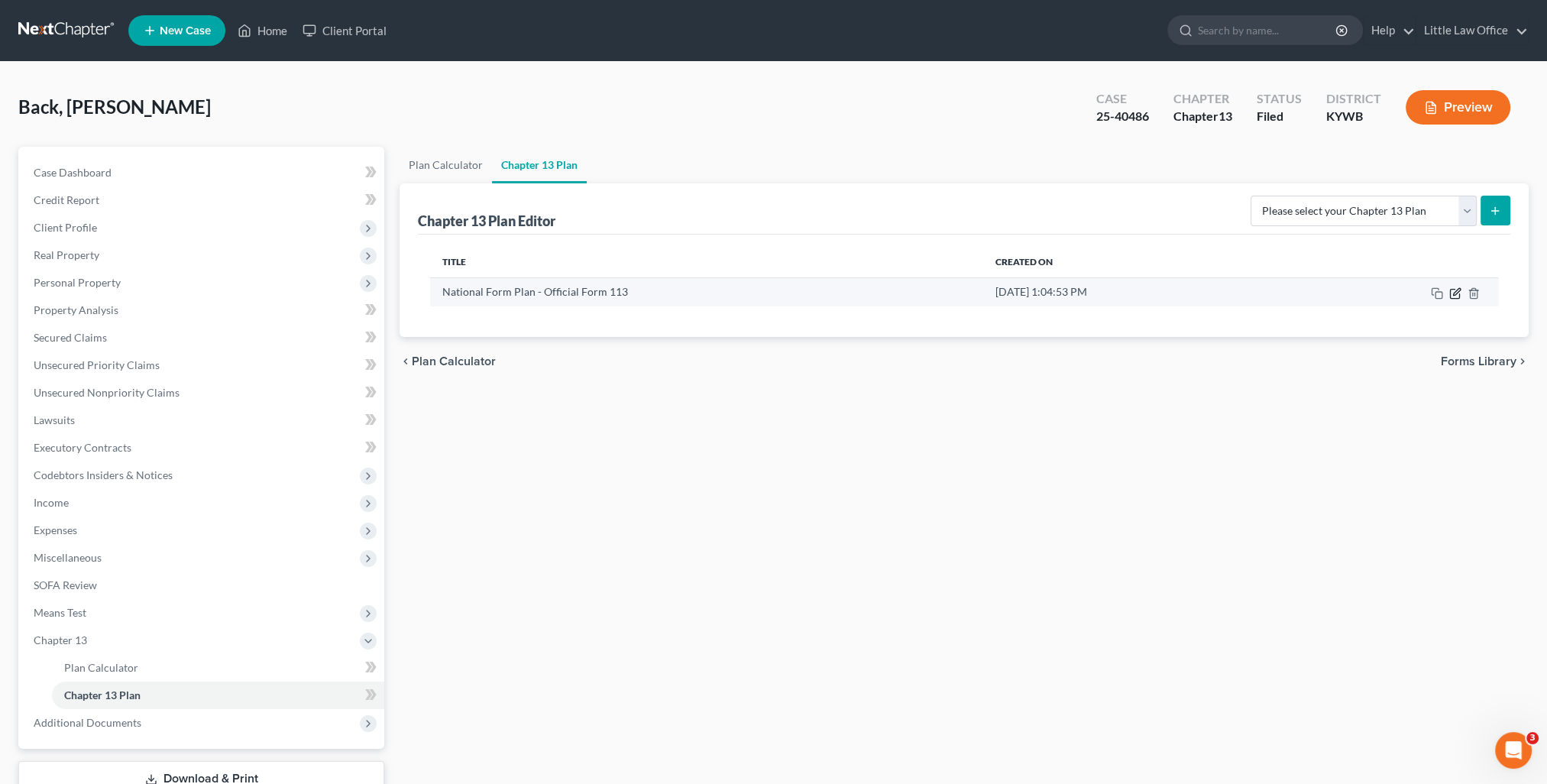
click at [1456, 292] on icon "button" at bounding box center [1456, 291] width 7 height 7
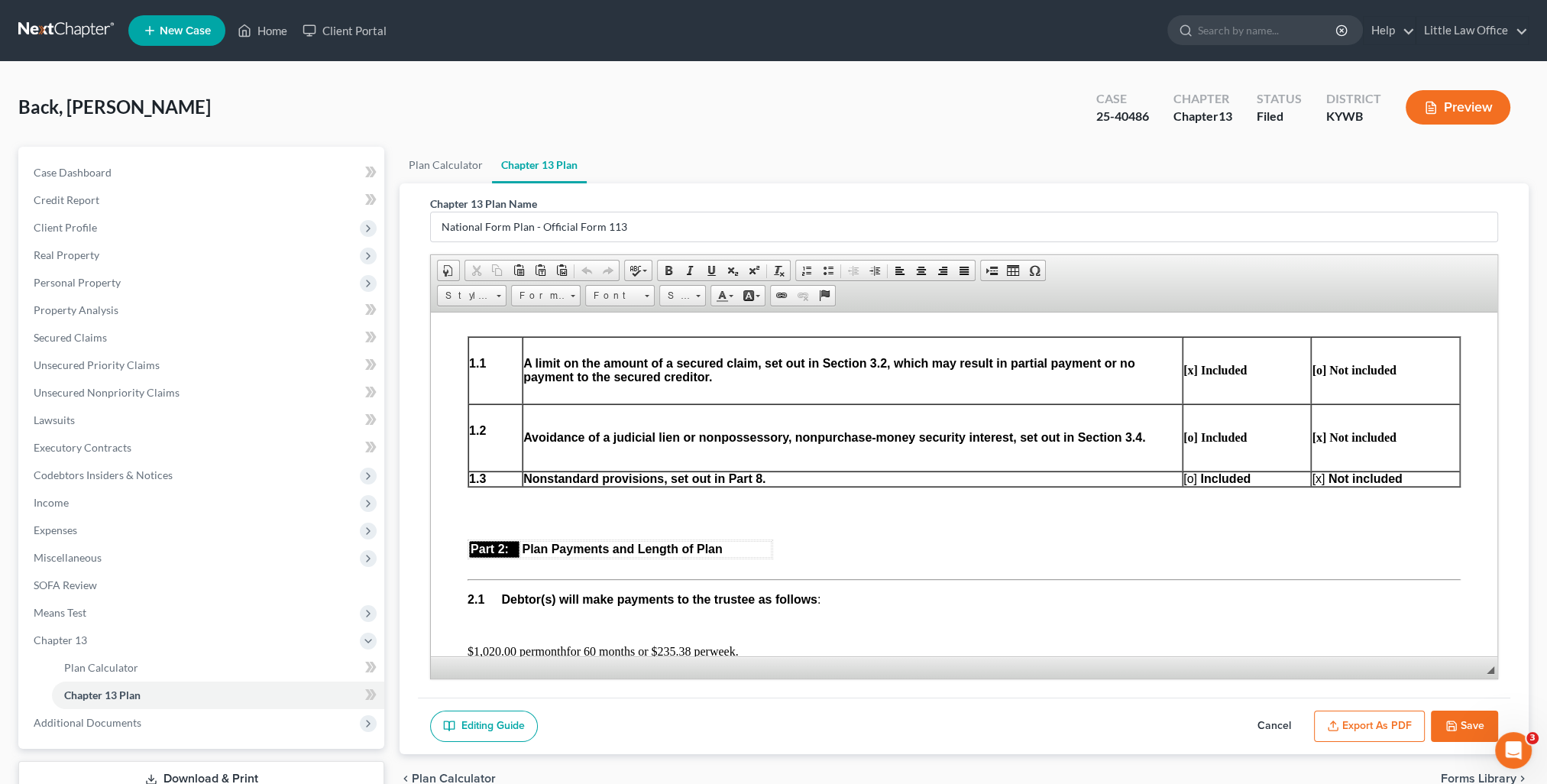
scroll to position [764, 0]
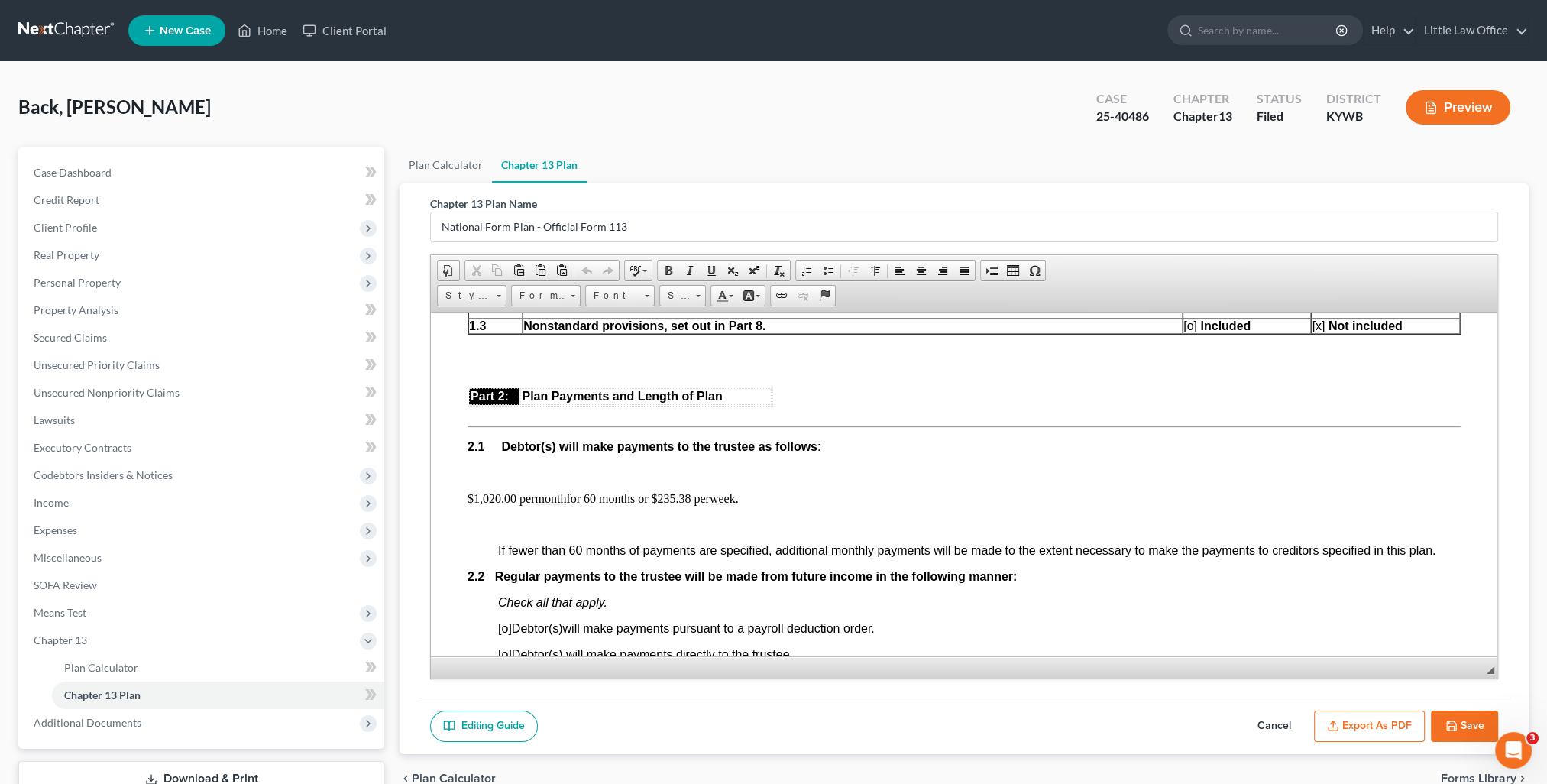
click at [1457, 729] on button "Save" at bounding box center [1464, 725] width 67 height 32
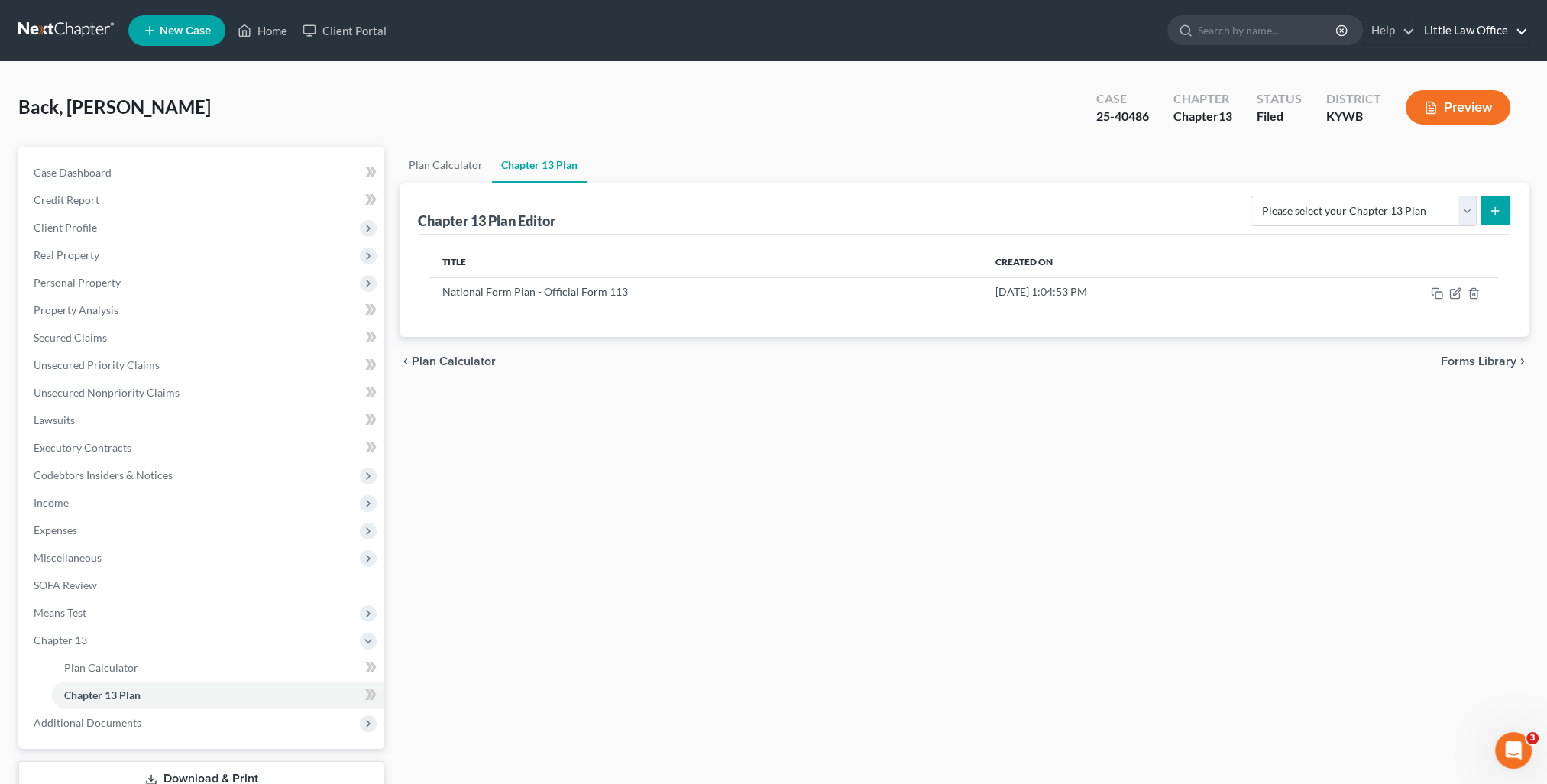
click at [1507, 32] on link "Little Law Office" at bounding box center [1472, 30] width 111 height 28
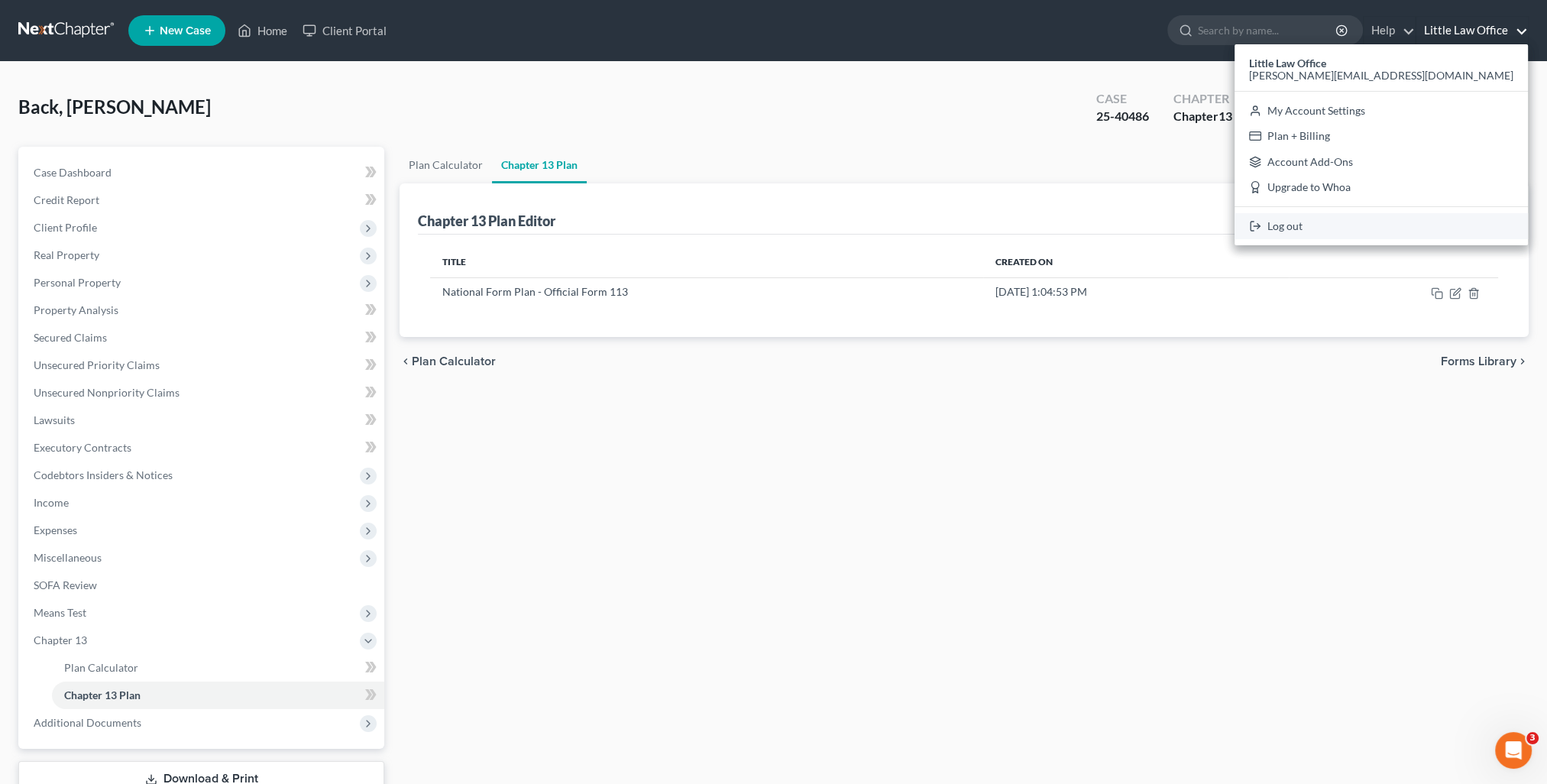
click at [1471, 228] on link "Log out" at bounding box center [1381, 226] width 293 height 26
